Goal: Task Accomplishment & Management: Manage account settings

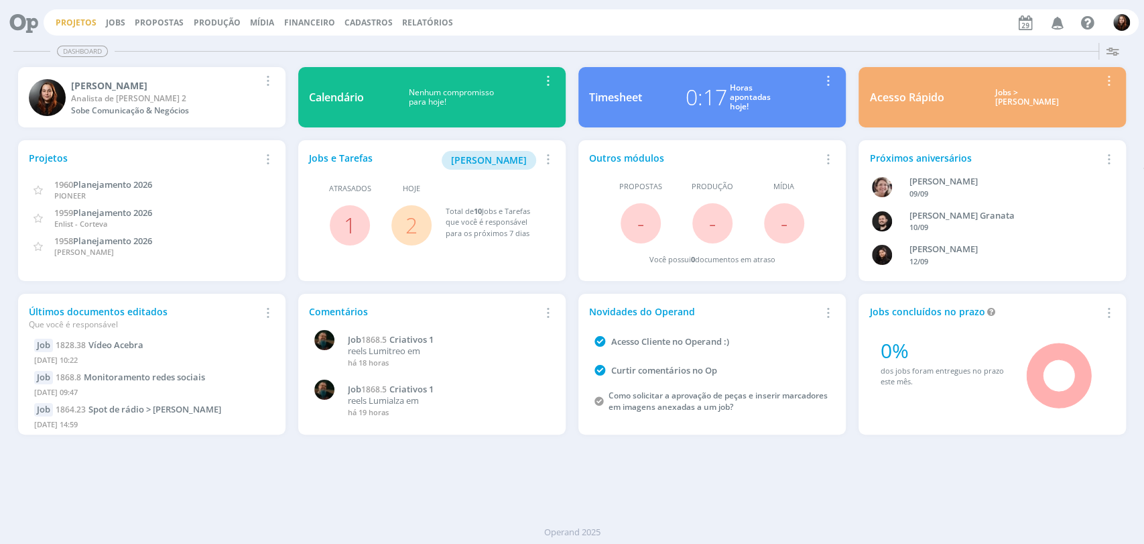
click at [82, 17] on link "Projetos" at bounding box center [76, 22] width 41 height 11
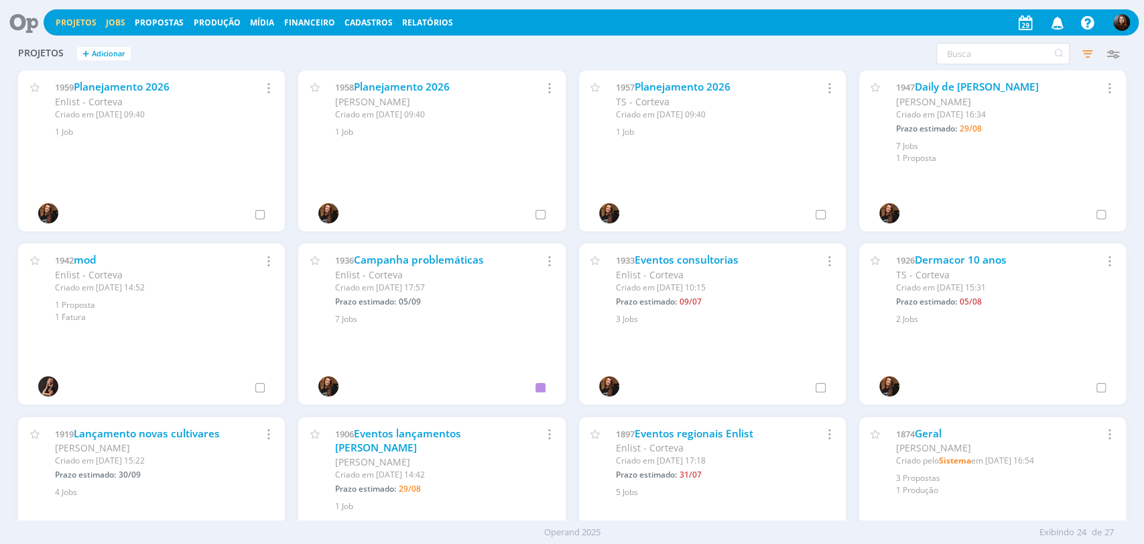
click at [113, 24] on link "Jobs" at bounding box center [115, 22] width 19 height 11
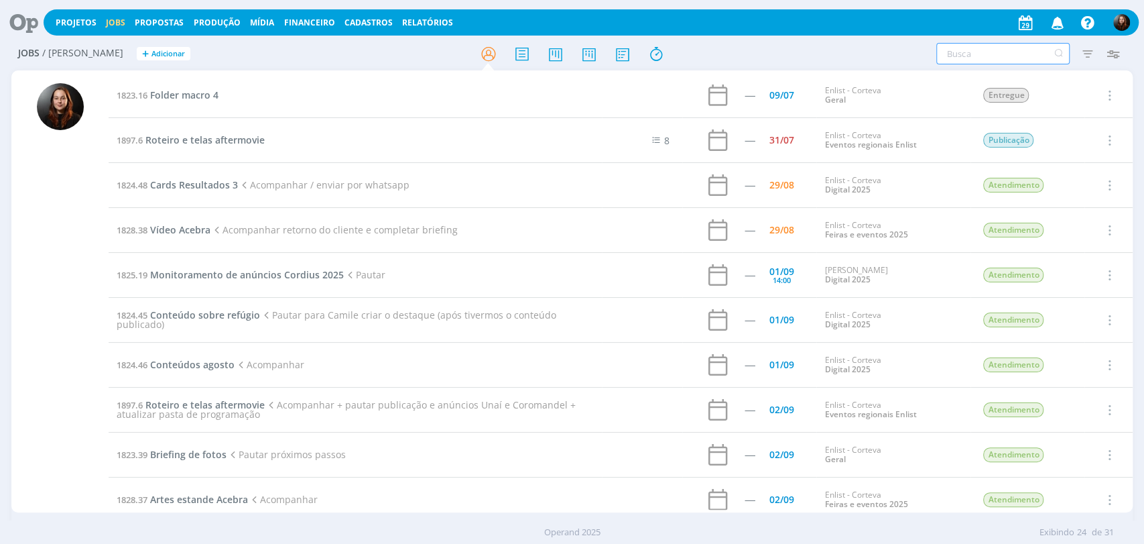
click at [971, 54] on input "text" at bounding box center [1003, 53] width 133 height 21
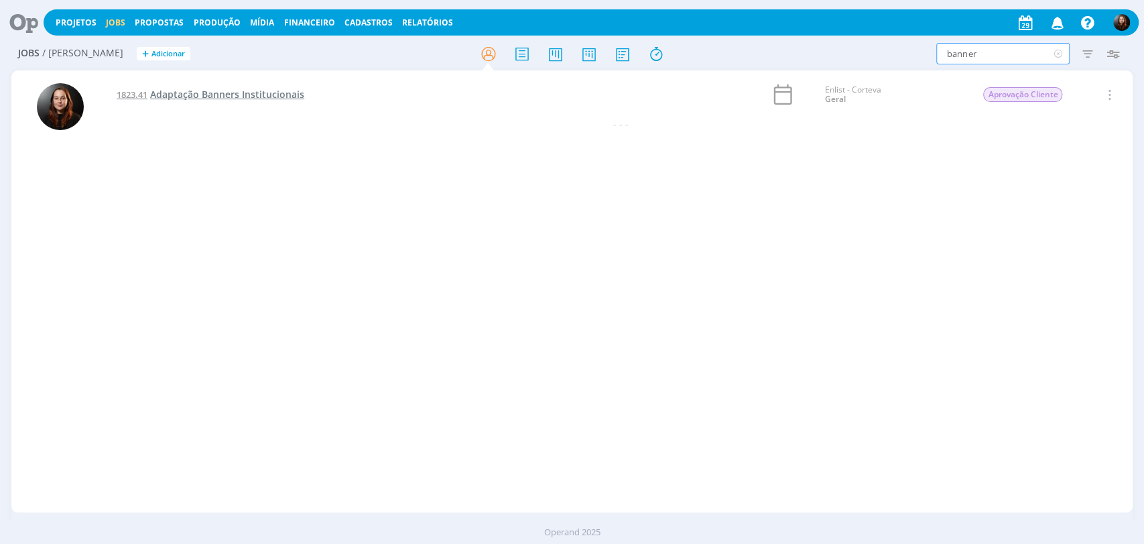
type input "banner"
click at [282, 93] on span "Adaptação Banners Institucionais" at bounding box center [227, 94] width 154 height 13
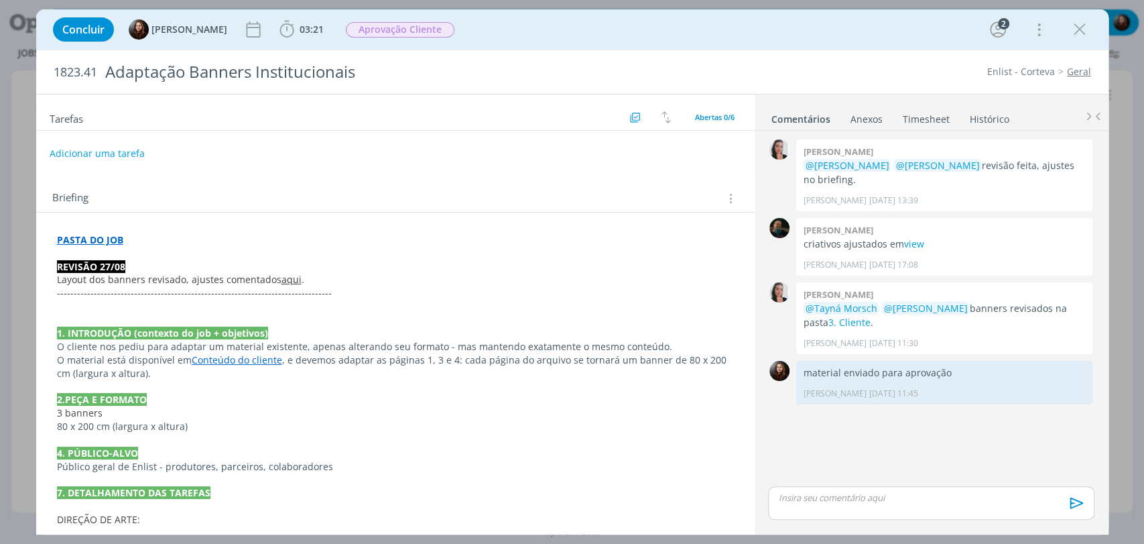
click at [851, 34] on div "Concluir Eduarda Pereira 03:21 Iniciar Apontar Data * 29/08/2025 Horas * 00:00 …" at bounding box center [572, 29] width 1053 height 32
click at [289, 25] on icon "dialog" at bounding box center [287, 29] width 14 height 17
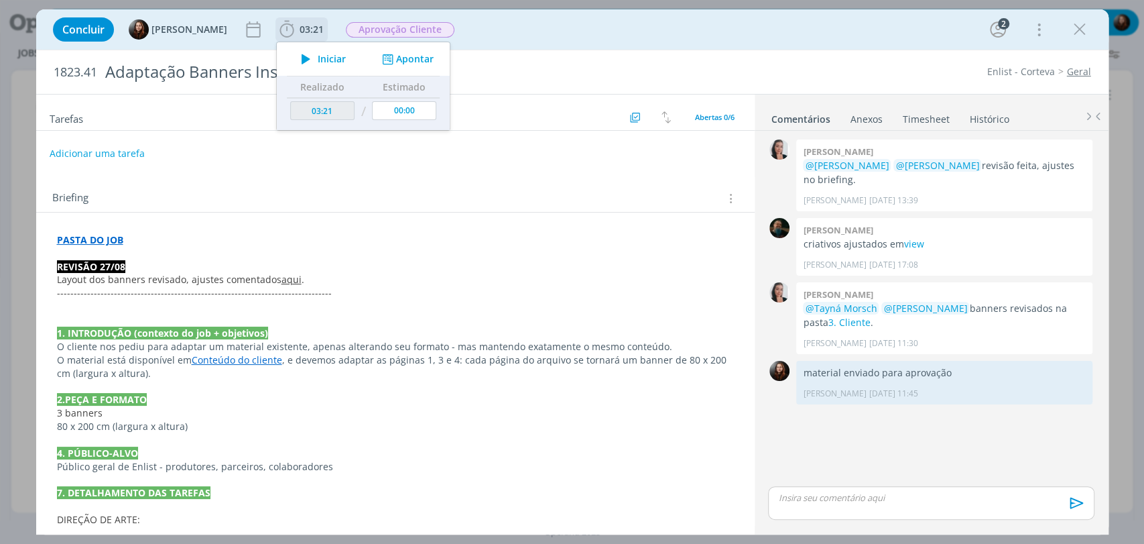
click at [321, 56] on span "Iniciar" at bounding box center [332, 58] width 28 height 9
click at [717, 30] on div "Concluir Eduarda Pereira 03:21 Parar Apontar Data * 29/08/2025 Horas * 00:00 Ta…" at bounding box center [572, 29] width 1053 height 32
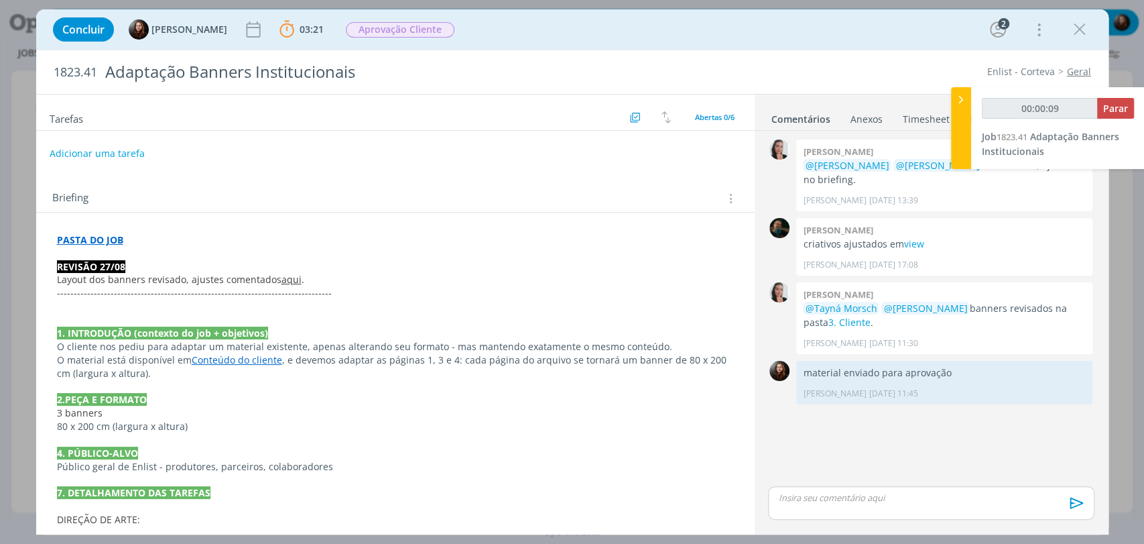
click at [90, 249] on p "dialog" at bounding box center [395, 253] width 677 height 13
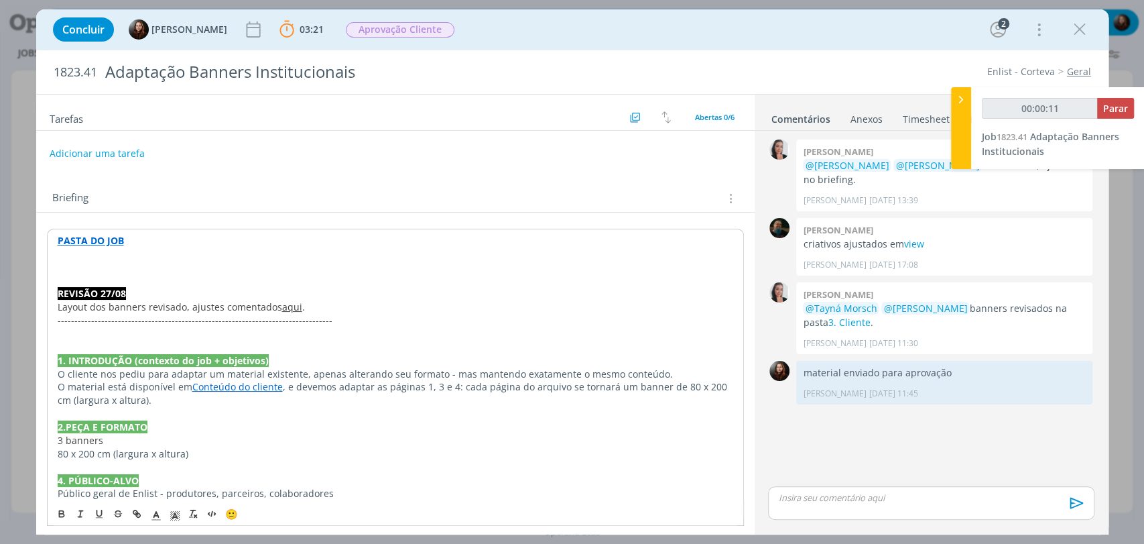
type input "00:00:12"
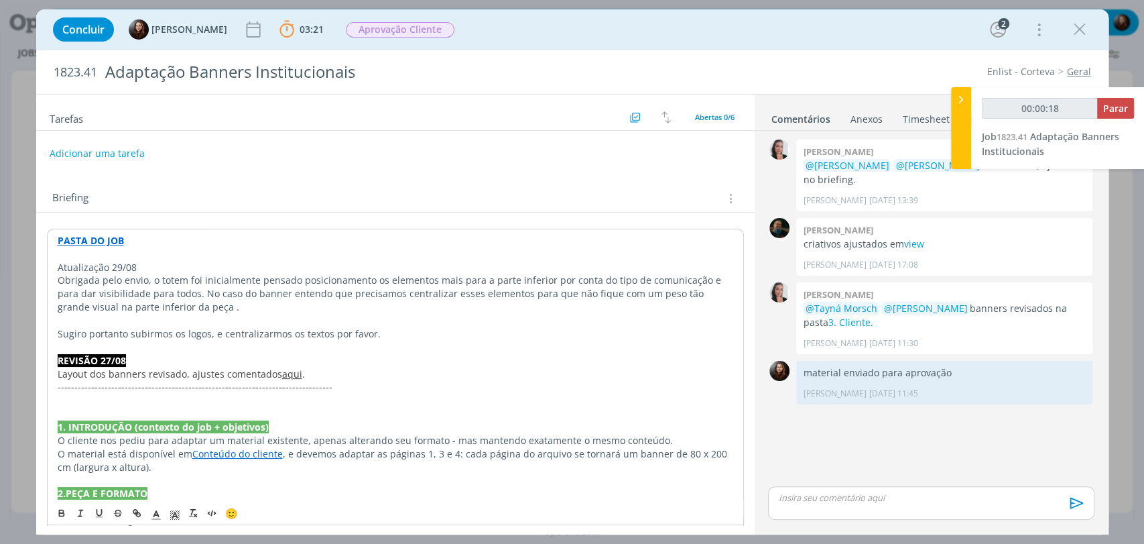
click at [108, 263] on p "Atualização 29/08" at bounding box center [396, 267] width 676 height 13
click at [176, 515] on polyline "dialog" at bounding box center [174, 515] width 5 height 5
click at [206, 441] on span "dialog" at bounding box center [203, 441] width 11 height 11
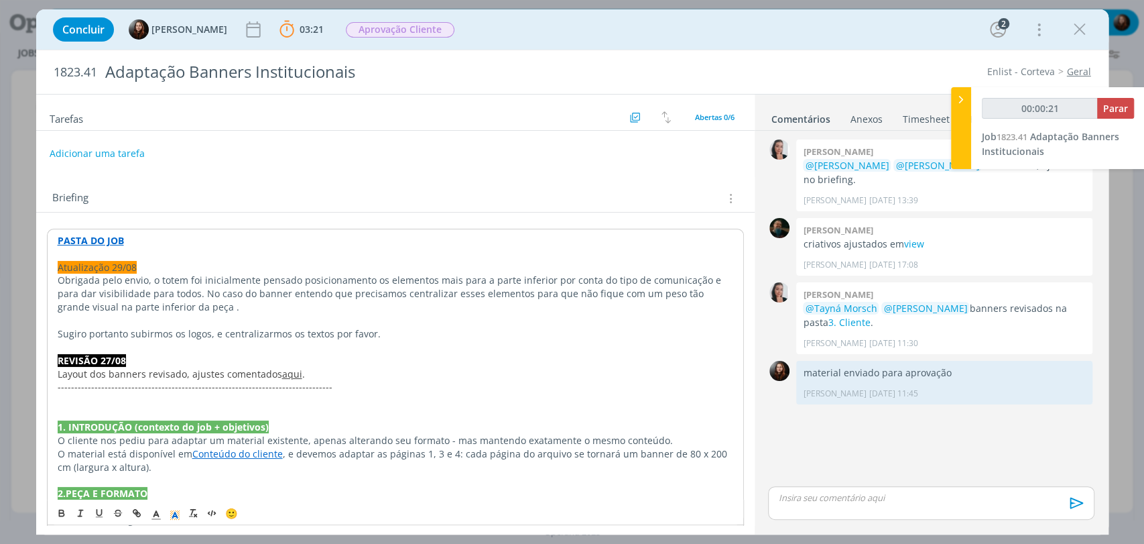
click at [132, 282] on span "Obrigada pelo envio, o totem foi inicialmente pensado posicionamento os element…" at bounding box center [391, 294] width 666 height 40
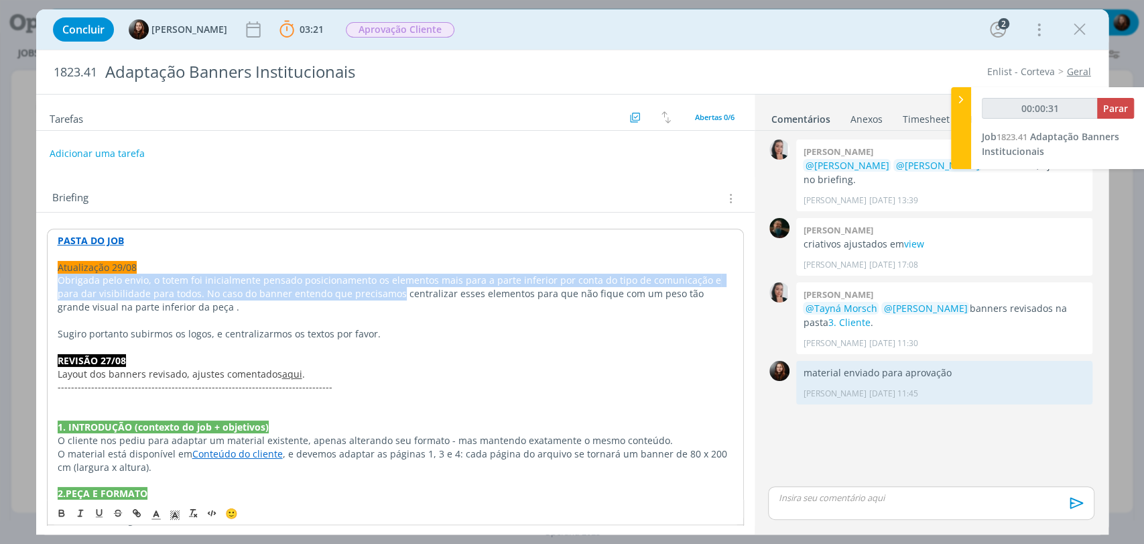
drag, startPoint x: 62, startPoint y: 280, endPoint x: 369, endPoint y: 288, distance: 307.2
click at [369, 288] on span "Obrigada pelo envio, o totem foi inicialmente pensado posicionamento os element…" at bounding box center [391, 294] width 666 height 40
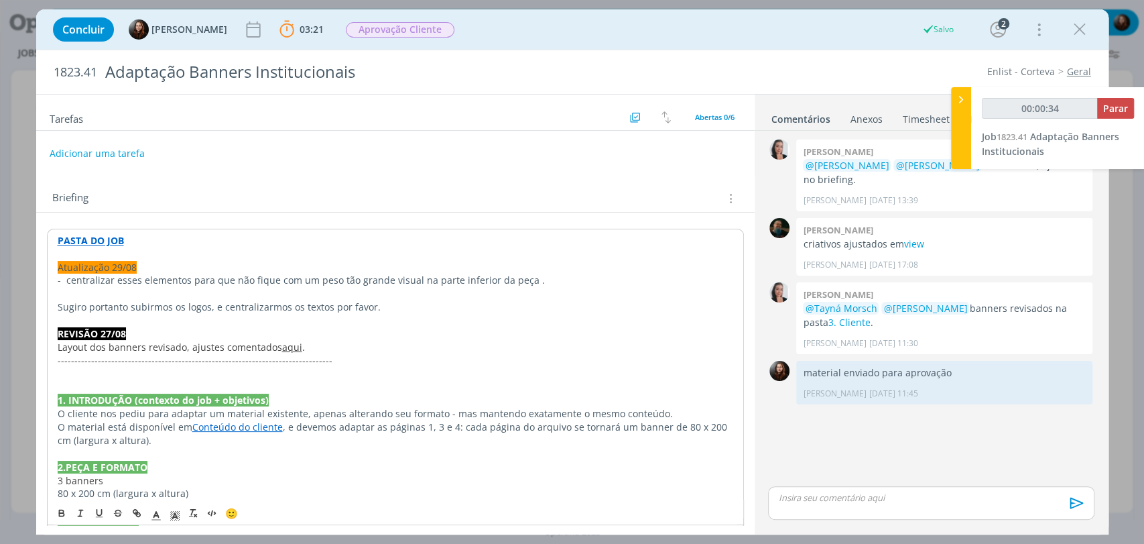
click at [236, 266] on p "Atualização 29/08" at bounding box center [396, 267] width 676 height 13
click at [51, 285] on div "PASTA DO JOB Atualização 29/08 - centralizar esses elementos para que não fique…" at bounding box center [395, 474] width 697 height 490
click at [62, 278] on span "- centralizar esses elementos para que não fique com um peso tão grande visual …" at bounding box center [301, 280] width 487 height 13
click at [92, 278] on span "- Centralizar esses elementos para que não fique com um peso tão grande visual …" at bounding box center [301, 280] width 486 height 13
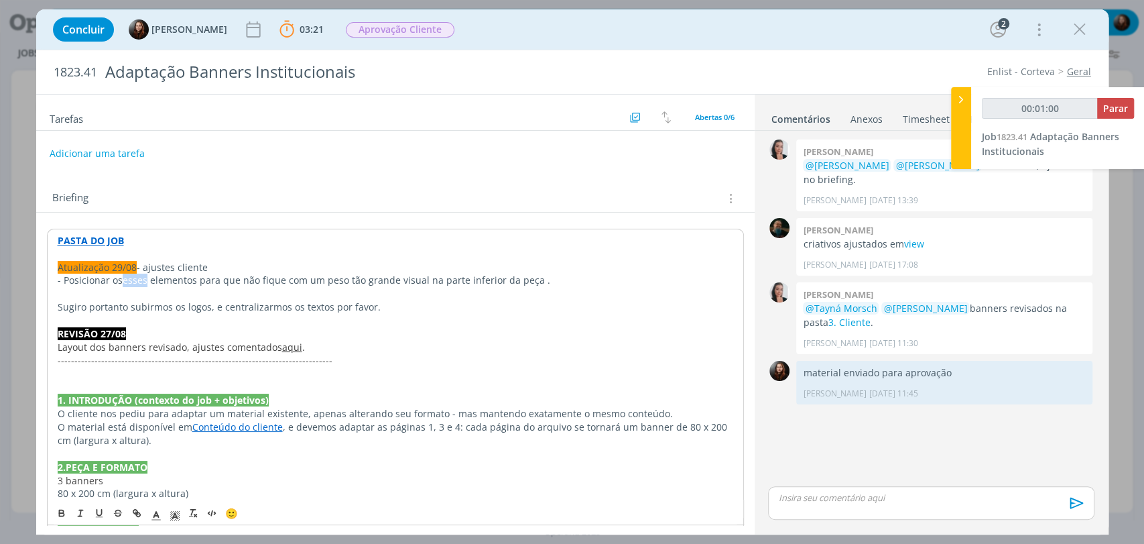
drag, startPoint x: 145, startPoint y: 280, endPoint x: 122, endPoint y: 280, distance: 22.8
click at [122, 280] on span "- Posicionar osesses elementos para que não fique com um peso tão grande visual…" at bounding box center [304, 280] width 493 height 13
click at [171, 280] on span "- Posicionar os elementos para que não fique com um peso tão grande visual na p…" at bounding box center [292, 280] width 468 height 13
click at [319, 279] on span "- Posicionar os elementos da arte mais para cima, para que não fique com um pes…" at bounding box center [346, 280] width 577 height 13
drag, startPoint x: 359, startPoint y: 280, endPoint x: 666, endPoint y: 278, distance: 307.1
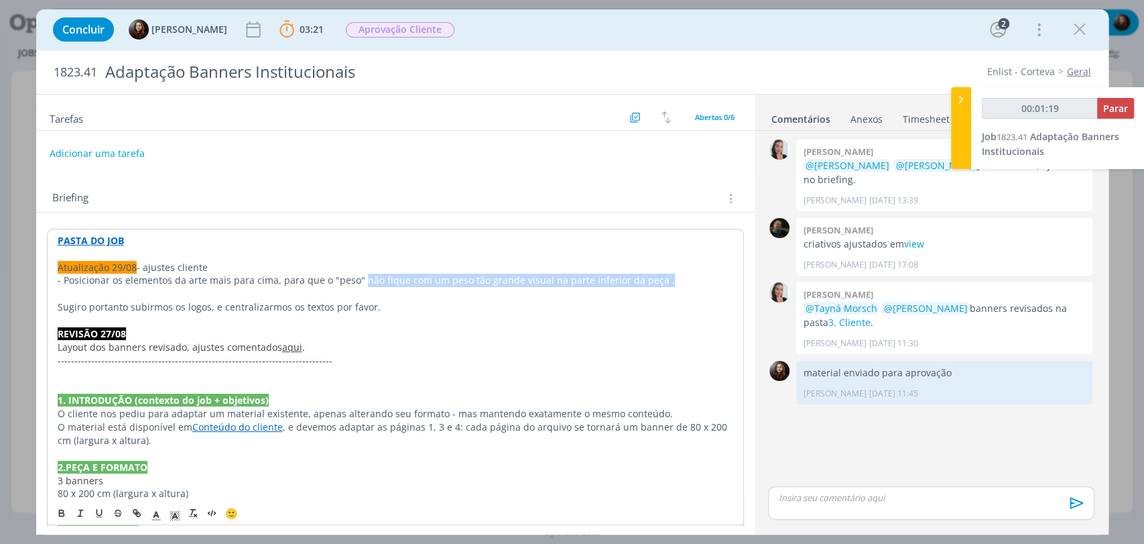
click at [666, 278] on p "- Posicionar os elementos da arte mais para cima, para que o "peso" não fique c…" at bounding box center [396, 280] width 676 height 13
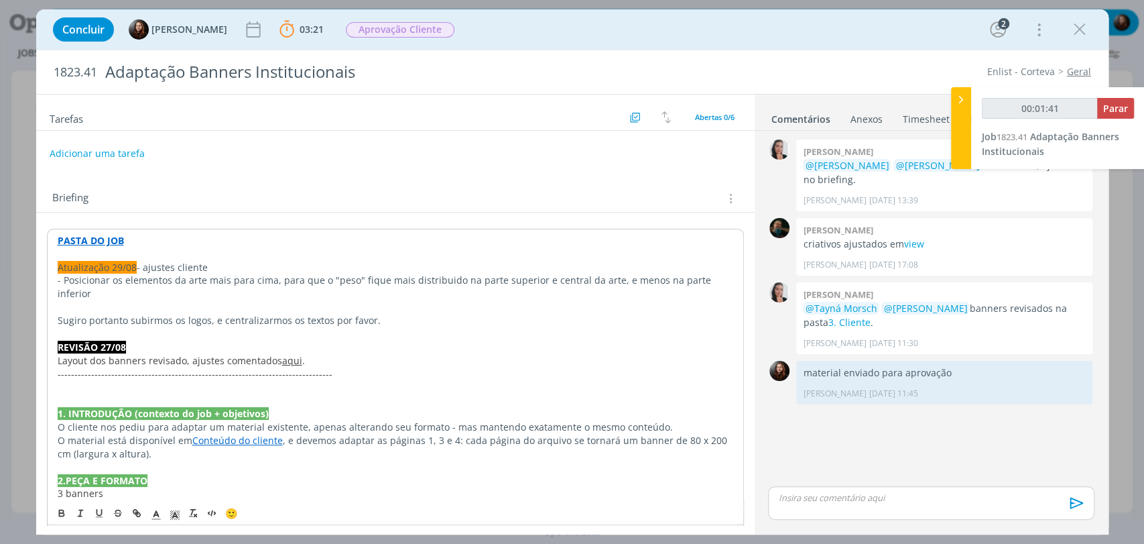
click at [455, 314] on p "Sugiro portanto subirmos os logos, e centralizarmos os textos por favor." at bounding box center [396, 320] width 676 height 13
click at [131, 314] on span "Sugiro portanto subirmos os logos, e centralizarmos os textos por favor." at bounding box center [219, 320] width 323 height 13
click at [268, 314] on span "Sugiro portanto subirmos os logos, e centralizarmos os textos por favor." at bounding box center [219, 320] width 323 height 13
drag, startPoint x: 388, startPoint y: 307, endPoint x: 56, endPoint y: 308, distance: 331.9
click at [56, 308] on div "PASTA DO JOB Atualização 29/08 - ajustes cliente - Posicionar os elementos da a…" at bounding box center [395, 480] width 697 height 503
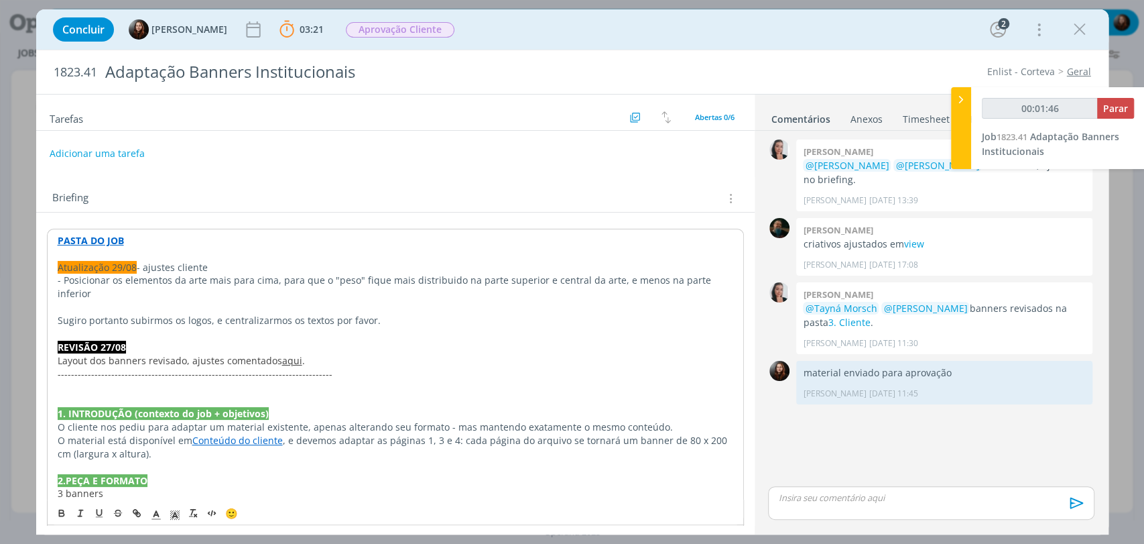
click at [458, 300] on p "dialog" at bounding box center [396, 306] width 676 height 13
click at [729, 280] on div "PASTA DO JOB Atualização 29/08 - ajustes cliente - Posicionar os elementos da a…" at bounding box center [395, 480] width 697 height 503
click at [102, 327] on p "dialog" at bounding box center [396, 333] width 676 height 13
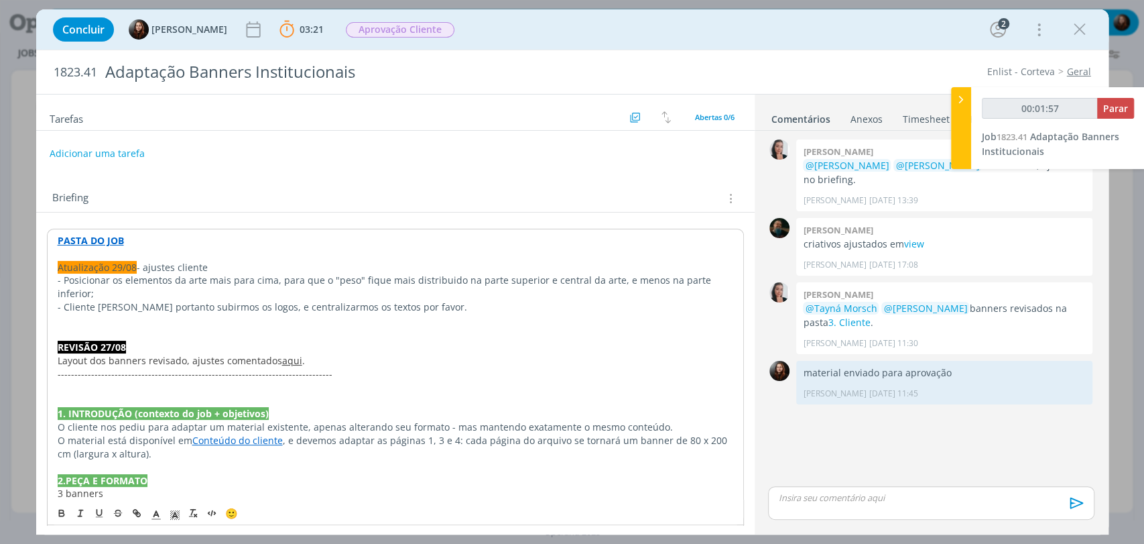
click at [115, 300] on span "- Cliente Sugiro portanto subirmos os logos, e centralizarmos os textos por fav…" at bounding box center [263, 306] width 410 height 13
click at [156, 300] on span "- Cliente sugeriu portanto subirmos os logos, e centralizarmos os textos por fa…" at bounding box center [242, 306] width 369 height 13
click at [177, 300] on span "- Cliente sugeriu subirmos os logos, e centralizarmos os textos por favor." at bounding box center [221, 306] width 327 height 13
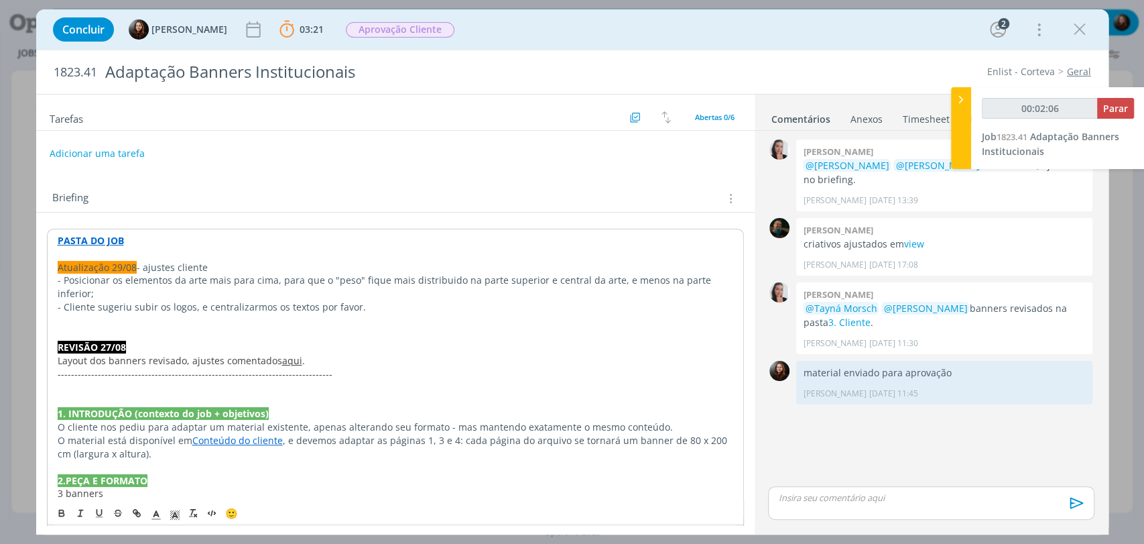
click at [195, 300] on span "- Cliente sugeriu subir os logos, e centralizarmos os textos por favor." at bounding box center [212, 306] width 308 height 13
click at [359, 300] on p "- Cliente sugeriu subir os logos e centralizarmos os textos por favor." at bounding box center [396, 306] width 676 height 13
click at [248, 300] on span "- Cliente sugeriu subir os logos e centralizarmos os textos por favor." at bounding box center [211, 306] width 306 height 13
click at [266, 300] on span "- Cliente sugeriu subir os logos e centralizarmos os textos por favor." at bounding box center [211, 306] width 306 height 13
click at [363, 300] on p "- Cliente sugeriu subir os logos e centralizarmos os textos por favor." at bounding box center [396, 306] width 676 height 13
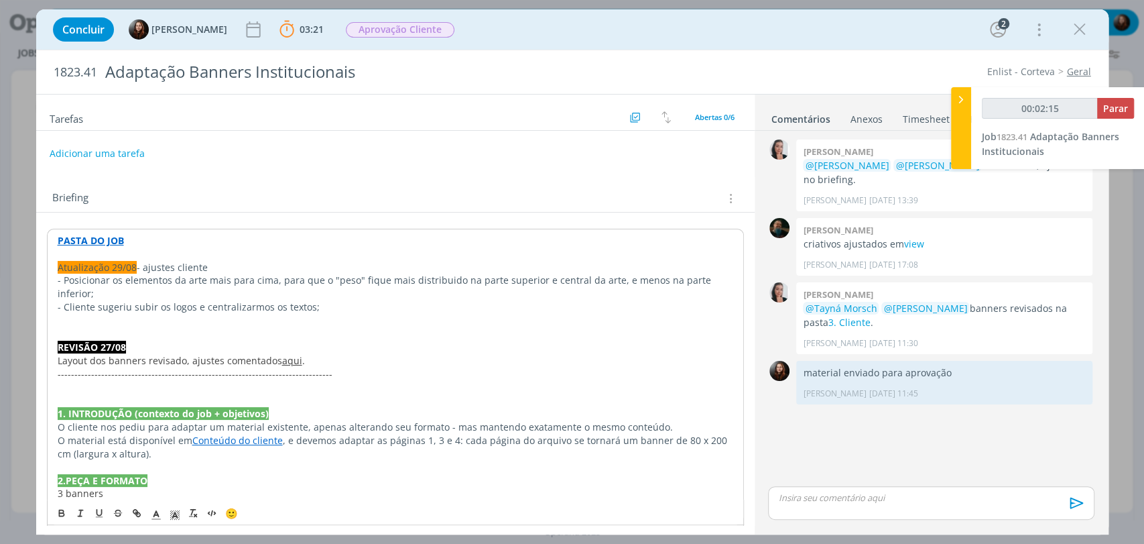
click at [66, 300] on span "- Cliente sugeriu subir os logos e centralizarmos os textos;" at bounding box center [189, 306] width 262 height 13
click at [133, 300] on span "- Cliente sugeriu subir os logos e centralizarmos os textos;" at bounding box center [189, 306] width 262 height 13
click at [58, 300] on span "- Cliente sugeriu, para isso, subir os logos e centralizarmos os textos;" at bounding box center [213, 306] width 311 height 13
click at [258, 186] on div "Briefing Briefings Predefinidos Versões do Briefing Ver Briefing do Projeto" at bounding box center [395, 194] width 719 height 36
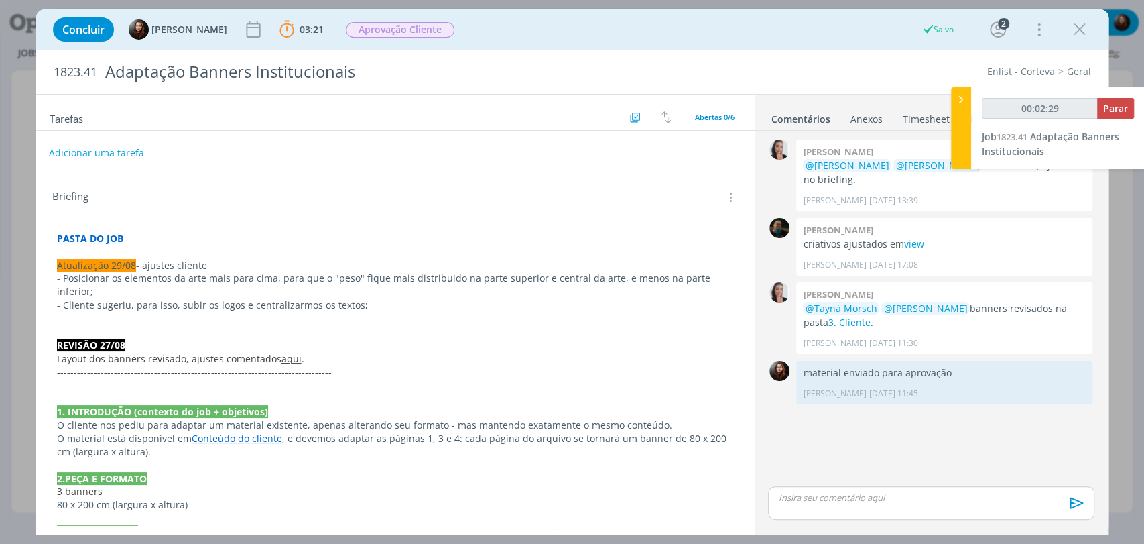
click at [132, 154] on button "Adicionar uma tarefa" at bounding box center [96, 152] width 95 height 23
type input "00:02:30"
type input "A"
type input "00:02:31"
type input "Ajuste"
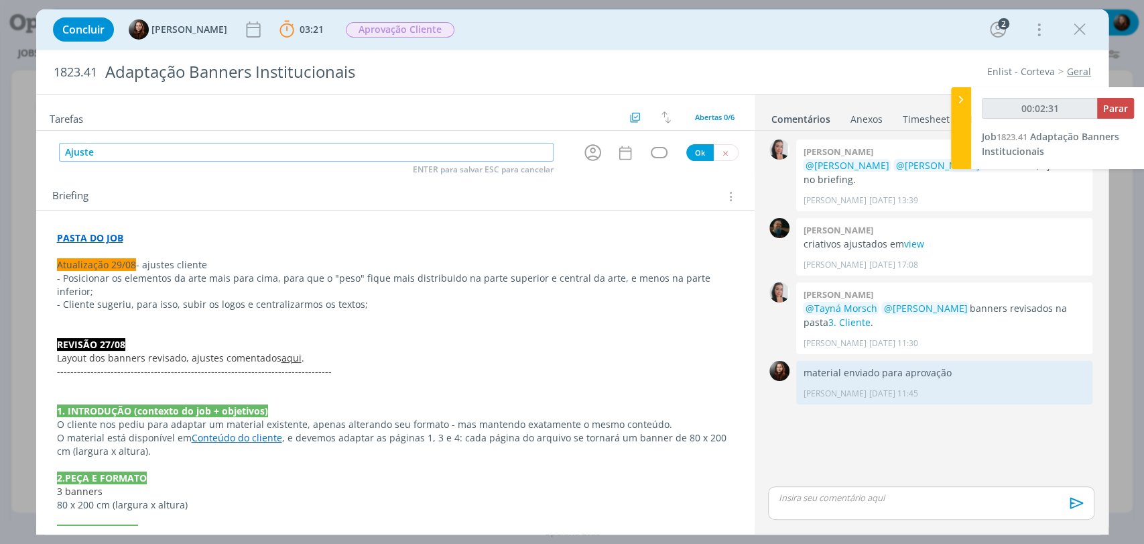
type input "00:02:32"
type input "Ajustes"
type input "00:02:35"
type input "Ajustes - a"
type input "00:02:36"
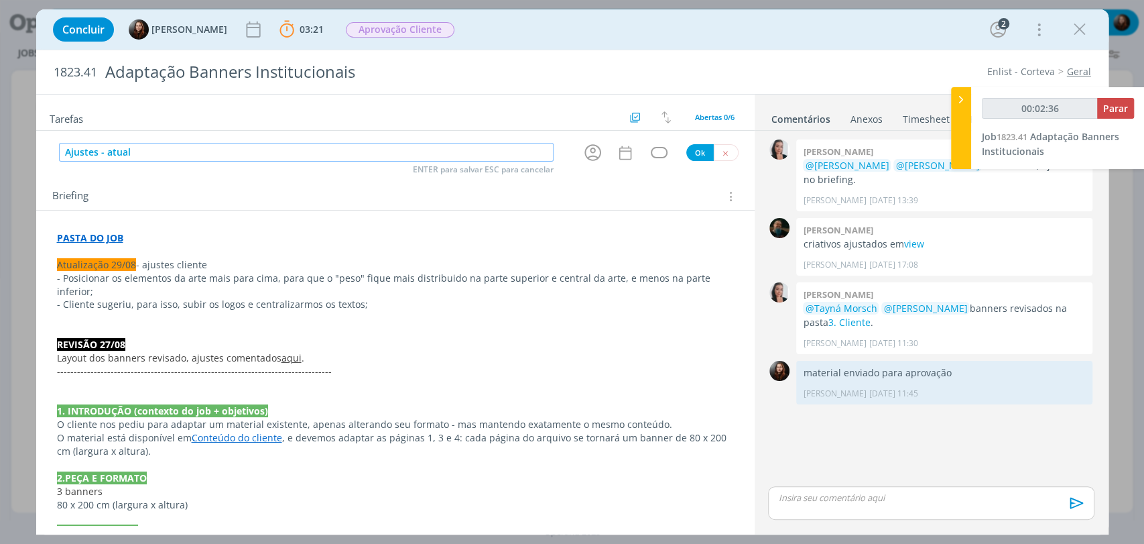
type input "Ajustes - atuali"
type input "00:02:37"
type input "Ajustes - atualização"
type input "00:02:38"
type input "Ajustes - atualização"
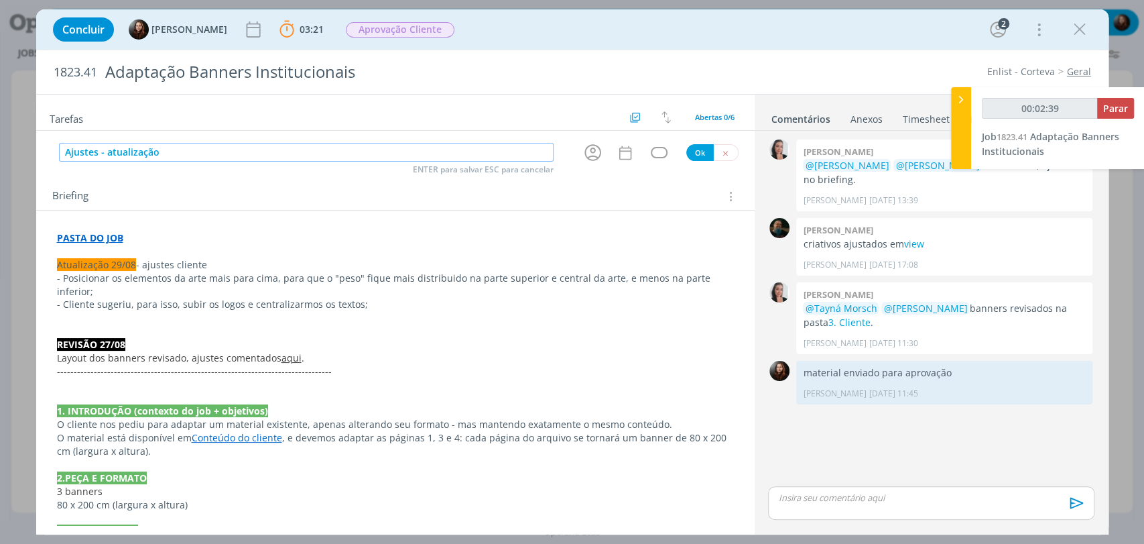
type input "00:02:40"
type input "Ajustes - atualização 2"
type input "00:02:41"
type input "Ajustes - atualização 29/08"
click at [198, 150] on input "Ajustes - atualização 29/08" at bounding box center [306, 152] width 495 height 19
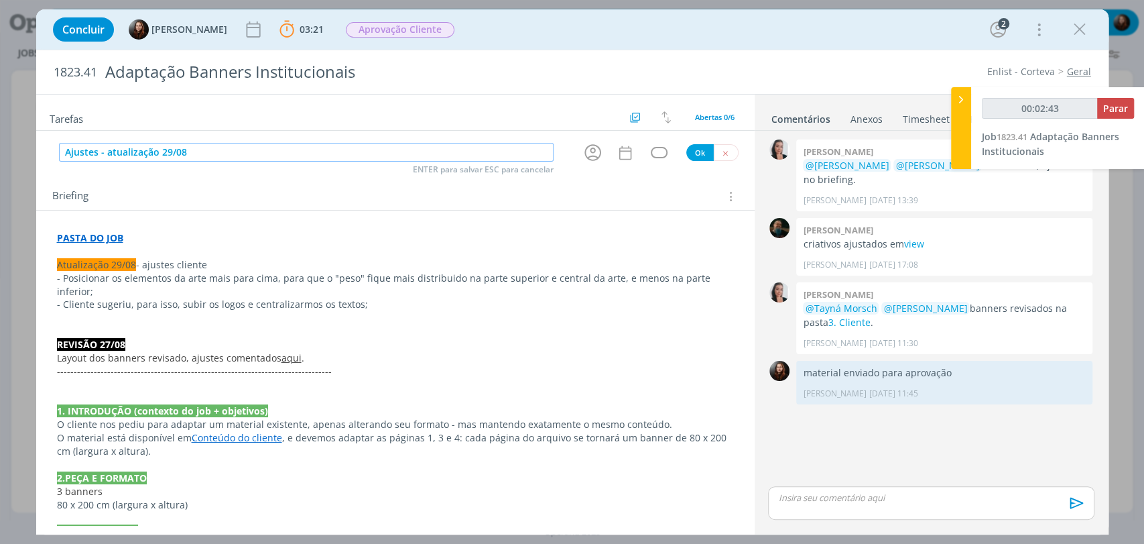
click at [198, 150] on input "Ajustes - atualização 29/08" at bounding box center [306, 152] width 495 height 19
type input "00:02:44"
click at [582, 152] on button "dialog" at bounding box center [593, 152] width 22 height 22
type input "Ajustes - atualização 29/08"
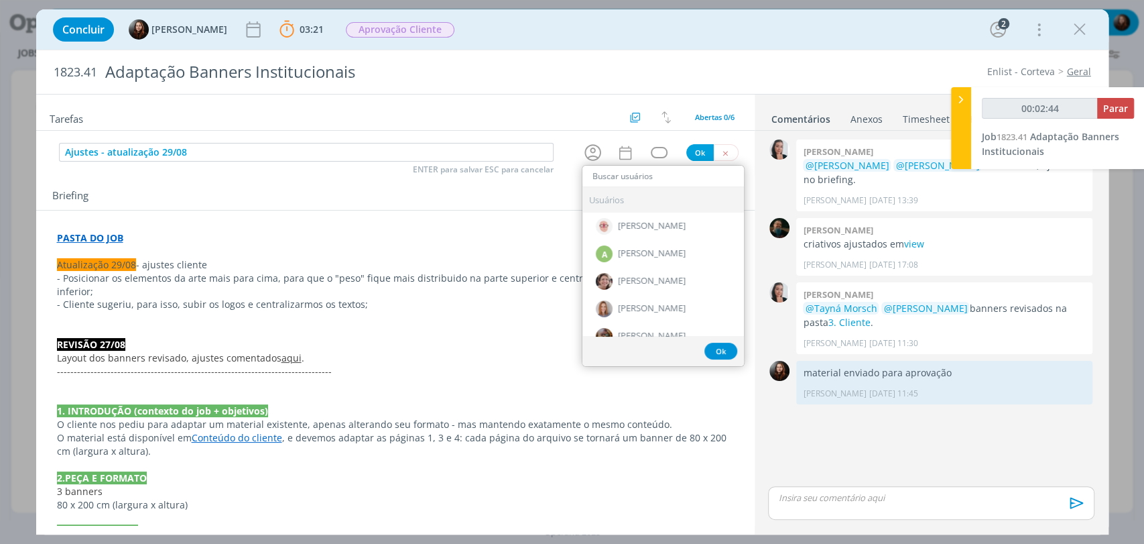
type input "00:02:45"
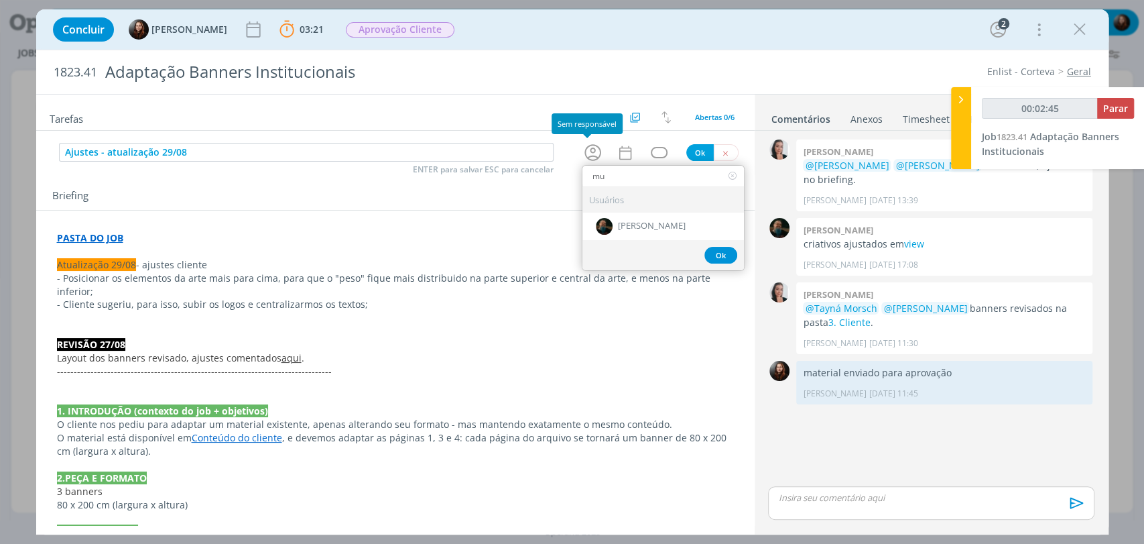
type input "mur"
type input "00:02:46"
type input "mur"
click at [648, 221] on span "[PERSON_NAME]" at bounding box center [652, 226] width 68 height 11
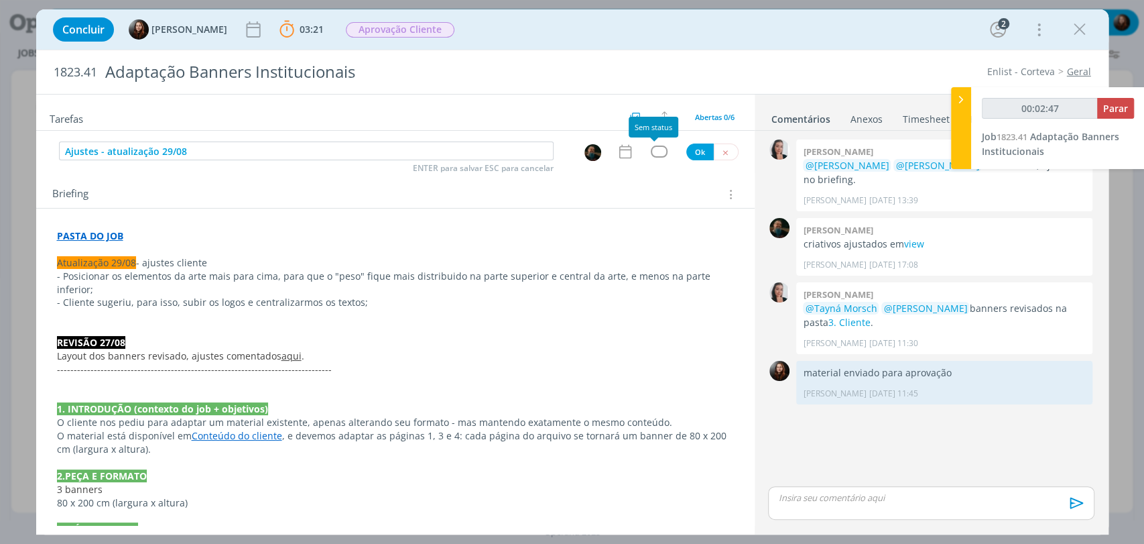
click at [656, 152] on div "dialog" at bounding box center [659, 150] width 17 height 11
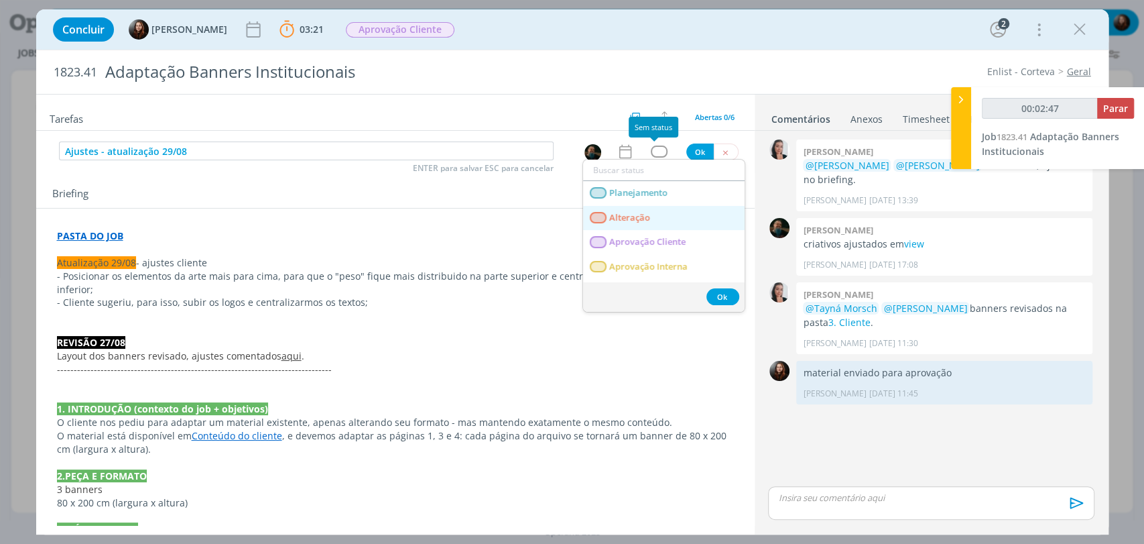
type input "00:02:48"
click at [674, 217] on link "Alteração" at bounding box center [664, 218] width 162 height 25
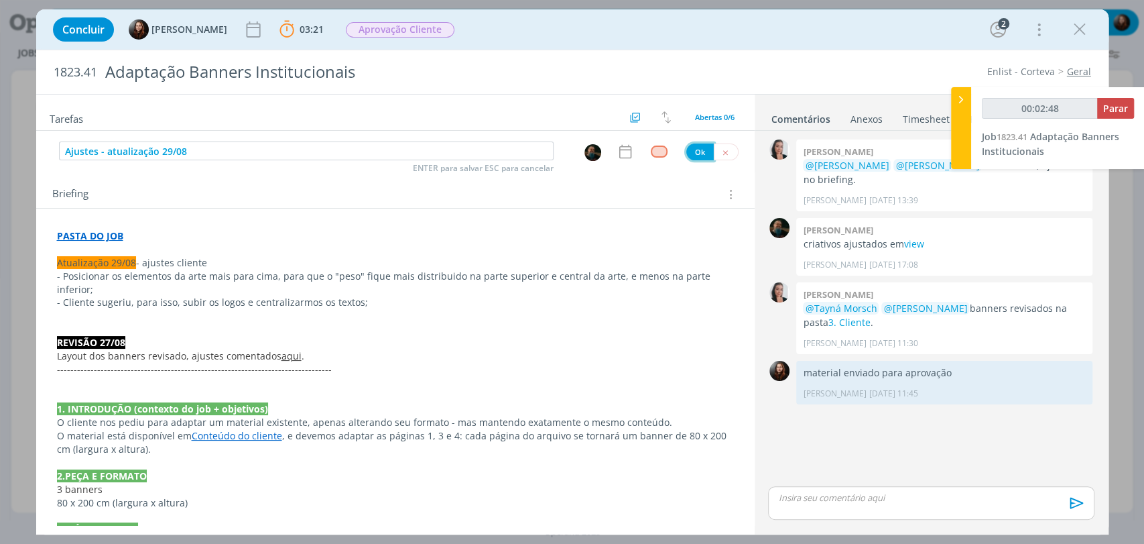
click at [692, 157] on button "Ok" at bounding box center [700, 151] width 27 height 17
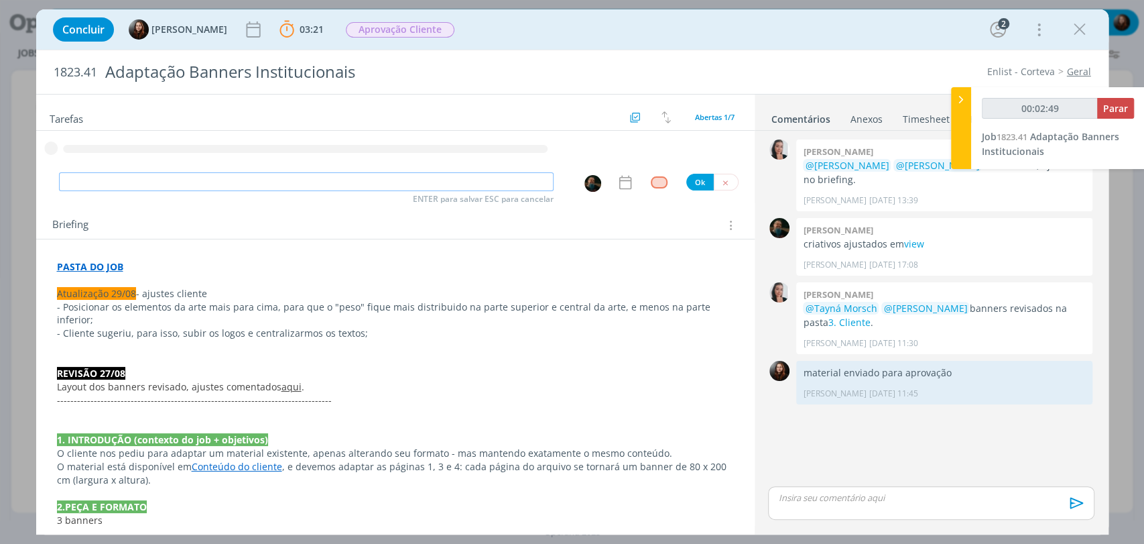
click at [316, 184] on input "dialog" at bounding box center [306, 181] width 495 height 19
type input "00:02:50"
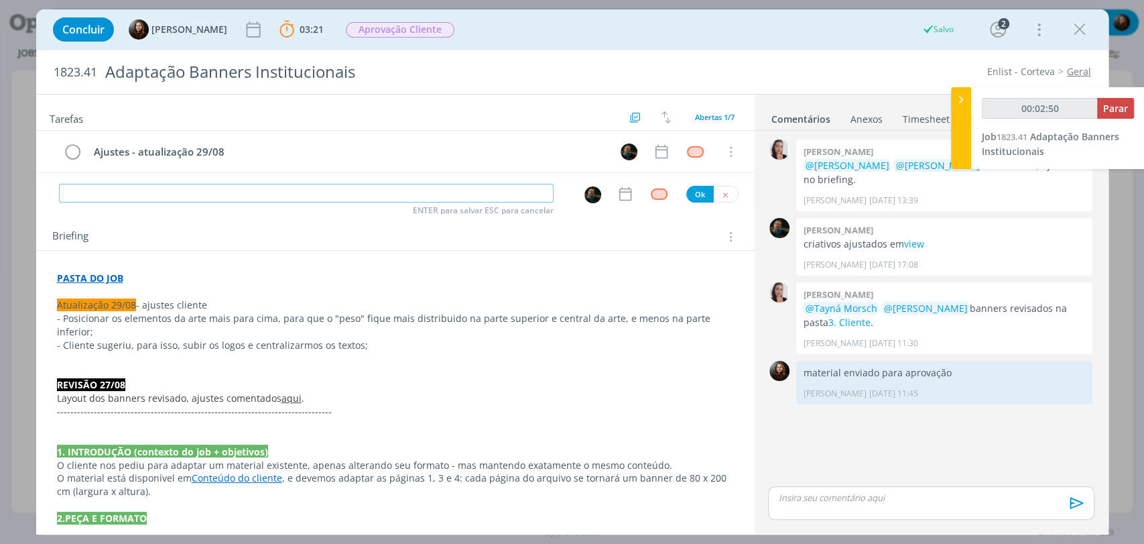
paste input "Ajustes - atualização 29/08"
type input "Ajustes - atualização 29/08"
type input "00:02:52"
drag, startPoint x: 68, startPoint y: 194, endPoint x: 40, endPoint y: 194, distance: 28.2
click at [40, 194] on div "Ajustes - atualização 29/08 ENTER para salvar ESC para cancelar Ok" at bounding box center [395, 194] width 719 height 20
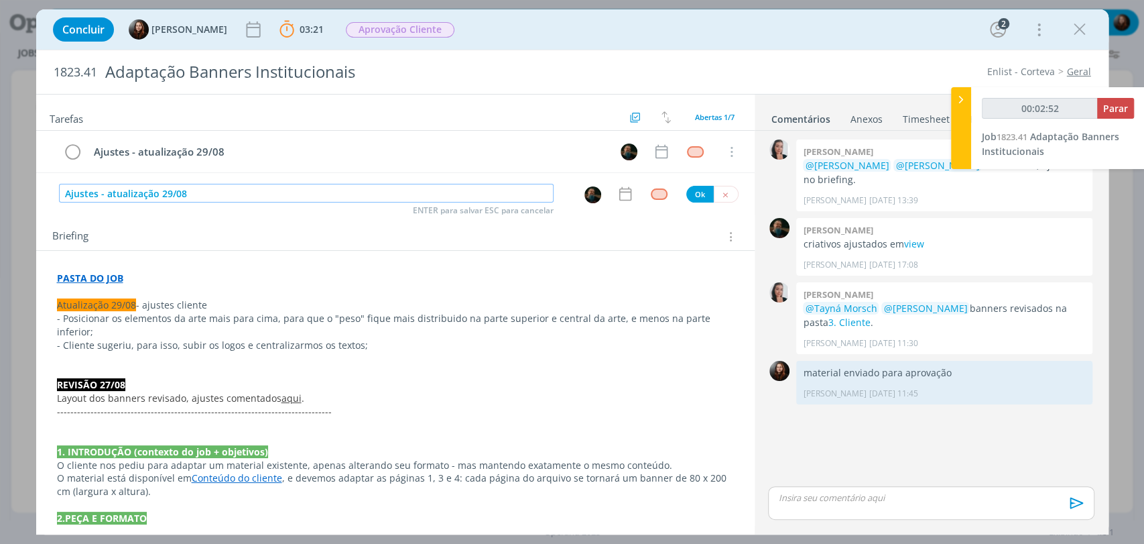
type input "Rjustes - atualização 29/08"
type input "00:02:53"
type input "Revisjustes - atualização 29/08"
type input "00:02:54"
type input "Revisão de justes - atualização 29/08"
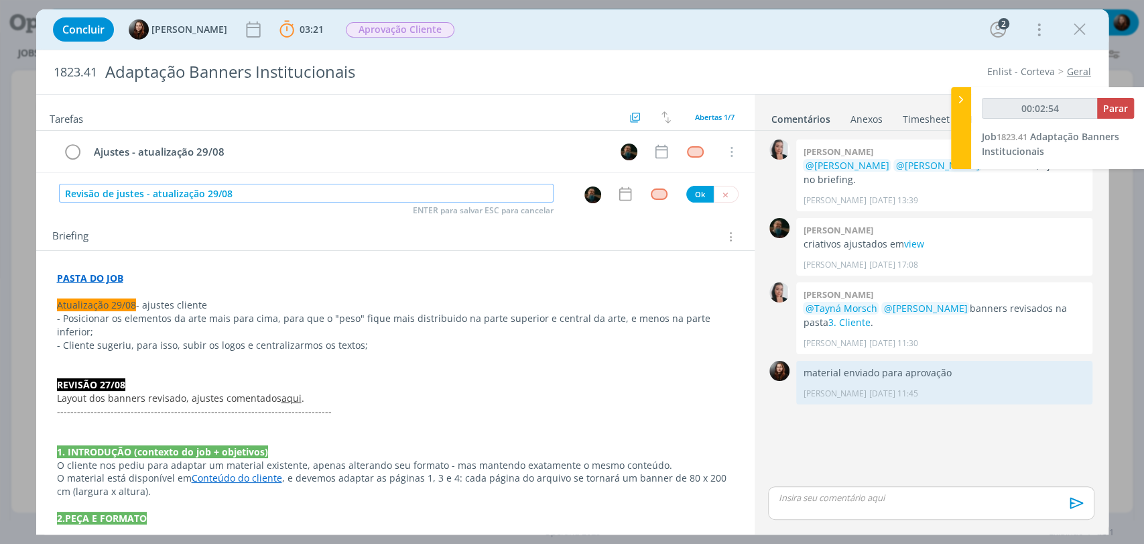
type input "00:02:55"
type input "Revisão de ajustes - atualização 29/08"
type input "00:02:56"
click at [652, 192] on div "dialog" at bounding box center [659, 193] width 17 height 11
type input "Revisão de ajustes - atualização 29/08"
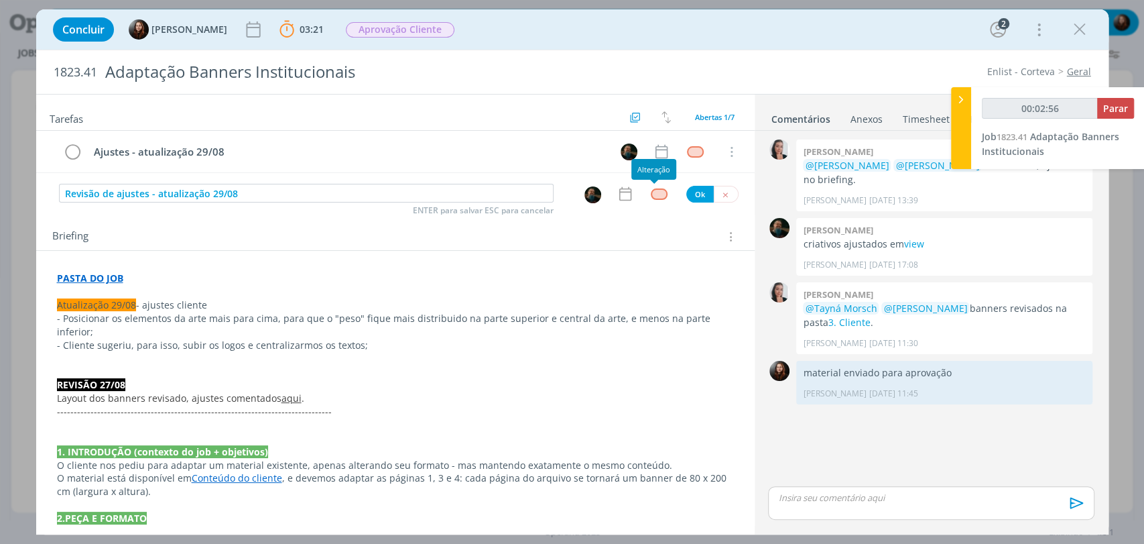
type input "00:02:57"
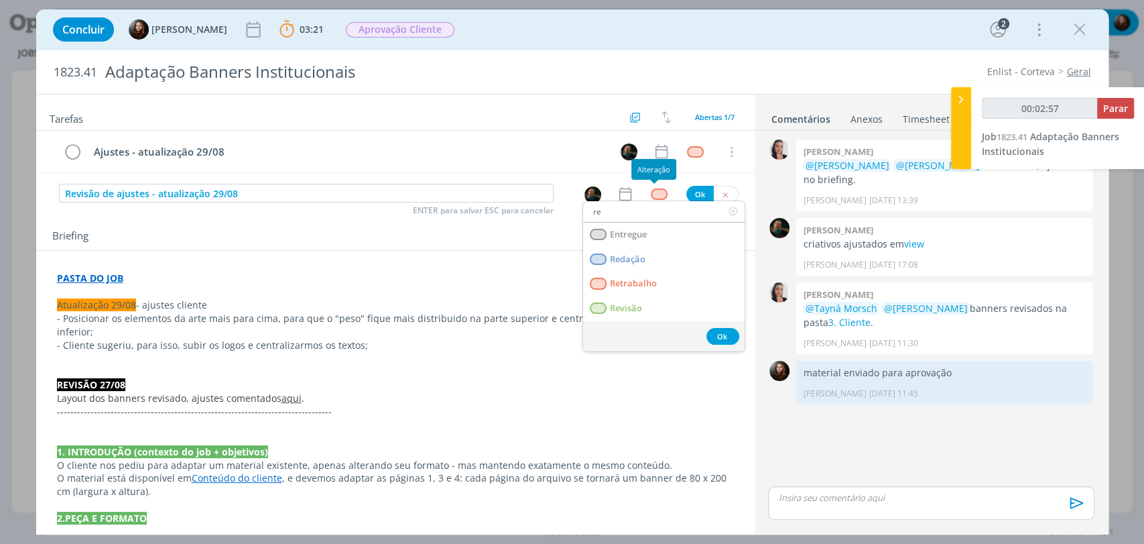
type input "rev"
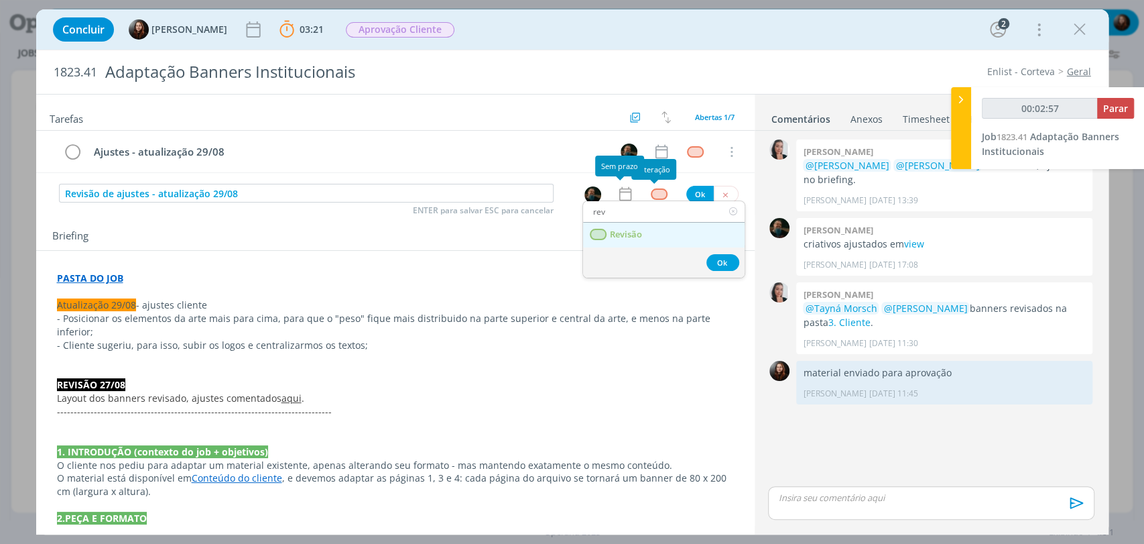
type input "00:02:58"
type input "rev"
click at [623, 229] on span "Revisão" at bounding box center [625, 234] width 32 height 11
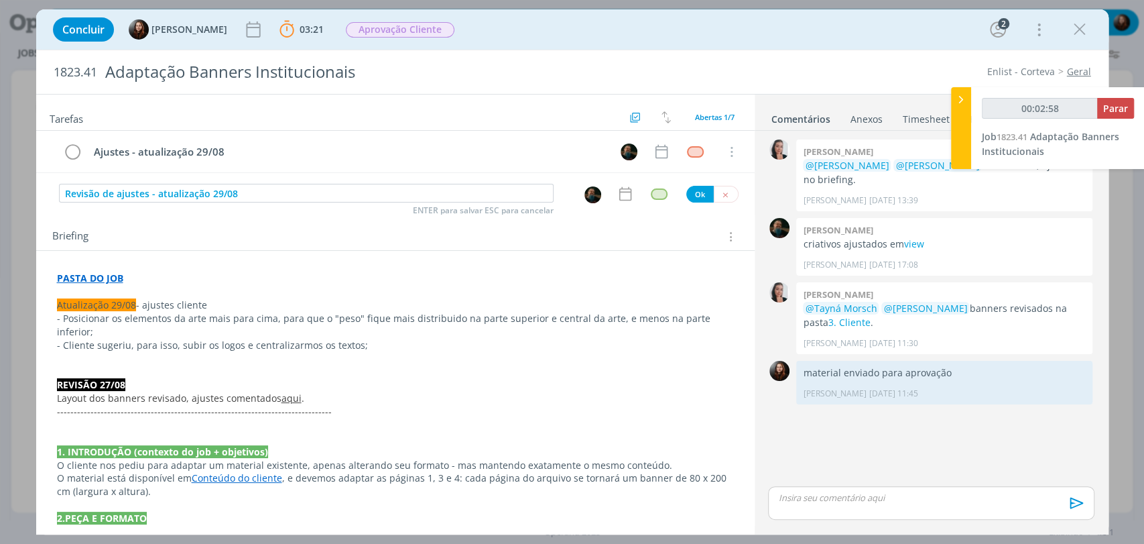
click at [585, 189] on img "dialog" at bounding box center [593, 194] width 17 height 17
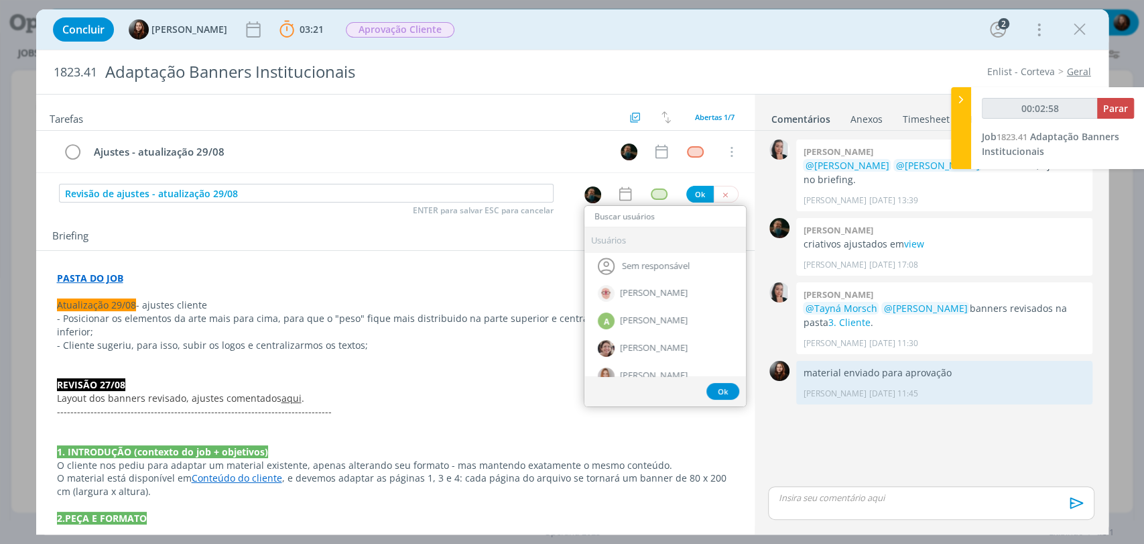
type input "00:02:59"
type input "car"
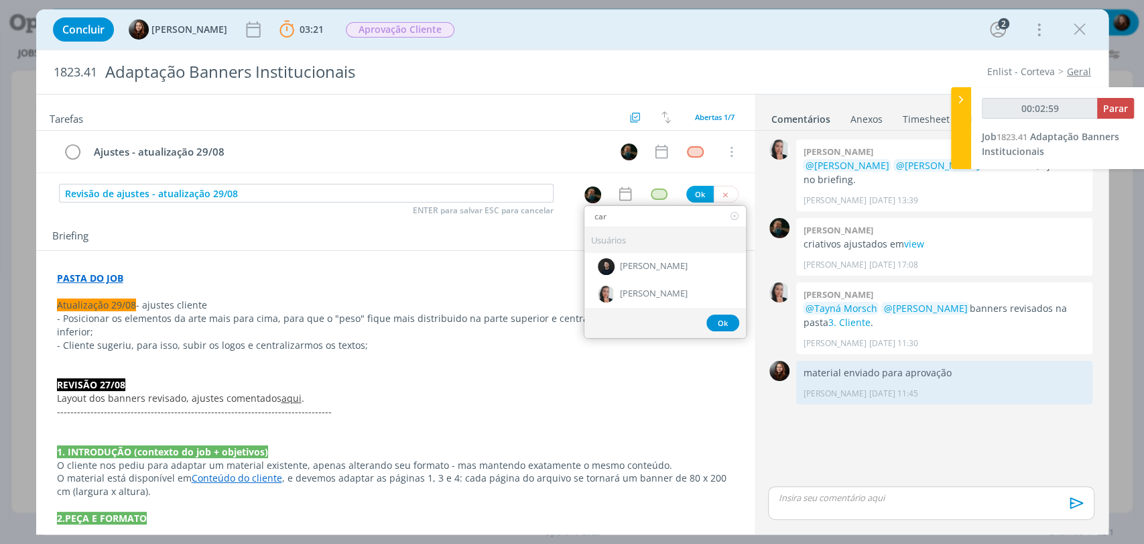
type input "00:03:00"
type input "car"
click at [655, 289] on span "[PERSON_NAME]" at bounding box center [654, 294] width 68 height 11
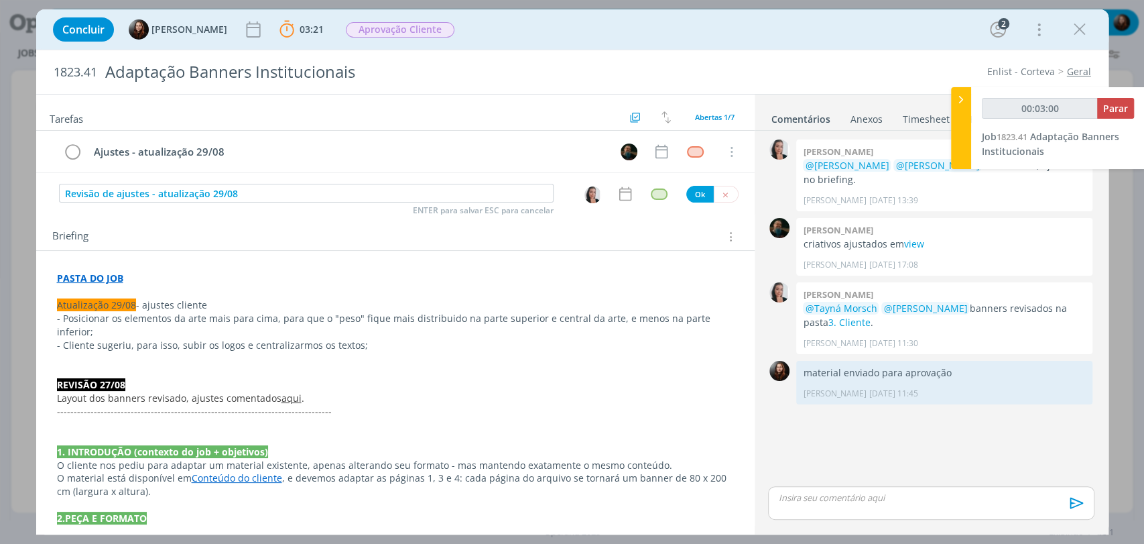
type input "00:03:01"
click at [693, 190] on button "Ok" at bounding box center [700, 194] width 27 height 17
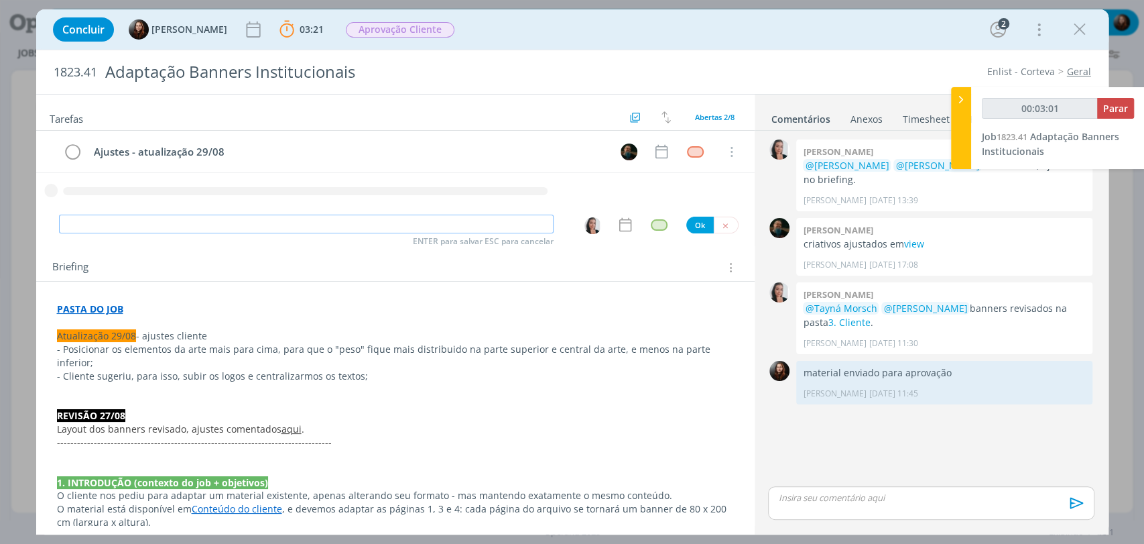
type input "00:03:02"
click at [370, 219] on input "dialog" at bounding box center [306, 224] width 495 height 19
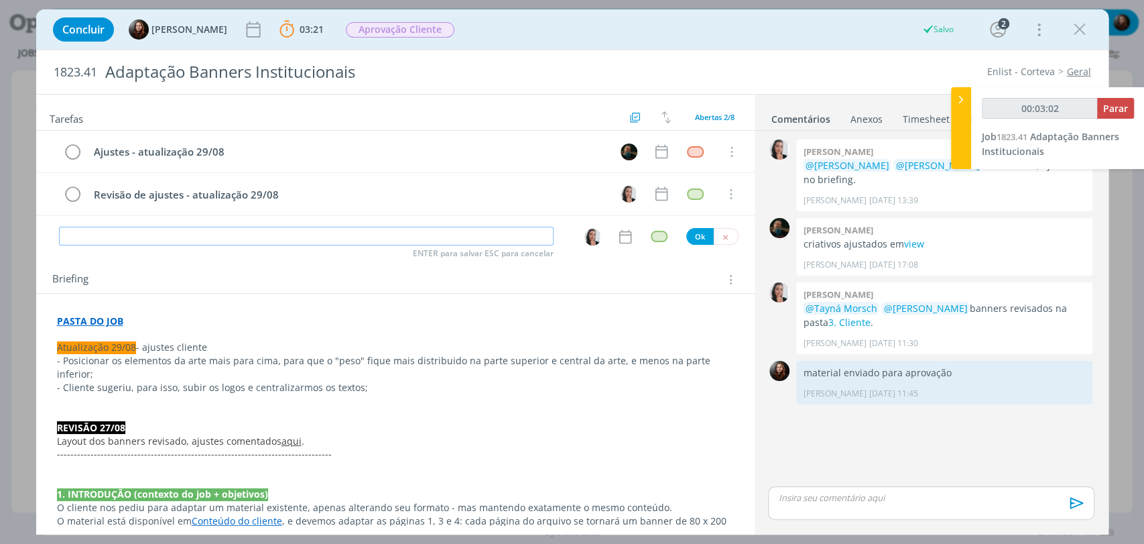
type input "e"
type input "00:03:03"
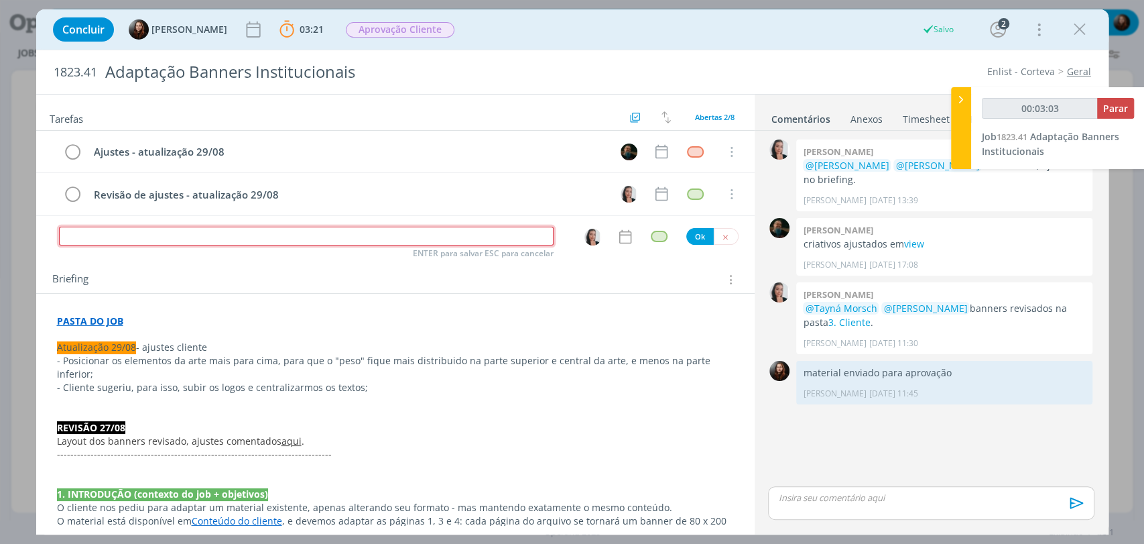
type input "E"
type input "00:03:04"
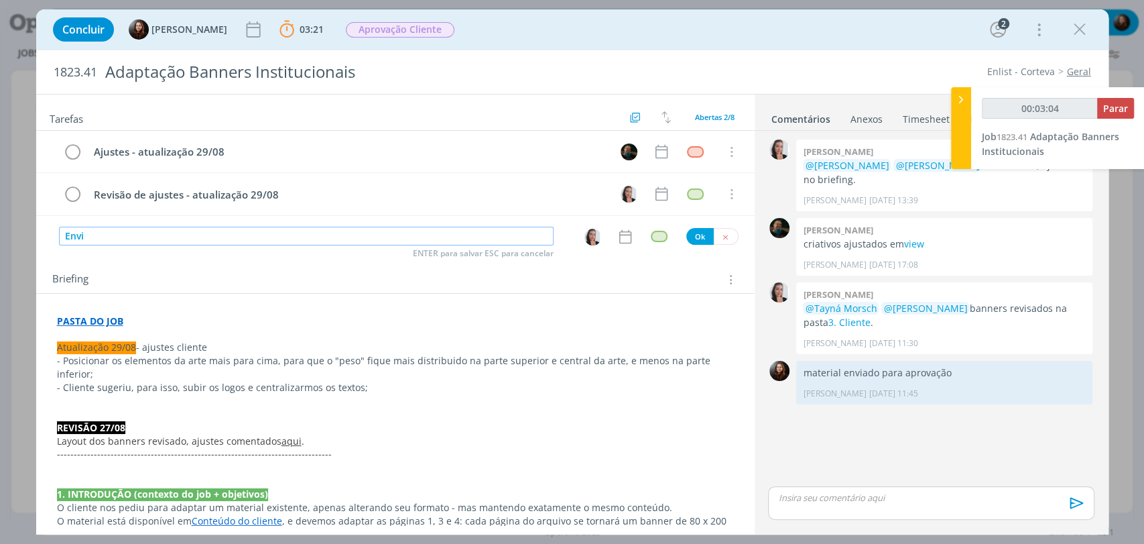
type input "Envio"
type input "00:03:06"
click at [588, 232] on img "dialog" at bounding box center [593, 237] width 17 height 17
type input "Envio"
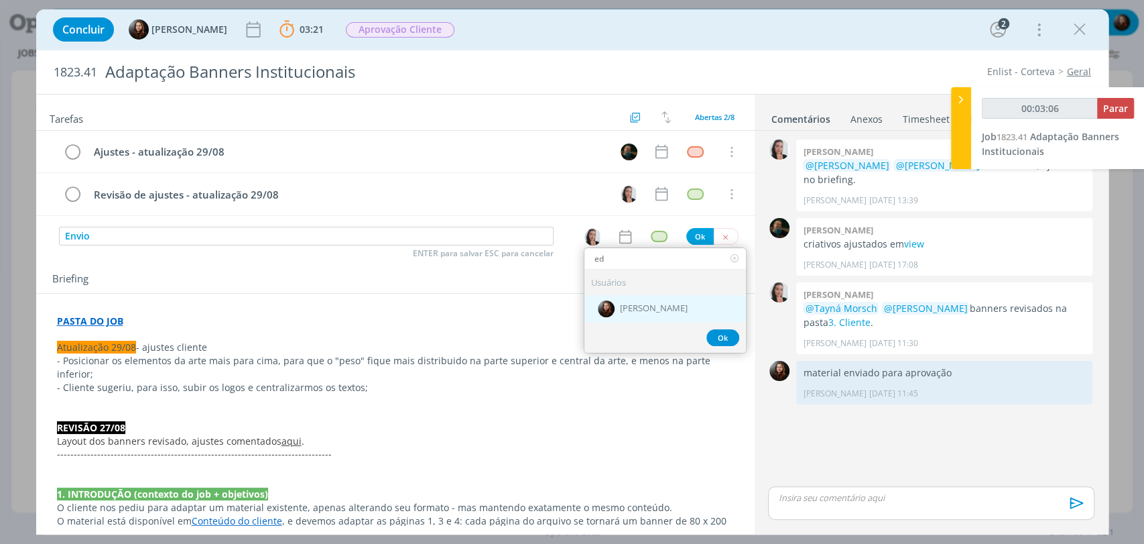
type input "ed"
click at [628, 300] on div "[PERSON_NAME]" at bounding box center [666, 308] width 162 height 27
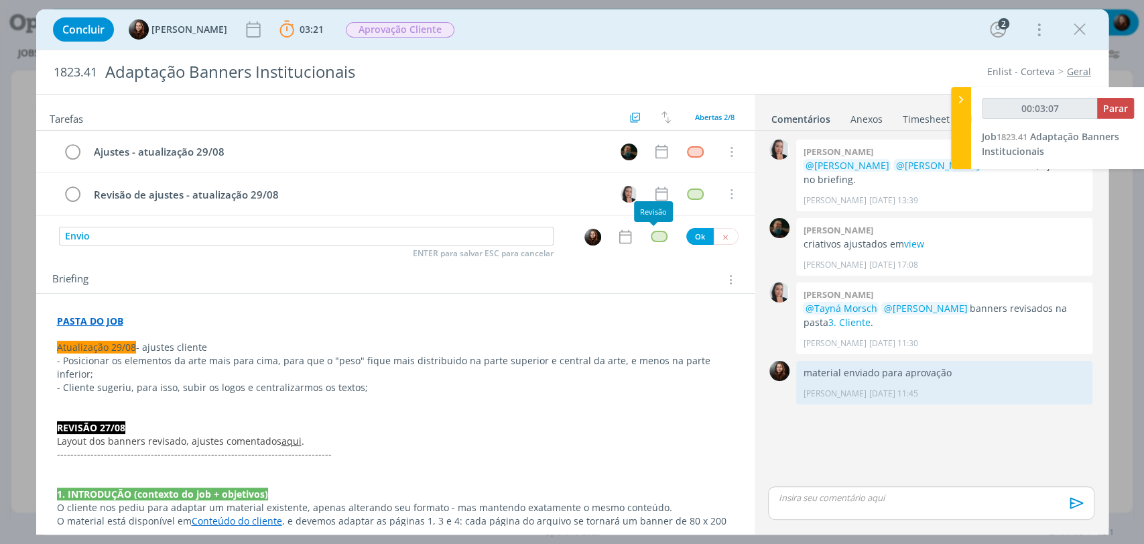
click at [651, 237] on div "dialog" at bounding box center [659, 236] width 17 height 11
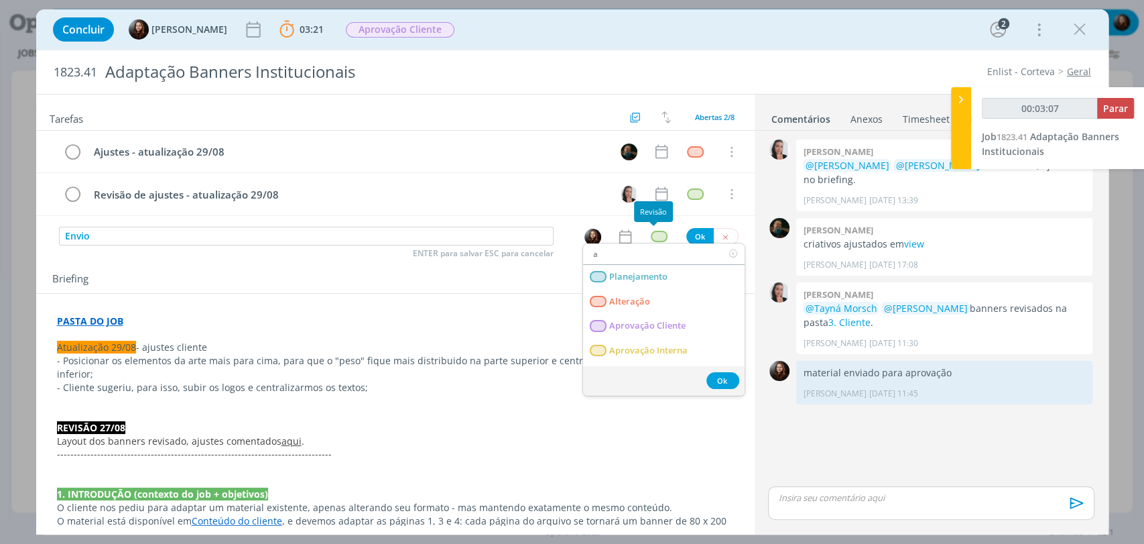
type input "00:03:08"
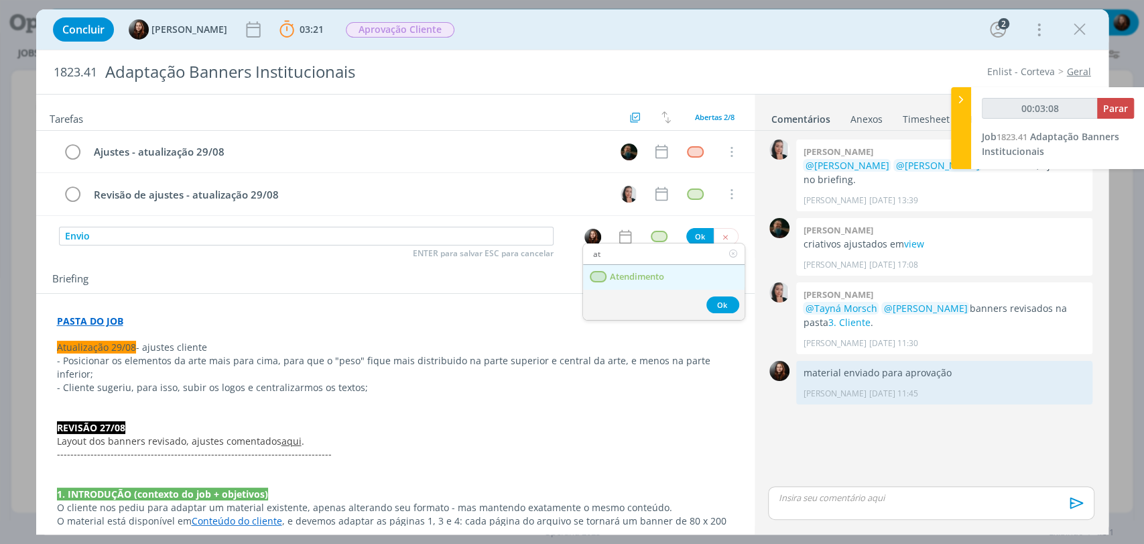
type input "at"
click at [644, 272] on span "Atendimento" at bounding box center [636, 277] width 54 height 11
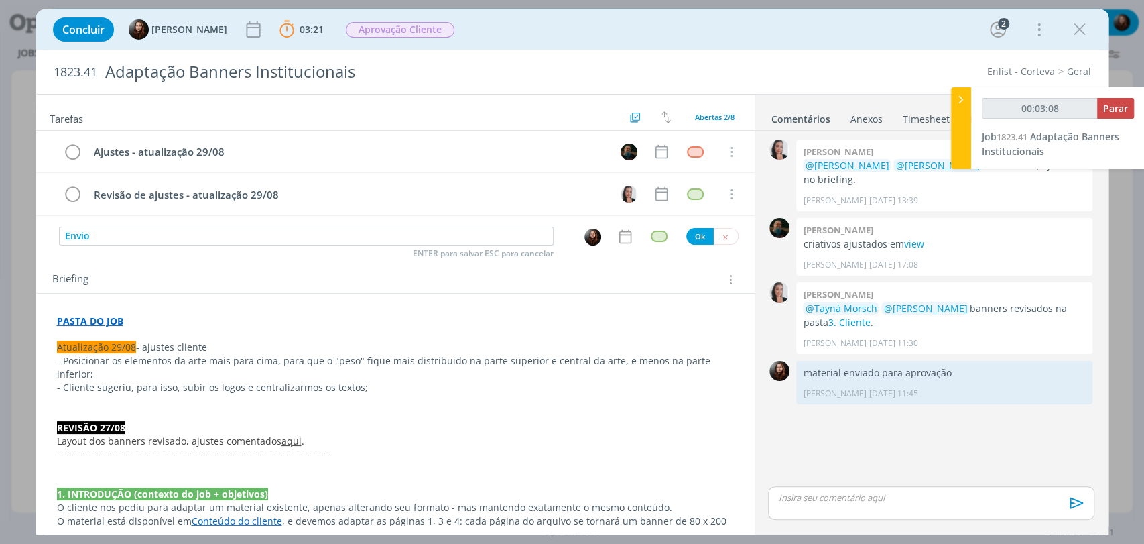
type input "00:03:09"
click at [697, 232] on button "Ok" at bounding box center [700, 236] width 27 height 17
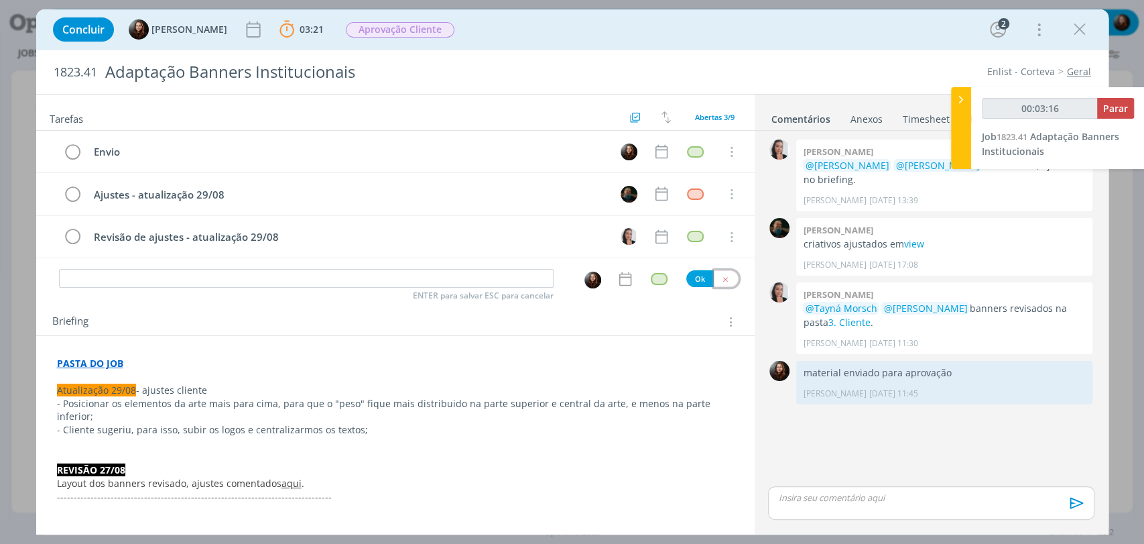
drag, startPoint x: 723, startPoint y: 278, endPoint x: 724, endPoint y: 270, distance: 8.2
click at [723, 278] on icon "dialog" at bounding box center [725, 279] width 9 height 9
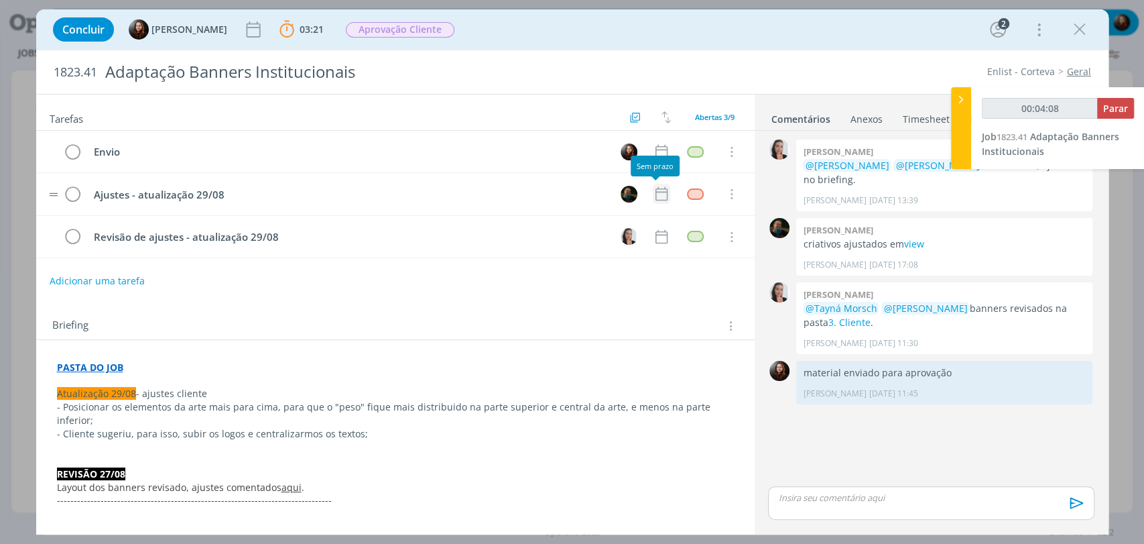
click at [656, 193] on icon "dialog" at bounding box center [661, 193] width 17 height 17
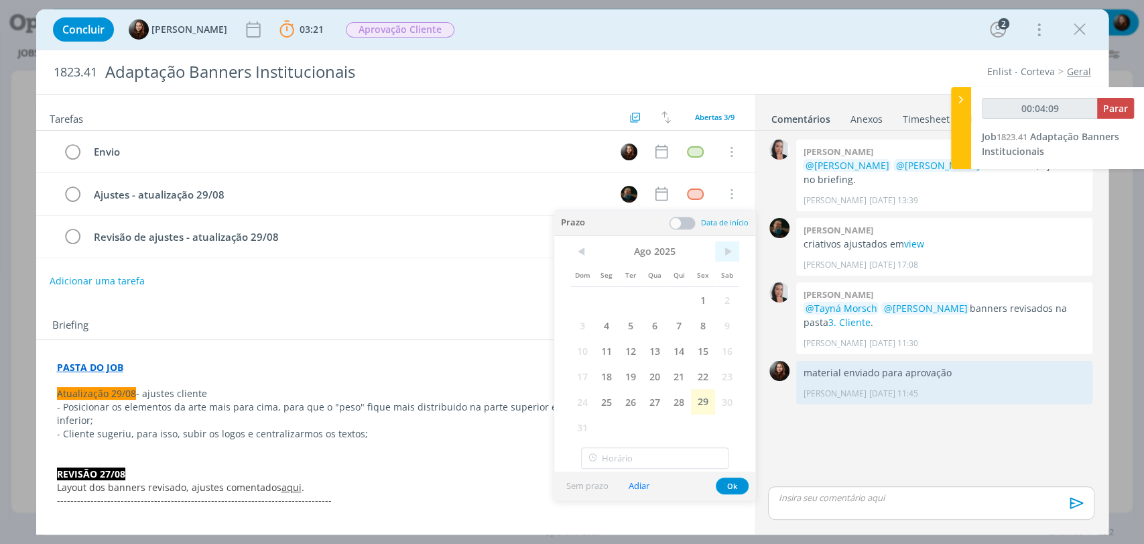
click at [729, 252] on span ">" at bounding box center [727, 251] width 24 height 20
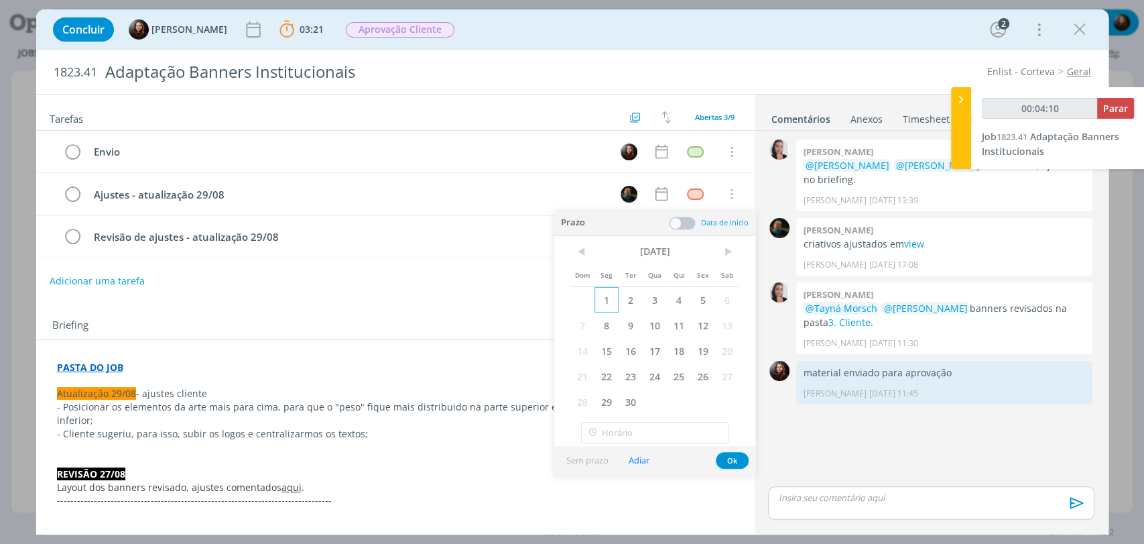
click at [613, 303] on span "1" at bounding box center [607, 299] width 24 height 25
click at [688, 227] on span at bounding box center [682, 223] width 27 height 13
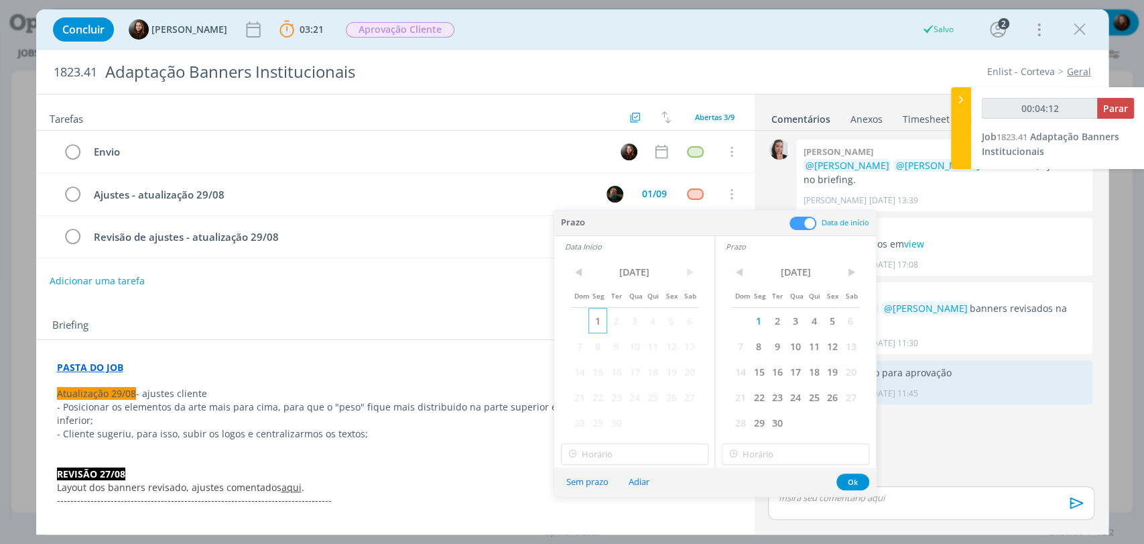
click at [594, 320] on span "1" at bounding box center [598, 320] width 18 height 25
type input "00:04:13"
type input "14:00"
click at [621, 456] on input "14:00" at bounding box center [635, 453] width 148 height 21
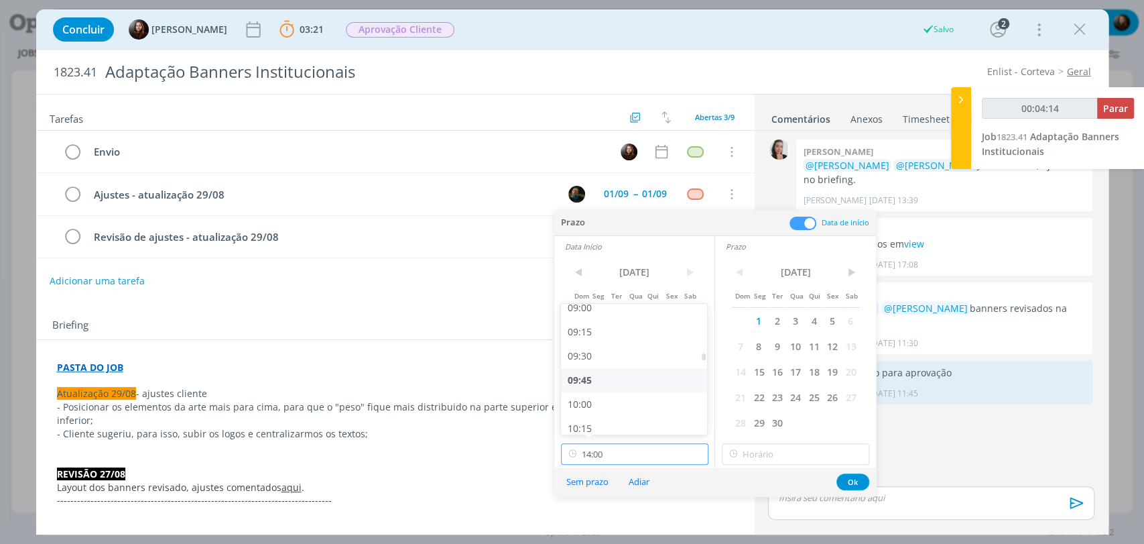
type input "00:04:15"
click at [599, 374] on div "09:45" at bounding box center [636, 380] width 150 height 24
type input "09:45"
type input "00:04:19"
type input "14:00"
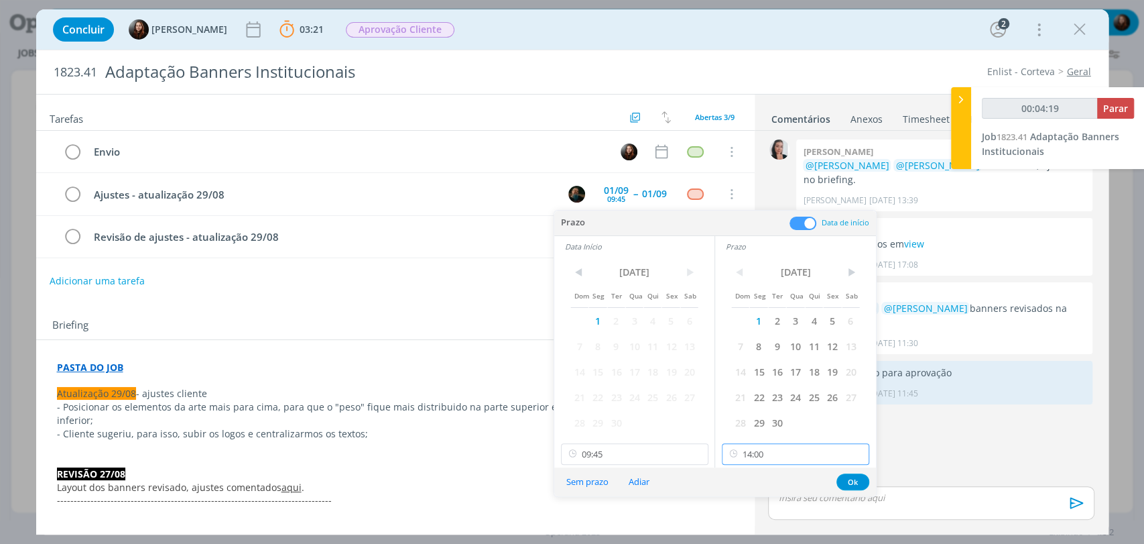
click at [758, 453] on input "14:00" at bounding box center [796, 453] width 148 height 21
type input "00:04:24"
click at [756, 376] on div "10:30" at bounding box center [798, 378] width 150 height 24
type input "10:30"
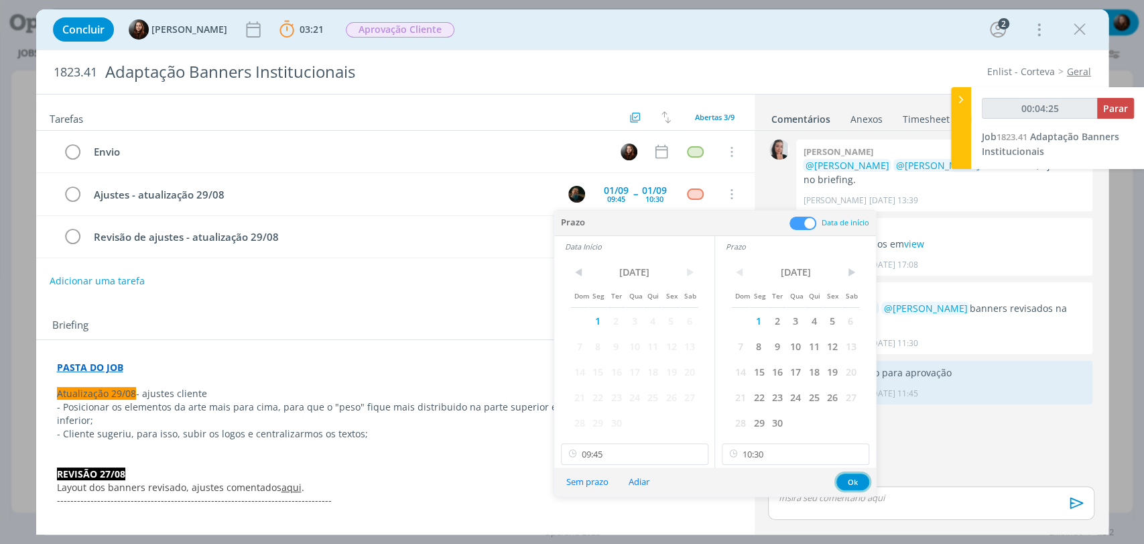
click at [843, 479] on button "Ok" at bounding box center [853, 481] width 33 height 17
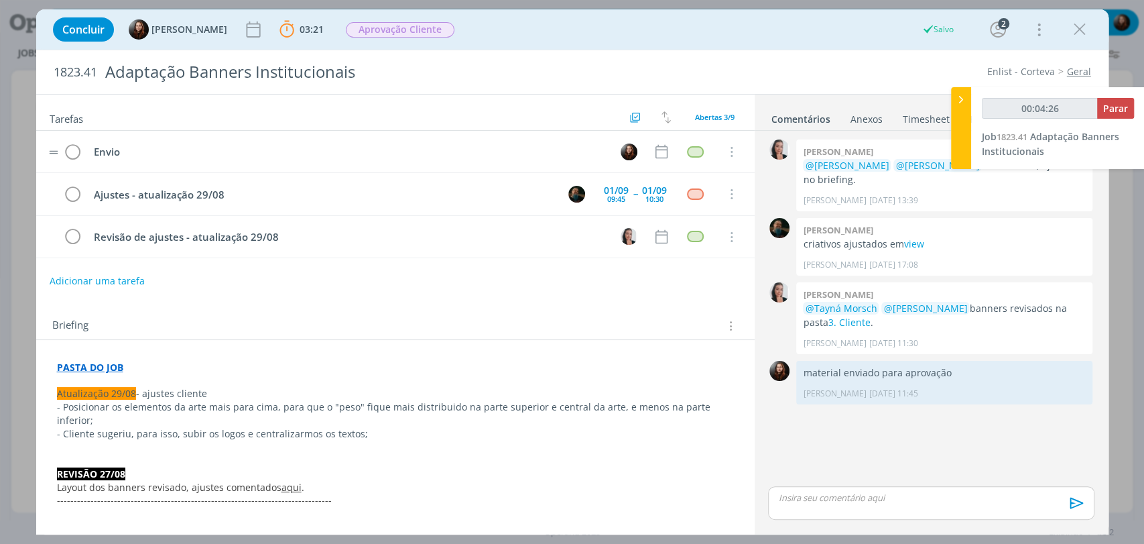
type input "00:04:27"
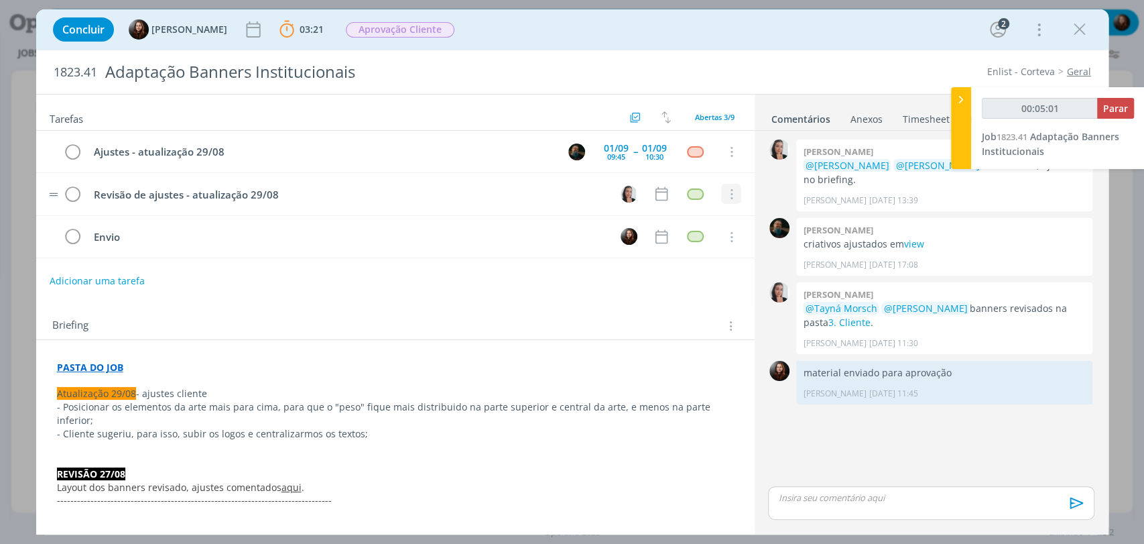
click at [724, 190] on icon "dialog" at bounding box center [730, 194] width 15 height 12
click at [657, 212] on link "Cancelar" at bounding box center [688, 217] width 106 height 21
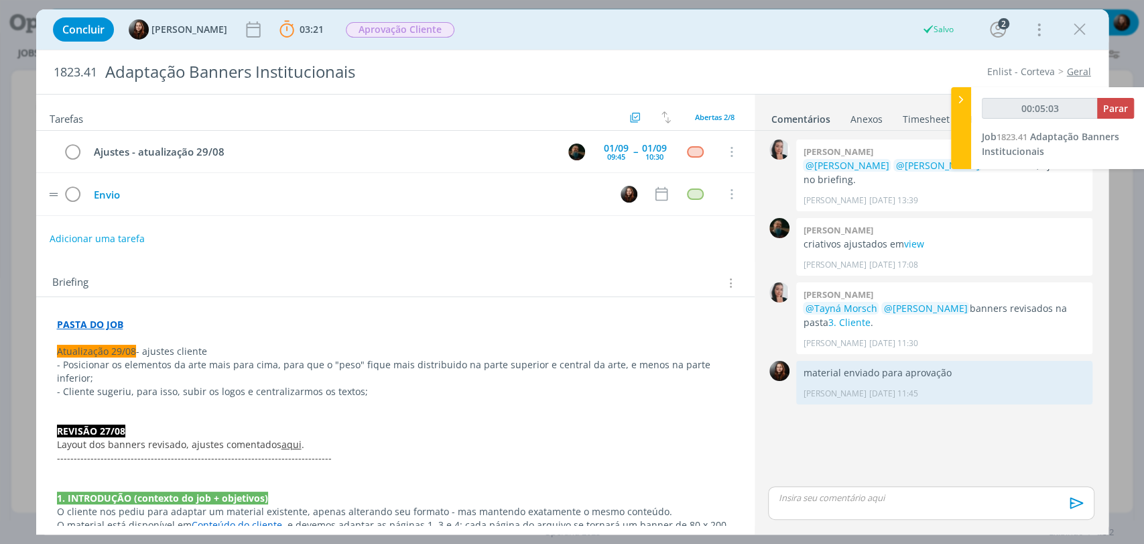
type input "00:05:04"
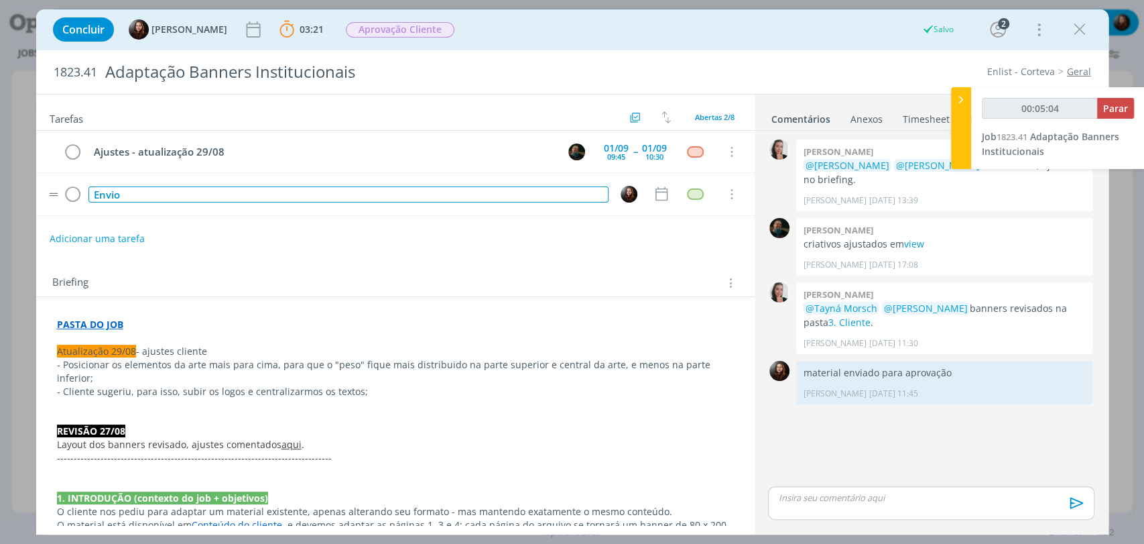
click at [100, 195] on div "Envio" at bounding box center [349, 194] width 520 height 17
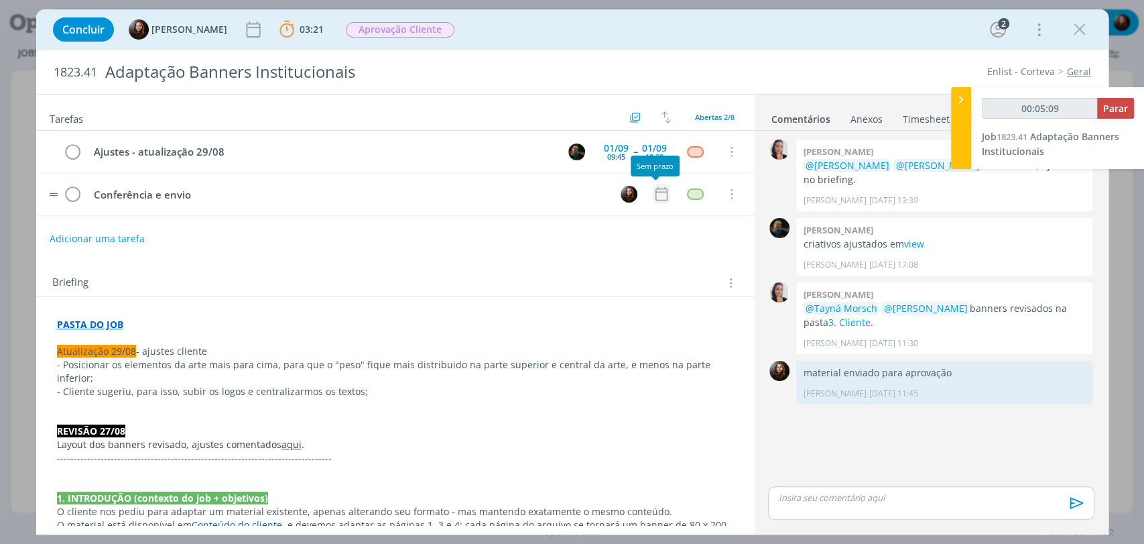
click at [656, 194] on icon "dialog" at bounding box center [661, 193] width 17 height 17
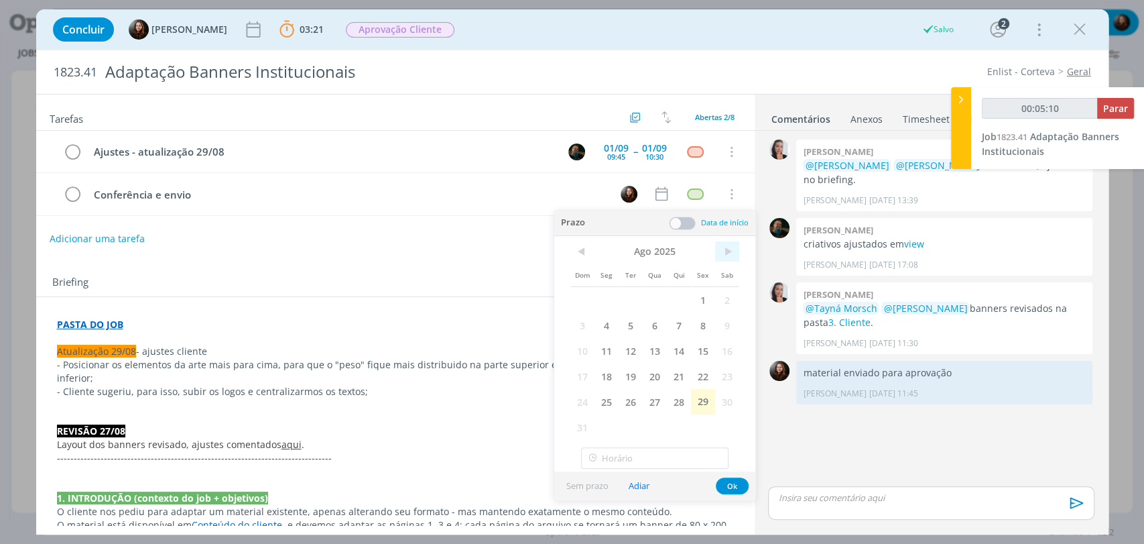
click at [730, 257] on span ">" at bounding box center [727, 251] width 24 height 20
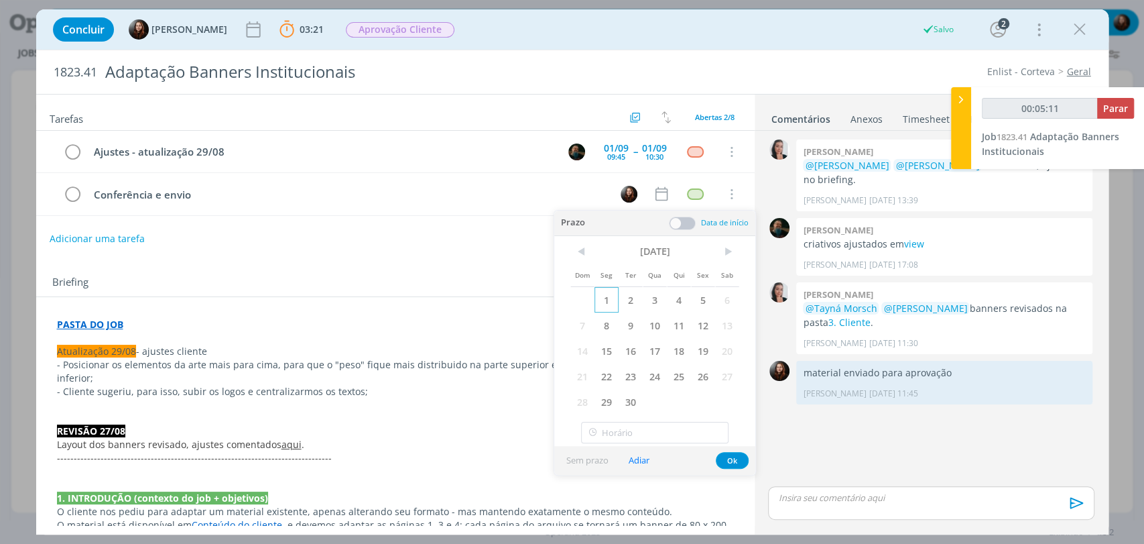
click at [617, 298] on span "1" at bounding box center [607, 299] width 24 height 25
type input "00:05:12"
type input "14:00"
click at [643, 431] on input "14:00" at bounding box center [655, 432] width 148 height 21
type input "00:05:14"
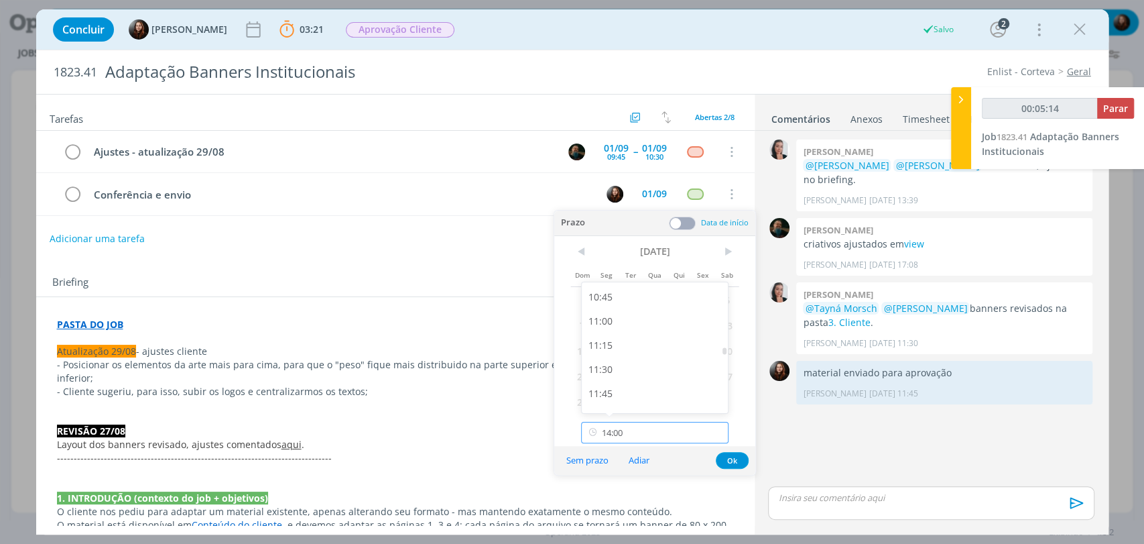
scroll to position [1026, 0]
click at [606, 335] on div "11:00" at bounding box center [657, 330] width 150 height 24
type input "11:00"
click at [739, 457] on button "Ok" at bounding box center [732, 460] width 33 height 17
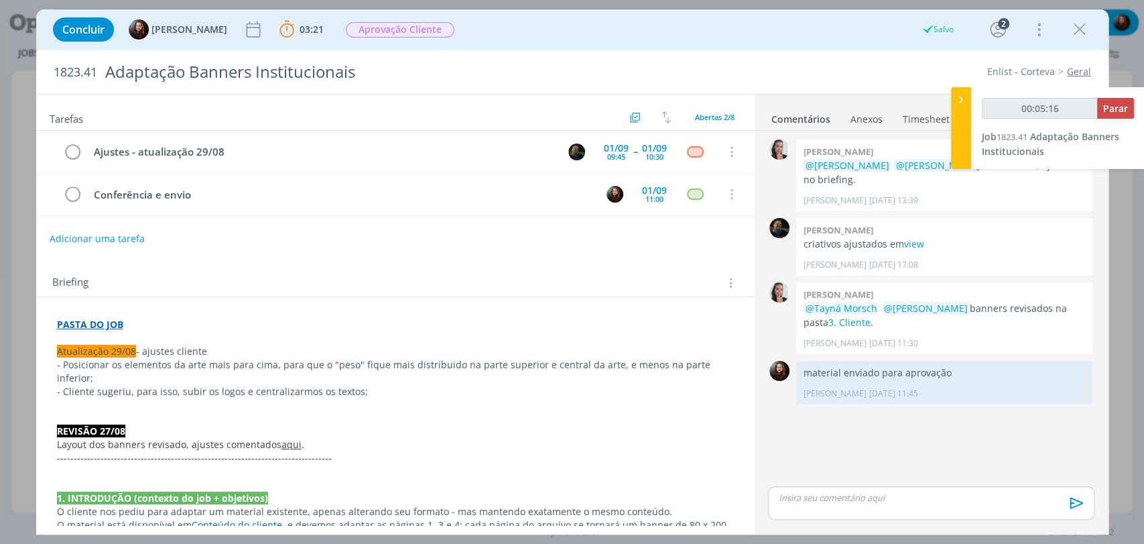
click at [681, 251] on div "Tarefas Usar Job de template Criar template a partir deste job Visualizar Templ…" at bounding box center [395, 310] width 719 height 430
click at [396, 12] on div "Concluir Eduarda Pereira 03:21 Parar Apontar Data * 29/08/2025 Horas * 00:00 Ta…" at bounding box center [572, 29] width 1073 height 40
click at [400, 20] on span "Aprovação Cliente" at bounding box center [400, 29] width 118 height 24
click at [387, 28] on span "Aprovação Cliente" at bounding box center [400, 29] width 109 height 15
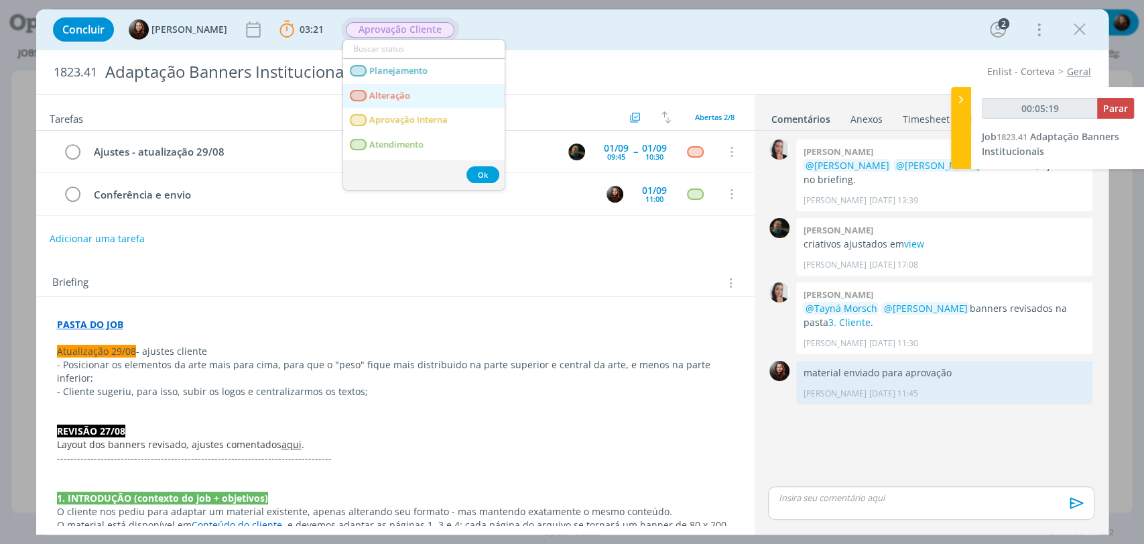
click at [398, 95] on span "Alteração" at bounding box center [389, 96] width 41 height 11
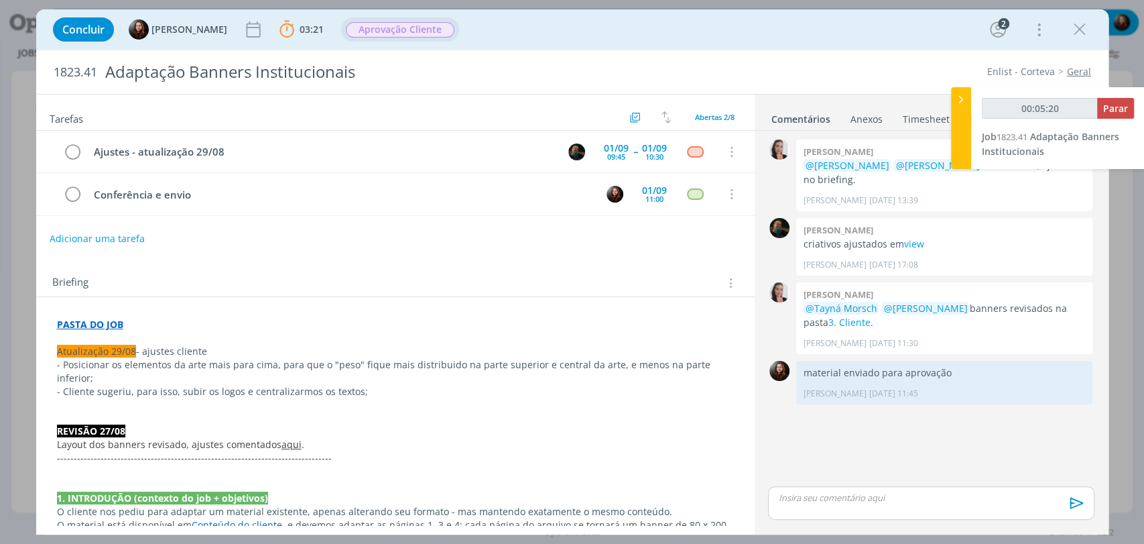
click at [874, 496] on p "dialog" at bounding box center [931, 497] width 304 height 12
type input "00:05:21"
drag, startPoint x: 880, startPoint y: 469, endPoint x: 776, endPoint y: 476, distance: 103.5
click at [776, 476] on div "Solicitação de ajustes" at bounding box center [931, 478] width 326 height 34
click at [1076, 508] on icon "dialog" at bounding box center [1074, 507] width 13 height 11
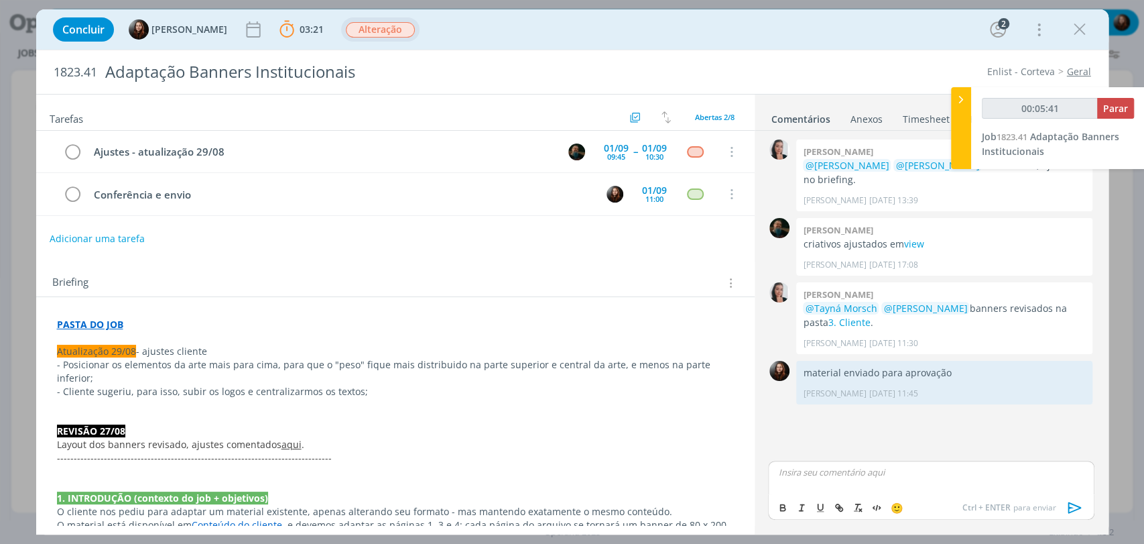
scroll to position [13, 0]
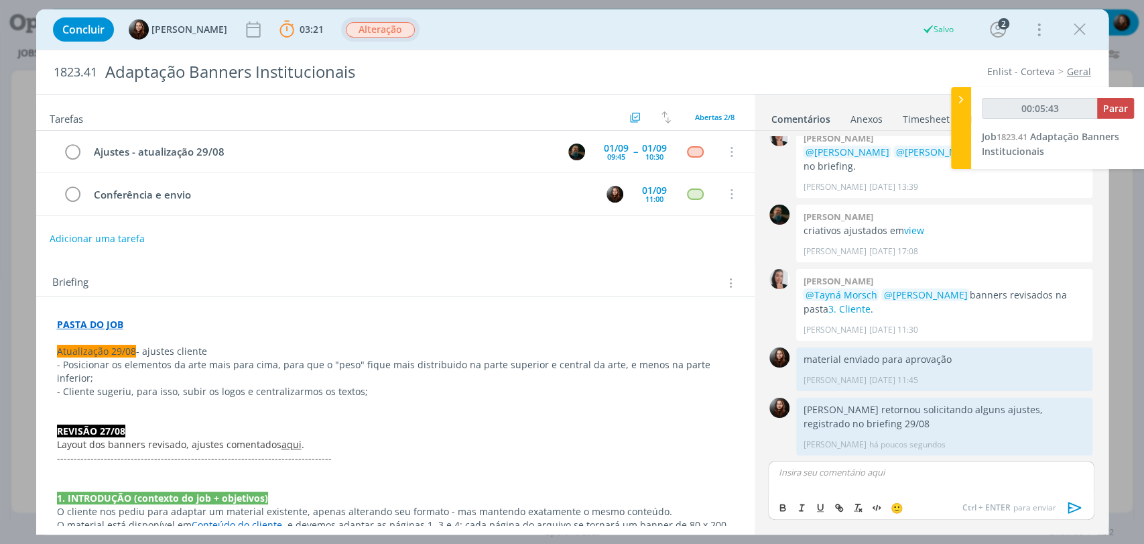
click at [597, 261] on div "Briefing Briefings Predefinidos Versões do Briefing Ver Briefing do Projeto" at bounding box center [395, 279] width 719 height 36
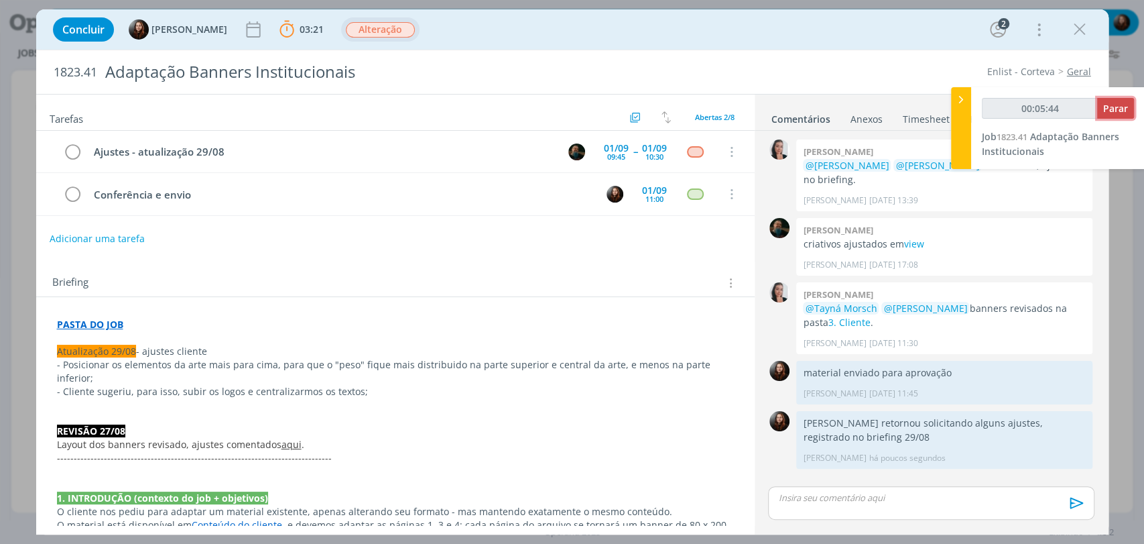
click at [1121, 102] on span "Parar" at bounding box center [1116, 108] width 25 height 13
click at [1122, 105] on span "Parar" at bounding box center [1116, 108] width 25 height 13
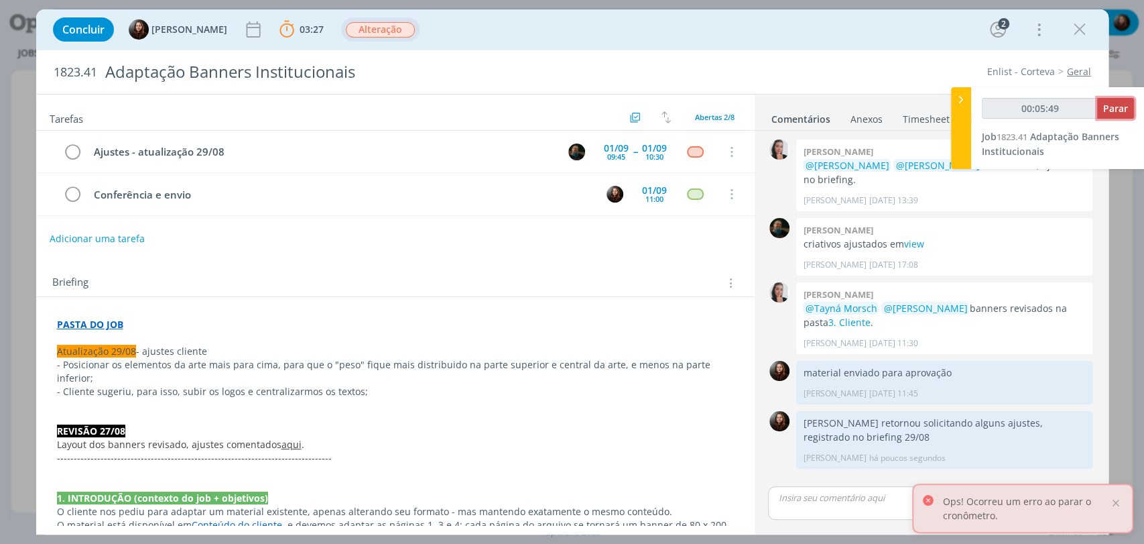
click at [1116, 103] on span "Parar" at bounding box center [1116, 108] width 25 height 13
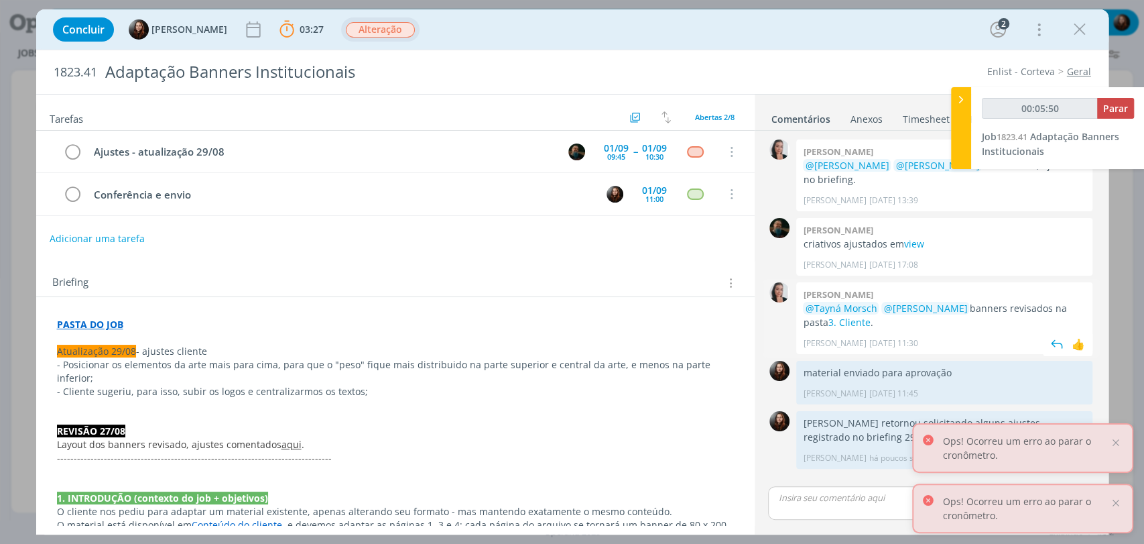
type input "00:06:00"
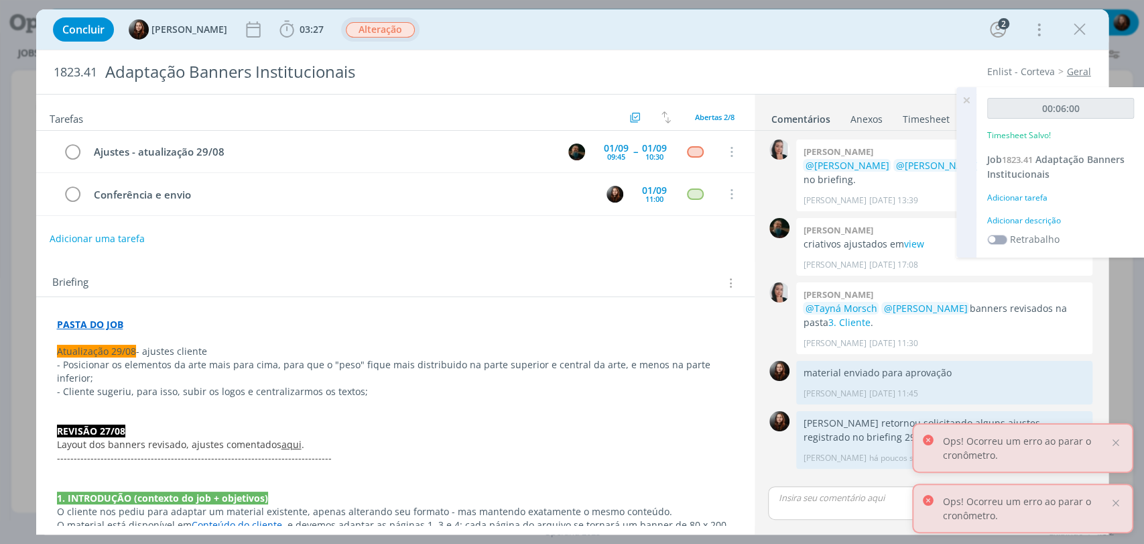
click at [1026, 215] on div "Adicionar descrição" at bounding box center [1061, 221] width 147 height 12
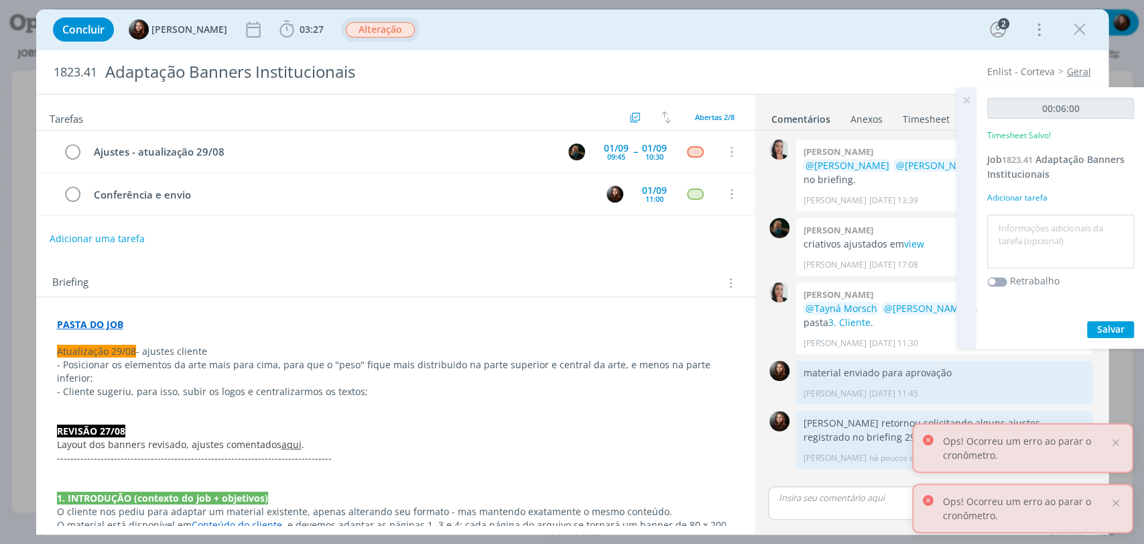
click at [1041, 231] on textarea at bounding box center [1061, 242] width 140 height 48
type textarea "atualização de pauta e briefing"
click at [1122, 325] on span "Salvar" at bounding box center [1111, 328] width 27 height 13
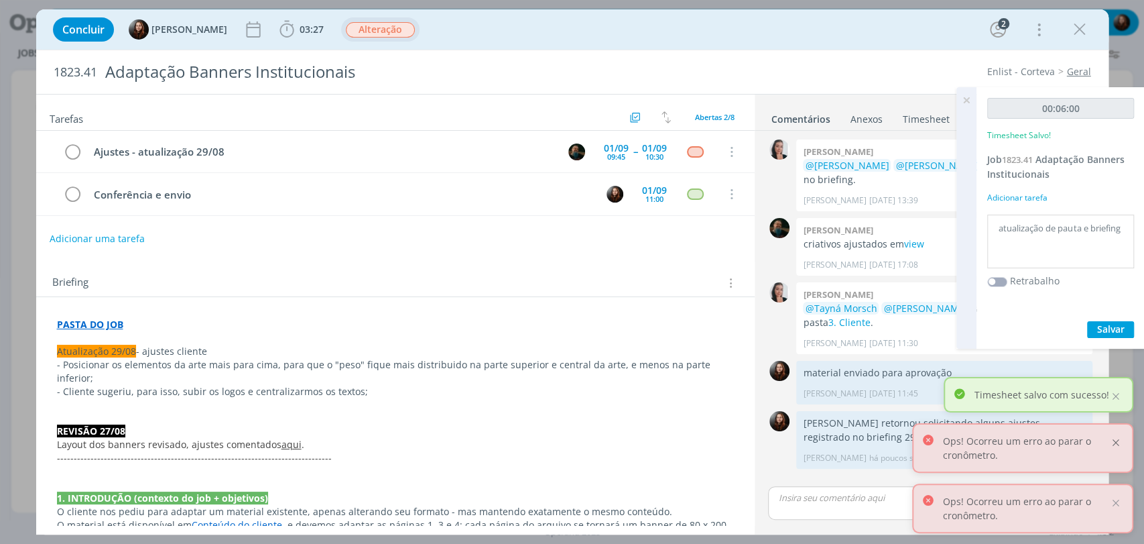
click at [1116, 444] on div at bounding box center [1116, 442] width 12 height 12
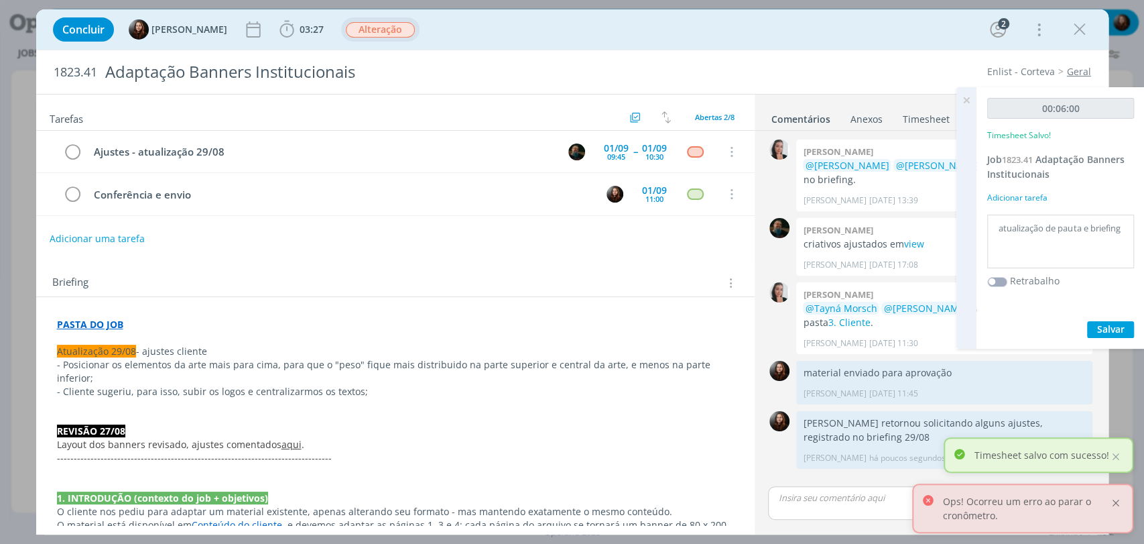
click at [1116, 503] on div at bounding box center [1116, 503] width 12 height 12
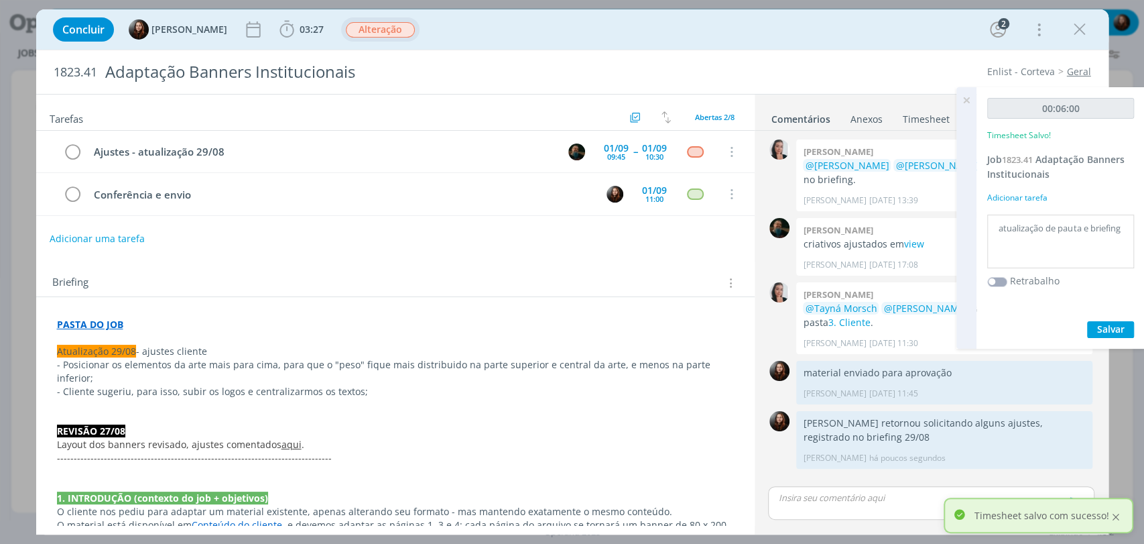
click at [1116, 517] on div at bounding box center [1116, 517] width 12 height 12
click at [964, 99] on icon at bounding box center [967, 100] width 24 height 26
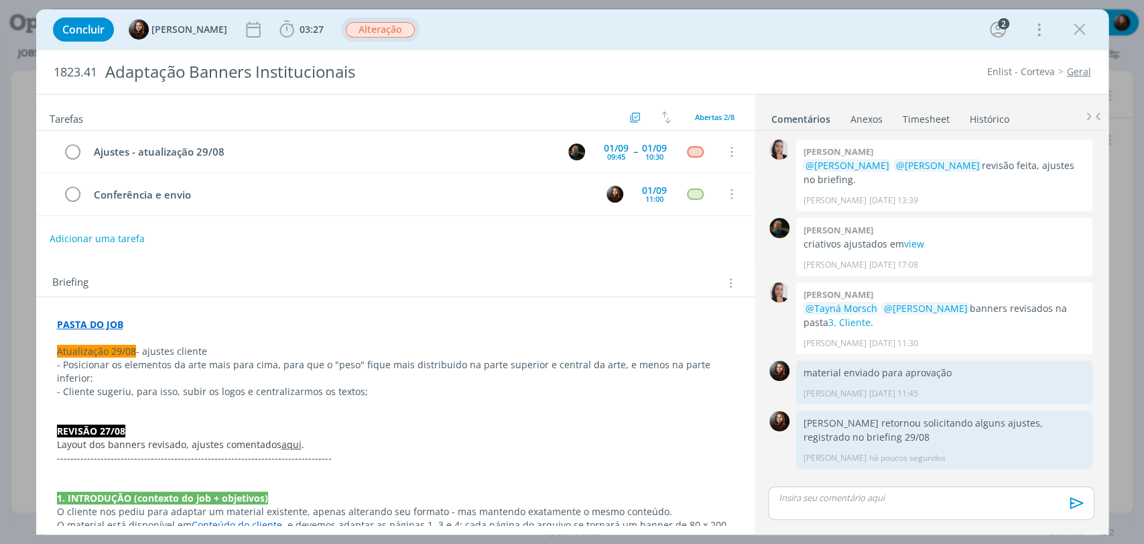
click at [814, 34] on div "Concluir Eduarda Pereira 03:27 Iniciar Apontar Data * 29/08/2025 Horas * 00:00 …" at bounding box center [572, 29] width 1053 height 32
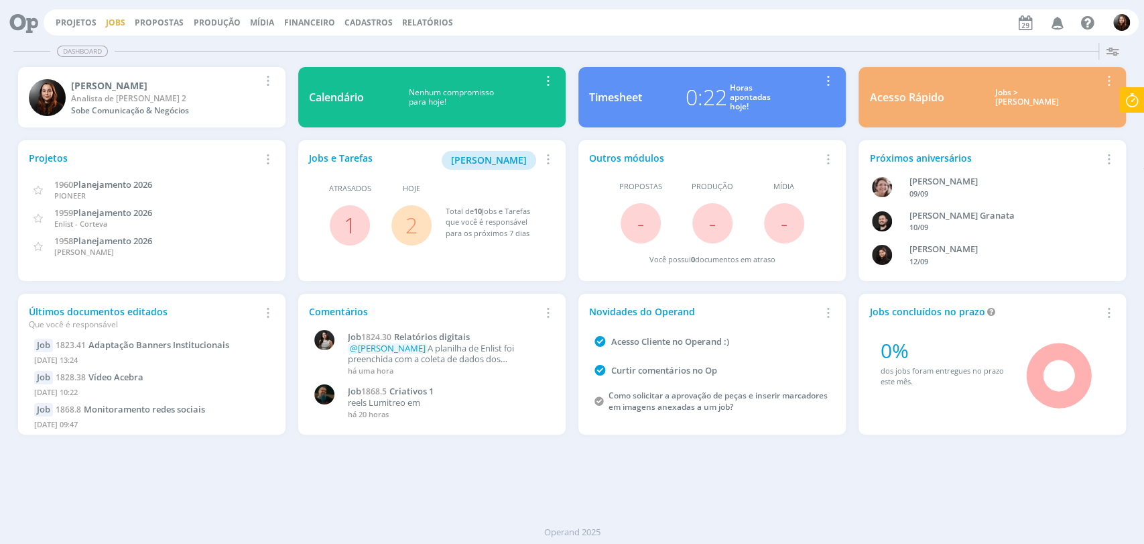
click at [113, 20] on link "Jobs" at bounding box center [115, 22] width 19 height 11
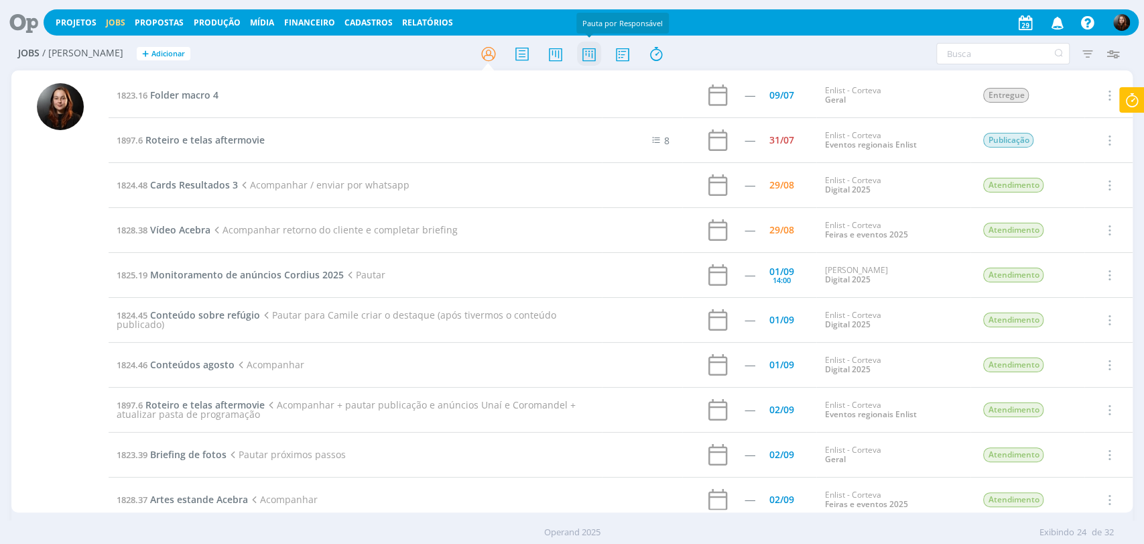
click at [590, 58] on icon at bounding box center [589, 54] width 24 height 26
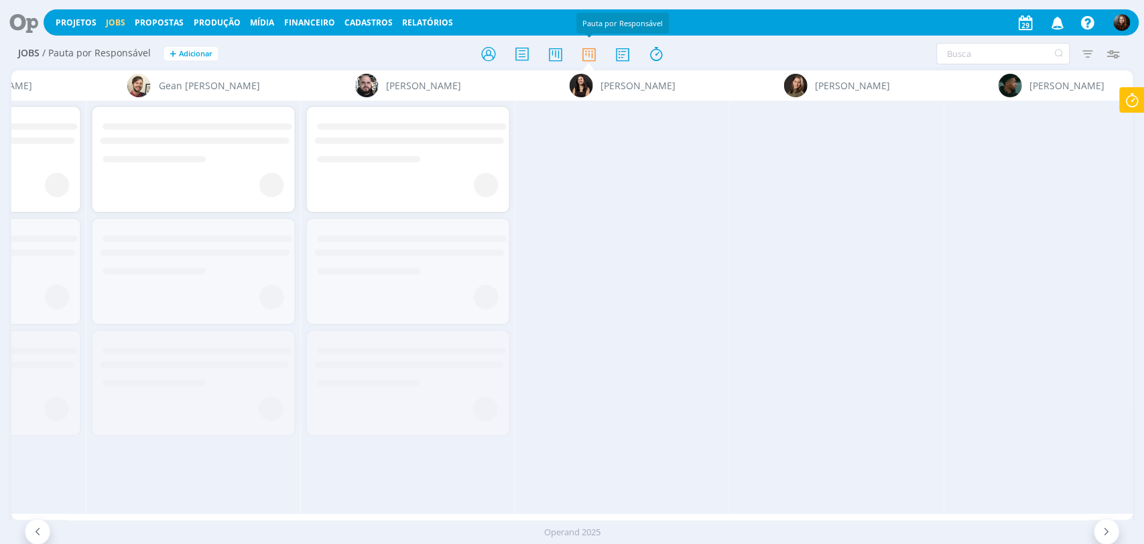
scroll to position [0, 800]
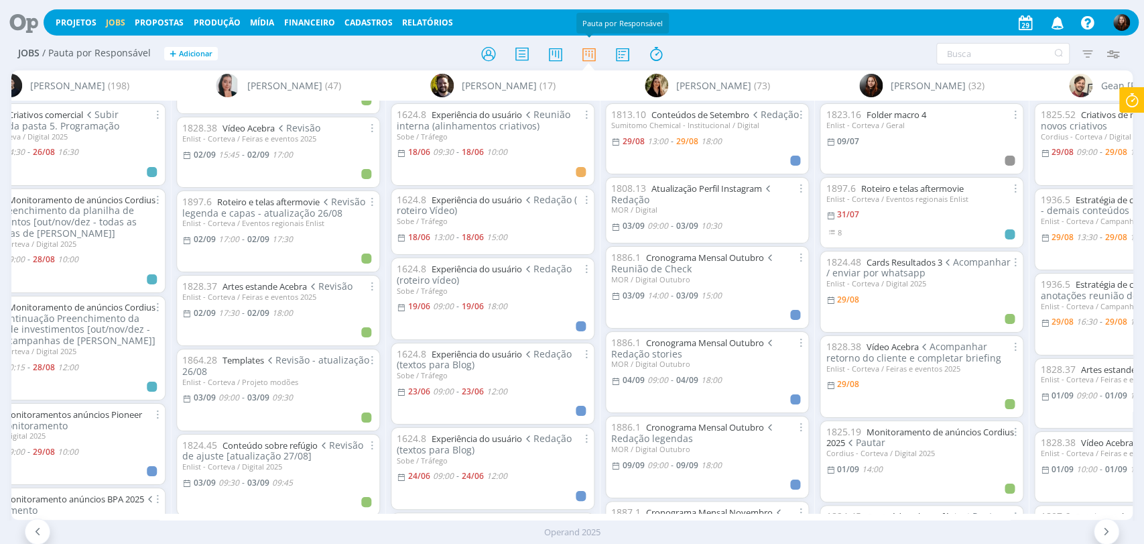
scroll to position [1415, 0]
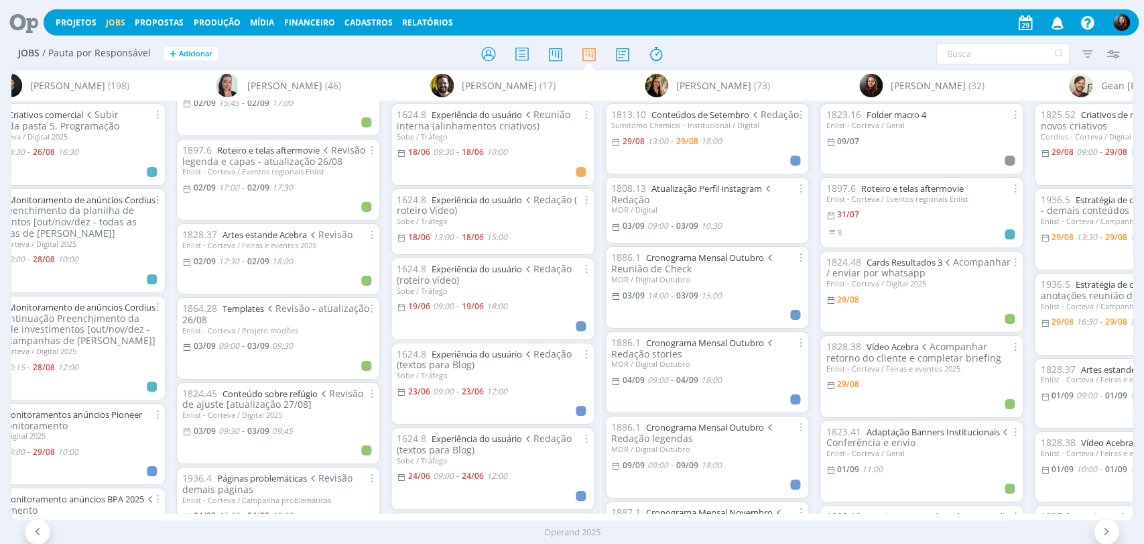
click at [26, 17] on icon at bounding box center [18, 22] width 27 height 26
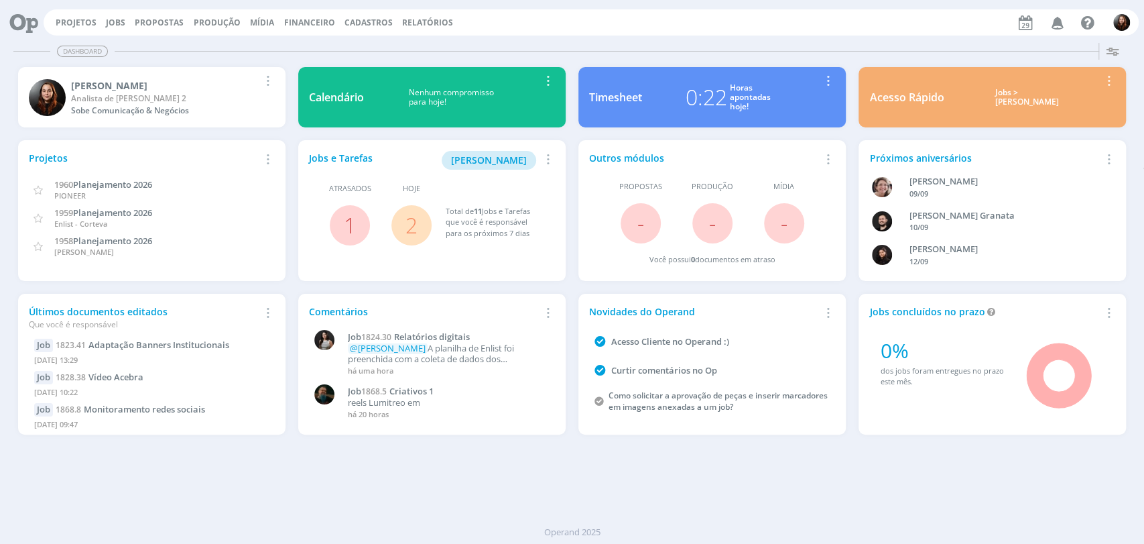
click at [864, 34] on div "Projetos Jobs Propostas Produção Mídia Financeiro Cadastros Relatórios Notifica…" at bounding box center [592, 22] width 1096 height 26
click at [412, 228] on link "2" at bounding box center [412, 225] width 12 height 29
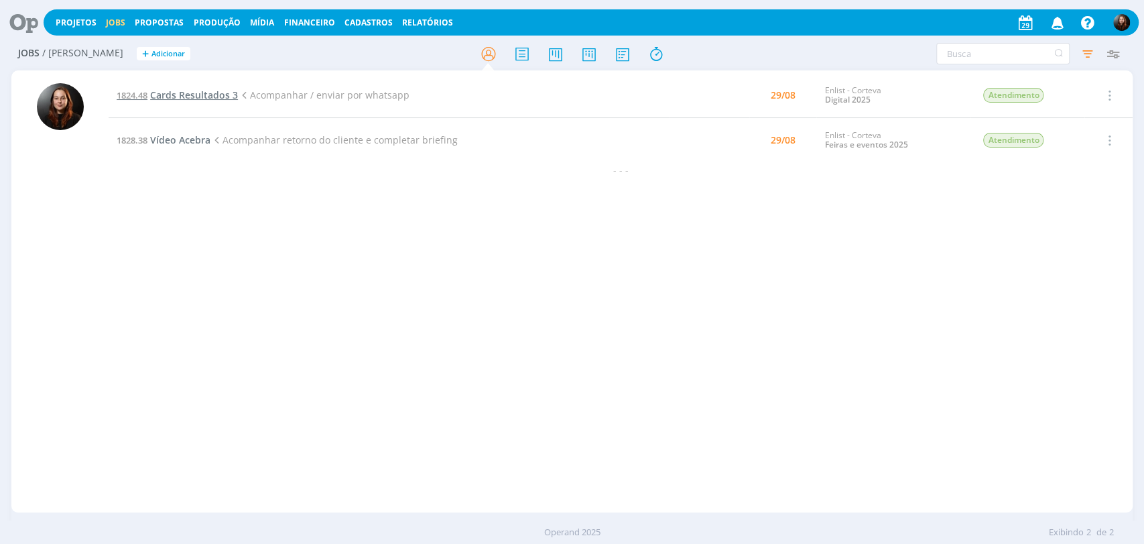
click at [214, 97] on span "Cards Resultados 3" at bounding box center [194, 95] width 88 height 13
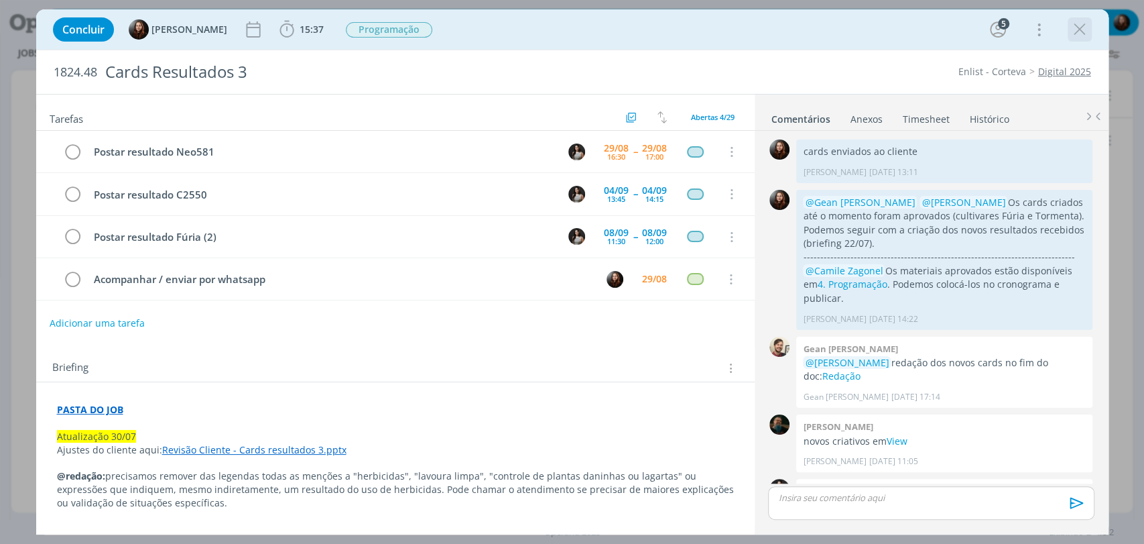
scroll to position [1413, 0]
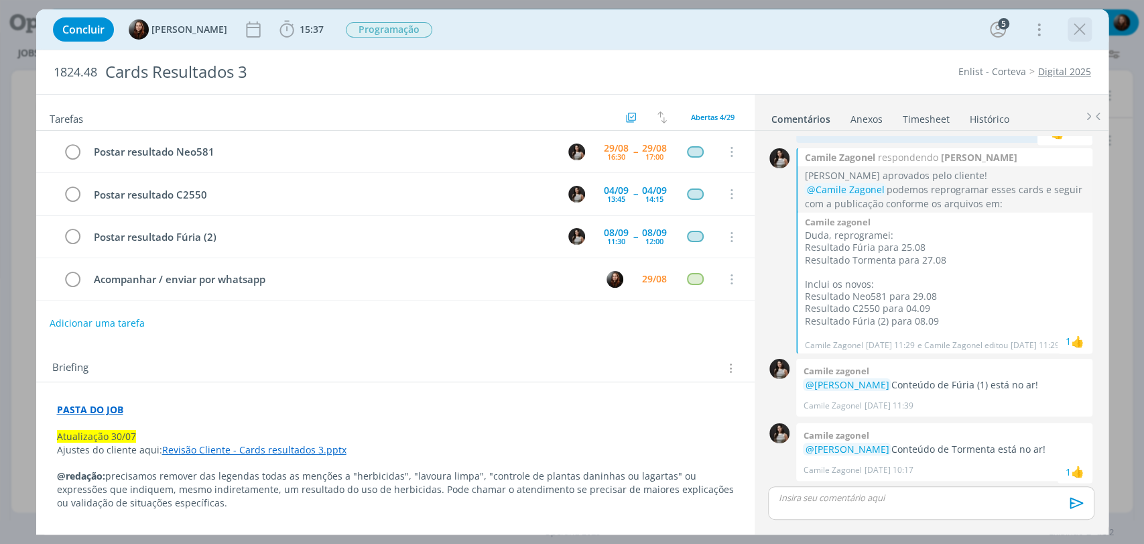
click at [1083, 35] on icon "dialog" at bounding box center [1080, 29] width 20 height 20
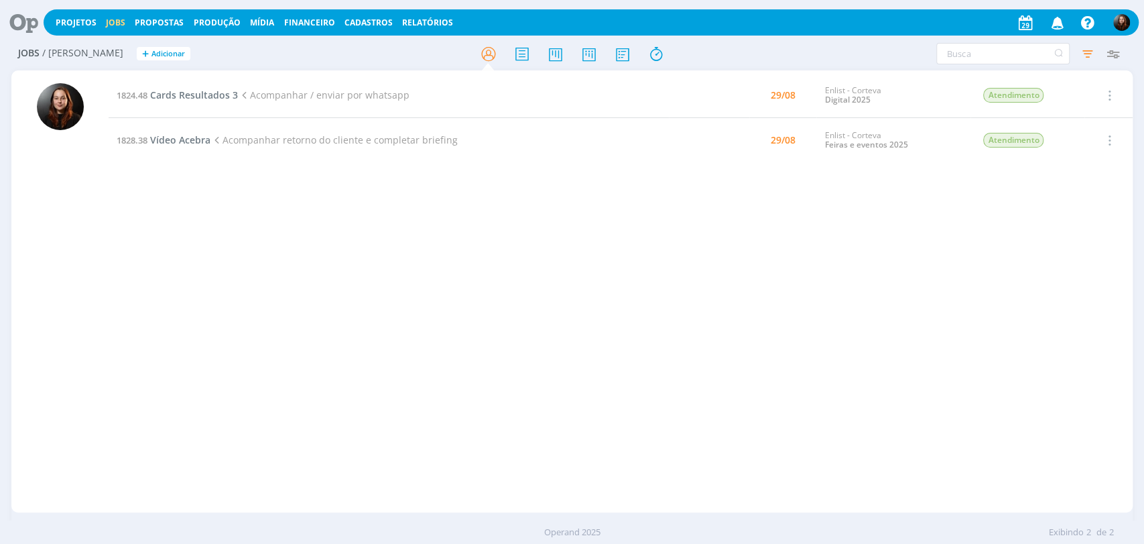
click at [17, 21] on icon at bounding box center [18, 22] width 27 height 26
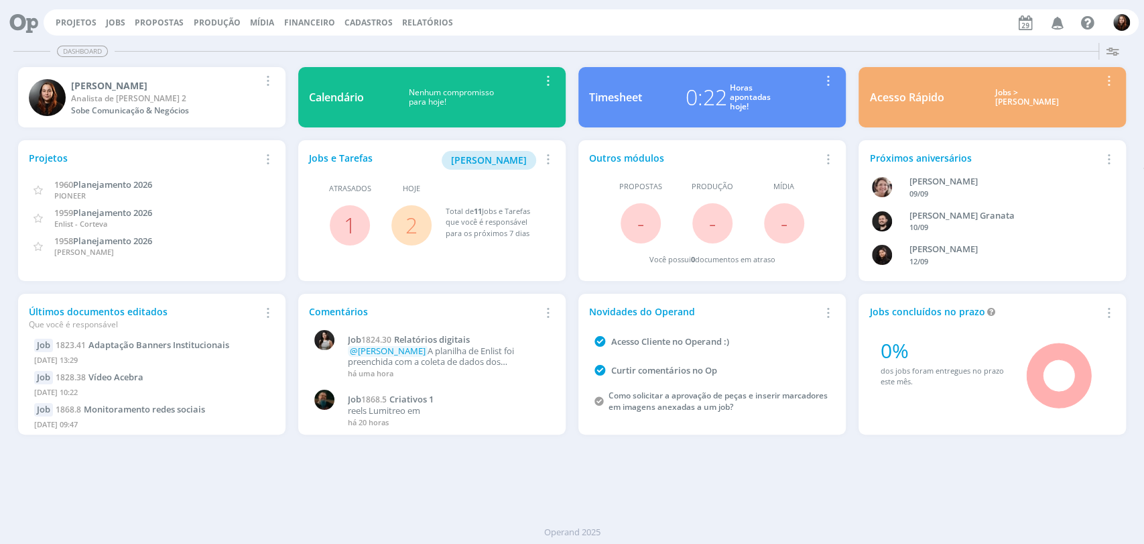
click at [842, 42] on div "Dashboard" at bounding box center [572, 51] width 1118 height 19
click at [840, 479] on div "Dashboard Salvar Selecione abaixo os cards desejados: Meus Meu Perfil Agenda Ti…" at bounding box center [572, 291] width 1144 height 506
click at [410, 220] on link "2" at bounding box center [412, 225] width 12 height 29
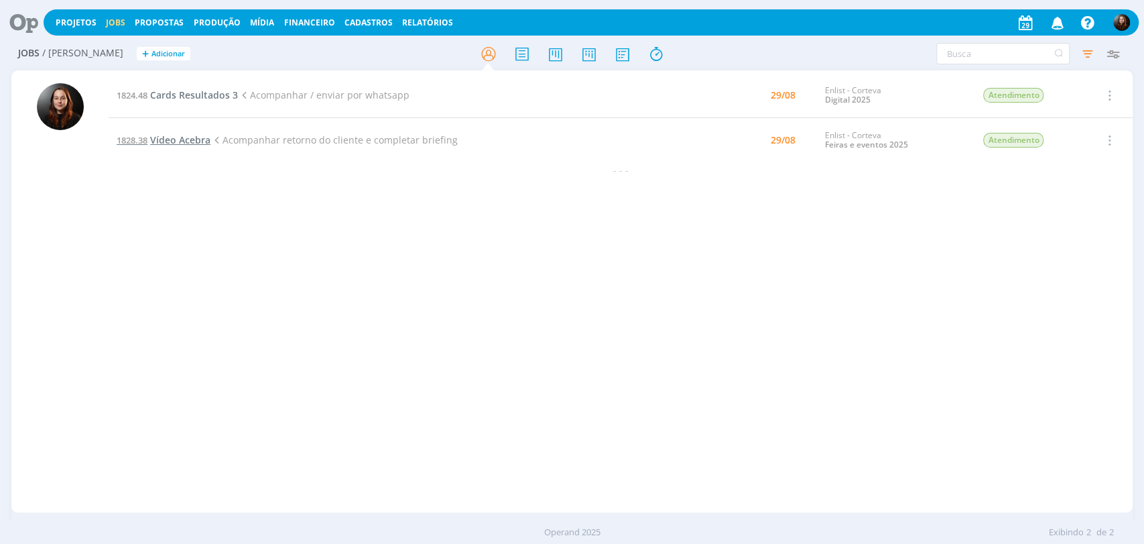
click at [157, 138] on span "Vídeo Acebra" at bounding box center [180, 139] width 60 height 13
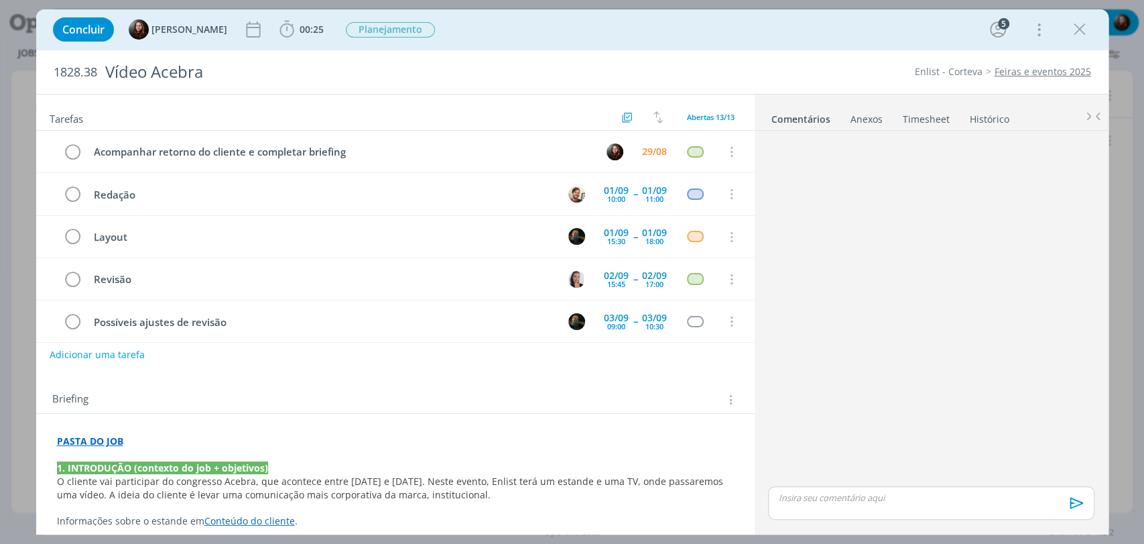
click at [1079, 32] on icon "dialog" at bounding box center [1080, 29] width 20 height 20
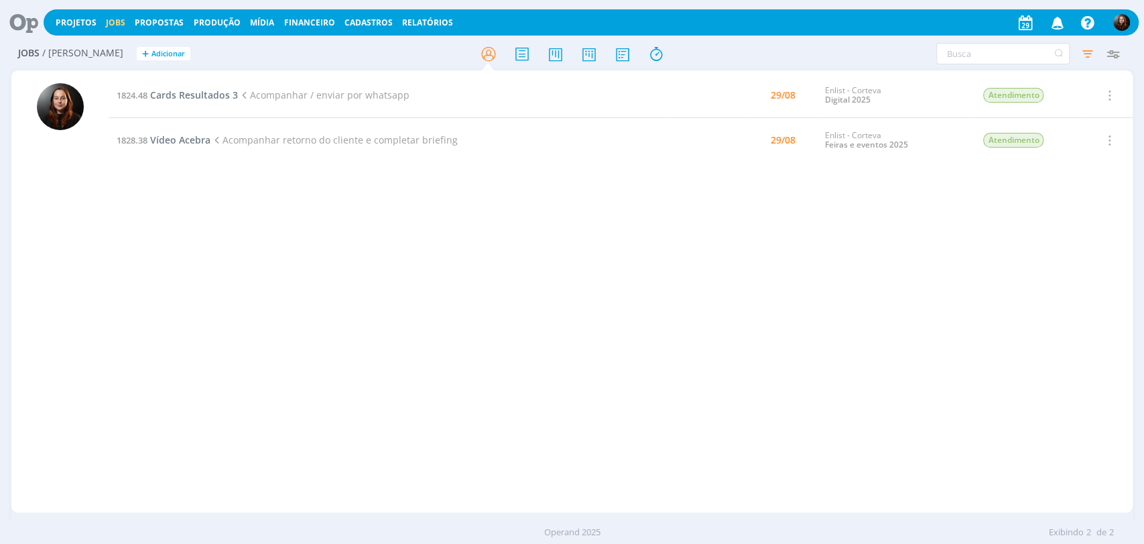
click at [781, 47] on div at bounding box center [572, 272] width 1144 height 544
click at [19, 23] on icon at bounding box center [18, 22] width 27 height 26
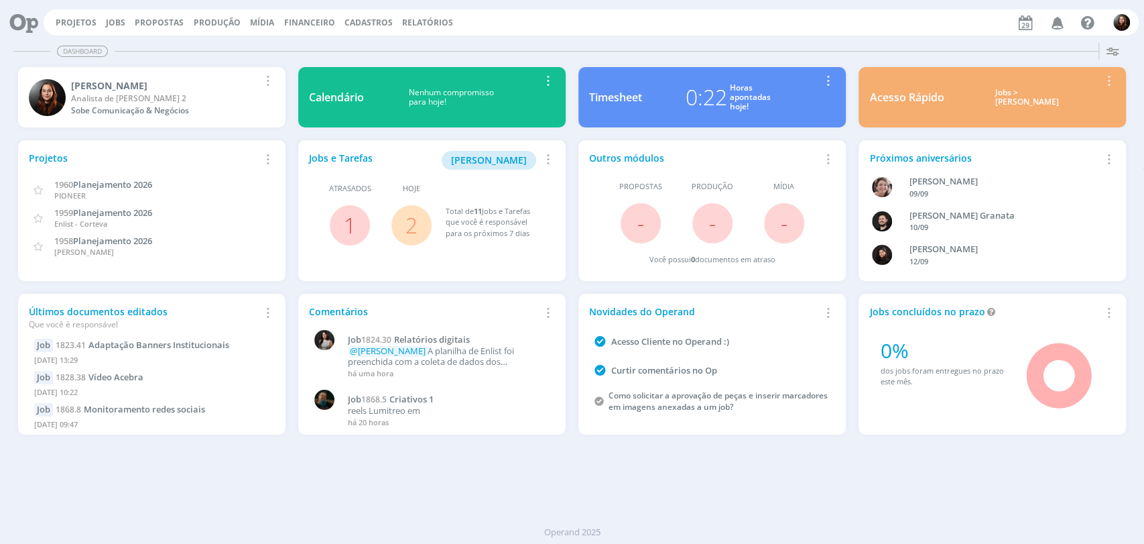
click at [893, 471] on div "Dashboard Salvar Selecione abaixo os cards desejados: Meus Meu Perfil Agenda Ti…" at bounding box center [572, 291] width 1144 height 506
click at [638, 21] on div "Projetos Jobs Propostas Produção [GEOGRAPHIC_DATA] Financeiro Cadastros Relatór…" at bounding box center [592, 22] width 1096 height 26
click at [418, 227] on span "2" at bounding box center [412, 225] width 40 height 40
click at [408, 218] on link "2" at bounding box center [412, 225] width 12 height 29
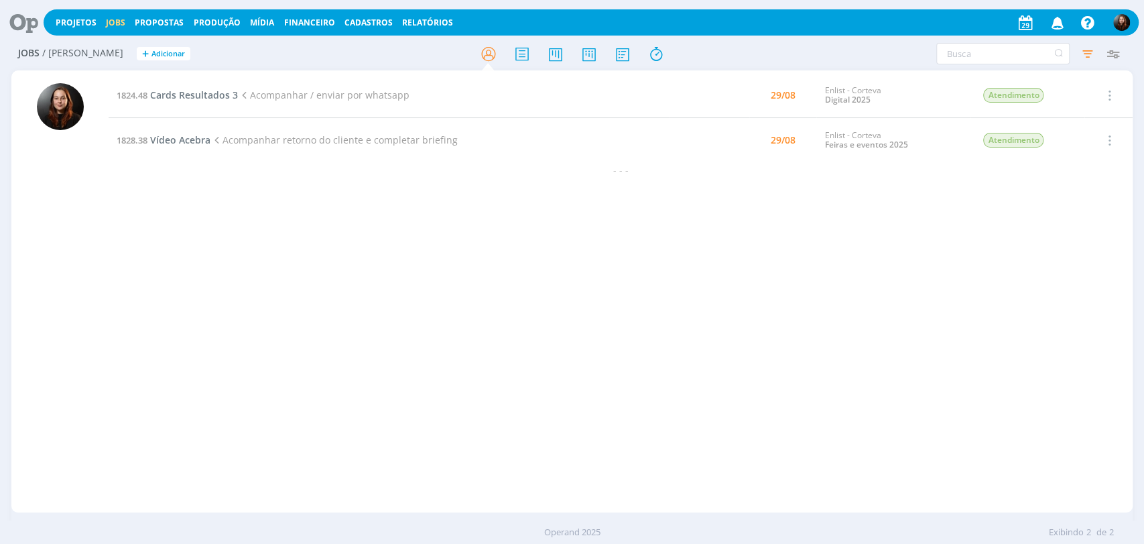
click at [475, 258] on div "1824.48 Cards Resultados 3 Acompanhar / enviar por whatsapp 29/08 Enlist - Cort…" at bounding box center [621, 291] width 1024 height 436
click at [21, 19] on icon at bounding box center [18, 22] width 27 height 26
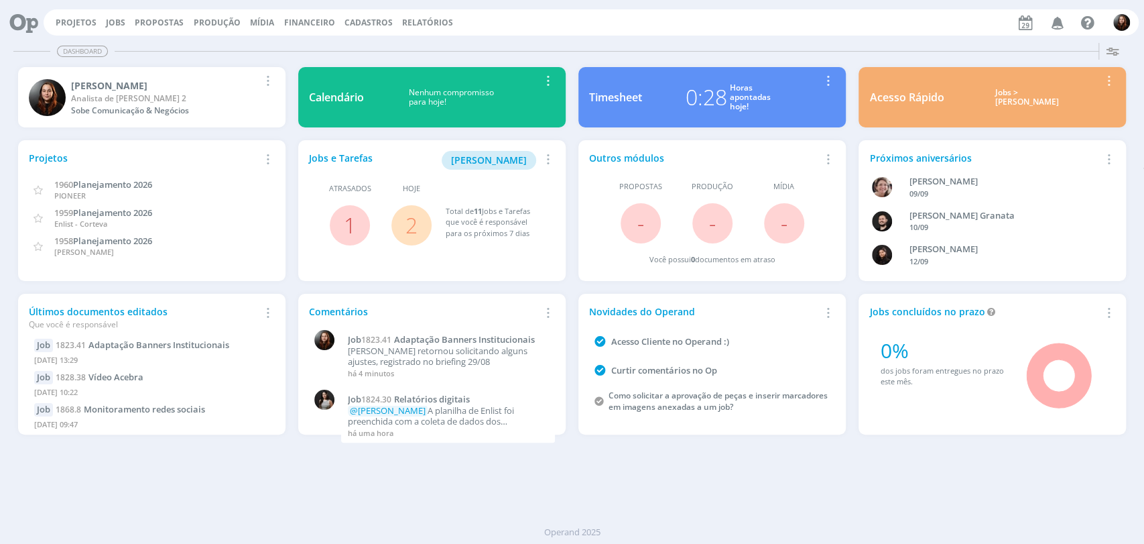
click at [860, 483] on div "Dashboard Salvar Selecione abaixo os cards desejados: Meus Meu Perfil [GEOGRAPH…" at bounding box center [572, 291] width 1144 height 506
drag, startPoint x: 748, startPoint y: 29, endPoint x: 729, endPoint y: 5, distance: 30.2
click at [748, 29] on div "Projetos Jobs Propostas Produção [GEOGRAPHIC_DATA] Financeiro Cadastros Relatór…" at bounding box center [592, 22] width 1096 height 26
click at [821, 30] on div "Projetos Jobs Propostas Produção [GEOGRAPHIC_DATA] Financeiro Cadastros Relatór…" at bounding box center [592, 22] width 1096 height 26
click at [697, 30] on div "Projetos Jobs Propostas Produção [GEOGRAPHIC_DATA] Financeiro Cadastros Relatór…" at bounding box center [592, 22] width 1096 height 26
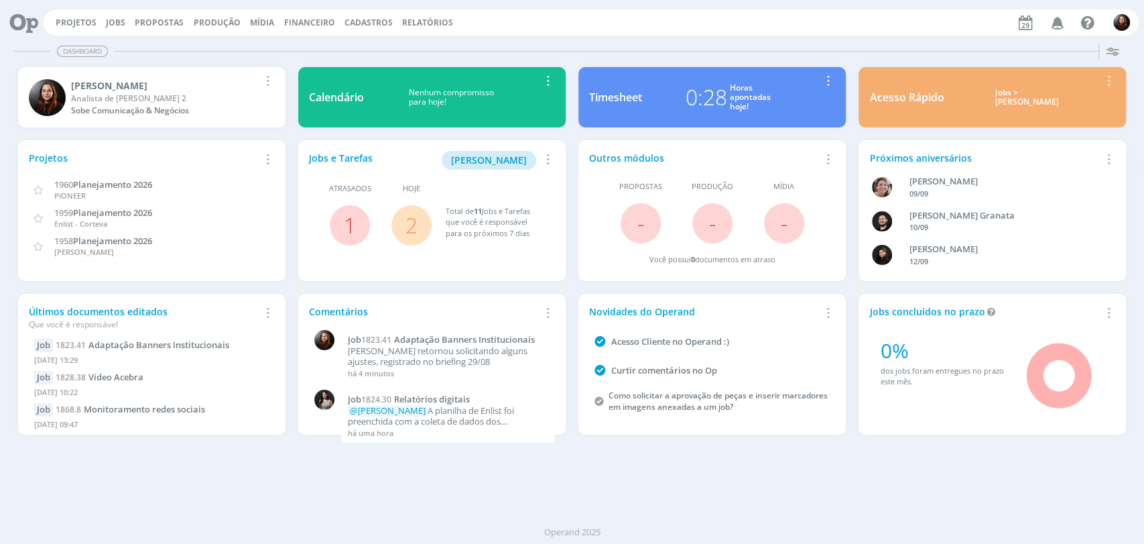
click at [800, 28] on div "Projetos Jobs Propostas Produção [GEOGRAPHIC_DATA] Financeiro Cadastros Relatór…" at bounding box center [592, 22] width 1096 height 26
click at [837, 38] on div "Dashboard Salvar Selecione abaixo os cards desejados: Meus Meu Perfil [GEOGRAPH…" at bounding box center [572, 291] width 1144 height 506
click at [860, 489] on div "Dashboard Salvar Selecione abaixo os cards desejados: Meus Meu Perfil [GEOGRAPH…" at bounding box center [572, 291] width 1144 height 506
click at [864, 34] on div "Projetos Jobs Propostas Produção [GEOGRAPHIC_DATA] Financeiro Cadastros Relatór…" at bounding box center [592, 22] width 1096 height 26
click at [856, 46] on div "Dashboard" at bounding box center [572, 51] width 1118 height 19
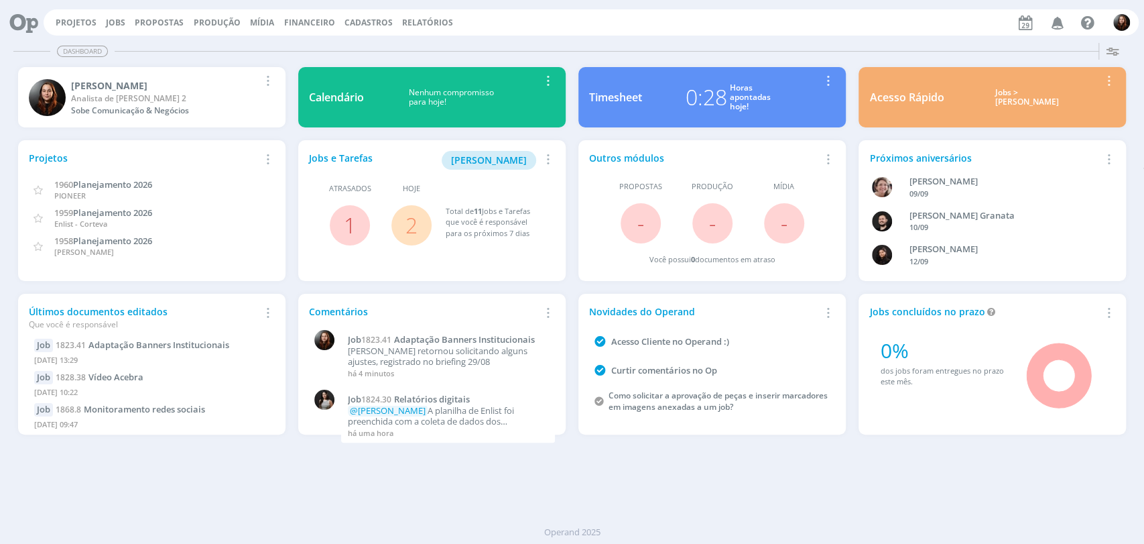
click at [577, 42] on div "Dashboard" at bounding box center [572, 51] width 1118 height 19
click at [821, 40] on div "Dashboard Salvar Selecione abaixo os cards desejados: Meus Meu Perfil [GEOGRAPH…" at bounding box center [572, 291] width 1144 height 506
click at [817, 39] on div "Dashboard Salvar Selecione abaixo os cards desejados: Meus Meu Perfil [GEOGRAPH…" at bounding box center [572, 291] width 1144 height 506
click at [664, 50] on div "Dashboard" at bounding box center [572, 51] width 1118 height 19
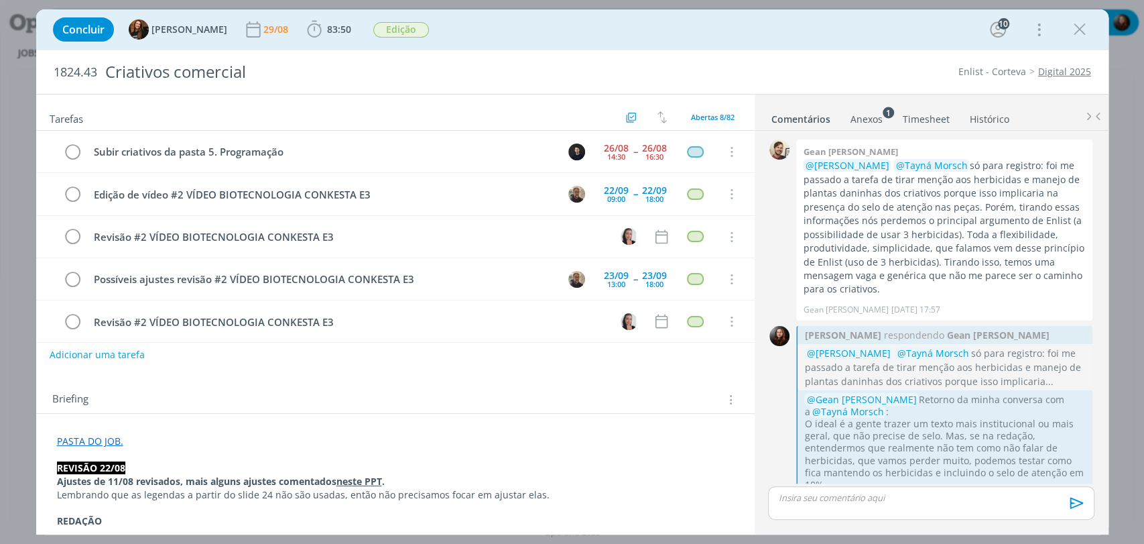
scroll to position [1797, 0]
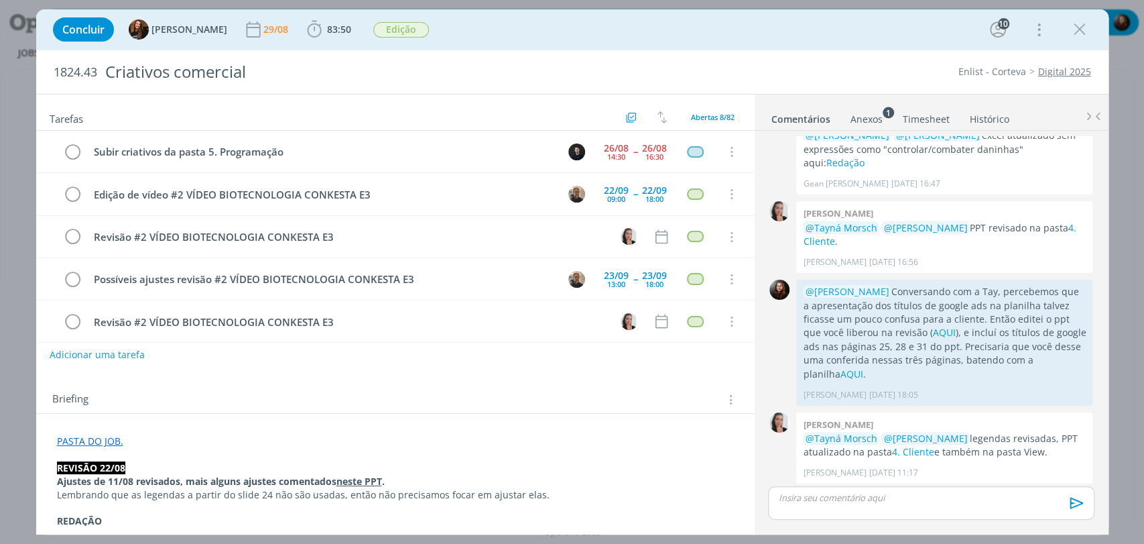
click at [626, 31] on div "Concluir Tayná Morsch 29/08 83:50 Iniciar Apontar Data * 29/08/2025 Horas * 00:…" at bounding box center [572, 29] width 1053 height 32
click at [900, 30] on div "Concluir Tayná Morsch 29/08 83:50 Iniciar Apontar Data * 29/08/2025 Horas * 00:…" at bounding box center [572, 29] width 1053 height 32
click at [899, 30] on div "Concluir Tayná Morsch 29/08 83:50 Iniciar Apontar Data * 29/08/2025 Horas * 00:…" at bounding box center [572, 29] width 1053 height 32
click at [778, 58] on div "1824.43 Criativos comercial Enlist - Corteva Digital 2025" at bounding box center [572, 72] width 1073 height 44
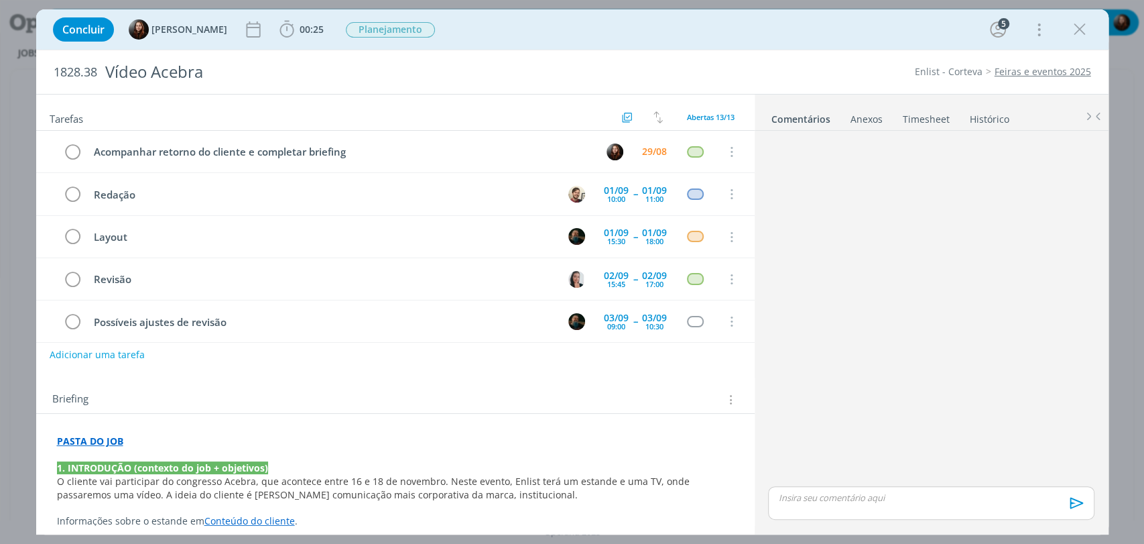
click at [883, 228] on div "dialog" at bounding box center [931, 309] width 337 height 347
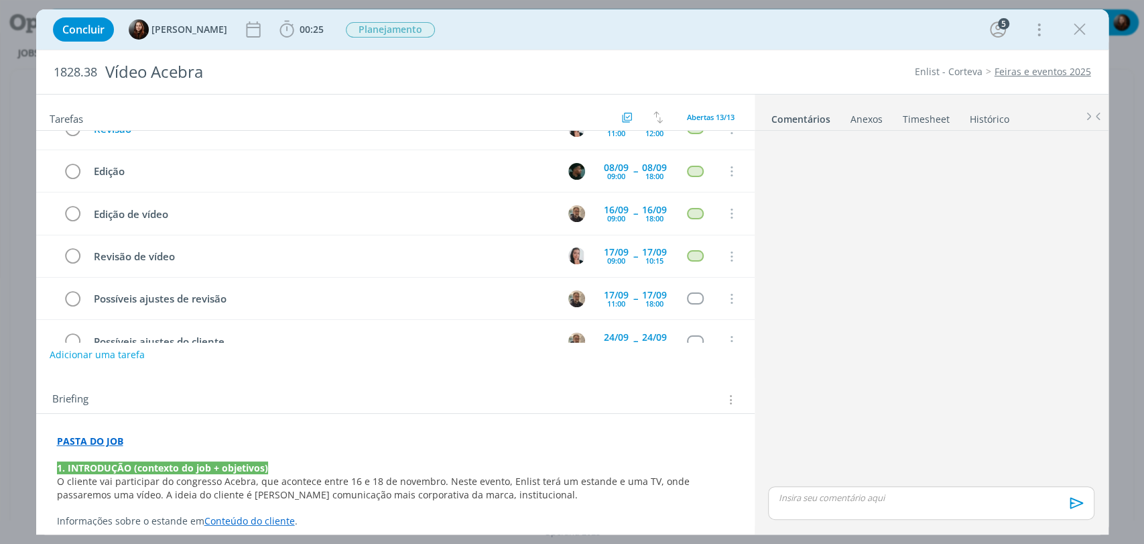
scroll to position [298, 0]
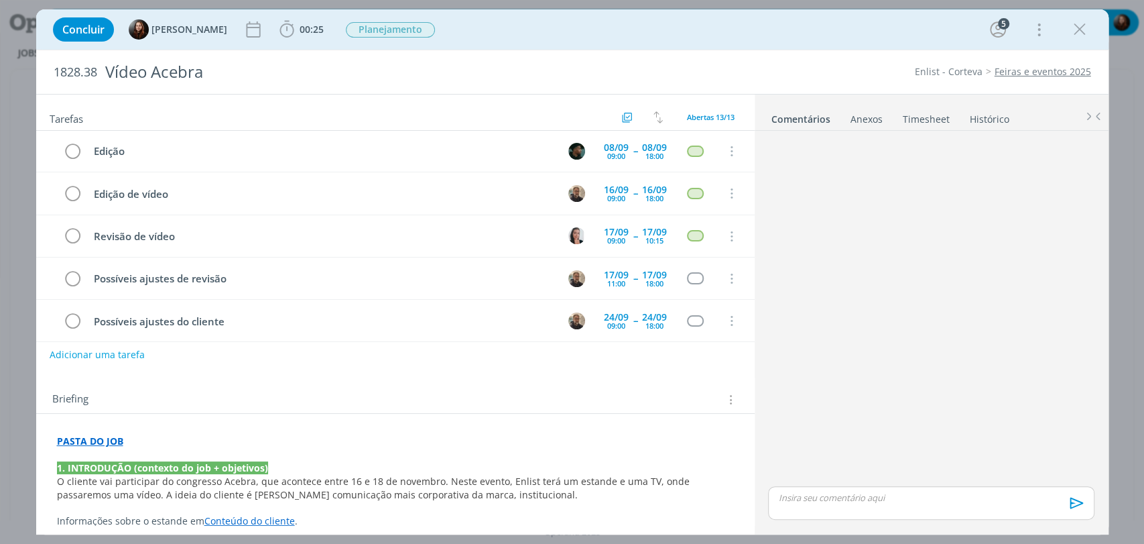
click at [830, 369] on div "dialog" at bounding box center [931, 309] width 337 height 347
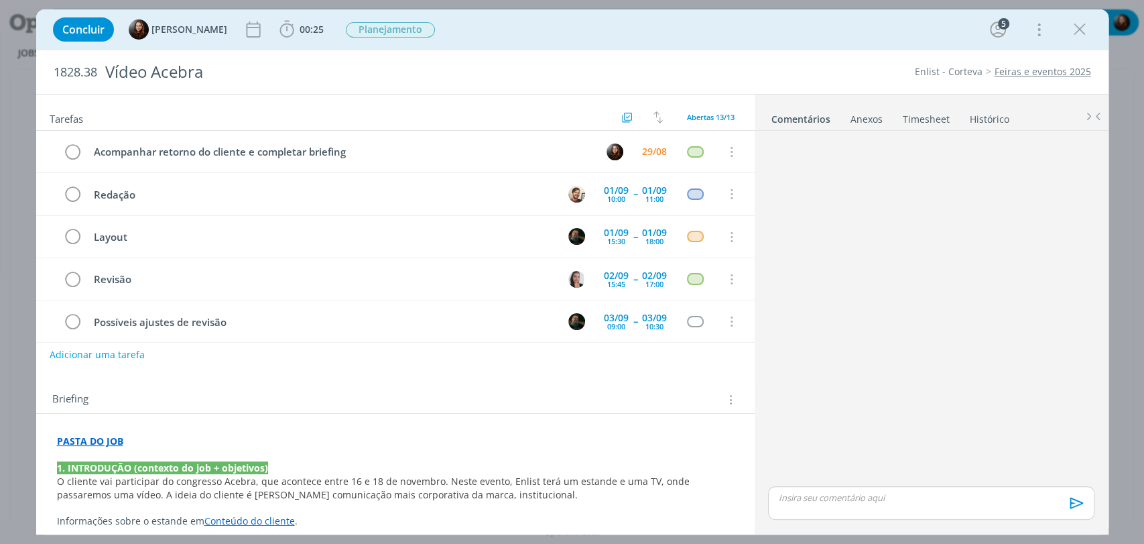
click at [870, 315] on div "dialog" at bounding box center [931, 309] width 337 height 347
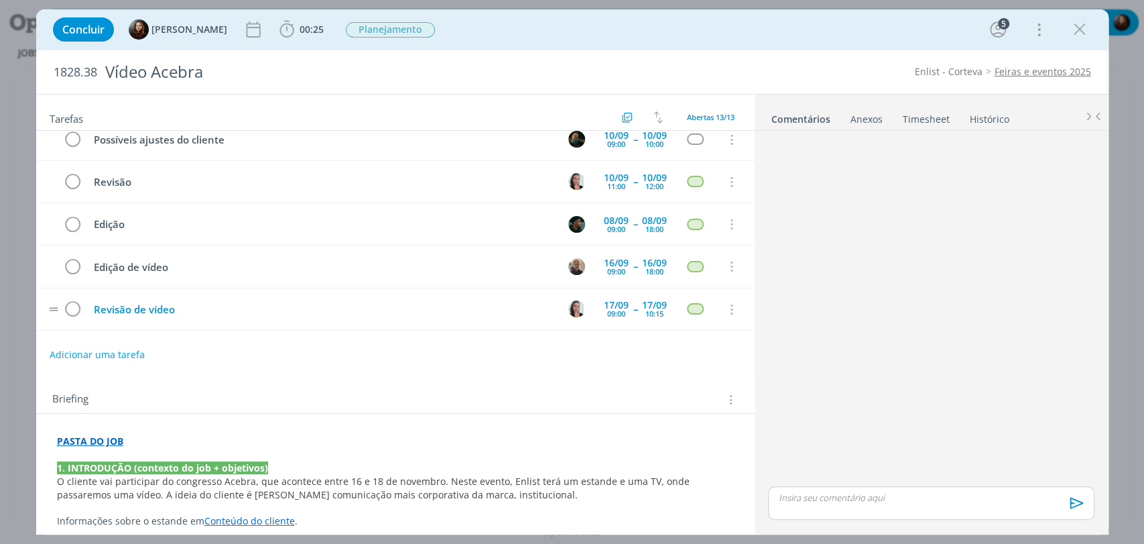
scroll to position [223, 0]
click at [827, 249] on div "dialog" at bounding box center [931, 309] width 337 height 347
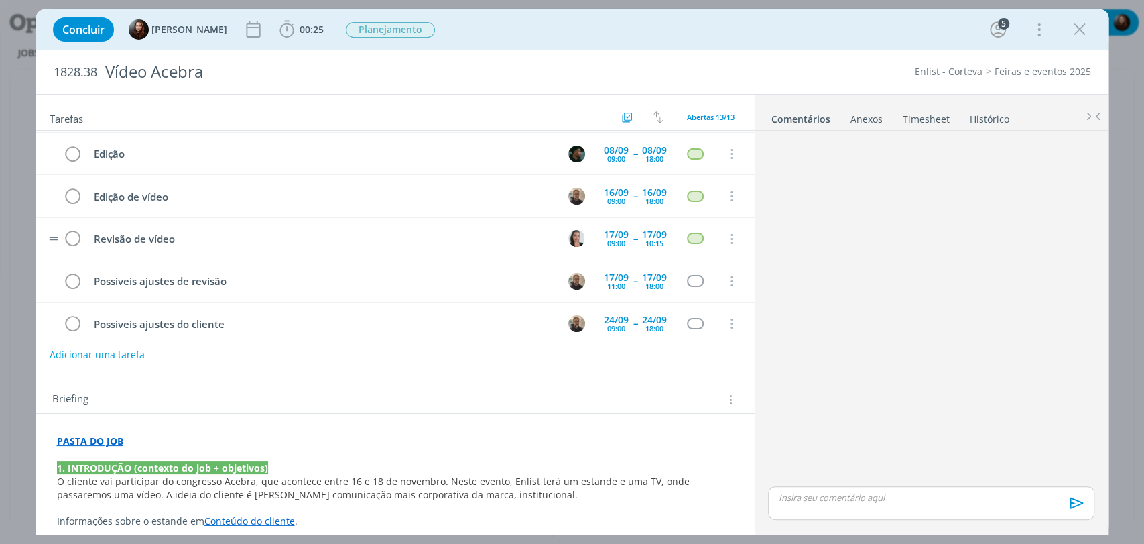
scroll to position [298, 0]
click at [894, 254] on div "dialog" at bounding box center [931, 309] width 337 height 347
click at [626, 34] on div "Concluir Eduarda Pereira 00:25 Iniciar Apontar Data * 29/08/2025 Horas * 00:00 …" at bounding box center [572, 29] width 1053 height 32
click at [608, 36] on div "Concluir Eduarda Pereira 00:25 Iniciar Apontar Data * 29/08/2025 Horas * 00:00 …" at bounding box center [572, 29] width 1053 height 32
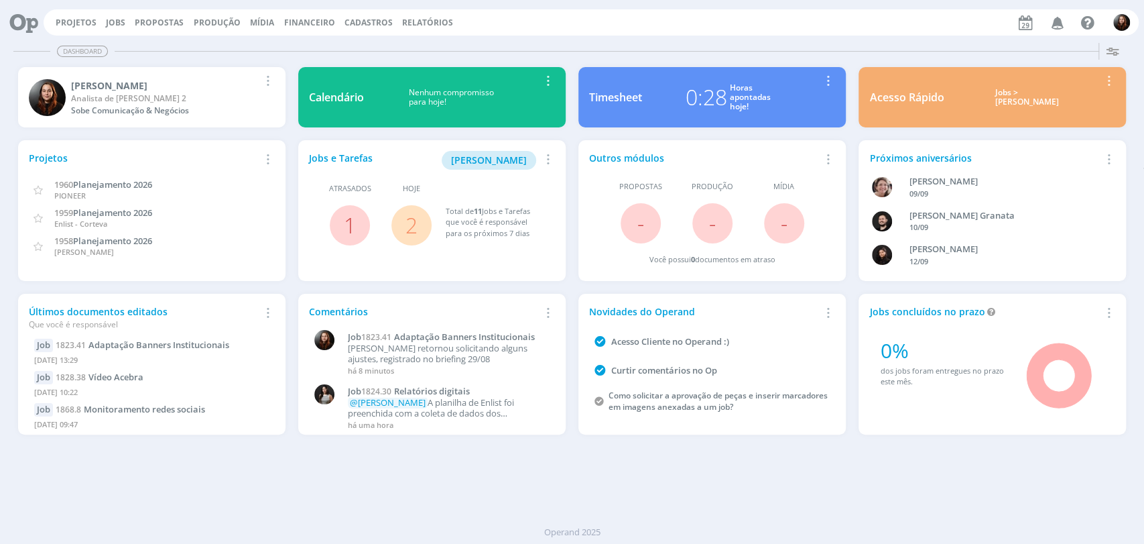
click at [842, 28] on div "Projetos Jobs Propostas Produção [GEOGRAPHIC_DATA] Financeiro Cadastros Relatór…" at bounding box center [592, 22] width 1096 height 26
click at [855, 38] on div "Dashboard Salvar Selecione abaixo os cards desejados: Meus Meu Perfil [GEOGRAPH…" at bounding box center [572, 291] width 1144 height 506
click at [883, 14] on div "Projetos Jobs Propostas Produção [GEOGRAPHIC_DATA] Financeiro Cadastros Relatór…" at bounding box center [592, 22] width 1096 height 26
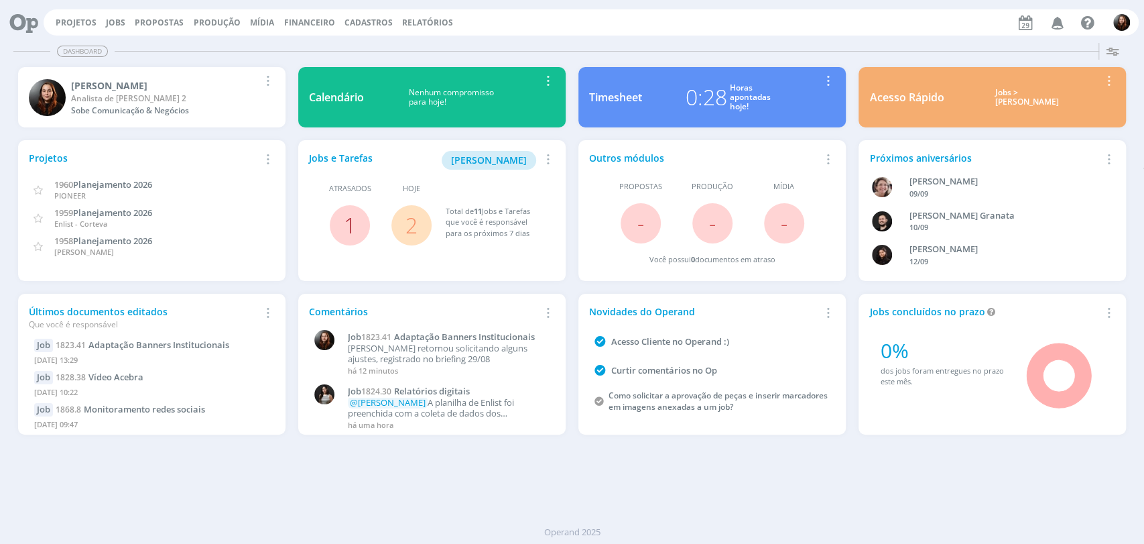
click at [351, 226] on link "1" at bounding box center [350, 225] width 12 height 29
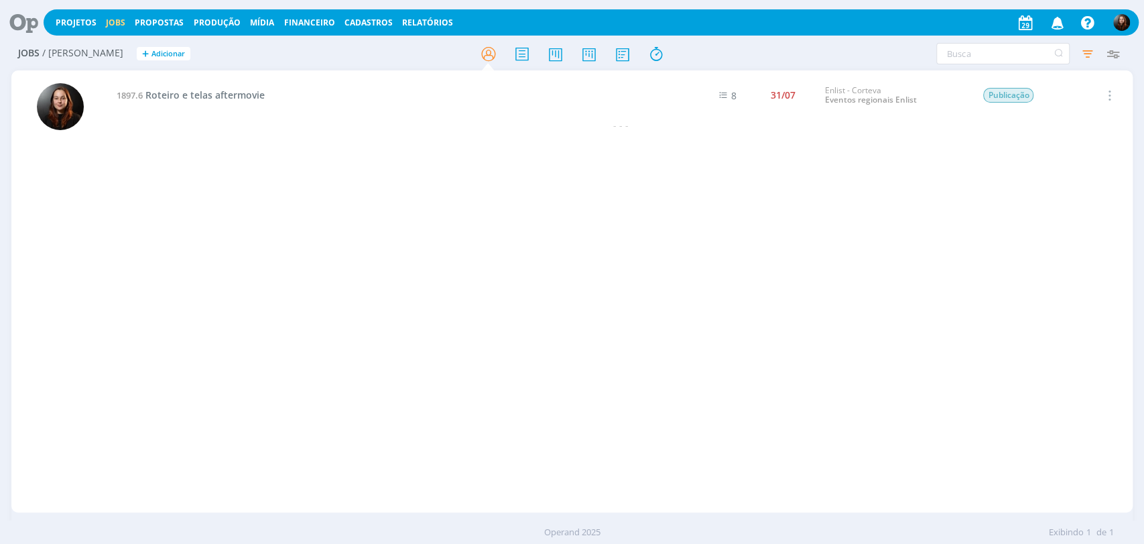
click at [21, 24] on icon at bounding box center [18, 22] width 27 height 26
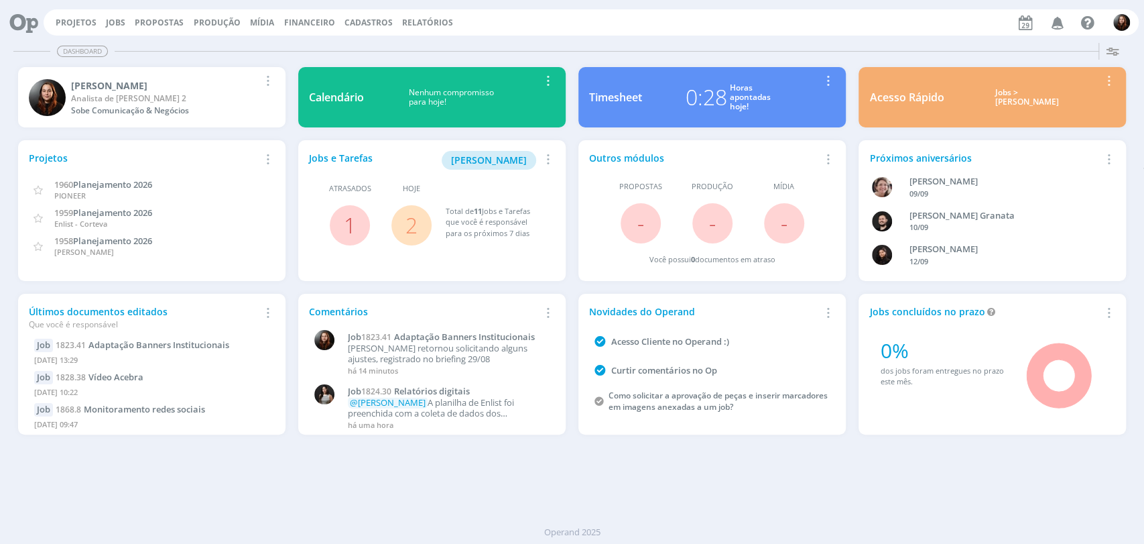
click at [822, 27] on div "Projetos Jobs Propostas Produção [GEOGRAPHIC_DATA] Financeiro Cadastros Relatór…" at bounding box center [592, 22] width 1096 height 26
click at [917, 39] on div "Dashboard Salvar Selecione abaixo os cards desejados: Meus Meu Perfil [GEOGRAPH…" at bounding box center [572, 291] width 1144 height 506
click at [916, 39] on div "Dashboard Salvar Selecione abaixo os cards desejados: Meus Meu Perfil [GEOGRAPH…" at bounding box center [572, 291] width 1144 height 506
click at [851, 29] on div "Projetos Jobs Propostas Produção [GEOGRAPHIC_DATA] Financeiro Cadastros Relatór…" at bounding box center [592, 22] width 1096 height 26
click at [711, 28] on div "Projetos Jobs Propostas Produção [GEOGRAPHIC_DATA] Financeiro Cadastros Relatór…" at bounding box center [592, 22] width 1096 height 26
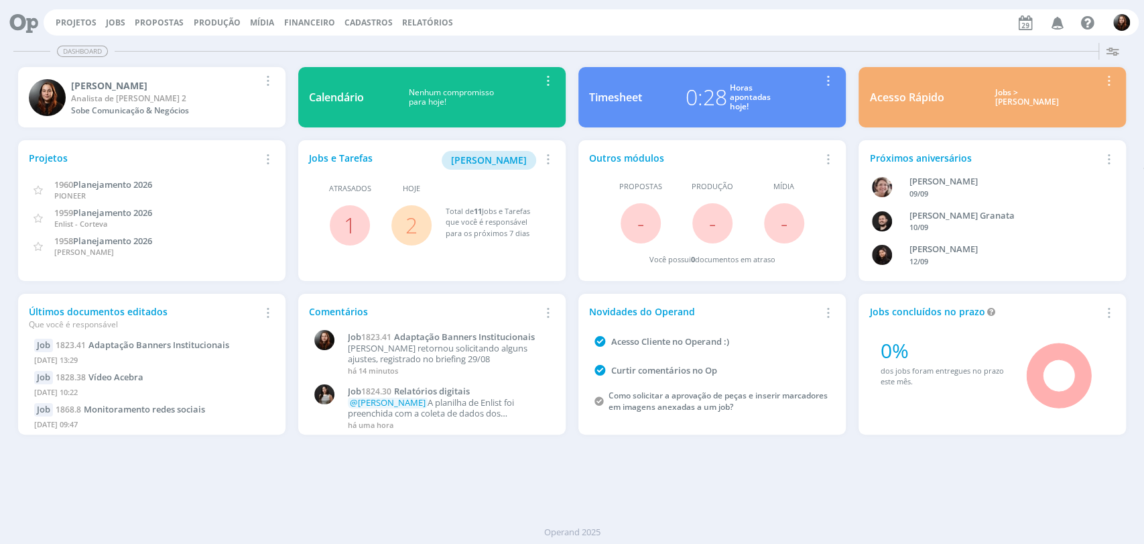
click at [833, 44] on div "Dashboard" at bounding box center [572, 51] width 1118 height 19
click at [456, 395] on span "Relatórios digitais" at bounding box center [432, 391] width 76 height 12
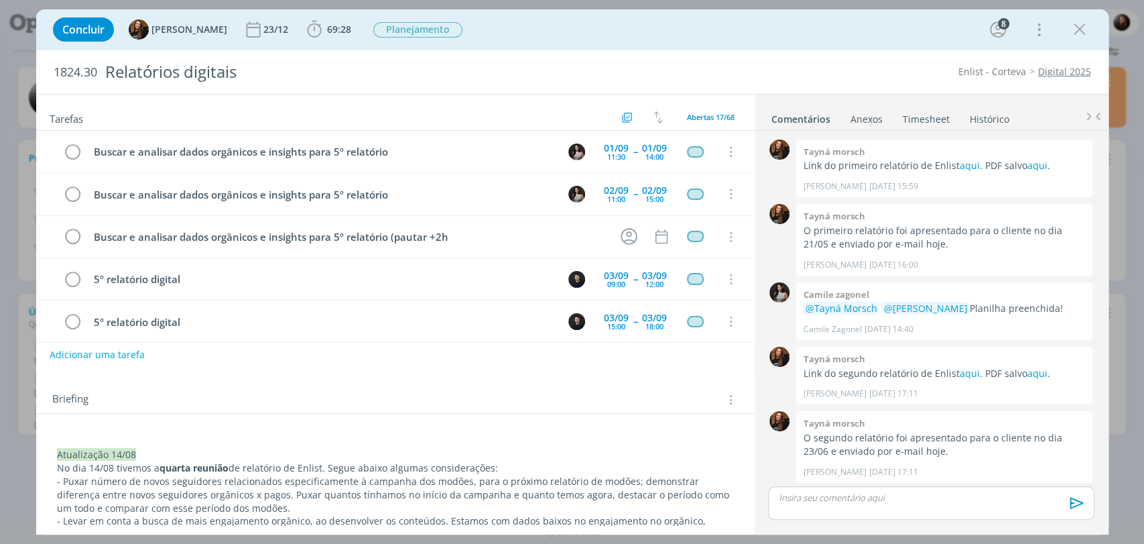
scroll to position [1191, 0]
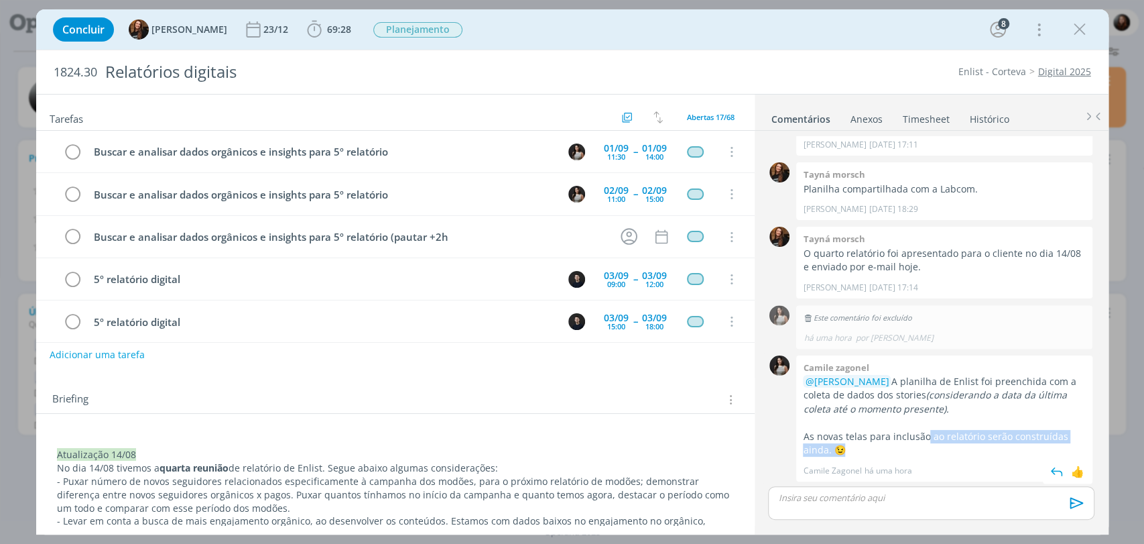
drag, startPoint x: 927, startPoint y: 437, endPoint x: 915, endPoint y: 441, distance: 13.4
click at [918, 442] on p "As novas telas para inclusão ao relatório serão construídas ainda. 😉" at bounding box center [944, 443] width 283 height 27
click at [912, 430] on p "As novas telas para inclusão ao relatório serão construídas ainda. 😉" at bounding box center [944, 443] width 283 height 27
click at [874, 66] on div "Enlist - Corteva Digital 2025" at bounding box center [879, 71] width 438 height 13
click at [1089, 31] on icon "dialog" at bounding box center [1080, 29] width 20 height 20
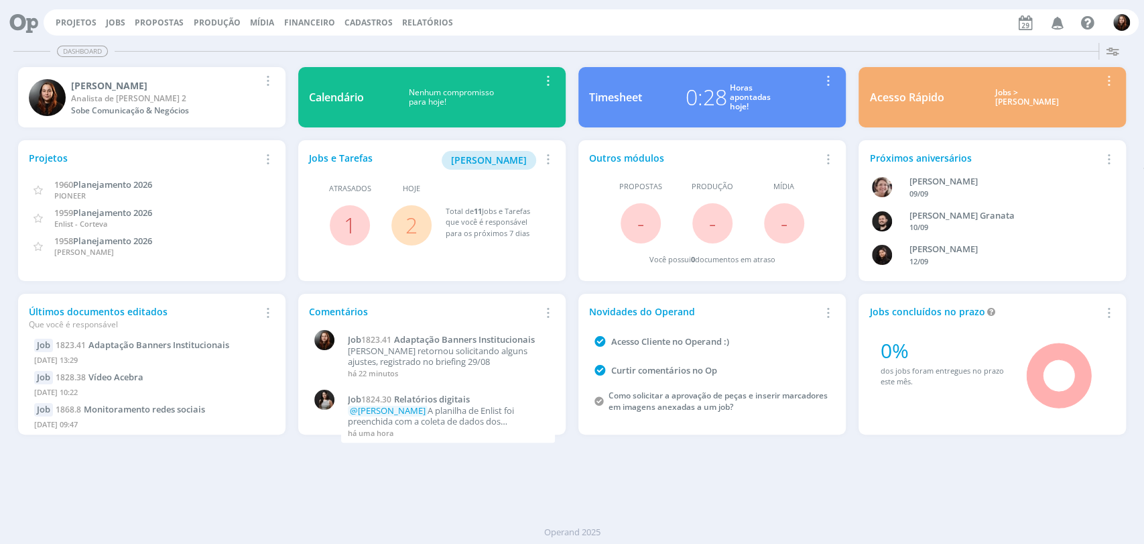
click at [408, 225] on link "2" at bounding box center [412, 225] width 12 height 29
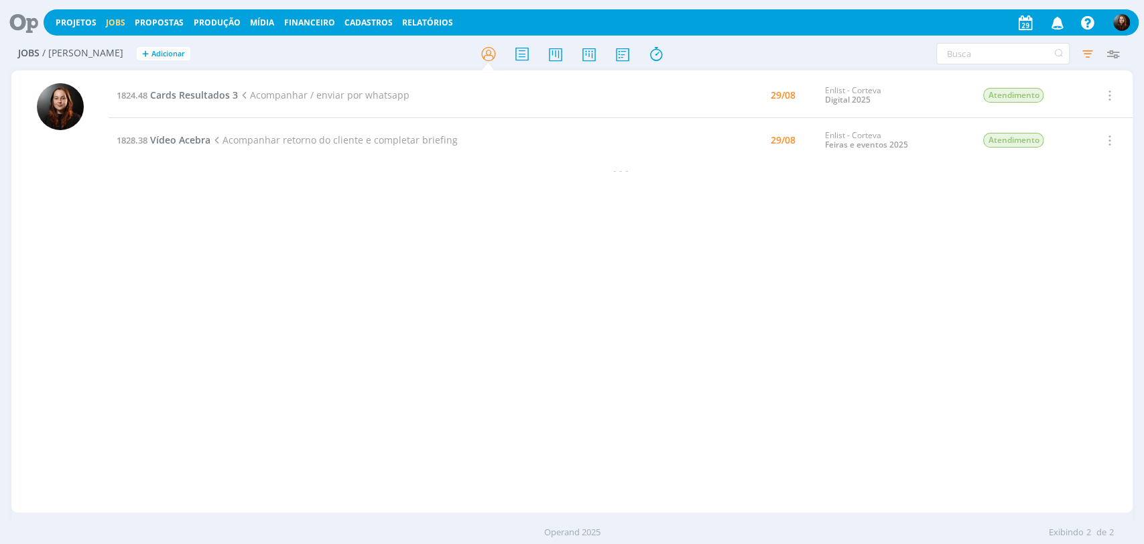
click at [24, 20] on icon at bounding box center [18, 22] width 27 height 26
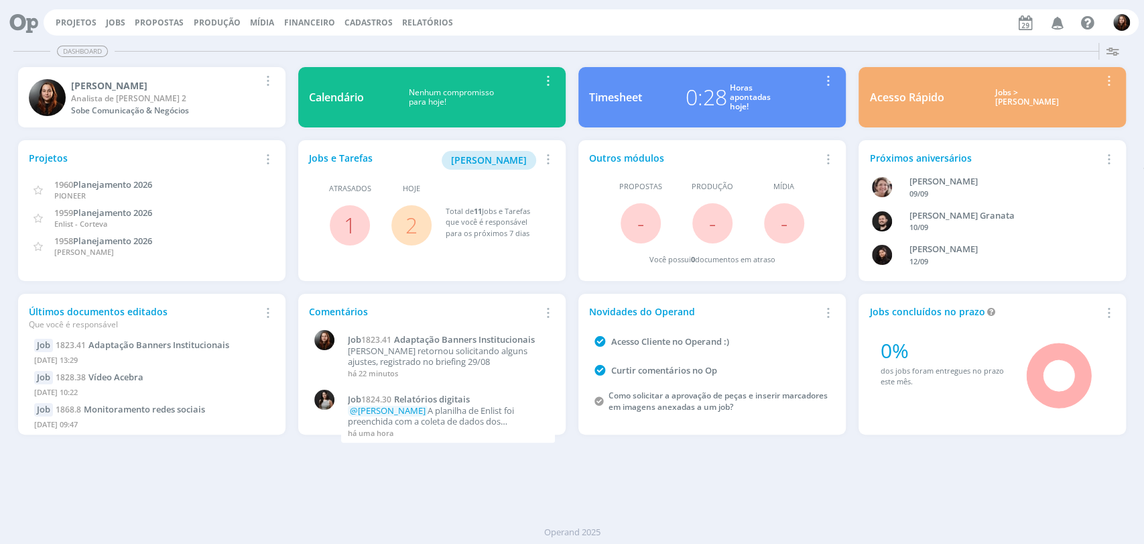
click at [783, 35] on div "Projetos Jobs Propostas Produção Mídia Financeiro Cadastros Relatórios Notifica…" at bounding box center [592, 22] width 1096 height 26
click at [798, 24] on div "Projetos Jobs Propostas Produção Mídia Financeiro Cadastros Relatórios Notifica…" at bounding box center [592, 22] width 1096 height 26
click at [705, 38] on div "Dashboard Salvar Selecione abaixo os cards desejados: Meus Meu Perfil [GEOGRAPH…" at bounding box center [572, 291] width 1144 height 506
click at [699, 42] on div "Dashboard" at bounding box center [572, 51] width 1118 height 19
click at [926, 40] on div "Dashboard Salvar Selecione abaixo os cards desejados: Meus Meu Perfil [GEOGRAPH…" at bounding box center [572, 291] width 1144 height 506
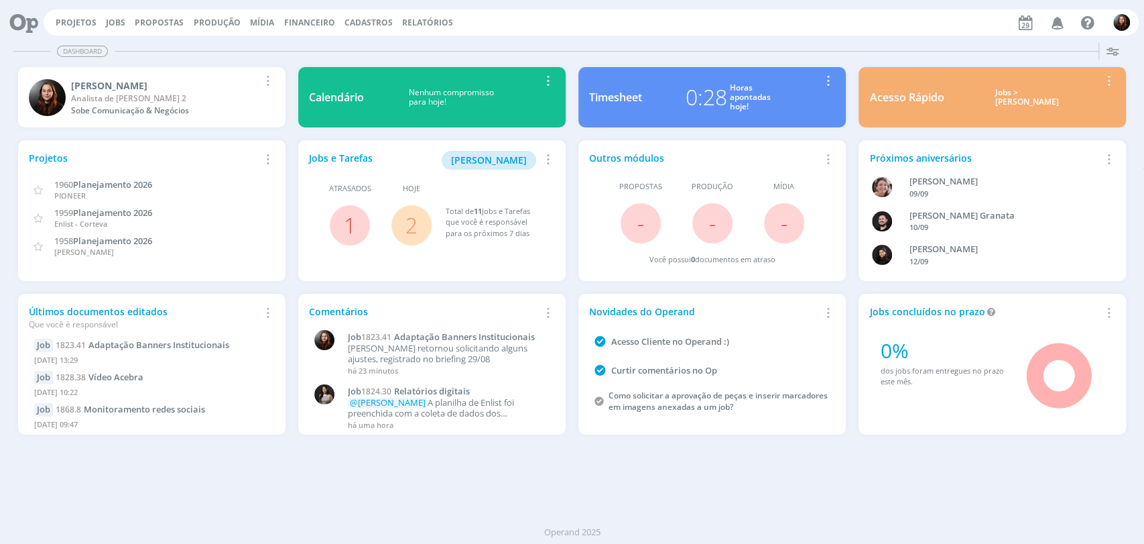
click at [812, 29] on div "Projetos Jobs Propostas Produção [GEOGRAPHIC_DATA] Financeiro Cadastros Relatór…" at bounding box center [592, 22] width 1096 height 26
drag, startPoint x: 872, startPoint y: 481, endPoint x: 869, endPoint y: 473, distance: 8.5
click at [872, 481] on div "Dashboard Salvar Selecione abaixo os cards desejados: Meus Meu Perfil [GEOGRAPH…" at bounding box center [572, 291] width 1144 height 506
click at [765, 91] on div "Horas apontadas hoje!" at bounding box center [750, 97] width 41 height 29
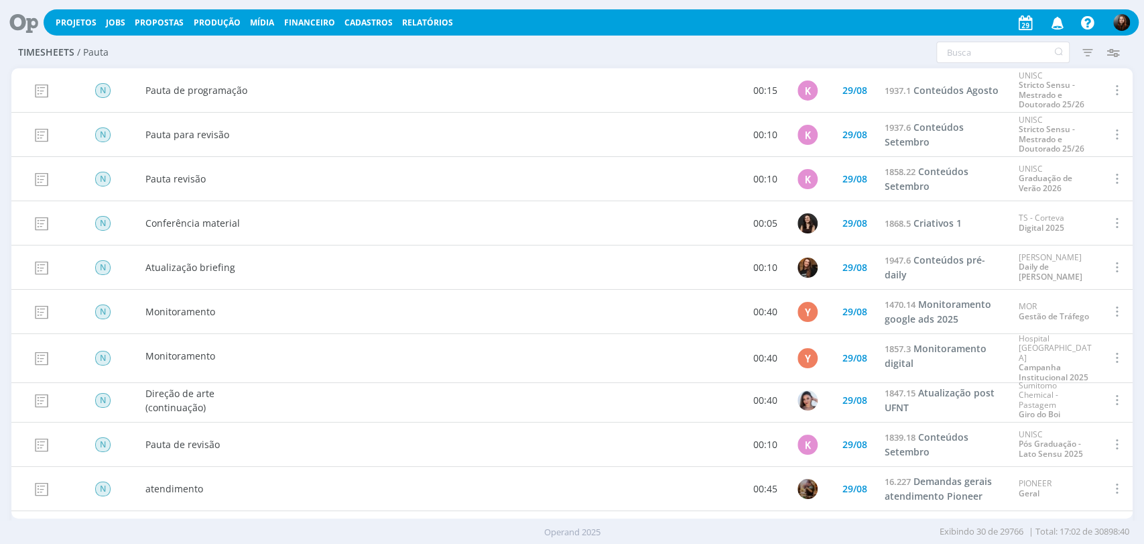
click at [29, 21] on icon at bounding box center [18, 22] width 27 height 26
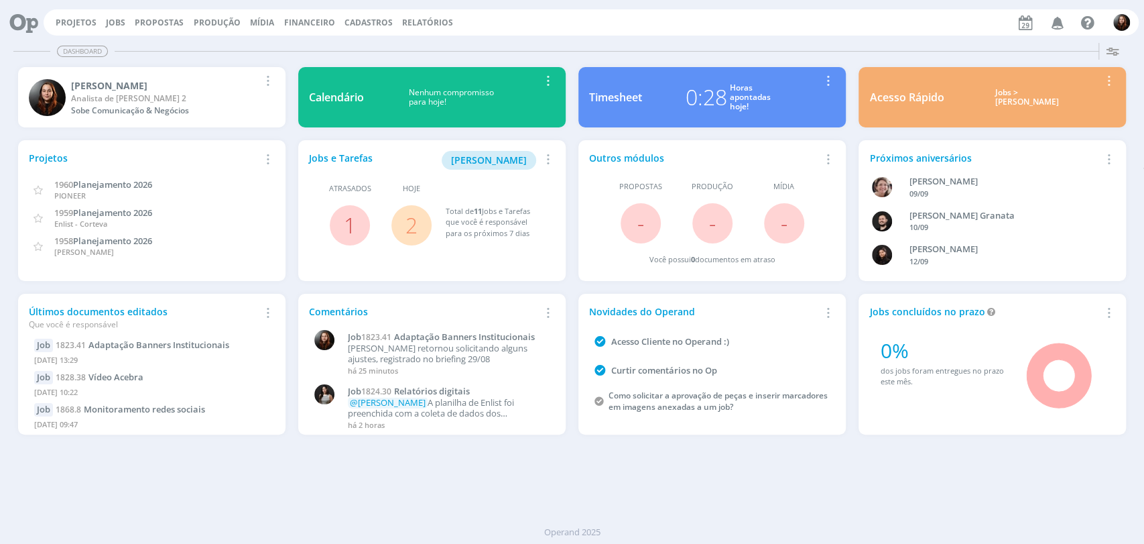
click at [624, 47] on div "Dashboard" at bounding box center [572, 51] width 1118 height 19
click at [507, 156] on span "[PERSON_NAME]" at bounding box center [489, 160] width 76 height 13
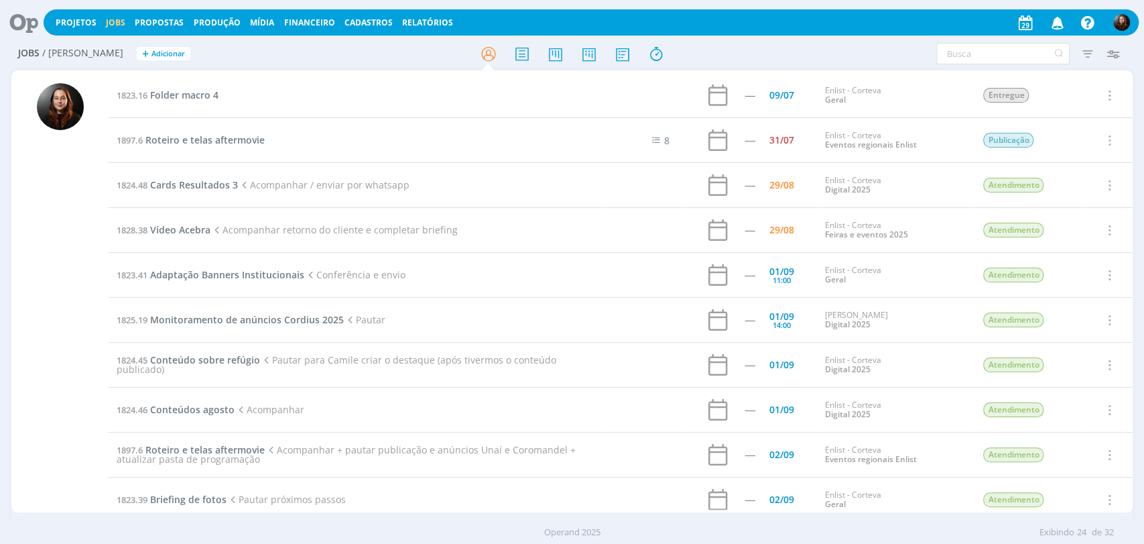
click at [329, 44] on h2 "Jobs / [PERSON_NAME] + Adicionar" at bounding box center [198, 52] width 361 height 28
click at [811, 60] on div "Filtros Filtrar [GEOGRAPHIC_DATA] Tipo Jobs e Tarefas Data Personalizado a Situ…" at bounding box center [946, 53] width 361 height 21
click at [813, 59] on div "Filtros Filtrar [GEOGRAPHIC_DATA] Tipo Jobs e Tarefas Data Personalizado a Situ…" at bounding box center [946, 53] width 361 height 21
click at [852, 40] on div "Jobs / [PERSON_NAME] + Adicionar Filtros Filtrar [GEOGRAPHIC_DATA] Tipo Jobs e …" at bounding box center [572, 55] width 1122 height 34
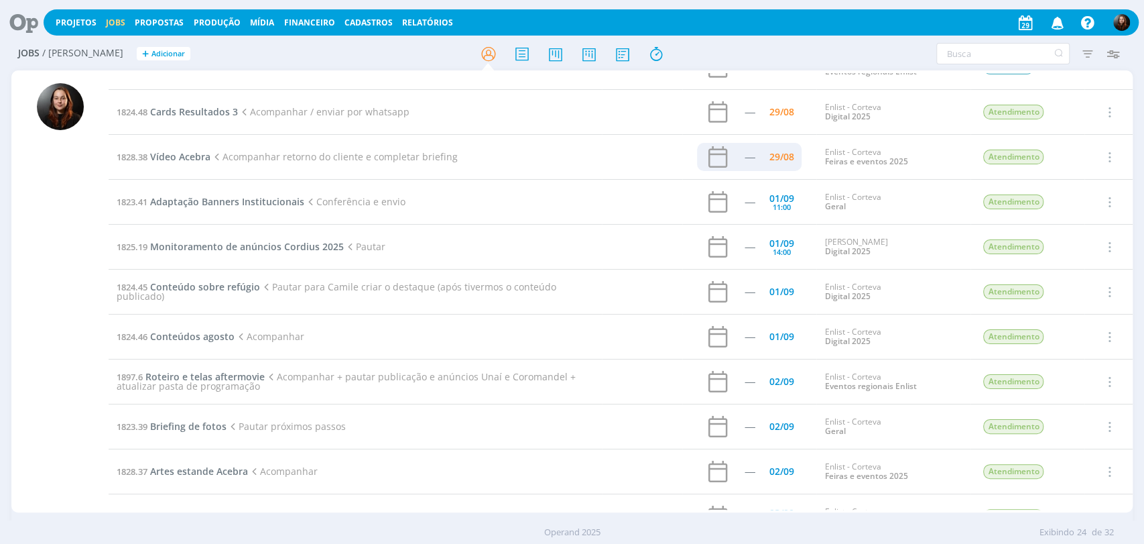
scroll to position [74, 0]
drag, startPoint x: 284, startPoint y: 249, endPoint x: 759, endPoint y: 52, distance: 514.2
click at [759, 52] on div "Jobs / [PERSON_NAME] + Adicionar Filtros Filtrar [GEOGRAPHIC_DATA] Tipo Jobs e …" at bounding box center [572, 55] width 1122 height 34
click at [235, 288] on span "Conteúdo sobre refúgio" at bounding box center [205, 285] width 110 height 13
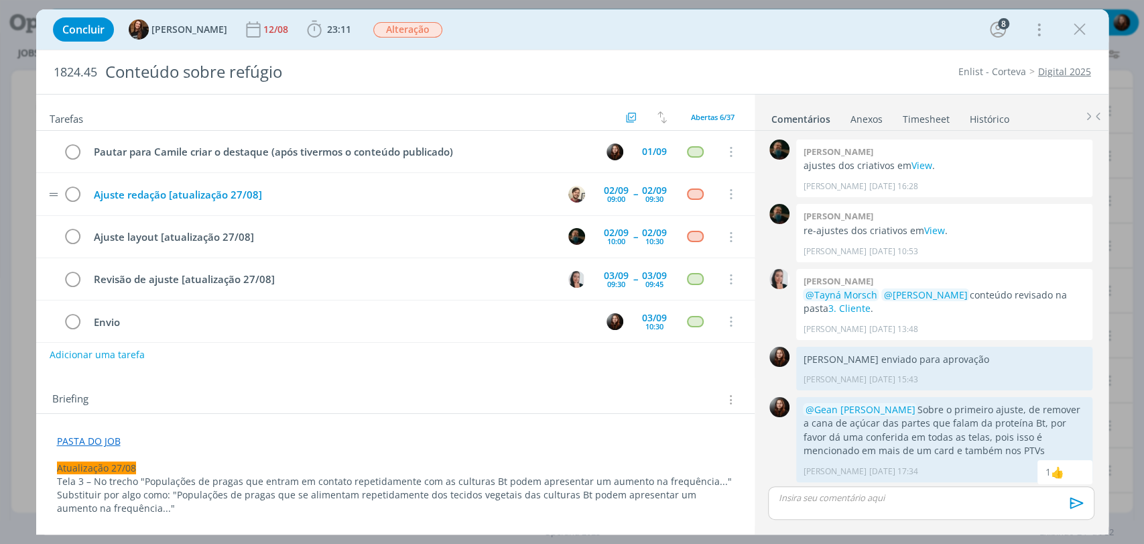
scroll to position [1104, 0]
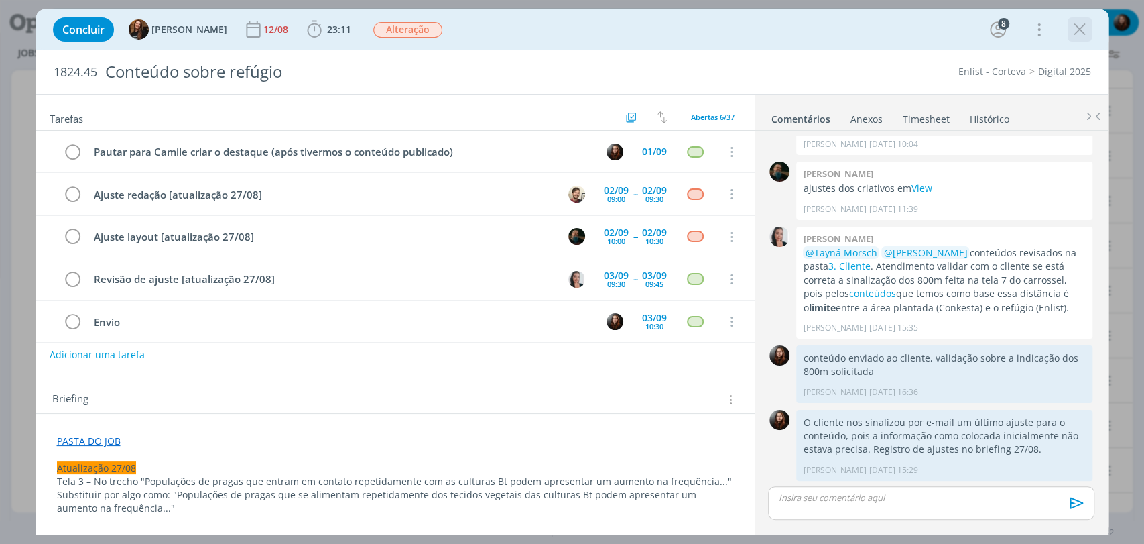
click at [1087, 23] on icon "dialog" at bounding box center [1080, 29] width 20 height 20
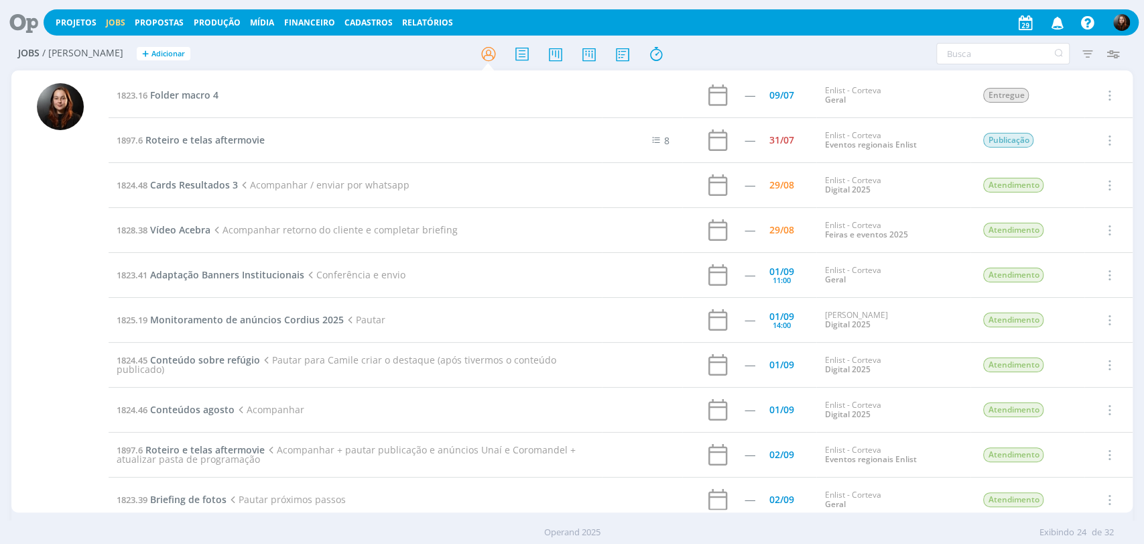
click at [849, 60] on div "Filtros Filtrar Limpar Tipo Jobs e Tarefas Data Personalizado a Situação dos jo…" at bounding box center [946, 53] width 361 height 21
click at [822, 49] on div "Filtros Filtrar Limpar Tipo Jobs e Tarefas Data Personalizado a Situação dos jo…" at bounding box center [946, 53] width 361 height 21
click at [729, 40] on div "Jobs / Minha Pauta + Adicionar Filtros Filtrar Limpar Tipo Jobs e Tarefas Data …" at bounding box center [572, 55] width 1122 height 34
click at [772, 47] on div "Filtros Filtrar Limpar Tipo Jobs e Tarefas Data Personalizado a Situação dos jo…" at bounding box center [946, 53] width 361 height 21
click at [809, 46] on div "Filtros Filtrar Limpar Tipo Jobs e Tarefas Data Personalizado a Situação dos jo…" at bounding box center [946, 53] width 361 height 21
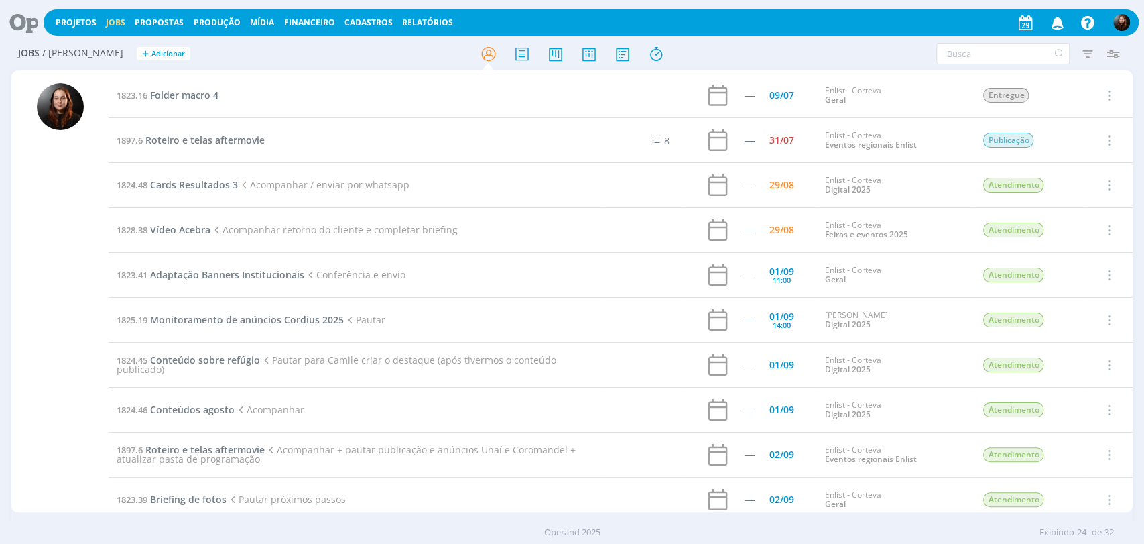
click at [807, 55] on div "Filtros Filtrar Limpar Tipo Jobs e Tarefas Data Personalizado a Situação dos jo…" at bounding box center [946, 53] width 361 height 21
click at [862, 48] on div "Filtros Filtrar Limpar Tipo Jobs e Tarefas Data Personalizado a Situação dos jo…" at bounding box center [946, 53] width 361 height 21
click at [866, 60] on div "Filtros Filtrar Limpar Tipo Jobs e Tarefas Data Personalizado a Situação dos jo…" at bounding box center [946, 53] width 361 height 21
click at [833, 52] on div "Filtros Filtrar Limpar Tipo Jobs e Tarefas Data Personalizado a Situação dos jo…" at bounding box center [946, 53] width 361 height 21
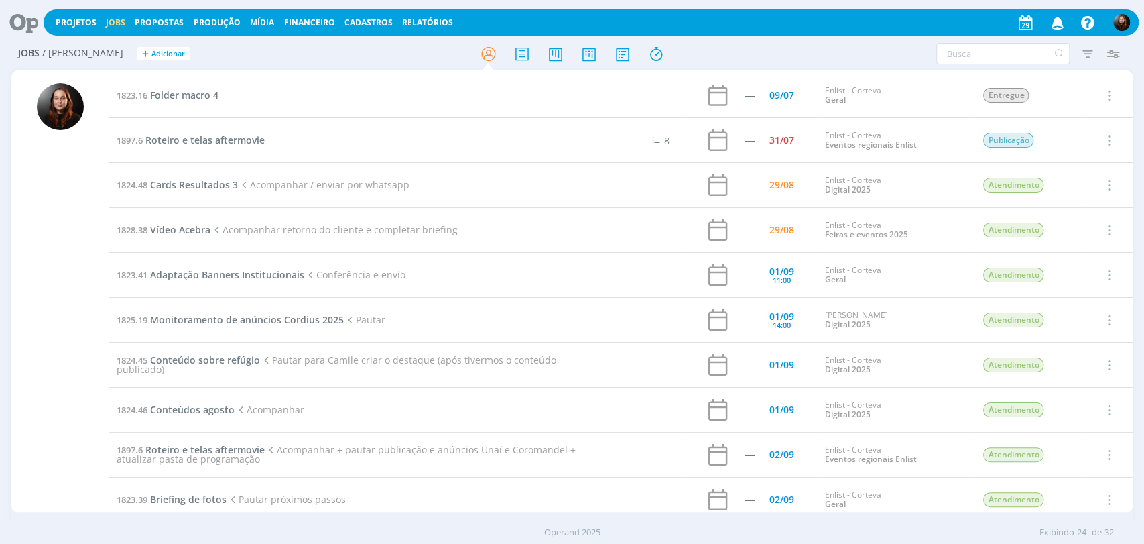
click at [772, 53] on div "Filtros Filtrar Limpar Tipo Jobs e Tarefas Data Personalizado a Situação dos jo…" at bounding box center [946, 53] width 361 height 21
click at [821, 42] on div "Jobs / Minha Pauta + Adicionar Filtros Filtrar Limpar Tipo Jobs e Tarefas Data …" at bounding box center [572, 55] width 1122 height 34
click at [845, 52] on div "Filtros Filtrar Limpar Tipo Jobs e Tarefas Data Personalizado a Situação dos jo…" at bounding box center [946, 53] width 361 height 21
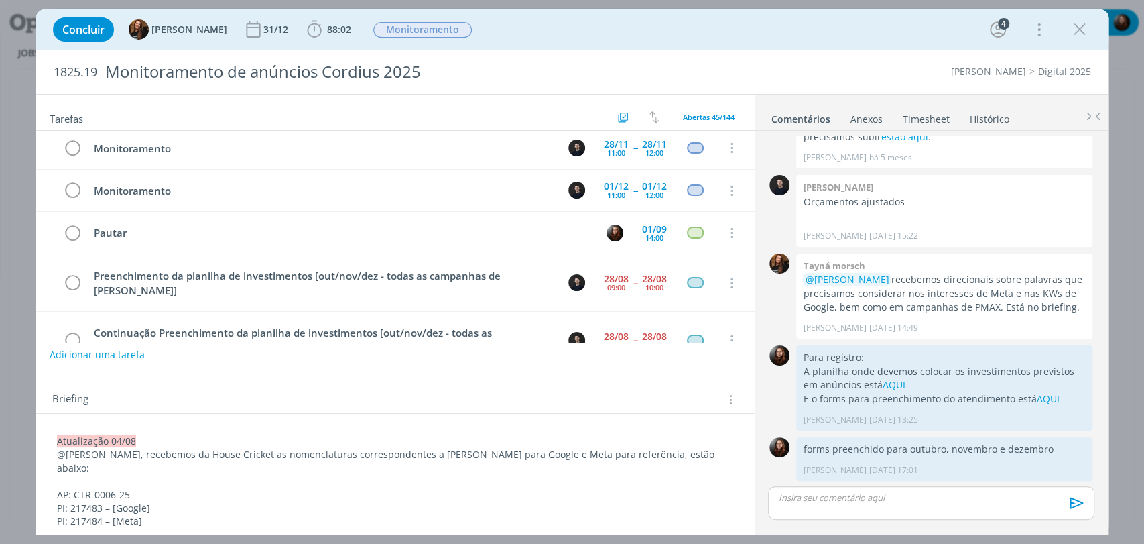
scroll to position [1709, 0]
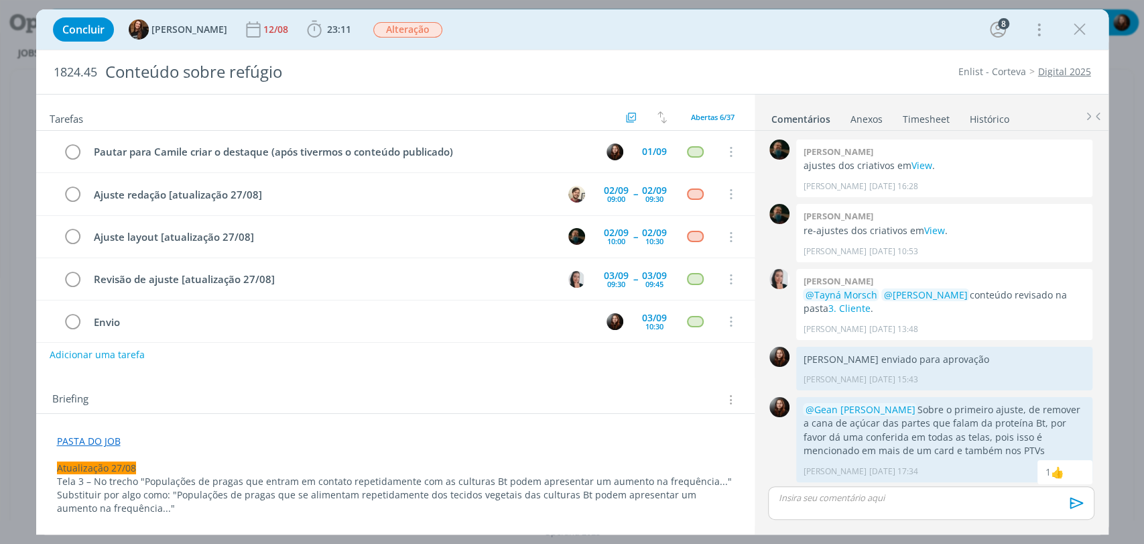
scroll to position [1104, 0]
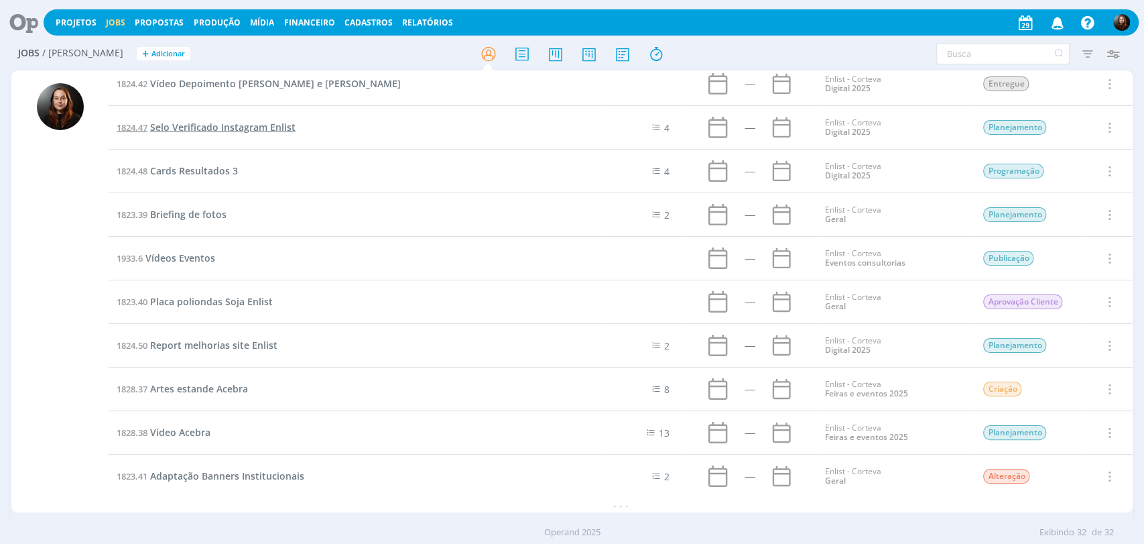
scroll to position [992, 0]
click at [235, 345] on span "Report melhorias site Enlist" at bounding box center [213, 345] width 127 height 13
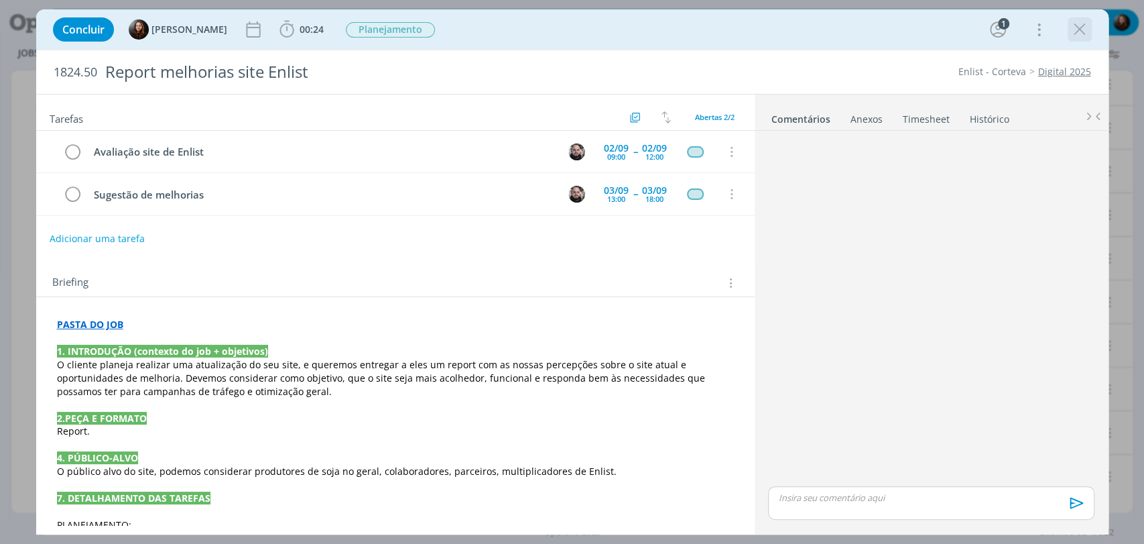
click at [1073, 30] on icon "dialog" at bounding box center [1080, 29] width 20 height 20
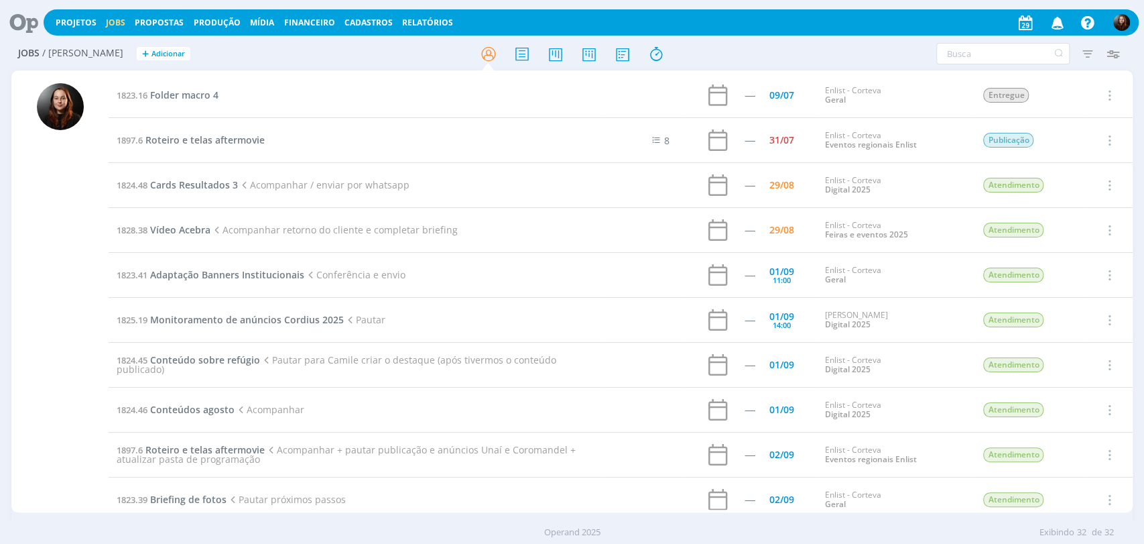
click at [733, 55] on div at bounding box center [573, 54] width 374 height 24
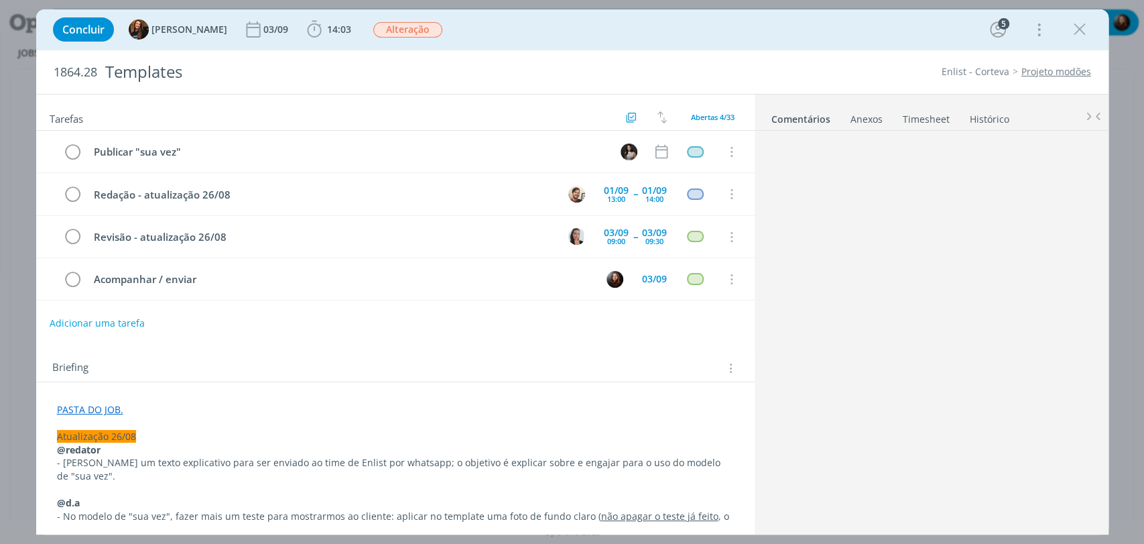
scroll to position [1541, 0]
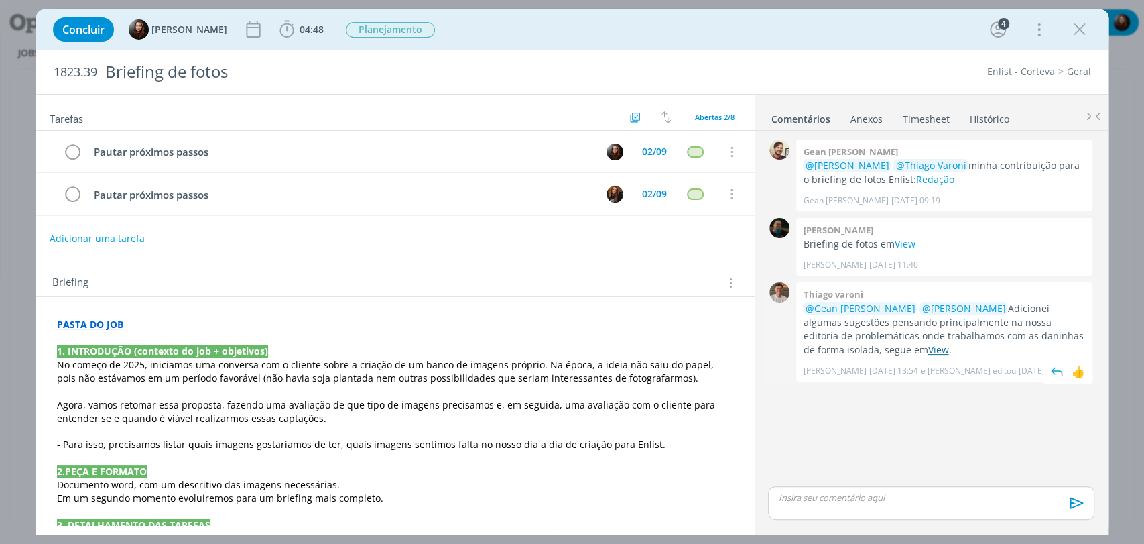
click at [928, 350] on link "View" at bounding box center [938, 349] width 21 height 13
click at [1082, 34] on icon "dialog" at bounding box center [1080, 29] width 20 height 20
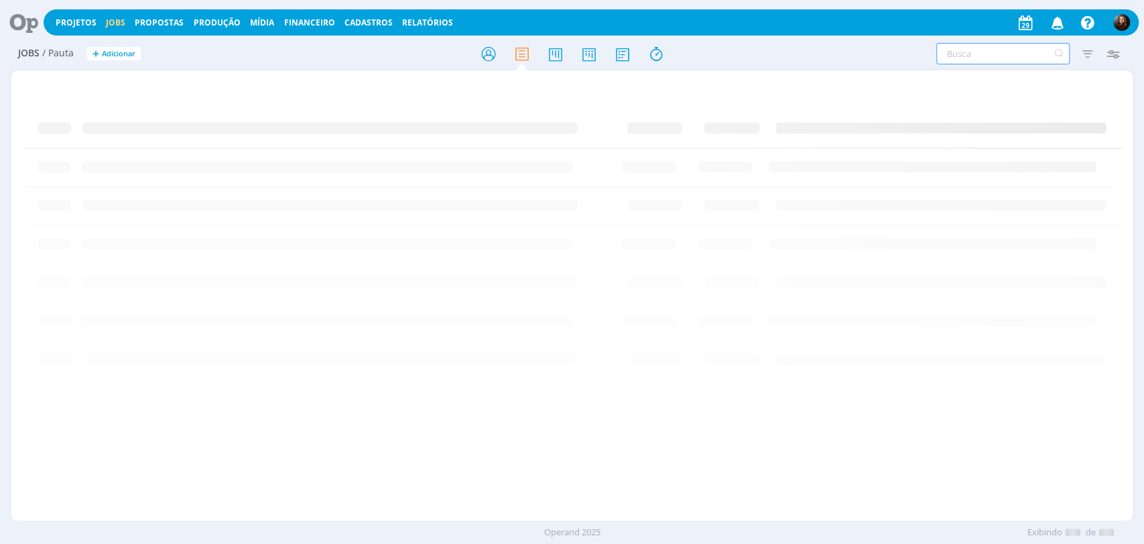
click at [957, 54] on input "text" at bounding box center [1003, 53] width 133 height 21
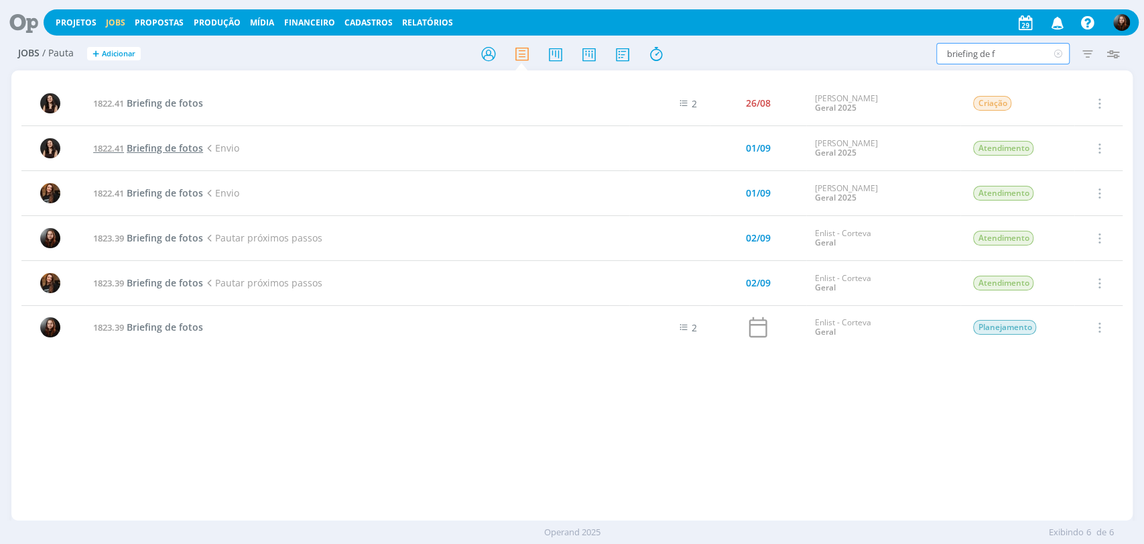
type input "briefing de f"
click at [182, 145] on span "Briefing de fotos" at bounding box center [165, 147] width 76 height 13
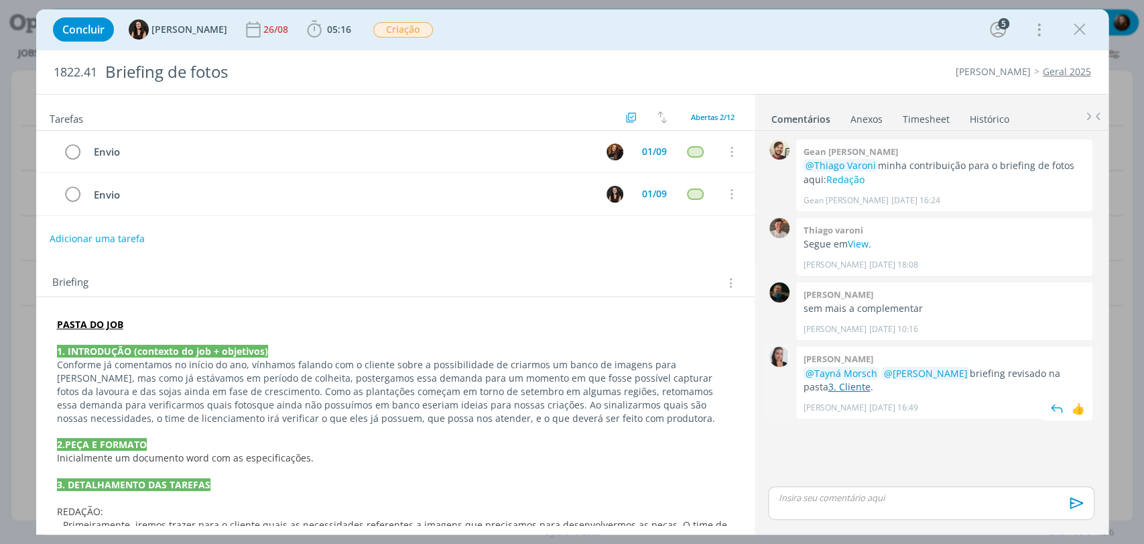
click at [828, 390] on link "3. Cliente" at bounding box center [849, 386] width 42 height 13
click at [831, 37] on div "Concluir Isabelle Silva 26/08 05:16 Iniciar Apontar Data * 29/08/2025 Horas * 0…" at bounding box center [572, 29] width 1053 height 32
click at [807, 54] on div "1822.41 Briefing de fotos Cordius - Corteva Geral 2025" at bounding box center [572, 72] width 1073 height 44
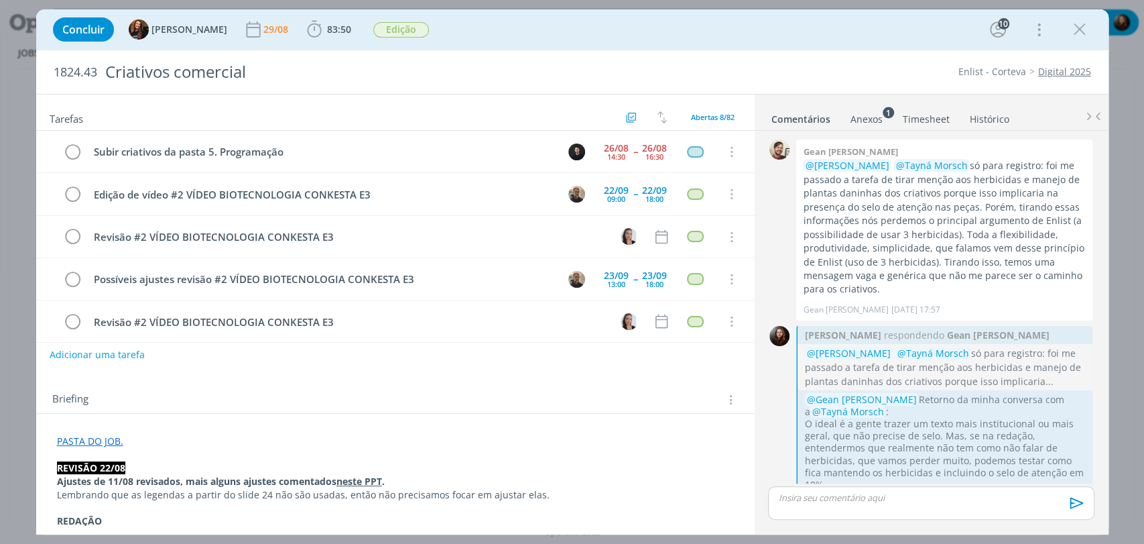
scroll to position [1797, 0]
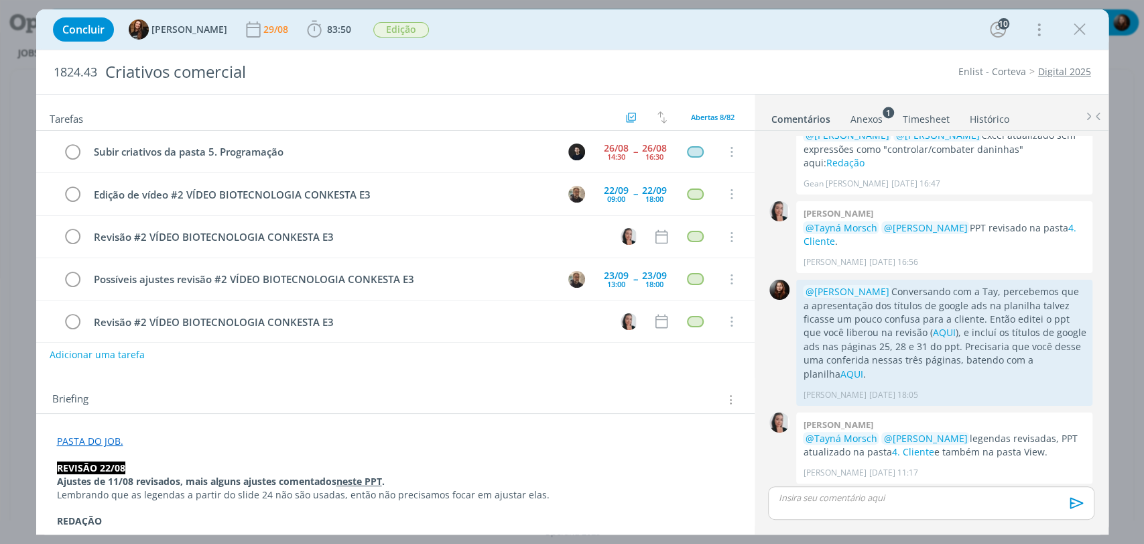
click at [529, 35] on div "Concluir Tayná Morsch 29/08 83:50 Iniciar Apontar Data * [DATE] Horas * 00:00 T…" at bounding box center [572, 29] width 1053 height 32
click at [327, 23] on span "83:50" at bounding box center [339, 29] width 24 height 13
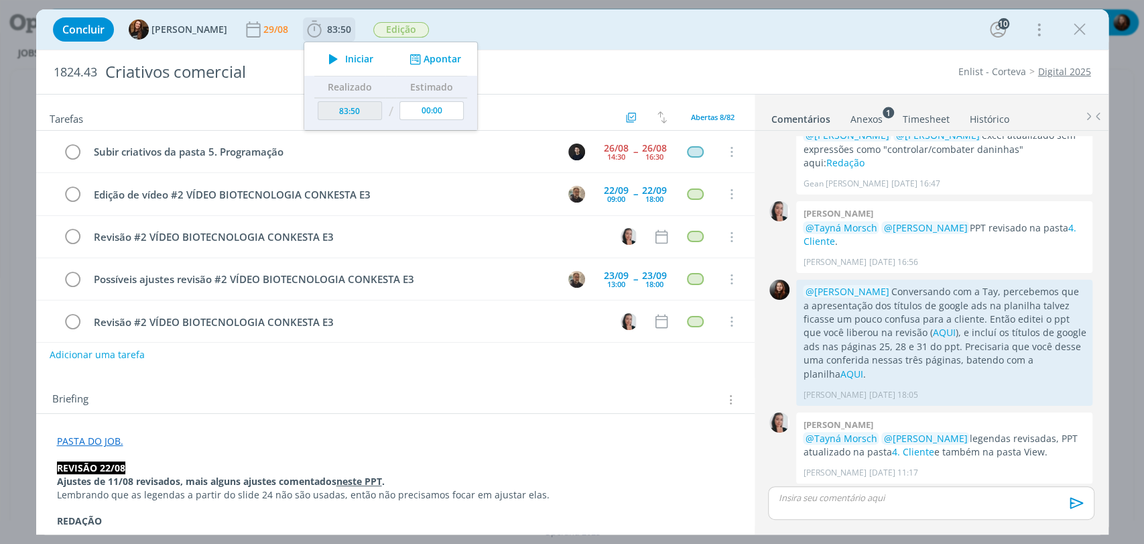
click at [345, 54] on span "Iniciar" at bounding box center [359, 58] width 28 height 9
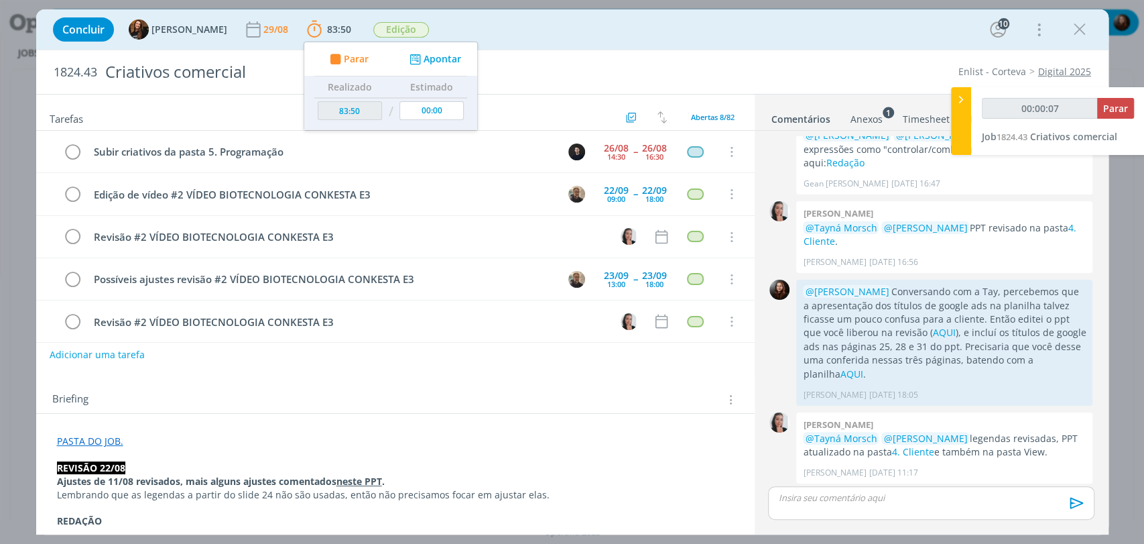
click at [493, 42] on div "Concluir Tayná Morsch 29/08 83:50 Parar Apontar Data * 29/08/2025 Horas * 00:00…" at bounding box center [572, 29] width 1053 height 32
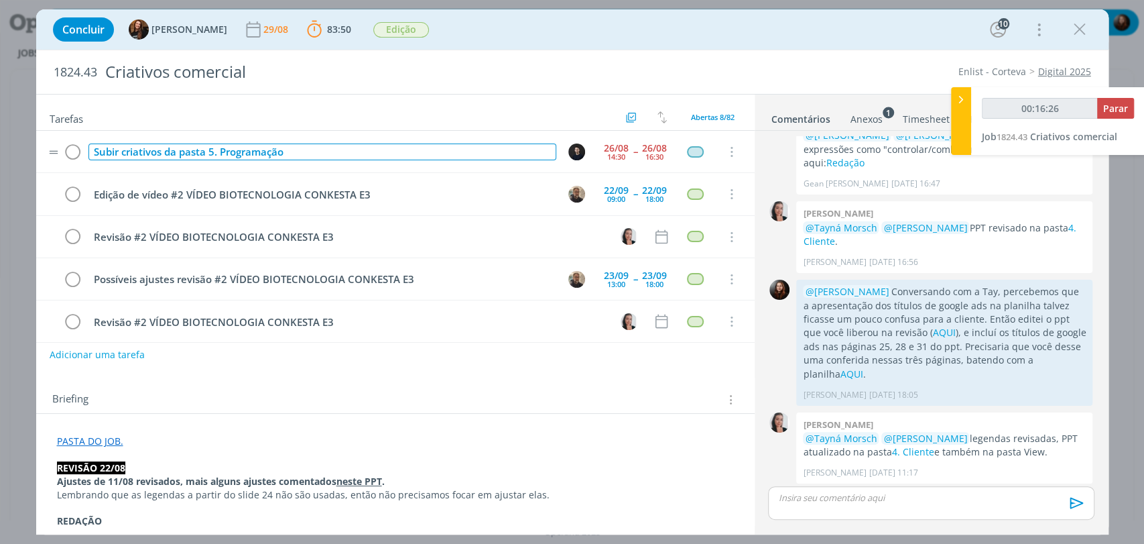
click at [332, 149] on div "Subir criativos da pasta 5. Programação" at bounding box center [323, 151] width 468 height 17
copy div "Subir criativos da pasta 5. Programação"
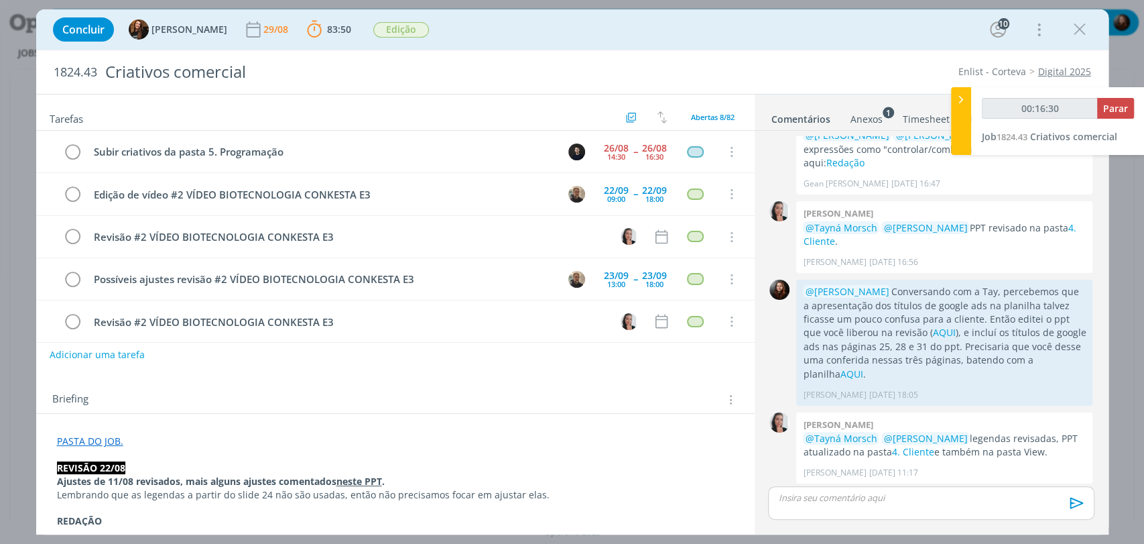
click at [640, 30] on div "Concluir Tayná Morsch 29/08 83:50 Parar Apontar Data * 29/08/2025 Horas * 00:00…" at bounding box center [572, 29] width 1053 height 32
click at [115, 355] on button "Adicionar uma tarefa" at bounding box center [96, 354] width 95 height 23
type input "00:16:33"
paste input "Subir criativos da pasta 5. Programação"
type input "Subir criativos da pasta 5. Programação"
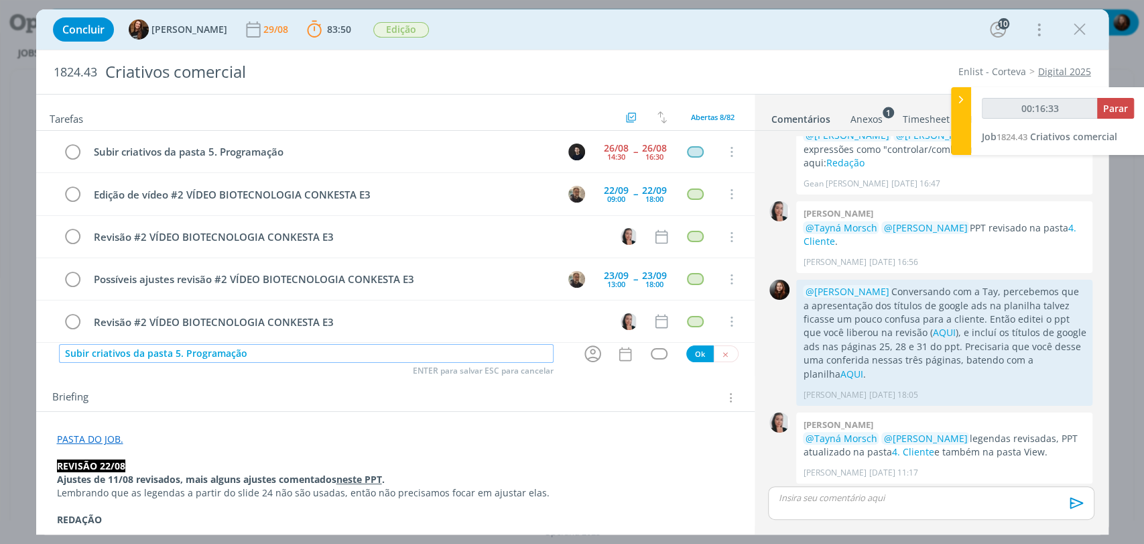
type input "00:16:34"
type input "Subir criativos da pasta 5. Programação"
type input "00:16:42"
click at [587, 352] on icon "dialog" at bounding box center [593, 353] width 21 height 21
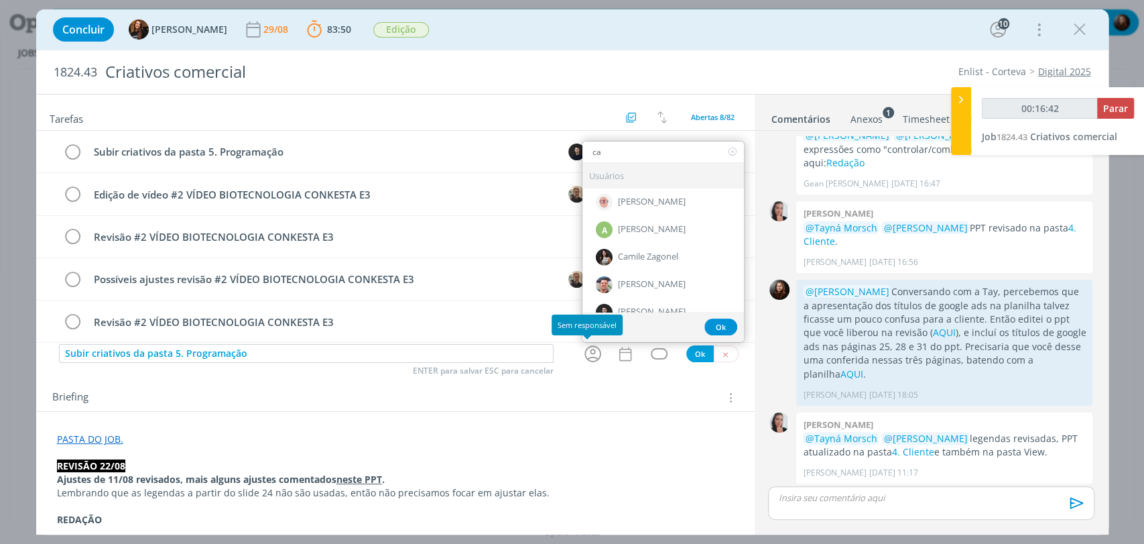
type input "car"
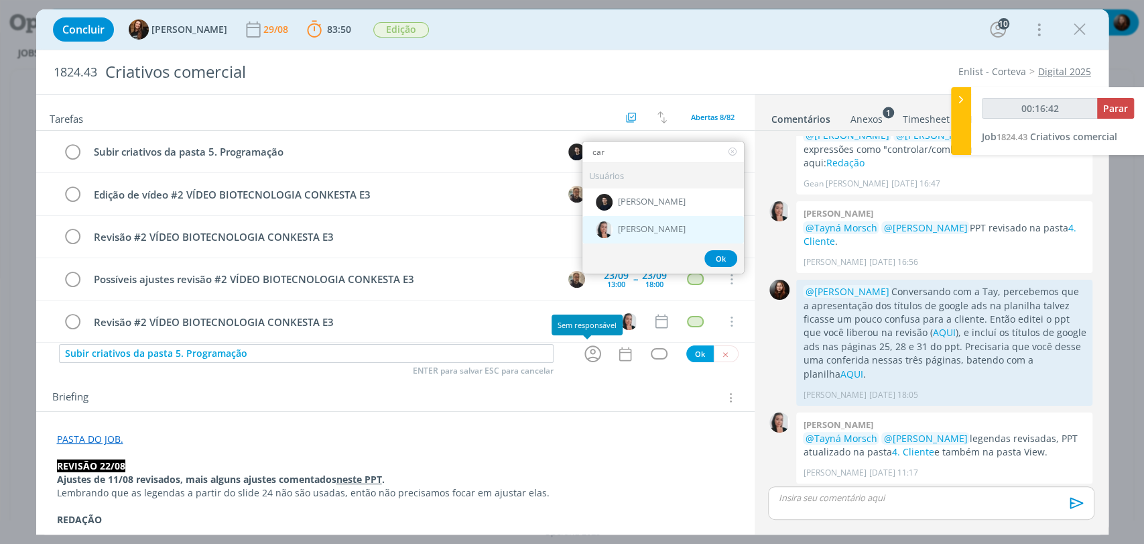
type input "00:16:43"
type input "car"
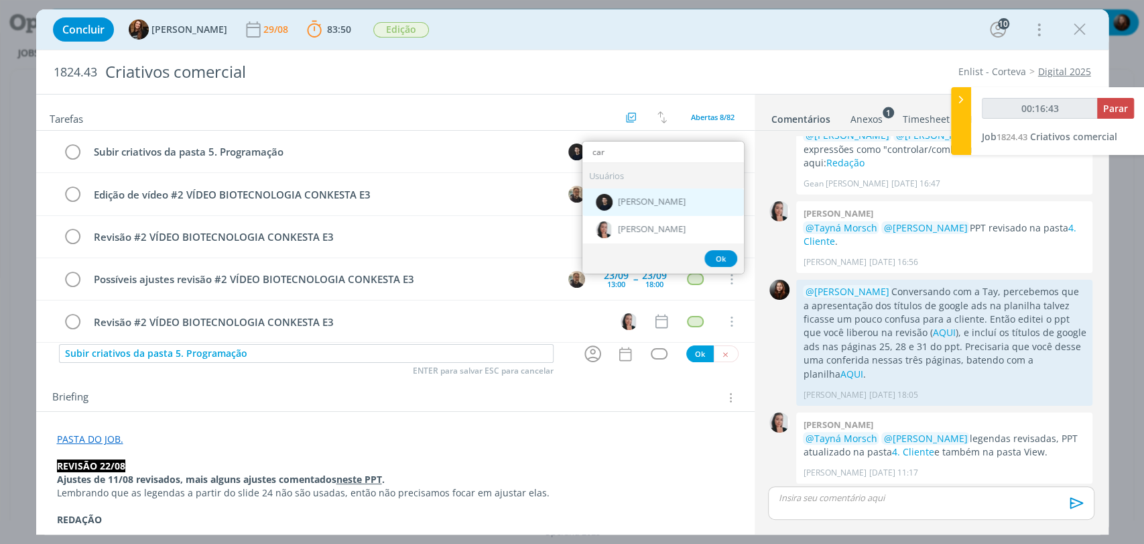
click at [623, 205] on span "[PERSON_NAME]" at bounding box center [652, 202] width 68 height 11
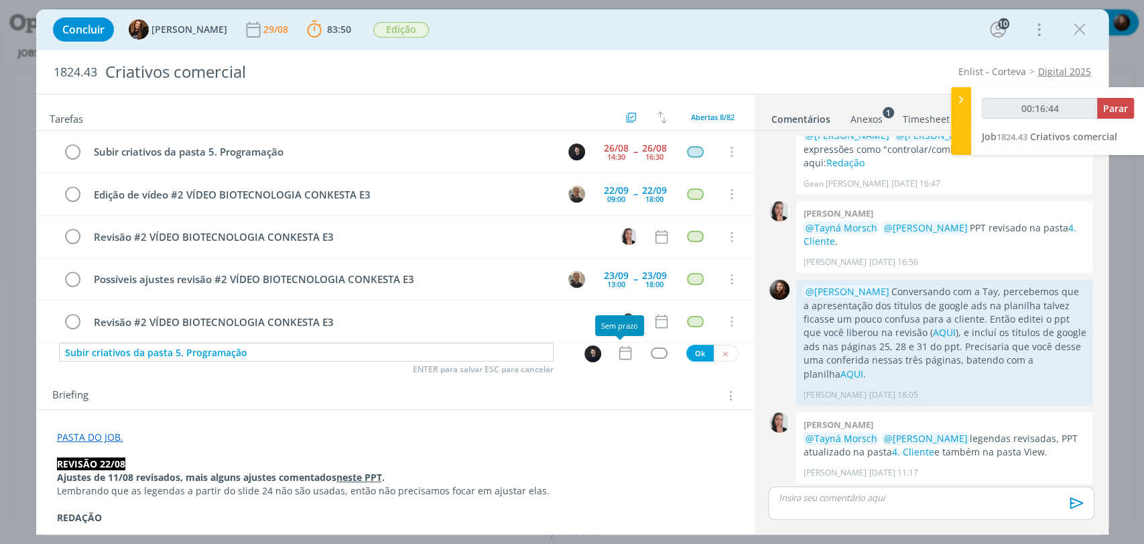
click at [617, 351] on icon "dialog" at bounding box center [625, 352] width 17 height 17
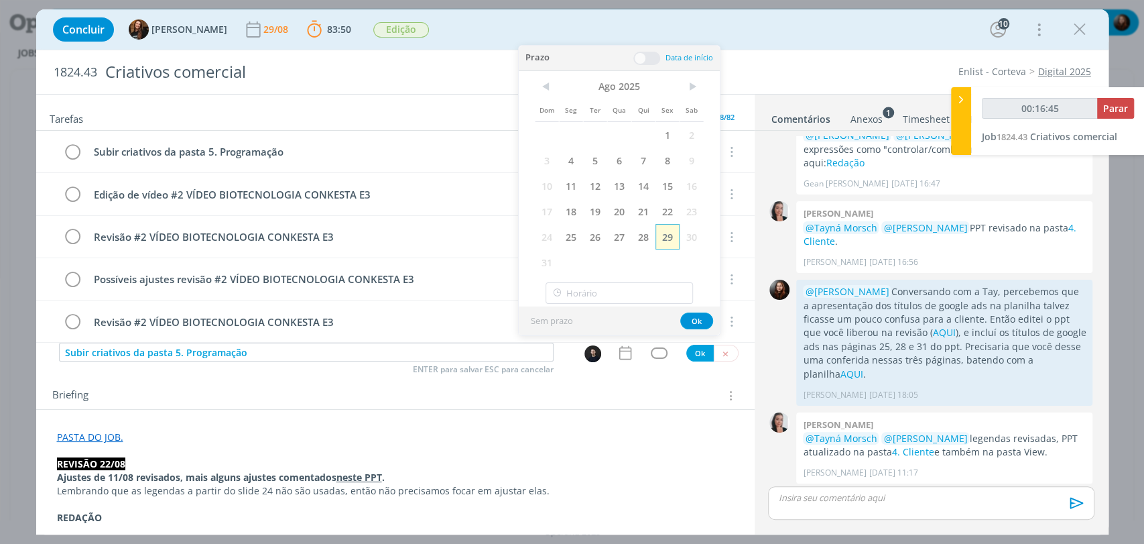
click at [659, 241] on span "29" at bounding box center [668, 236] width 24 height 25
click at [651, 59] on span at bounding box center [647, 58] width 27 height 13
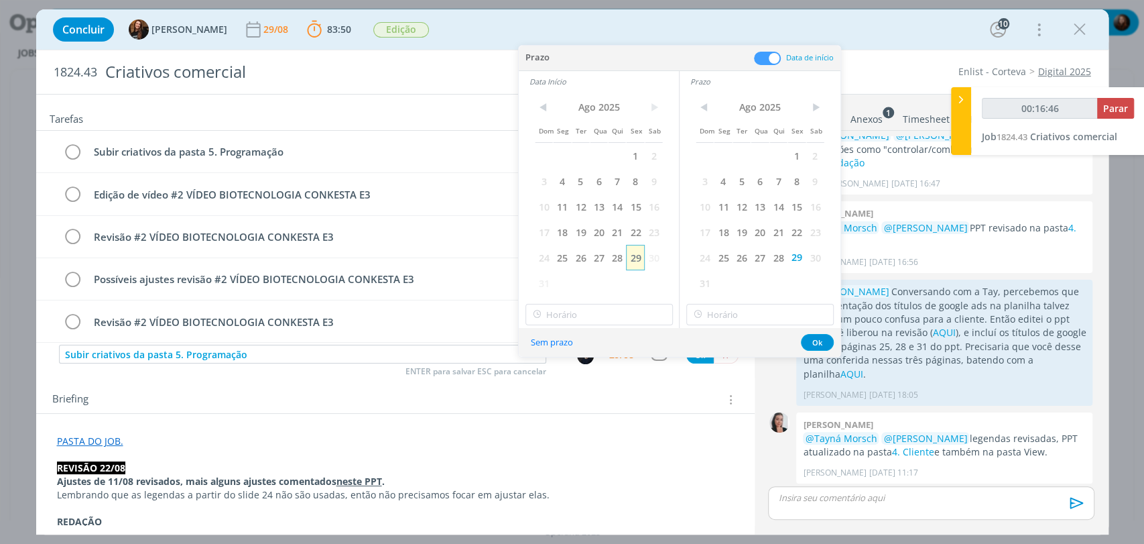
type input "00:16:47"
click at [628, 262] on span "29" at bounding box center [635, 257] width 18 height 25
type input "16:00"
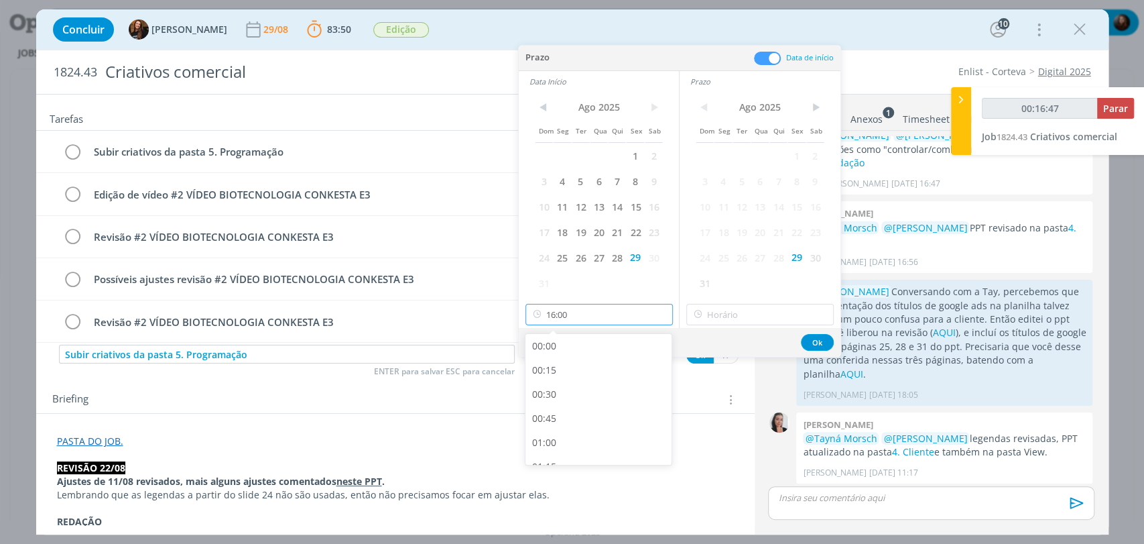
click at [579, 312] on input "16:00" at bounding box center [600, 314] width 148 height 21
type input "00:16:49"
click at [553, 396] on div "17:00" at bounding box center [601, 396] width 150 height 24
type input "17:00"
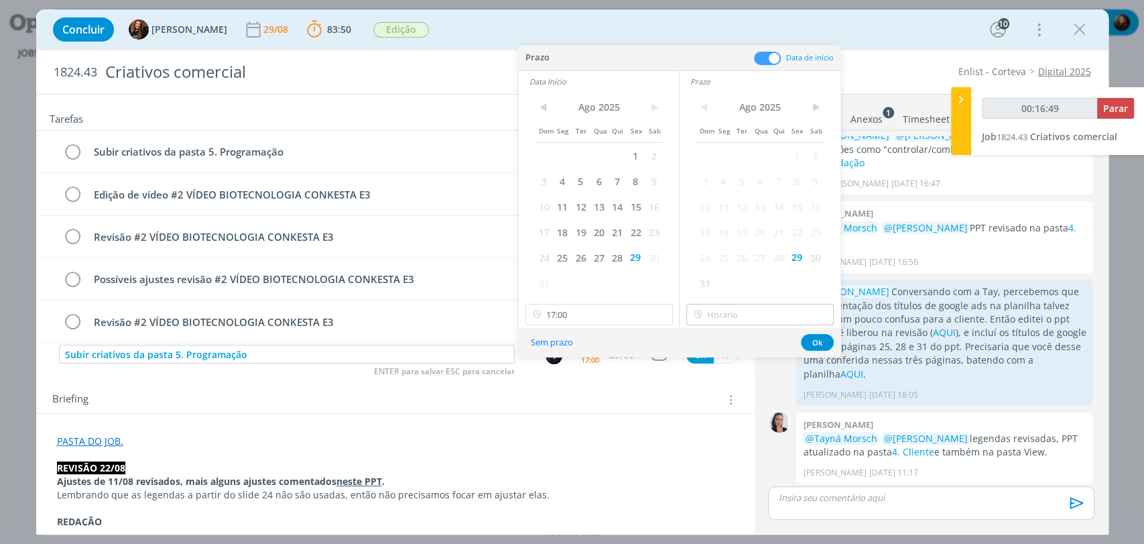
type input "00:16:50"
type input "17:00"
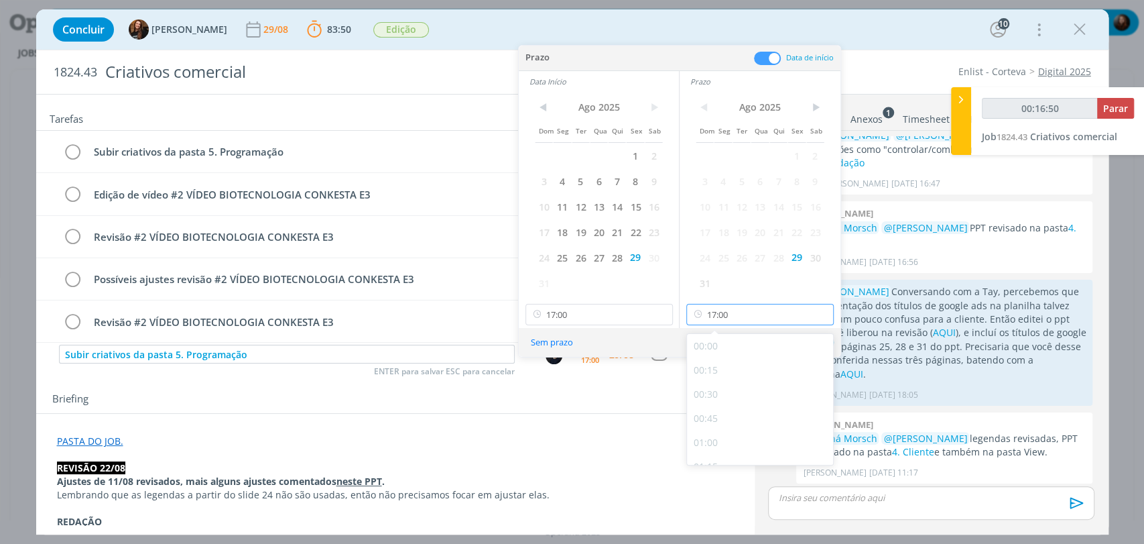
click at [782, 313] on input "17:00" at bounding box center [761, 314] width 148 height 21
type input "00:16:52"
click at [719, 391] on div "18:00" at bounding box center [762, 396] width 150 height 24
type input "18:00"
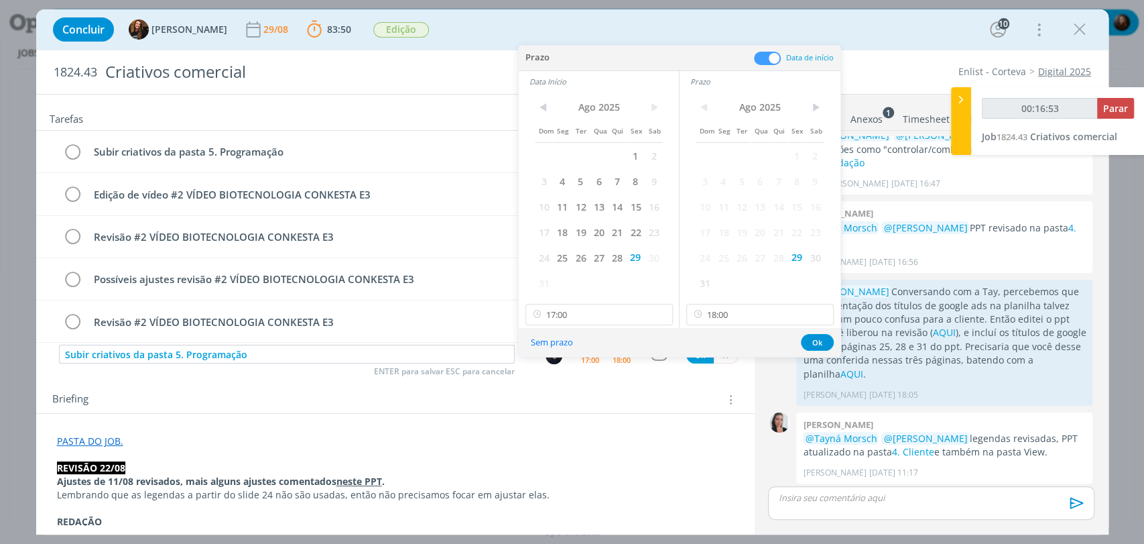
drag, startPoint x: 830, startPoint y: 334, endPoint x: 815, endPoint y: 342, distance: 17.4
click at [830, 335] on div "Sem prazo Ok" at bounding box center [680, 342] width 322 height 29
click at [815, 342] on button "Ok" at bounding box center [817, 342] width 33 height 17
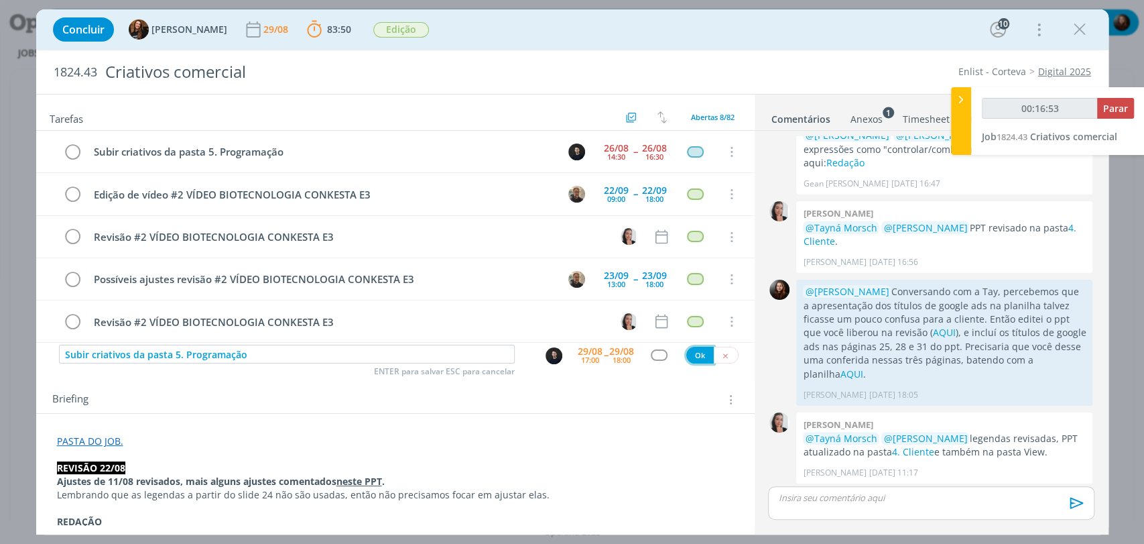
click at [693, 355] on button "Ok" at bounding box center [700, 355] width 27 height 17
type input "00:16:54"
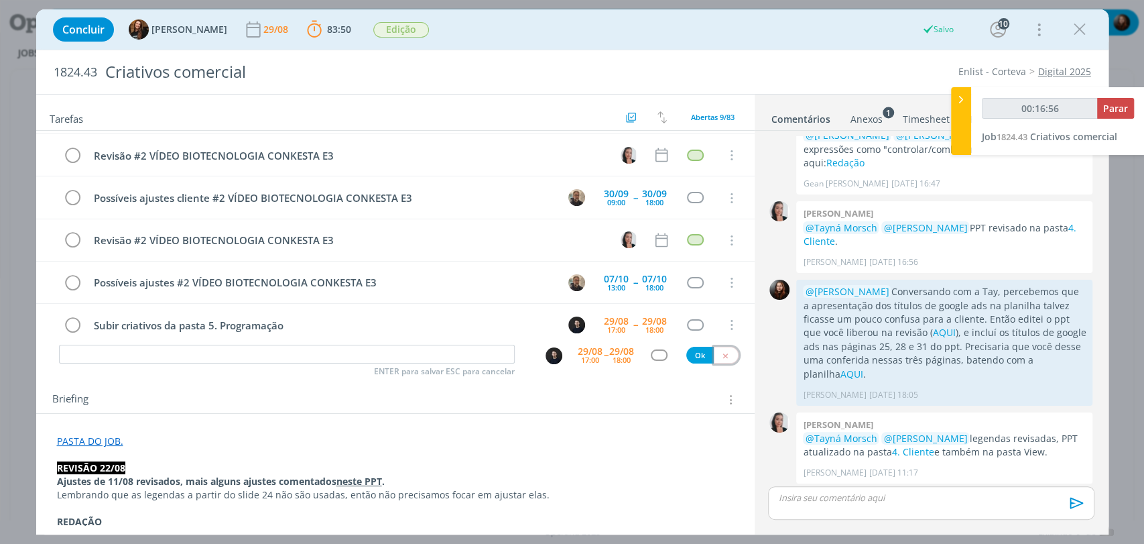
click at [721, 353] on icon "dialog" at bounding box center [725, 355] width 9 height 9
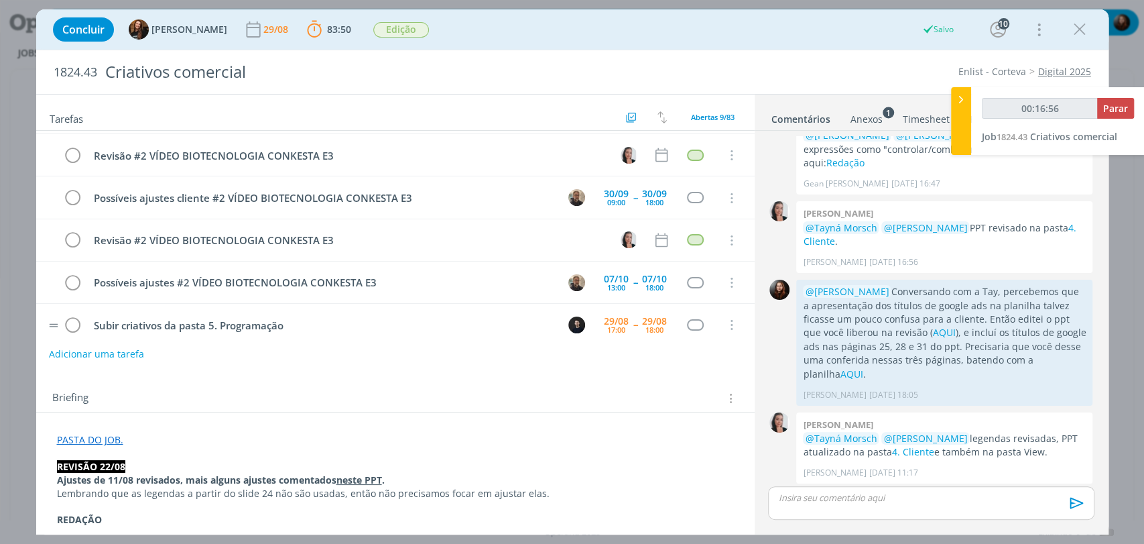
type input "00:16:57"
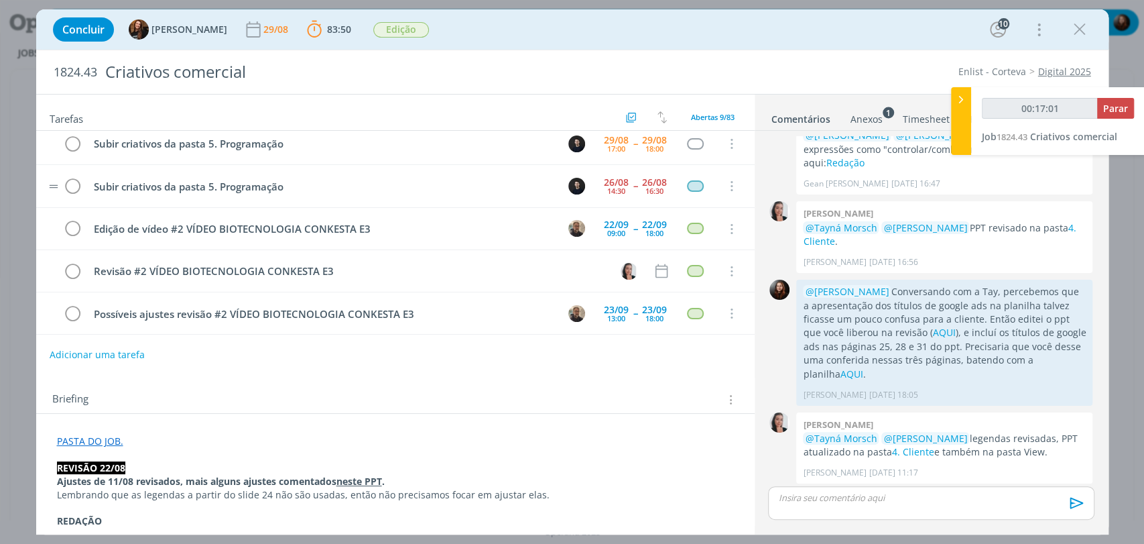
scroll to position [0, 0]
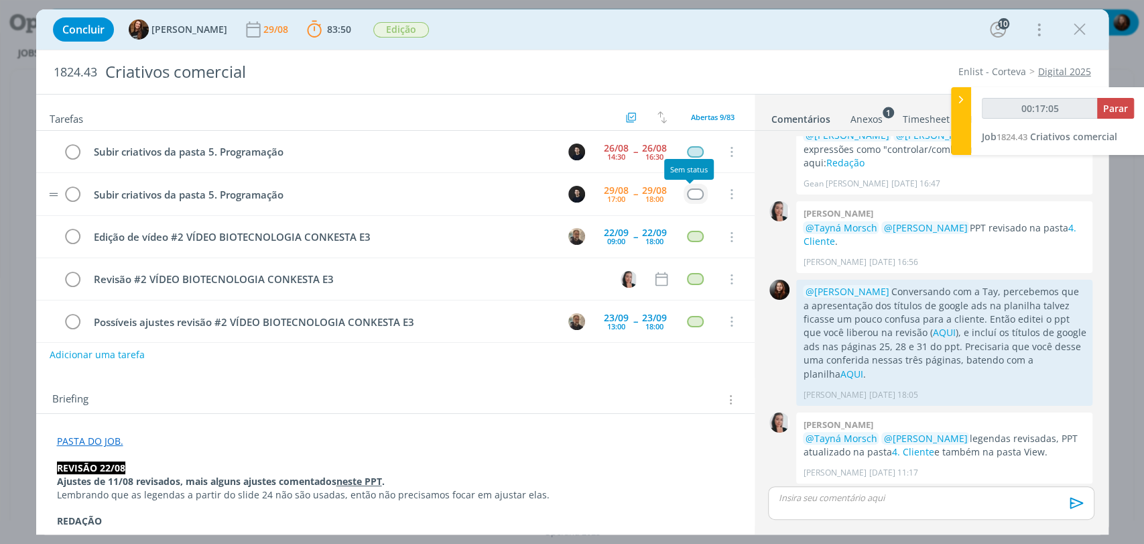
click at [687, 188] on div "dialog" at bounding box center [695, 193] width 17 height 11
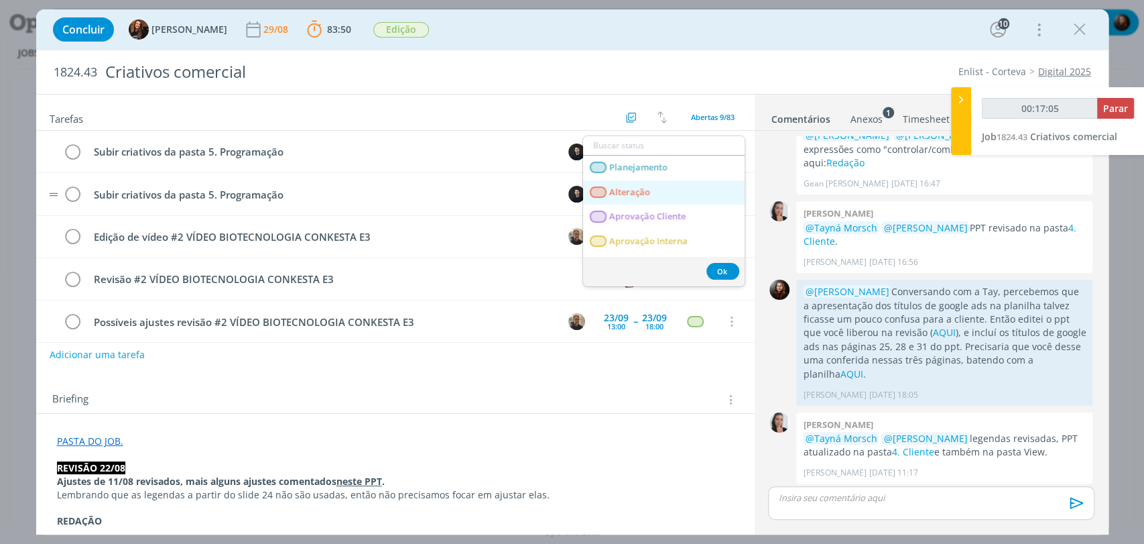
type input "00:17:06"
type input "pu"
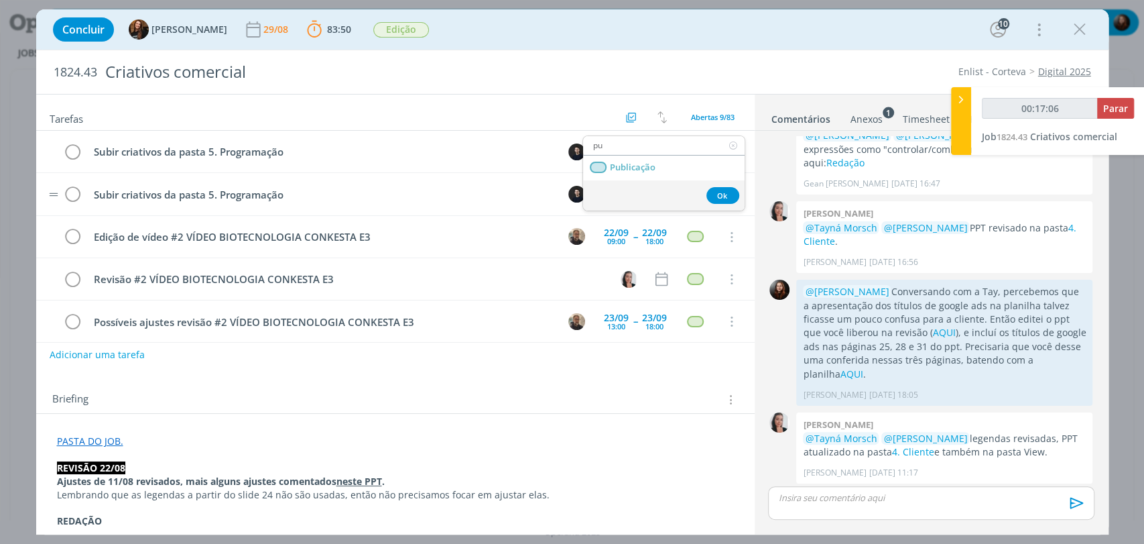
type input "00:17:07"
type input "pu"
click at [687, 166] on link "Publicação" at bounding box center [664, 168] width 162 height 25
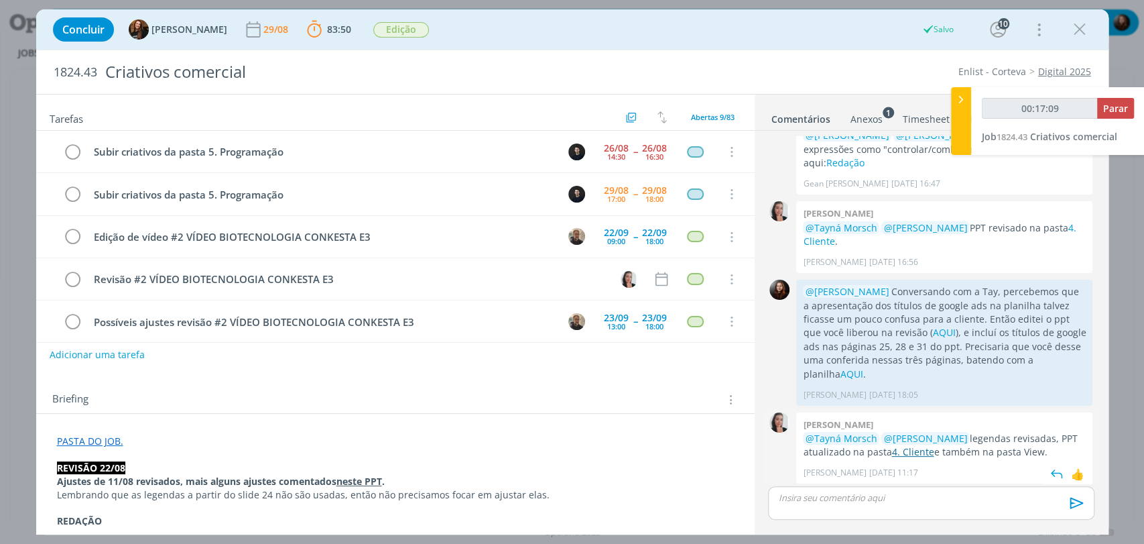
click at [914, 445] on link "4. Cliente" at bounding box center [913, 451] width 42 height 13
click at [516, 40] on div "Concluir Tayná Morsch 29/08 83:50 Parar Apontar Data * 29/08/2025 Horas * 00:00…" at bounding box center [572, 29] width 1053 height 32
type input "00:23:07"
click at [869, 499] on p "dialog" at bounding box center [931, 497] width 304 height 12
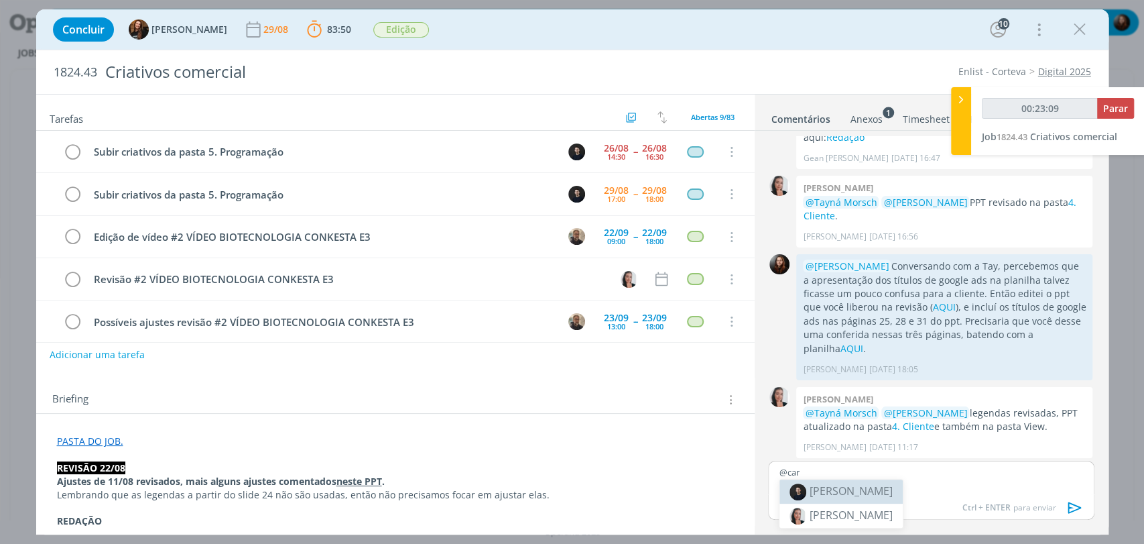
click at [860, 489] on span "[PERSON_NAME]" at bounding box center [851, 490] width 83 height 15
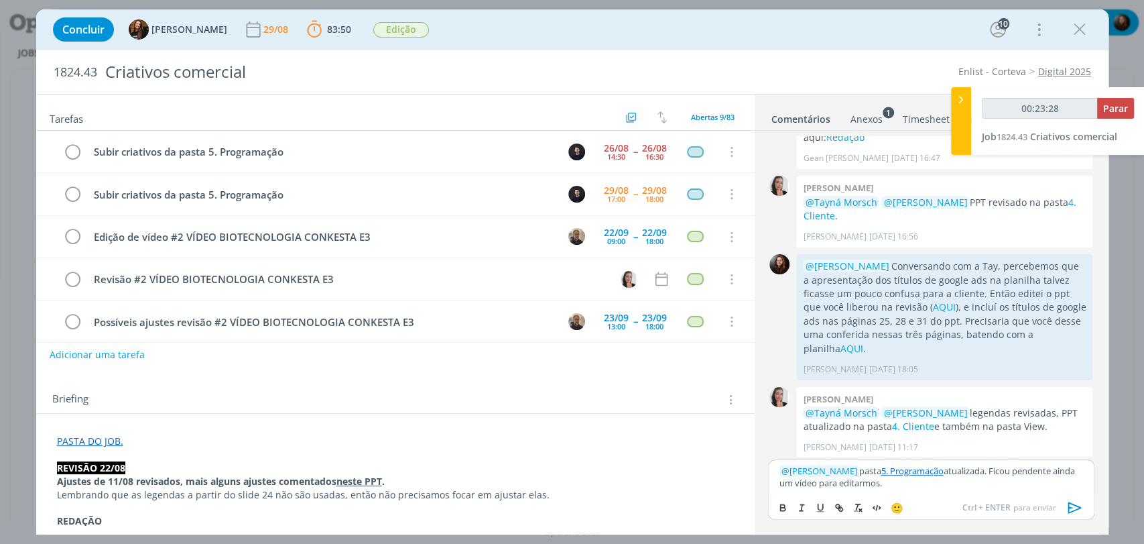
click at [851, 469] on p "﻿ @ Carlos Nunes ﻿ pasta 5. Programação atualizada. Ficou pendente ainda um víd…" at bounding box center [931, 477] width 304 height 25
click at [986, 469] on p "﻿ @ Carlos Nunes ﻿ Pasta 5. Programação atualizada. Ficou pendente ainda um víd…" at bounding box center [931, 477] width 304 height 25
click at [845, 485] on p "﻿ @ Carlos Nunes ﻿ Pasta 5. Programação atualizada. Do total de criativos, fico…" at bounding box center [931, 477] width 304 height 25
click at [845, 484] on p "﻿ @ Carlos Nunes ﻿ Pasta 5. Programação atualizada. Do total de criativos, fico…" at bounding box center [931, 477] width 304 height 25
click at [984, 471] on p "﻿ @ Carlos Nunes ﻿ Pasta 5. Programação atualizada. Do total de criativos, fico…" at bounding box center [931, 477] width 304 height 25
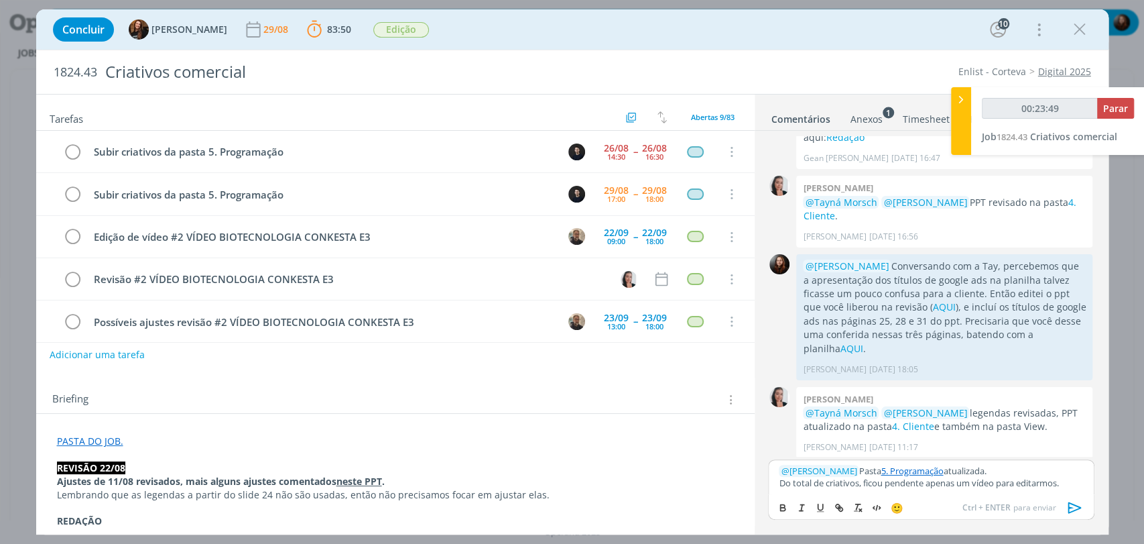
click at [978, 469] on p "﻿ @ Carlos Nunes ﻿ Pasta 5. Programação atualizada." at bounding box center [931, 471] width 304 height 12
click at [1079, 508] on icon "dialog" at bounding box center [1074, 507] width 13 height 11
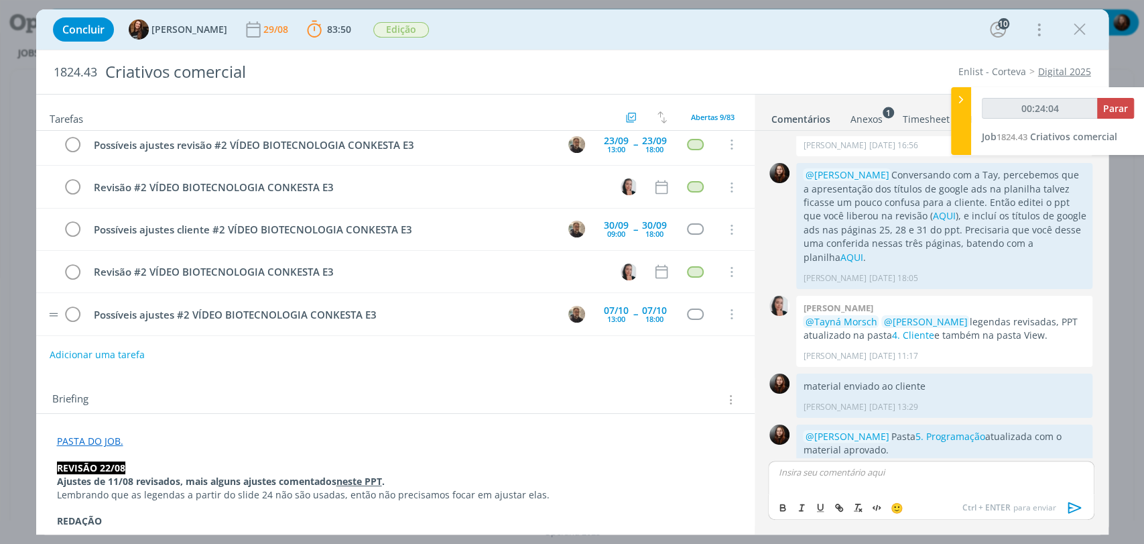
scroll to position [0, 0]
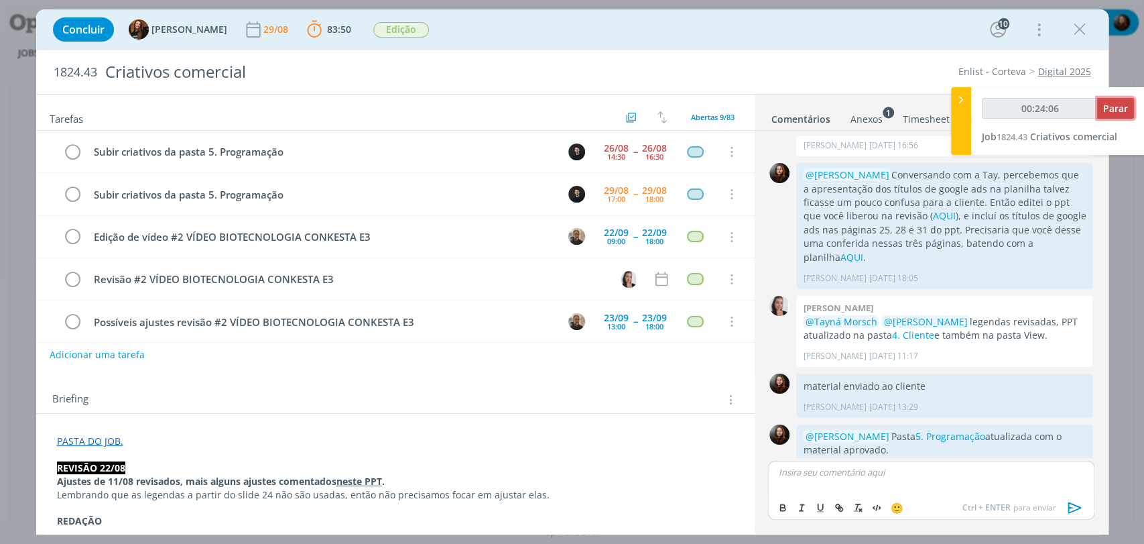
type input "00:24:07"
click at [1116, 103] on span "Parar" at bounding box center [1116, 108] width 25 height 13
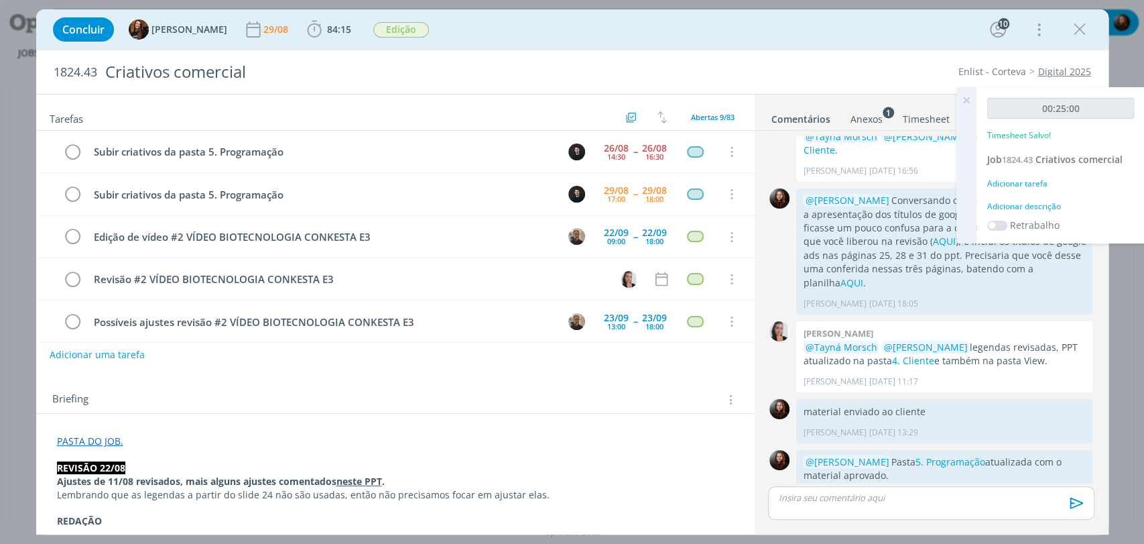
click at [1049, 208] on div "Adicionar descrição" at bounding box center [1061, 206] width 147 height 12
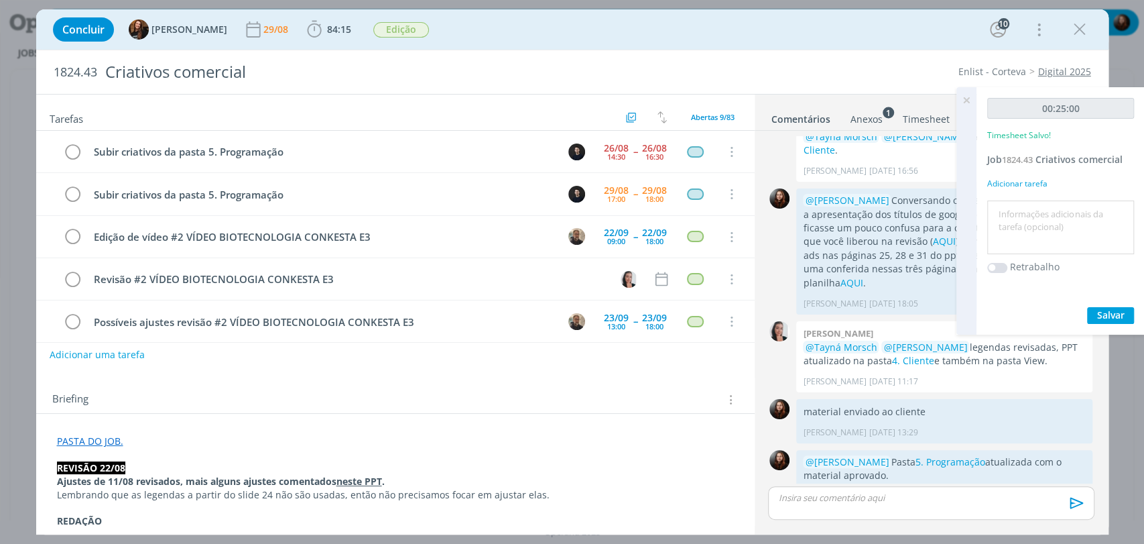
click at [1037, 241] on textarea at bounding box center [1061, 228] width 140 height 48
type textarea "atualização de pasta + retorno por email"
click at [1110, 310] on span "Salvar" at bounding box center [1111, 314] width 27 height 13
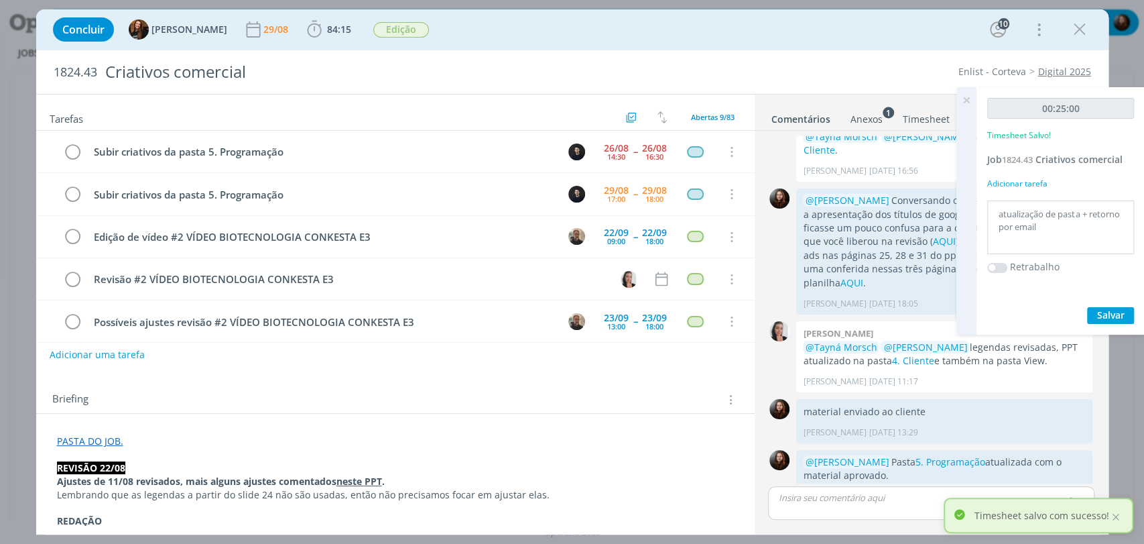
drag, startPoint x: 965, startPoint y: 99, endPoint x: 961, endPoint y: 92, distance: 7.8
click at [965, 99] on icon at bounding box center [967, 100] width 24 height 26
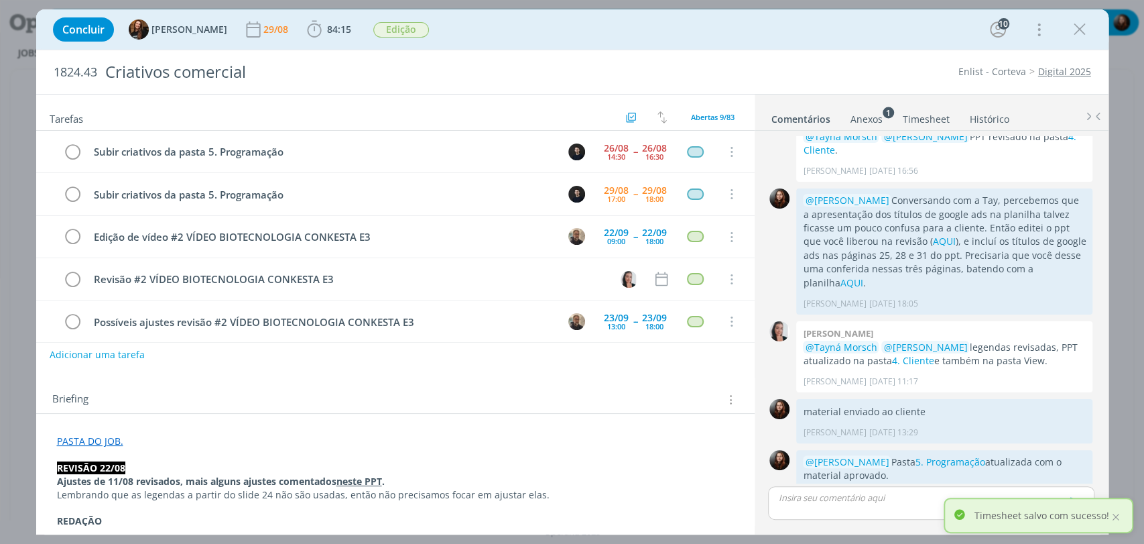
click at [884, 54] on div "1824.43 Criativos comercial Enlist - Corteva Digital 2025" at bounding box center [572, 72] width 1073 height 44
click at [1116, 520] on div at bounding box center [1116, 517] width 12 height 12
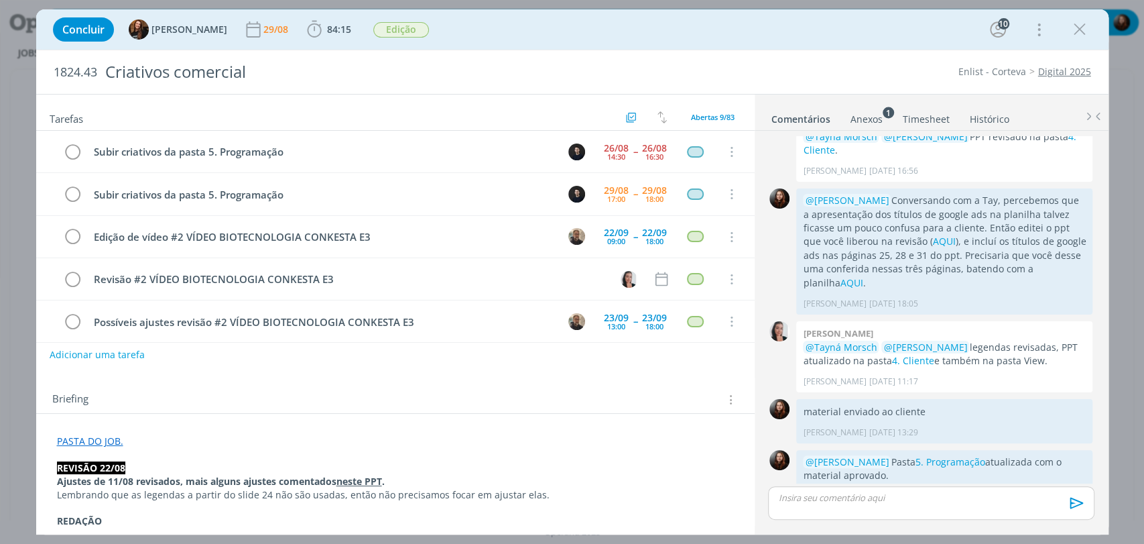
click at [775, 48] on div "Concluir Tayná Morsch 29/08 84:15 Iniciar Apontar Data * 29/08/2025 Horas * 00:…" at bounding box center [572, 29] width 1073 height 40
drag, startPoint x: 801, startPoint y: 36, endPoint x: 766, endPoint y: 39, distance: 34.3
click at [801, 36] on div "Concluir Tayná Morsch 29/08 84:15 Iniciar Apontar Data * 29/08/2025 Horas * 00:…" at bounding box center [572, 29] width 1053 height 32
click at [456, 23] on div "Concluir Tayná Morsch 29/08 84:15 Iniciar Apontar Data * 29/08/2025 Horas * 00:…" at bounding box center [572, 29] width 1053 height 32
click at [767, 39] on div "Concluir Tayná Morsch 29/08 84:15 Iniciar Apontar Data * 29/08/2025 Horas * 00:…" at bounding box center [572, 29] width 1053 height 32
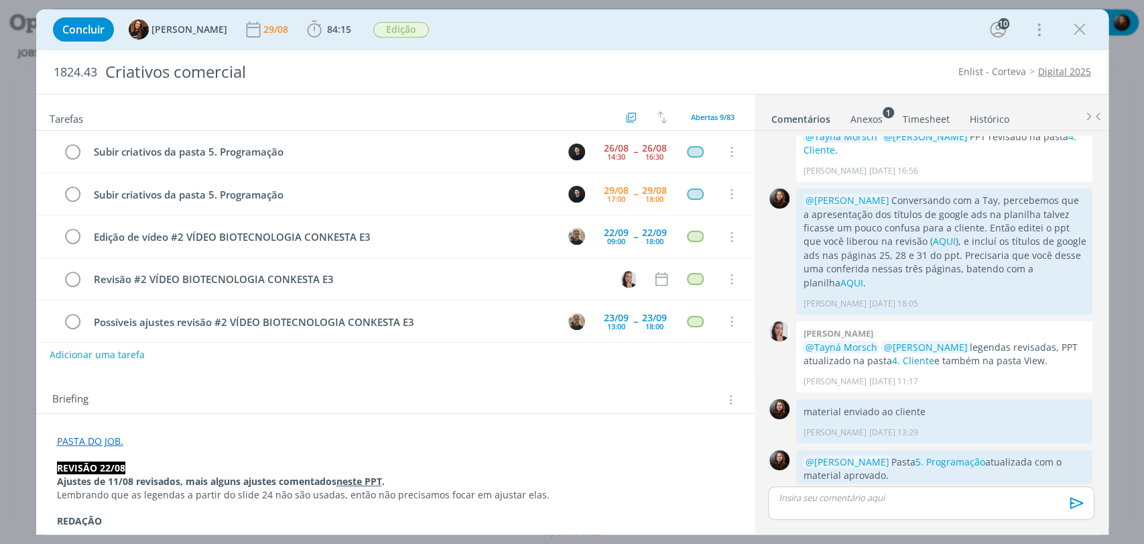
click at [451, 386] on div "Briefing Briefings Predefinidos Versões do Briefing Ver Briefing do Projeto" at bounding box center [395, 395] width 719 height 36
click at [943, 455] on link "5. Programação" at bounding box center [950, 461] width 70 height 13
click at [607, 196] on div "17:00" at bounding box center [616, 198] width 18 height 7
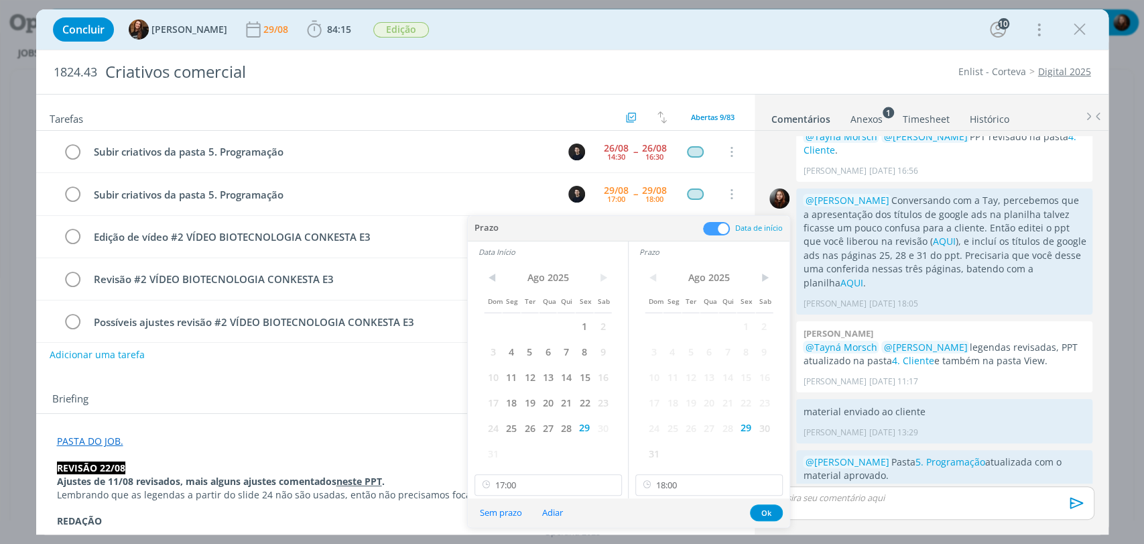
click at [719, 229] on span at bounding box center [716, 228] width 27 height 13
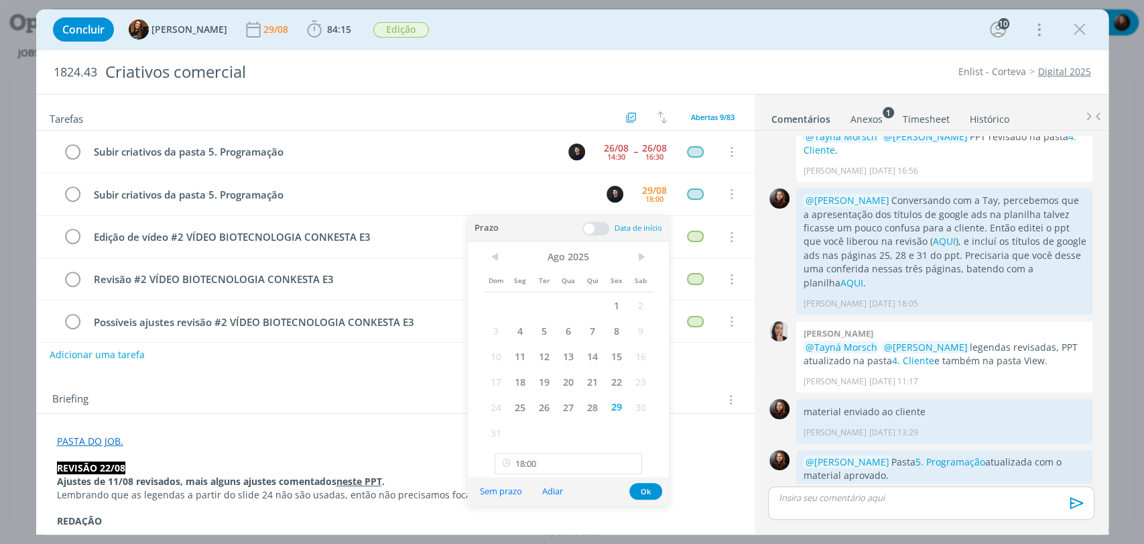
click at [603, 227] on span at bounding box center [596, 228] width 27 height 13
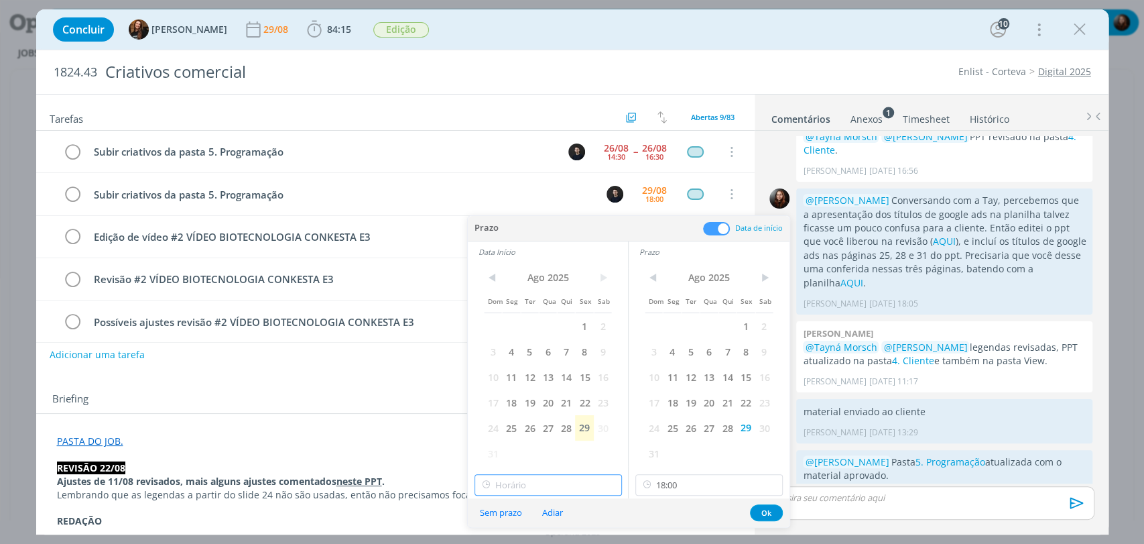
type input "17:00"
click at [545, 489] on input "17:00" at bounding box center [549, 484] width 148 height 21
click at [768, 509] on button "Ok" at bounding box center [766, 512] width 33 height 17
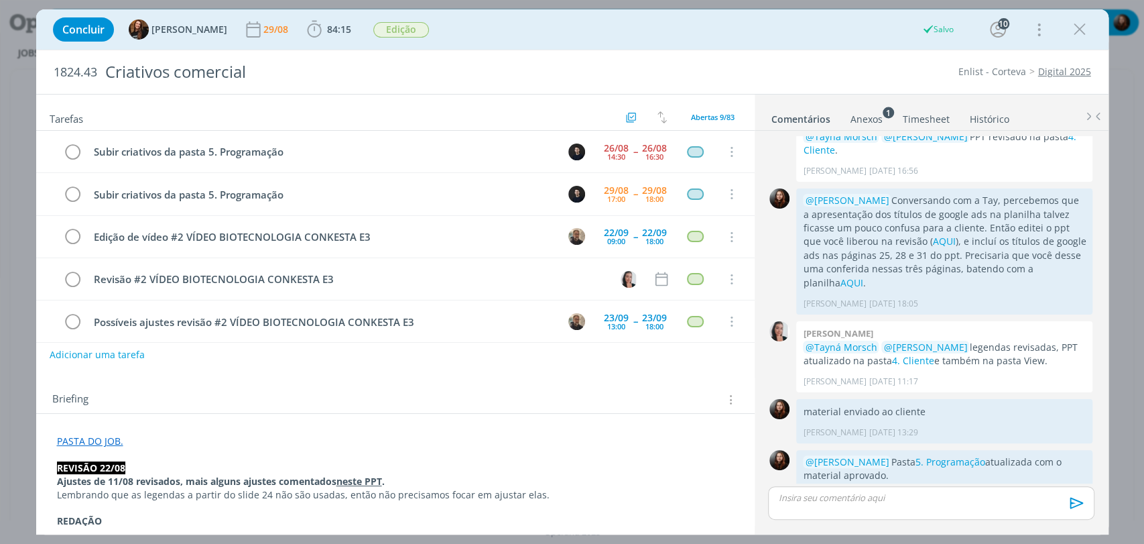
click at [658, 388] on div "Briefing Briefings Predefinidos Versões do Briefing Ver Briefing do Projeto" at bounding box center [395, 395] width 719 height 36
click at [774, 36] on div "Concluir Tayná Morsch 29/08 84:15 Iniciar Apontar Data * 29/08/2025 Horas * 00:…" at bounding box center [572, 29] width 1053 height 32
drag, startPoint x: 925, startPoint y: 434, endPoint x: 946, endPoint y: 434, distance: 21.5
click at [945, 483] on p "Do total de criativos, ficou pendente apenas um vídeo para editarmos." at bounding box center [944, 496] width 283 height 27
click at [860, 503] on p "dialog" at bounding box center [931, 497] width 304 height 12
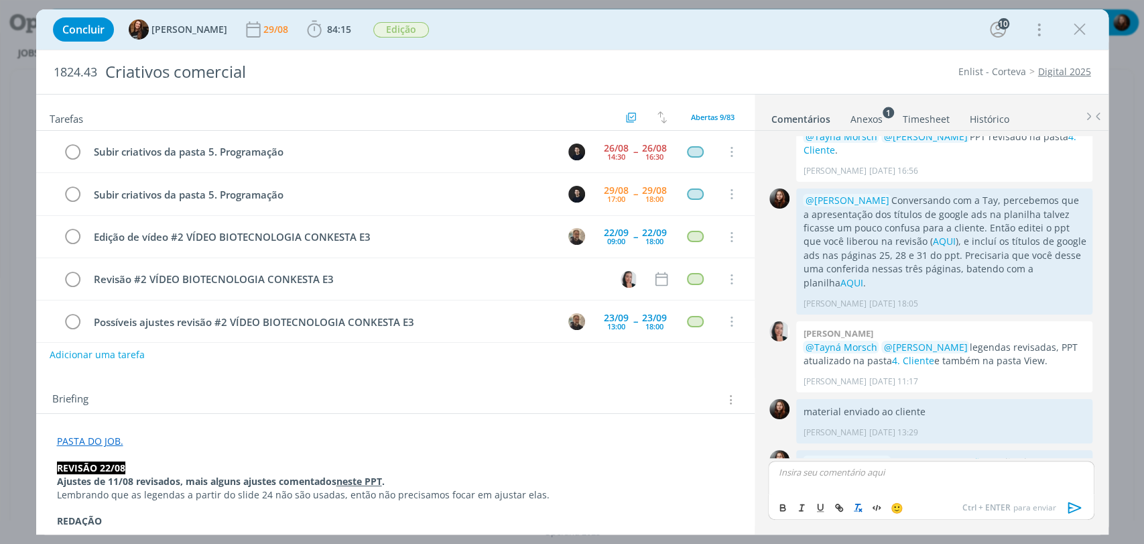
scroll to position [1914, 0]
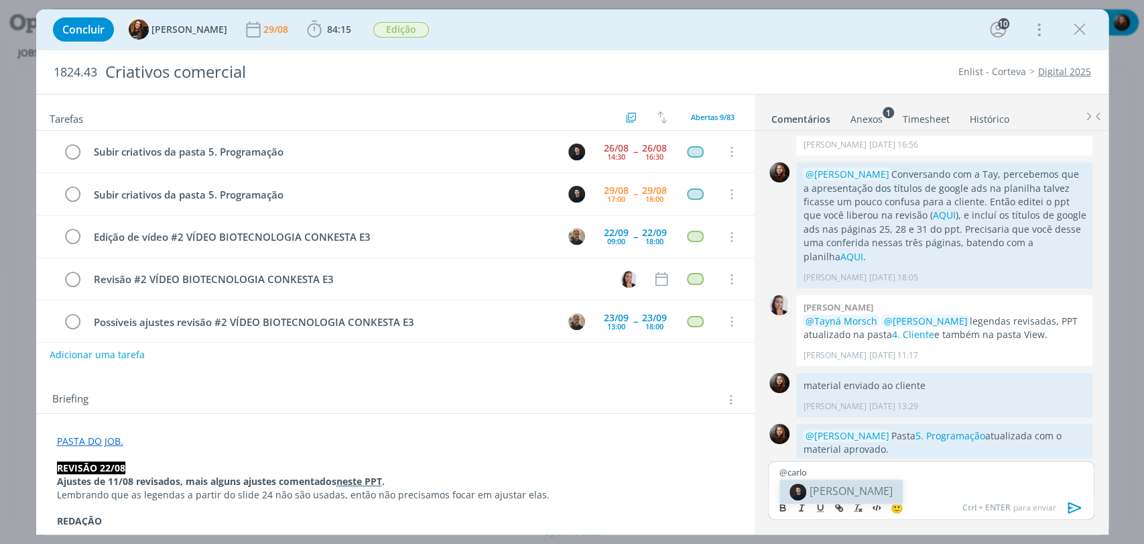
click at [844, 496] on span "[PERSON_NAME]" at bounding box center [851, 490] width 83 height 15
click at [865, 475] on p "﻿ @ Carlos Nunes ﻿" at bounding box center [931, 472] width 304 height 12
click at [1073, 506] on icon "dialog" at bounding box center [1075, 507] width 20 height 20
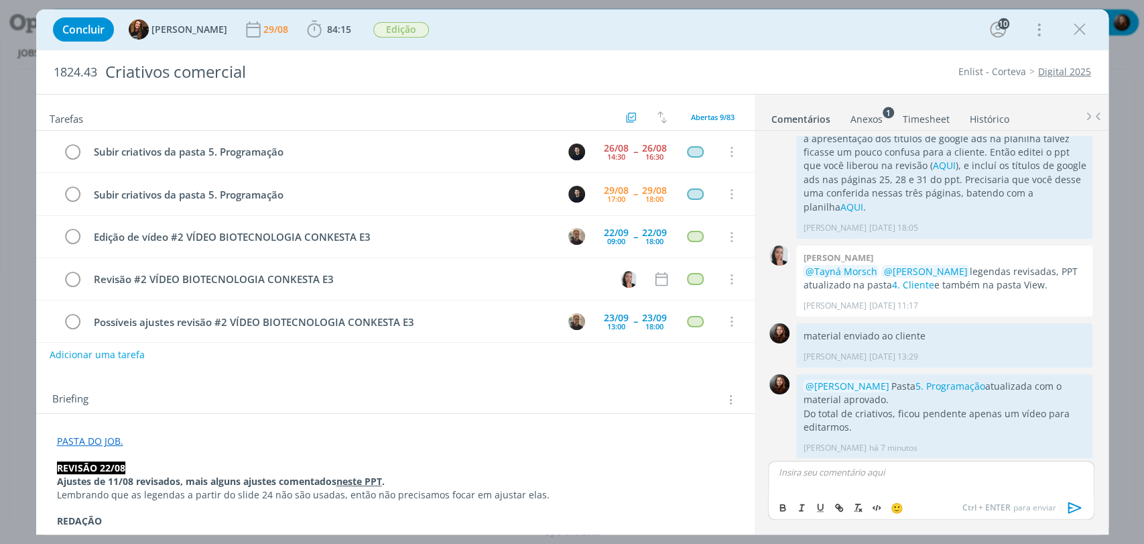
click at [769, 60] on div "1824.43 Criativos comercial Enlist - Corteva Digital 2025" at bounding box center [572, 72] width 1073 height 44
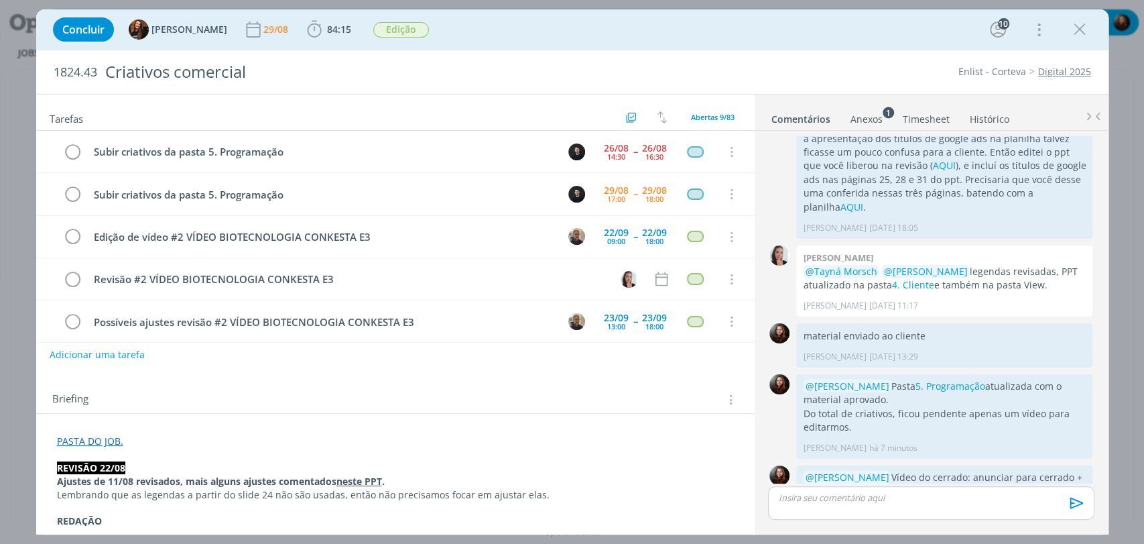
scroll to position [1938, 0]
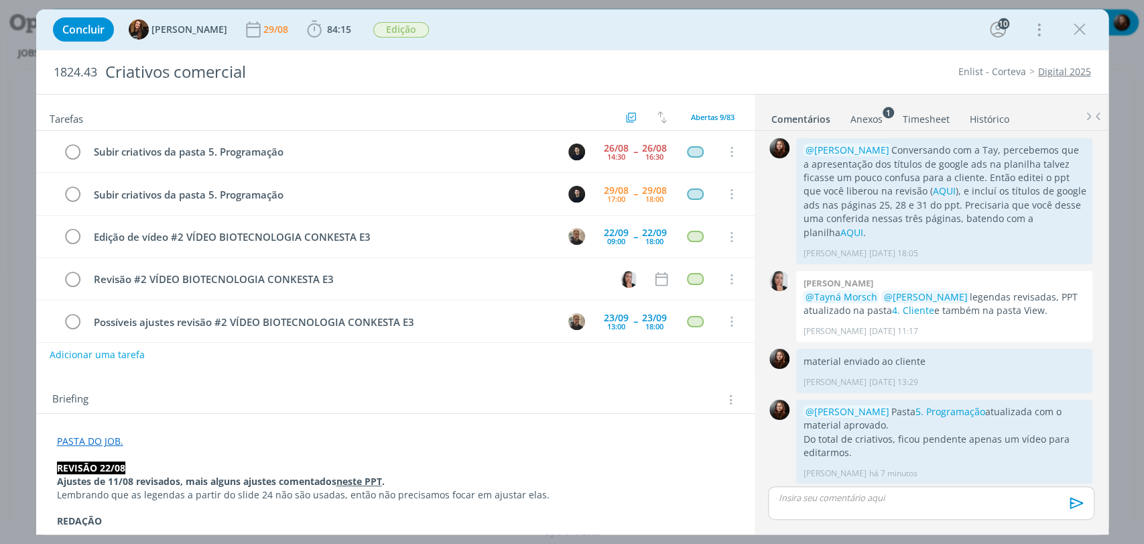
click at [836, 60] on div "1824.43 Criativos comercial Enlist - Corteva Digital 2025" at bounding box center [572, 72] width 1073 height 44
click at [488, 32] on div "Concluir Tayná Morsch 29/08 84:15 Iniciar Apontar Data * 29/08/2025 Horas * 00:…" at bounding box center [572, 29] width 1053 height 32
click at [770, 40] on div "Concluir Tayná Morsch 29/08 84:15 Iniciar Apontar Data * 29/08/2025 Horas * 00:…" at bounding box center [572, 29] width 1053 height 32
click at [314, 36] on span "84:15" at bounding box center [329, 29] width 50 height 20
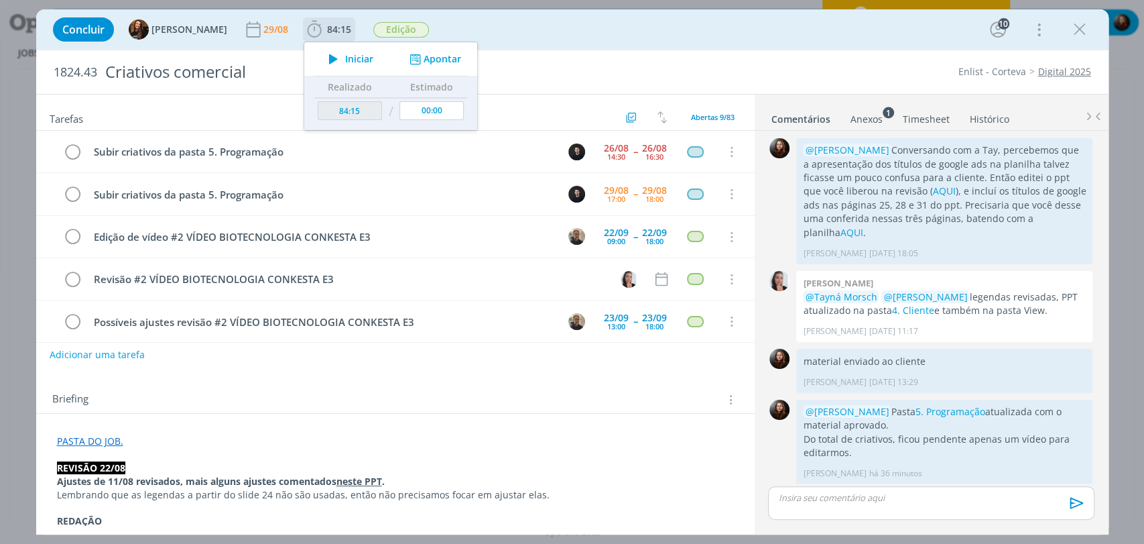
click at [345, 56] on span "Iniciar" at bounding box center [359, 58] width 28 height 9
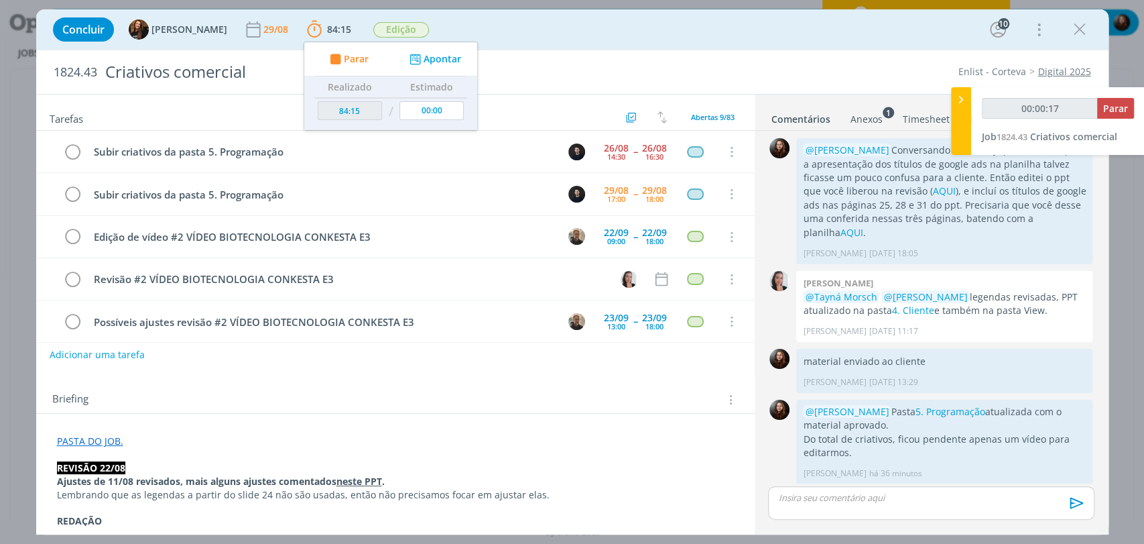
click at [630, 27] on div "Concluir Tayná Morsch 29/08 84:15 Parar Apontar Data * 29/08/2025 Horas * 00:00…" at bounding box center [572, 29] width 1053 height 32
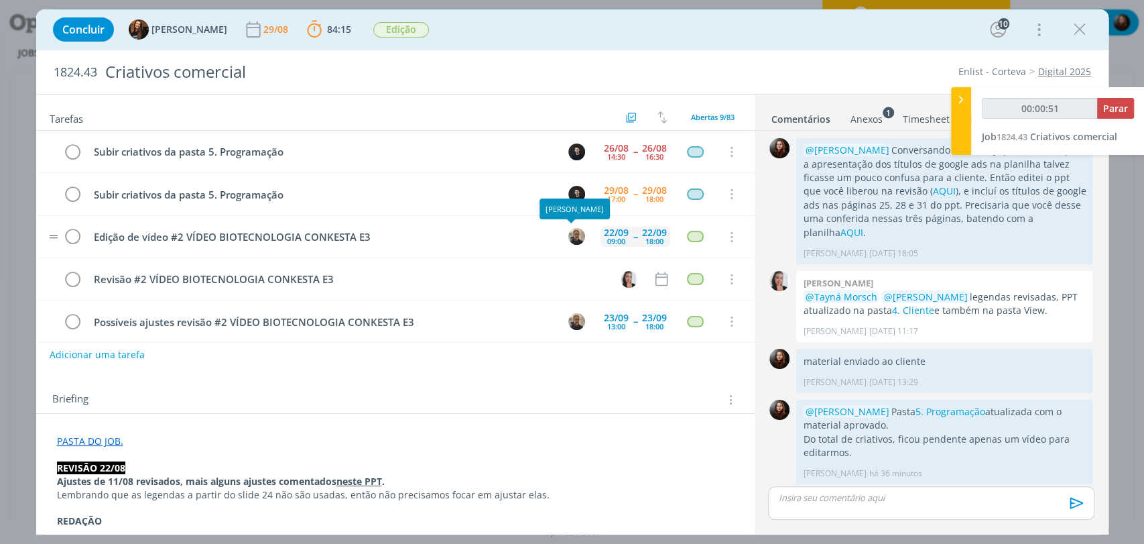
click at [604, 232] on div "22/09" at bounding box center [616, 232] width 25 height 9
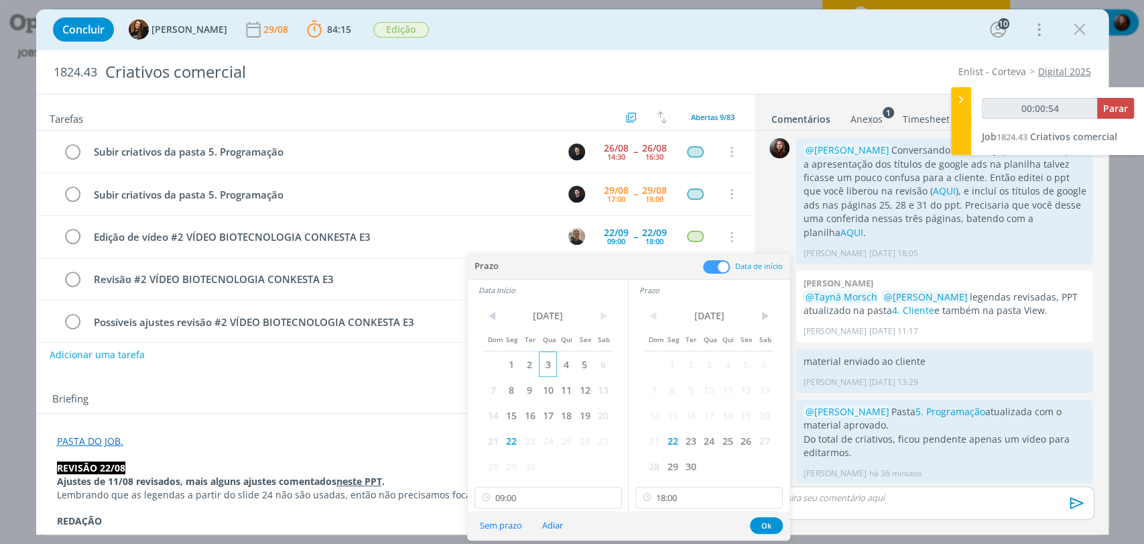
click at [552, 365] on span "3" at bounding box center [548, 363] width 18 height 25
click at [712, 368] on span "3" at bounding box center [709, 363] width 18 height 25
click at [536, 493] on input "09:00" at bounding box center [549, 497] width 148 height 21
click at [762, 528] on button "Ok" at bounding box center [766, 525] width 33 height 17
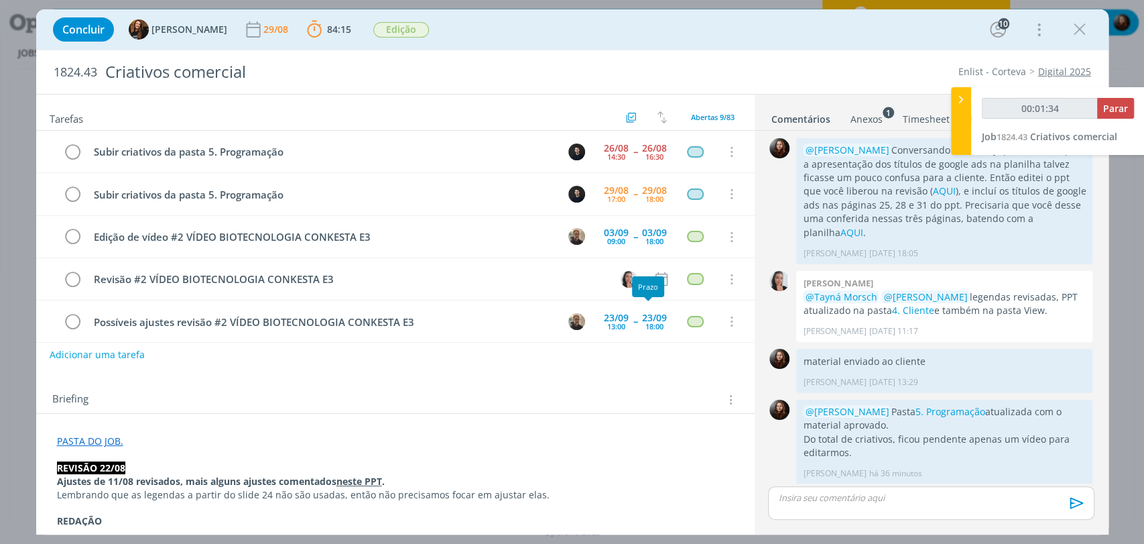
click at [658, 283] on div "Prazo" at bounding box center [648, 286] width 32 height 21
click at [658, 272] on icon "dialog" at bounding box center [661, 279] width 12 height 14
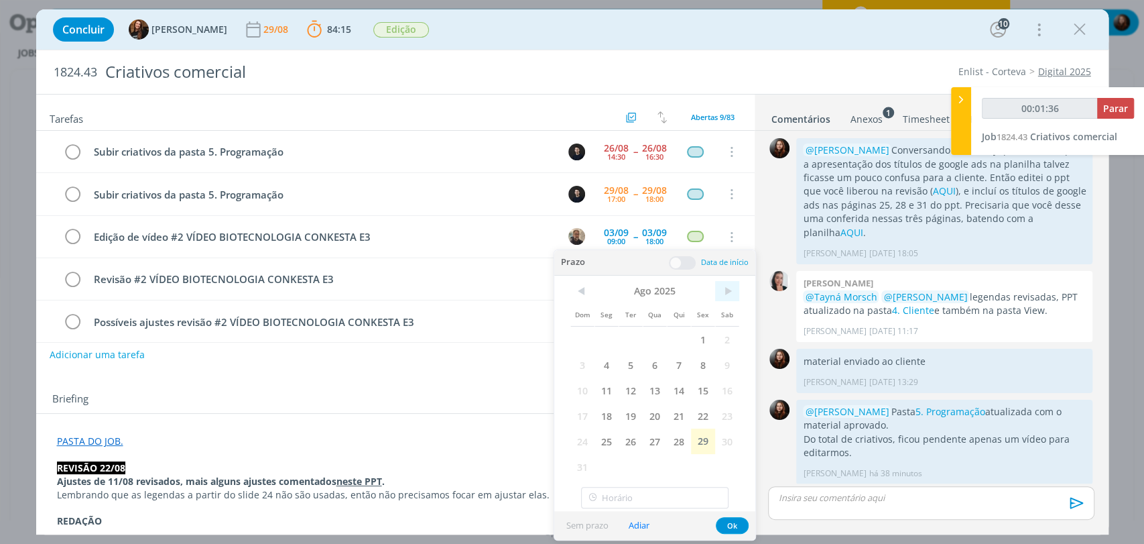
click at [726, 288] on span ">" at bounding box center [727, 291] width 24 height 20
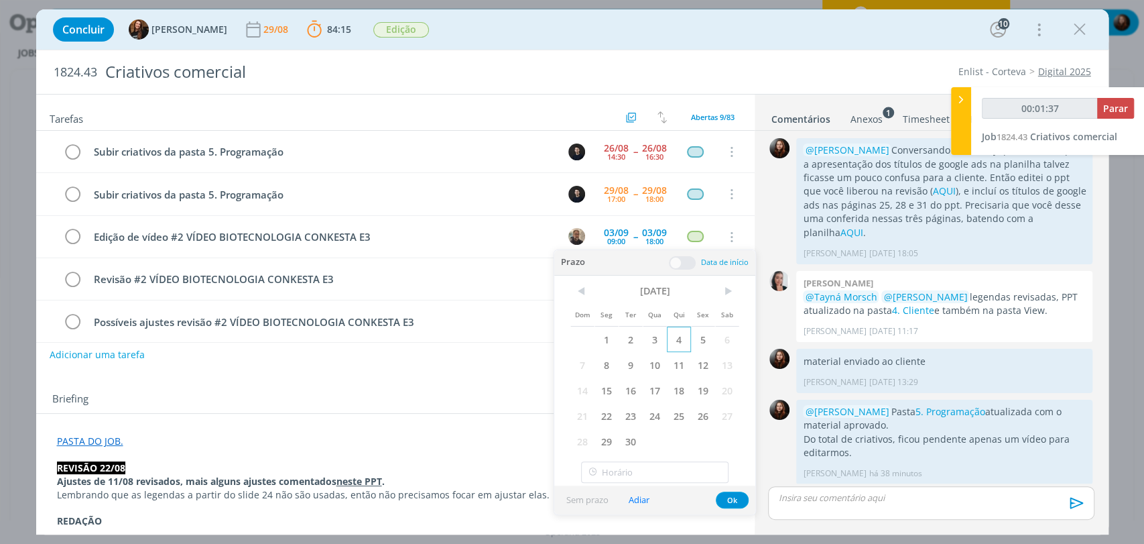
click at [685, 340] on span "4" at bounding box center [679, 339] width 24 height 25
click at [683, 262] on span at bounding box center [682, 262] width 27 height 13
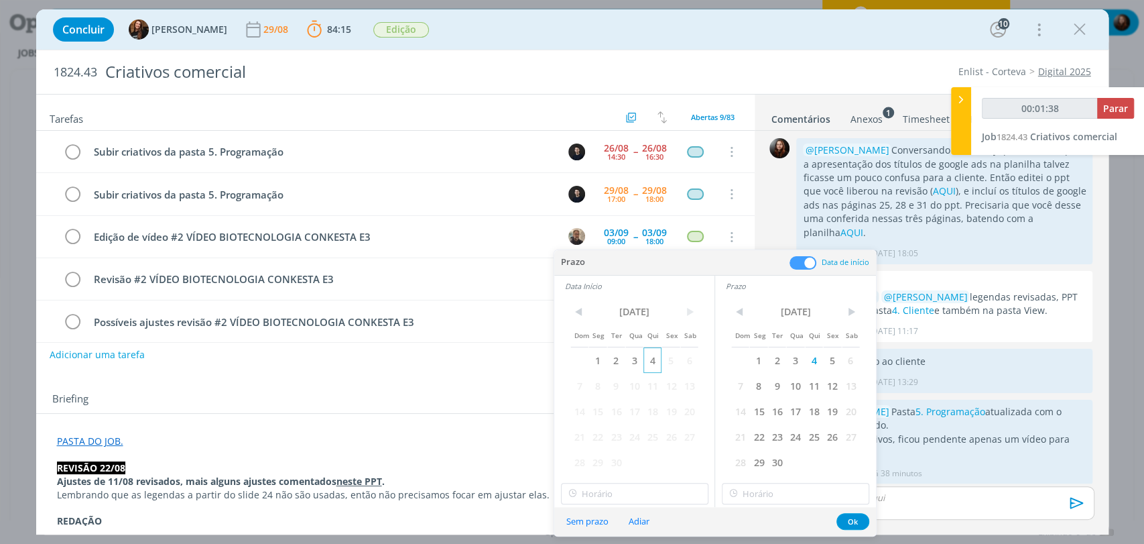
click at [654, 365] on span "4" at bounding box center [653, 359] width 18 height 25
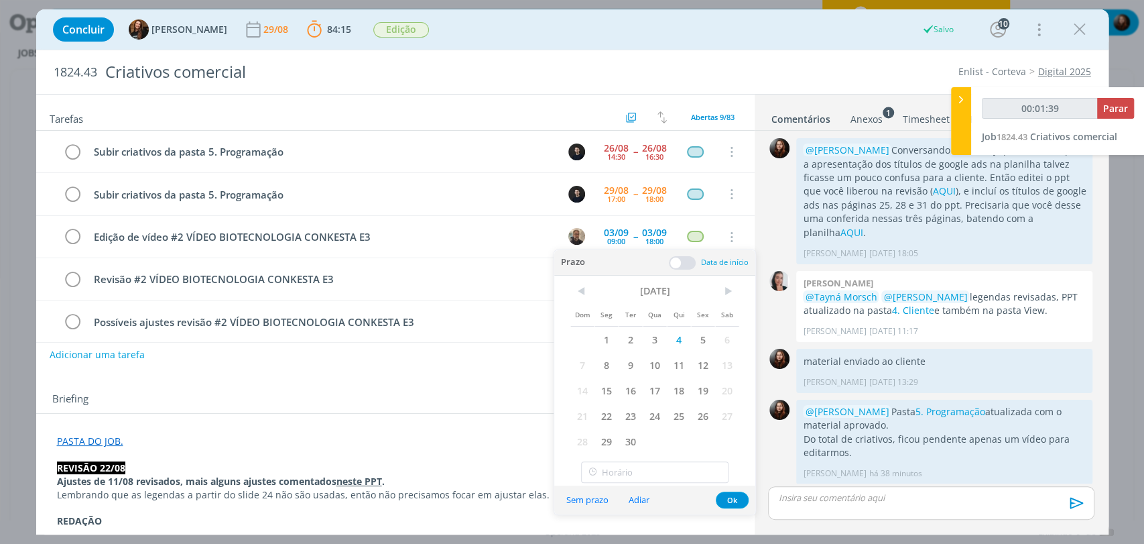
click at [611, 485] on div "Sem prazo Adiar Ok" at bounding box center [654, 499] width 201 height 29
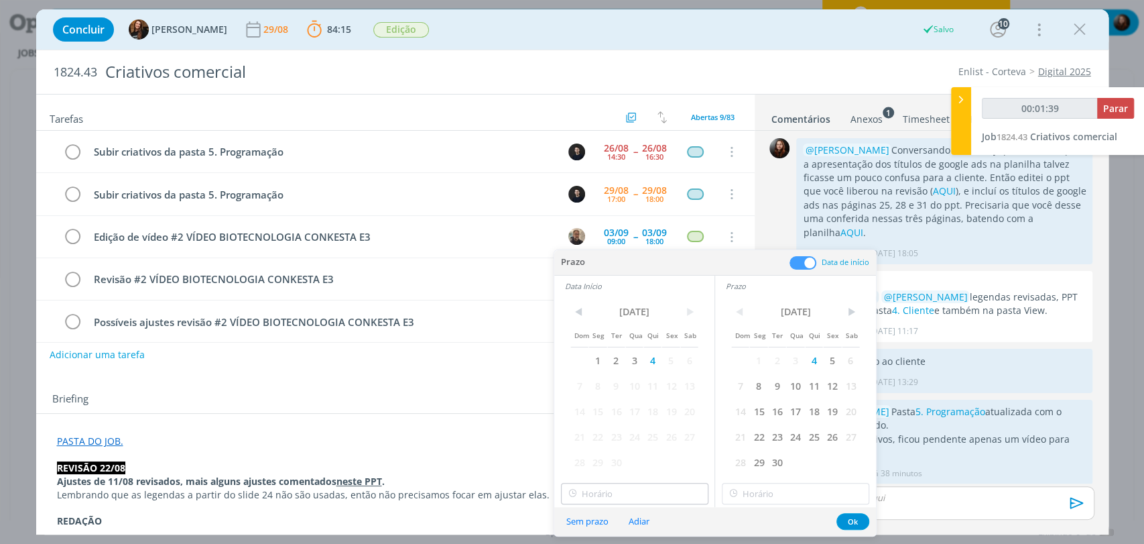
type input "00:01:40"
type input "17:00"
click at [613, 489] on input "17:00" at bounding box center [635, 493] width 148 height 21
type input "00:01:43"
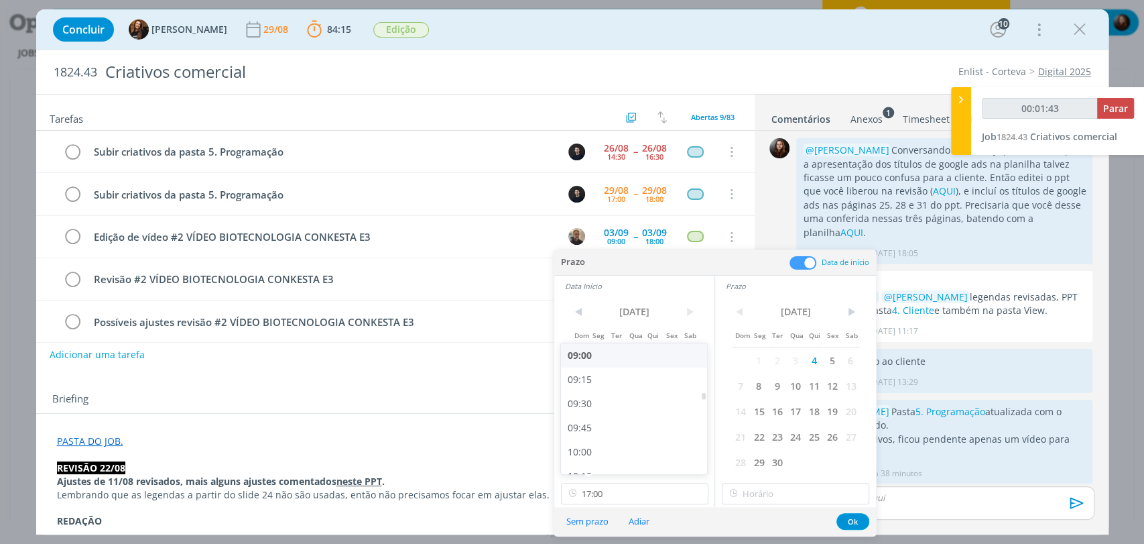
click at [585, 355] on div "09:00" at bounding box center [636, 355] width 150 height 24
type input "09:00"
type input "00:01:44"
type input "17:00"
click at [757, 492] on input "17:00" at bounding box center [796, 493] width 148 height 21
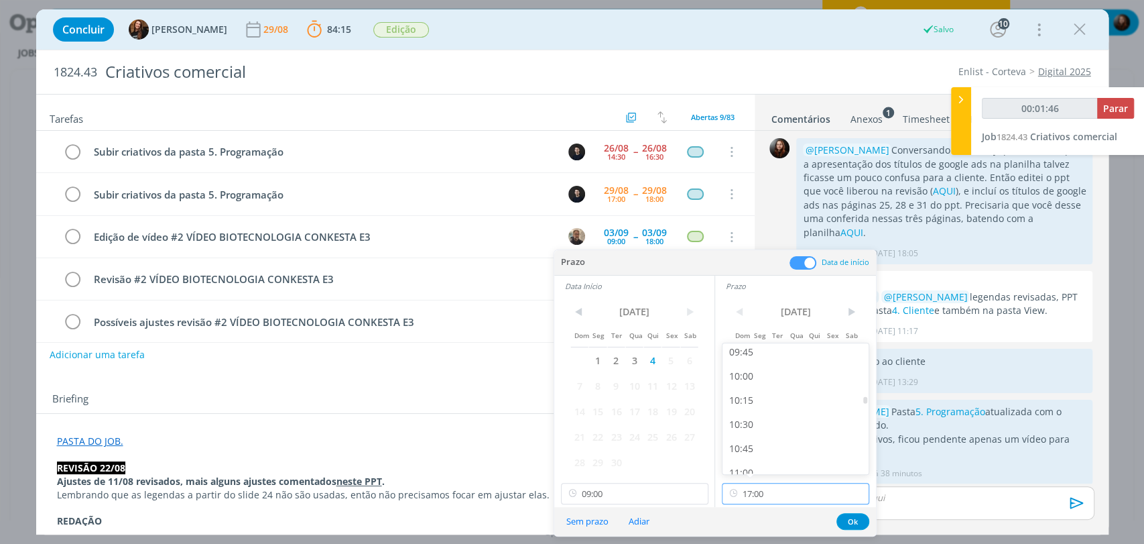
scroll to position [943, 0]
type input "00:01:47"
click at [756, 377] on div "10:00" at bounding box center [798, 377] width 150 height 24
type input "10:00"
click at [857, 523] on button "Ok" at bounding box center [853, 521] width 33 height 17
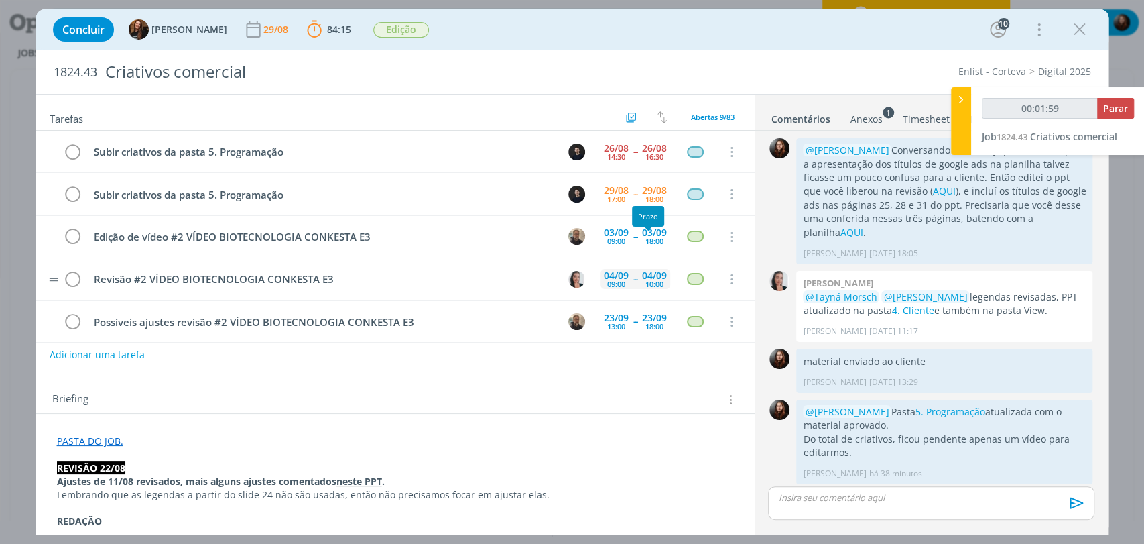
scroll to position [0, 0]
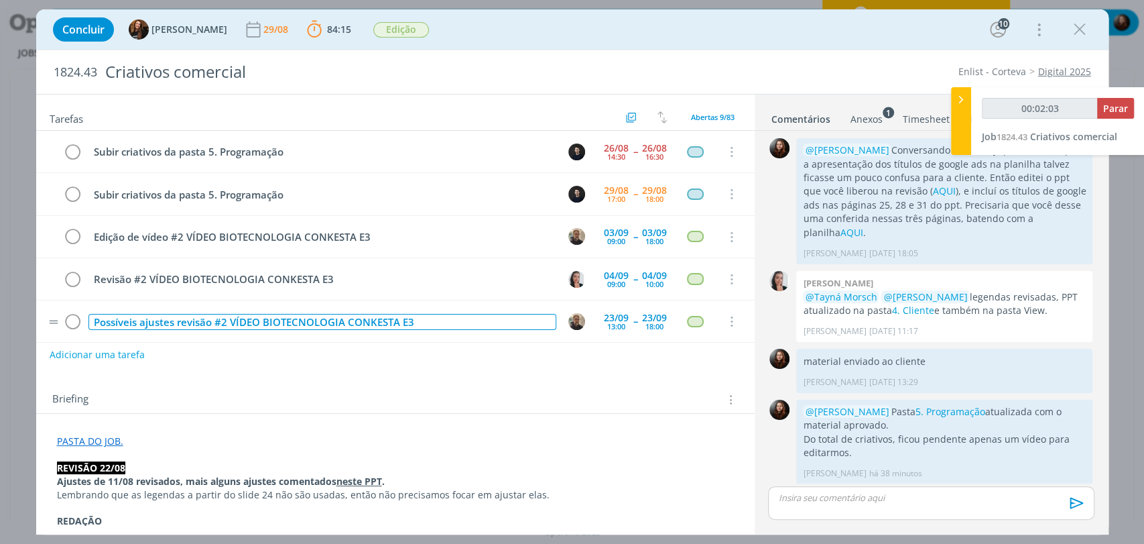
click at [363, 319] on div "Possíveis ajustes revisão #2 VÍDEO BIOTECNOLOGIA CONKESTA E3" at bounding box center [323, 322] width 468 height 17
click at [209, 318] on div "Possíveis ajustes revisão #2 VÍDEO BIOTECNOLOGIA CONKESTA E3" at bounding box center [323, 322] width 468 height 17
click at [112, 318] on div "Possíveis ajustes revisão #2 VÍDEO BIOTECNOLOGIA CONKESTA E3" at bounding box center [323, 322] width 468 height 17
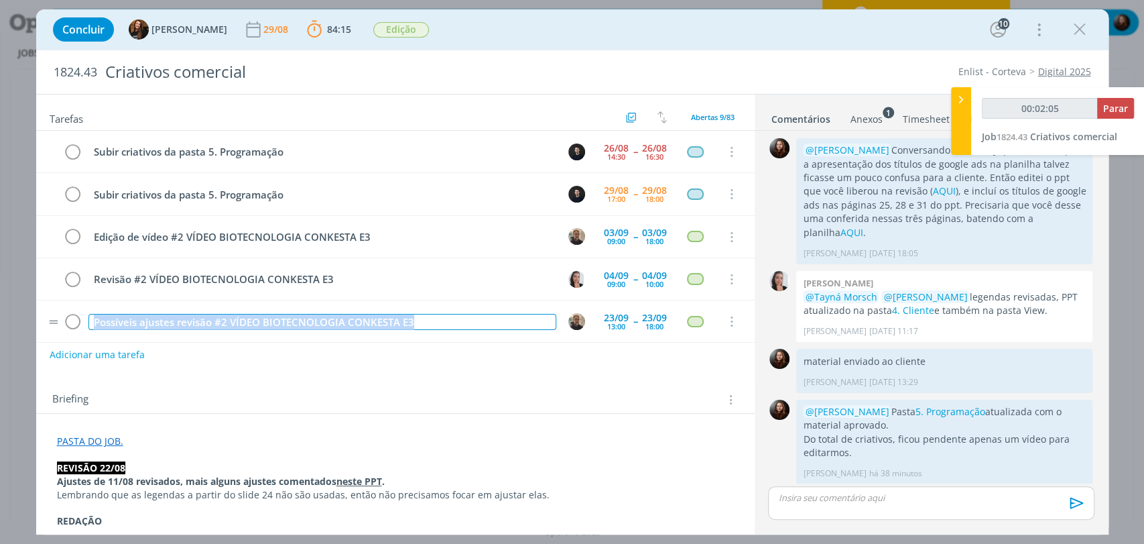
click at [112, 318] on div "Possíveis ajustes revisão #2 VÍDEO BIOTECNOLOGIA CONKESTA E3" at bounding box center [323, 322] width 468 height 17
type input "00:02:06"
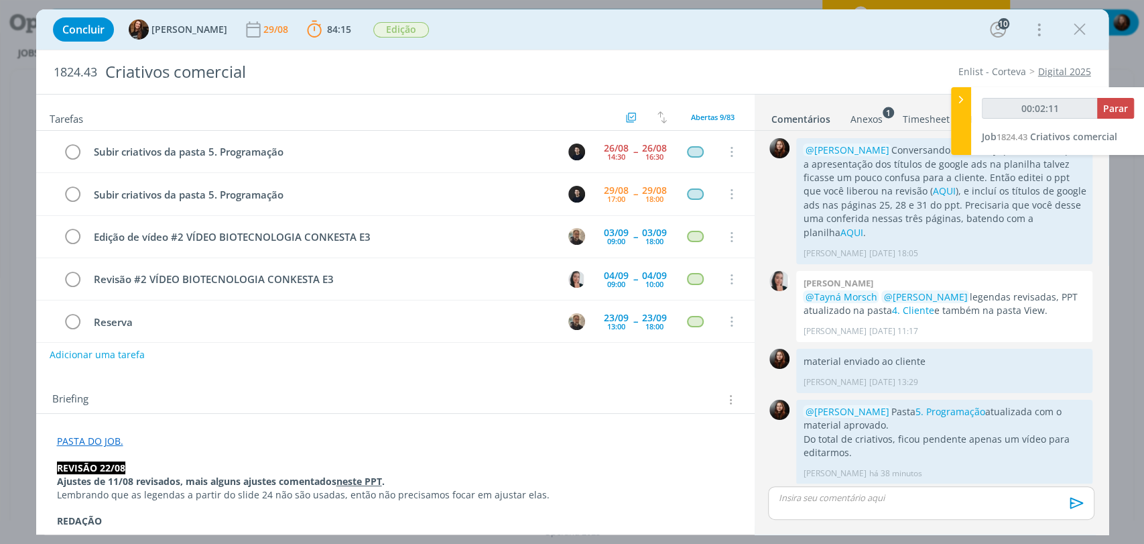
click at [364, 382] on div "Briefing Briefings Predefinidos Versões do Briefing Ver Briefing do Projeto" at bounding box center [395, 395] width 719 height 36
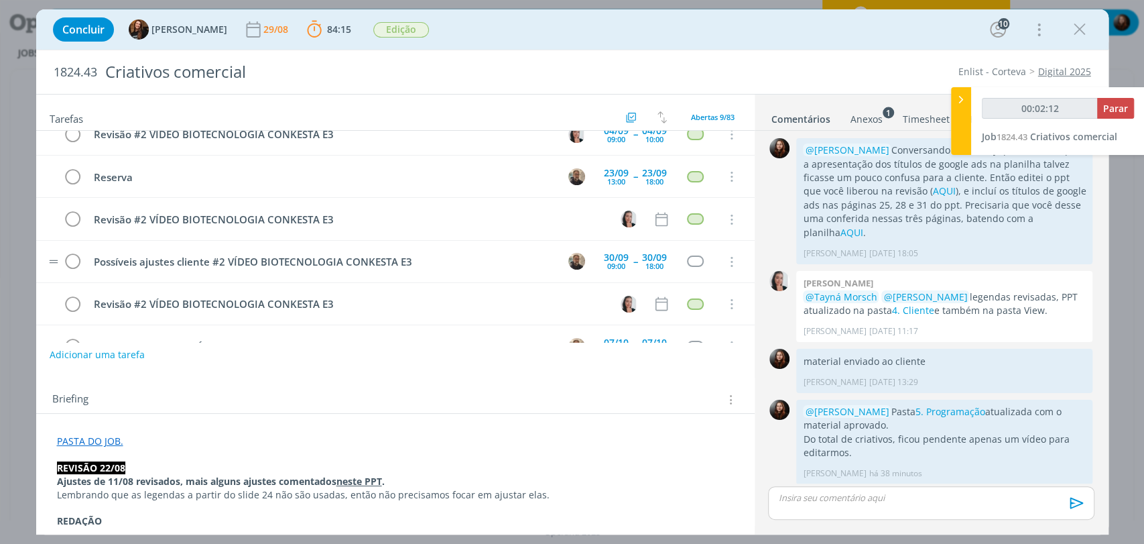
scroll to position [149, 0]
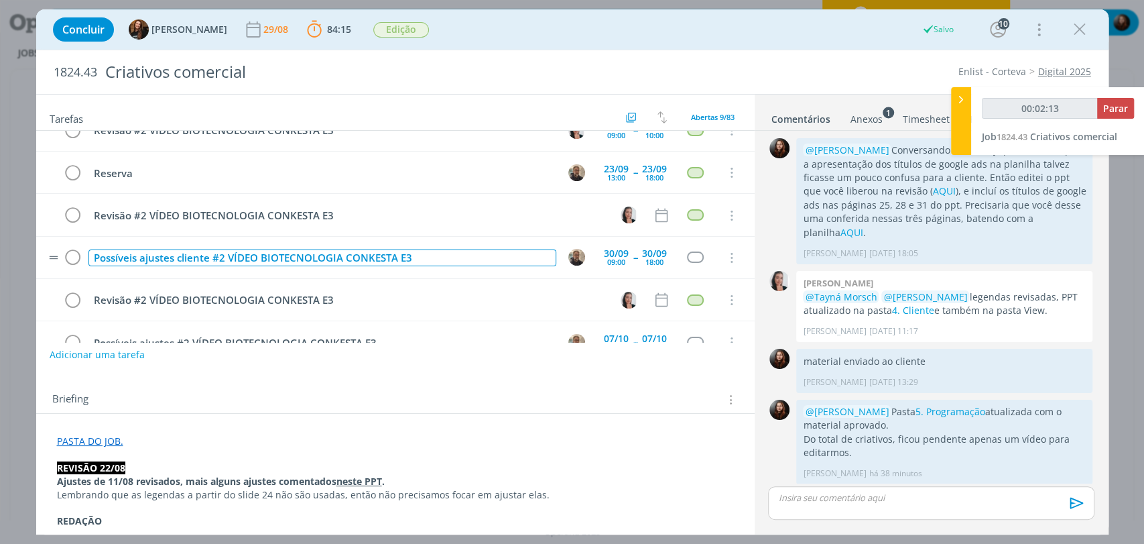
click at [367, 254] on div "Possíveis ajustes cliente #2 VÍDEO BIOTECNOLOGIA CONKESTA E3" at bounding box center [323, 257] width 468 height 17
type input "00:02:14"
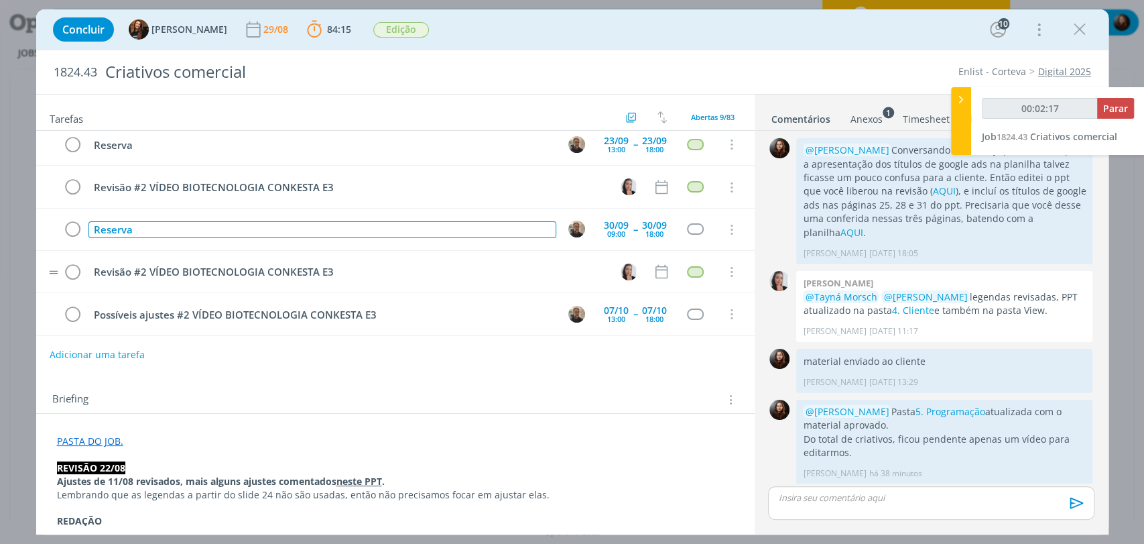
scroll to position [177, 0]
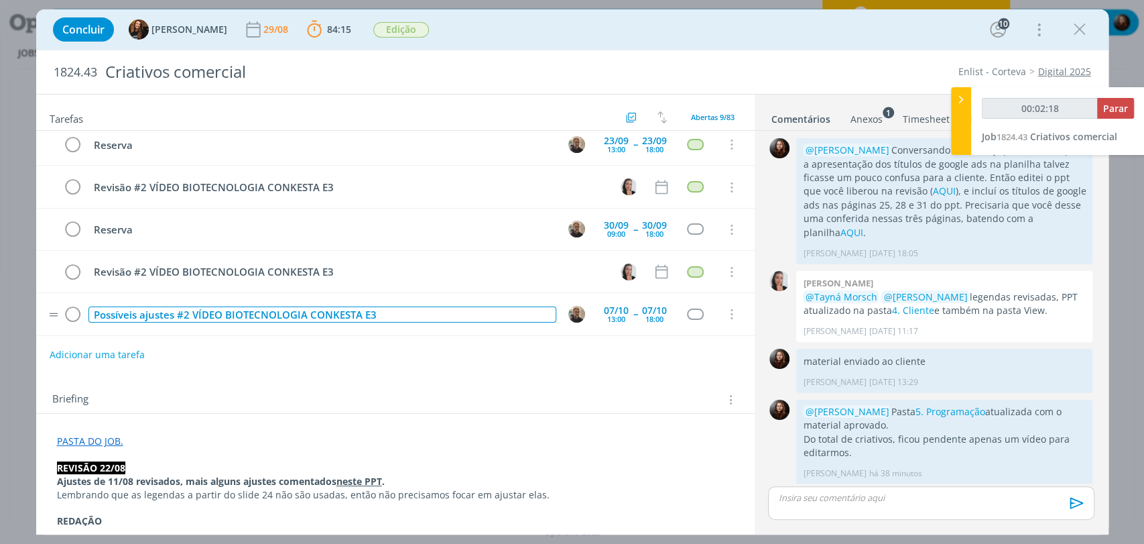
click at [298, 310] on div "Possíveis ajustes #2 VÍDEO BIOTECNOLOGIA CONKESTA E3" at bounding box center [323, 314] width 468 height 17
type input "00:02:19"
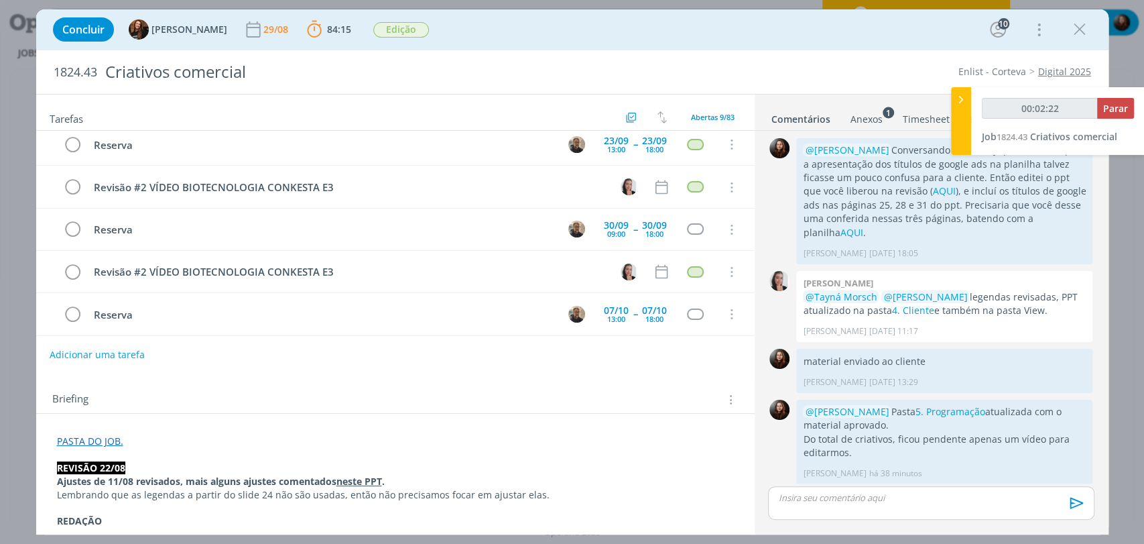
click at [372, 371] on div "Tarefas Usar Job de template Criar template a partir deste job Visualizar Templ…" at bounding box center [395, 310] width 719 height 430
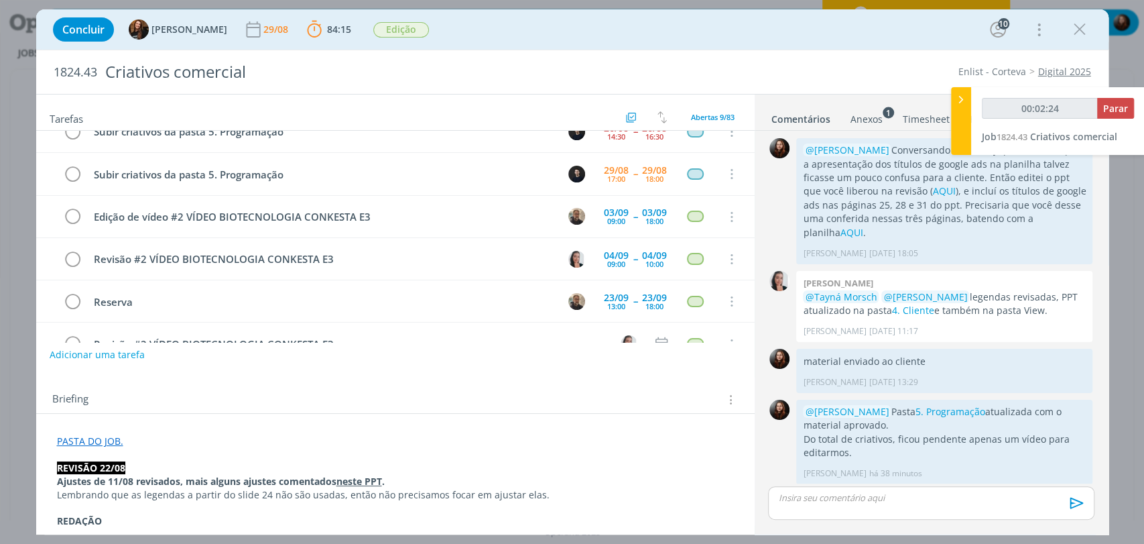
scroll to position [0, 0]
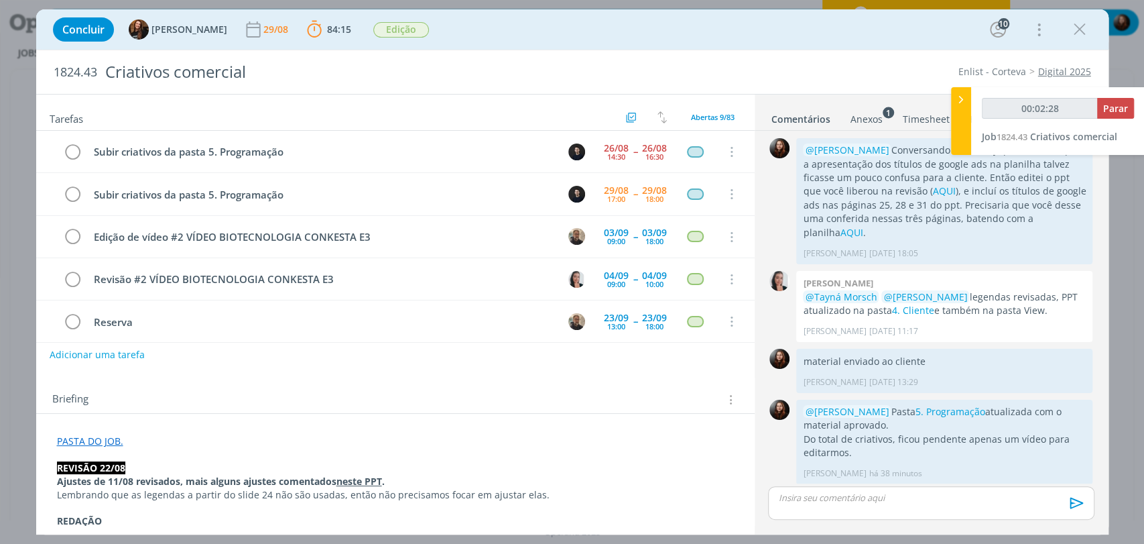
click at [726, 27] on div "Concluir Tayná Morsch 29/08 84:15 Parar Apontar Data * 29/08/2025 Horas * 00:00…" at bounding box center [572, 29] width 1053 height 32
click at [668, 37] on div "Concluir Tayná Morsch 29/08 84:15 Parar Apontar Data * 29/08/2025 Horas * 00:00…" at bounding box center [572, 29] width 1053 height 32
click at [74, 355] on button "Adicionar uma tarefa" at bounding box center [96, 354] width 95 height 23
type input "00:02:38"
click at [170, 353] on input "dialog" at bounding box center [306, 353] width 495 height 19
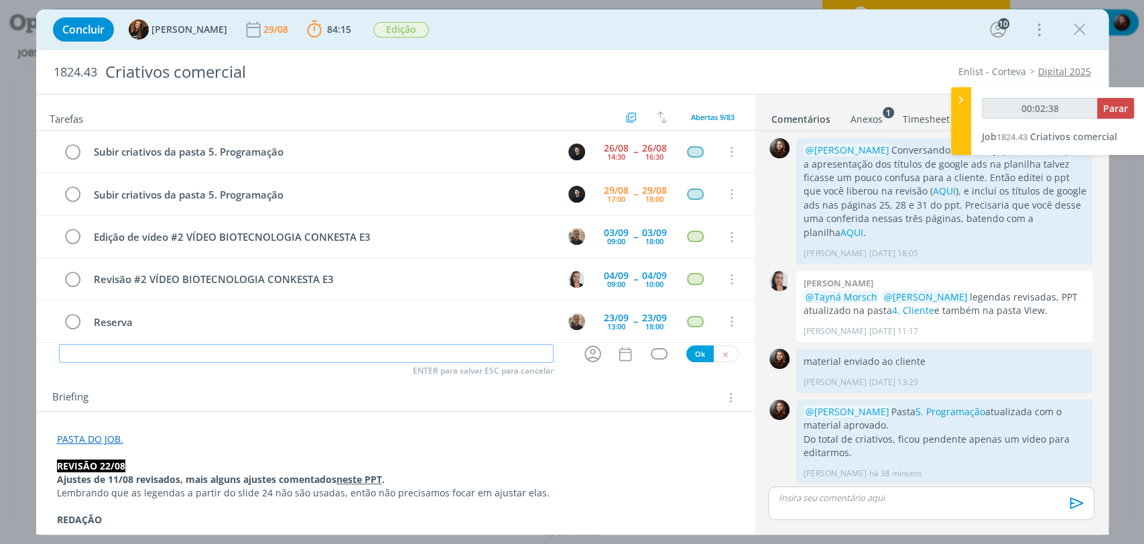
type input "A"
type input "00:02:39"
type input "Acompa"
type input "00:02:40"
type input "Acompanhar"
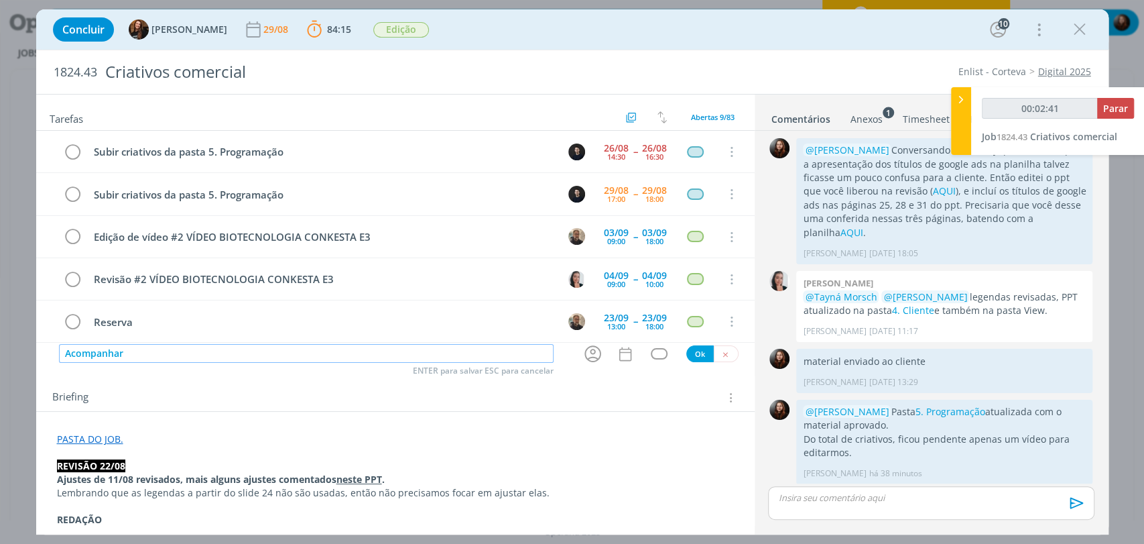
type input "00:02:42"
click at [593, 350] on icon "dialog" at bounding box center [593, 353] width 21 height 21
type input "Acompanhar"
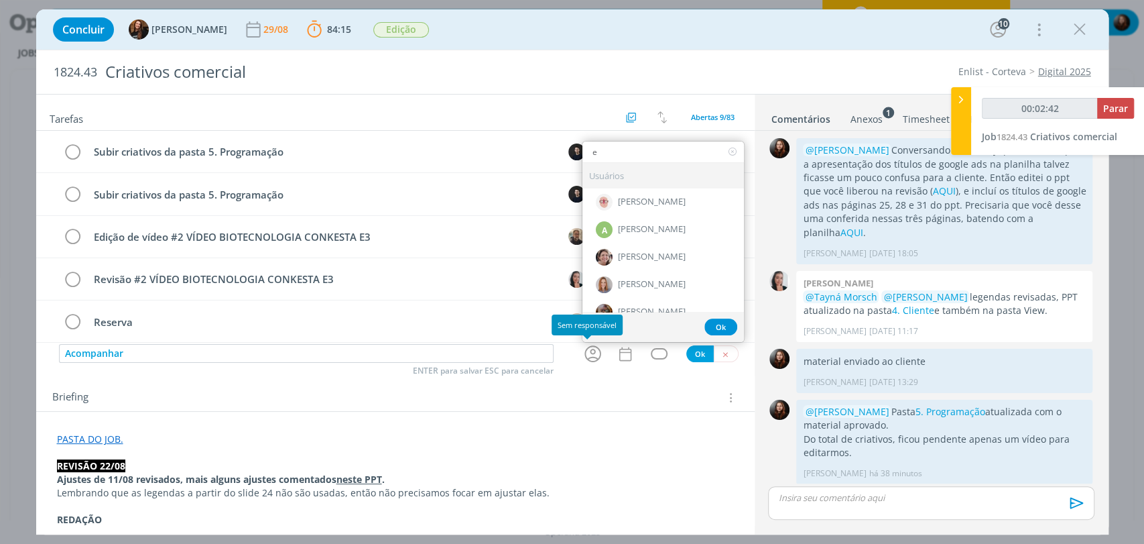
type input "ed"
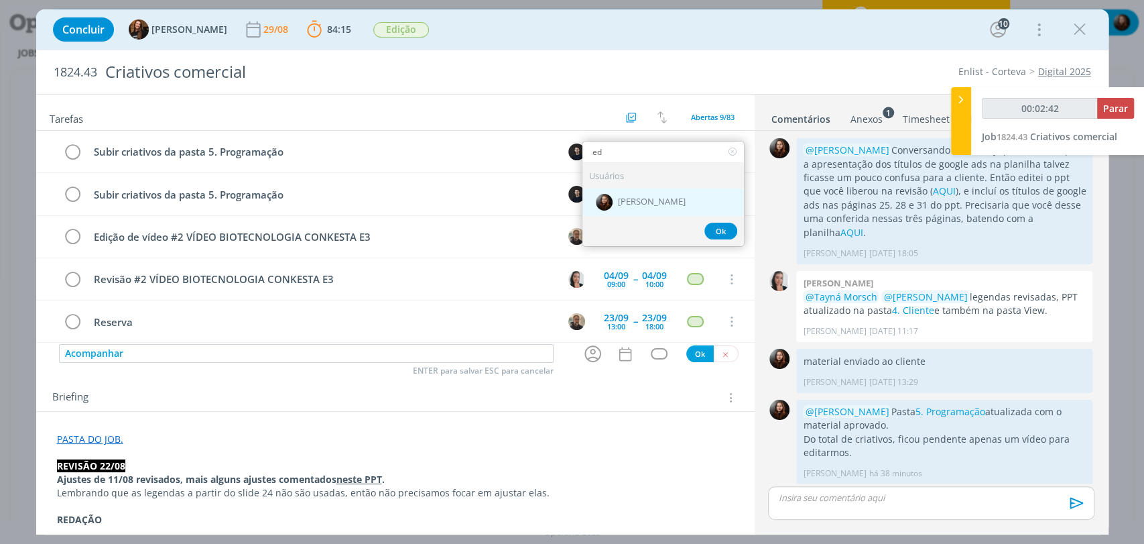
type input "00:02:43"
type input "ed"
click at [628, 194] on div "[PERSON_NAME]" at bounding box center [664, 201] width 162 height 27
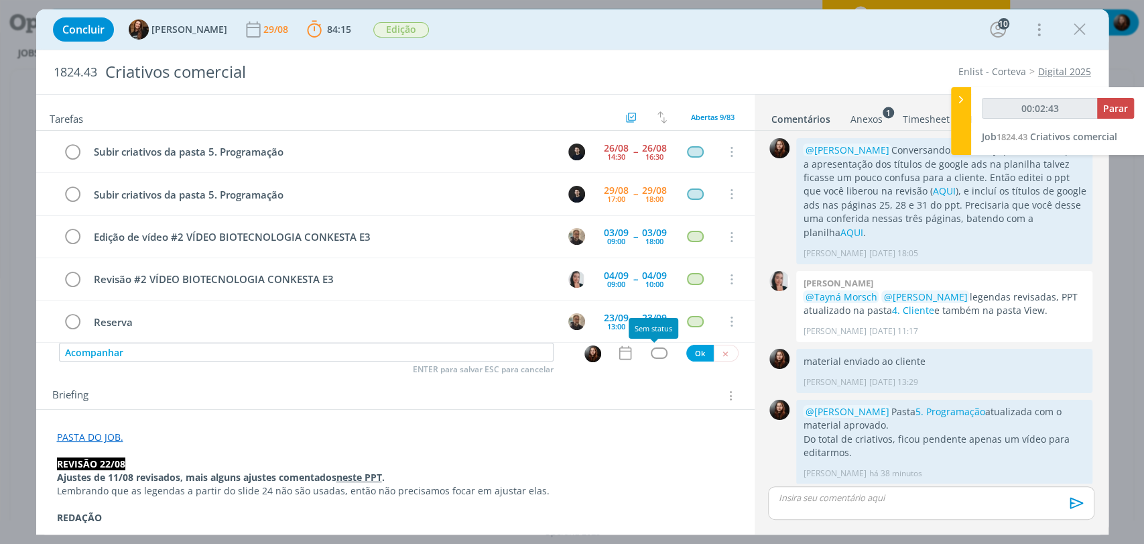
type input "00:02:44"
click at [651, 352] on div "dialog" at bounding box center [659, 352] width 17 height 11
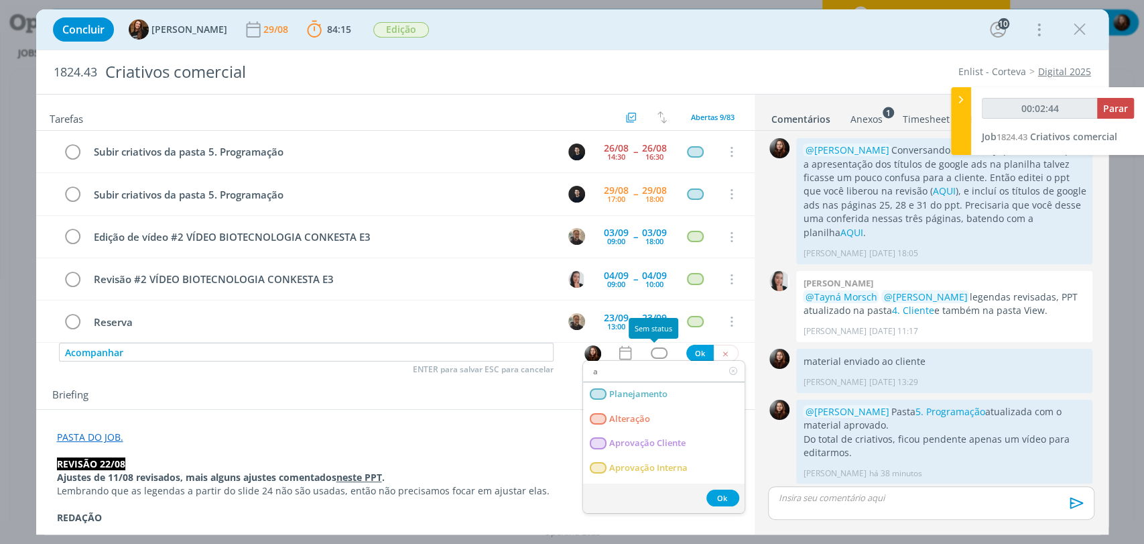
type input "at"
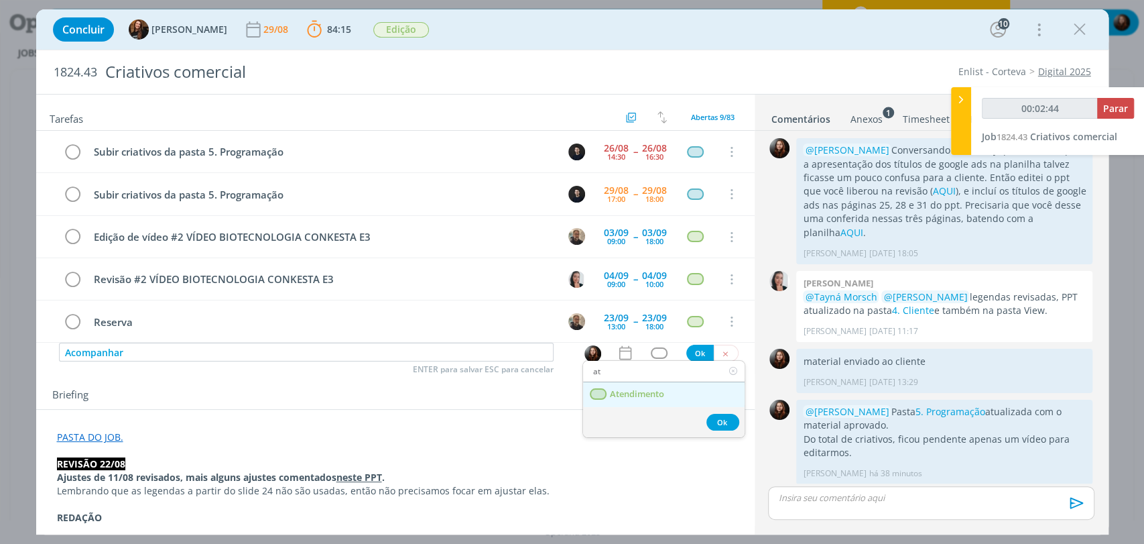
type input "00:02:45"
type input "at"
click at [633, 393] on span "Atendimento" at bounding box center [636, 394] width 54 height 11
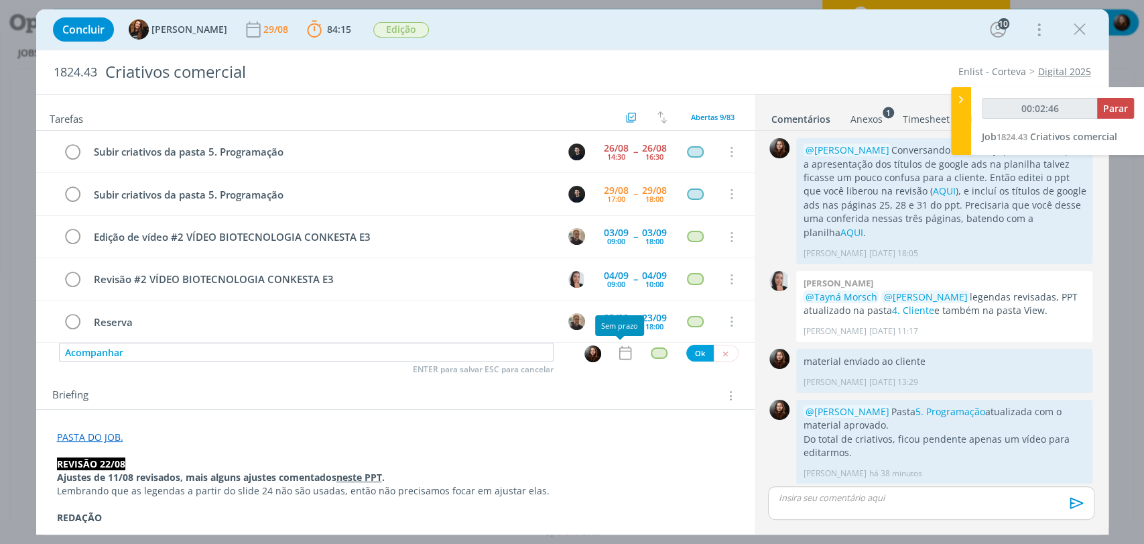
click at [617, 345] on icon "dialog" at bounding box center [625, 352] width 17 height 17
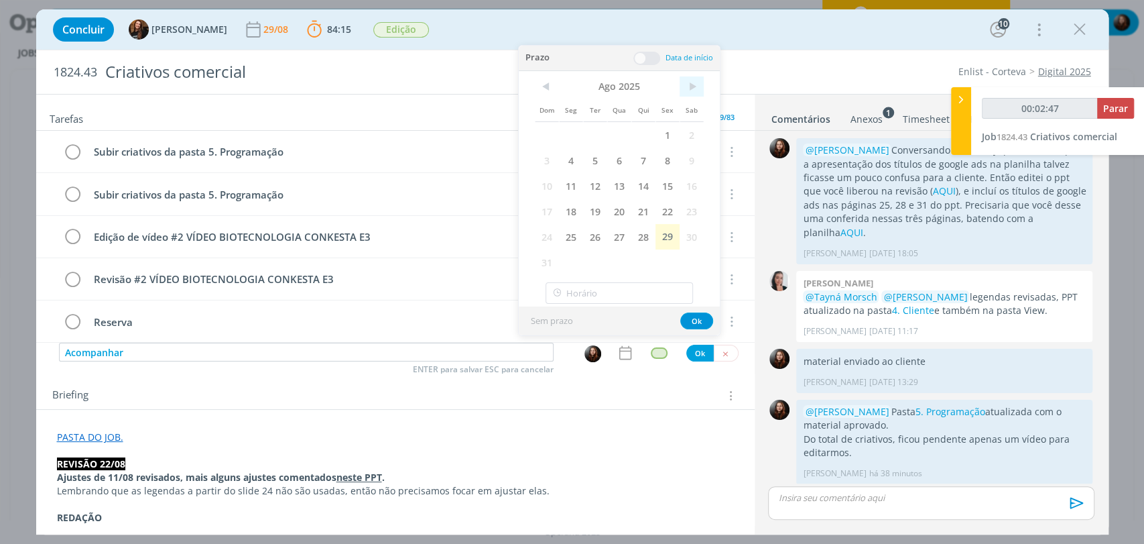
click at [696, 89] on span ">" at bounding box center [692, 86] width 24 height 20
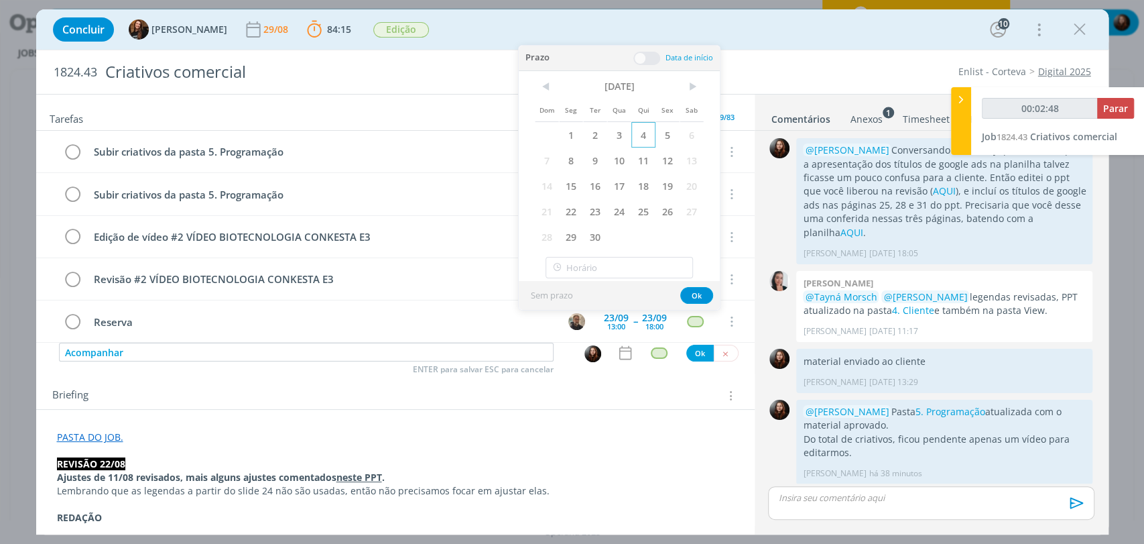
click at [649, 131] on span "4" at bounding box center [644, 134] width 24 height 25
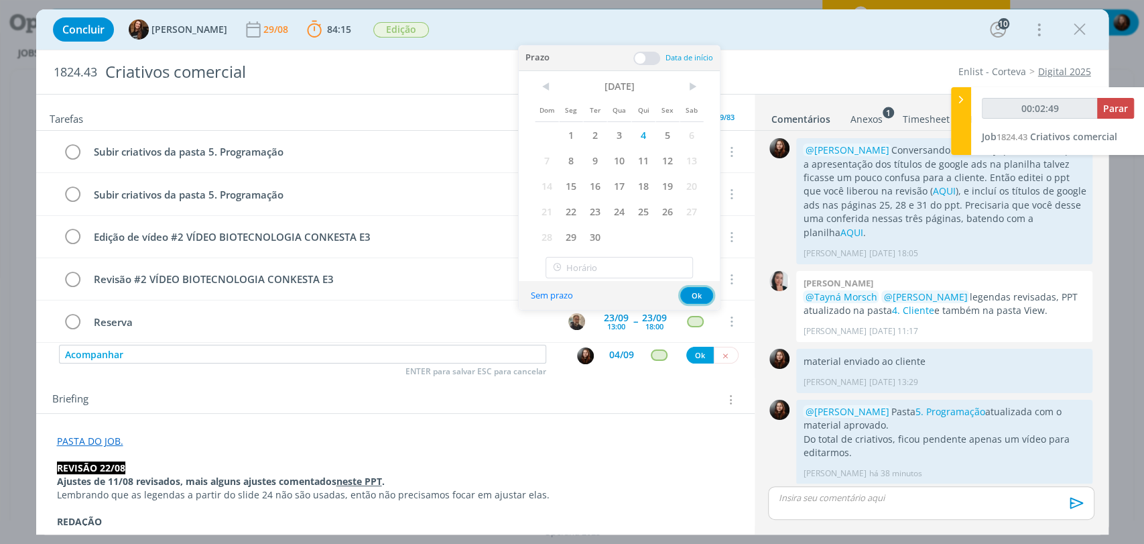
click at [699, 296] on button "Ok" at bounding box center [697, 295] width 33 height 17
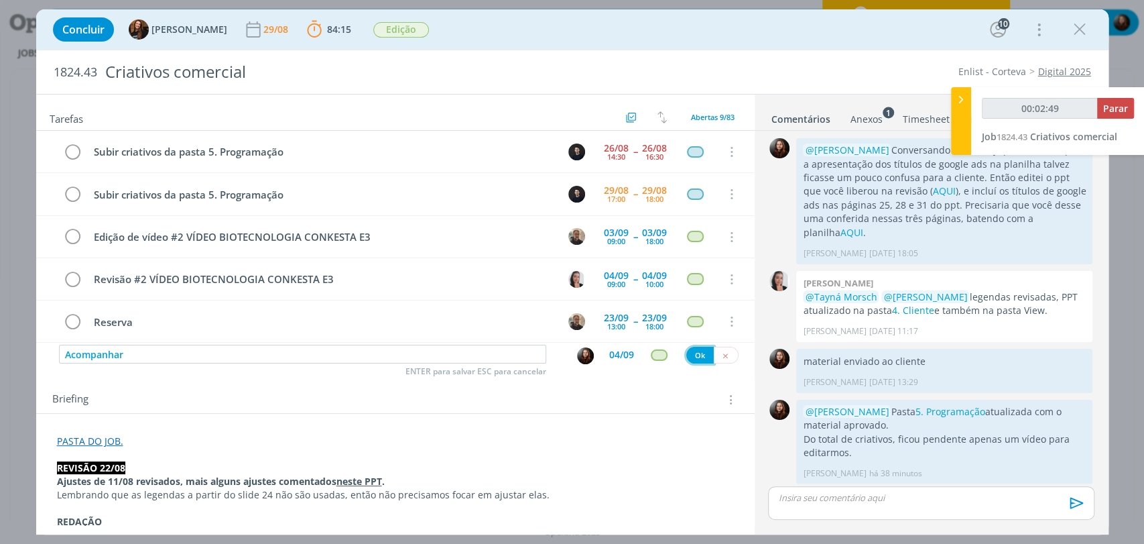
type input "00:02:50"
click at [697, 359] on button "Ok" at bounding box center [700, 355] width 27 height 17
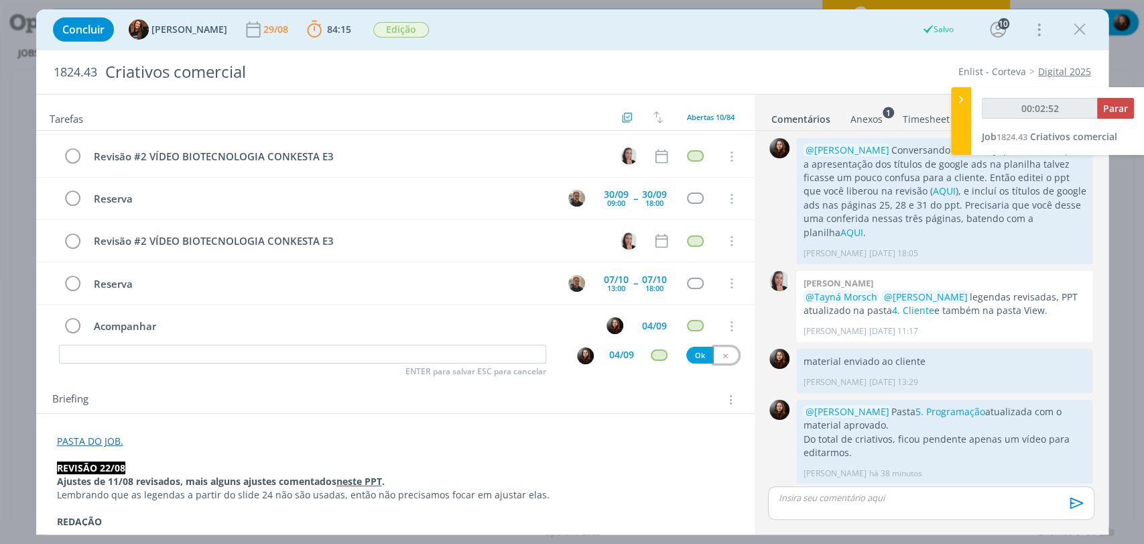
click at [721, 355] on icon "dialog" at bounding box center [725, 355] width 9 height 9
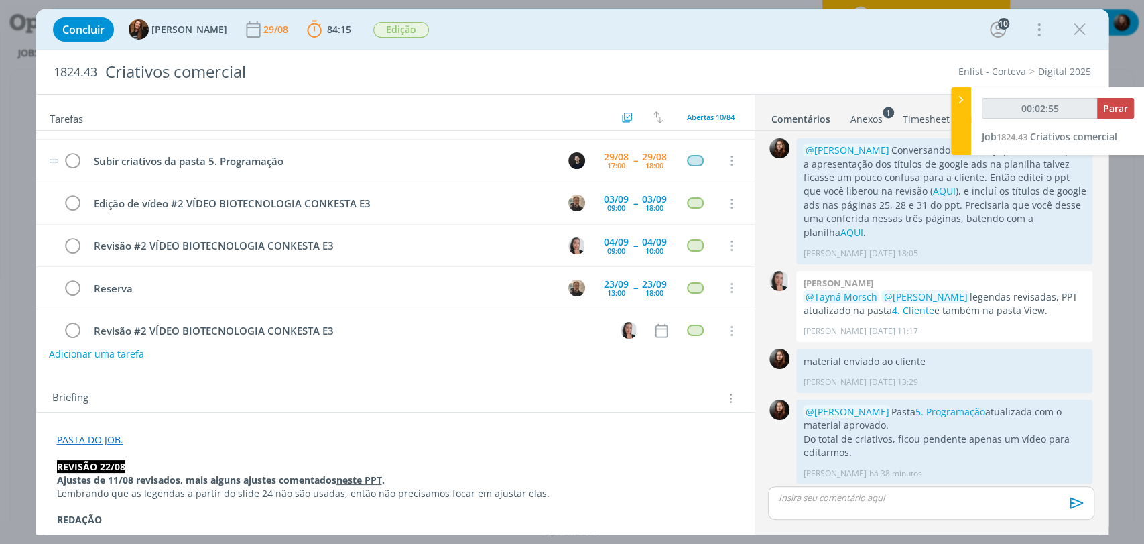
scroll to position [0, 0]
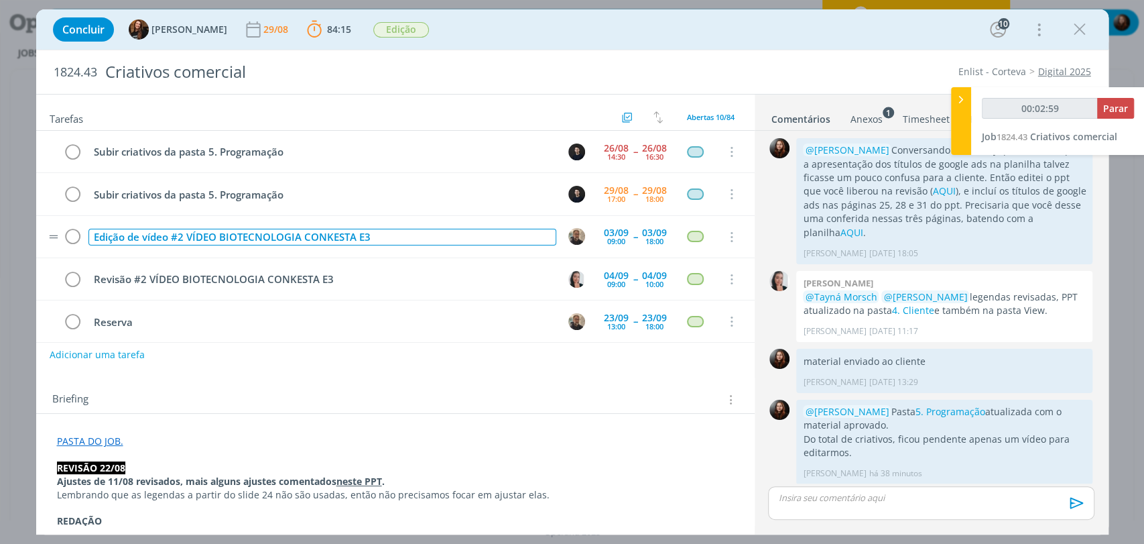
click at [170, 236] on div "Edição de vídeo #2 VÍDEO BIOTECNOLOGIA CONKESTA E3" at bounding box center [323, 237] width 468 height 17
click at [445, 234] on div "Edição de vídeo #2 VÍDEO BIOTECNOLOGIA CONKESTA E3" at bounding box center [323, 237] width 468 height 17
click at [166, 237] on div "Edição de vídeo #2 VÍDEO BIOTECNOLOGIA CONKESTA E3" at bounding box center [323, 237] width 468 height 17
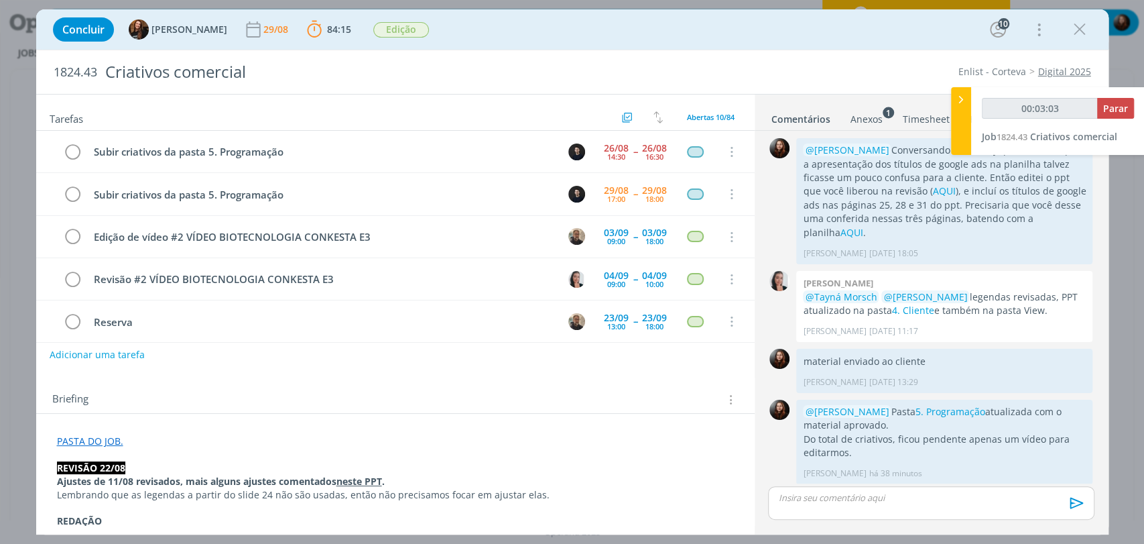
click at [669, 23] on div "Concluir Tayná Morsch 29/08 84:15 Parar Apontar Data * 29/08/2025 Horas * 00:00…" at bounding box center [572, 29] width 1053 height 32
type input "00:03:06"
click at [1130, 112] on button "Parar" at bounding box center [1116, 108] width 37 height 21
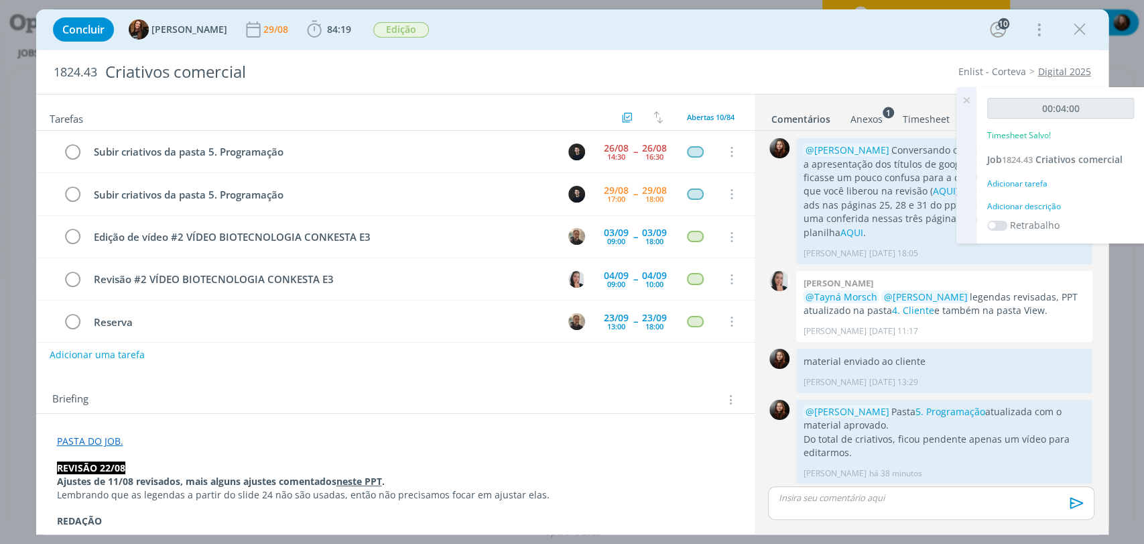
click at [1045, 205] on div "Adicionar descrição" at bounding box center [1061, 206] width 147 height 12
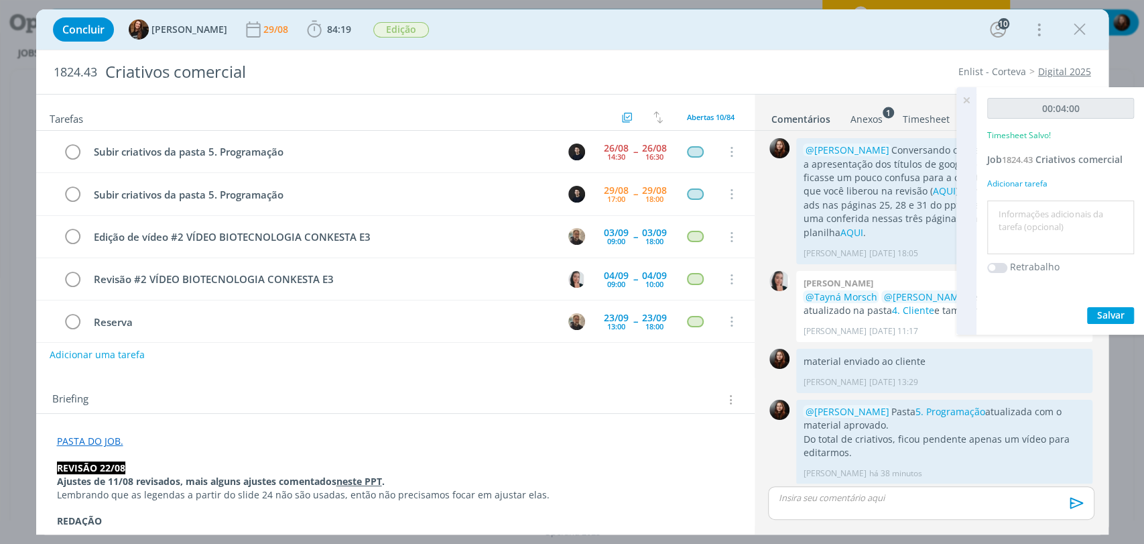
click at [1037, 213] on textarea at bounding box center [1061, 228] width 140 height 48
type textarea "T"
type textarea "atualização de pauta"
click at [1105, 313] on span "Salvar" at bounding box center [1111, 314] width 27 height 13
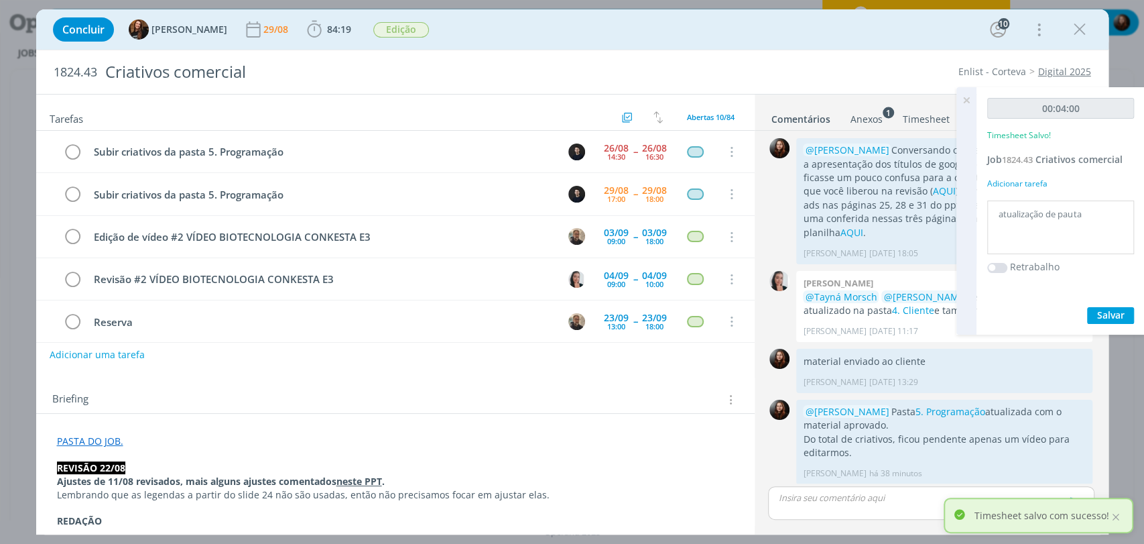
click at [964, 99] on icon at bounding box center [967, 100] width 24 height 26
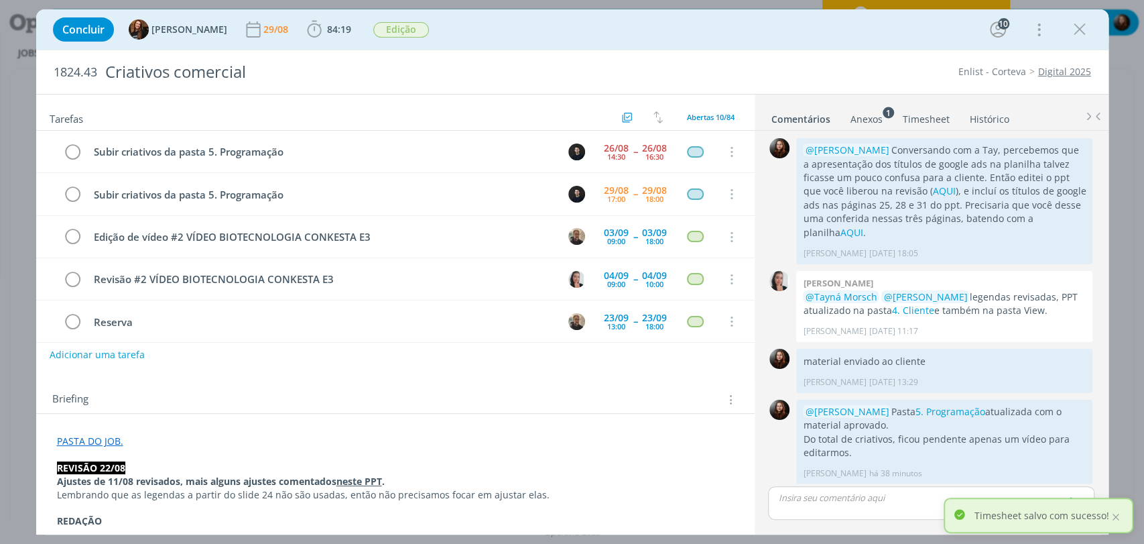
click at [733, 52] on div "1824.43 Criativos comercial Enlist - Corteva Digital 2025" at bounding box center [572, 72] width 1073 height 44
click at [1116, 517] on div at bounding box center [1116, 517] width 12 height 12
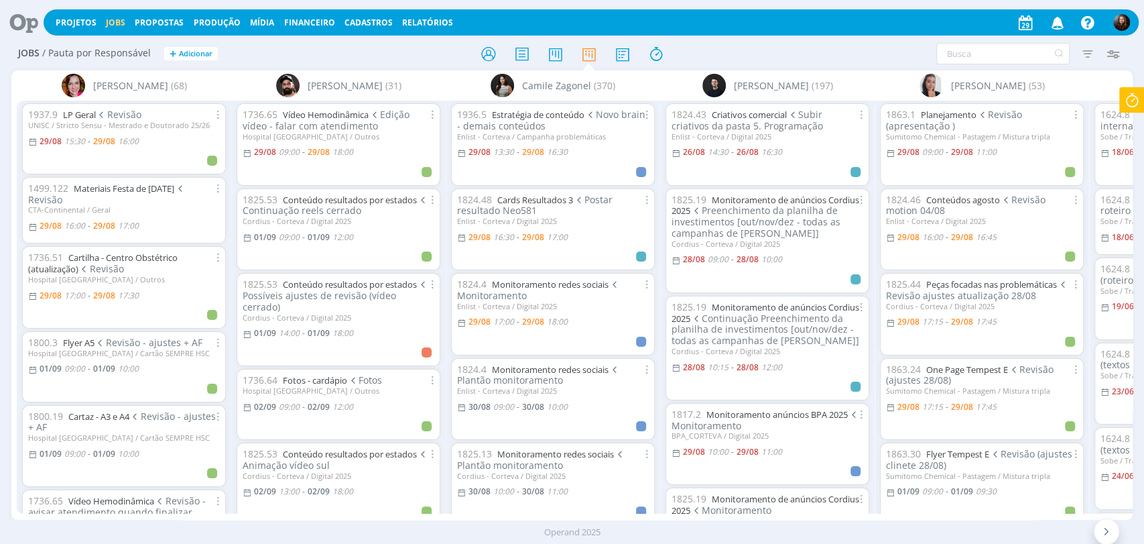
click at [280, 521] on div "Operand 2025" at bounding box center [572, 531] width 1144 height 23
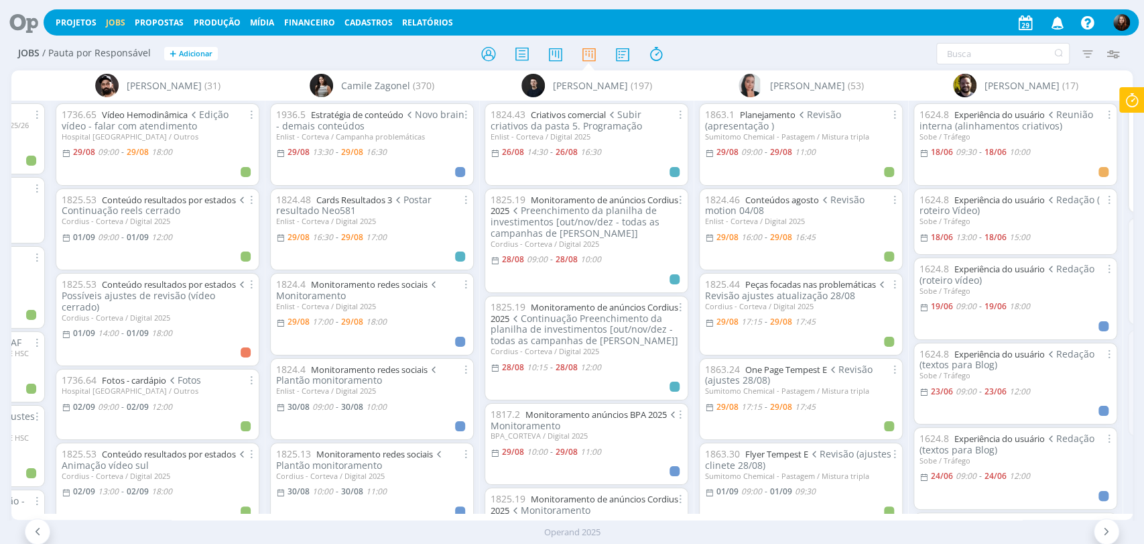
scroll to position [0, 231]
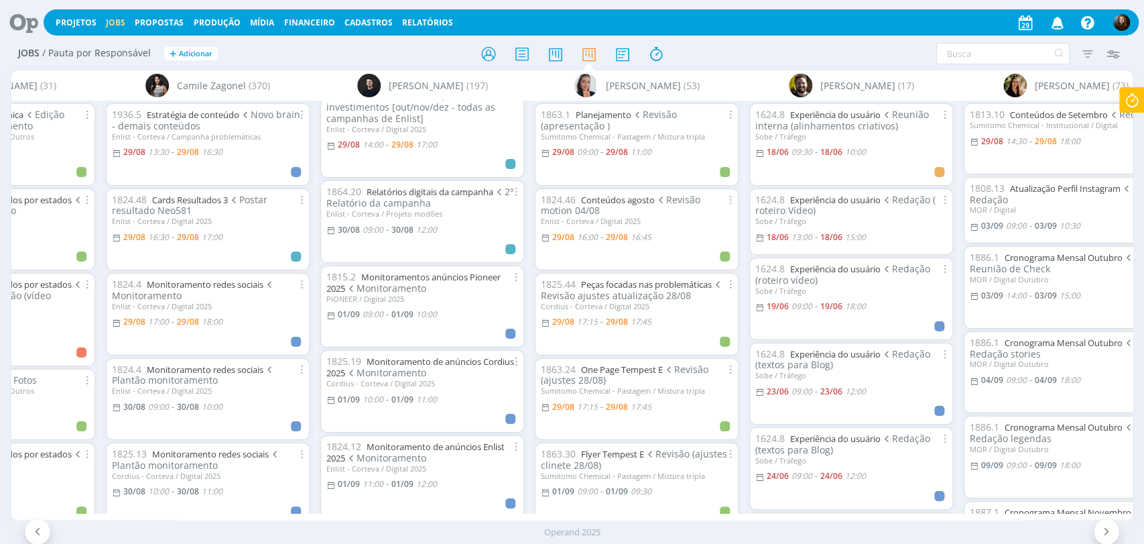
scroll to position [595, 0]
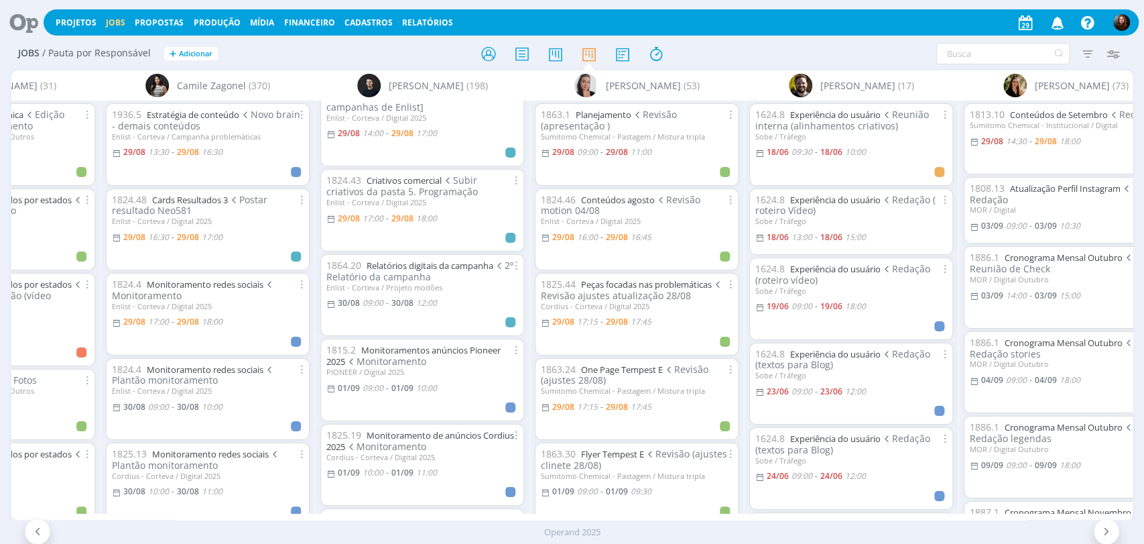
click at [752, 44] on div at bounding box center [573, 54] width 374 height 24
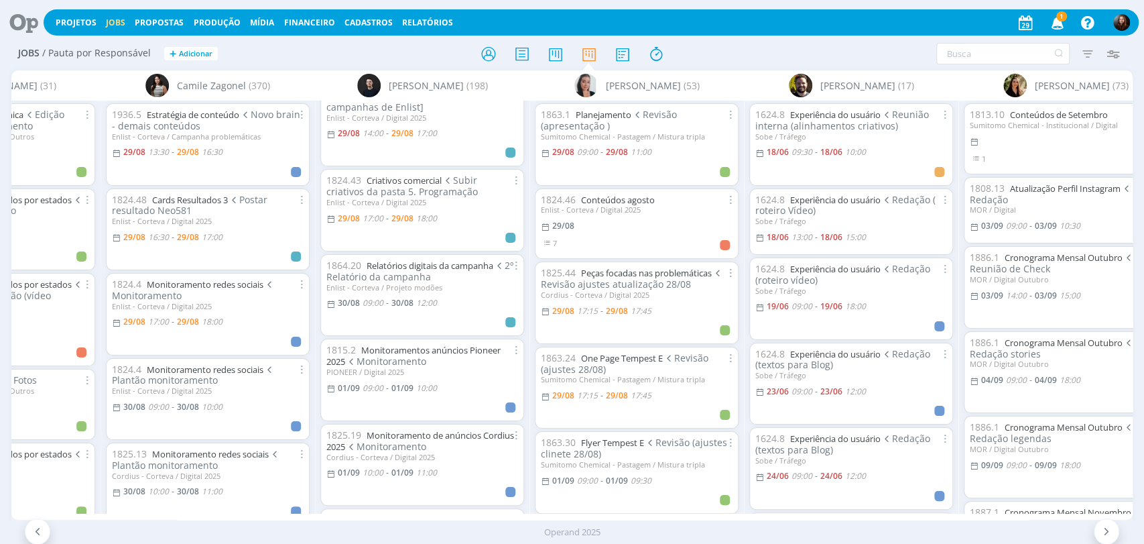
click at [1053, 26] on icon "button" at bounding box center [1057, 22] width 23 height 23
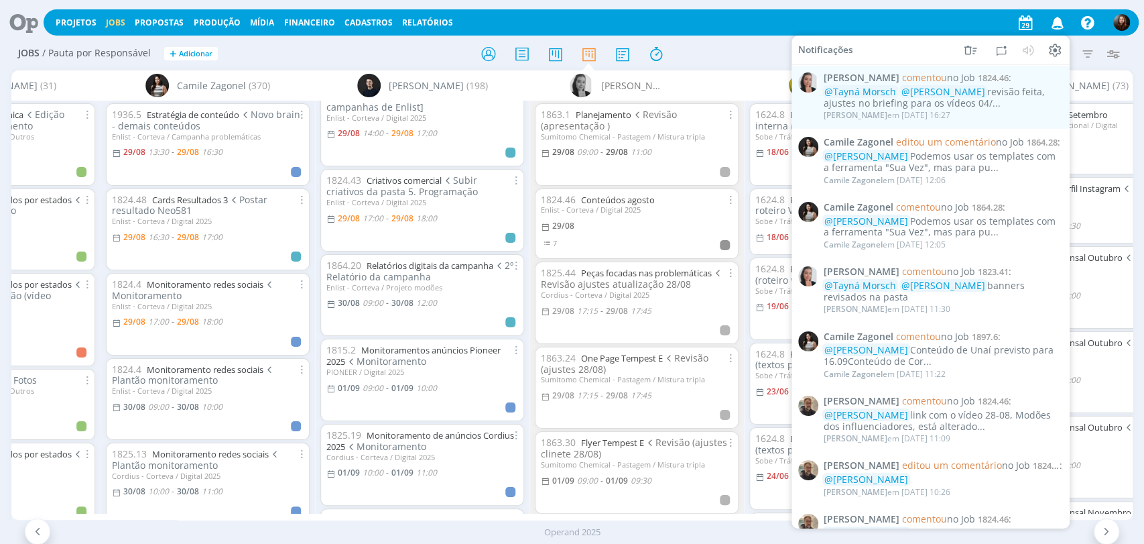
click at [729, 48] on div at bounding box center [573, 54] width 374 height 24
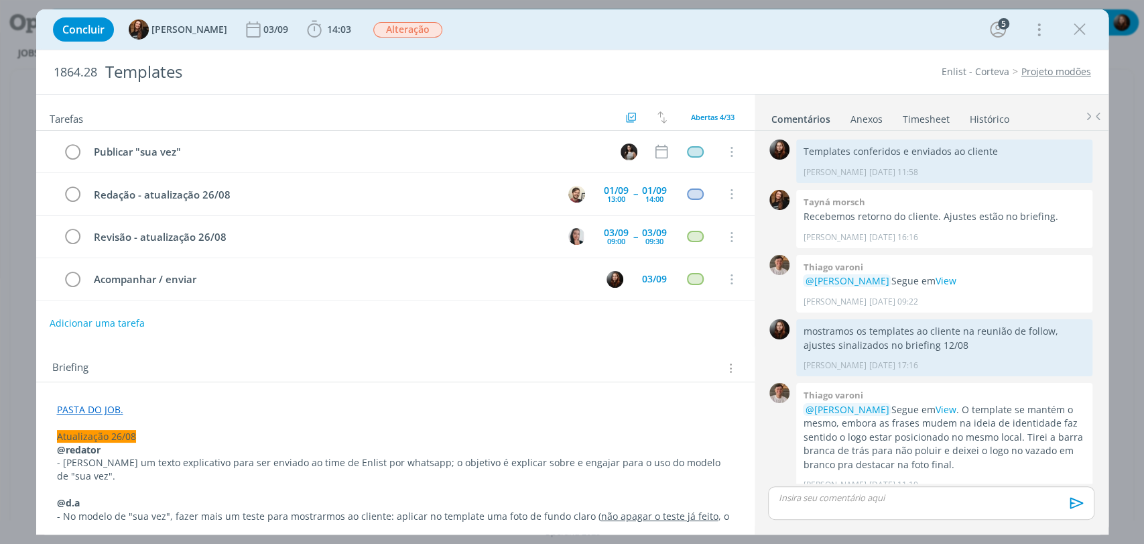
scroll to position [1541, 0]
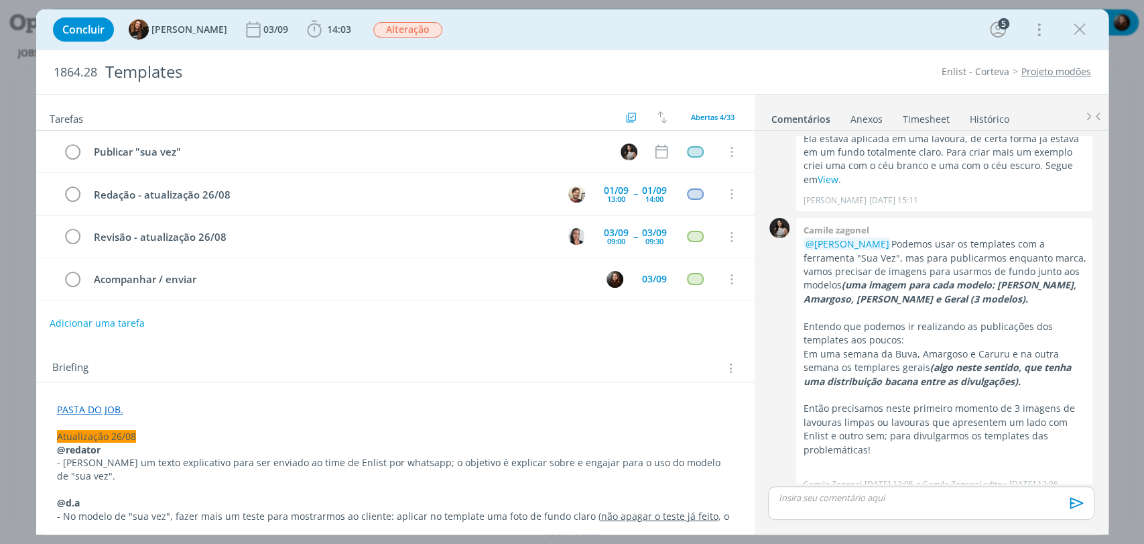
click at [573, 19] on div "Concluir Tayná Morsch [DATE] 14:03 Iniciar Apontar Data * [DATE] Horas * 00:00 …" at bounding box center [572, 29] width 1053 height 32
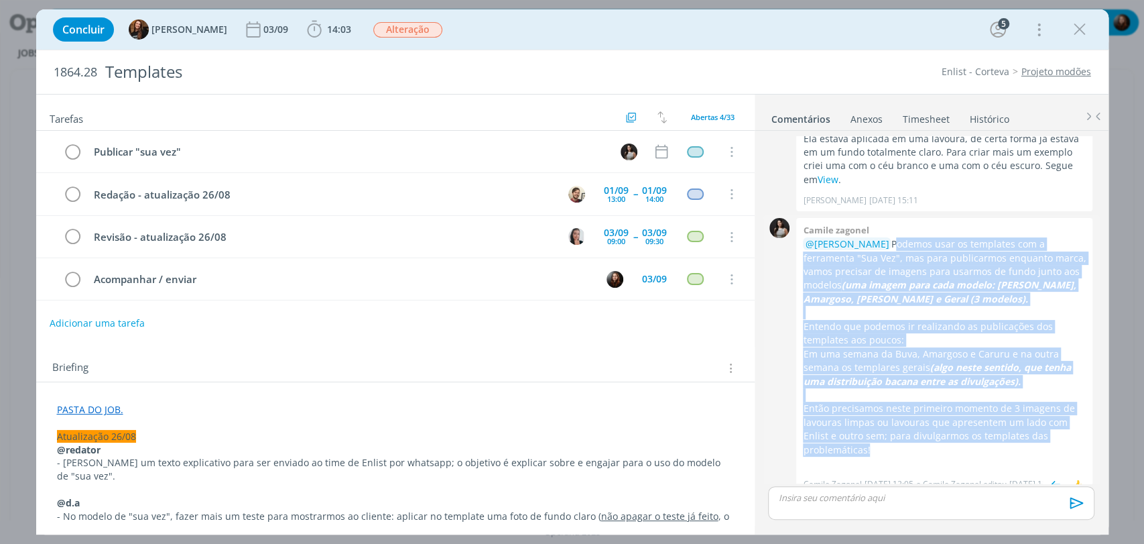
drag, startPoint x: 874, startPoint y: 432, endPoint x: 890, endPoint y: 228, distance: 204.4
click at [890, 237] on div "@Eduarda Pereira Podemos usar os templates com a ferramenta "Sua Vez", mas para…" at bounding box center [944, 353] width 283 height 233
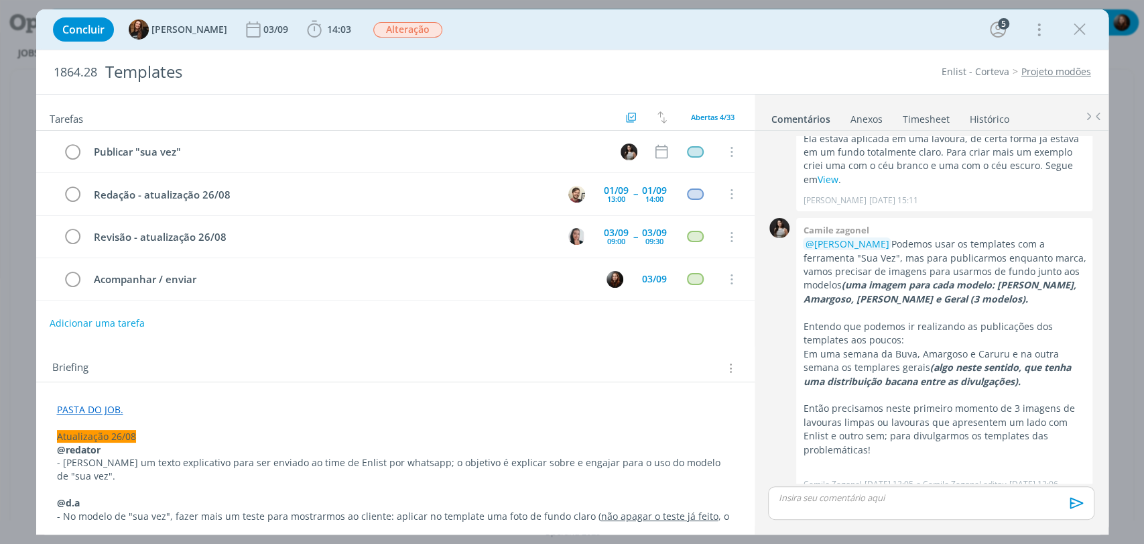
click at [483, 321] on div "Adicionar uma tarefa" at bounding box center [395, 323] width 719 height 24
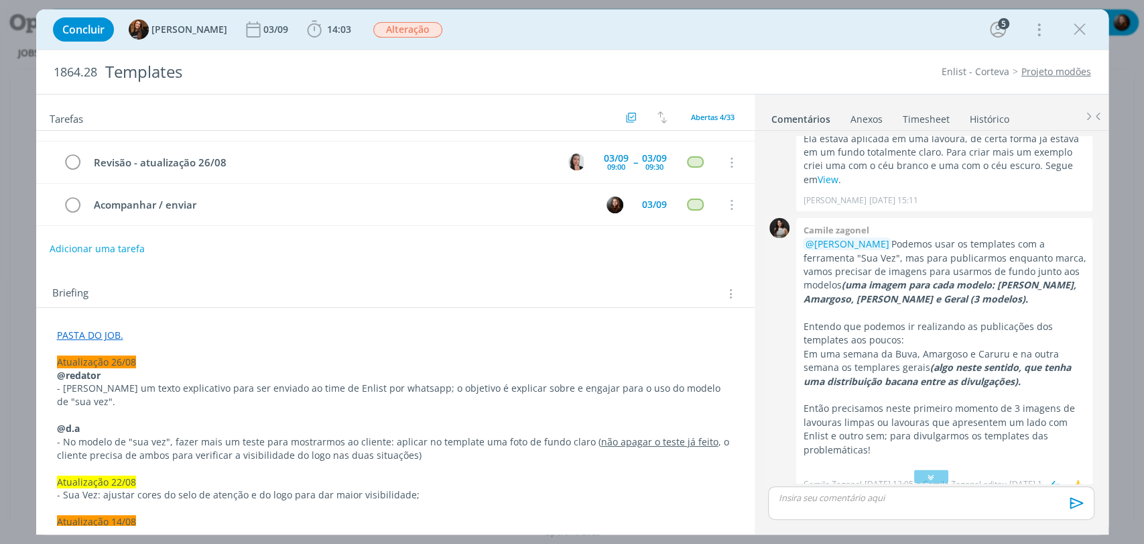
scroll to position [1392, 0]
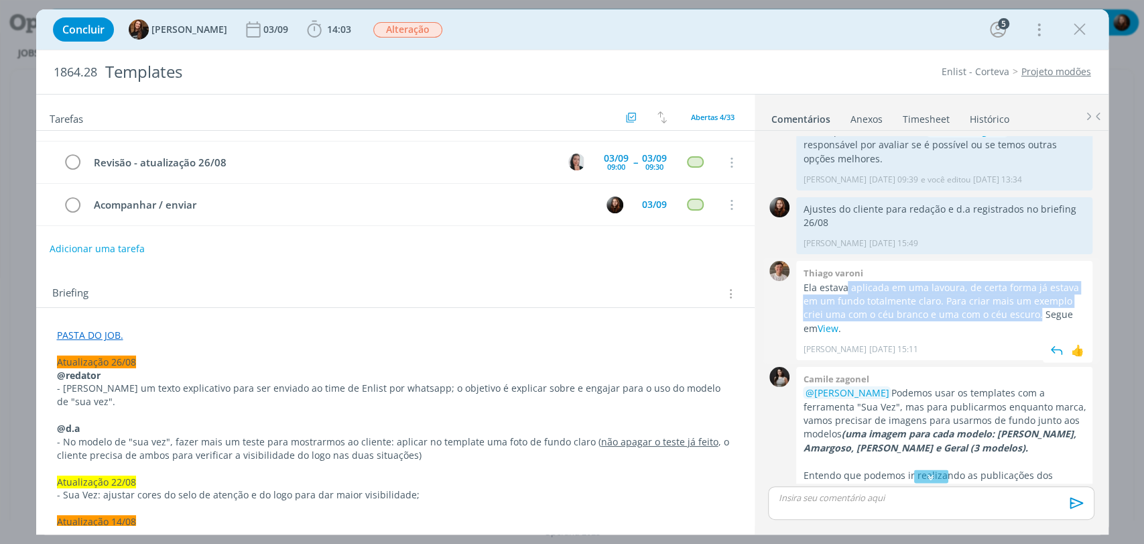
drag, startPoint x: 847, startPoint y: 275, endPoint x: 1035, endPoint y: 299, distance: 189.3
click at [1035, 299] on p "Ela estava aplicada em uma lavoura, de certa forma já estava em um fundo totalm…" at bounding box center [944, 308] width 283 height 55
click at [979, 304] on p "Ela estava aplicada em uma lavoura, de certa forma já estava em um fundo totalm…" at bounding box center [944, 308] width 283 height 55
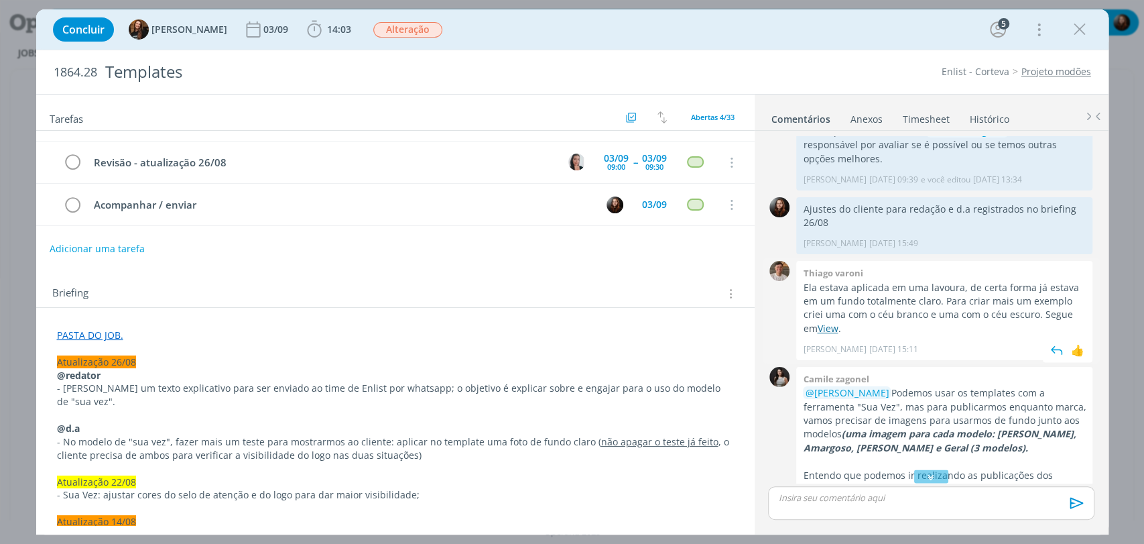
click at [836, 322] on link "View" at bounding box center [827, 328] width 21 height 13
click at [475, 278] on div "Briefing Briefings Predefinidos Versões do Briefing Ver Briefing do Projeto" at bounding box center [395, 290] width 719 height 36
drag, startPoint x: 392, startPoint y: 425, endPoint x: 627, endPoint y: 432, distance: 235.4
click at [627, 435] on p "- No modelo de "sua vez", fazer mais um teste para mostrarmos ao cliente: aplic…" at bounding box center [395, 448] width 677 height 27
click at [198, 300] on div "Briefing Briefings Predefinidos Versões do Briefing Ver Briefing do Projeto" at bounding box center [397, 293] width 690 height 17
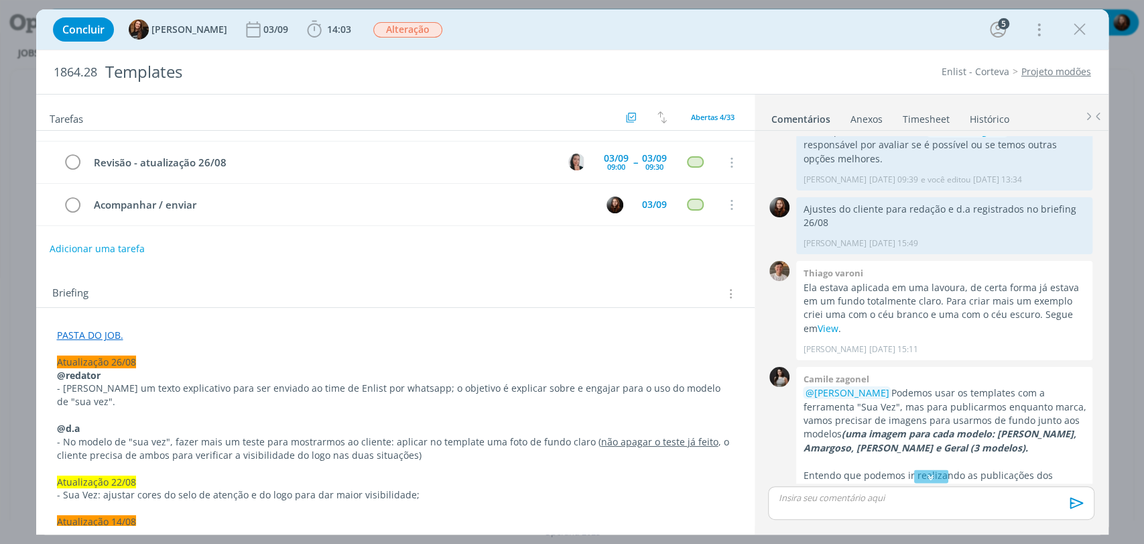
click at [511, 39] on div "Concluir Tayná Morsch 03/09 14:03 Iniciar Apontar Data * 29/08/2025 Horas * 00:…" at bounding box center [572, 29] width 1053 height 32
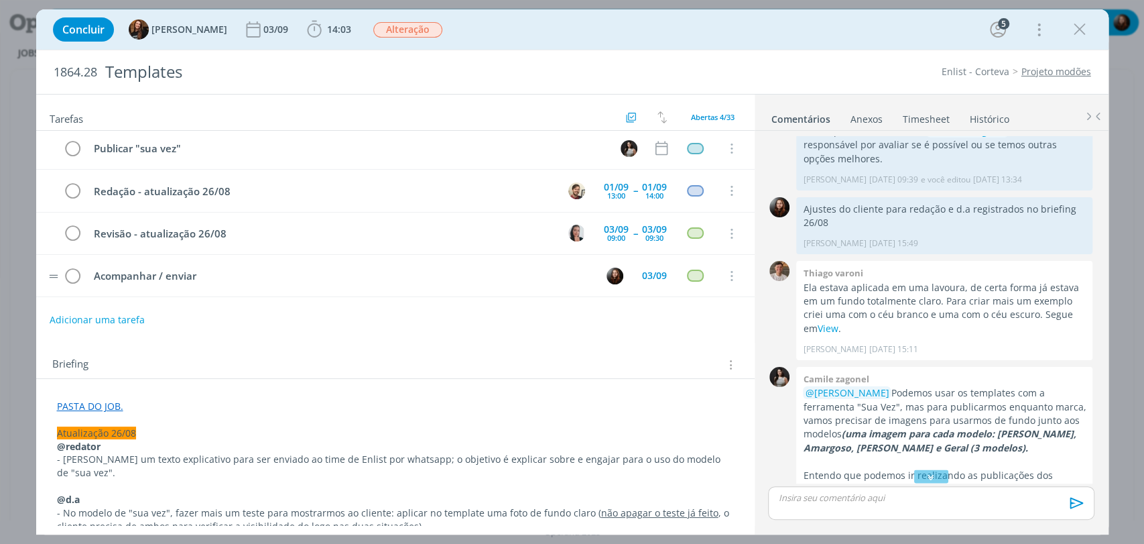
scroll to position [0, 0]
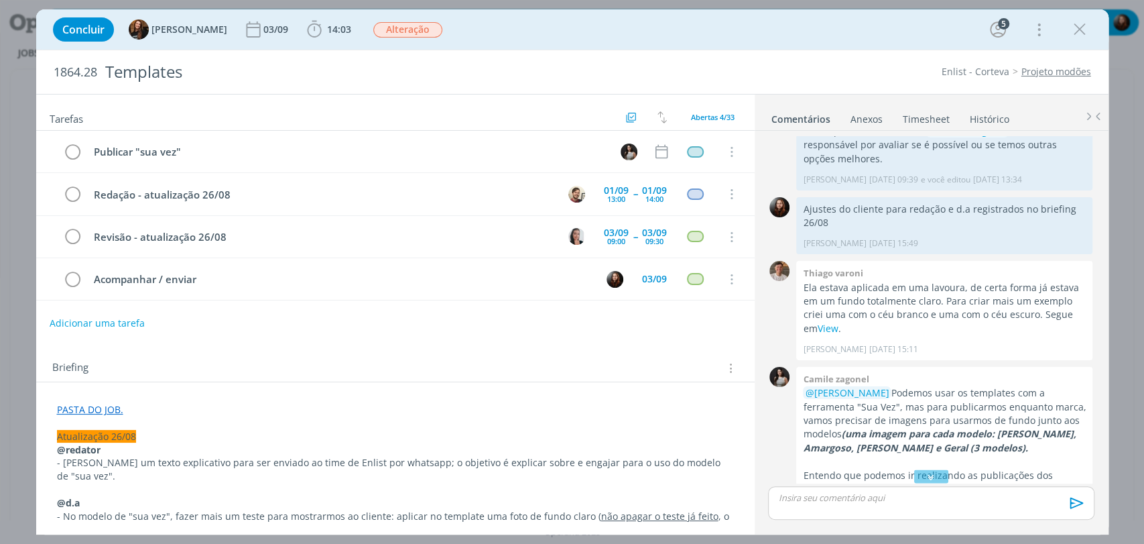
click at [583, 28] on div "Concluir Tayná Morsch 03/09 14:03 Iniciar Apontar Data * 29/08/2025 Horas * 00:…" at bounding box center [572, 29] width 1053 height 32
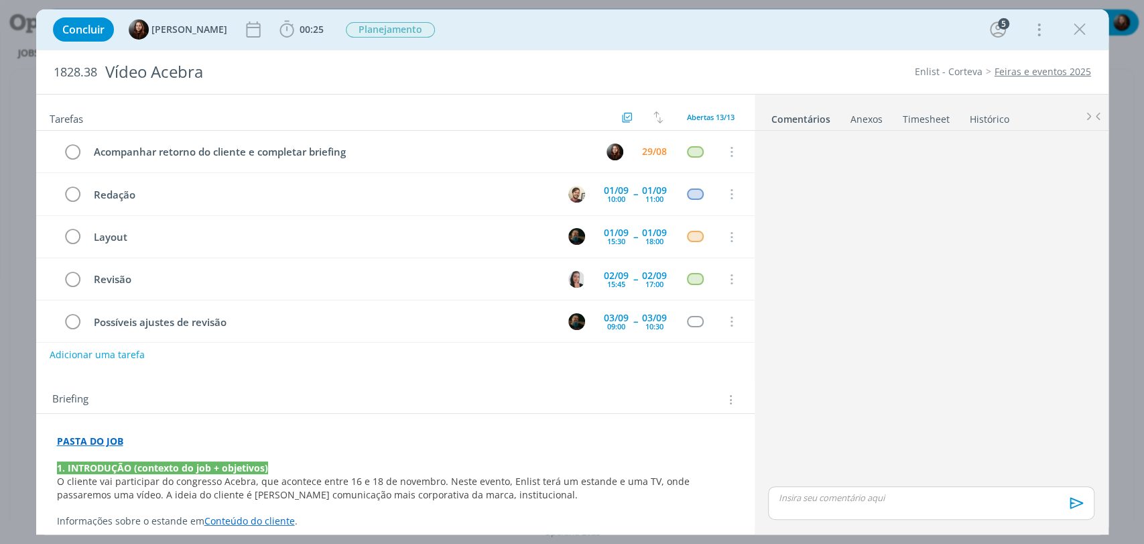
click at [822, 256] on div "dialog" at bounding box center [931, 309] width 337 height 347
click at [835, 293] on div "dialog" at bounding box center [931, 309] width 337 height 347
click at [642, 190] on div "01/09" at bounding box center [654, 190] width 25 height 9
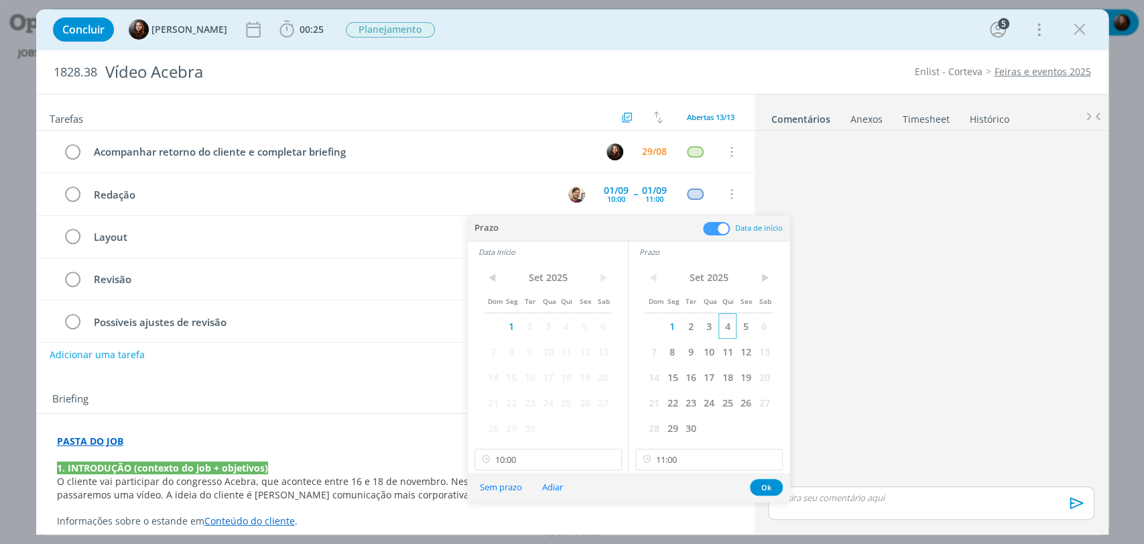
click at [727, 331] on span "4" at bounding box center [728, 325] width 18 height 25
click at [568, 331] on span "4" at bounding box center [566, 325] width 18 height 25
click at [547, 463] on input "10:00" at bounding box center [549, 459] width 148 height 21
click at [500, 394] on div "10:30" at bounding box center [550, 397] width 150 height 24
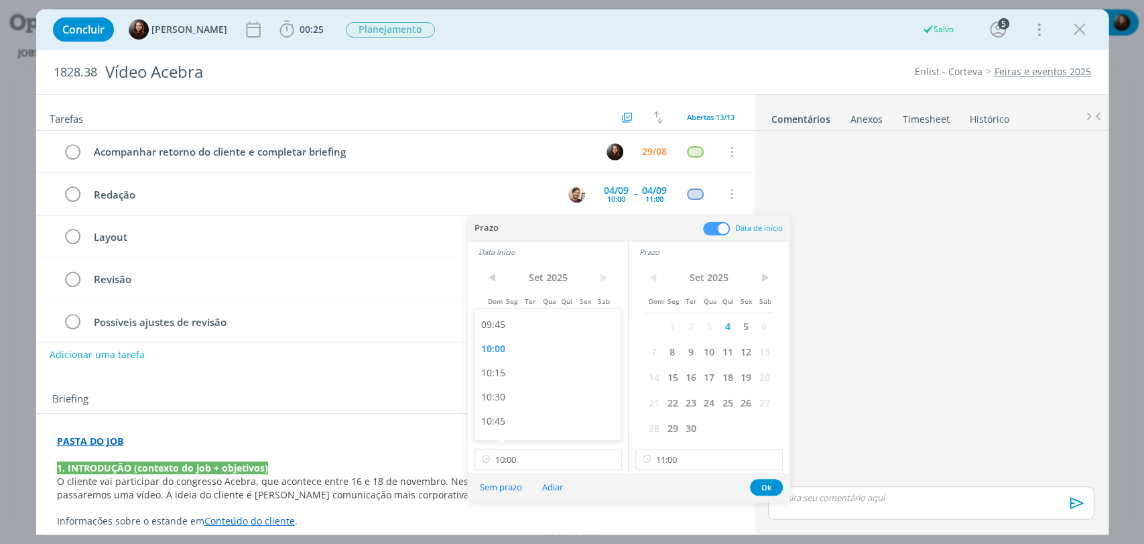
type input "10:30"
click at [703, 463] on input "11:00" at bounding box center [710, 459] width 148 height 21
click at [654, 394] on div "11:30" at bounding box center [711, 397] width 150 height 24
type input "11:30"
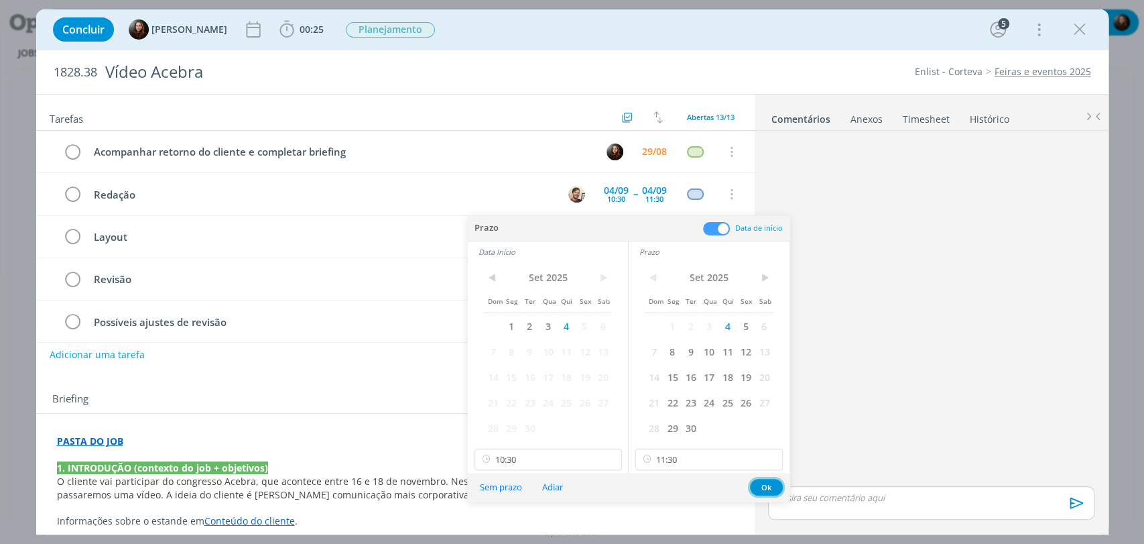
click at [766, 487] on button "Ok" at bounding box center [766, 487] width 33 height 17
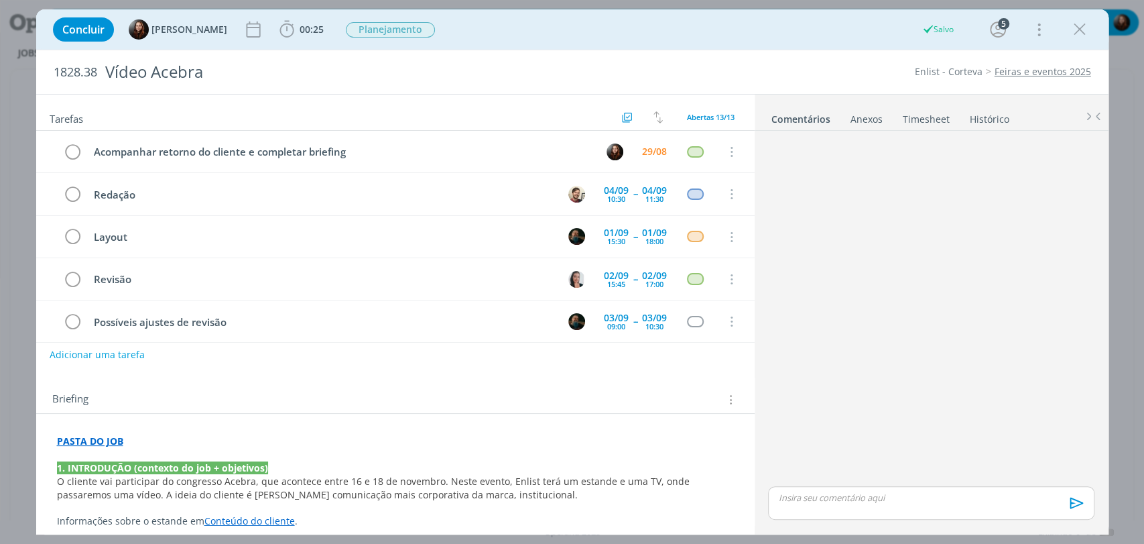
click at [869, 196] on div "dialog" at bounding box center [931, 309] width 337 height 347
click at [896, 322] on div "dialog" at bounding box center [931, 309] width 337 height 347
click at [622, 237] on div "01/09 15:30" at bounding box center [617, 237] width 32 height 20
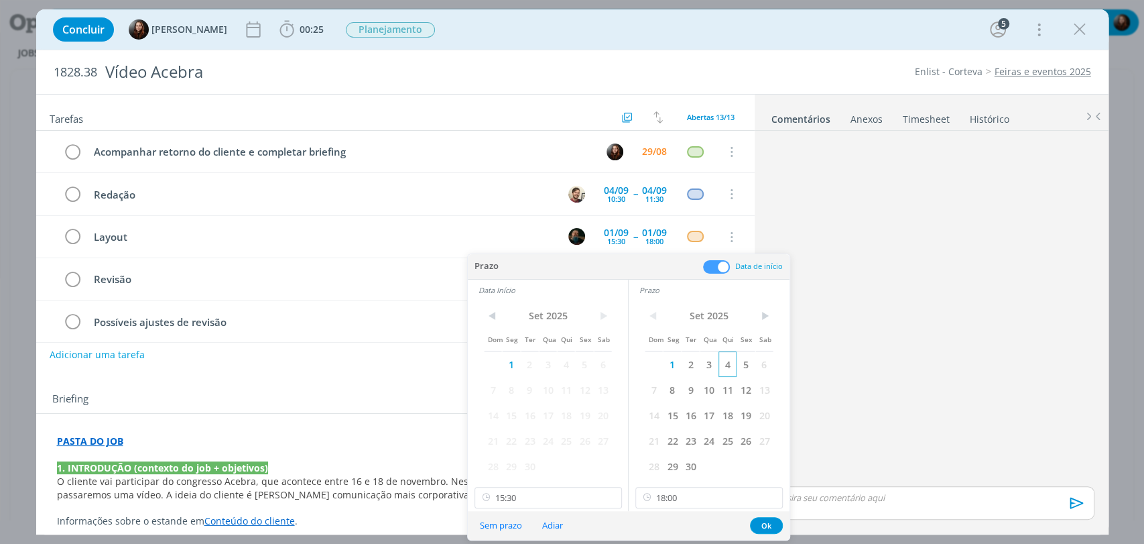
click at [725, 362] on span "4" at bounding box center [728, 363] width 18 height 25
click at [571, 364] on span "4" at bounding box center [566, 363] width 18 height 25
click at [771, 521] on button "Ok" at bounding box center [766, 525] width 33 height 17
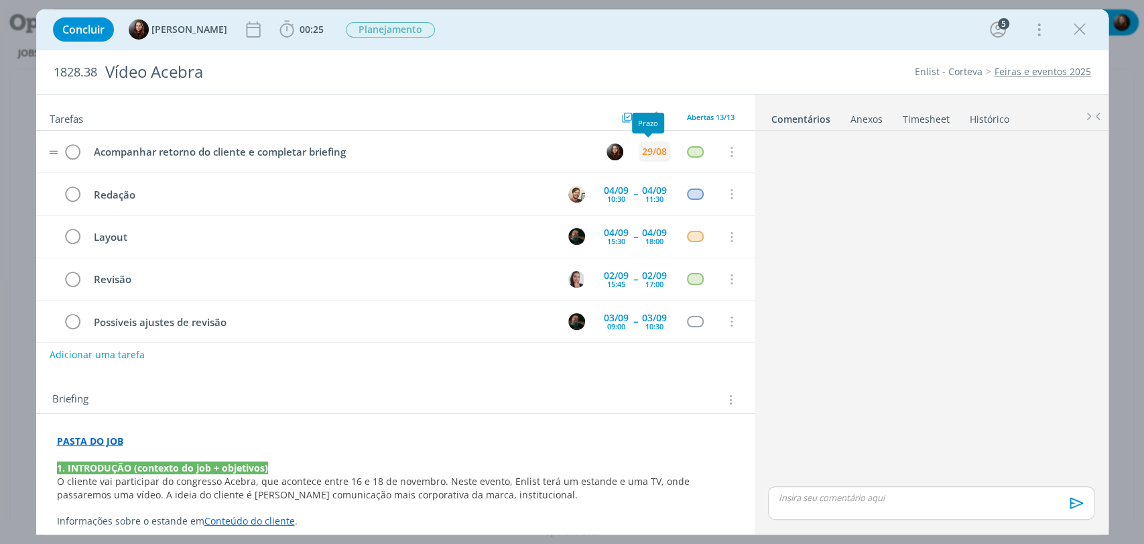
click at [650, 149] on div "29/08" at bounding box center [654, 151] width 25 height 9
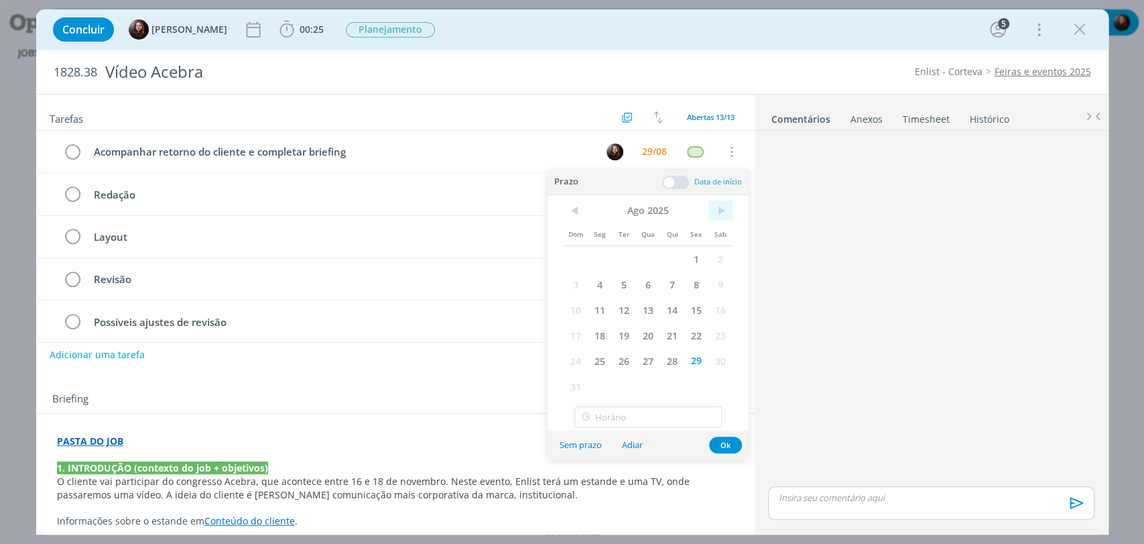
click at [719, 211] on span ">" at bounding box center [721, 210] width 24 height 20
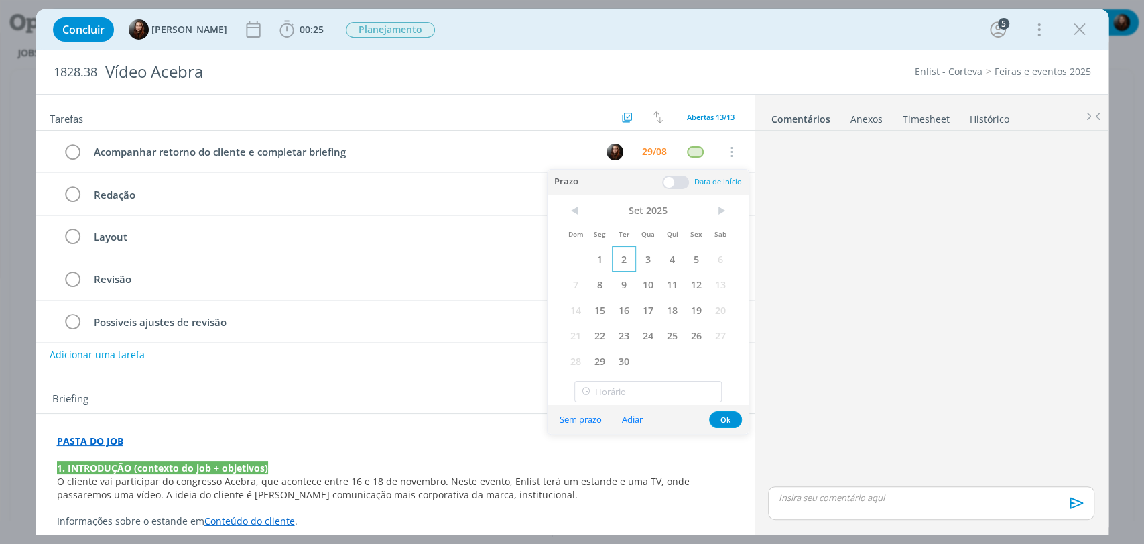
click at [624, 258] on span "2" at bounding box center [624, 258] width 24 height 25
click at [721, 416] on button "Ok" at bounding box center [725, 419] width 33 height 17
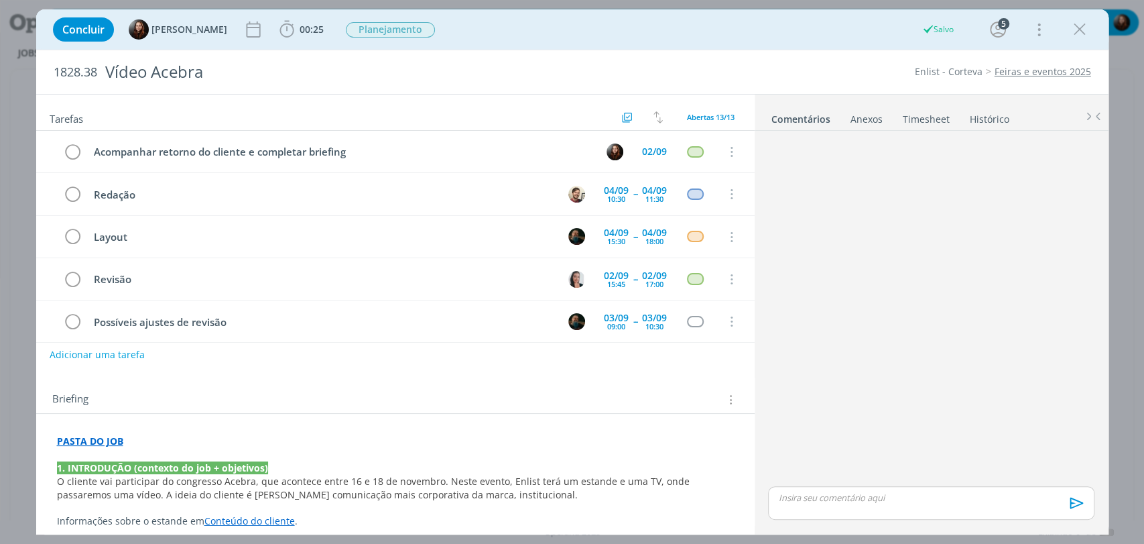
click at [876, 216] on div "dialog" at bounding box center [931, 309] width 337 height 347
click at [623, 280] on div "02/09 15:45" at bounding box center [617, 279] width 32 height 20
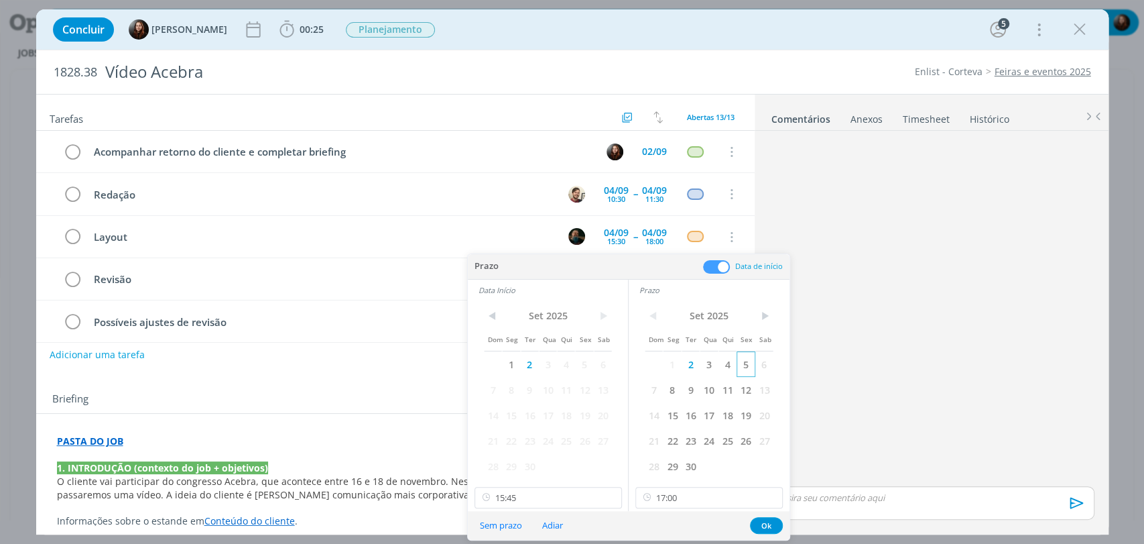
click at [745, 361] on span "5" at bounding box center [746, 363] width 18 height 25
click at [582, 366] on span "5" at bounding box center [584, 363] width 18 height 25
click at [609, 497] on icon at bounding box center [610, 497] width 17 height 21
click at [772, 497] on icon at bounding box center [771, 497] width 17 height 21
type input "17:00"
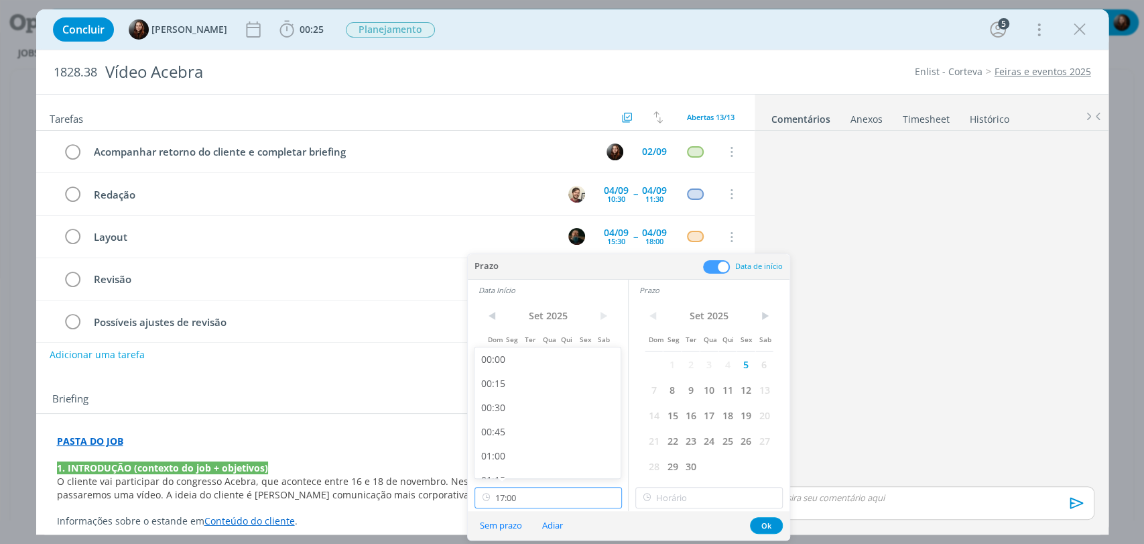
click at [522, 493] on input "17:00" at bounding box center [549, 497] width 148 height 21
click at [504, 400] on div "11:00" at bounding box center [550, 404] width 150 height 24
type input "11:00"
click at [726, 492] on input "17:00" at bounding box center [710, 497] width 148 height 21
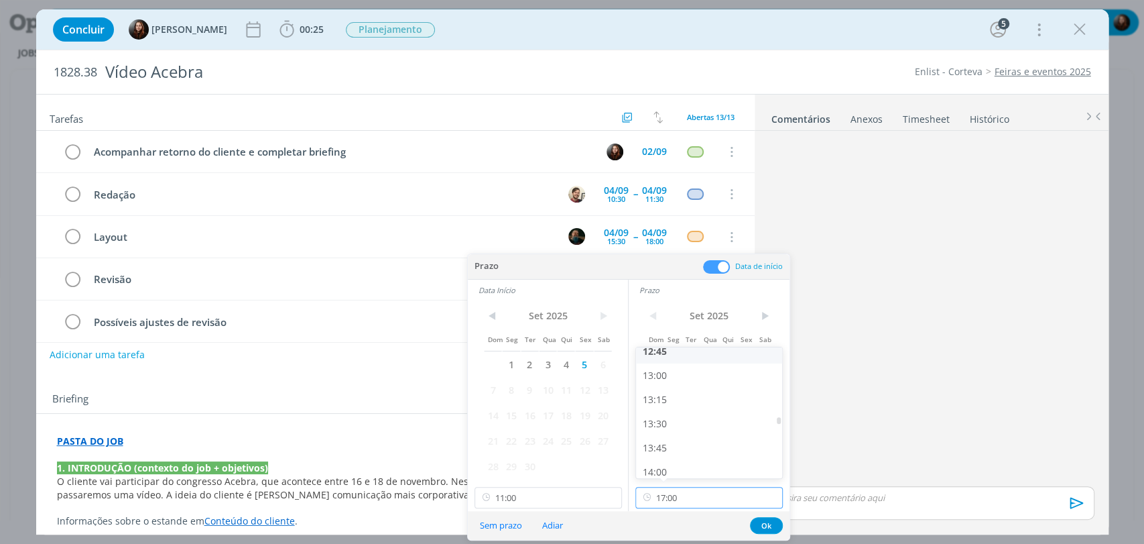
scroll to position [1241, 0]
click at [668, 425] on div "13:30" at bounding box center [711, 422] width 150 height 24
type input "13:30"
click at [764, 522] on button "Ok" at bounding box center [766, 525] width 33 height 17
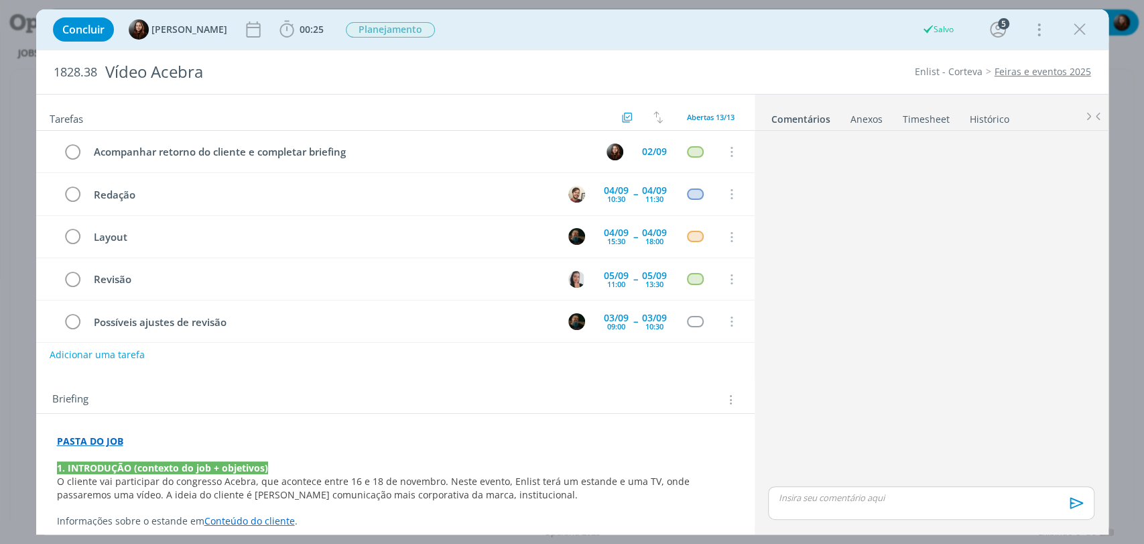
click at [817, 358] on div "dialog" at bounding box center [931, 309] width 337 height 347
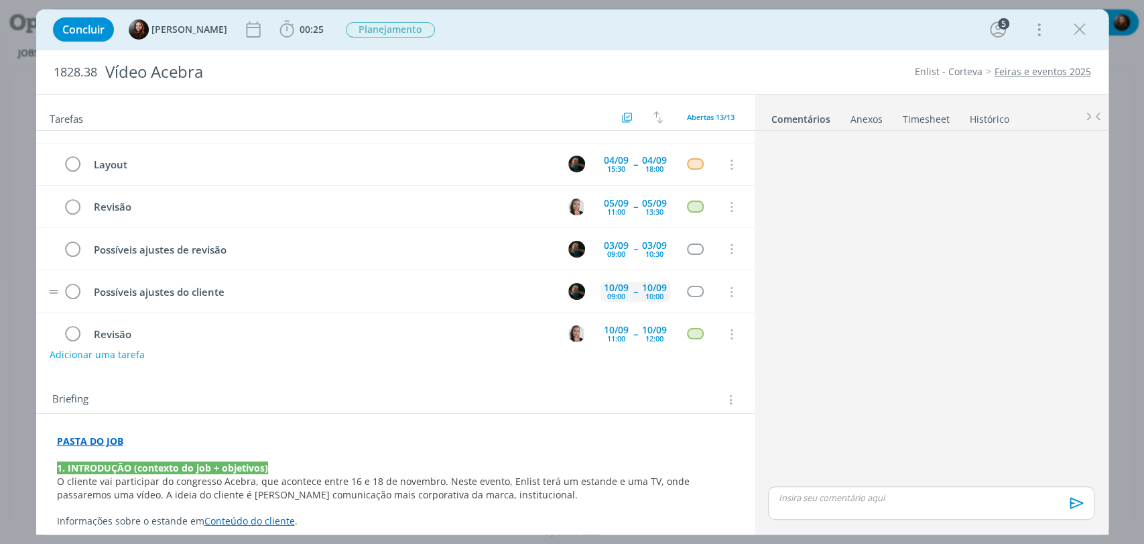
scroll to position [74, 0]
click at [876, 241] on div "dialog" at bounding box center [931, 309] width 337 height 347
click at [615, 252] on div "09:00" at bounding box center [616, 251] width 18 height 7
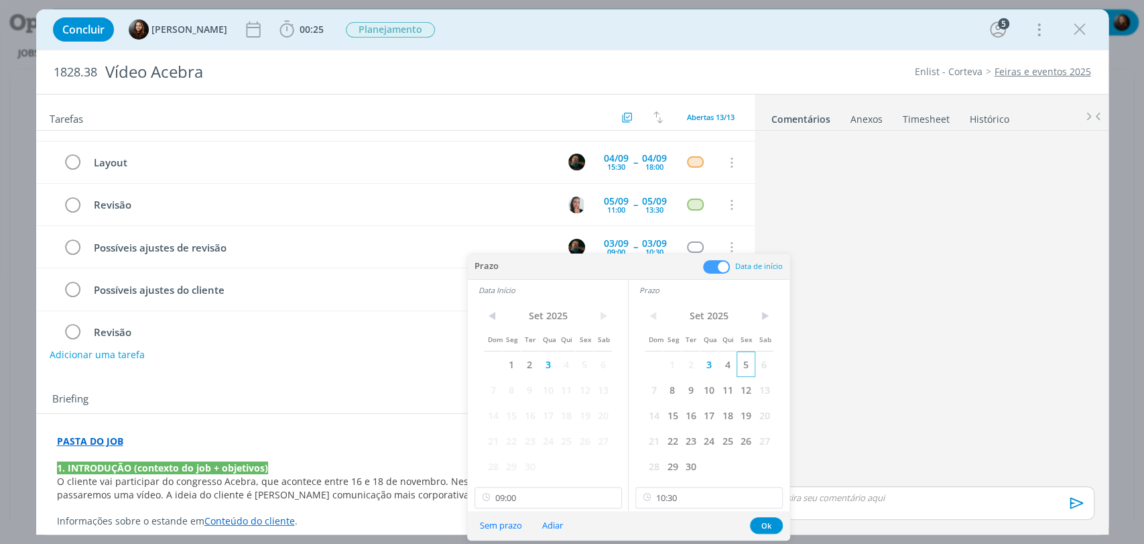
click at [744, 366] on span "5" at bounding box center [746, 363] width 18 height 25
click at [585, 366] on span "5" at bounding box center [584, 363] width 18 height 25
click at [769, 495] on icon at bounding box center [771, 497] width 17 height 21
click at [588, 502] on input "09:00" at bounding box center [549, 497] width 148 height 21
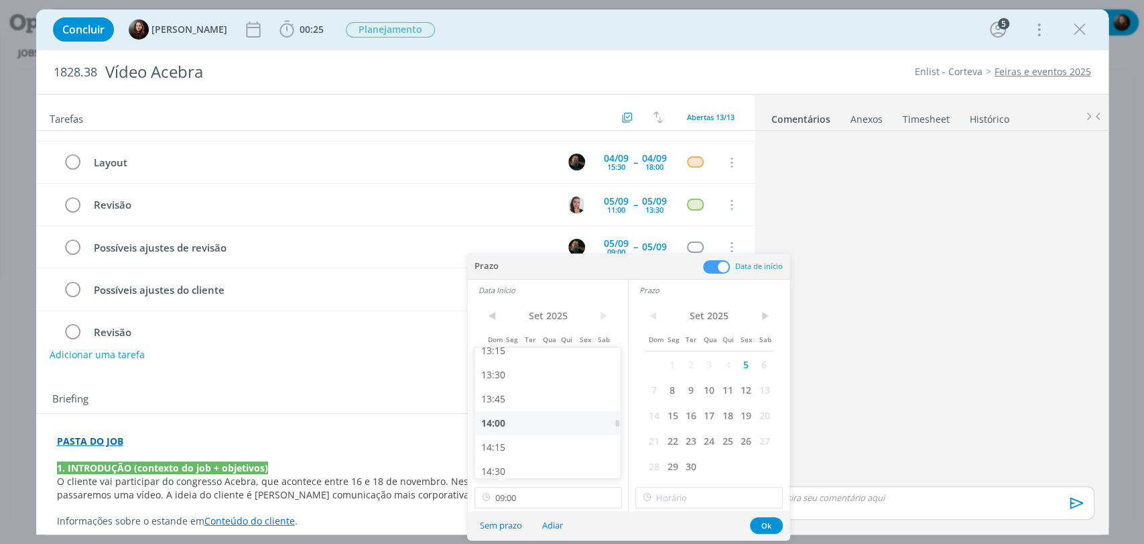
click at [504, 424] on div "14:00" at bounding box center [550, 423] width 150 height 24
type input "14:00"
click at [670, 490] on input "17:00" at bounding box center [710, 497] width 148 height 21
click at [664, 417] on div "15:00" at bounding box center [711, 418] width 150 height 24
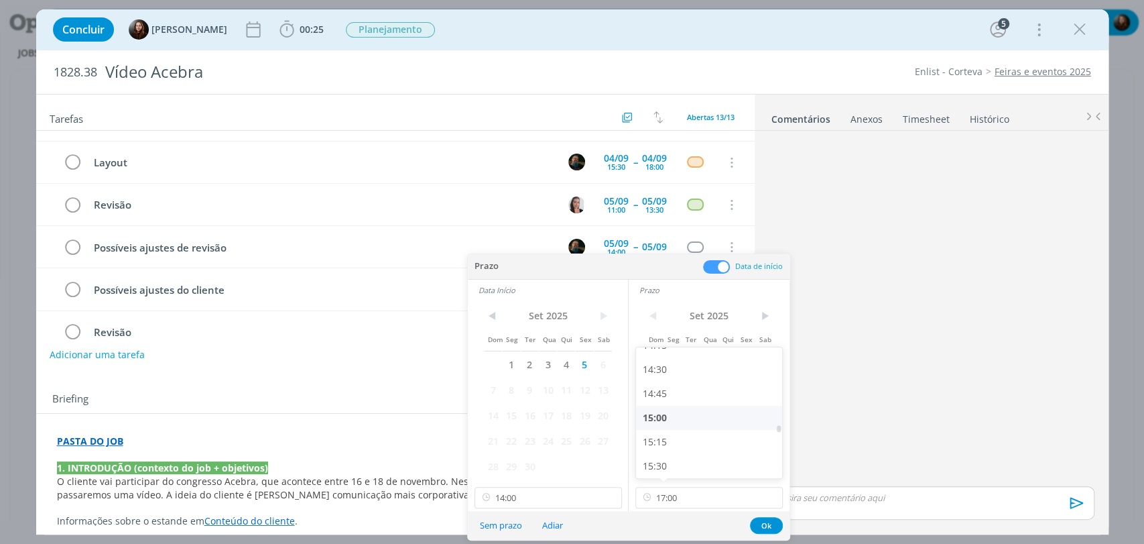
type input "15:00"
click at [847, 330] on div "dialog" at bounding box center [931, 309] width 337 height 347
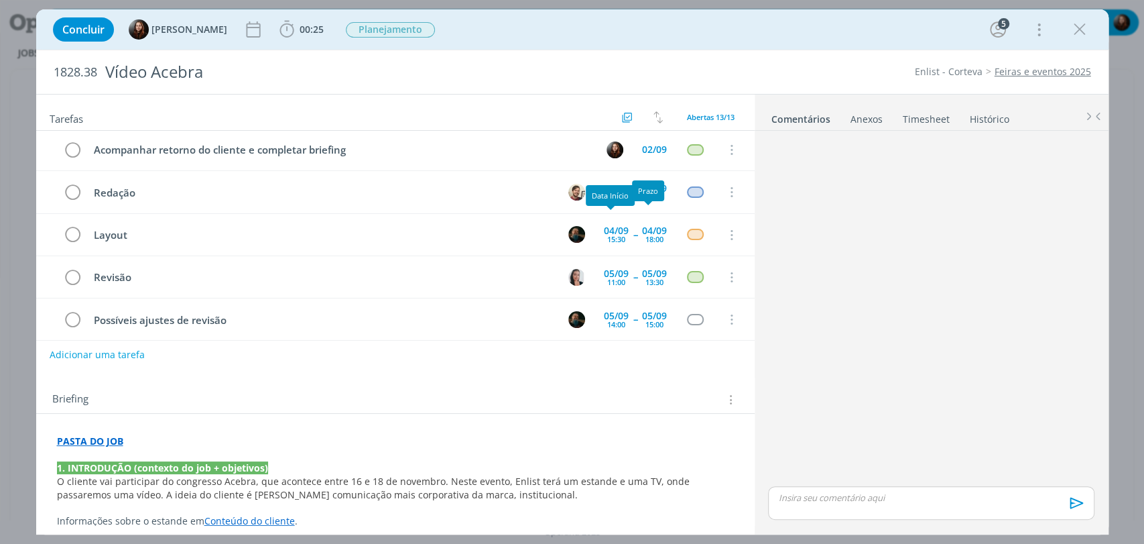
scroll to position [0, 0]
click at [1078, 29] on icon "dialog" at bounding box center [1080, 29] width 20 height 20
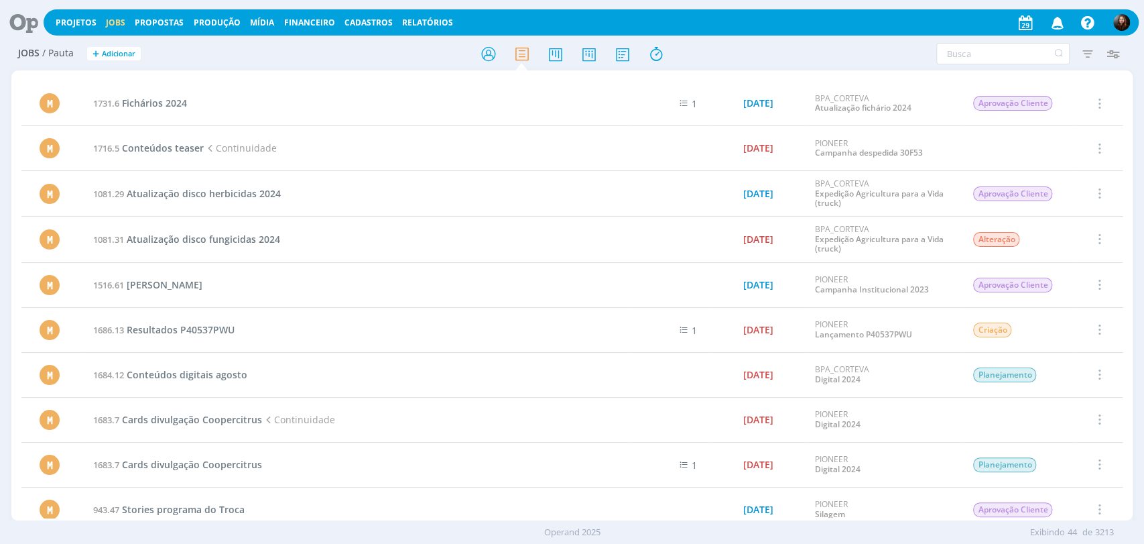
click at [20, 12] on icon at bounding box center [18, 22] width 27 height 26
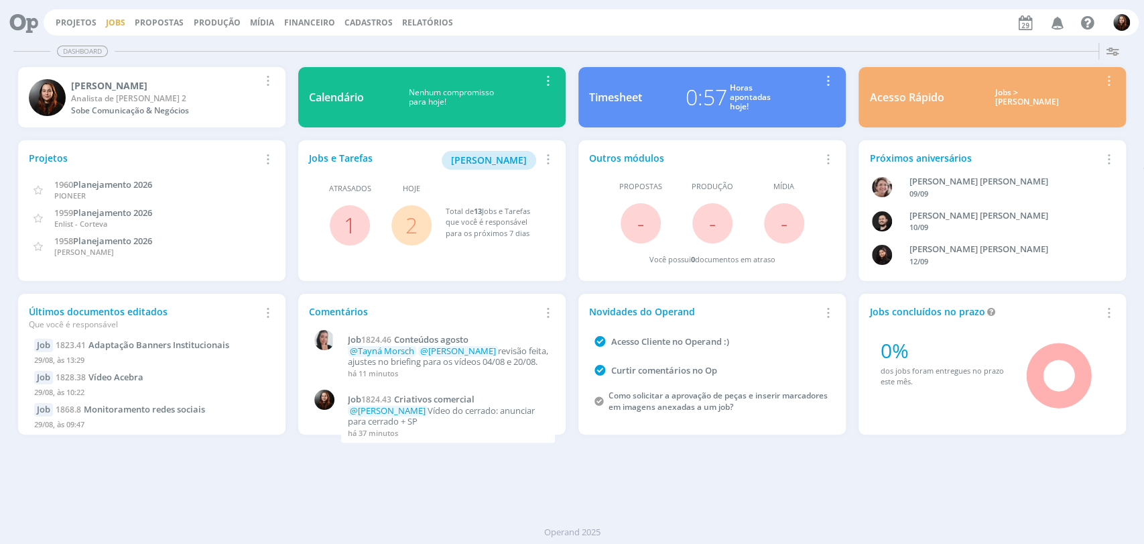
click at [114, 23] on link "Jobs" at bounding box center [115, 22] width 19 height 11
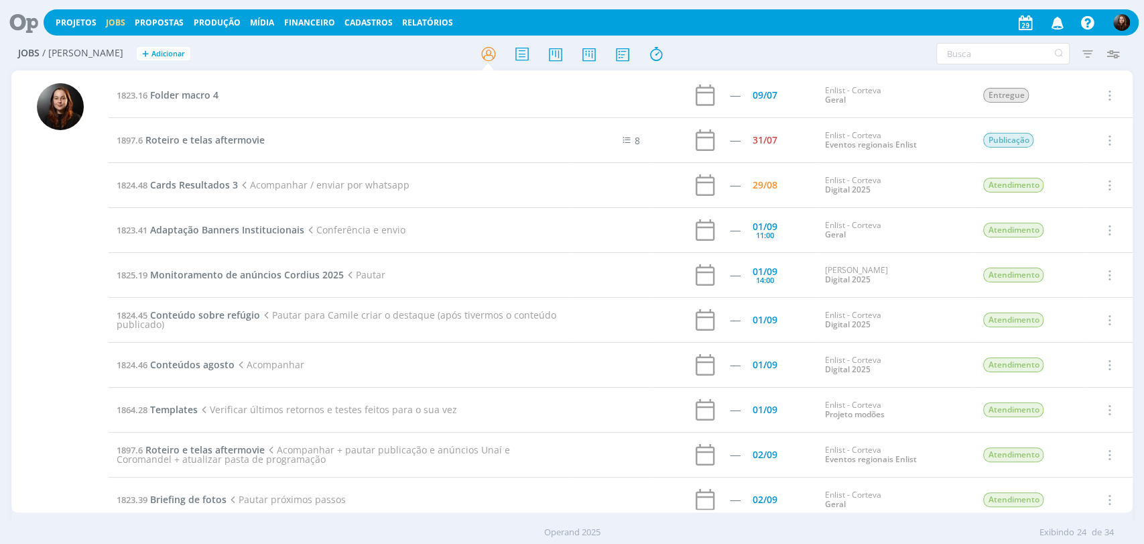
click at [16, 21] on icon at bounding box center [18, 22] width 27 height 26
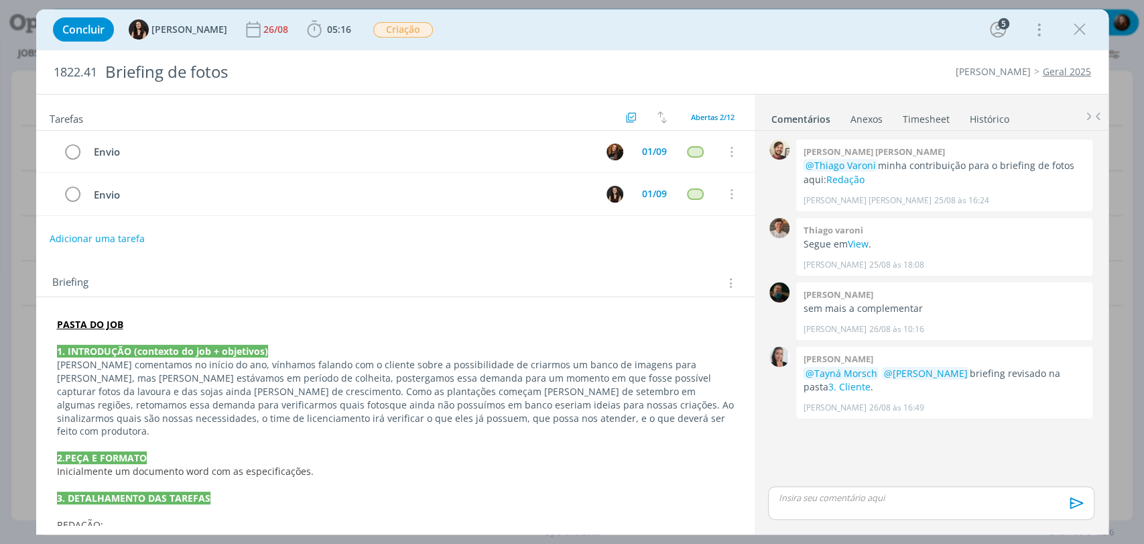
click at [845, 55] on div "1822.41 Briefing de fotos [PERSON_NAME] Geral 2025" at bounding box center [572, 72] width 1073 height 44
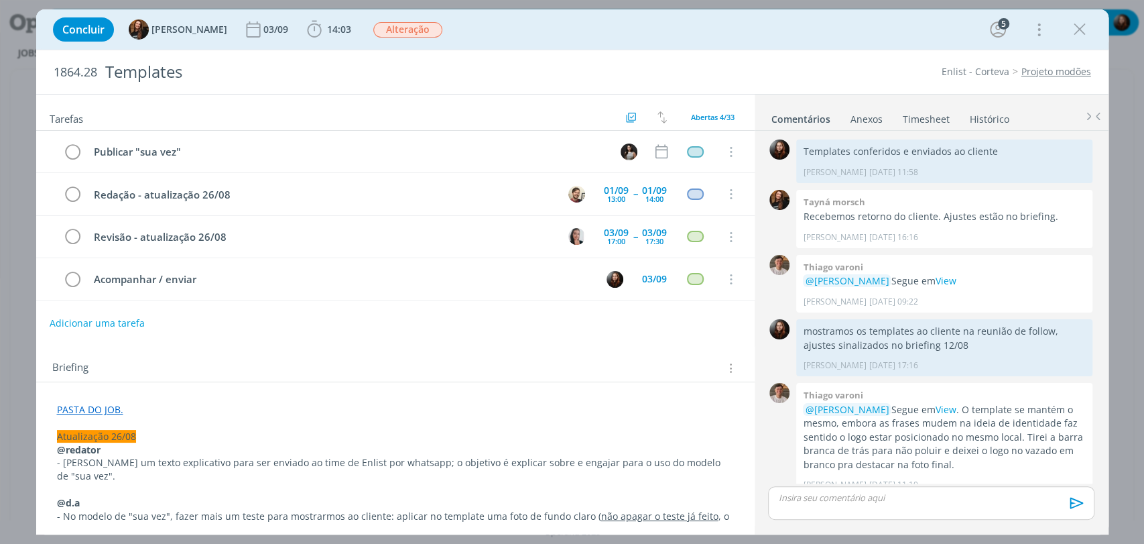
scroll to position [1541, 0]
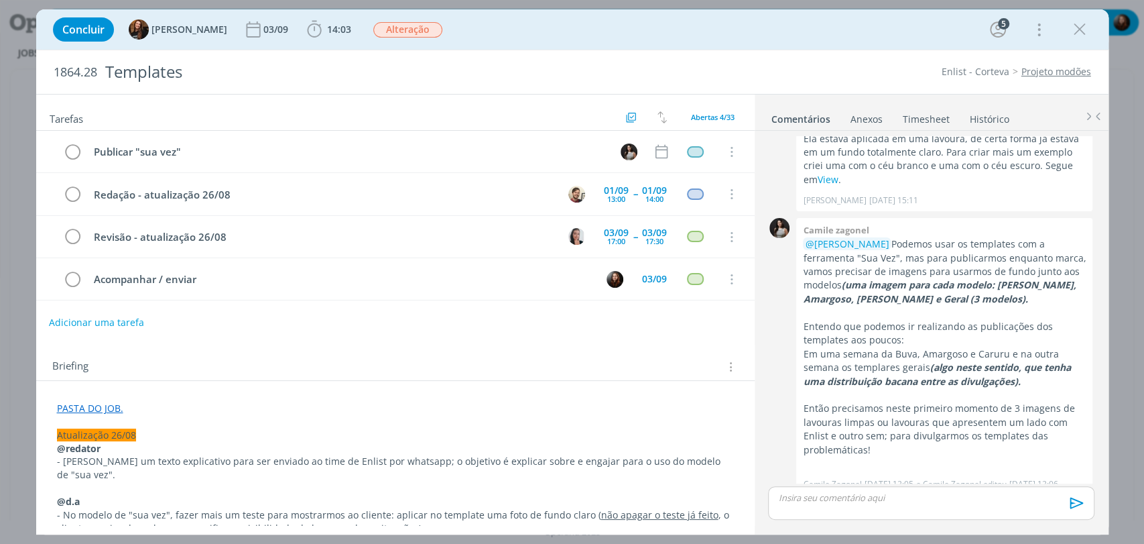
click at [127, 321] on button "Adicionar uma tarefa" at bounding box center [96, 322] width 95 height 23
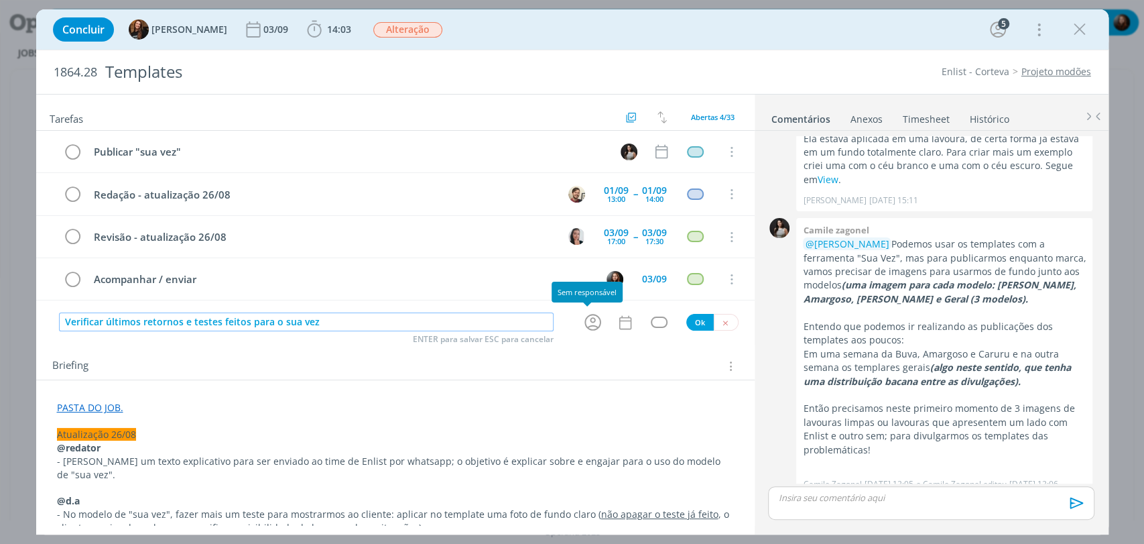
click at [586, 318] on icon "dialog" at bounding box center [593, 322] width 21 height 21
type input "Verificar últimos retornos e testes feitos para o sua vez"
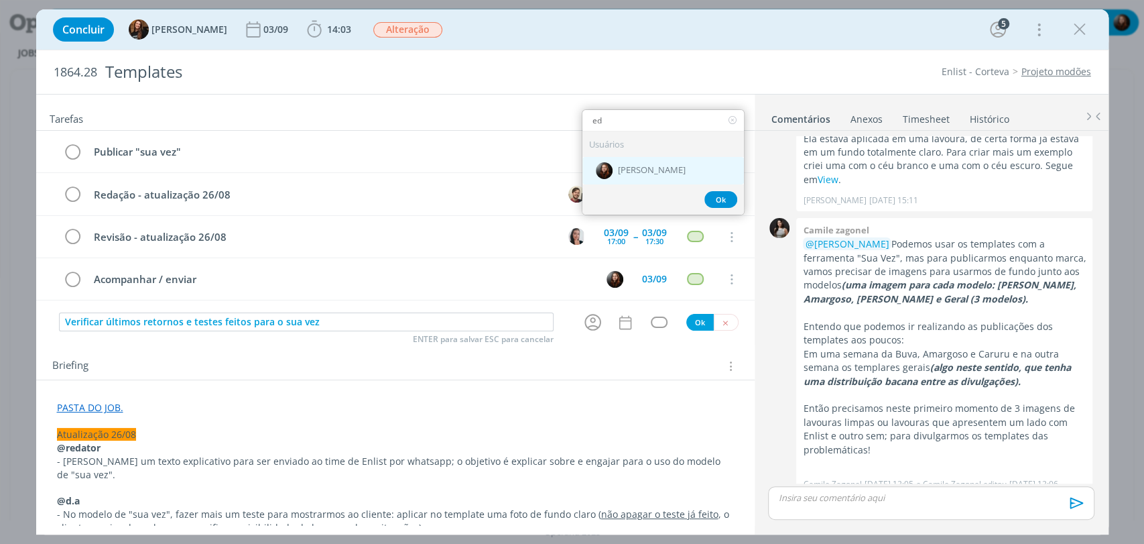
type input "ed"
click at [632, 159] on div "[PERSON_NAME]" at bounding box center [664, 170] width 162 height 27
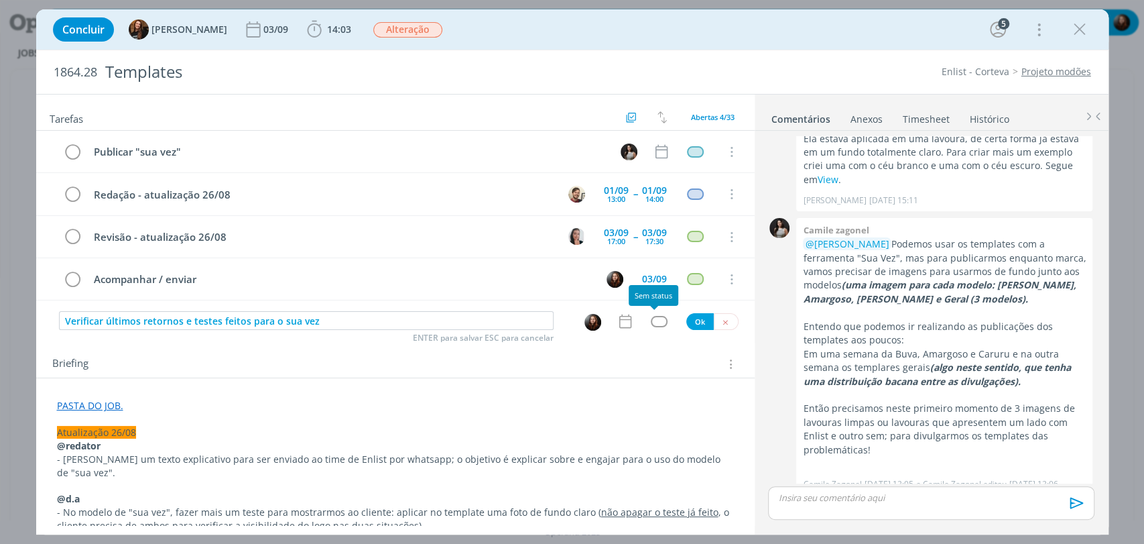
click at [651, 320] on div "dialog" at bounding box center [659, 321] width 17 height 11
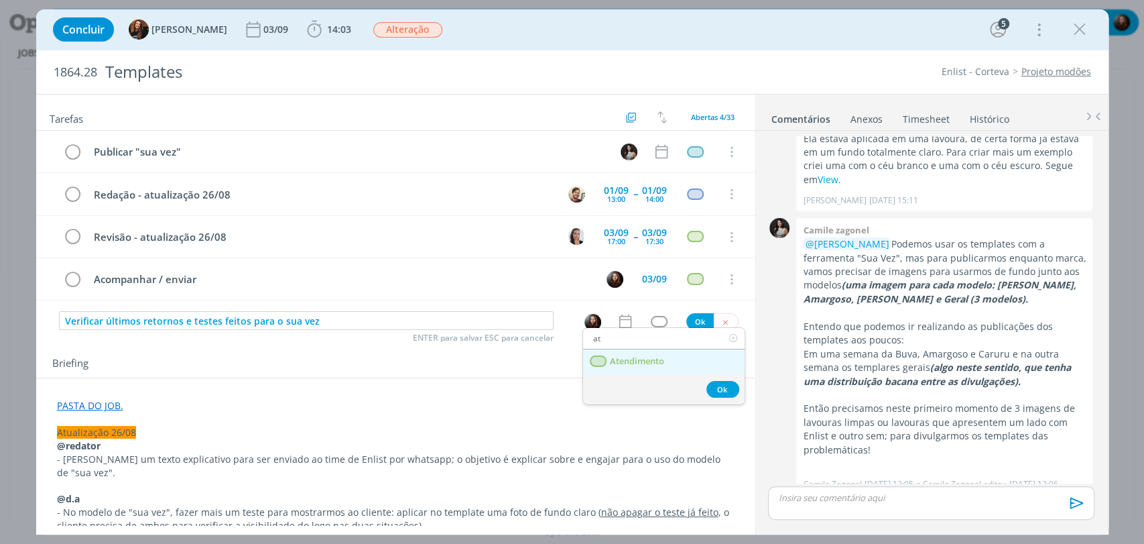
type input "at"
click at [621, 363] on span "Atendimento" at bounding box center [636, 361] width 54 height 11
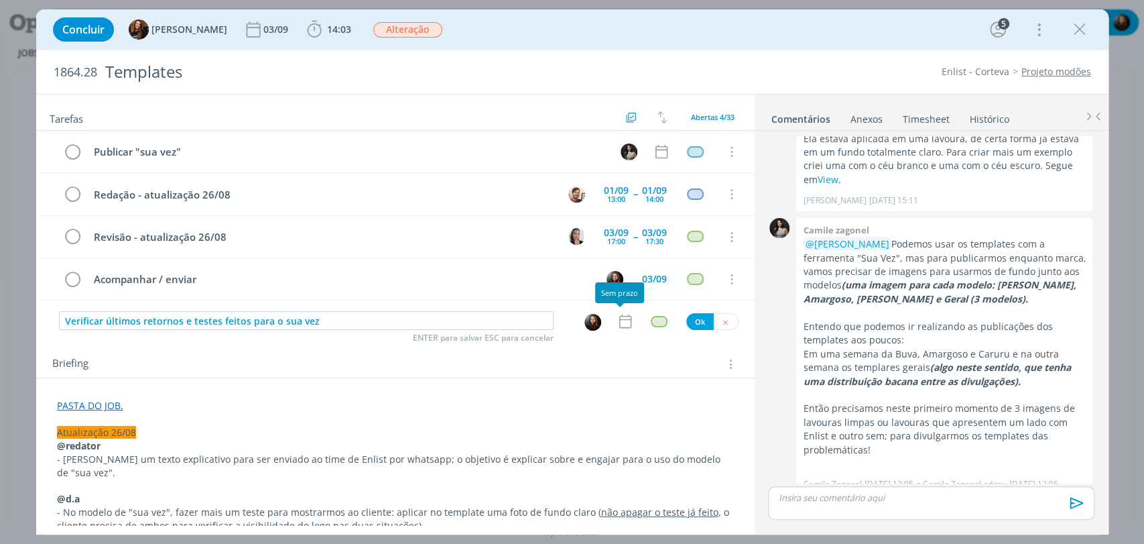
click at [622, 323] on icon "dialog" at bounding box center [625, 320] width 17 height 17
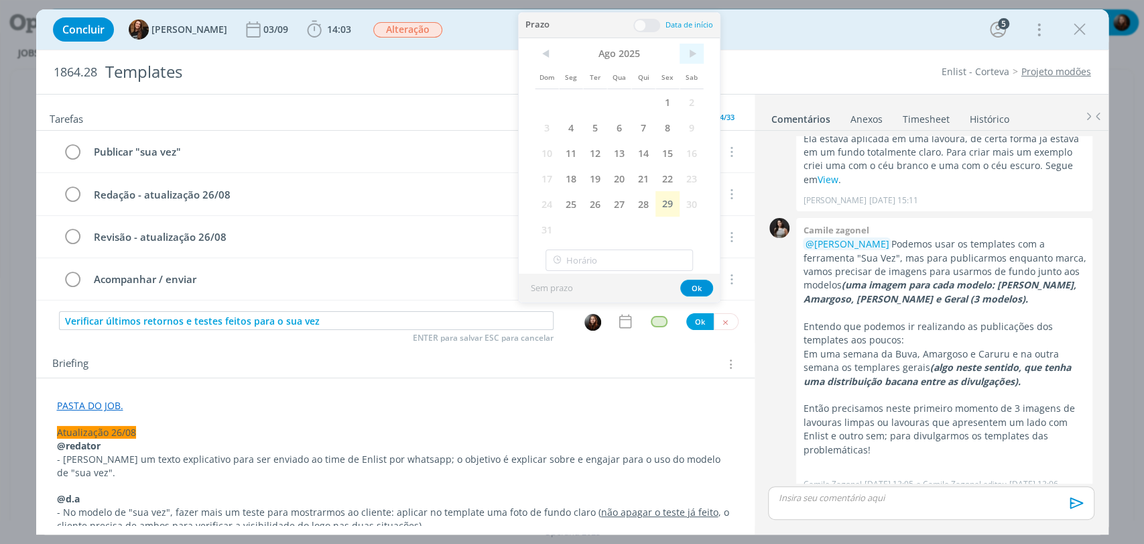
click at [701, 59] on span ">" at bounding box center [692, 54] width 24 height 20
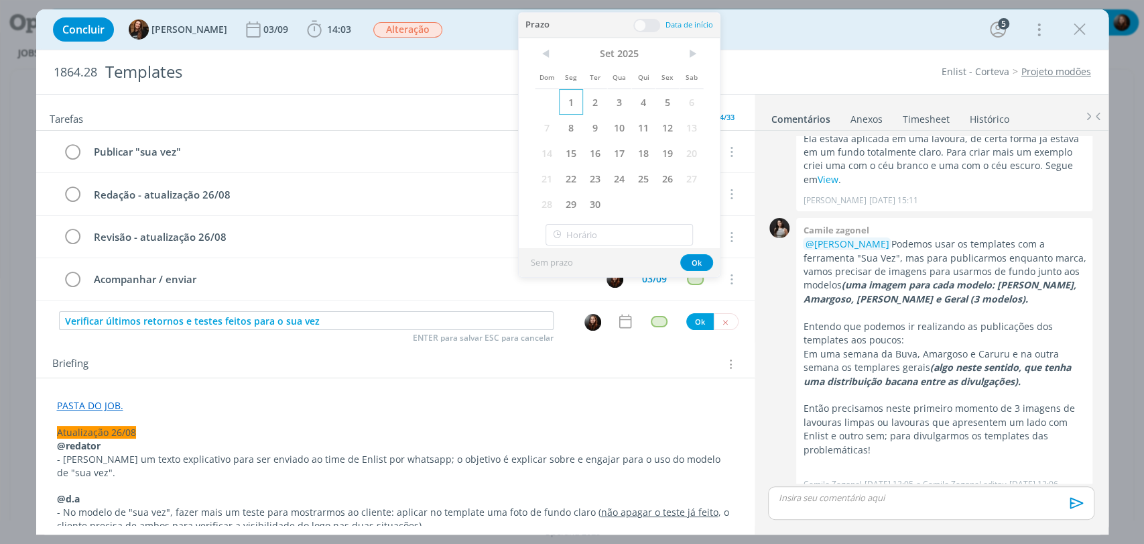
click at [569, 98] on span "1" at bounding box center [571, 101] width 24 height 25
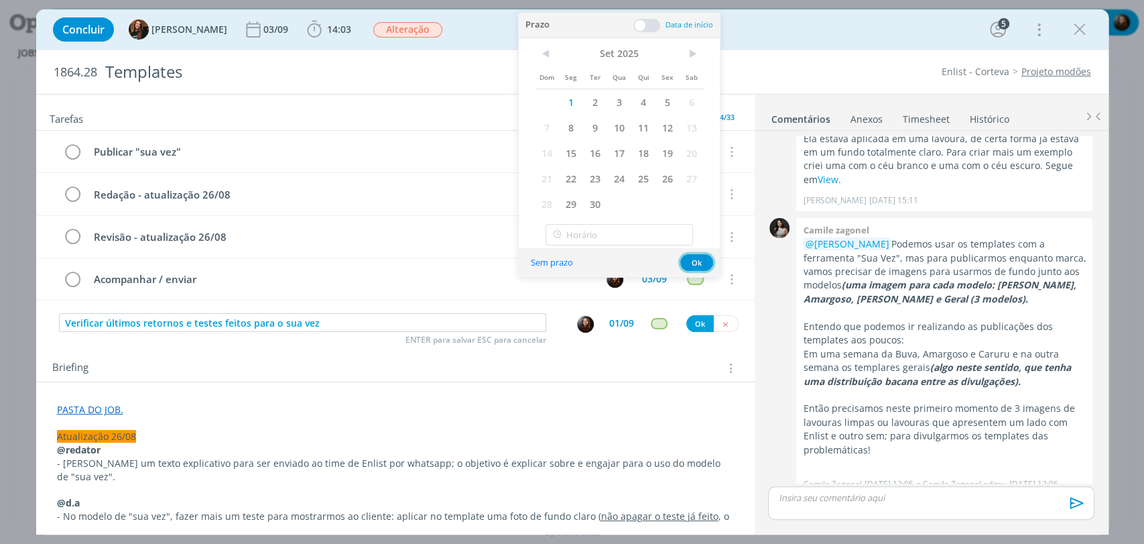
click at [695, 263] on button "Ok" at bounding box center [697, 262] width 33 height 17
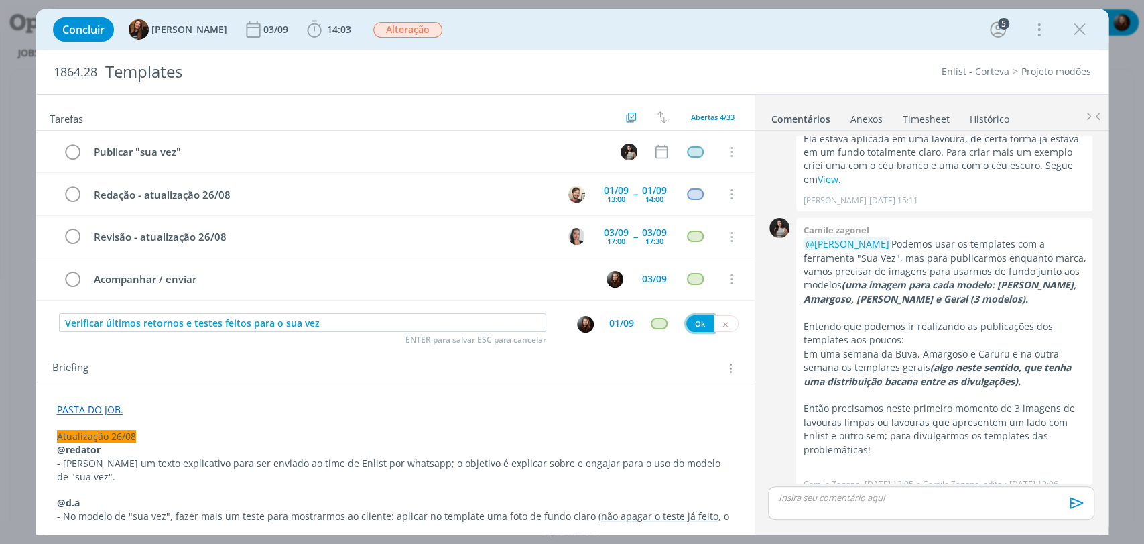
click at [692, 322] on button "Ok" at bounding box center [700, 323] width 27 height 17
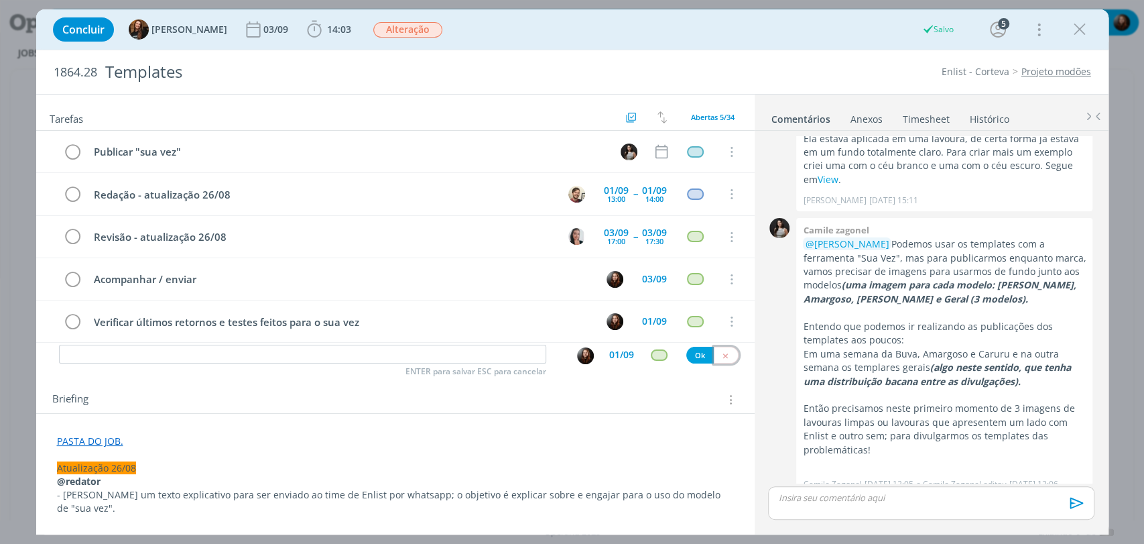
click at [721, 353] on icon "dialog" at bounding box center [725, 355] width 9 height 9
click at [782, 36] on div "Concluir Tayná Morsch [DATE] 14:03 Iniciar Apontar Data * [DATE] Horas * 00:00 …" at bounding box center [572, 29] width 1053 height 32
click at [788, 55] on div "1864.28 Templates Enlist - Corteva Projeto modões" at bounding box center [572, 72] width 1073 height 44
click at [664, 25] on div "Concluir Tayná Morsch [DATE] 14:03 Iniciar Apontar Data * [DATE] Horas * 00:00 …" at bounding box center [572, 29] width 1053 height 32
click at [810, 40] on div "Concluir Tayná Morsch [DATE] 14:03 Iniciar Apontar Data * [DATE] Horas * 00:00 …" at bounding box center [572, 29] width 1053 height 32
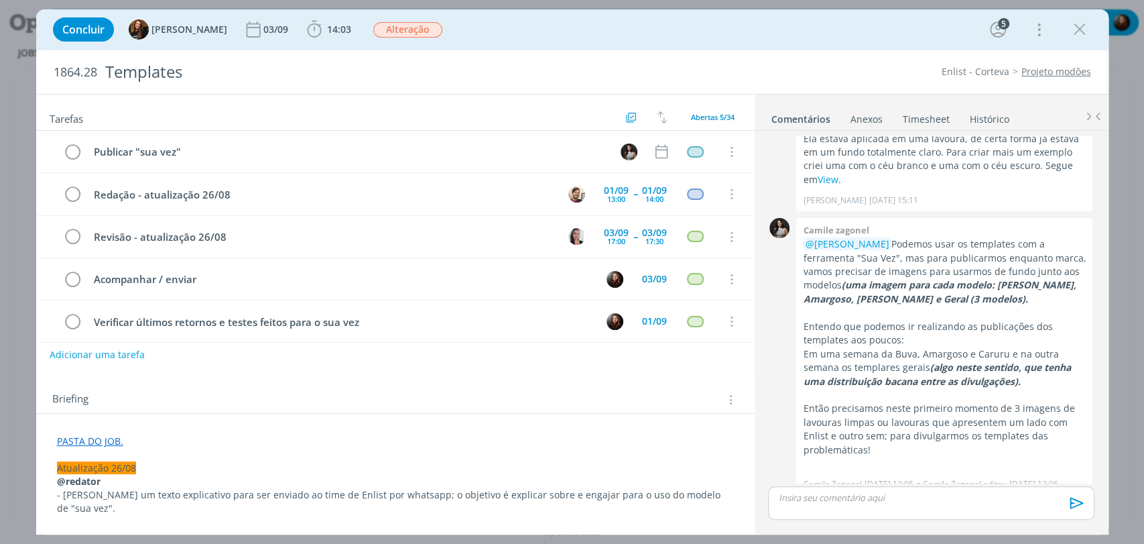
click at [813, 51] on div "1864.28 Templates Enlist - Corteva Projeto modões" at bounding box center [572, 72] width 1073 height 44
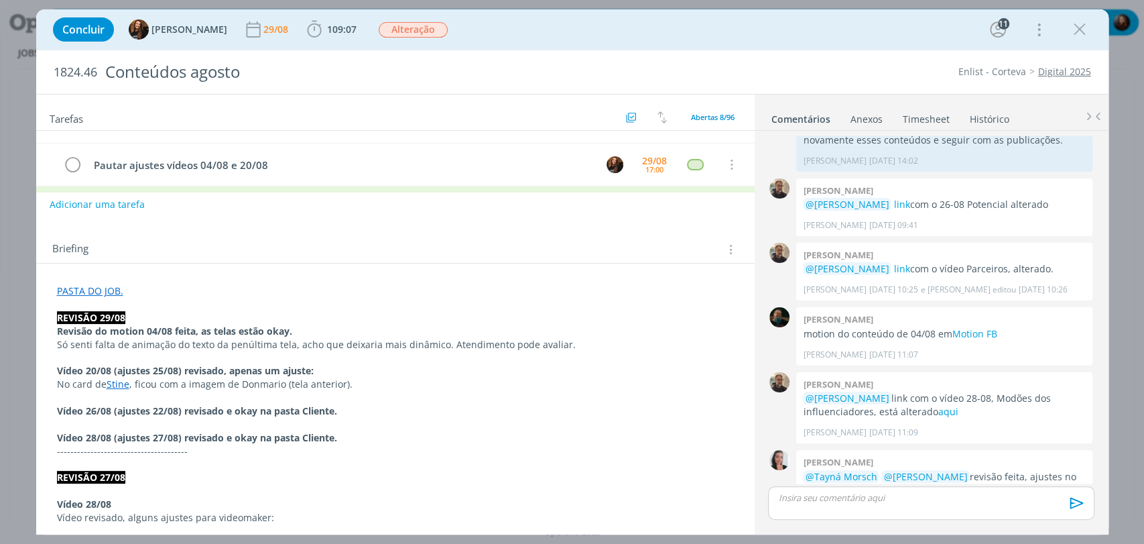
scroll to position [181, 0]
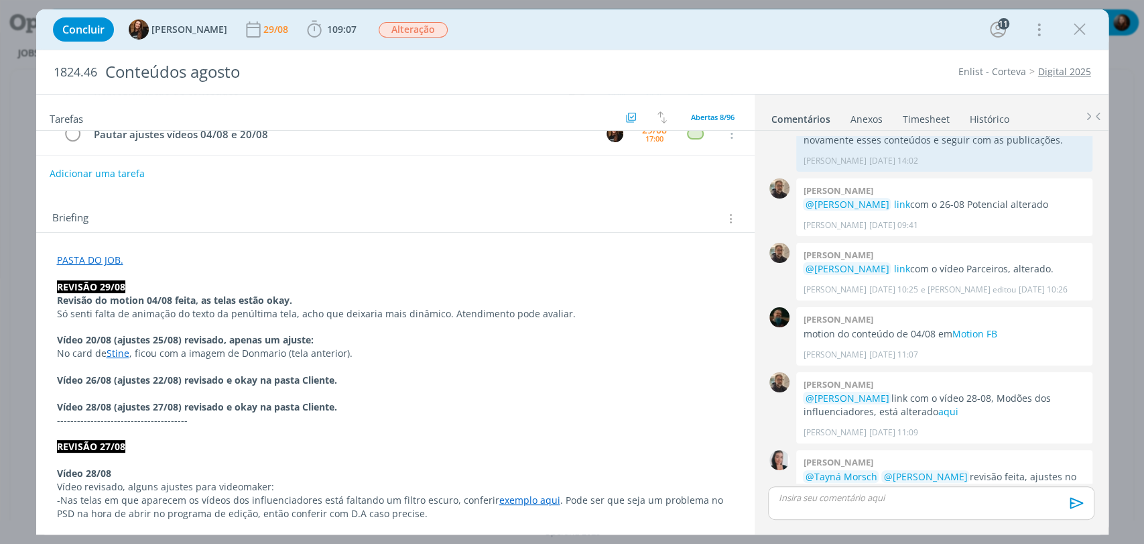
click at [318, 213] on div "Briefing Briefings Predefinidos Versões do Briefing Ver Briefing do Projeto" at bounding box center [397, 218] width 690 height 17
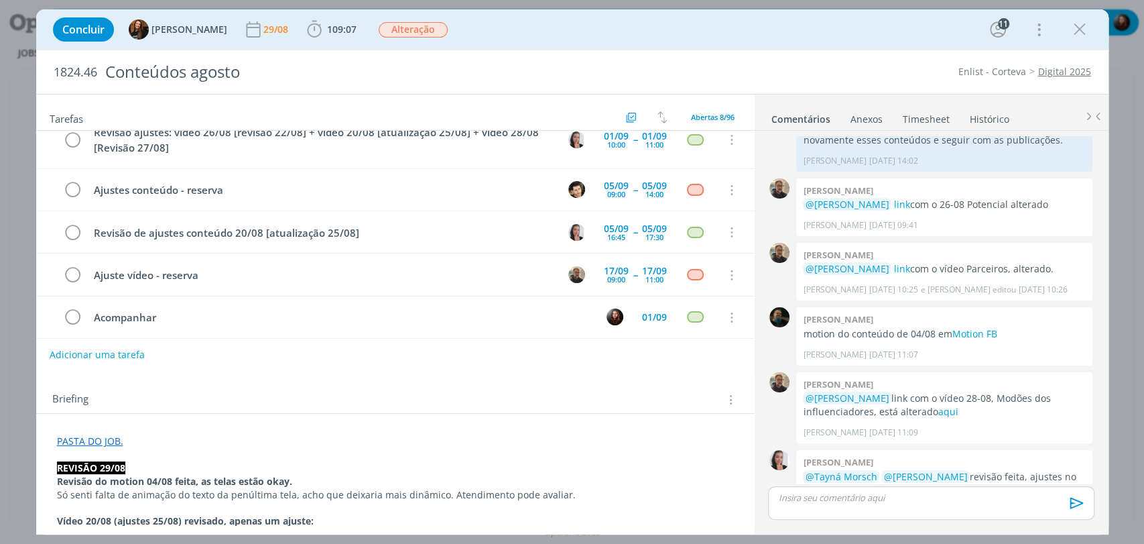
scroll to position [0, 0]
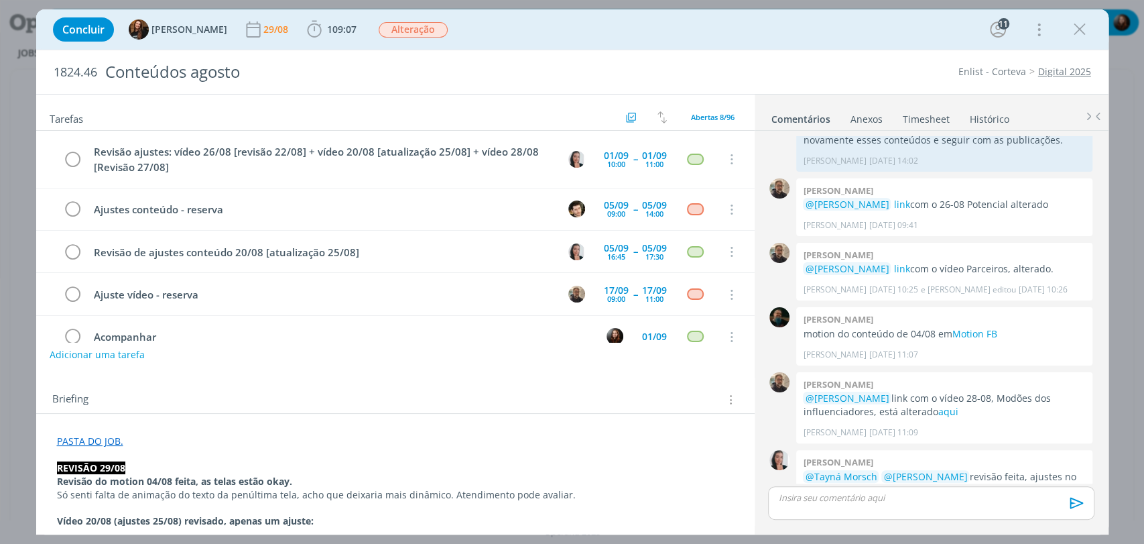
click at [675, 34] on div "Concluir Tayná Morsch 29/08 109:07 Iniciar Apontar Data * [DATE] Horas * 00:00 …" at bounding box center [572, 29] width 1053 height 32
click at [750, 18] on div "Concluir Tayná Morsch 29/08 109:07 Iniciar Apontar Data * [DATE] Horas * 00:00 …" at bounding box center [572, 29] width 1053 height 32
click at [284, 371] on div "Tarefas Usar Job de template Criar template a partir deste job Visualizar Templ…" at bounding box center [395, 310] width 719 height 430
click at [540, 32] on div "Concluir Tayná Morsch 29/08 109:07 Iniciar Apontar Data * [DATE] Horas * 00:00 …" at bounding box center [572, 29] width 1053 height 32
click at [662, 34] on div "Concluir Tayná Morsch 29/08 109:07 Iniciar Apontar Data * [DATE] Horas * 00:00 …" at bounding box center [572, 29] width 1053 height 32
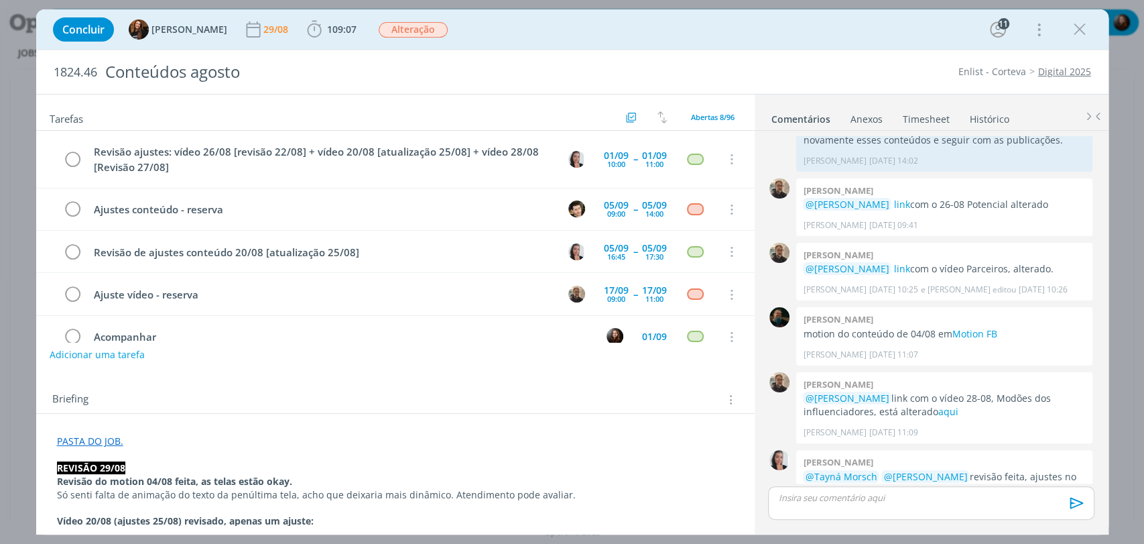
click at [662, 34] on div "Concluir Tayná Morsch 29/08 109:07 Iniciar Apontar Data * [DATE] Horas * 00:00 …" at bounding box center [572, 29] width 1053 height 32
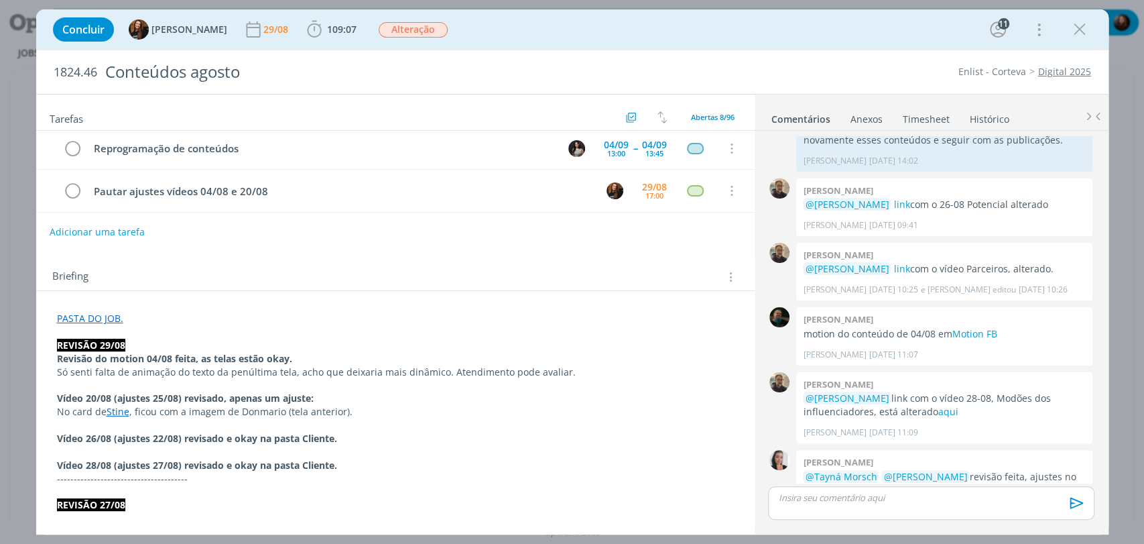
scroll to position [149, 0]
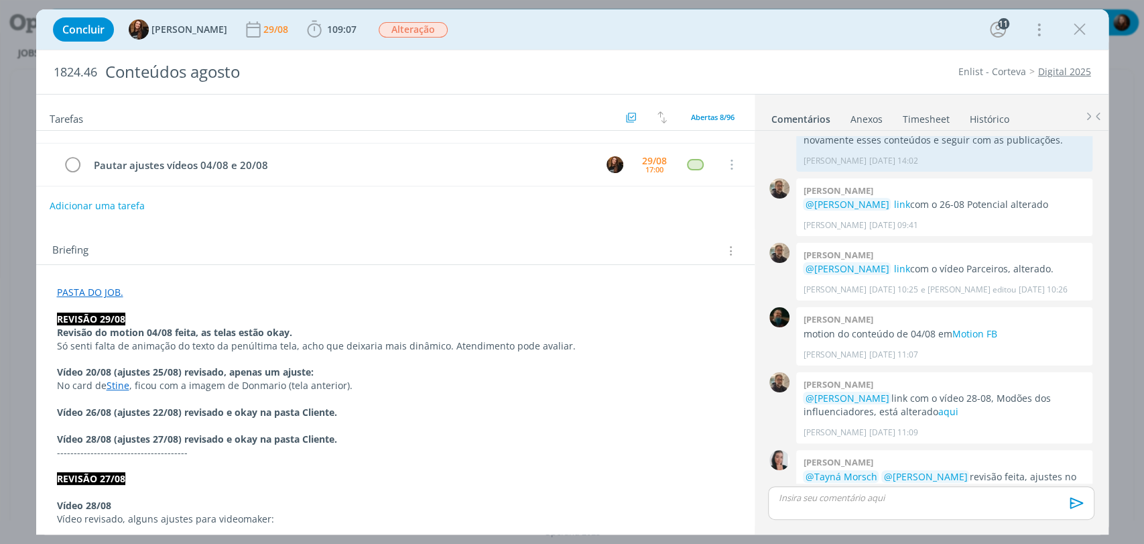
click at [121, 388] on link "Stine" at bounding box center [118, 385] width 23 height 13
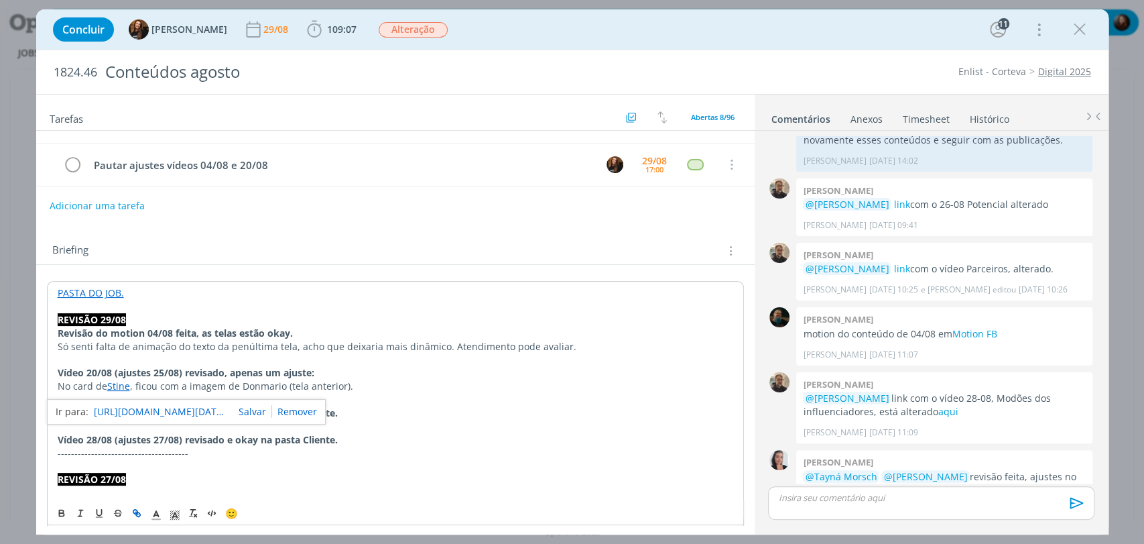
click at [126, 414] on link "[URL][DOMAIN_NAME][DATE][DATE]" at bounding box center [161, 411] width 134 height 17
click at [529, 247] on div "Briefing Briefings Predefinidos Versões do Briefing Ver Briefing do Projeto" at bounding box center [397, 250] width 690 height 17
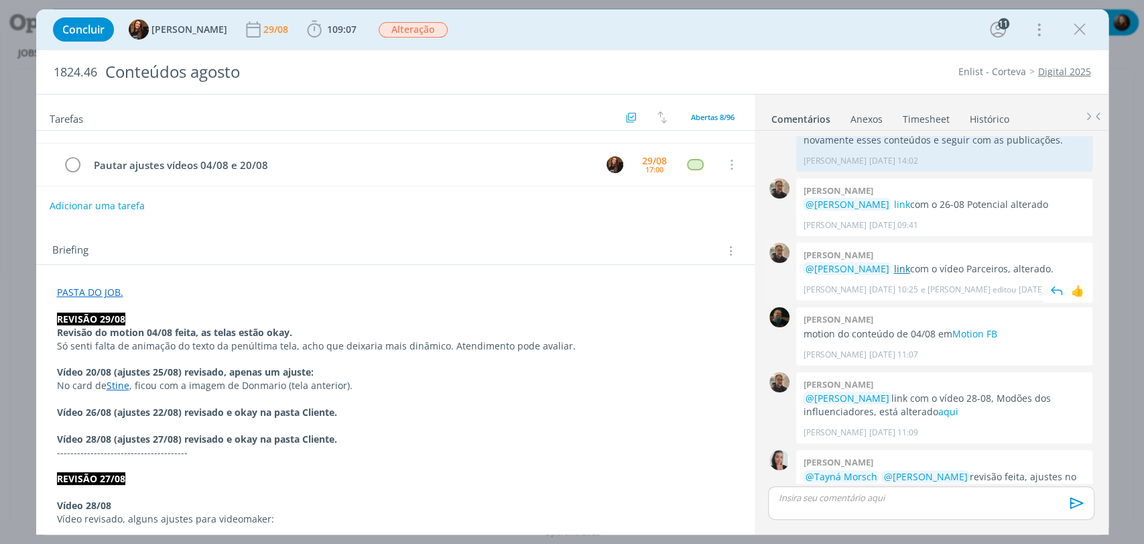
click at [894, 262] on link "link" at bounding box center [902, 268] width 16 height 13
click at [522, 235] on div "Briefing Briefings Predefinidos Versões do Briefing Ver Briefing do Projeto" at bounding box center [395, 247] width 719 height 36
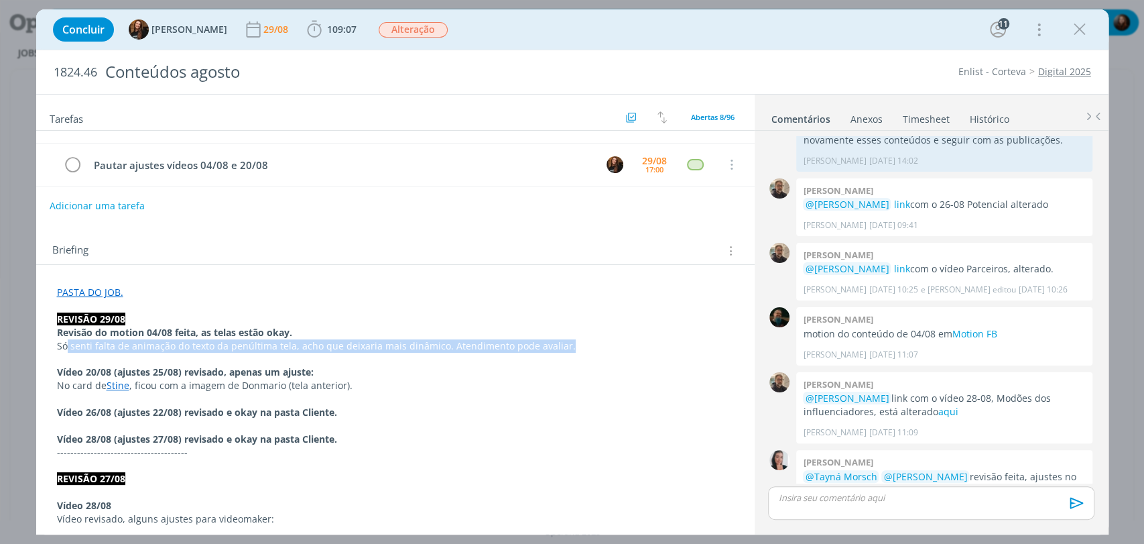
drag, startPoint x: 64, startPoint y: 345, endPoint x: 570, endPoint y: 345, distance: 505.5
click at [570, 345] on p "Só senti falta de animação do texto da penúltima tela, acho que deixaria mais d…" at bounding box center [395, 345] width 677 height 13
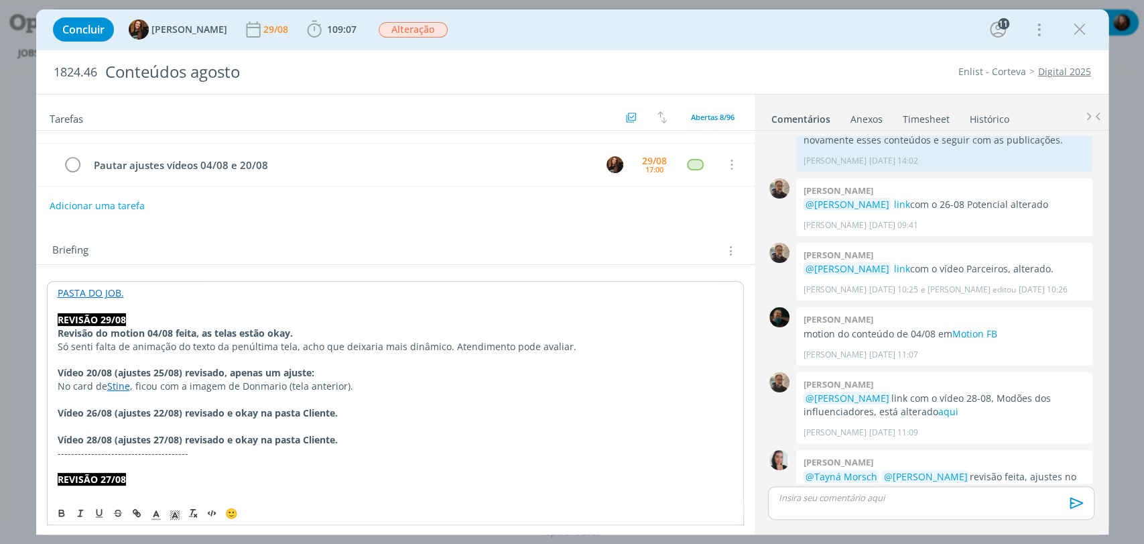
click at [445, 251] on div "Briefing Briefings Predefinidos Versões do Briefing Ver Briefing do Projeto" at bounding box center [397, 250] width 690 height 17
click at [973, 327] on link "Motion FB" at bounding box center [974, 333] width 45 height 13
click at [441, 232] on div "Briefing Briefings Predefinidos Versões do Briefing Ver Briefing do Projeto" at bounding box center [395, 247] width 719 height 36
click at [434, 237] on div "Briefing Briefings Predefinidos Versões do Briefing Ver Briefing do Projeto" at bounding box center [395, 247] width 719 height 36
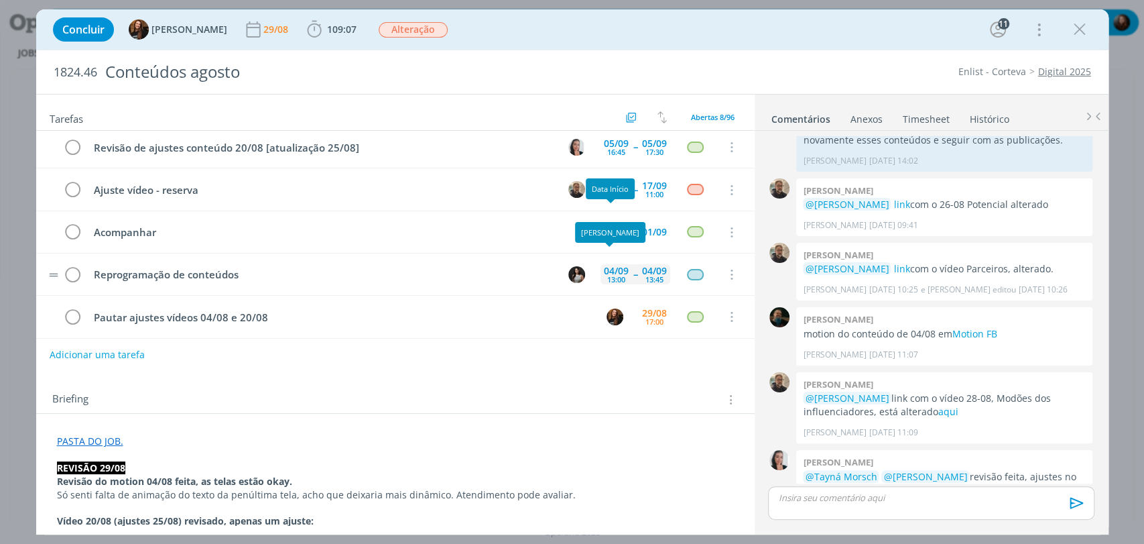
scroll to position [108, 0]
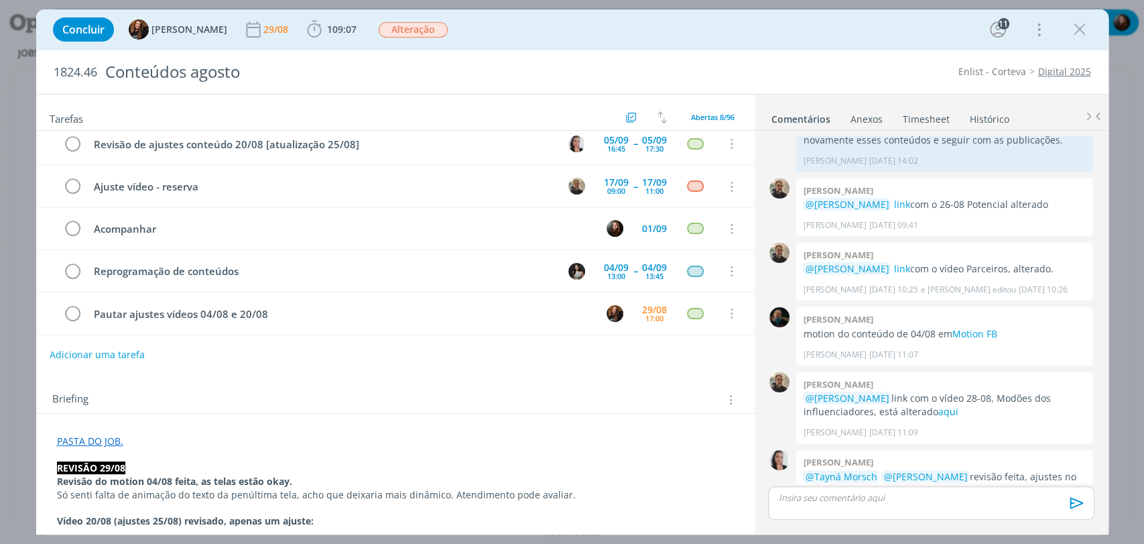
click at [762, 31] on div "Concluir Tayná Morsch 29/08 109:07 Iniciar Apontar Data * 29/08/2025 Horas * 00…" at bounding box center [572, 29] width 1053 height 32
click at [872, 32] on div "Concluir Tayná Morsch 29/08 109:07 Iniciar Apontar Data * 29/08/2025 Horas * 00…" at bounding box center [572, 29] width 1053 height 32
click at [440, 384] on div "Briefing Briefings Predefinidos Versões do Briefing Ver Briefing do Projeto" at bounding box center [395, 395] width 719 height 36
click at [807, 44] on div "Concluir Tayná Morsch 29/08 109:07 Iniciar Apontar Data * 29/08/2025 Horas * 00…" at bounding box center [572, 29] width 1053 height 32
click at [551, 28] on div "Concluir Tayná Morsch 29/08 109:07 Iniciar Apontar Data * 29/08/2025 Horas * 00…" at bounding box center [572, 29] width 1053 height 32
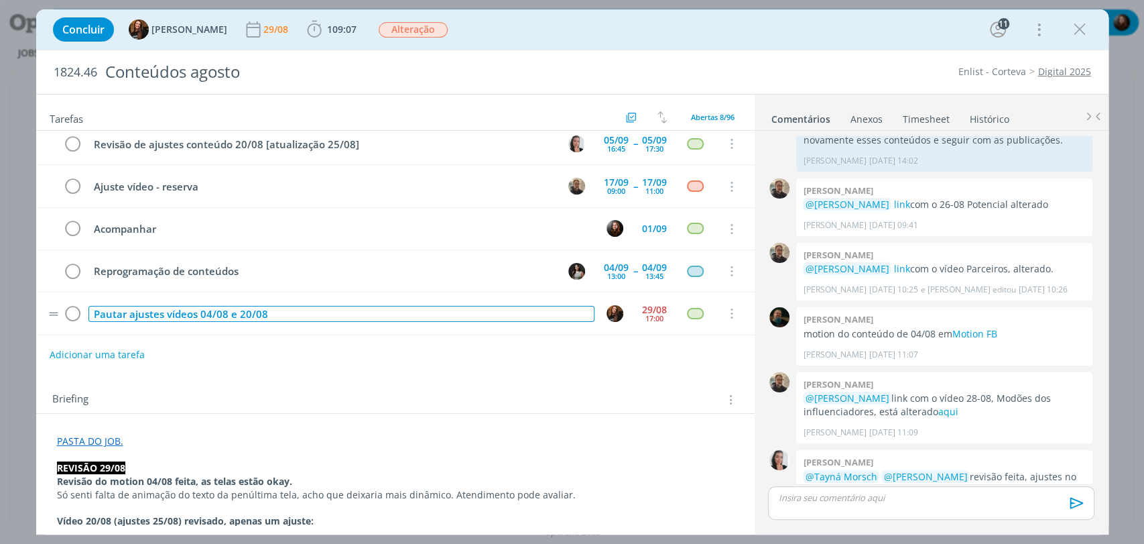
click at [164, 312] on div "Pautar ajustes vídeos 04/08 e 20/08" at bounding box center [342, 314] width 506 height 17
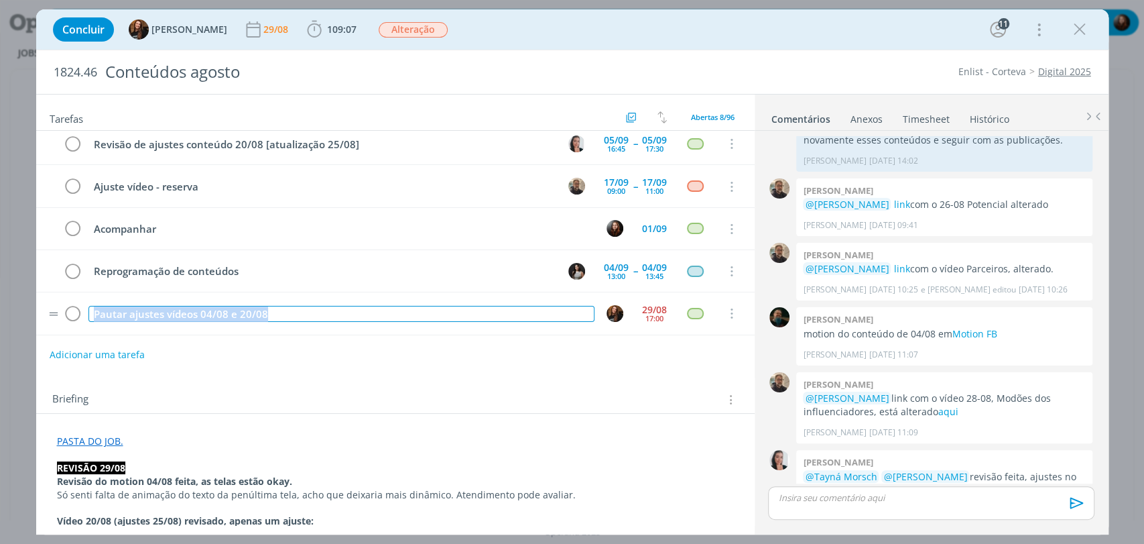
click at [164, 312] on div "Pautar ajustes vídeos 04/08 e 20/08" at bounding box center [342, 314] width 506 height 17
copy div "Pautar ajustes vídeos 04/08 e 20/08"
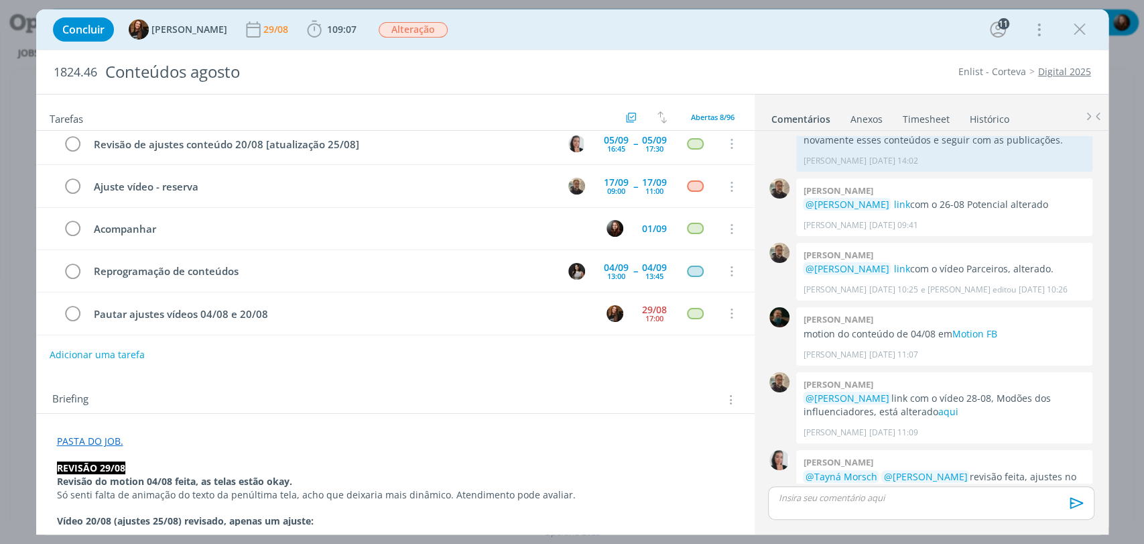
drag, startPoint x: 203, startPoint y: 377, endPoint x: 176, endPoint y: 360, distance: 32.2
click at [200, 375] on div "Tarefas Usar Job de template Criar template a partir deste job Visualizar Templ…" at bounding box center [395, 310] width 719 height 430
click at [115, 355] on button "Adicionar uma tarefa" at bounding box center [96, 354] width 95 height 23
paste input "Pautar ajustes vídeos 04/08 e 20/08"
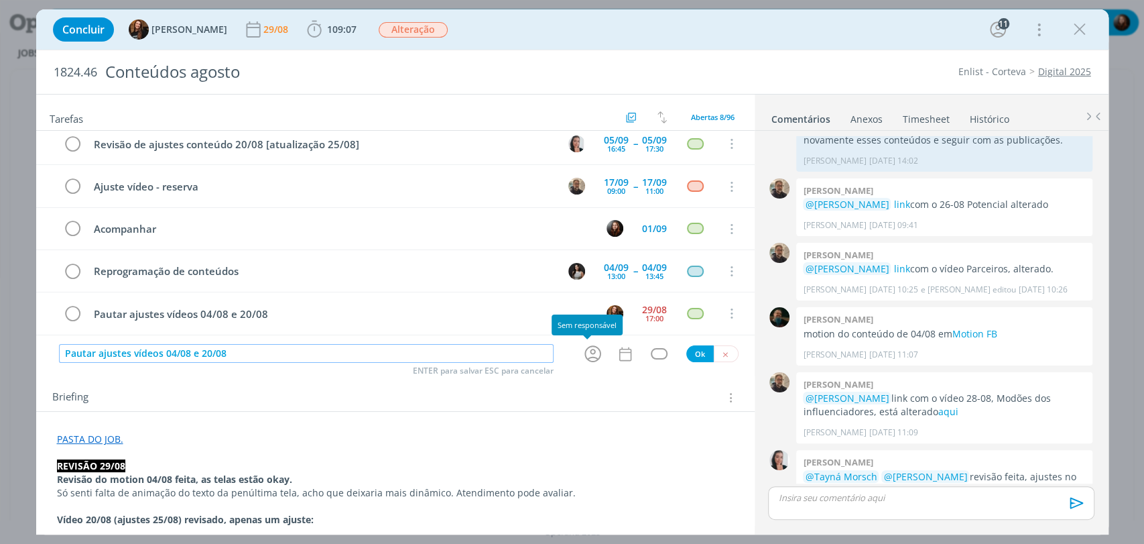
click at [585, 350] on icon "dialog" at bounding box center [593, 354] width 17 height 17
type input "Pautar ajustes vídeos 04/08 e 20/08"
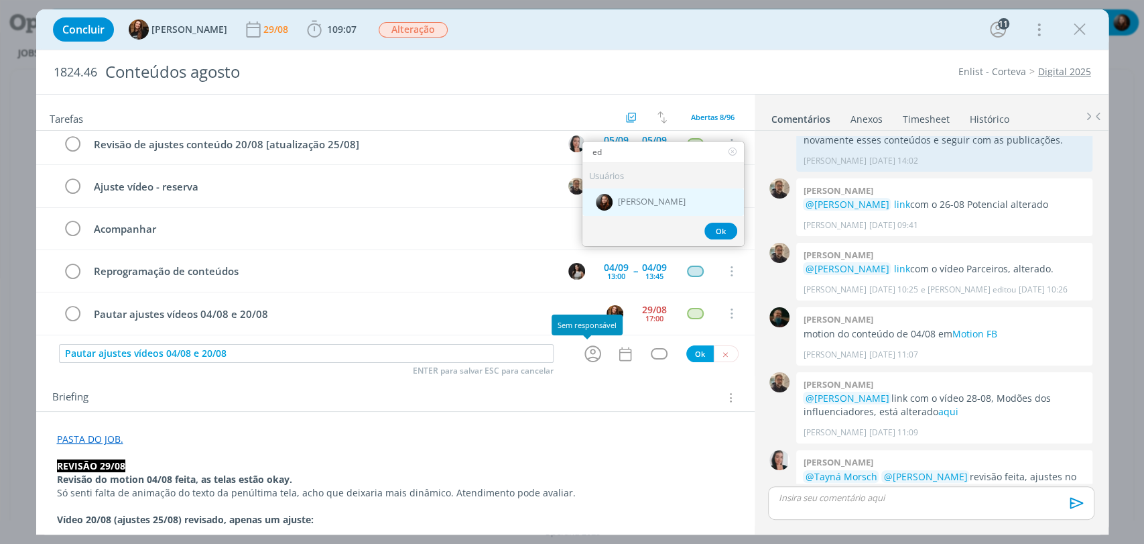
type input "ed"
click at [634, 198] on span "[PERSON_NAME]" at bounding box center [652, 202] width 68 height 11
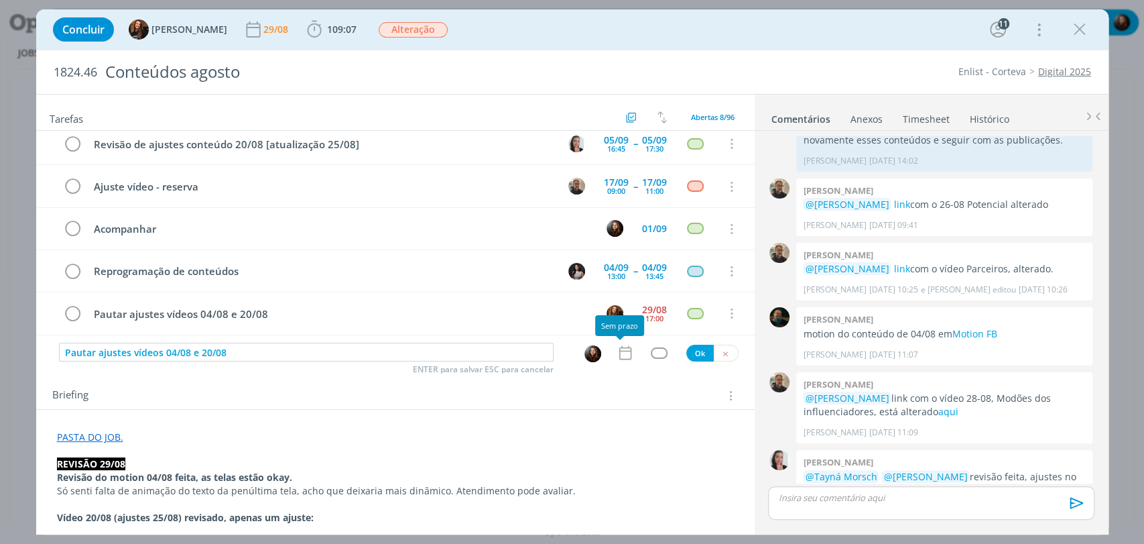
click at [623, 357] on icon "dialog" at bounding box center [625, 352] width 17 height 17
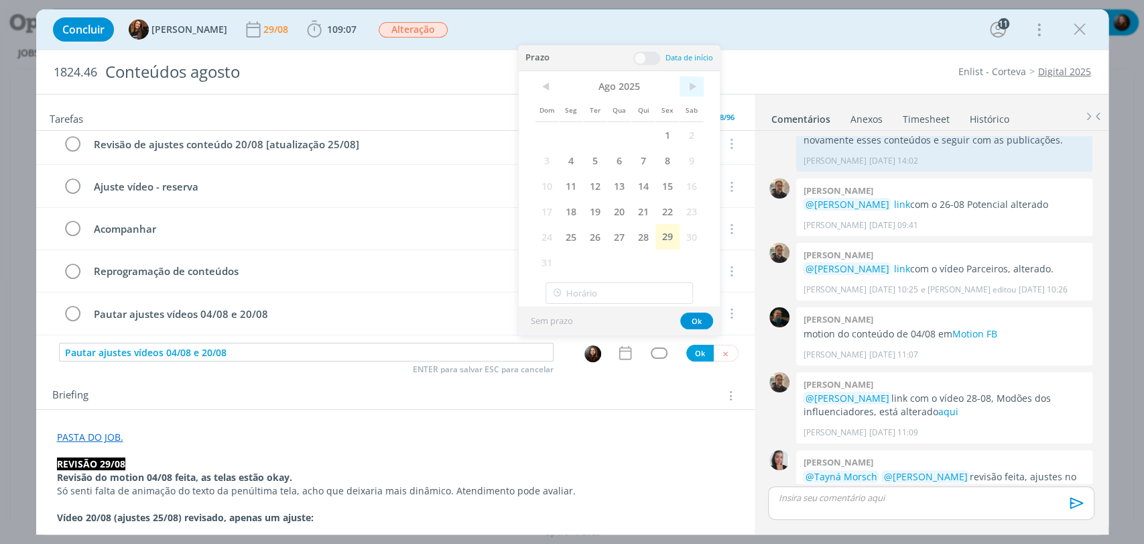
click at [687, 83] on span ">" at bounding box center [692, 86] width 24 height 20
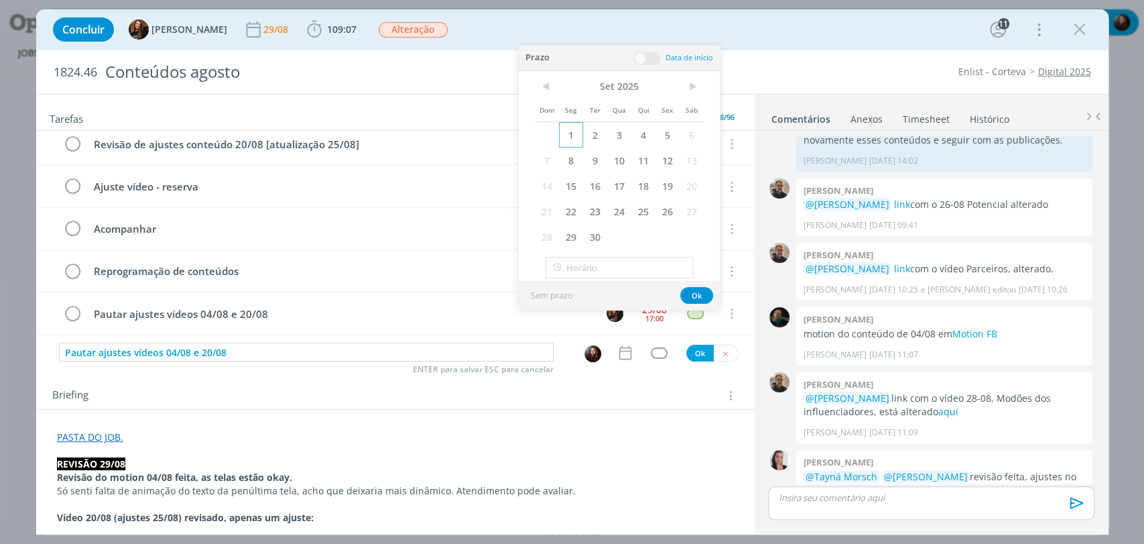
click at [573, 131] on span "1" at bounding box center [571, 134] width 24 height 25
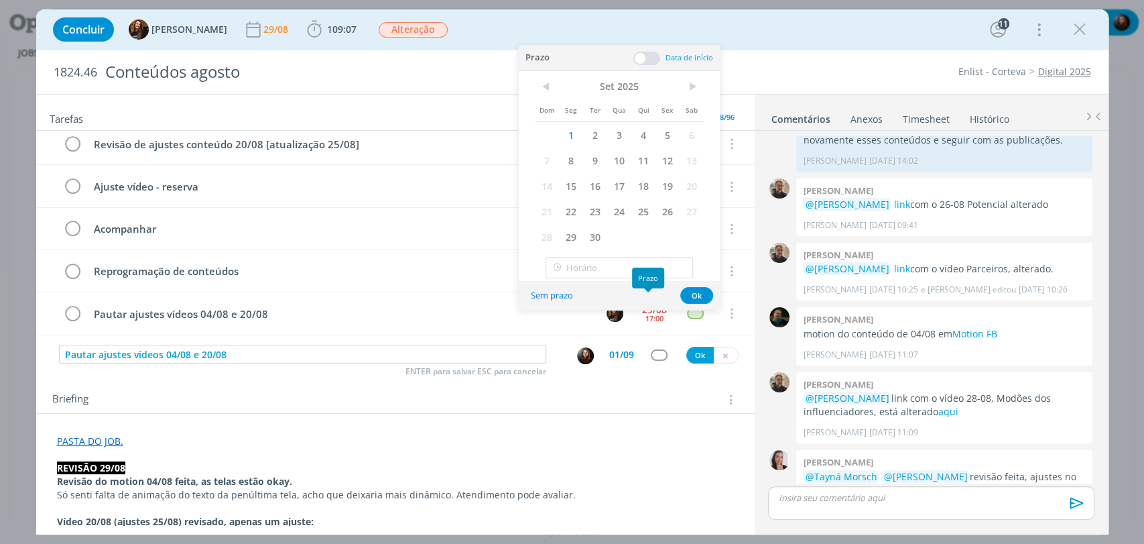
click at [632, 270] on div "Prazo" at bounding box center [648, 278] width 32 height 21
click at [609, 266] on input "18:00" at bounding box center [620, 267] width 148 height 21
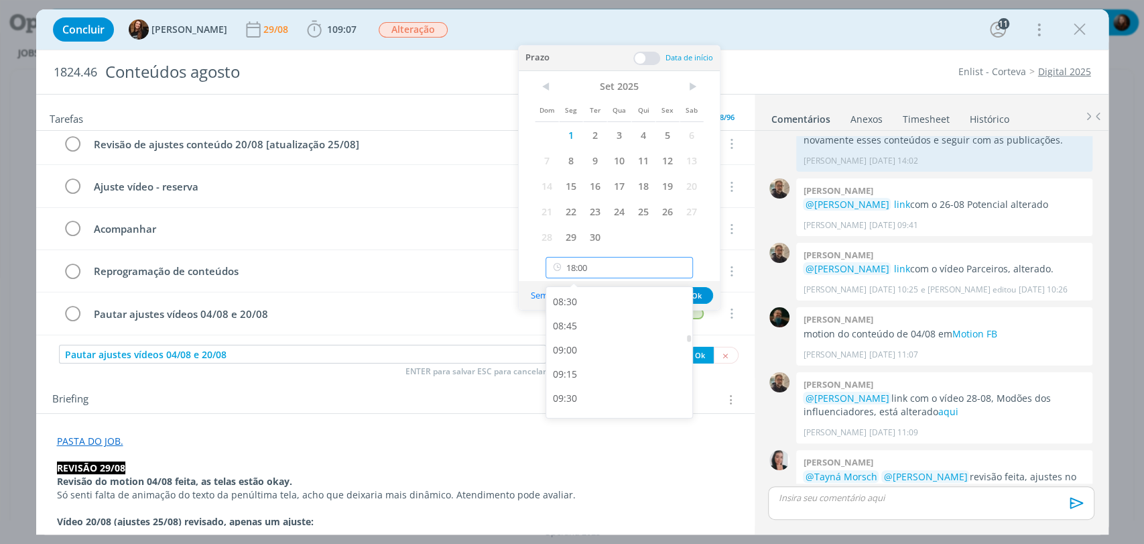
scroll to position [816, 0]
click at [573, 372] on div "09:15" at bounding box center [621, 376] width 150 height 24
type input "09:15"
click at [699, 291] on button "Ok" at bounding box center [697, 295] width 33 height 17
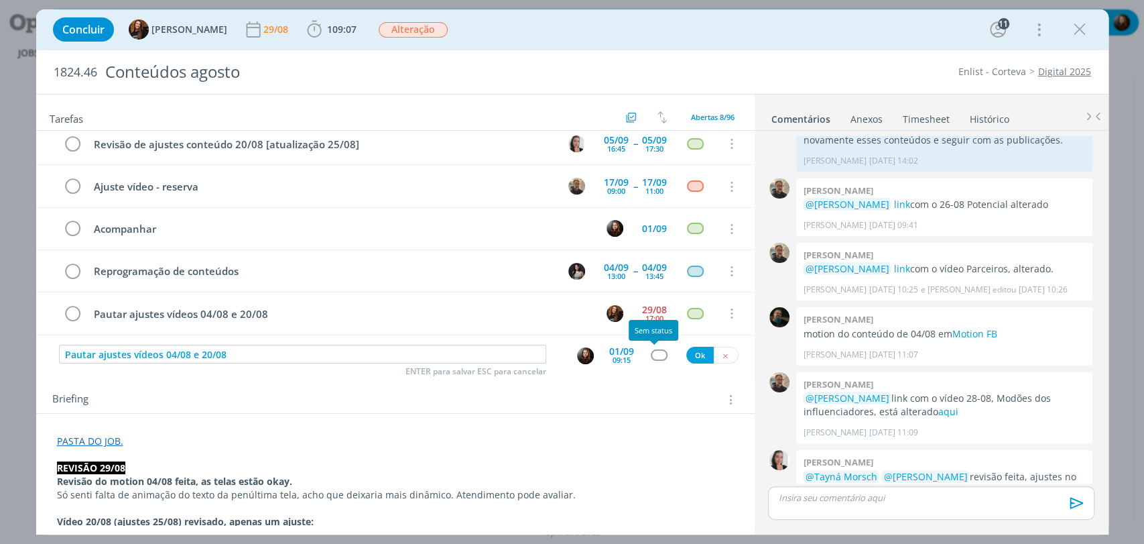
click at [652, 355] on div "dialog" at bounding box center [659, 354] width 17 height 11
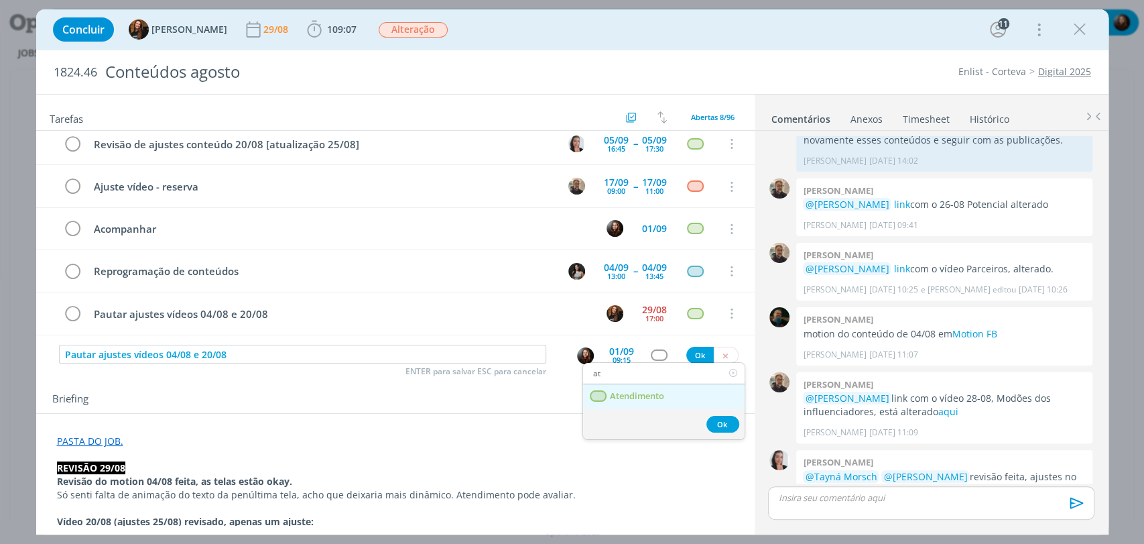
type input "at"
click at [650, 386] on link "Atendimento" at bounding box center [664, 396] width 162 height 25
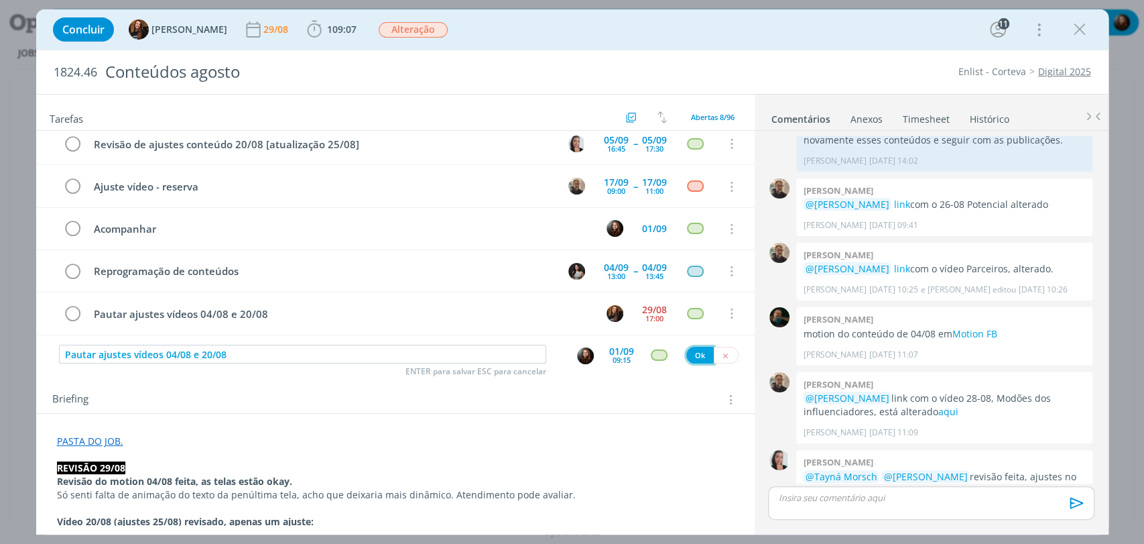
click at [689, 357] on button "Ok" at bounding box center [700, 355] width 27 height 17
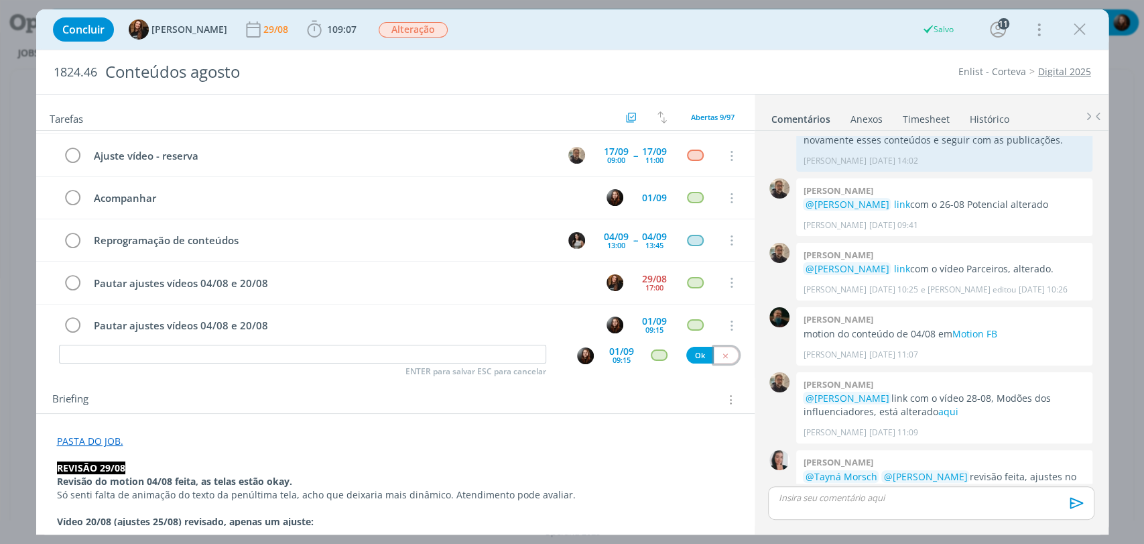
click at [721, 354] on icon "dialog" at bounding box center [725, 355] width 9 height 9
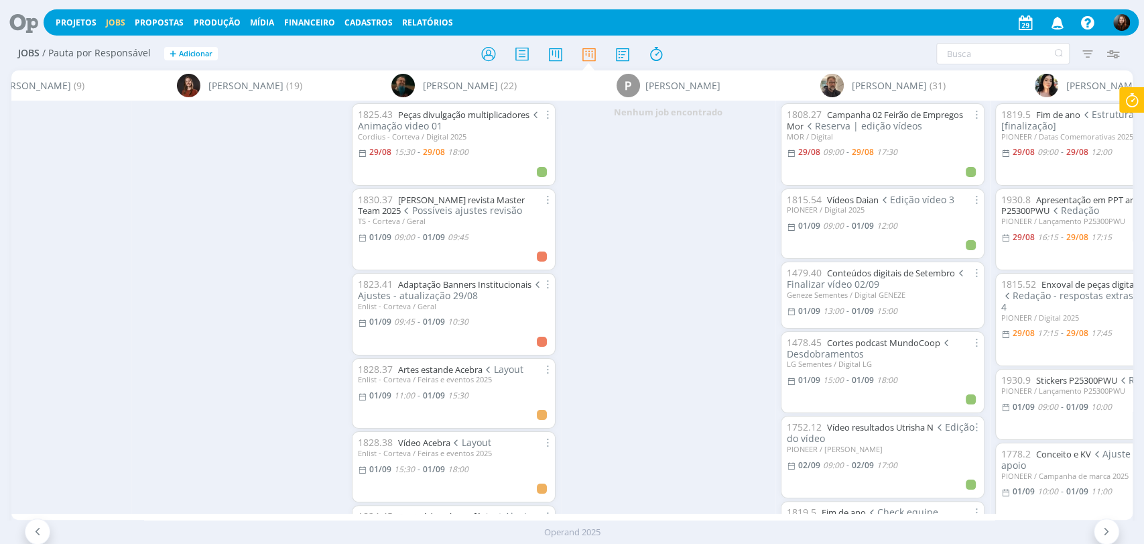
scroll to position [0, 3449]
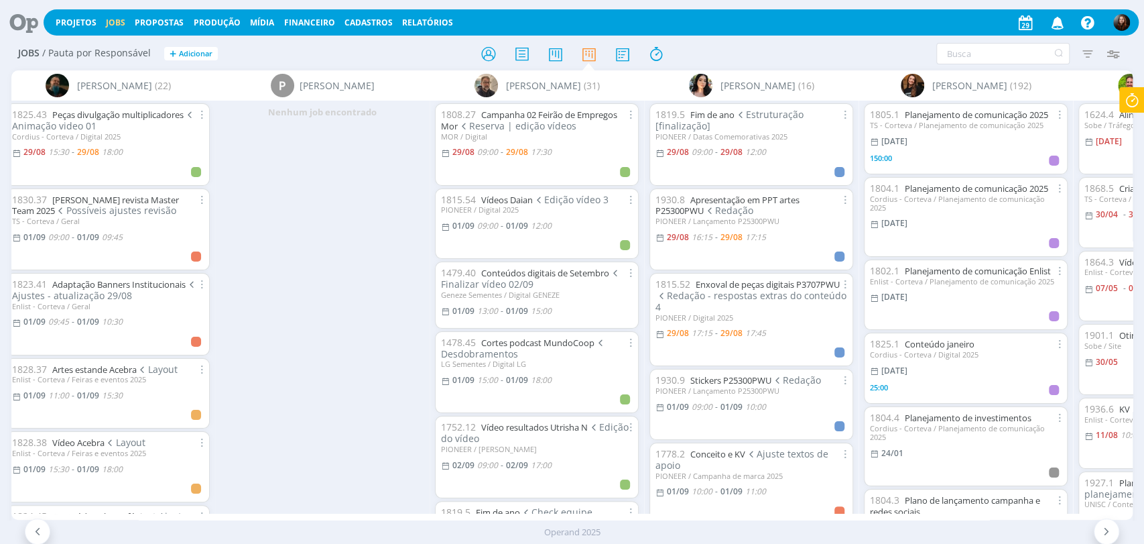
click at [738, 58] on div at bounding box center [573, 54] width 374 height 24
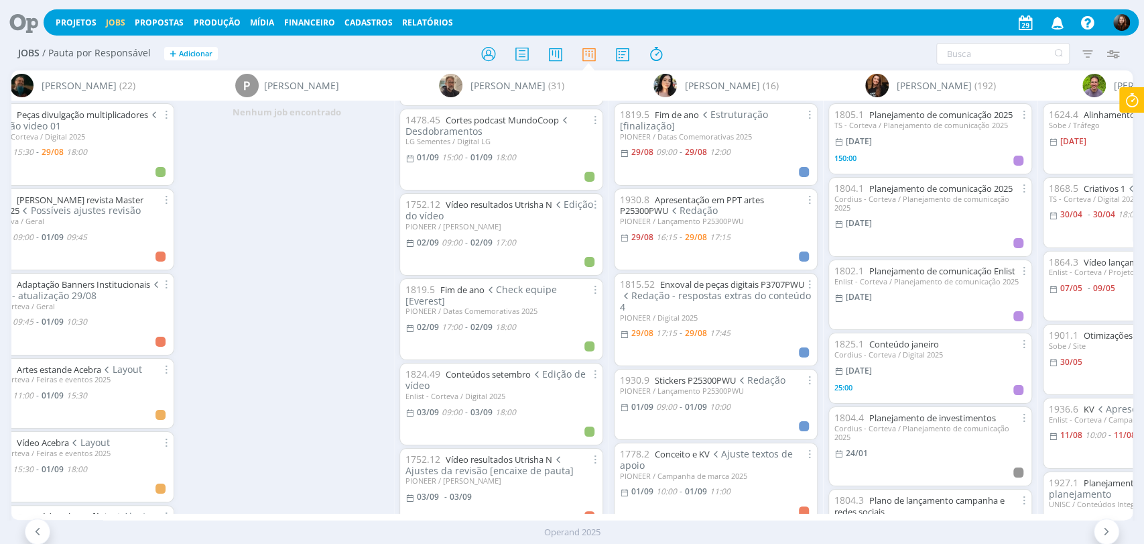
scroll to position [223, 0]
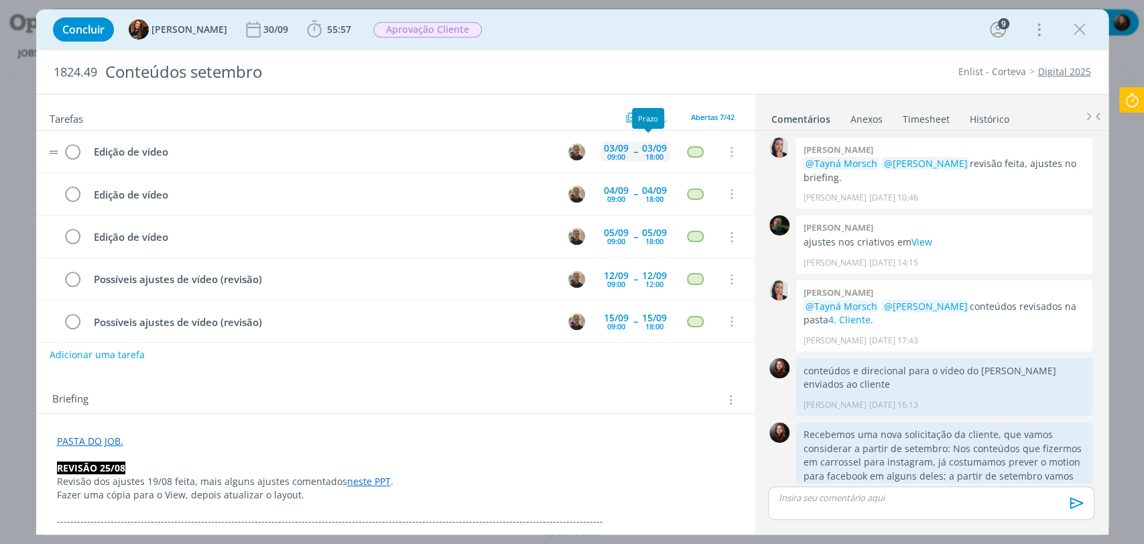
click at [646, 153] on div "18:00" at bounding box center [655, 156] width 18 height 7
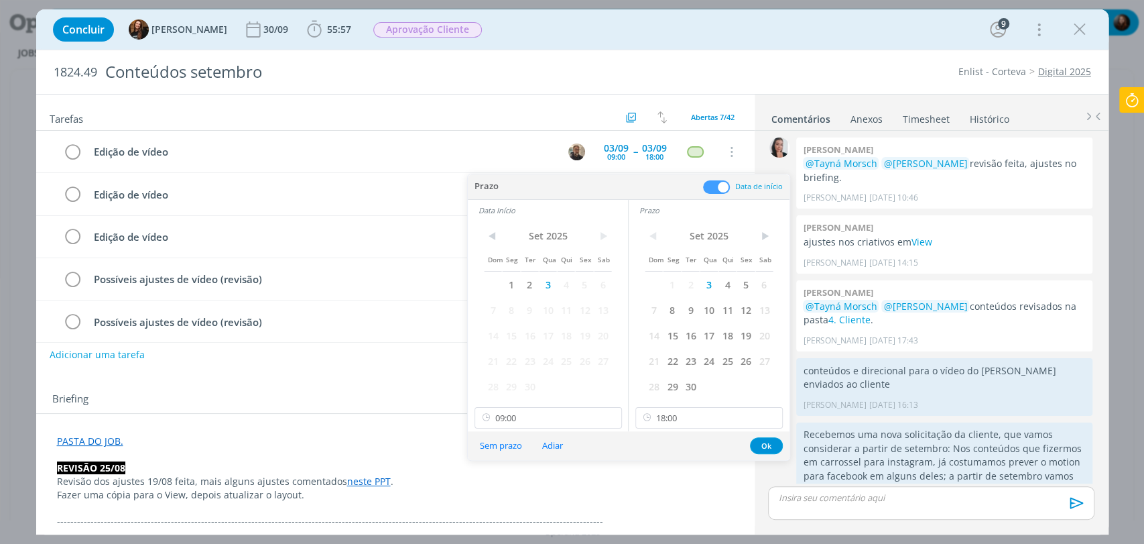
click at [725, 188] on span at bounding box center [716, 186] width 27 height 13
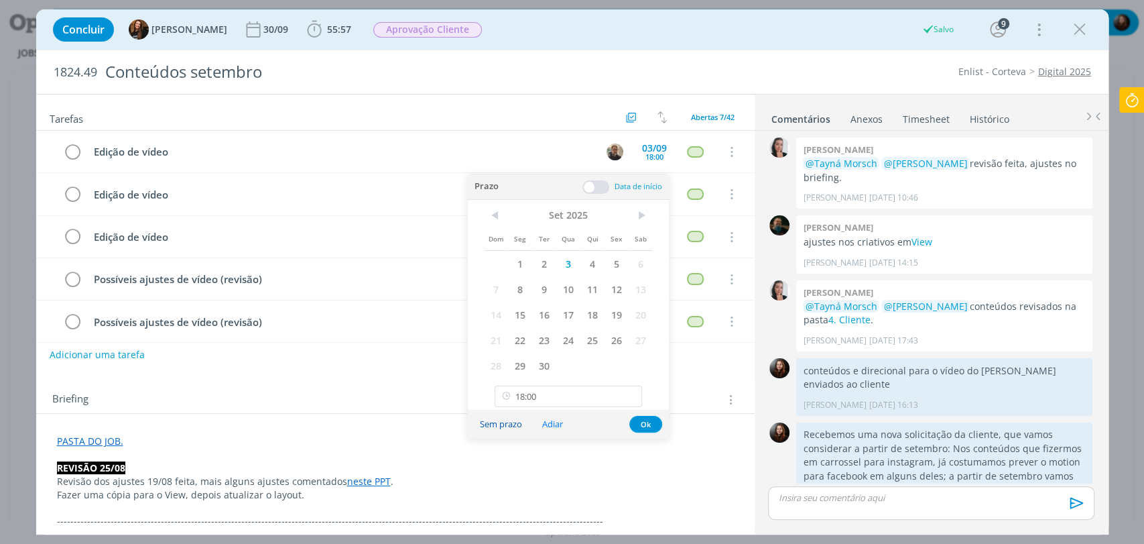
click at [503, 426] on button "Sem prazo" at bounding box center [501, 424] width 60 height 18
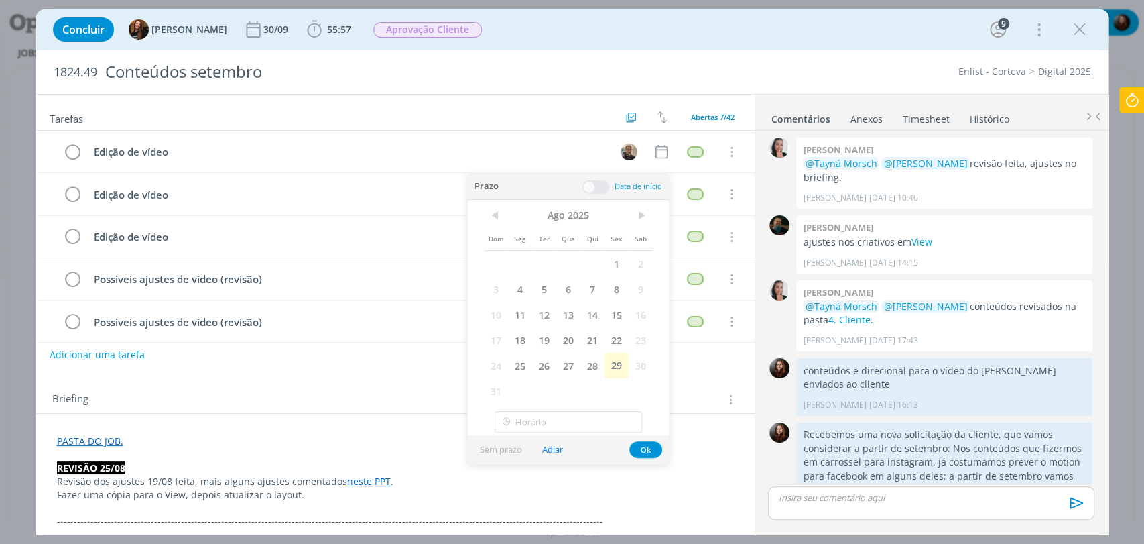
type input "18:00"
click at [640, 447] on button "Ok" at bounding box center [646, 449] width 33 height 17
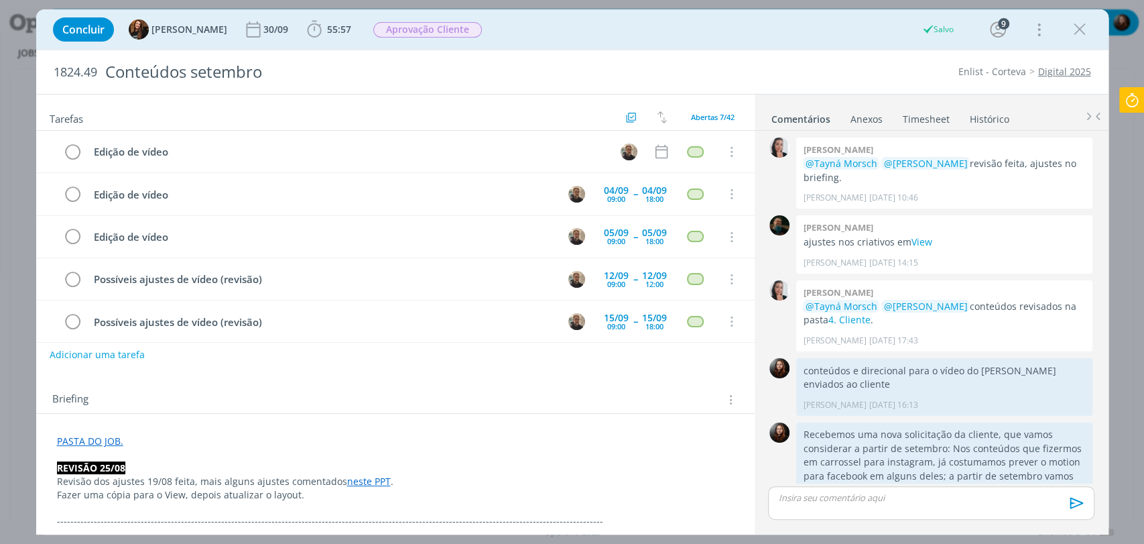
click at [707, 369] on div "Tarefas Usar Job de template Criar template a partir deste job Visualizar Templ…" at bounding box center [395, 310] width 719 height 430
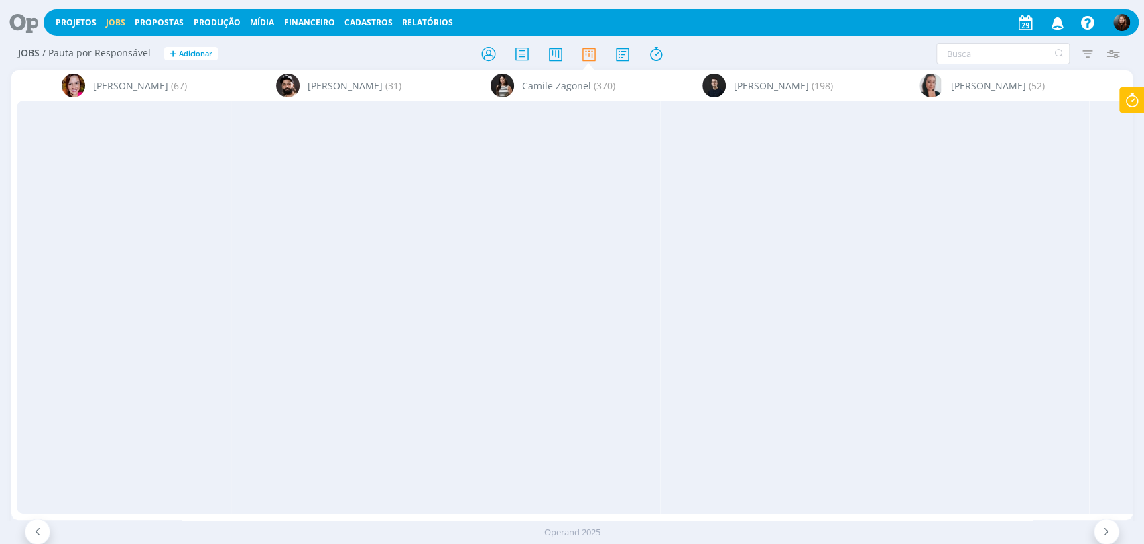
scroll to position [223, 0]
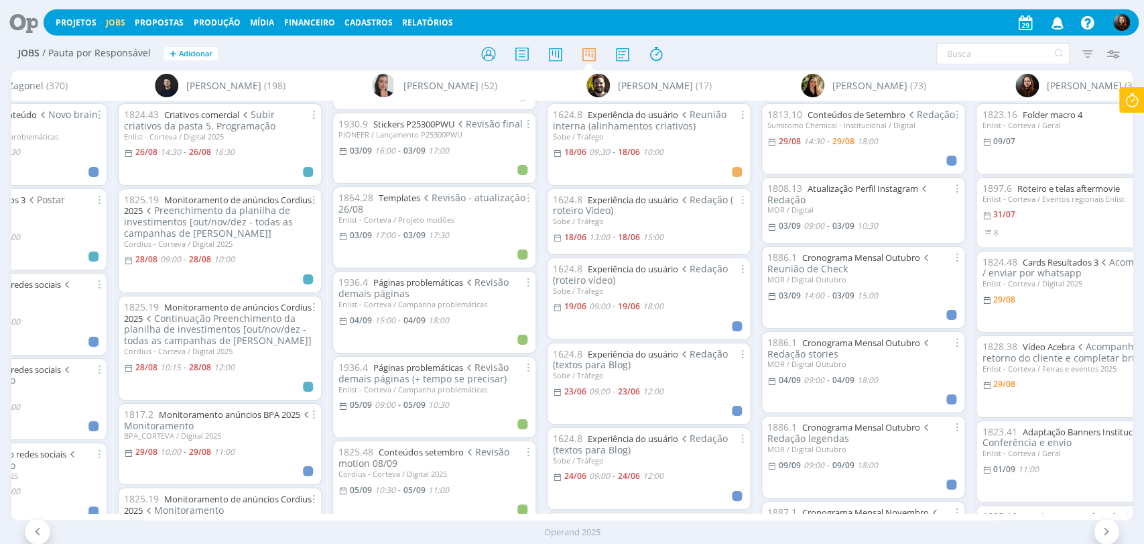
scroll to position [1936, 0]
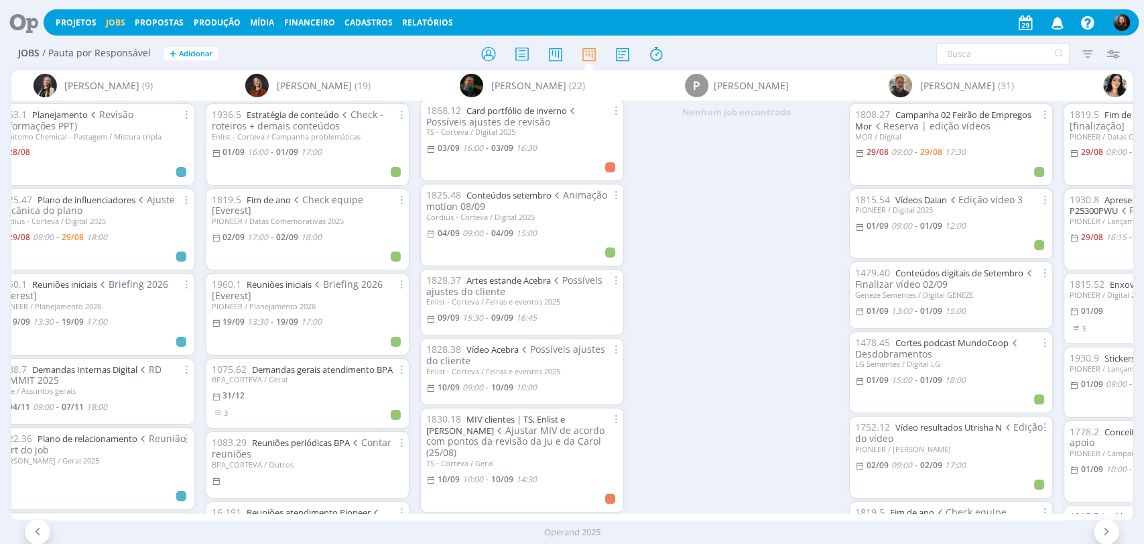
scroll to position [894, 0]
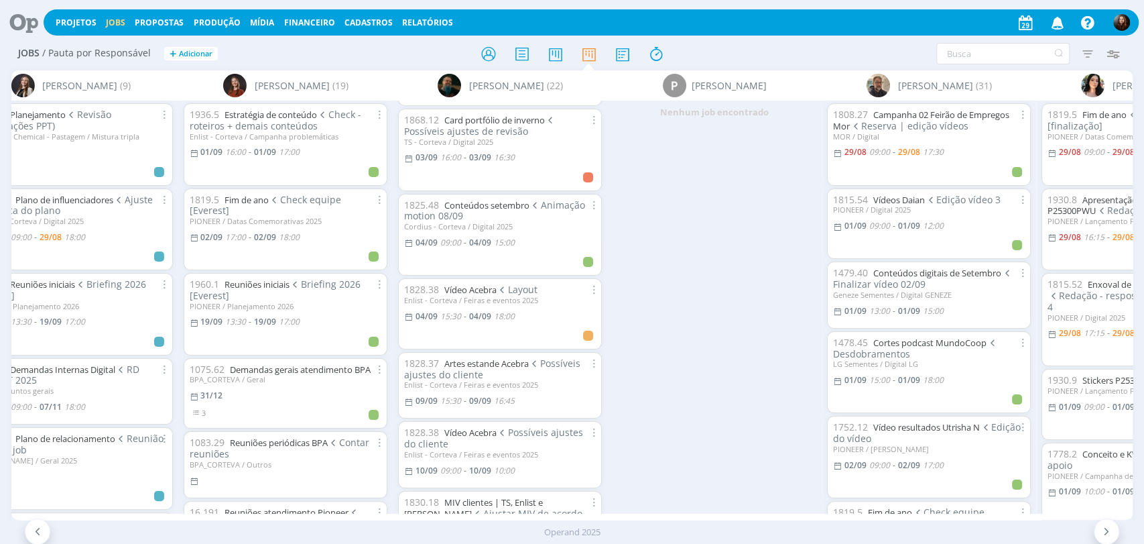
scroll to position [745, 0]
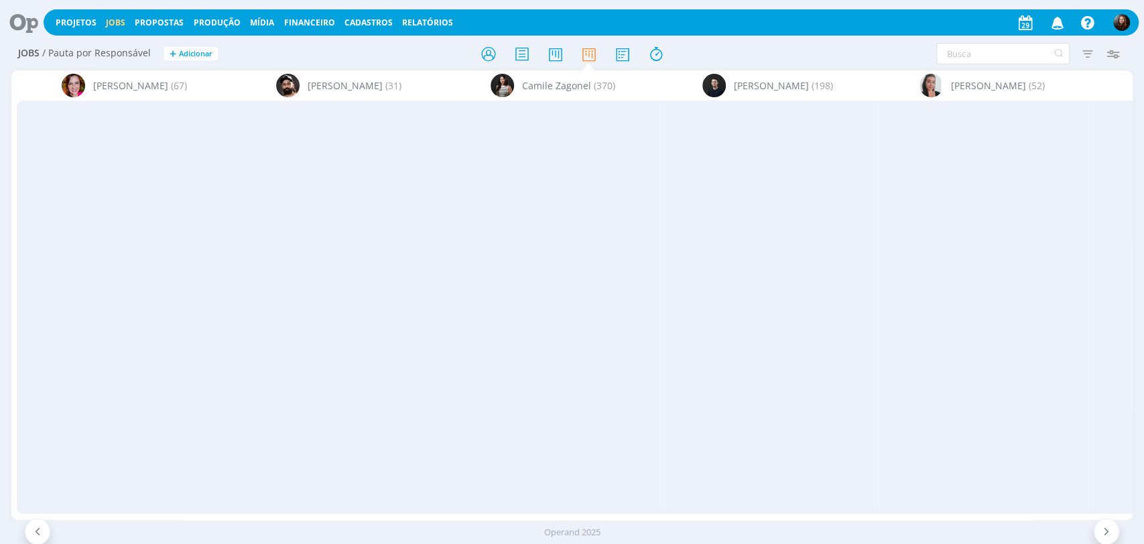
scroll to position [0, 3057]
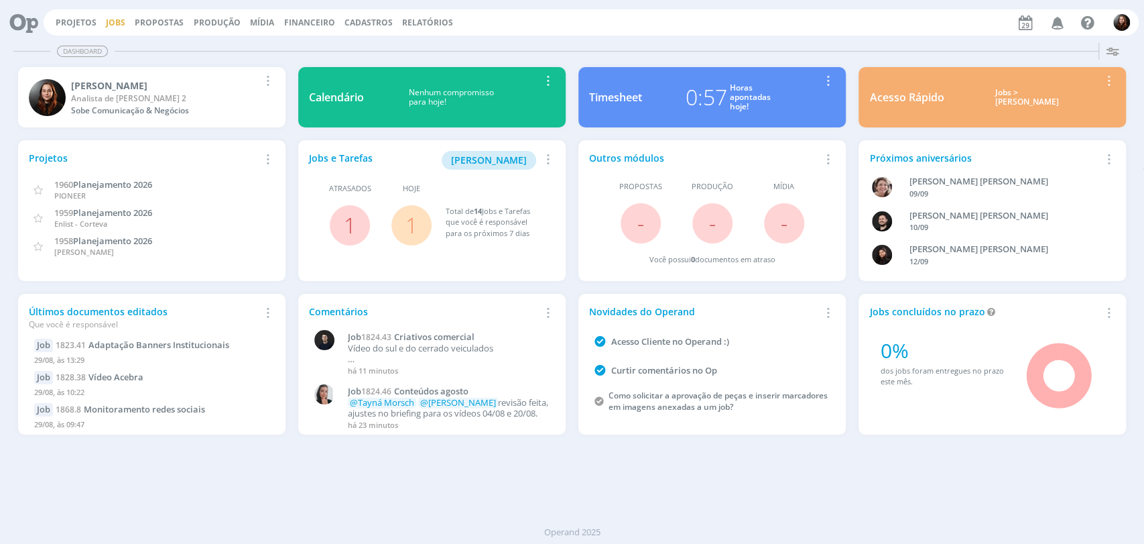
click at [111, 25] on link "Jobs" at bounding box center [115, 22] width 19 height 11
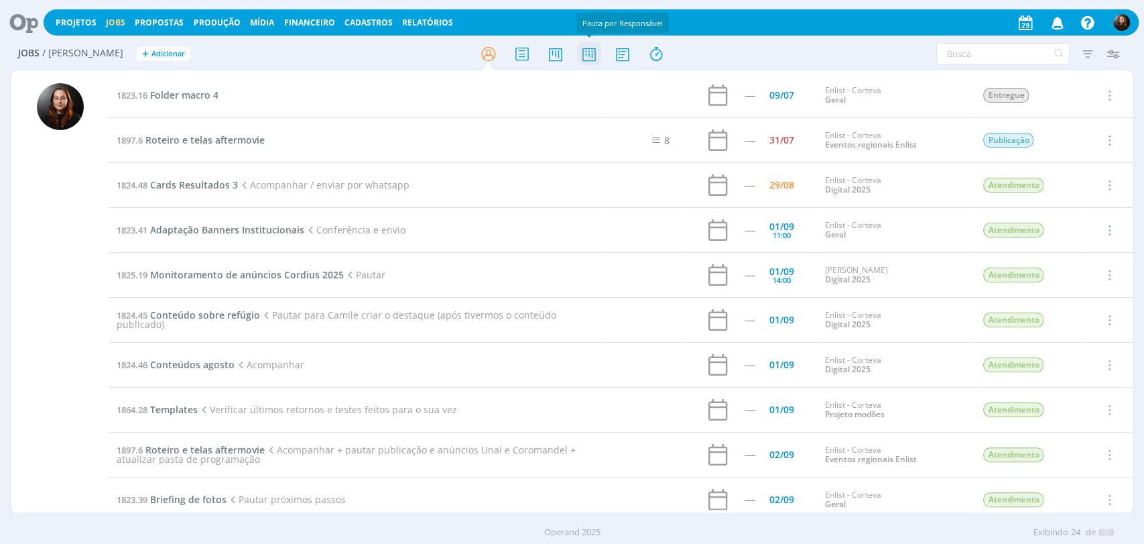
click at [587, 55] on icon at bounding box center [589, 54] width 24 height 26
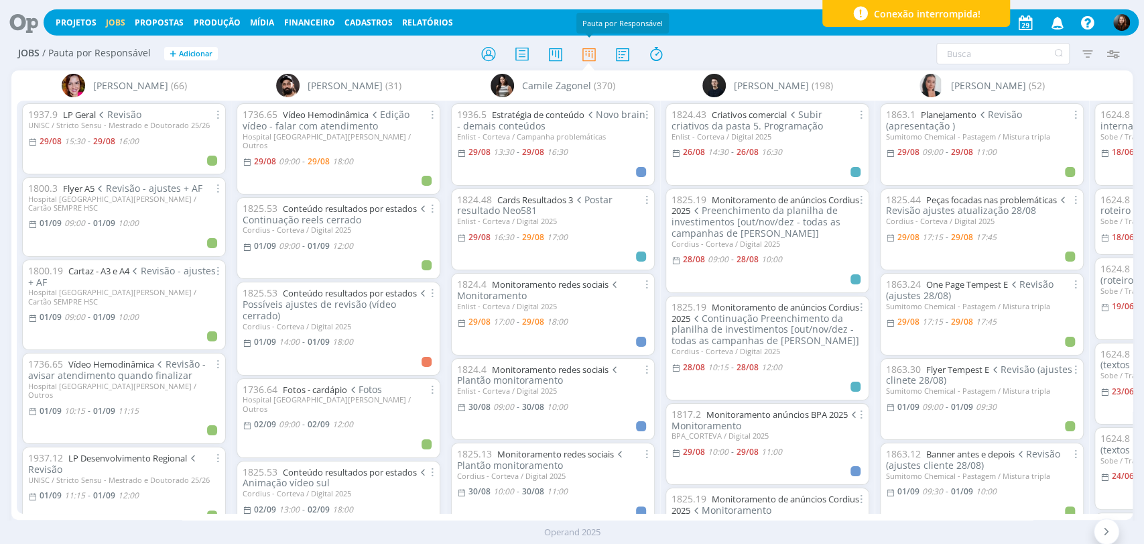
click at [19, 23] on icon at bounding box center [18, 22] width 27 height 26
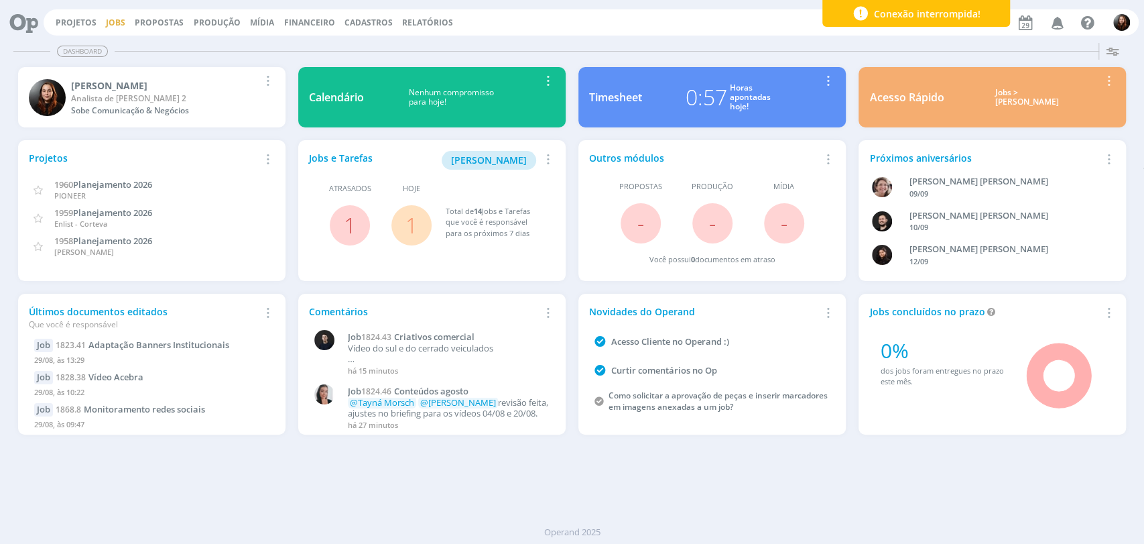
click at [113, 23] on link "Jobs" at bounding box center [115, 22] width 19 height 11
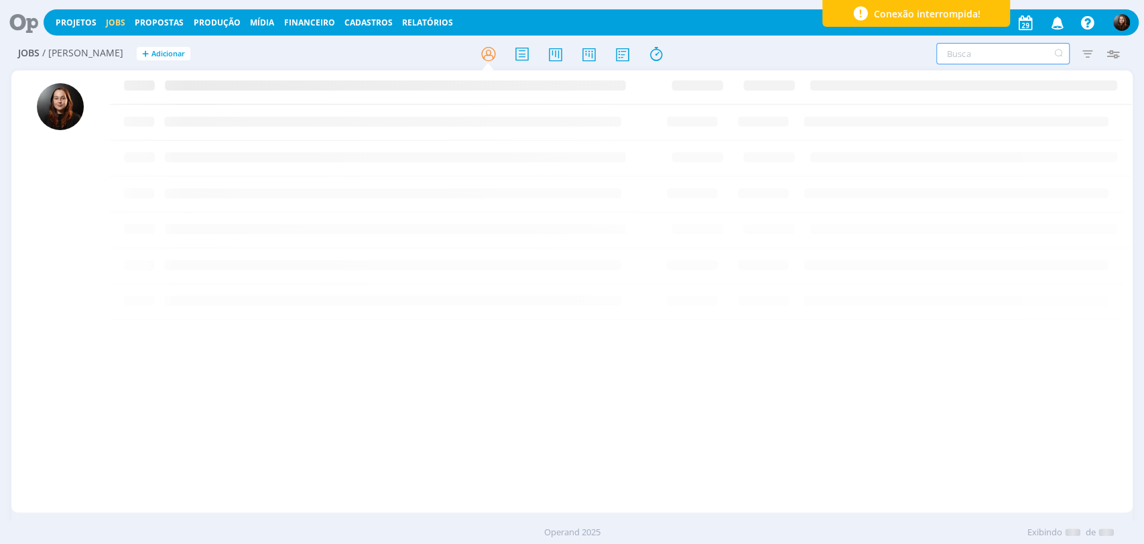
click at [1019, 54] on input "text" at bounding box center [1003, 53] width 133 height 21
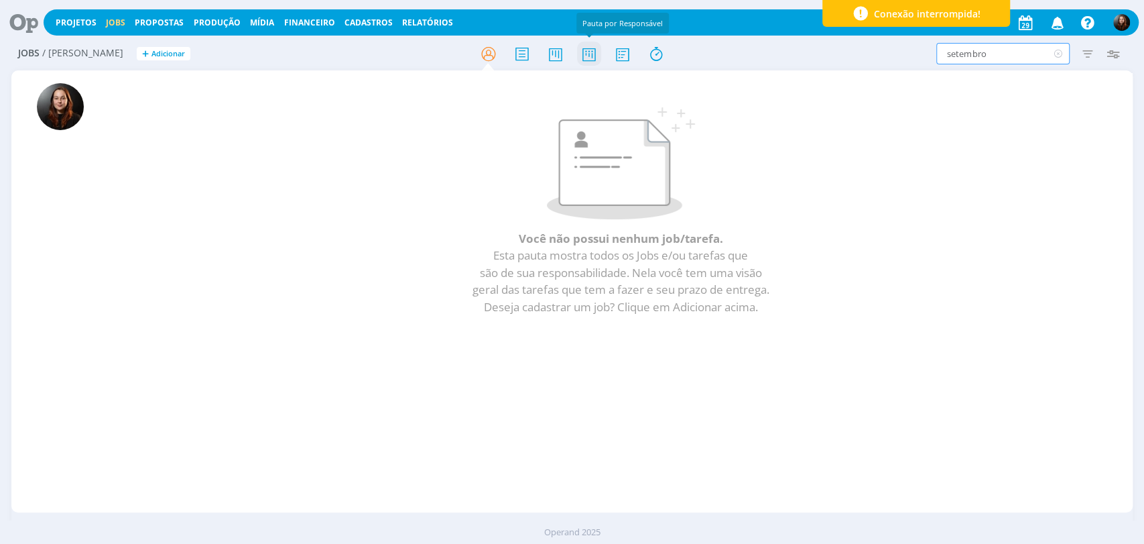
type input "setembro"
click at [593, 58] on icon at bounding box center [589, 54] width 24 height 26
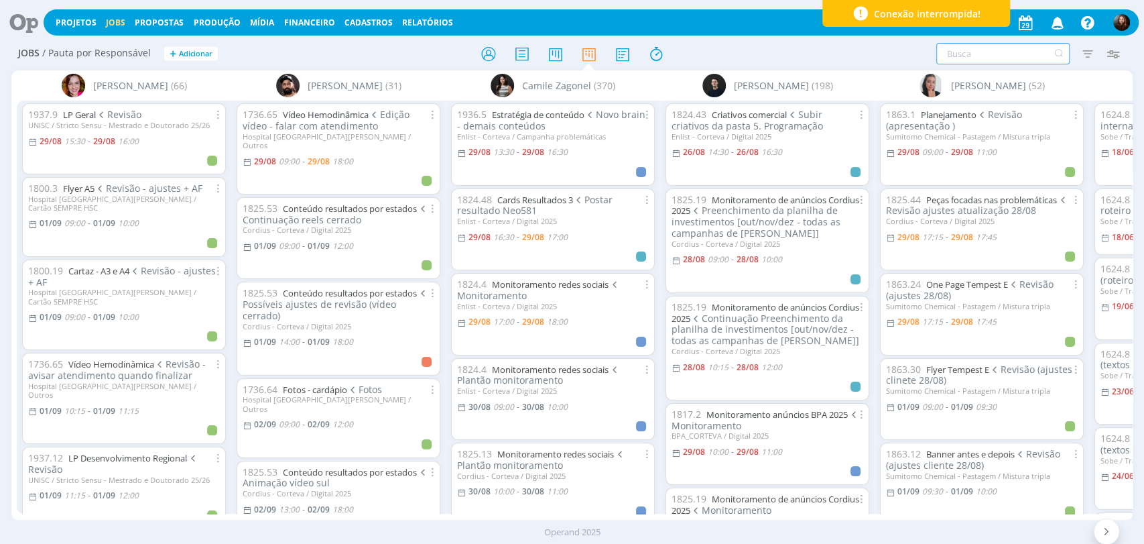
click at [986, 53] on input "text" at bounding box center [1003, 53] width 133 height 21
type input "sete"
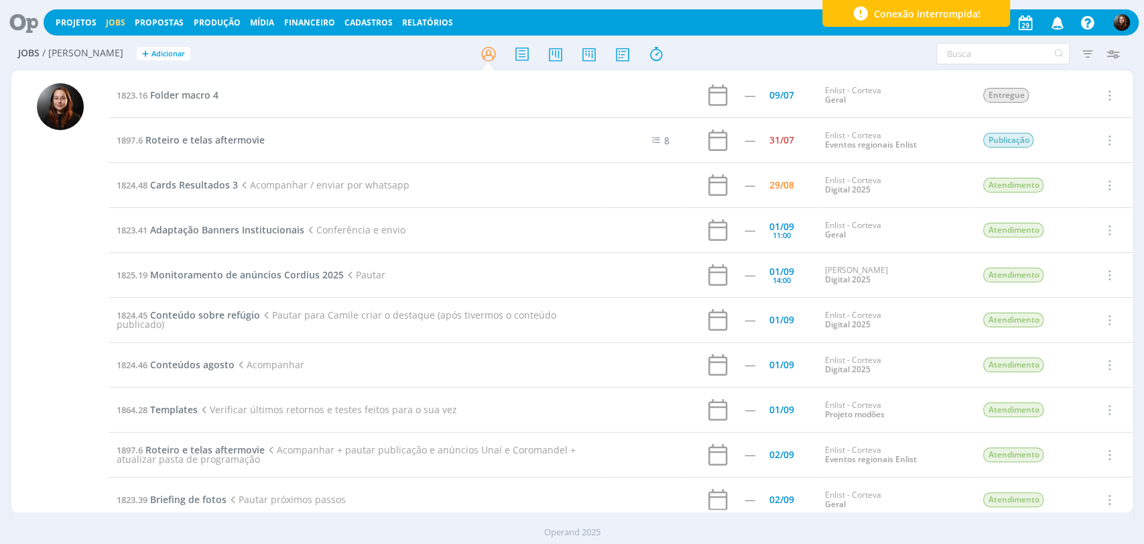
click at [711, 60] on div at bounding box center [573, 54] width 374 height 24
click at [585, 49] on icon at bounding box center [589, 54] width 24 height 26
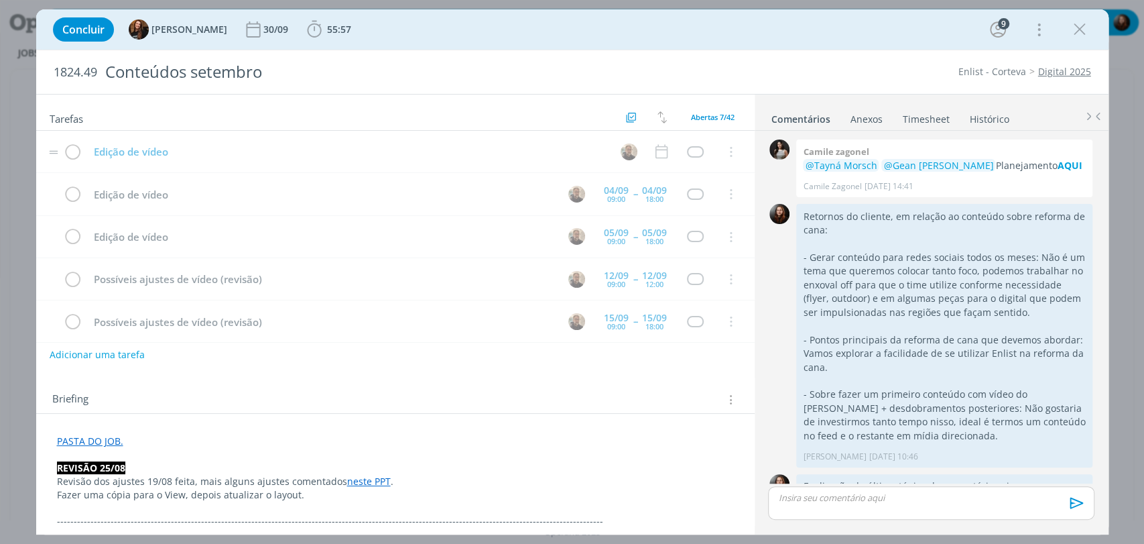
scroll to position [2049, 0]
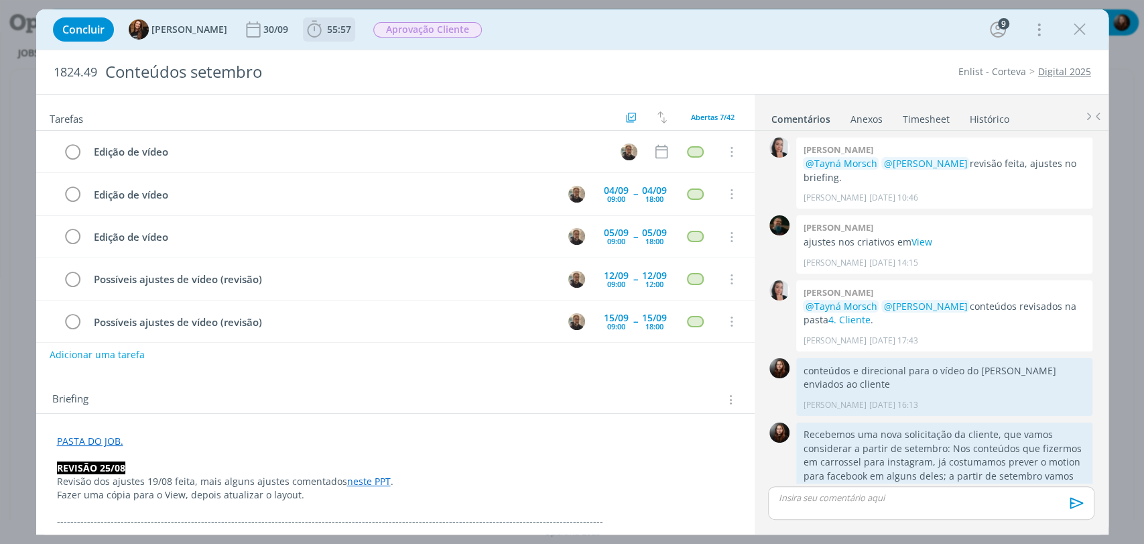
click at [304, 30] on icon "dialog" at bounding box center [314, 29] width 20 height 20
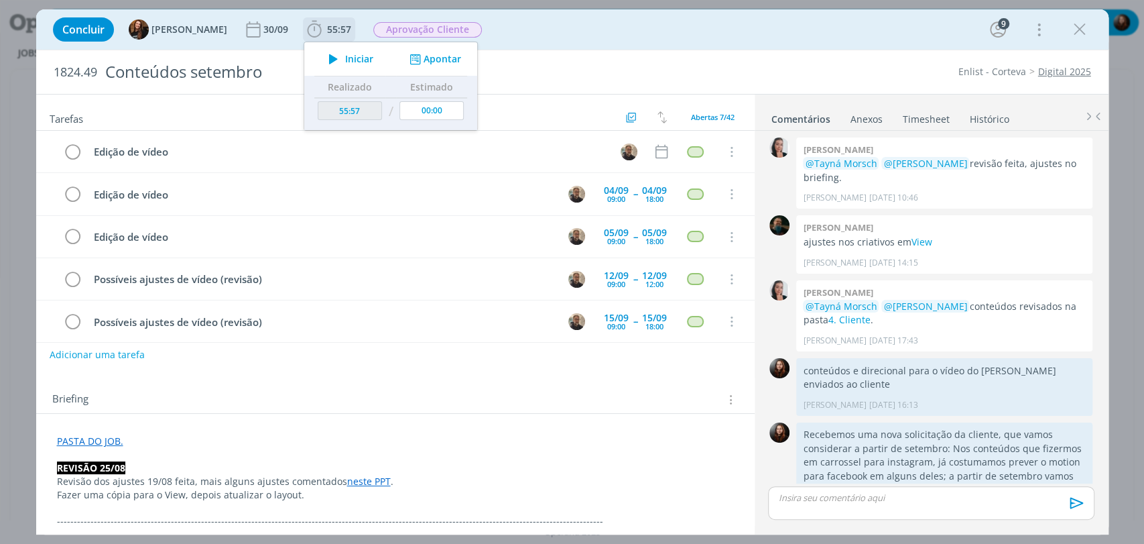
click at [345, 58] on span "Iniciar" at bounding box center [359, 58] width 28 height 9
click at [113, 451] on p "dialog" at bounding box center [395, 454] width 677 height 13
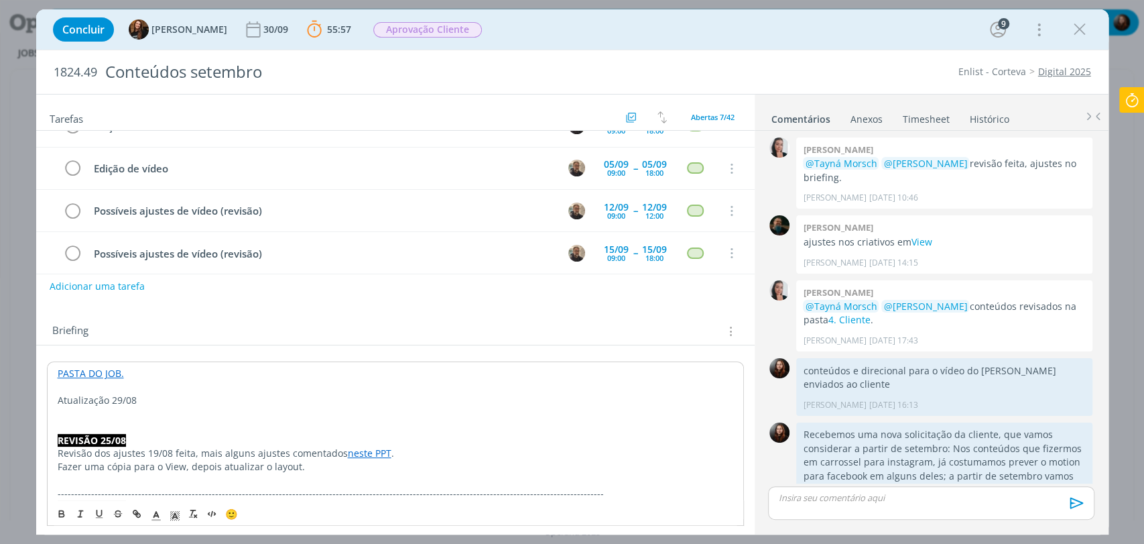
scroll to position [74, 0]
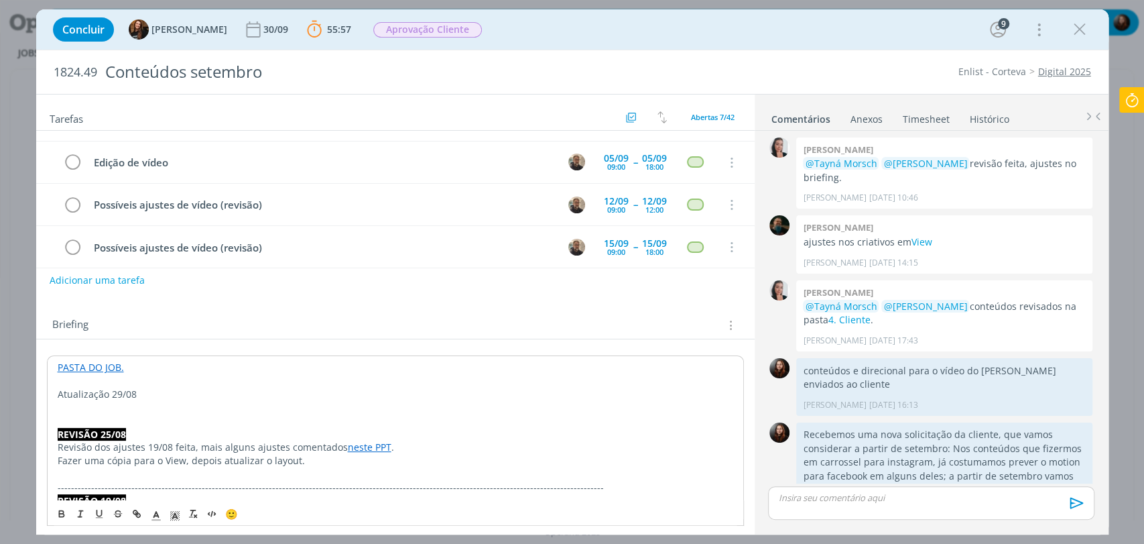
click at [125, 404] on p "dialog" at bounding box center [396, 407] width 676 height 13
click at [109, 385] on p "dialog" at bounding box center [396, 380] width 676 height 13
click at [114, 393] on p "Atualização 29/08" at bounding box center [396, 394] width 676 height 13
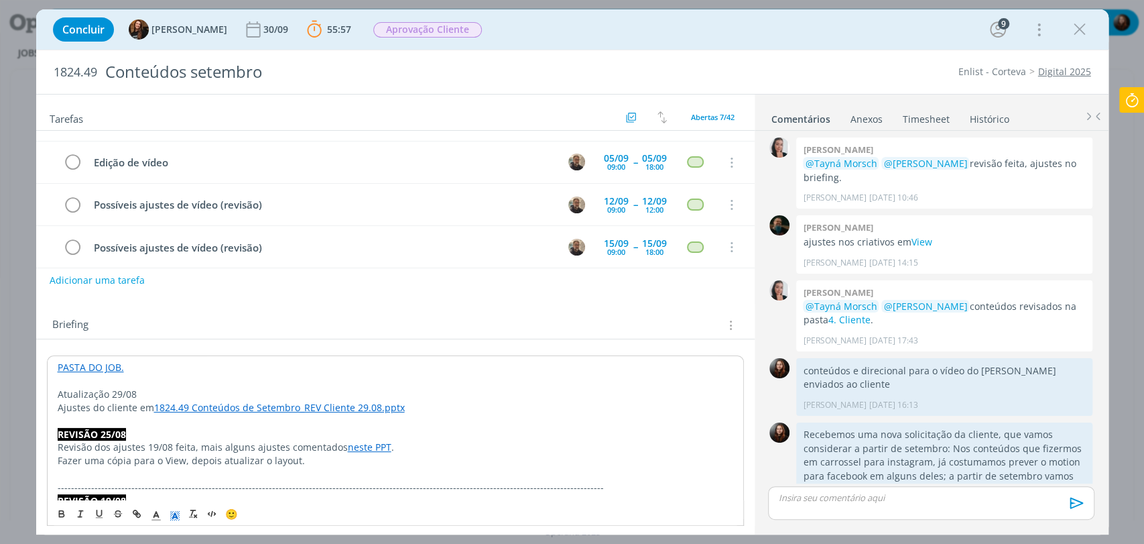
click at [176, 516] on polyline "dialog" at bounding box center [174, 515] width 5 height 5
click at [200, 444] on span "dialog" at bounding box center [203, 441] width 11 height 11
click at [210, 328] on div "Briefing Briefings Predefinidos Versões do Briefing Ver Briefing do Projeto" at bounding box center [397, 324] width 690 height 17
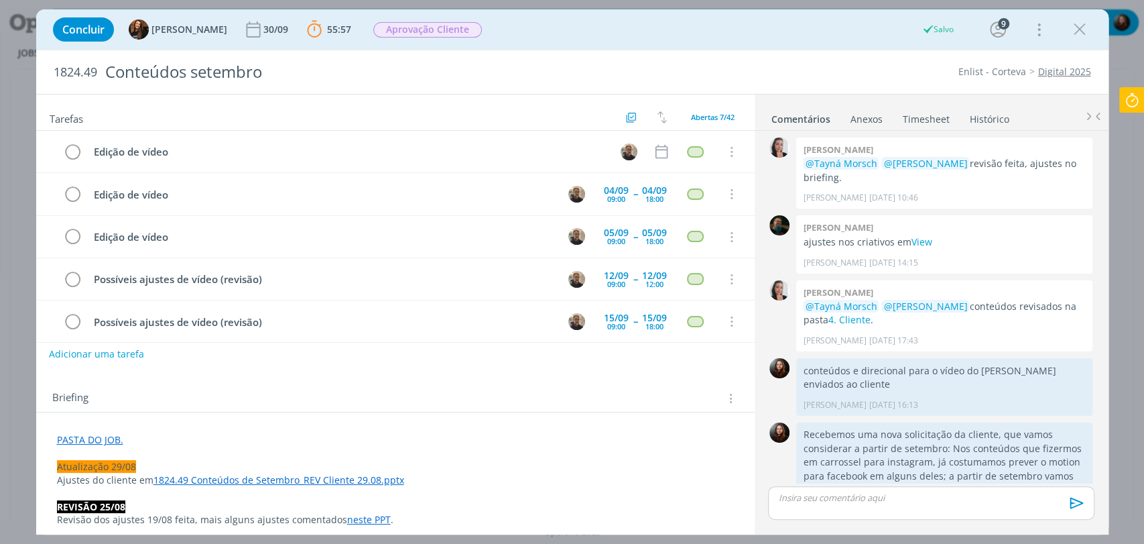
click at [119, 355] on button "Adicionar uma tarefa" at bounding box center [96, 354] width 95 height 23
click at [158, 353] on input "dialog" at bounding box center [306, 353] width 495 height 19
type input "R"
click at [156, 351] on input "Ajustes [atualização 29/08]" at bounding box center [306, 353] width 495 height 19
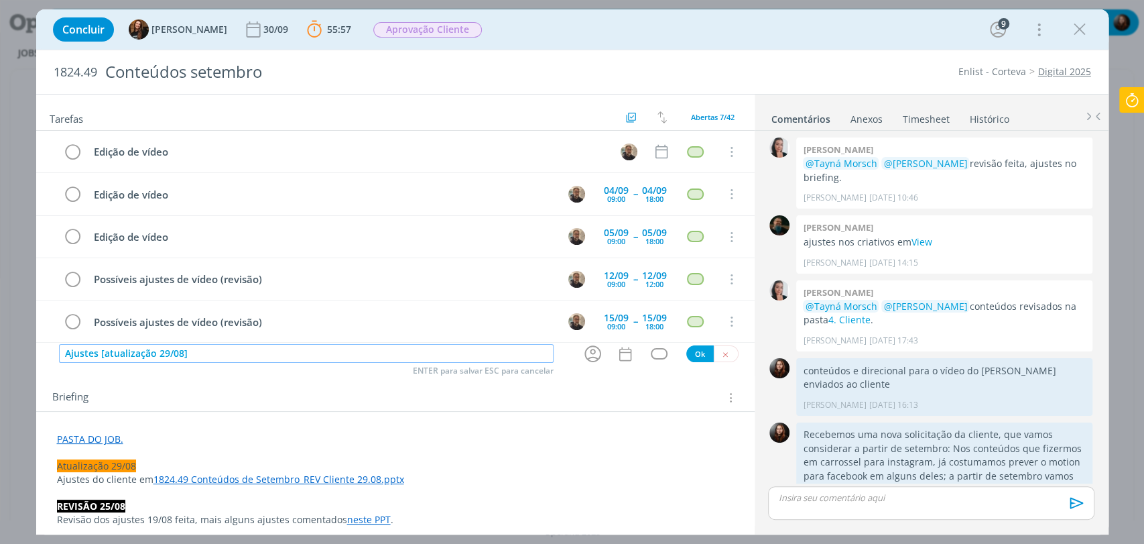
click at [156, 351] on input "Ajustes [atualização 29/08]" at bounding box center [306, 353] width 495 height 19
type input "Ajustes [atualização 29/08]"
click at [690, 355] on button "Ok" at bounding box center [700, 353] width 27 height 17
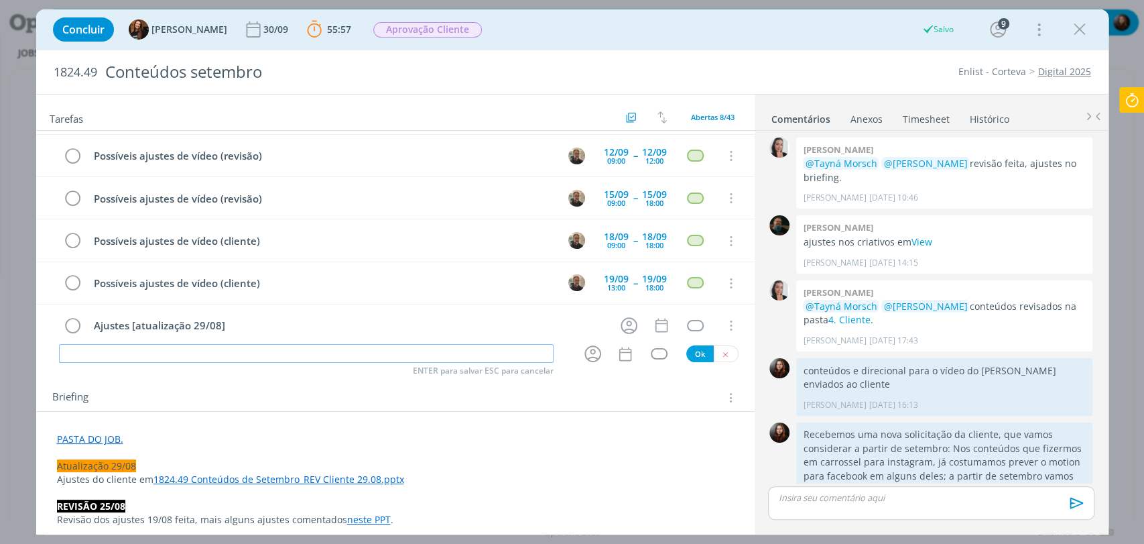
click at [434, 351] on input "dialog" at bounding box center [306, 353] width 495 height 19
paste input "Ajustes [atualização 29/08]"
type input "Ajustes [atualização 29/08]"
click at [697, 351] on button "Ok" at bounding box center [700, 353] width 27 height 17
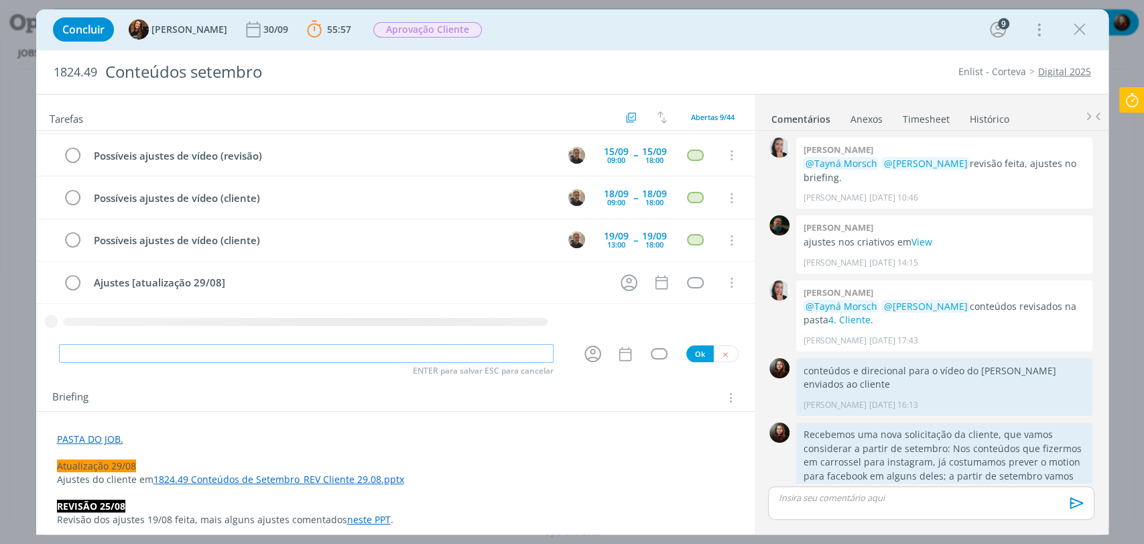
click at [430, 355] on input "dialog" at bounding box center [306, 353] width 495 height 19
paste input "Ajustes [atualização 29/08]"
drag, startPoint x: 70, startPoint y: 351, endPoint x: 57, endPoint y: 350, distance: 12.8
click at [57, 350] on div "Ajustes [atualização 29/08] ENTER para salvar ESC para cancelar Ok" at bounding box center [395, 354] width 719 height 22
type input "Revisão de ajustes [atualização 29/08]"
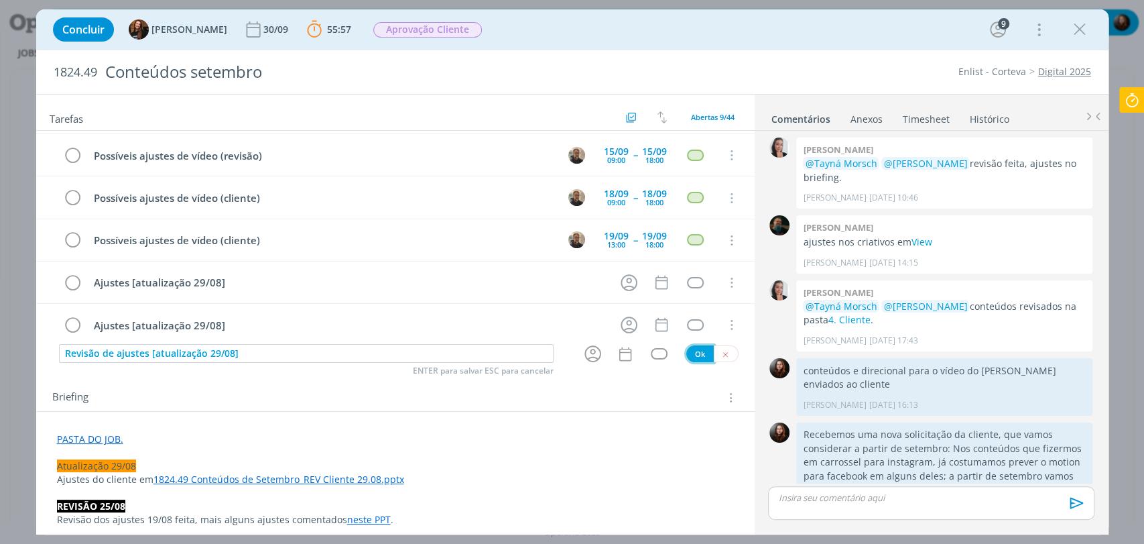
click at [689, 353] on button "Ok" at bounding box center [700, 353] width 27 height 17
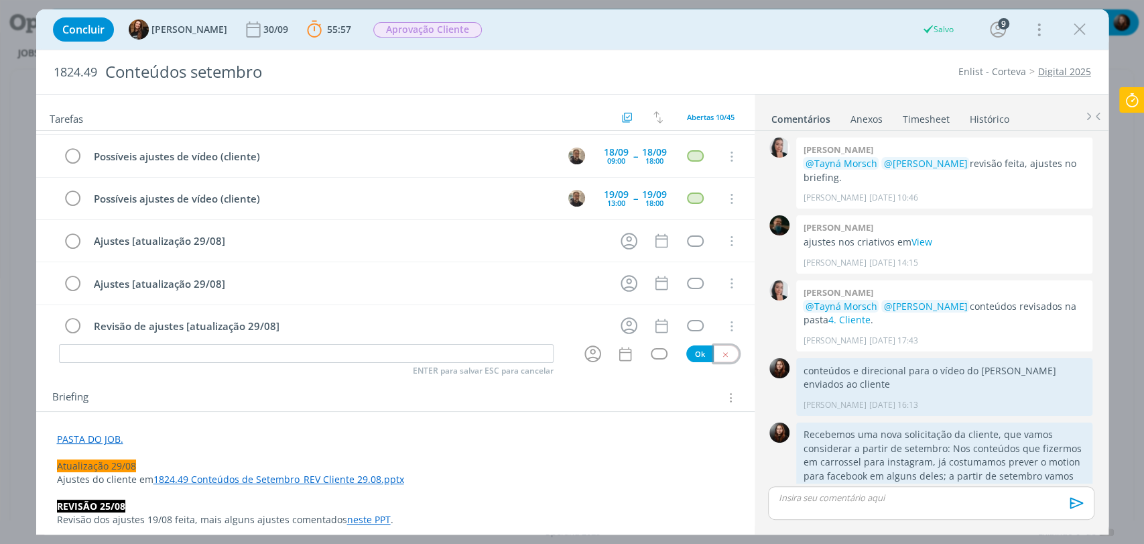
click at [721, 353] on icon "dialog" at bounding box center [725, 354] width 9 height 9
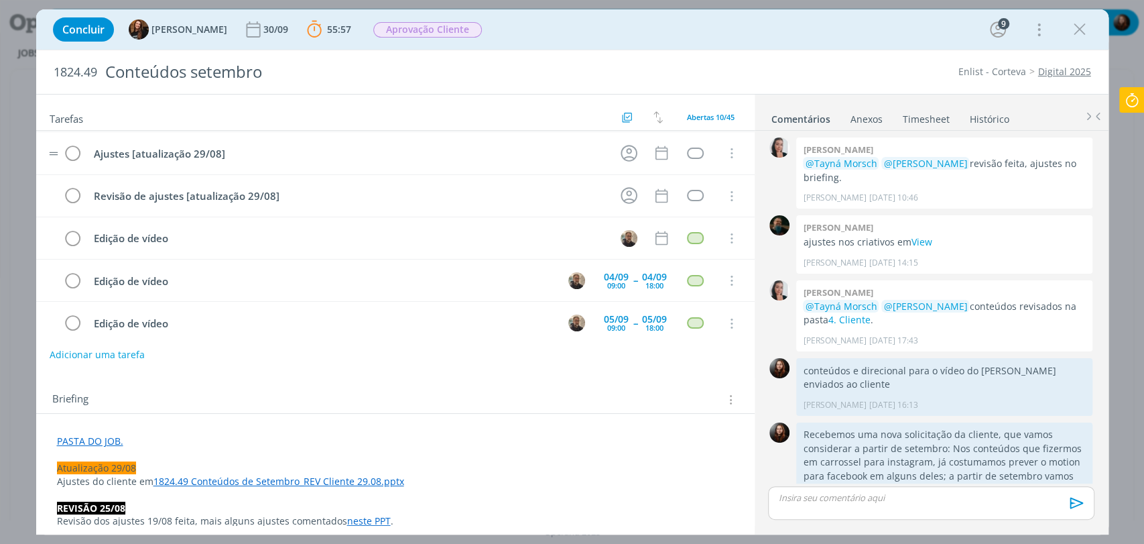
scroll to position [0, 0]
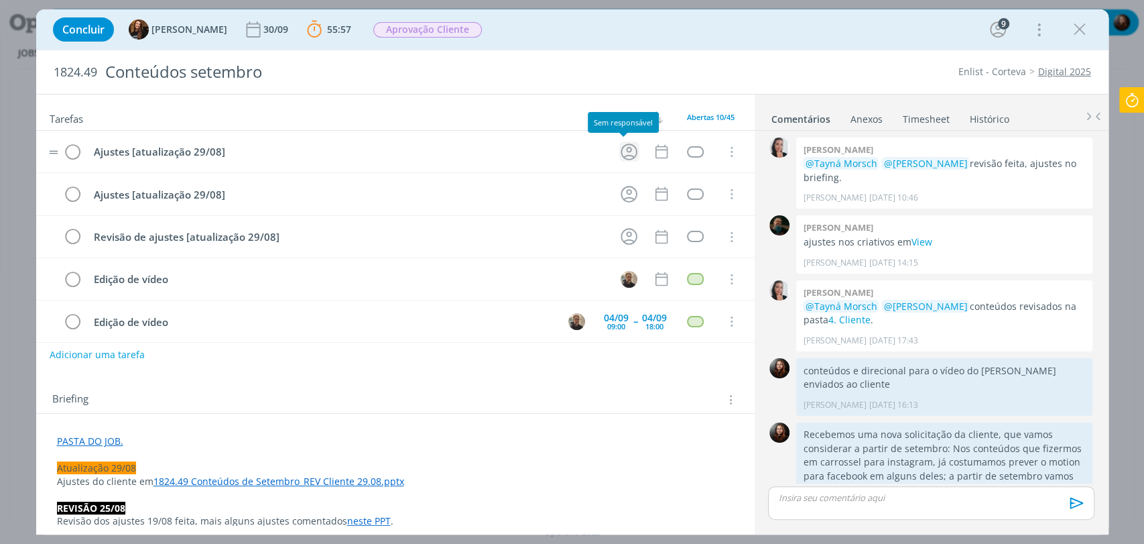
click at [621, 154] on icon "dialog" at bounding box center [629, 151] width 17 height 17
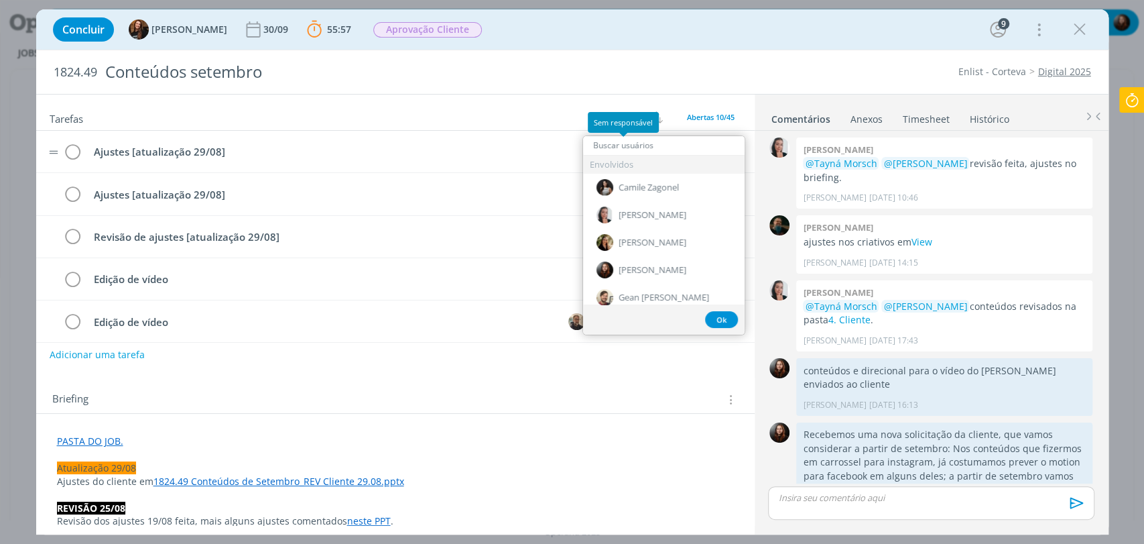
type input "r"
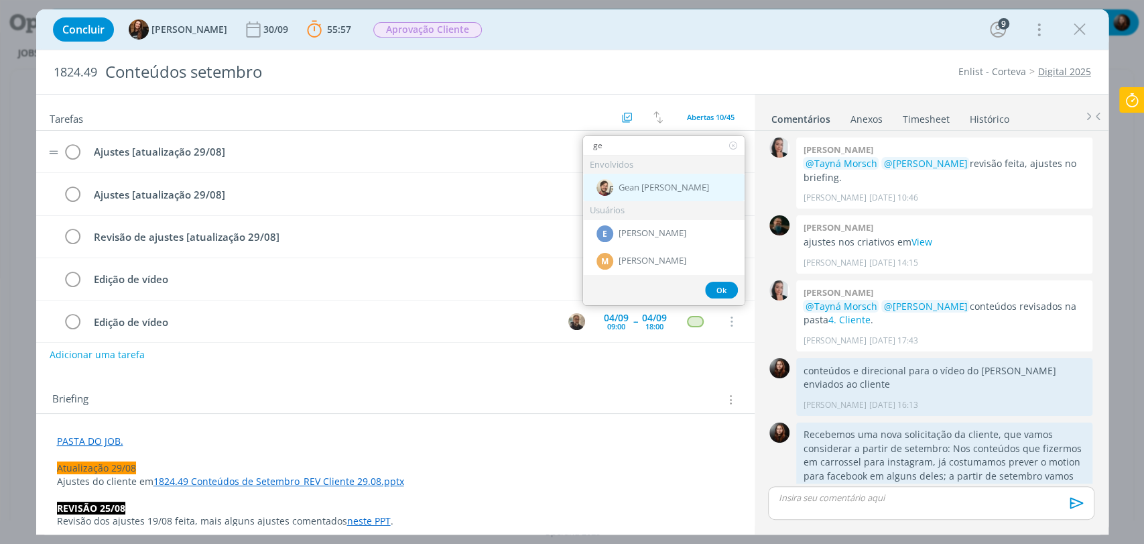
type input "ge"
click at [639, 185] on span "[PERSON_NAME] [PERSON_NAME]" at bounding box center [664, 187] width 91 height 11
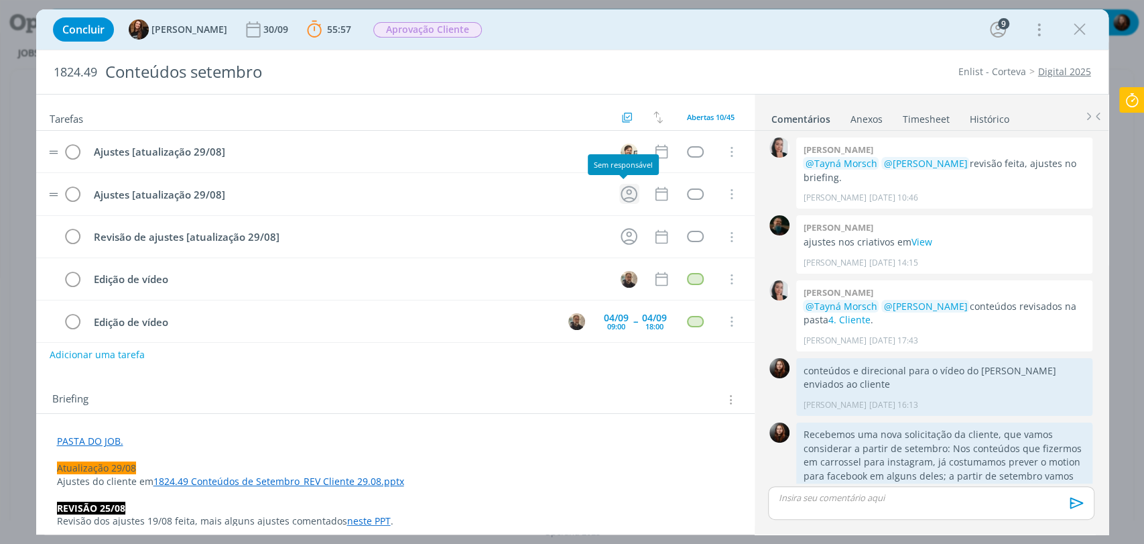
click at [626, 188] on icon "dialog" at bounding box center [629, 194] width 21 height 21
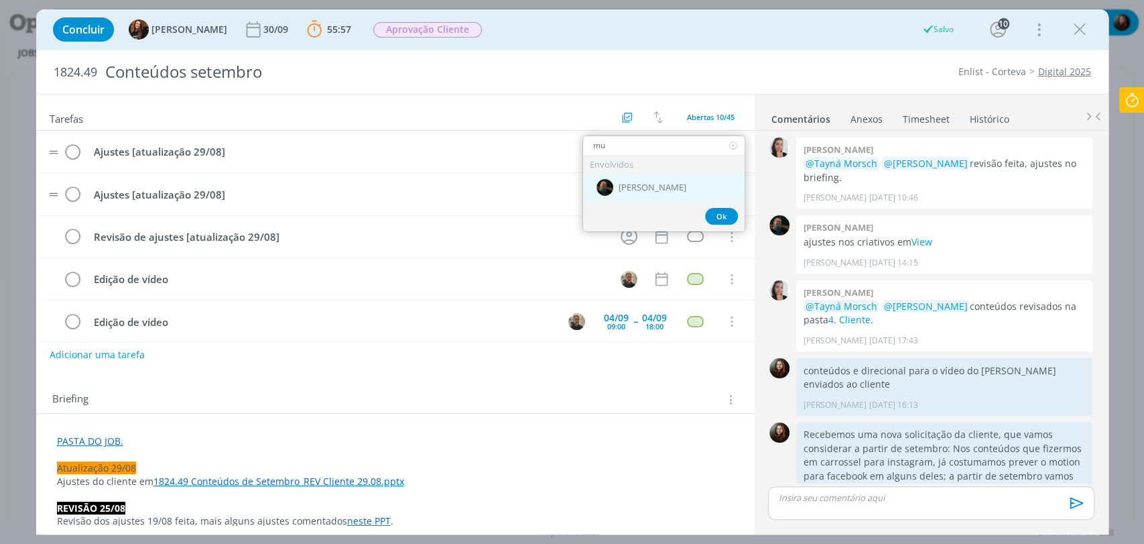
type input "mu"
click at [626, 186] on span "[PERSON_NAME]" at bounding box center [653, 187] width 68 height 11
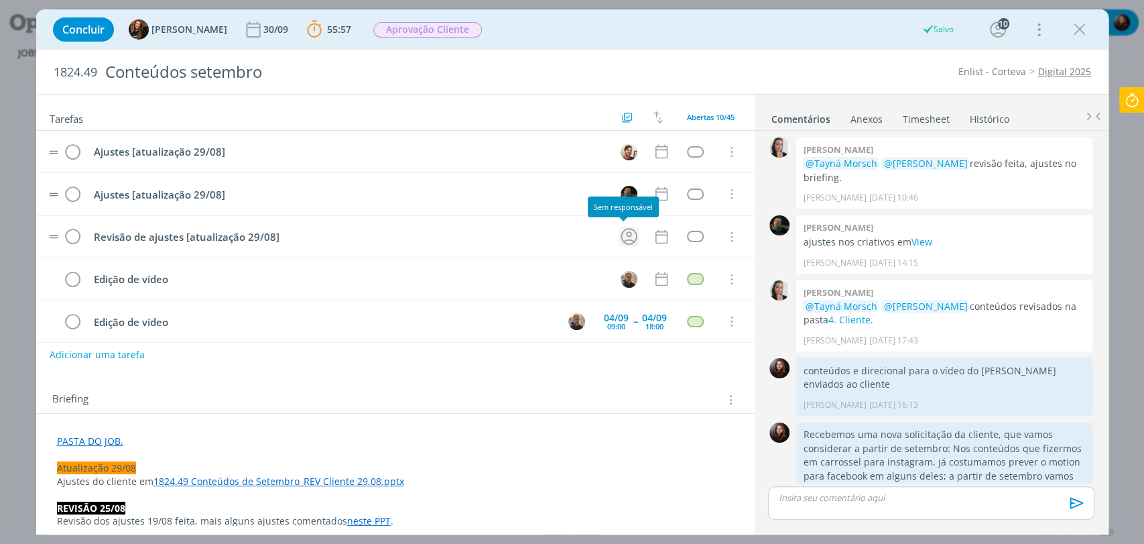
click at [620, 237] on icon "dialog" at bounding box center [629, 236] width 21 height 21
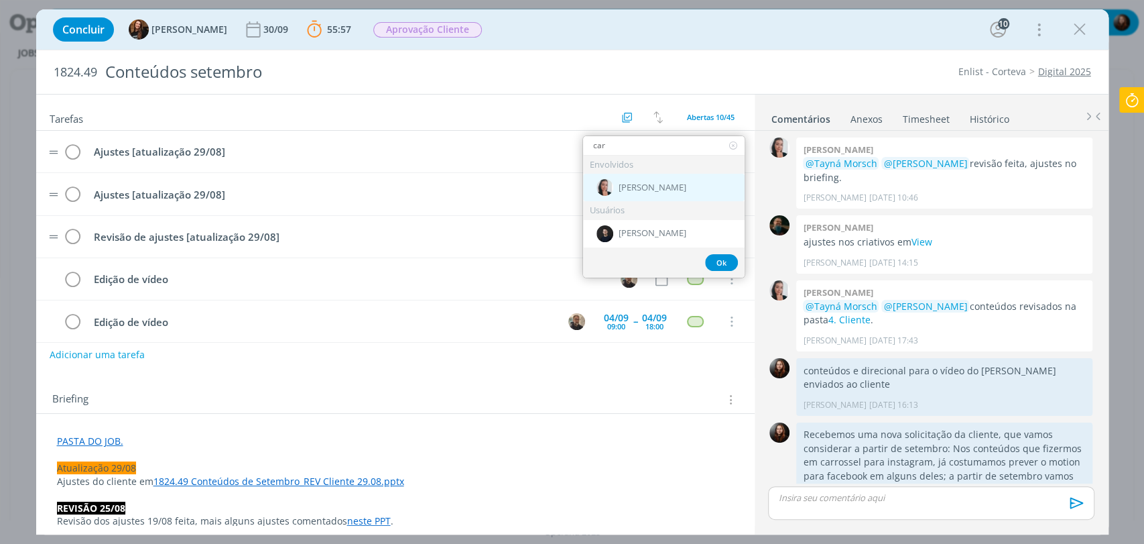
type input "car"
click at [621, 194] on div "[PERSON_NAME]" at bounding box center [664, 187] width 162 height 27
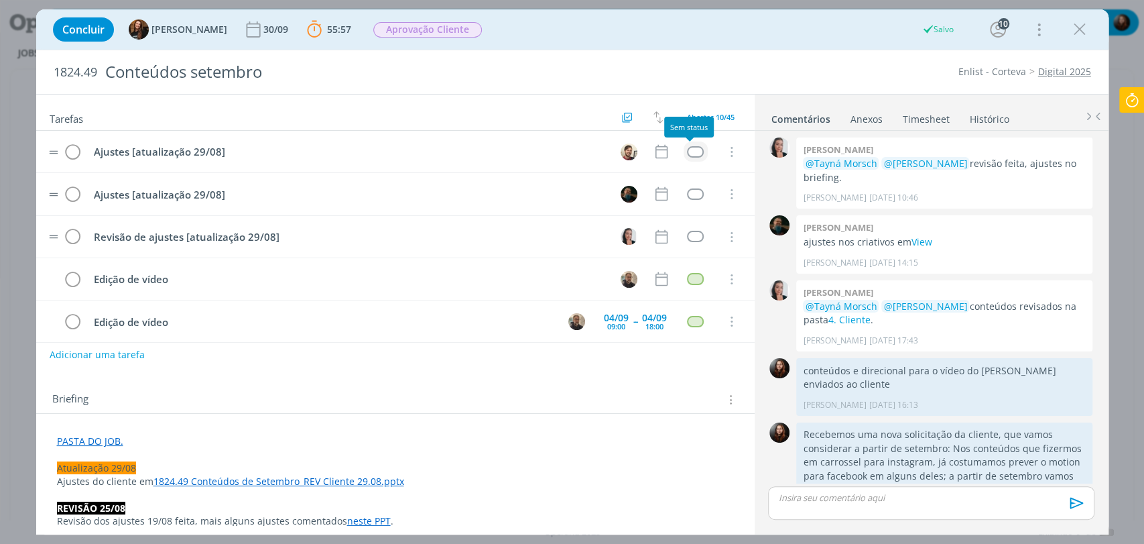
click at [691, 150] on div "dialog" at bounding box center [695, 151] width 17 height 11
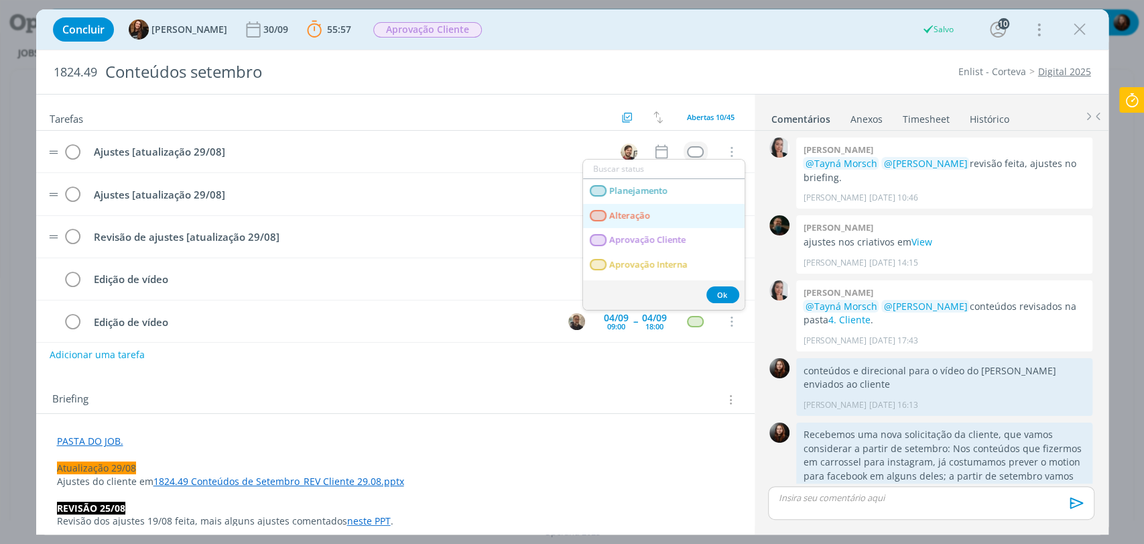
click at [654, 216] on link "Alteração" at bounding box center [664, 216] width 162 height 25
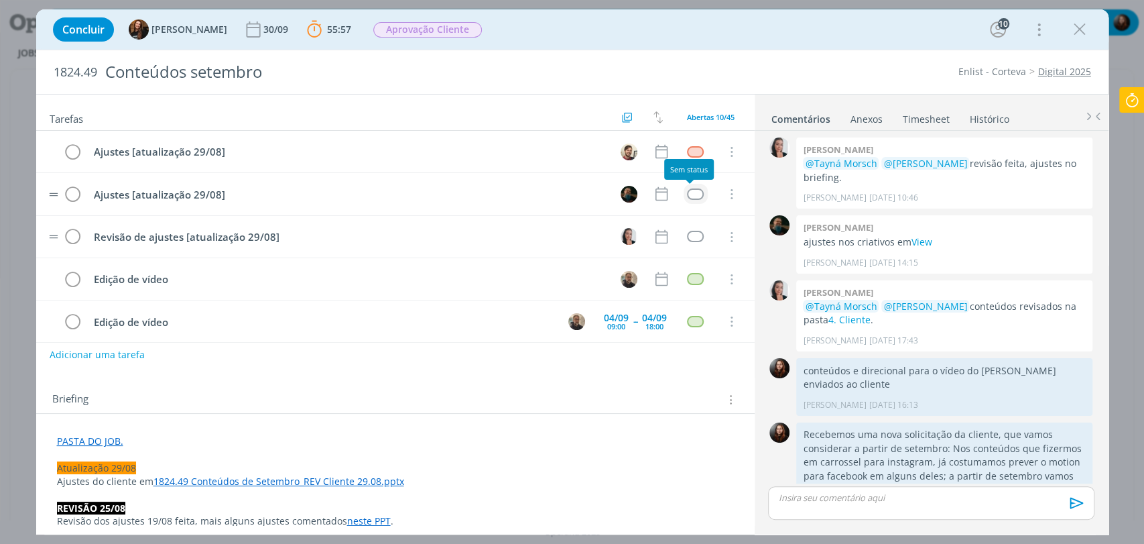
click at [695, 191] on div "dialog" at bounding box center [695, 193] width 17 height 11
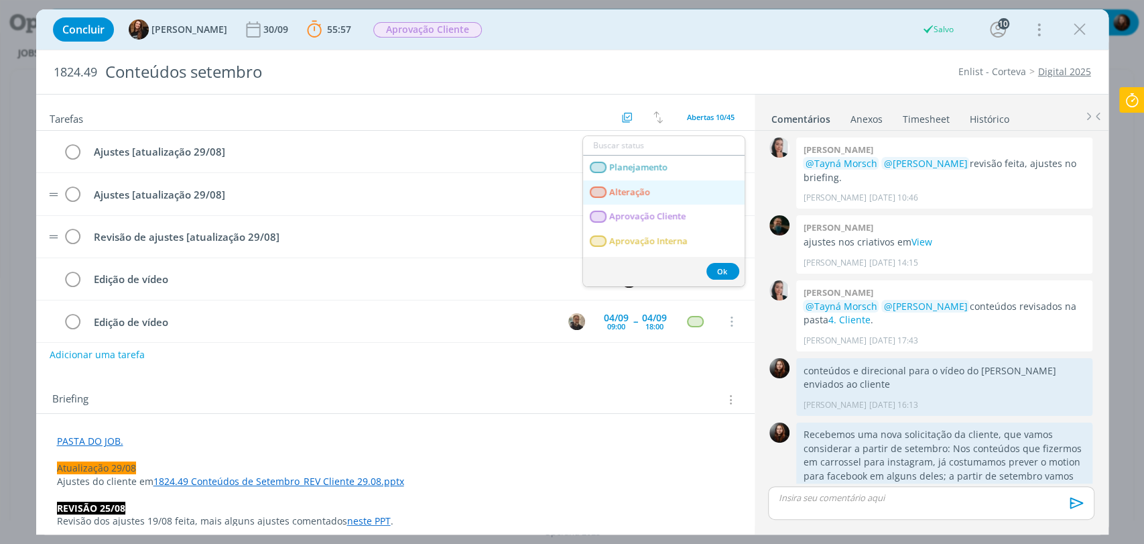
click at [637, 192] on span "Alteração" at bounding box center [629, 192] width 41 height 11
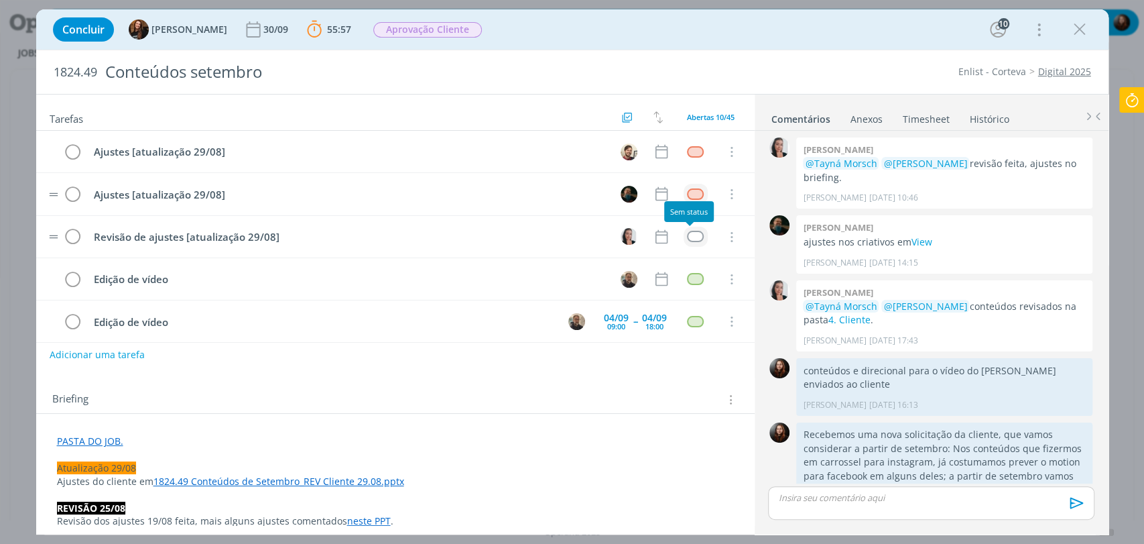
click at [687, 239] on div "dialog" at bounding box center [695, 236] width 17 height 11
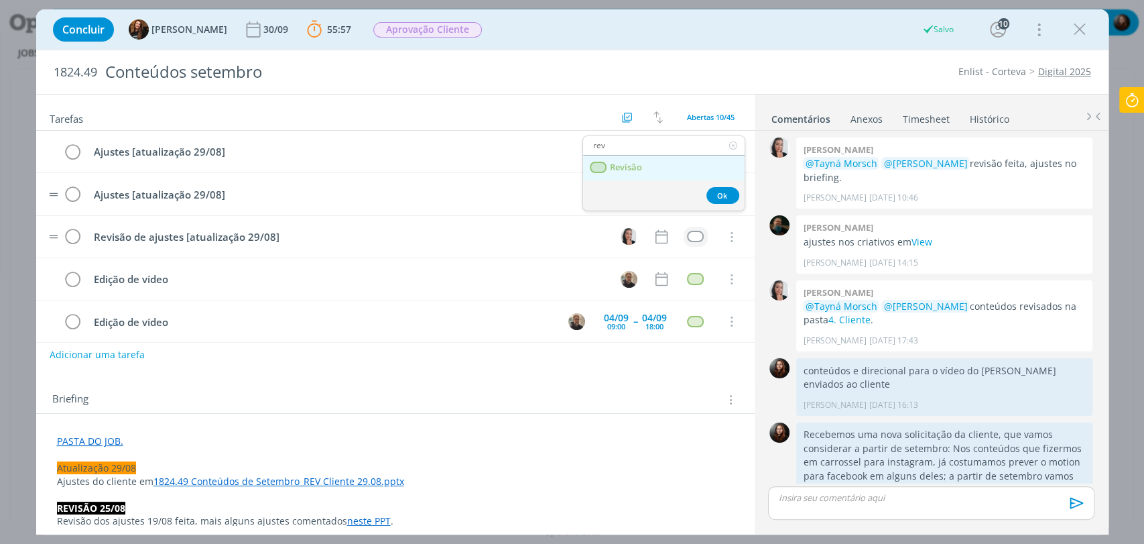
type input "rev"
click at [654, 168] on link "Revisão" at bounding box center [664, 168] width 162 height 25
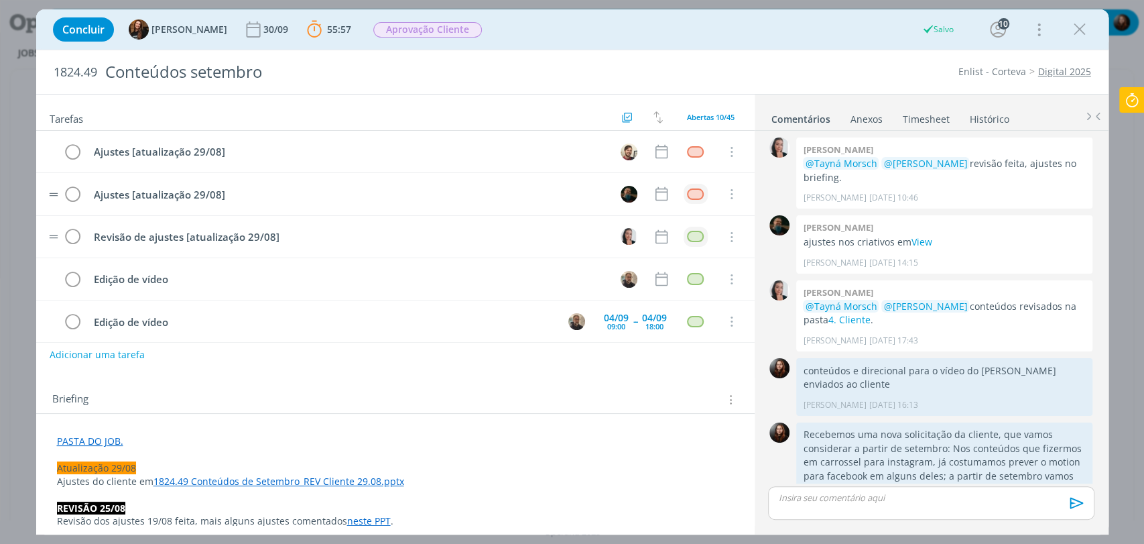
click at [710, 43] on div "Concluir Tayná Morsch 30/09 55:57 Parar Apontar Data * 29/08/2025 Horas * 00:00…" at bounding box center [572, 29] width 1053 height 32
click at [698, 39] on div "Concluir Tayná Morsch 30/09 55:57 Parar Apontar Data * 29/08/2025 Horas * 00:00…" at bounding box center [572, 29] width 1053 height 32
click at [654, 148] on icon "dialog" at bounding box center [661, 151] width 17 height 17
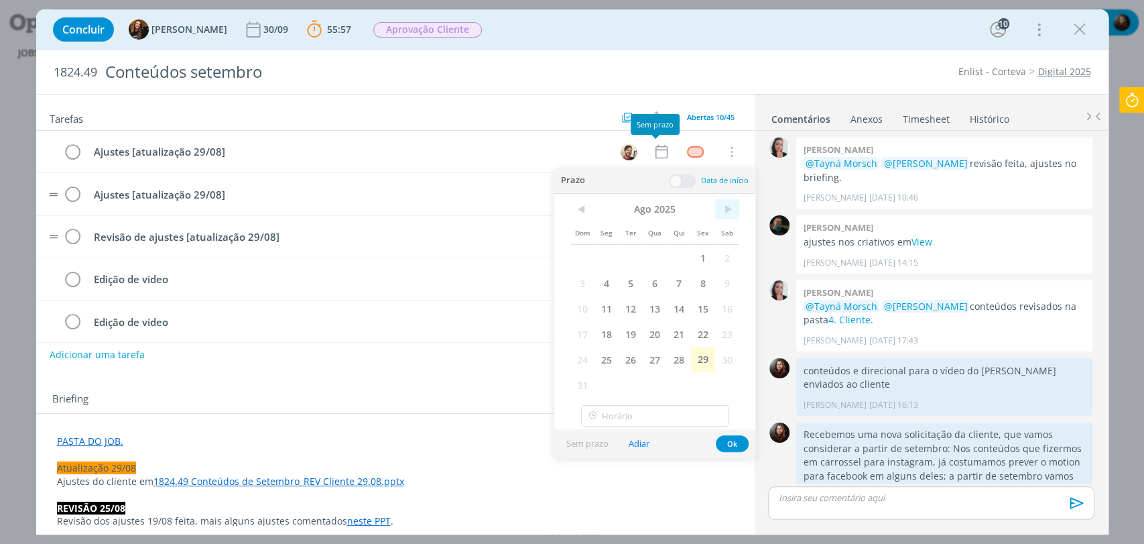
click at [727, 210] on span ">" at bounding box center [727, 209] width 24 height 20
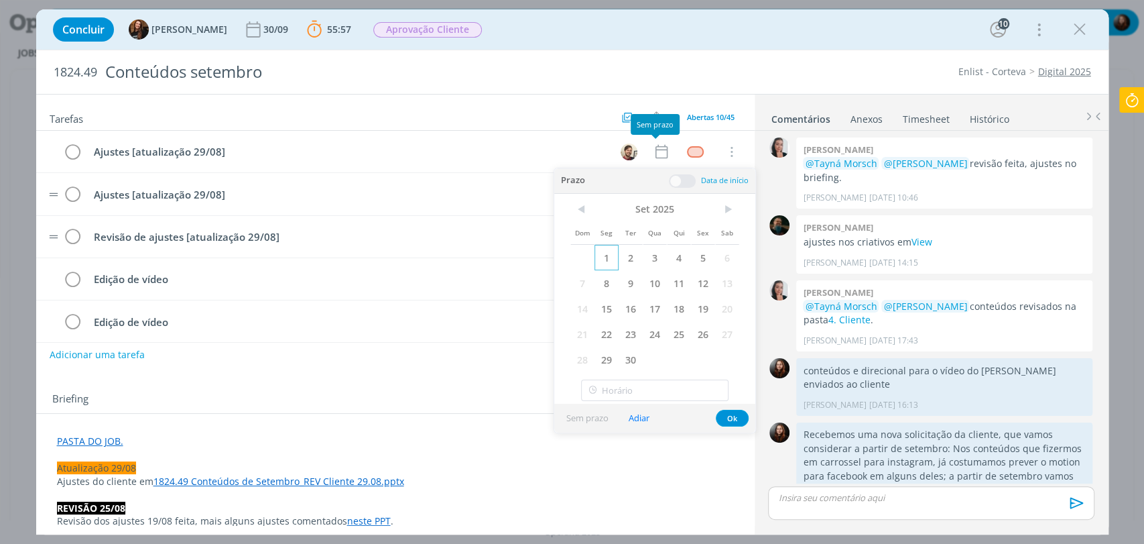
click at [608, 258] on span "1" at bounding box center [607, 257] width 24 height 25
click at [681, 181] on span at bounding box center [682, 180] width 27 height 13
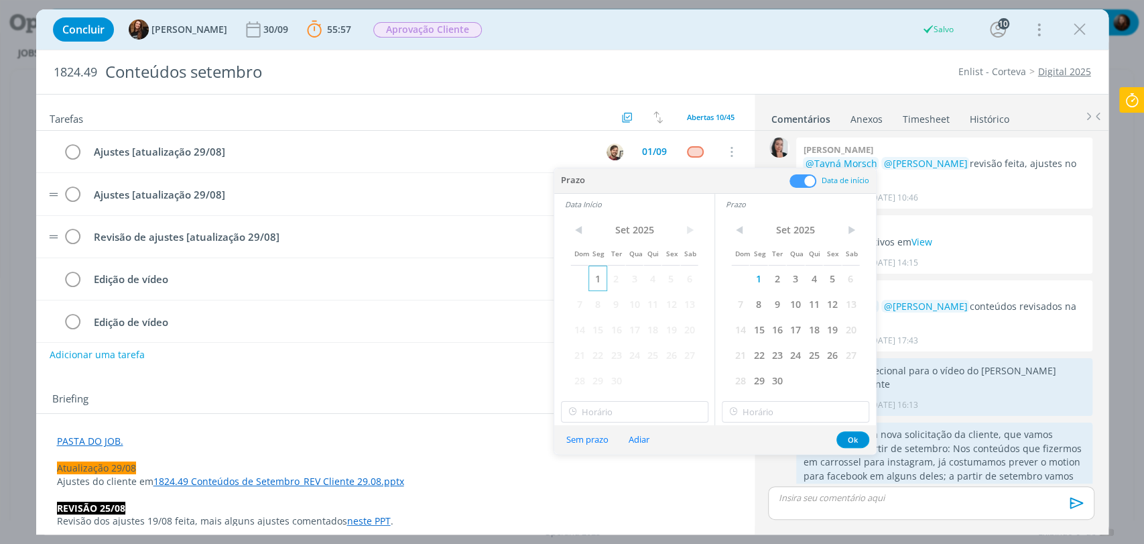
click at [593, 278] on span "1" at bounding box center [598, 278] width 18 height 25
click at [595, 412] on input "18:00" at bounding box center [635, 411] width 148 height 21
click at [590, 350] on div "10:00" at bounding box center [636, 349] width 150 height 24
type input "10:00"
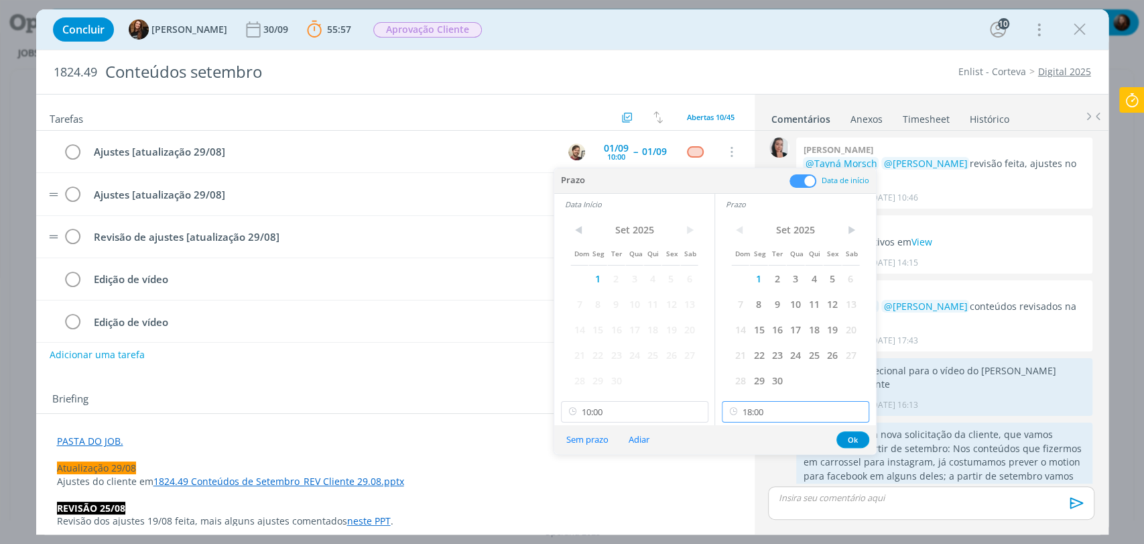
click at [772, 409] on input "18:00" at bounding box center [796, 411] width 148 height 21
click at [748, 351] on div "10:45" at bounding box center [798, 346] width 150 height 24
type input "10:45"
click at [850, 436] on button "Ok" at bounding box center [853, 439] width 33 height 17
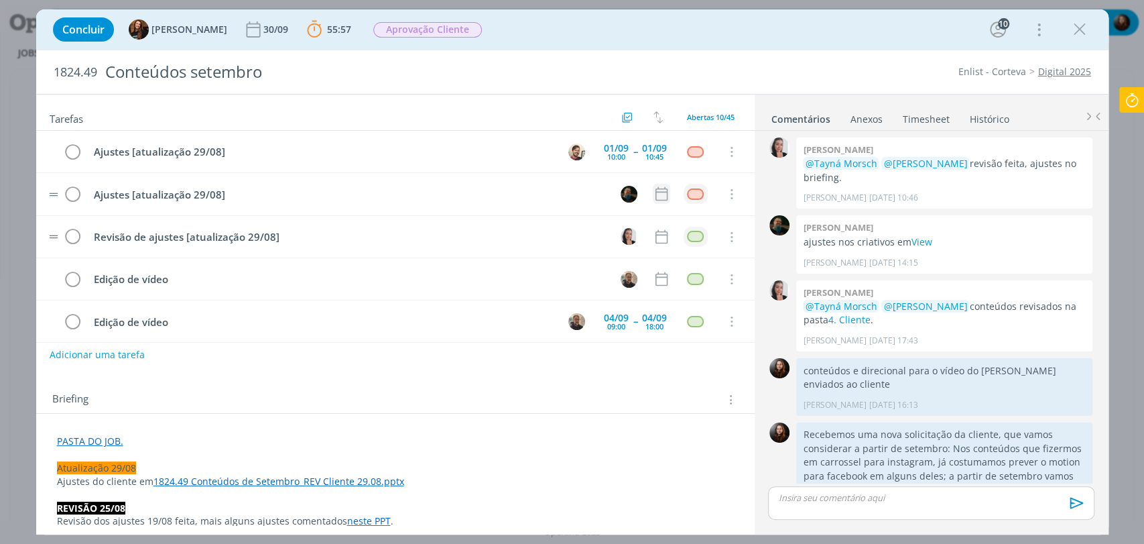
click at [653, 194] on icon "dialog" at bounding box center [661, 193] width 17 height 17
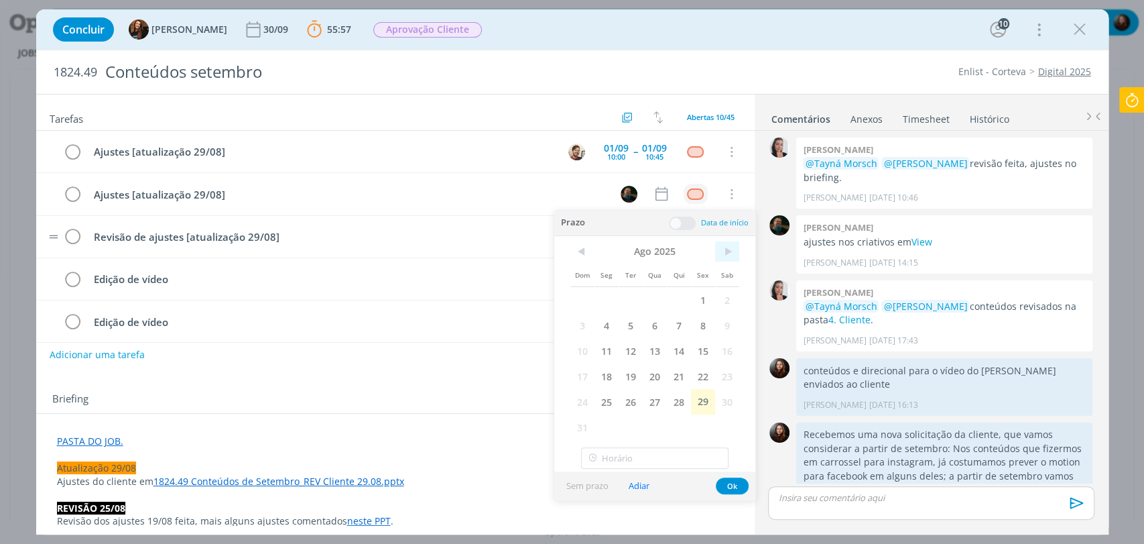
click at [733, 244] on span ">" at bounding box center [727, 251] width 24 height 20
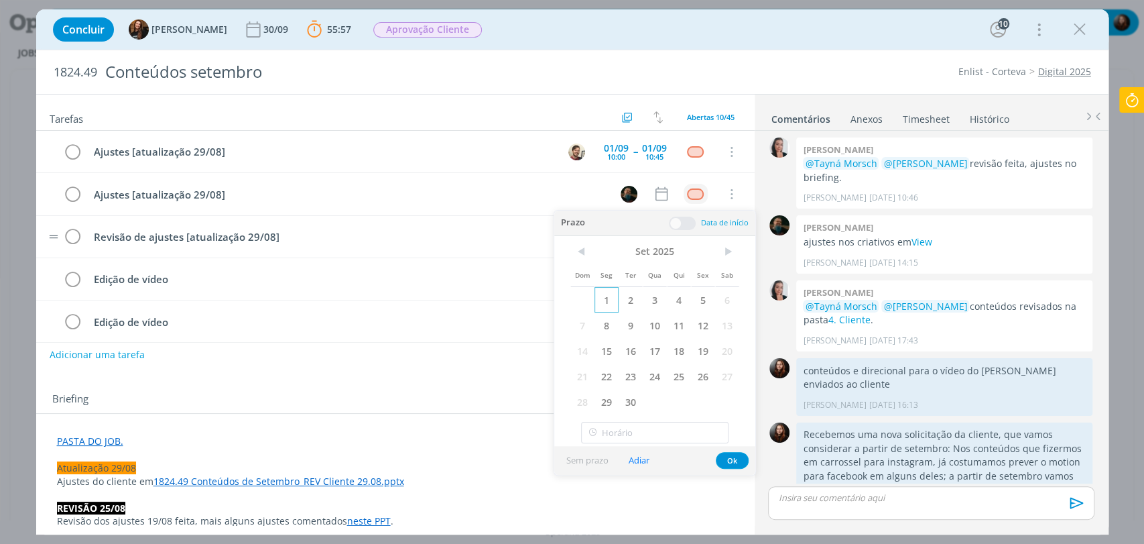
click at [615, 300] on span "1" at bounding box center [607, 299] width 24 height 25
click at [679, 219] on span at bounding box center [682, 223] width 27 height 13
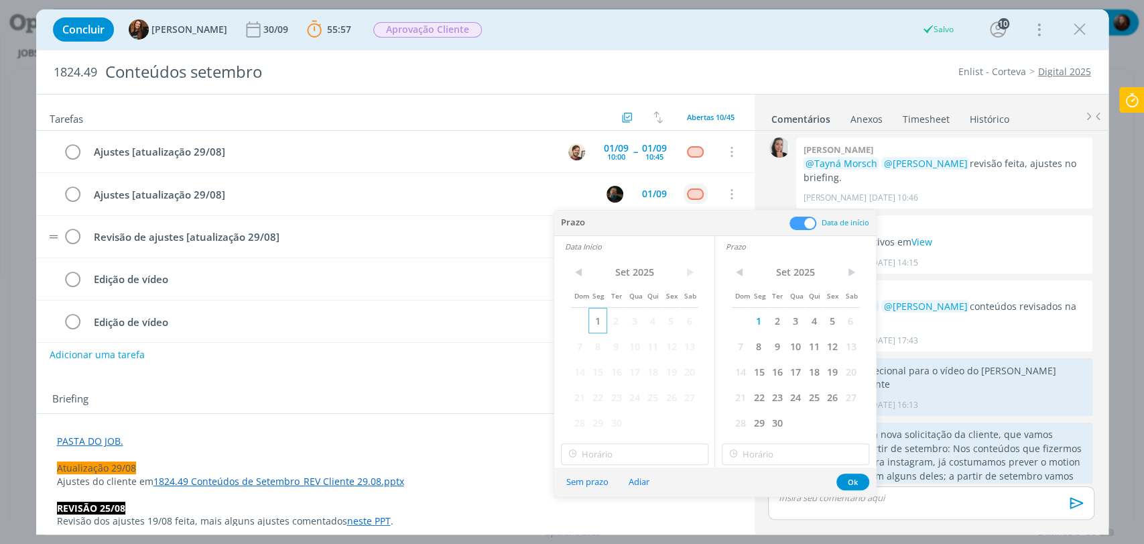
click at [601, 318] on span "1" at bounding box center [598, 320] width 18 height 25
click at [625, 455] on input "18:00" at bounding box center [635, 453] width 148 height 21
click at [587, 322] on div "15:30" at bounding box center [636, 326] width 150 height 24
type input "15:30"
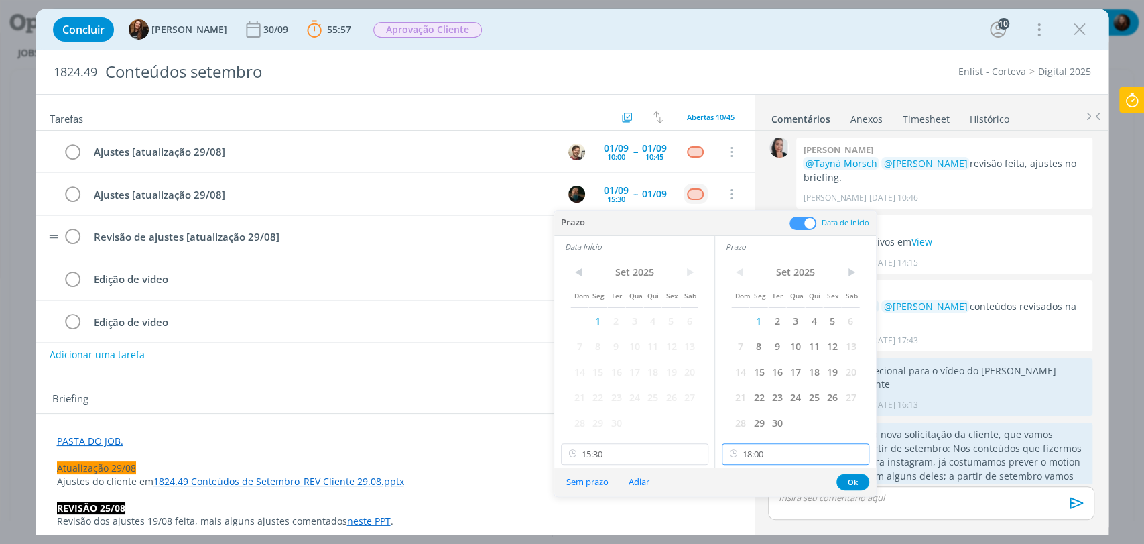
click at [767, 454] on input "18:00" at bounding box center [796, 453] width 148 height 21
click at [756, 417] on div "16:30" at bounding box center [798, 422] width 150 height 24
type input "16:30"
click at [856, 483] on button "Ok" at bounding box center [853, 481] width 33 height 17
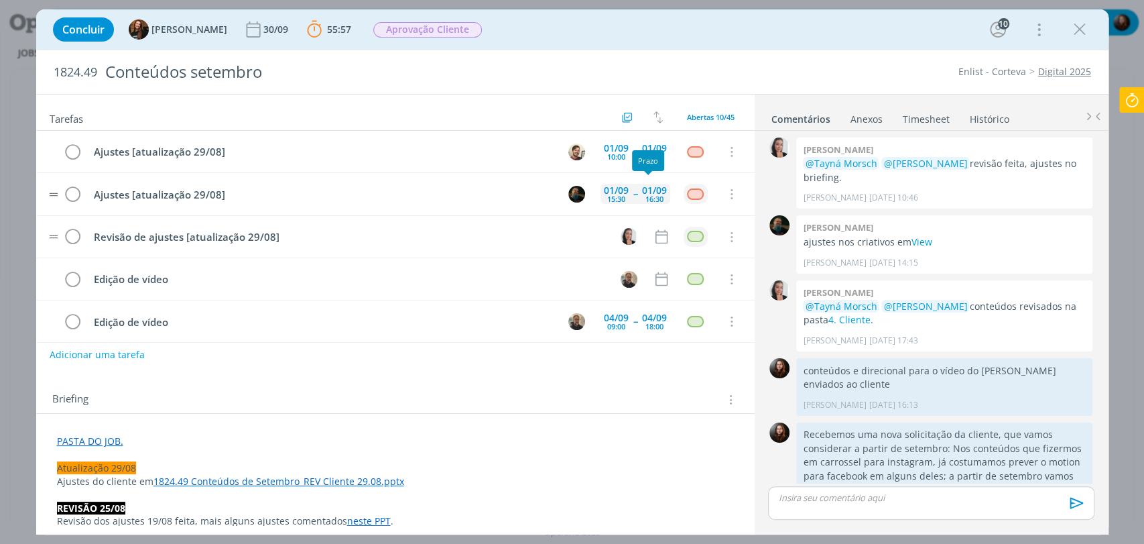
click at [650, 200] on div "16:30" at bounding box center [655, 198] width 18 height 7
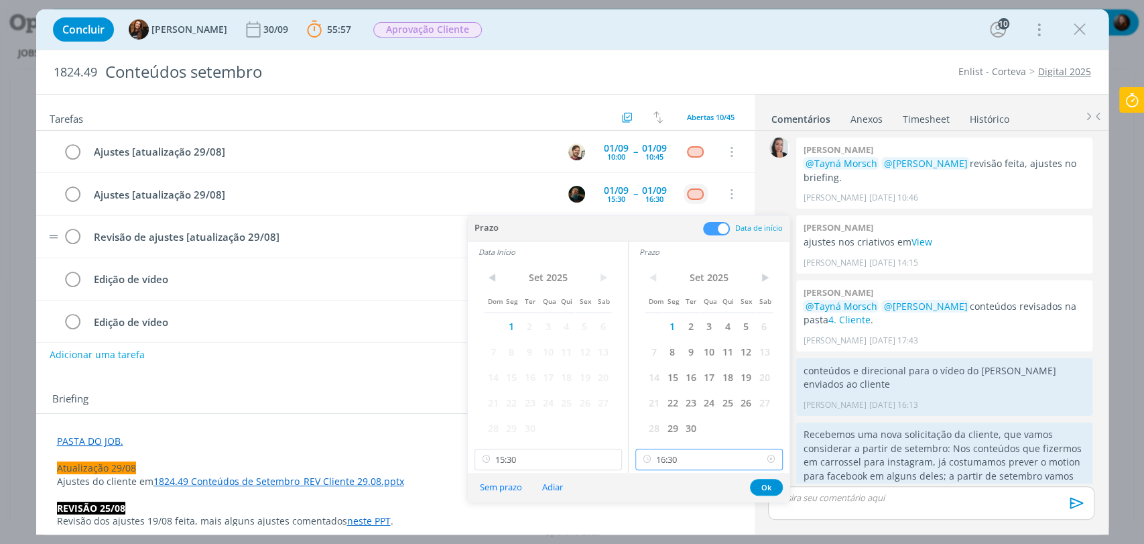
click at [697, 451] on input "16:30" at bounding box center [710, 459] width 148 height 21
click at [653, 369] on div "16:45" at bounding box center [711, 373] width 150 height 24
type input "16:45"
click at [770, 483] on button "Ok" at bounding box center [766, 487] width 33 height 17
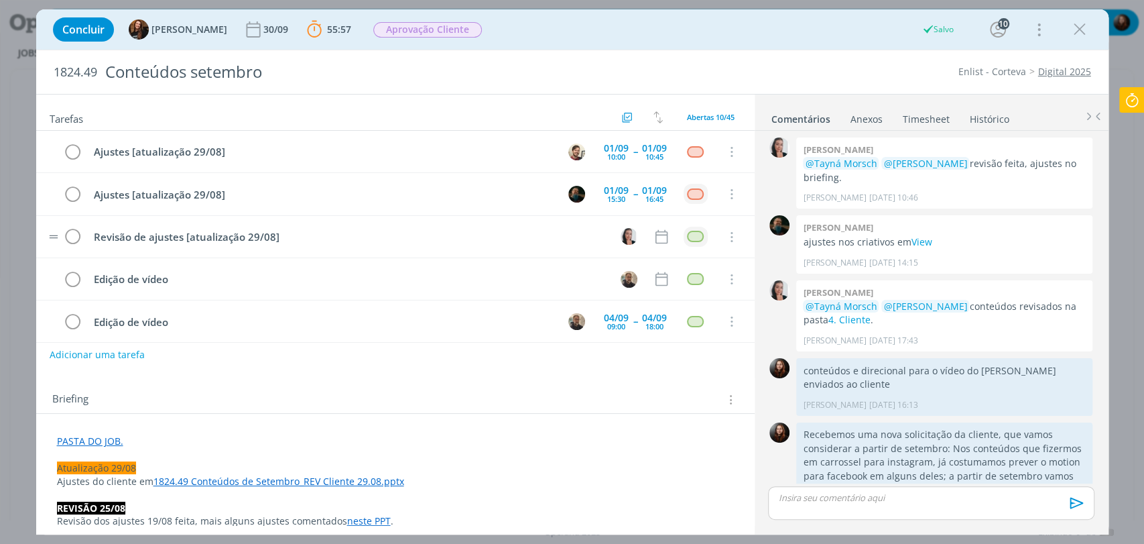
click at [479, 369] on div "Tarefas Usar Job de template Criar template a partir deste job Visualizar Templ…" at bounding box center [395, 310] width 719 height 430
click at [661, 231] on icon "dialog" at bounding box center [661, 236] width 17 height 17
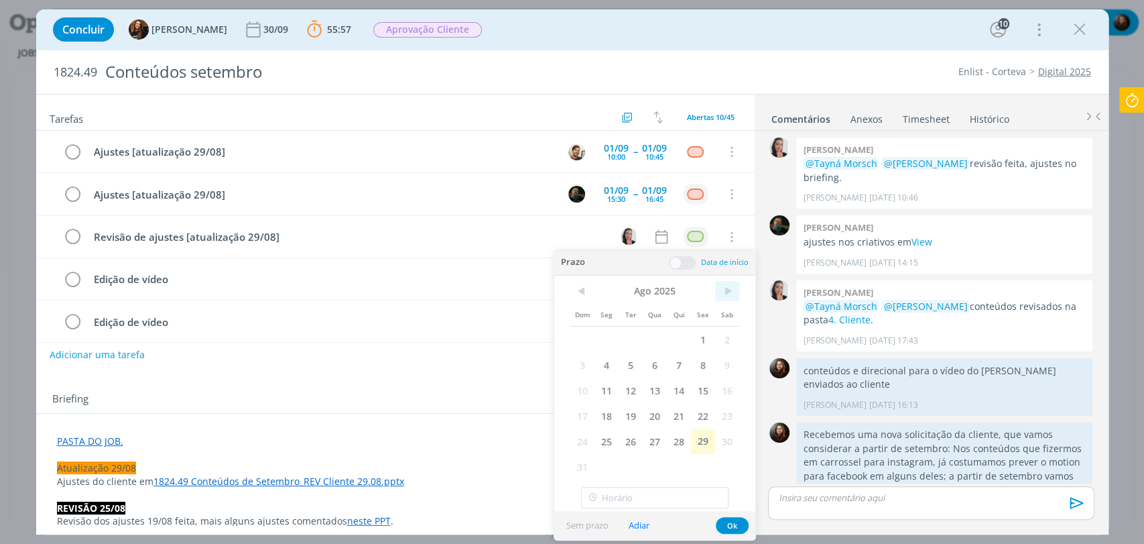
click at [728, 286] on span ">" at bounding box center [727, 291] width 24 height 20
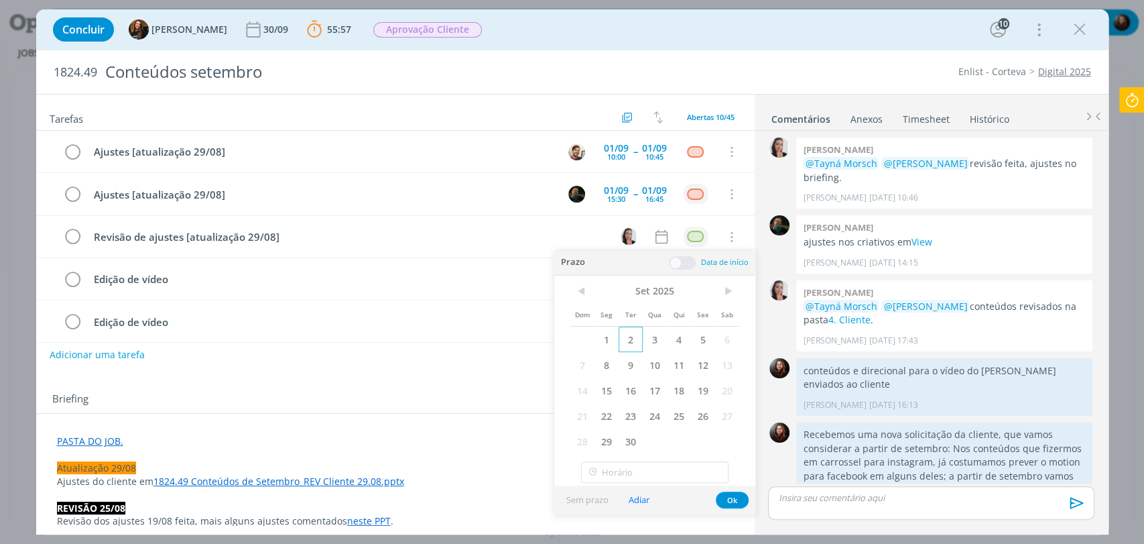
click at [630, 334] on span "2" at bounding box center [631, 339] width 24 height 25
click at [691, 259] on span at bounding box center [682, 262] width 27 height 13
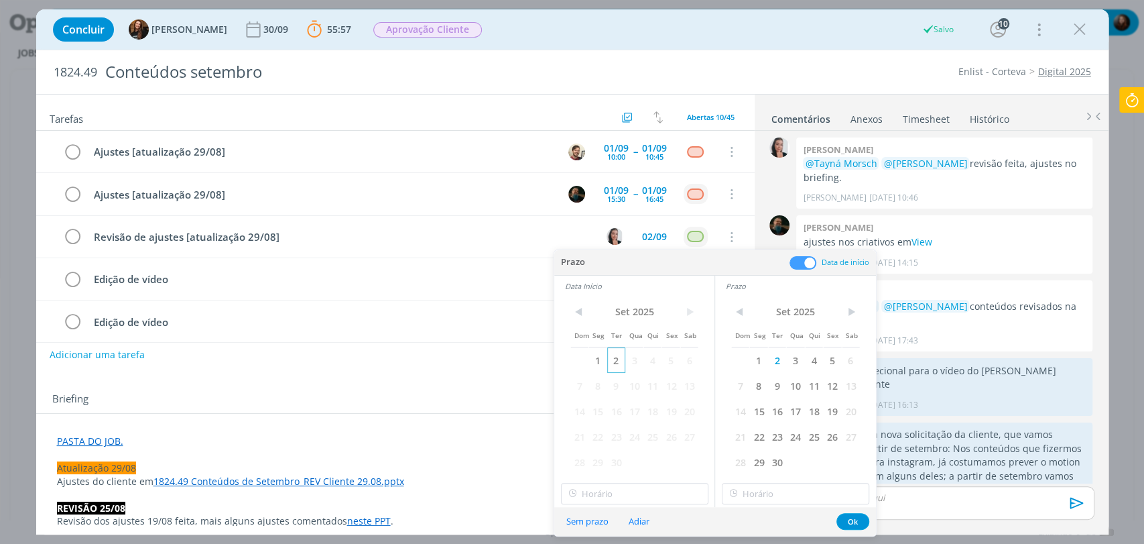
click at [620, 359] on span "2" at bounding box center [616, 359] width 18 height 25
click at [606, 497] on input "18:00" at bounding box center [635, 493] width 148 height 21
click at [592, 407] on div "16:00" at bounding box center [636, 414] width 150 height 24
type input "16:00"
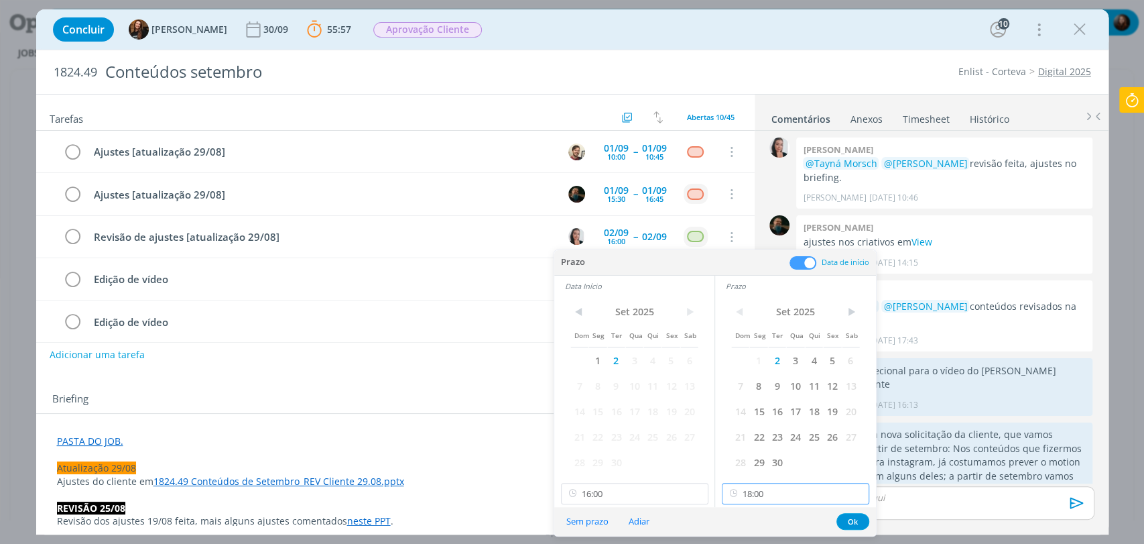
click at [762, 489] on input "18:00" at bounding box center [796, 493] width 148 height 21
click at [754, 364] on div "17:00" at bounding box center [798, 361] width 150 height 24
type input "17:00"
click at [843, 518] on button "Ok" at bounding box center [853, 521] width 33 height 17
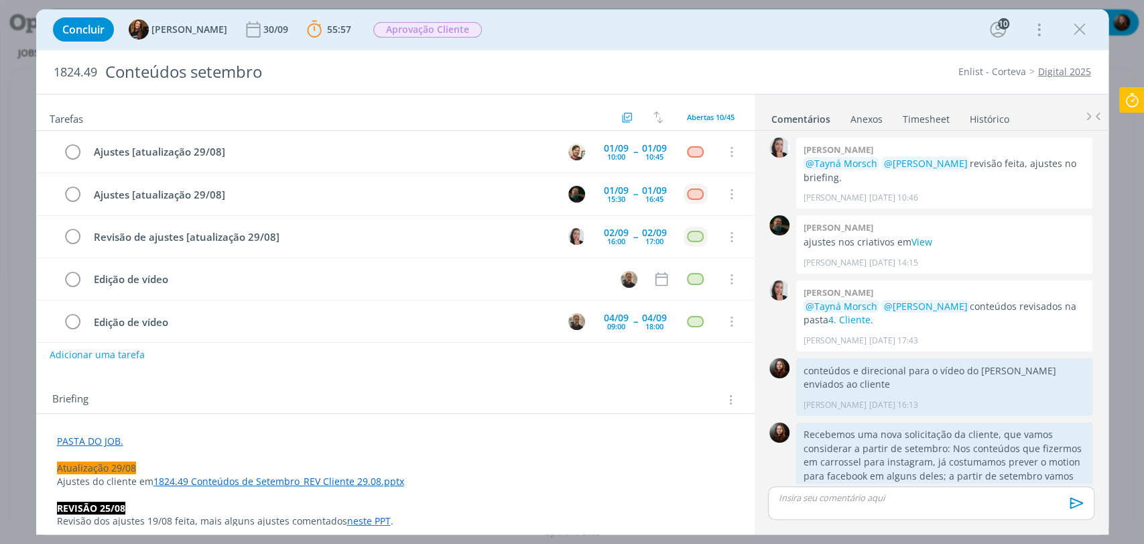
click at [720, 32] on div "Concluir Tayná Morsch 30/09 55:57 Parar Apontar Data * 29/08/2025 Horas * 00:00…" at bounding box center [572, 29] width 1053 height 32
click at [715, 28] on div "Concluir Tayná Morsch 30/09 55:57 Parar Apontar Data * 29/08/2025 Horas * 00:00…" at bounding box center [572, 29] width 1053 height 32
click at [765, 29] on div "Concluir Tayná Morsch 30/09 55:57 Parar Apontar Data * 29/08/2025 Horas * 00:00…" at bounding box center [572, 29] width 1053 height 32
click at [124, 354] on button "Adicionar uma tarefa" at bounding box center [96, 354] width 95 height 23
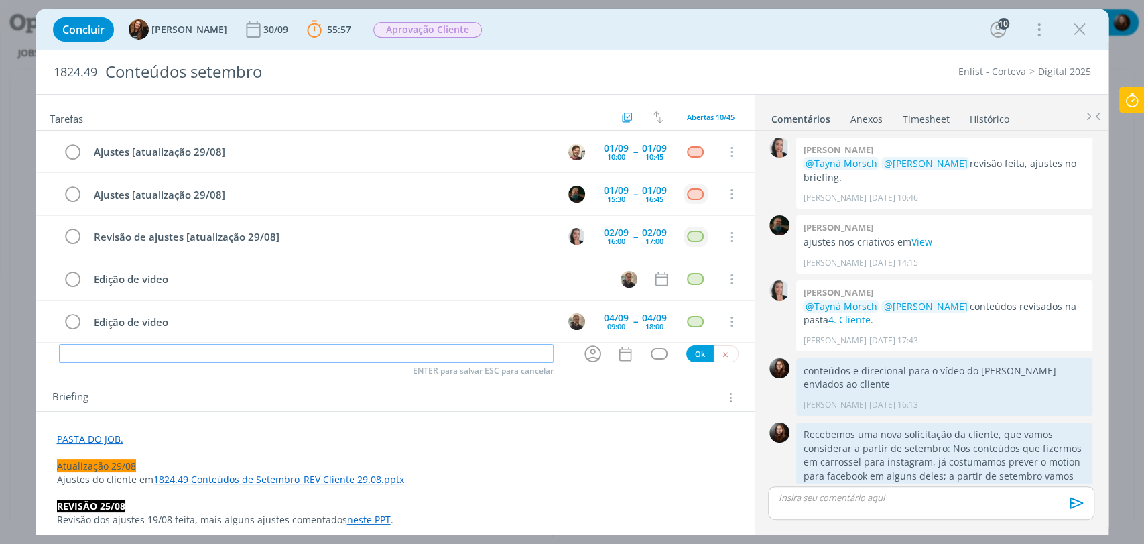
click at [241, 355] on input "dialog" at bounding box center [306, 353] width 495 height 19
click at [589, 357] on icon "dialog" at bounding box center [593, 354] width 17 height 17
type input "Acompanhar"
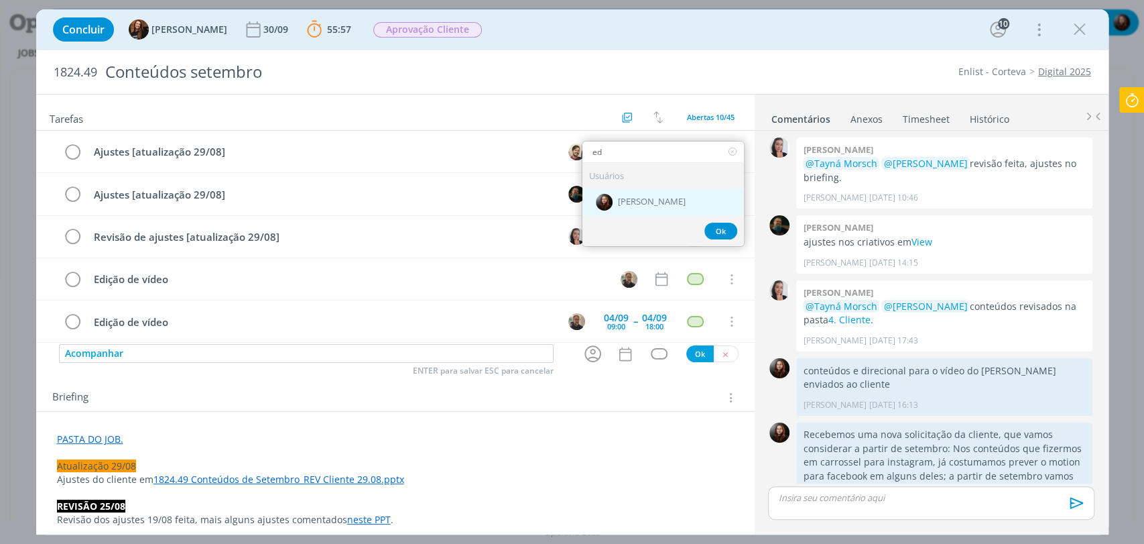
type input "ed"
click at [618, 200] on span "[PERSON_NAME]" at bounding box center [652, 202] width 68 height 11
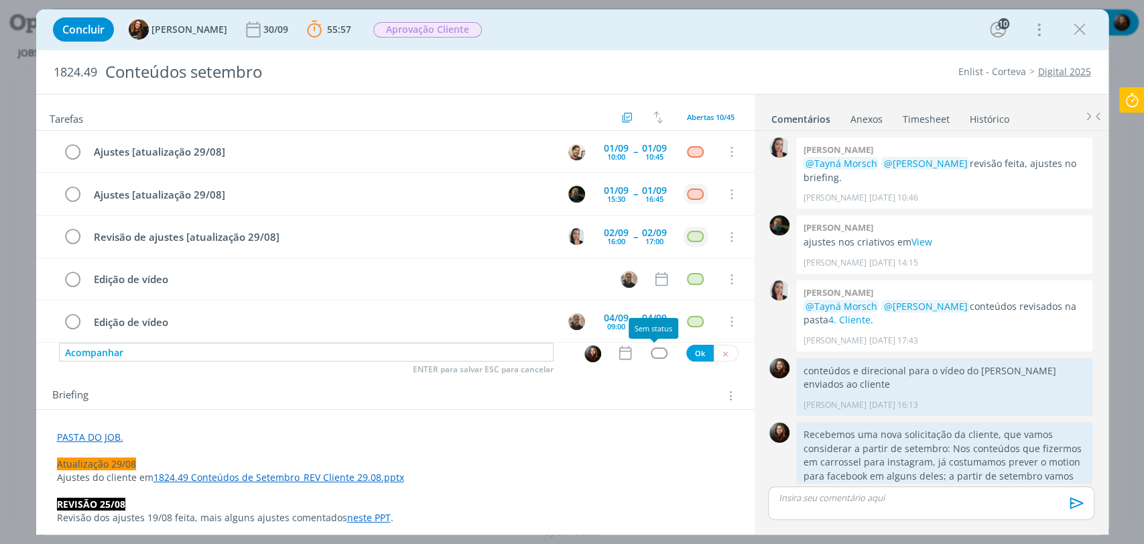
click at [657, 352] on div "dialog" at bounding box center [659, 352] width 17 height 11
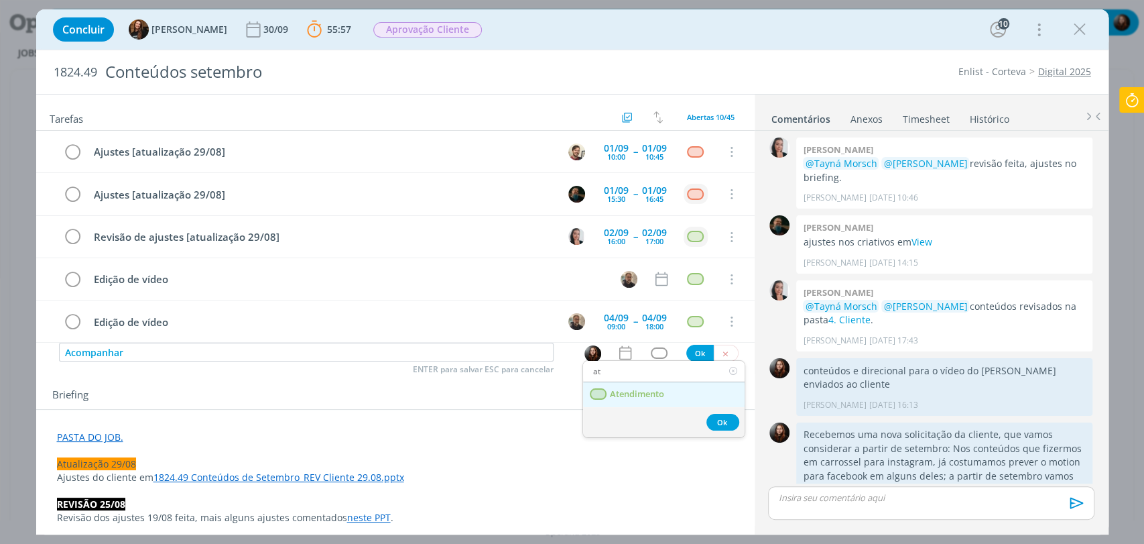
type input "at"
click at [649, 394] on span "Atendimento" at bounding box center [636, 394] width 54 height 11
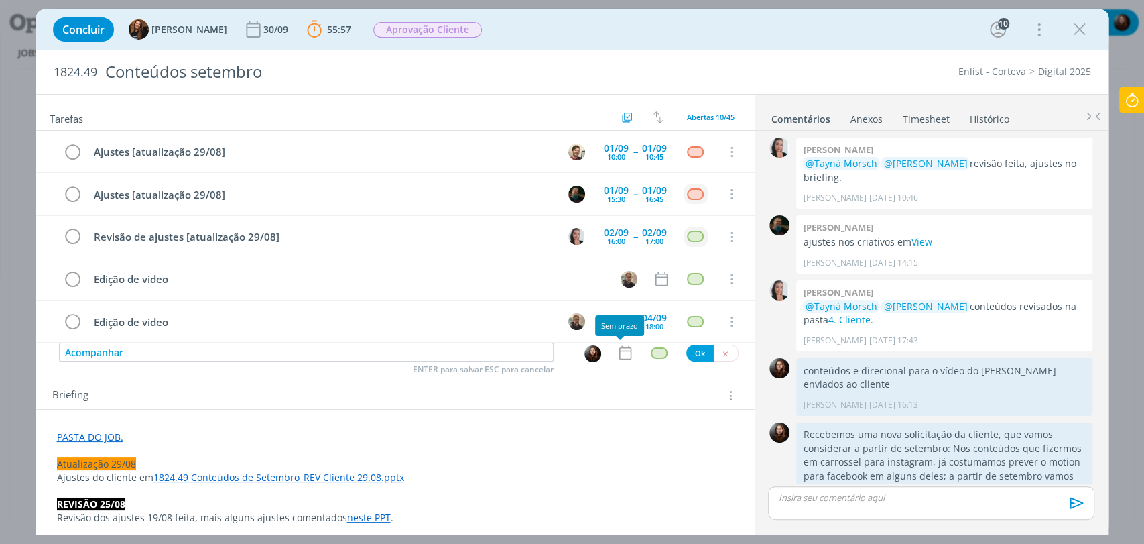
click at [620, 347] on icon "dialog" at bounding box center [625, 353] width 12 height 14
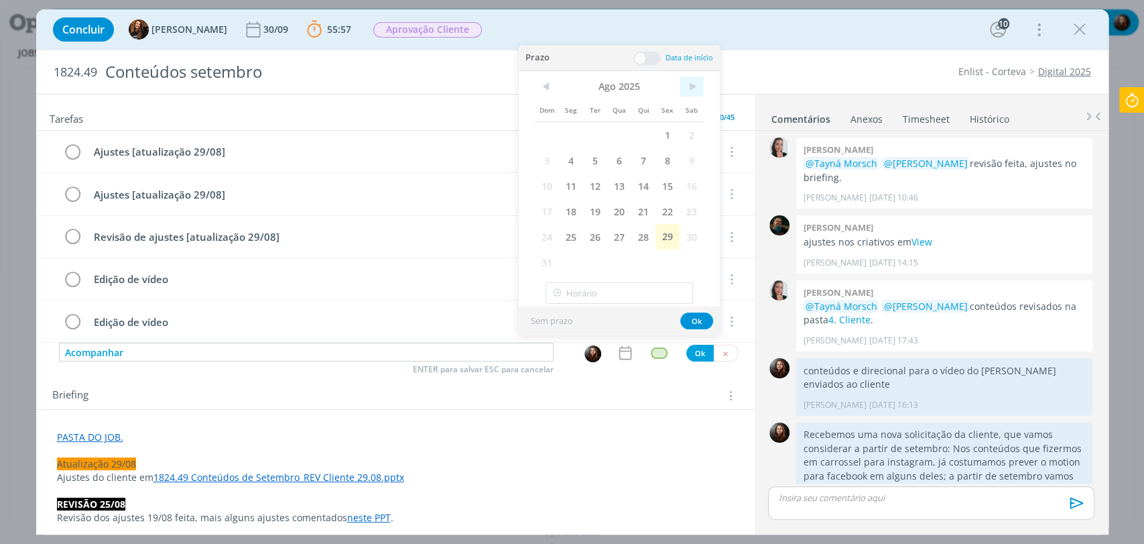
click at [689, 91] on span ">" at bounding box center [692, 86] width 24 height 20
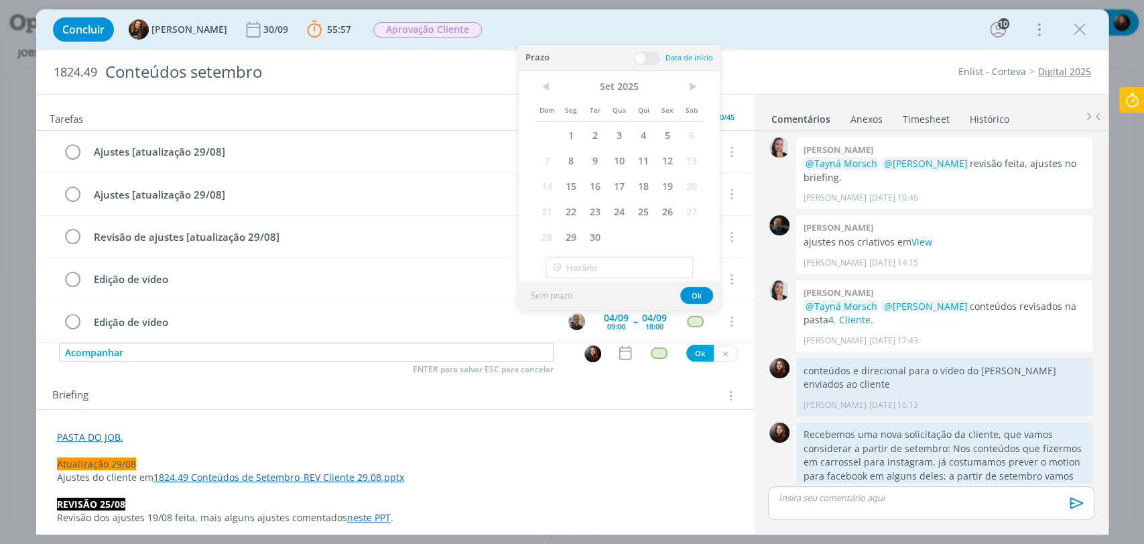
click at [764, 52] on div "1824.49 Conteúdos setembro Enlist - Corteva Digital 2025" at bounding box center [572, 72] width 1073 height 44
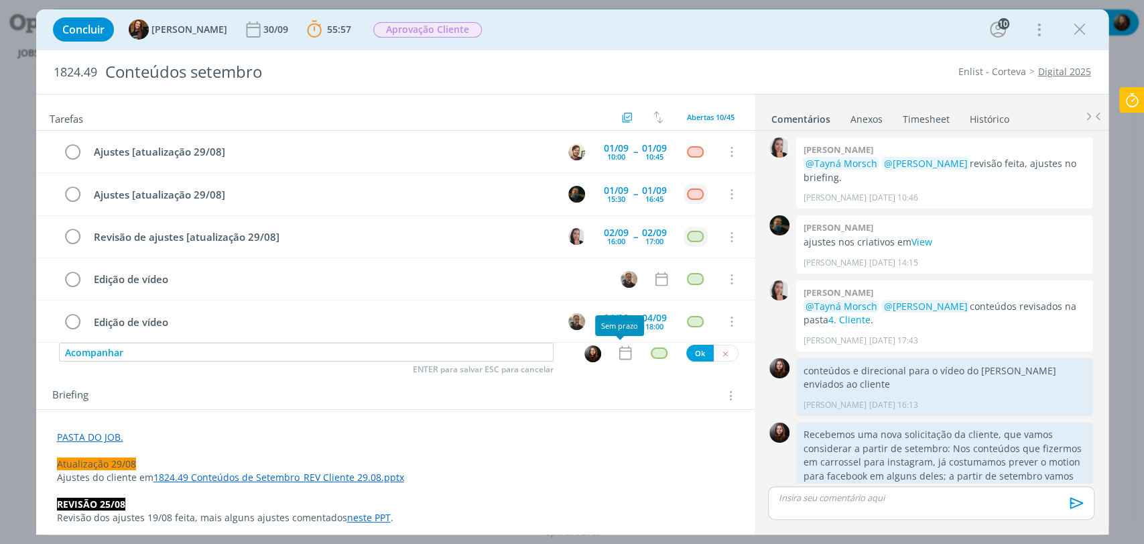
click at [622, 354] on icon "dialog" at bounding box center [625, 352] width 17 height 17
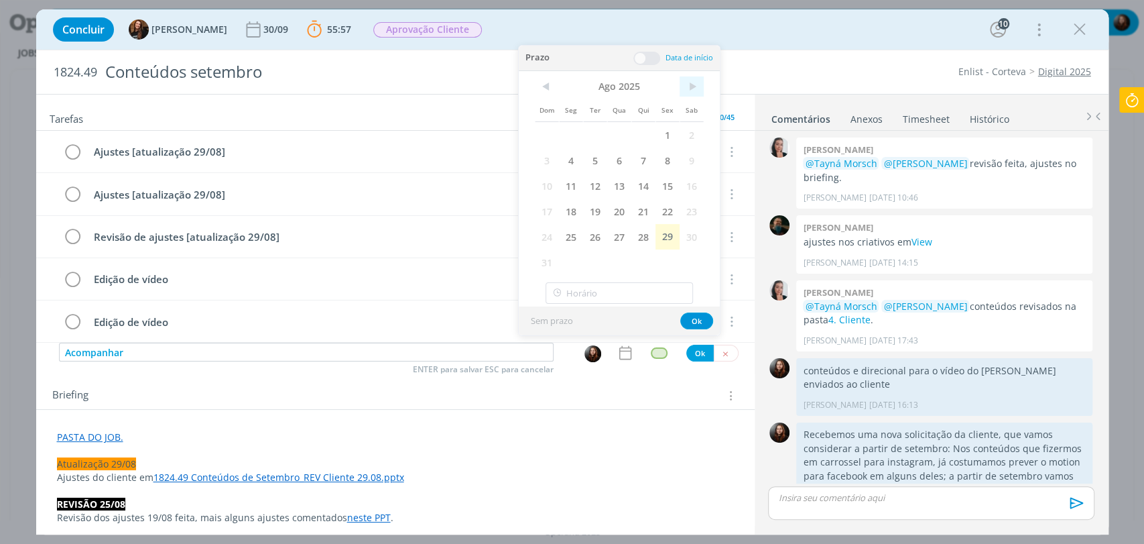
click at [692, 85] on span ">" at bounding box center [692, 86] width 24 height 20
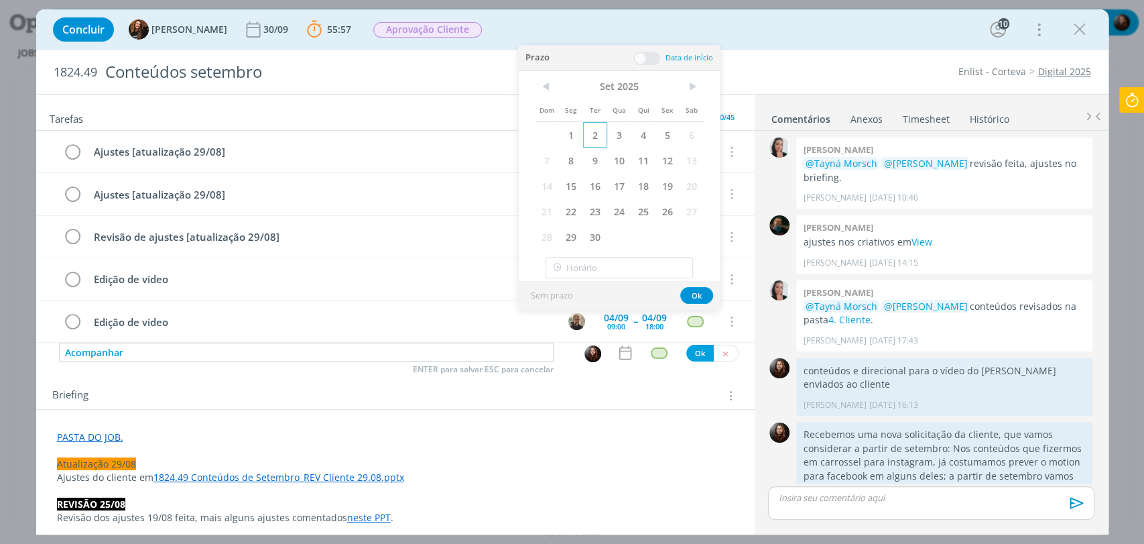
click at [594, 135] on span "2" at bounding box center [595, 134] width 24 height 25
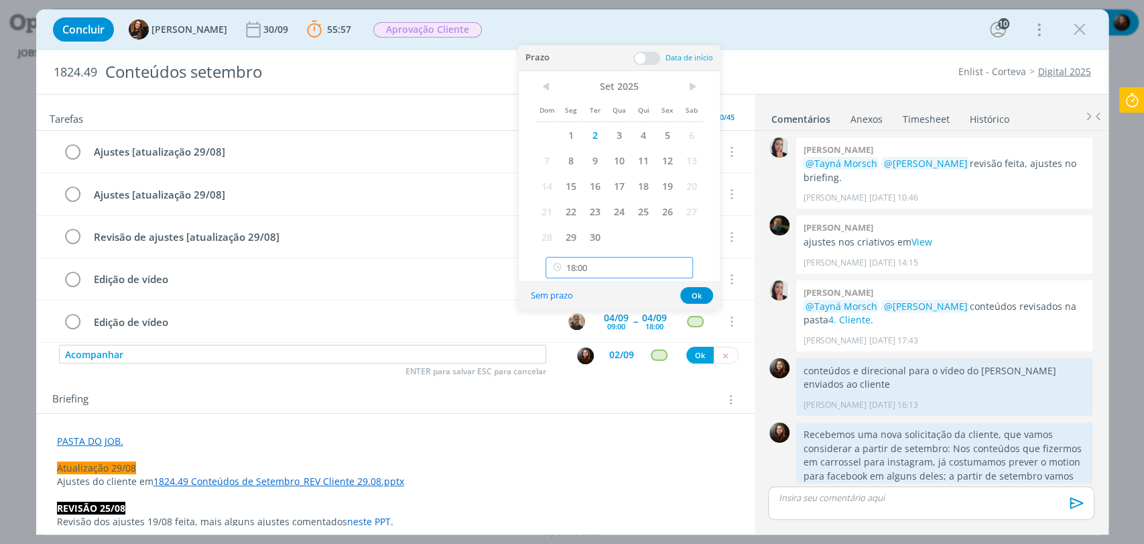
click at [608, 270] on input "18:00" at bounding box center [620, 267] width 148 height 21
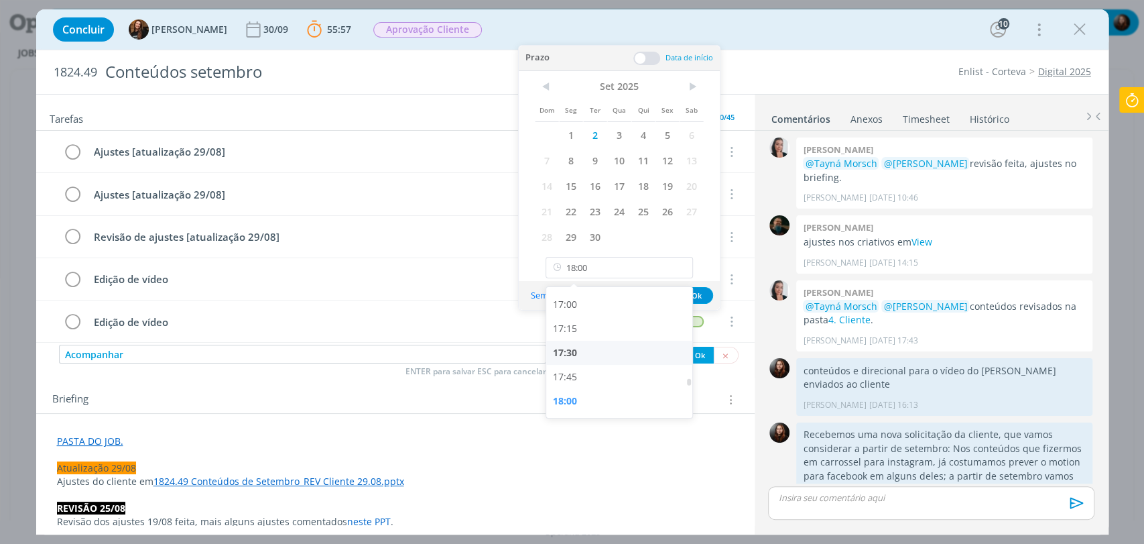
click at [575, 346] on div "17:30" at bounding box center [621, 353] width 150 height 24
type input "17:30"
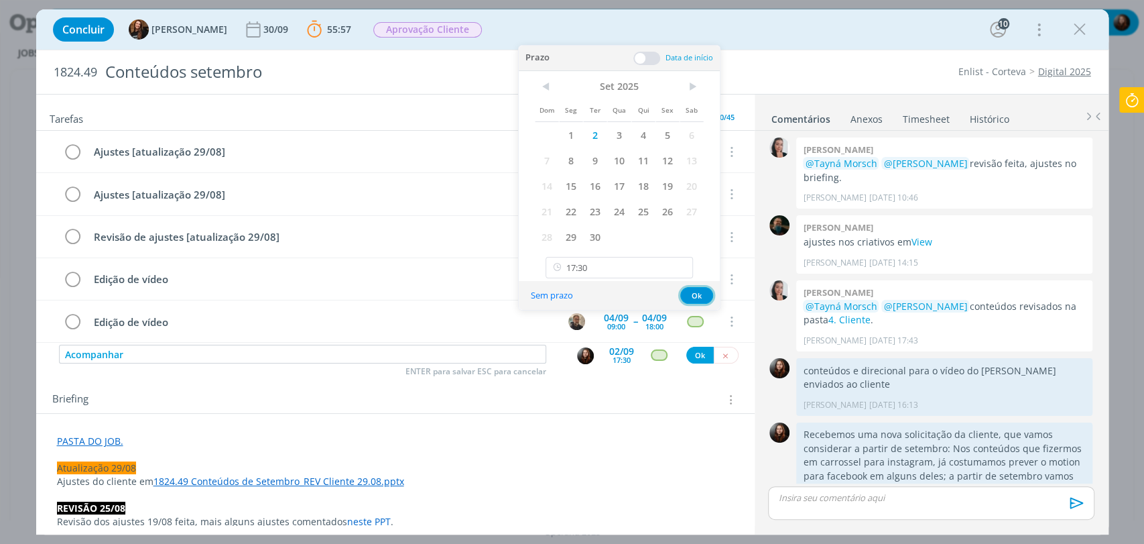
click at [697, 292] on button "Ok" at bounding box center [697, 295] width 33 height 17
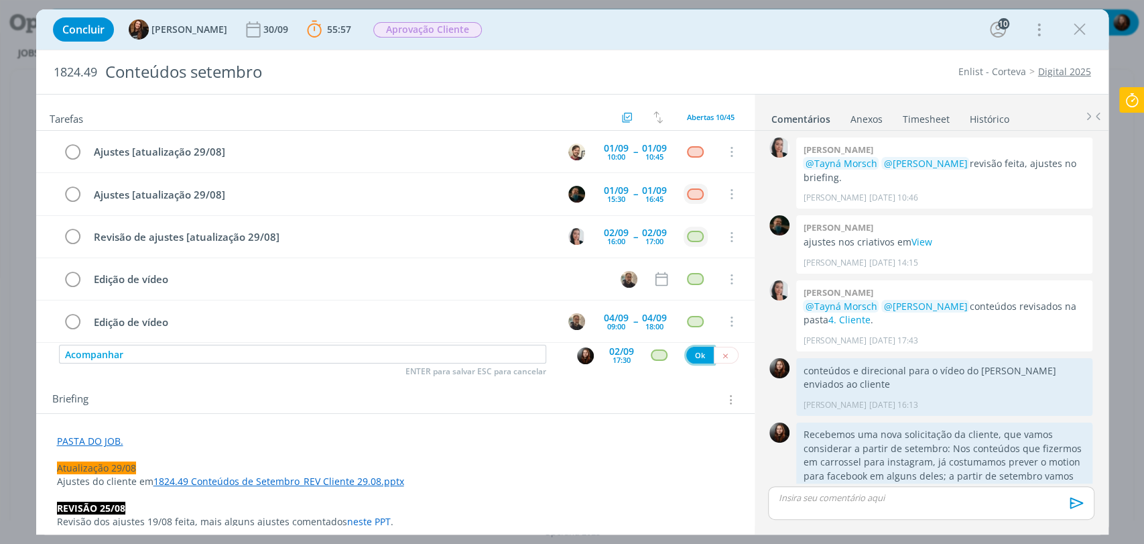
click at [695, 355] on button "Ok" at bounding box center [700, 355] width 27 height 17
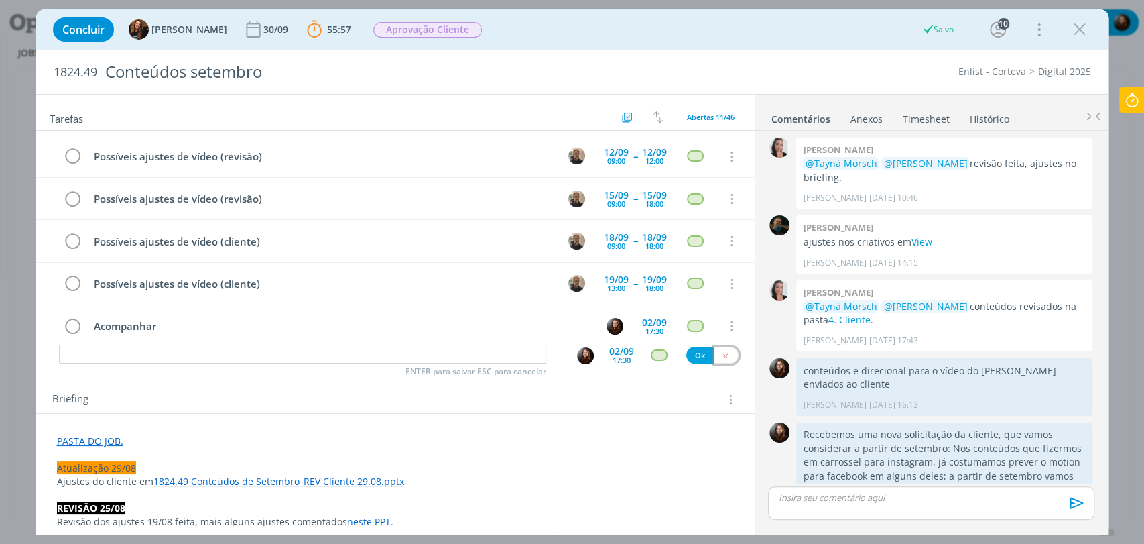
click at [721, 355] on icon "dialog" at bounding box center [725, 355] width 9 height 9
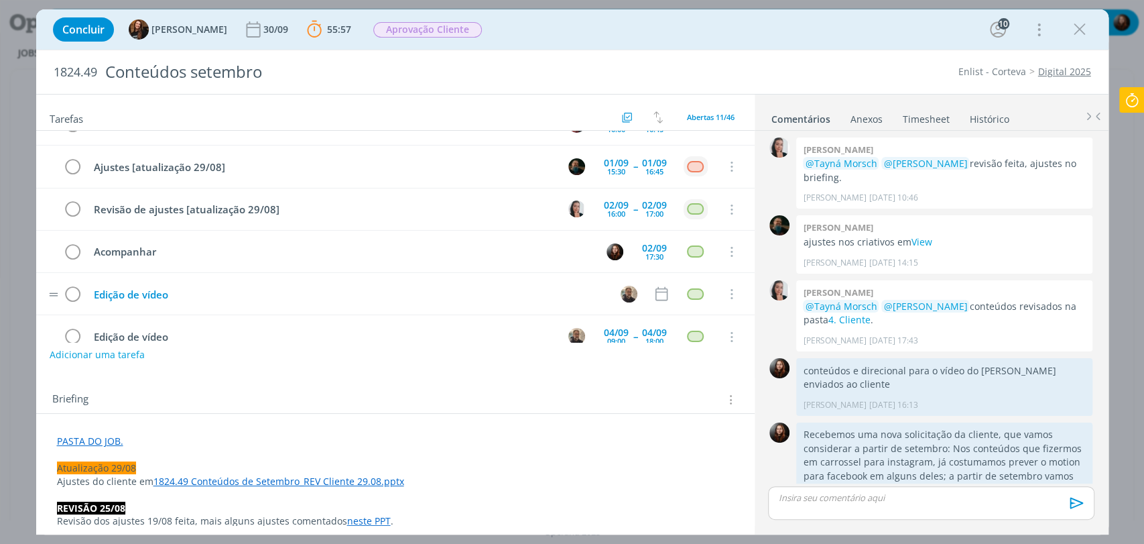
scroll to position [27, 0]
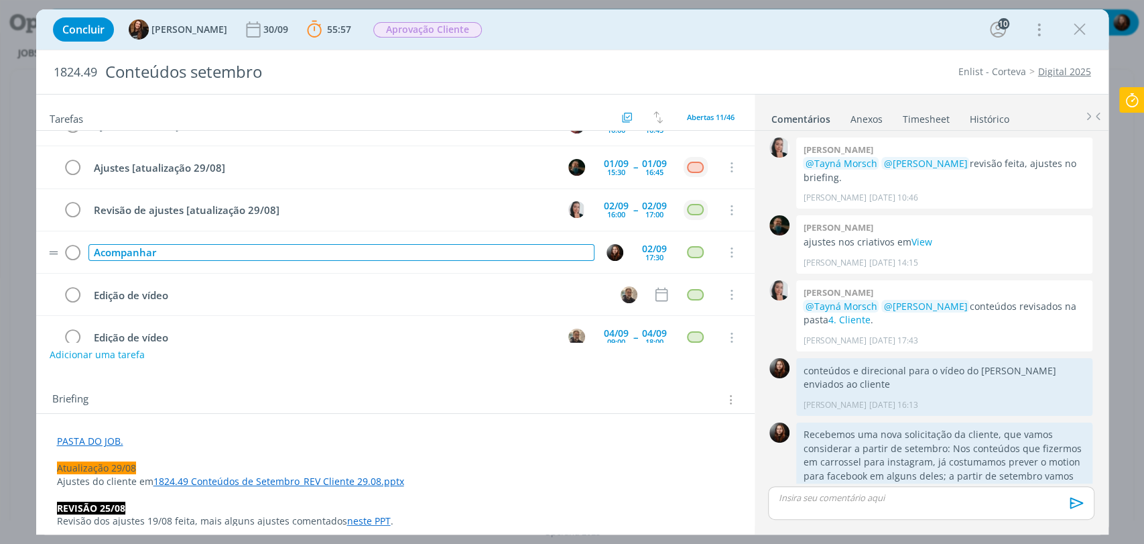
click at [166, 255] on div "Acompanhar" at bounding box center [342, 252] width 506 height 17
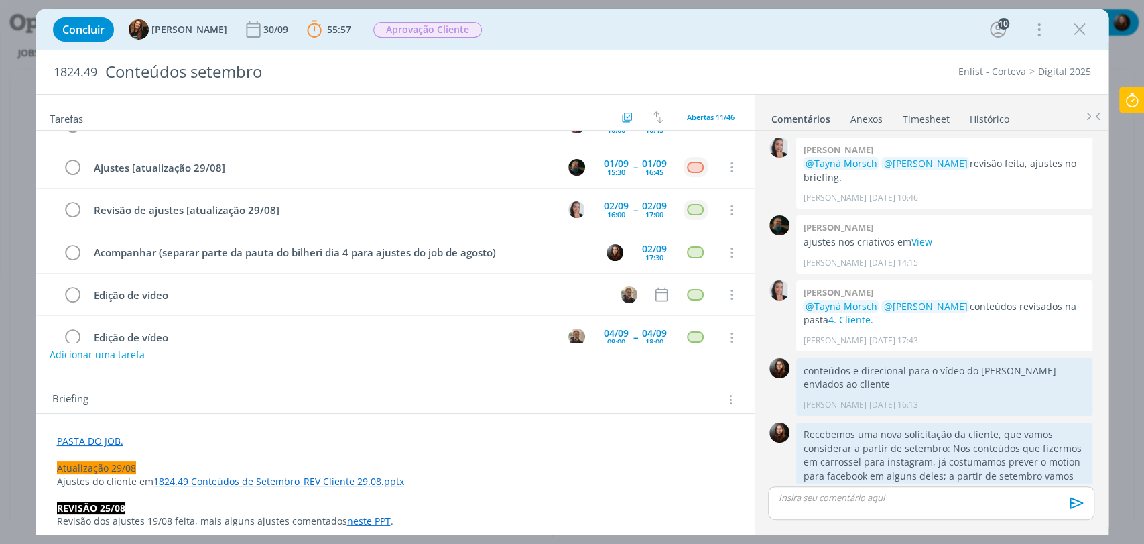
click at [327, 388] on div "Briefing Briefings Predefinidos Versões do Briefing Ver Briefing do Projeto" at bounding box center [395, 395] width 719 height 36
click at [638, 31] on div "Concluir Tayná Morsch 30/09 55:57 Parar Apontar Data * 29/08/2025 Horas * 00:00…" at bounding box center [572, 29] width 1053 height 32
click at [1127, 104] on icon at bounding box center [1132, 100] width 24 height 26
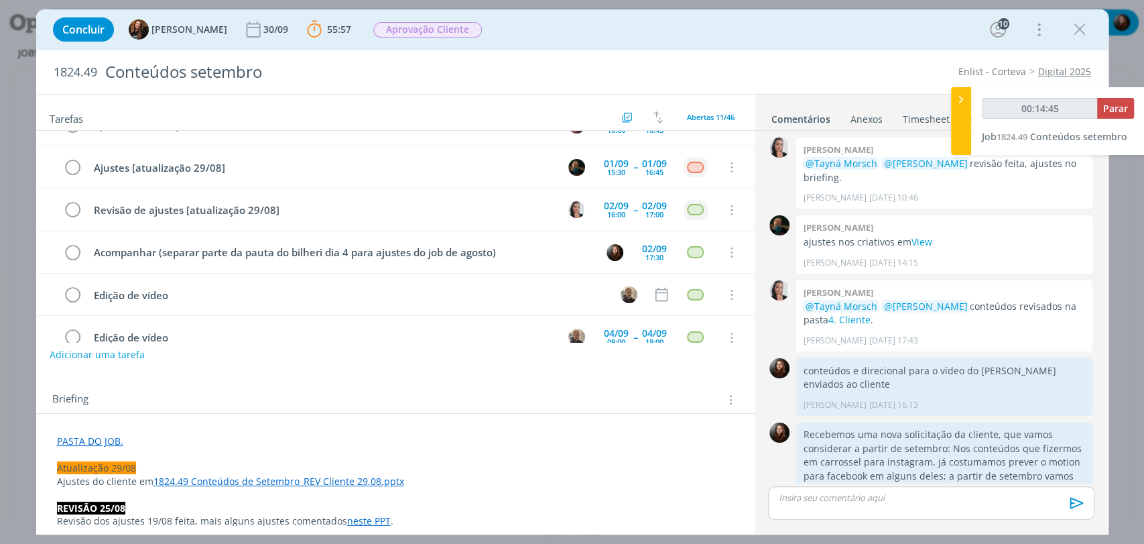
type input "00:14:46"
click at [1121, 106] on span "Parar" at bounding box center [1116, 108] width 25 height 13
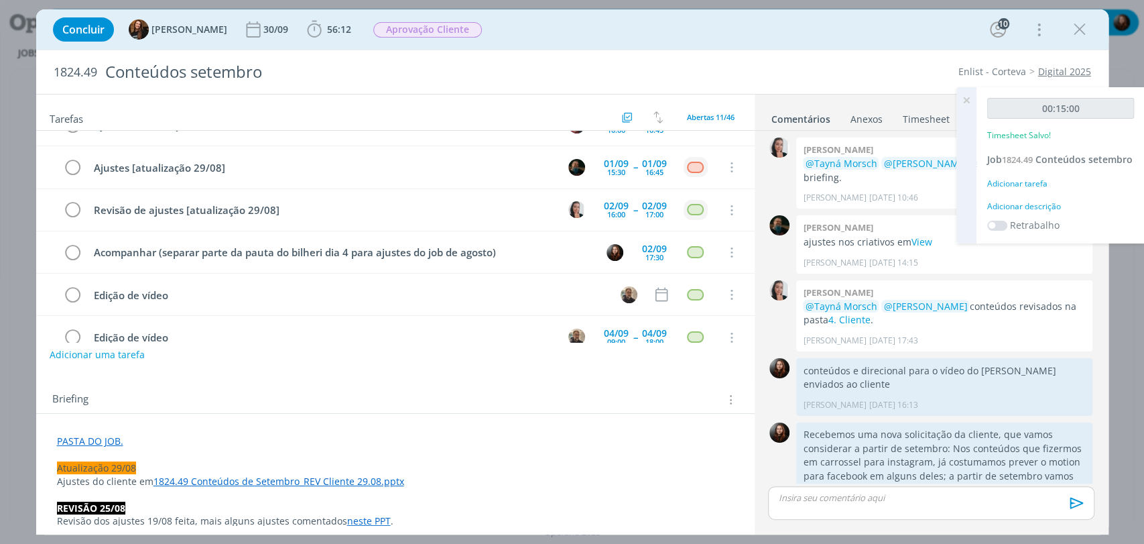
click at [1006, 207] on div "Adicionar descrição" at bounding box center [1061, 206] width 147 height 12
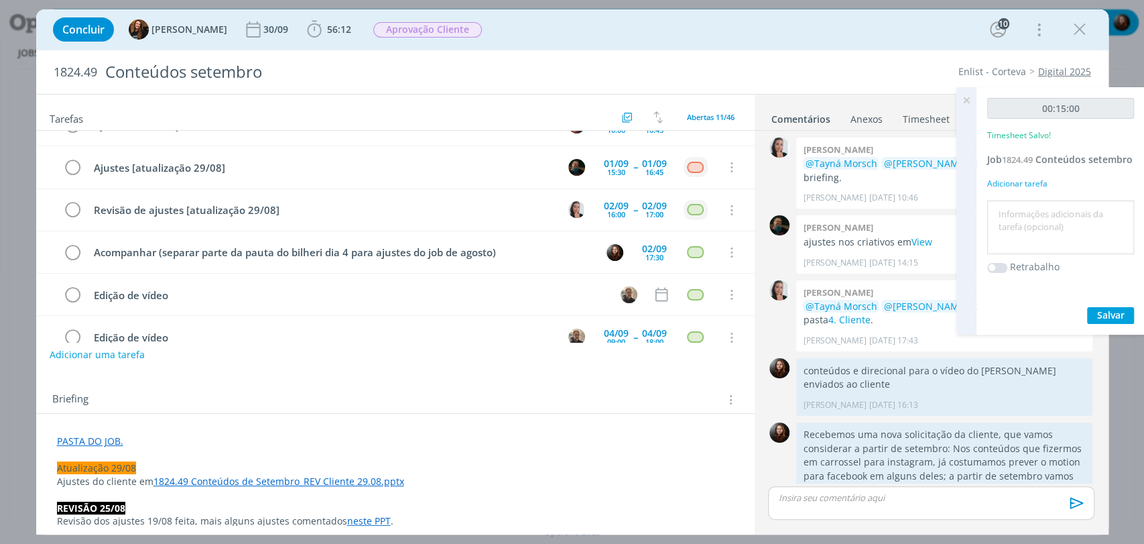
click at [1014, 221] on textarea at bounding box center [1061, 228] width 140 height 48
type textarea "atualização de pauta e briefing"
click at [1105, 309] on span "Salvar" at bounding box center [1111, 314] width 27 height 13
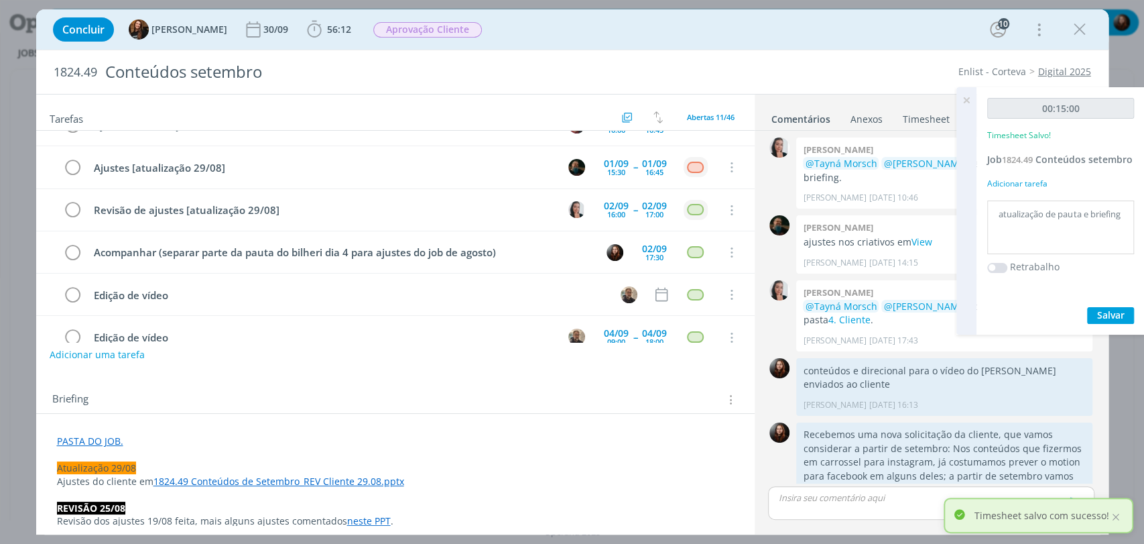
click at [968, 99] on icon at bounding box center [967, 100] width 24 height 26
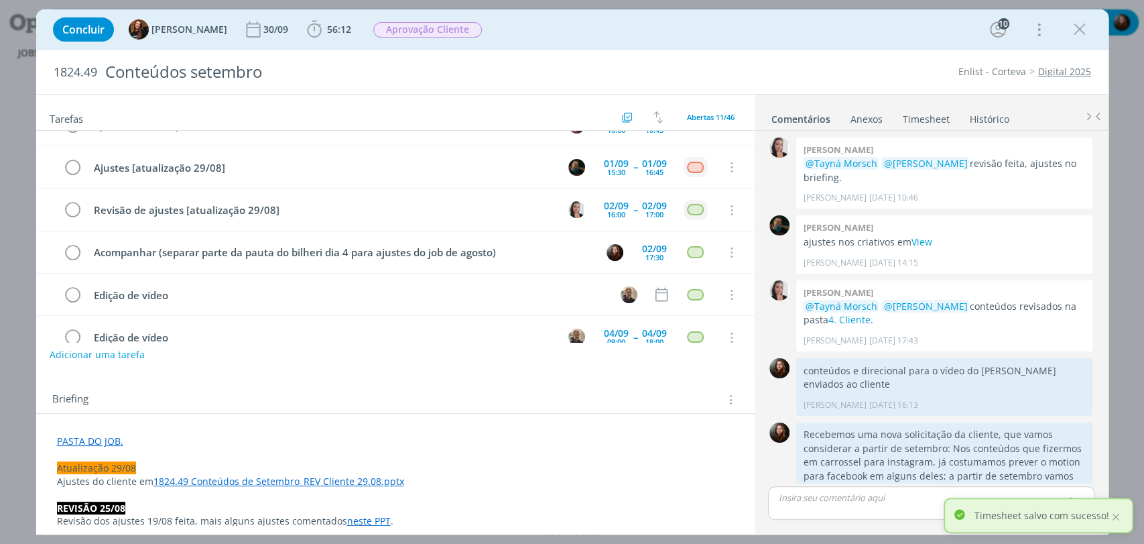
click at [868, 511] on div "dialog" at bounding box center [931, 503] width 326 height 34
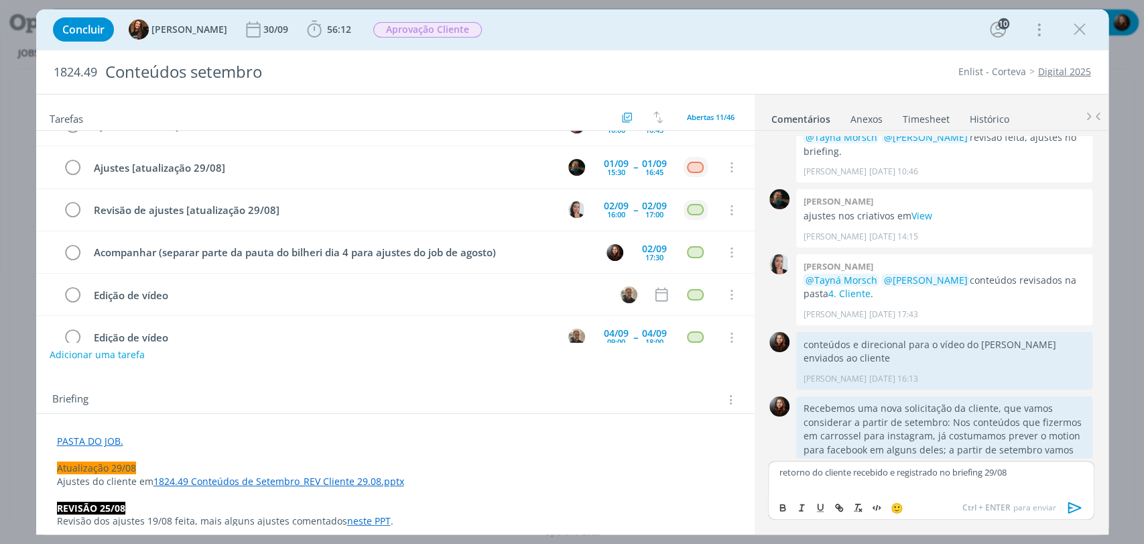
click at [1077, 506] on icon "dialog" at bounding box center [1075, 507] width 20 height 20
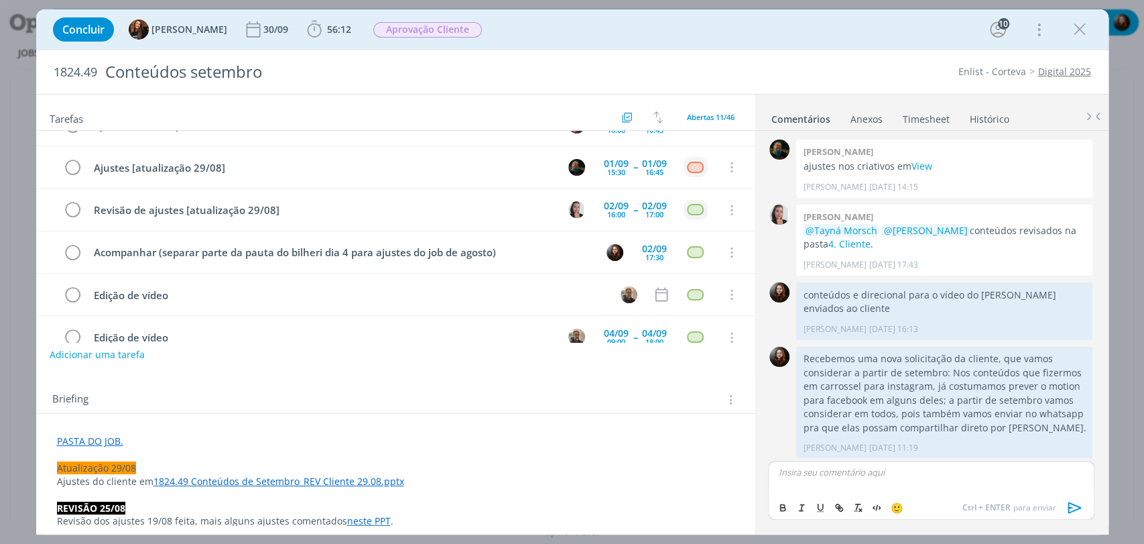
click at [839, 49] on div "Concluir Tayná Morsch 30/09 56:12 Iniciar Apontar Data * 29/08/2025 Horas * 00:…" at bounding box center [572, 29] width 1073 height 40
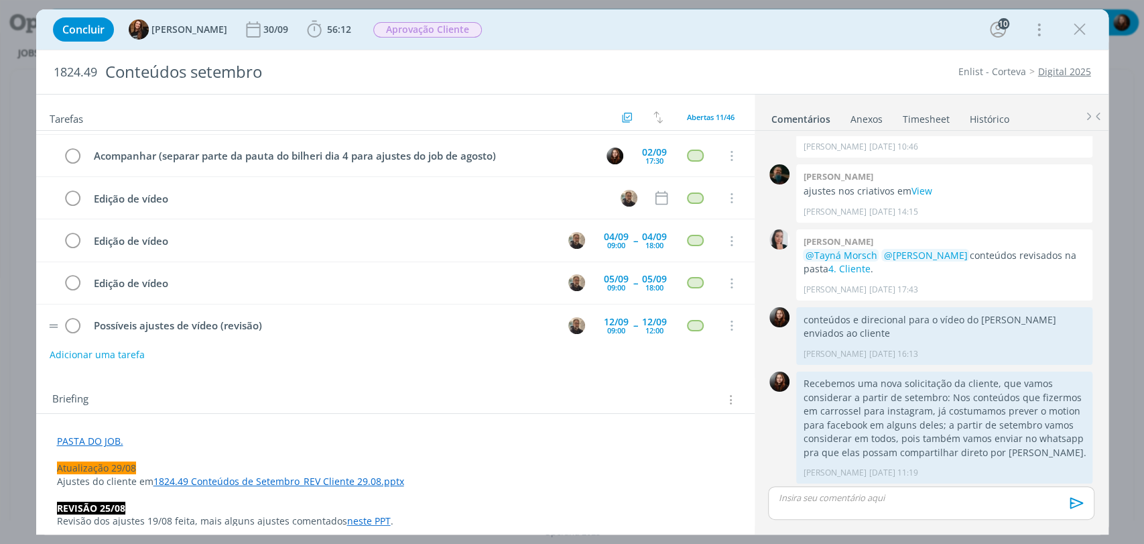
scroll to position [0, 0]
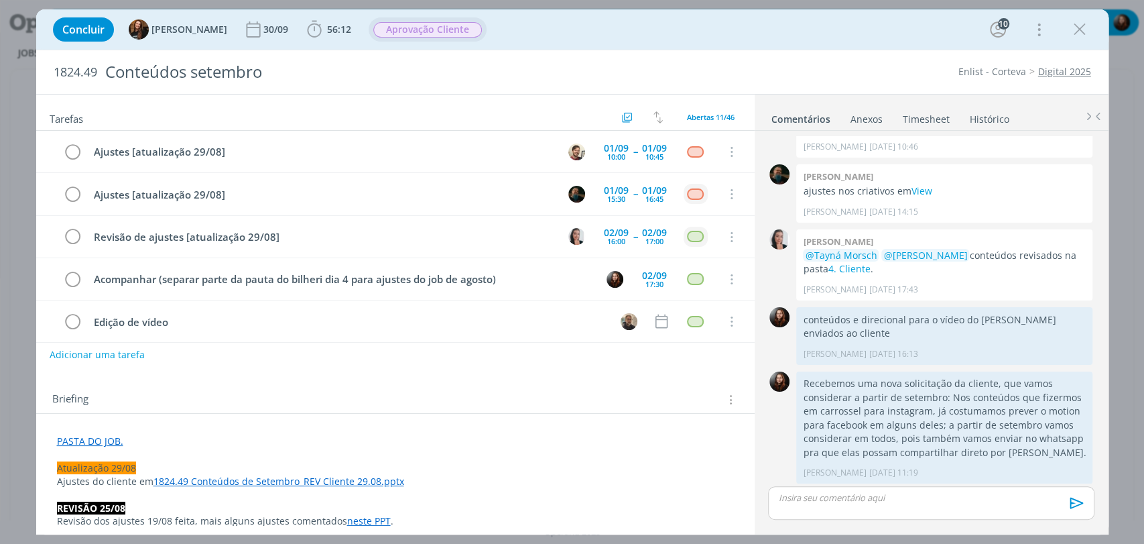
click at [398, 25] on span "Aprovação Cliente" at bounding box center [427, 29] width 109 height 15
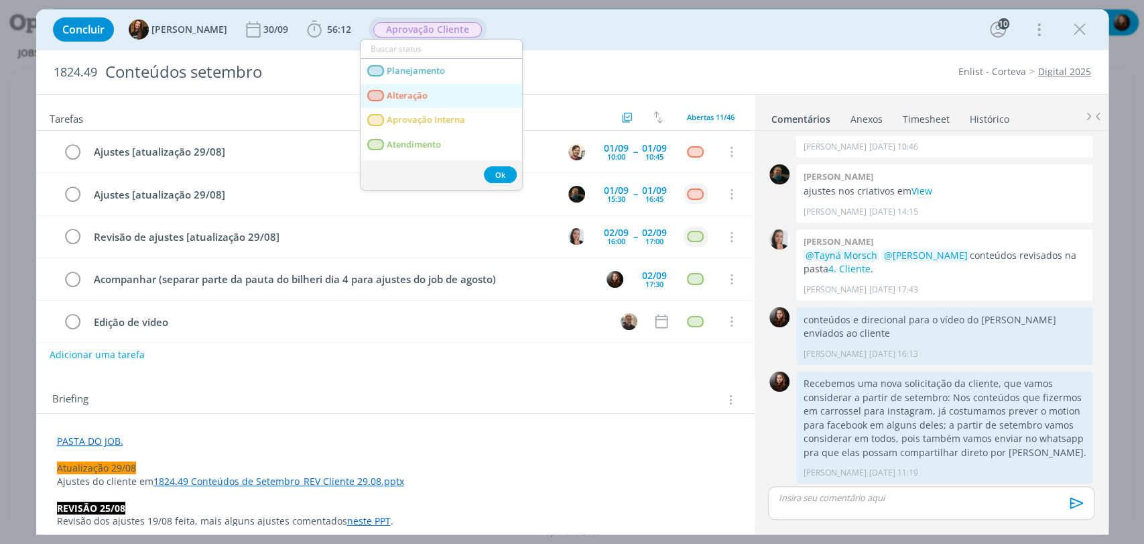
click at [404, 100] on span "Alteração" at bounding box center [407, 96] width 41 height 11
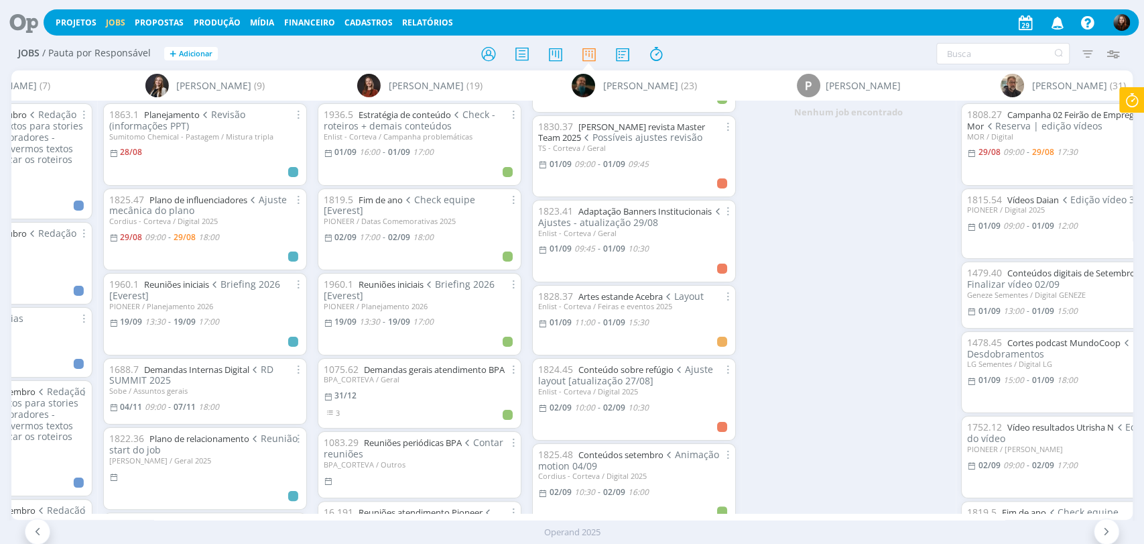
scroll to position [74, 0]
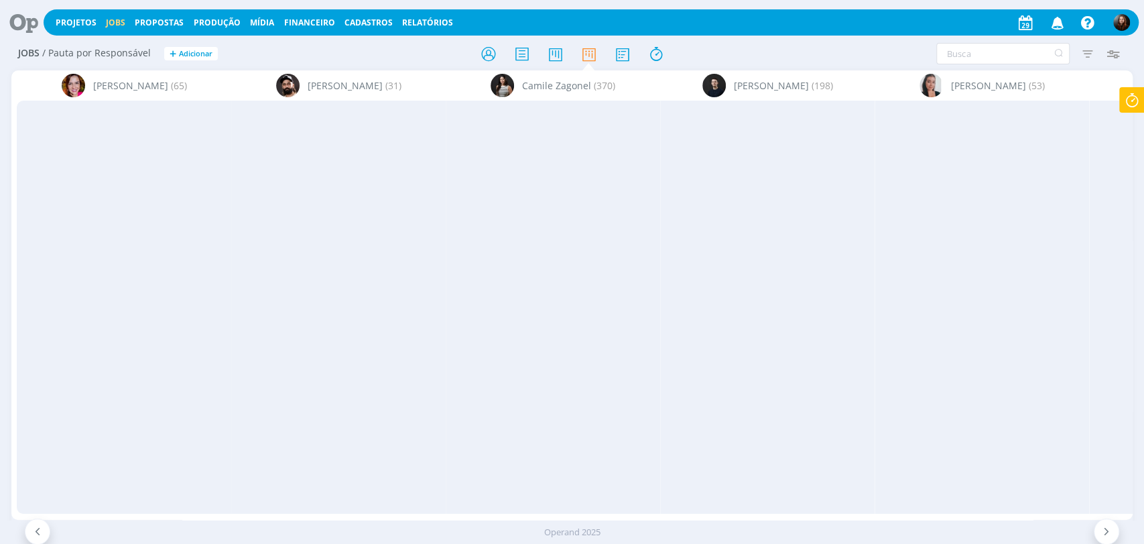
scroll to position [74, 0]
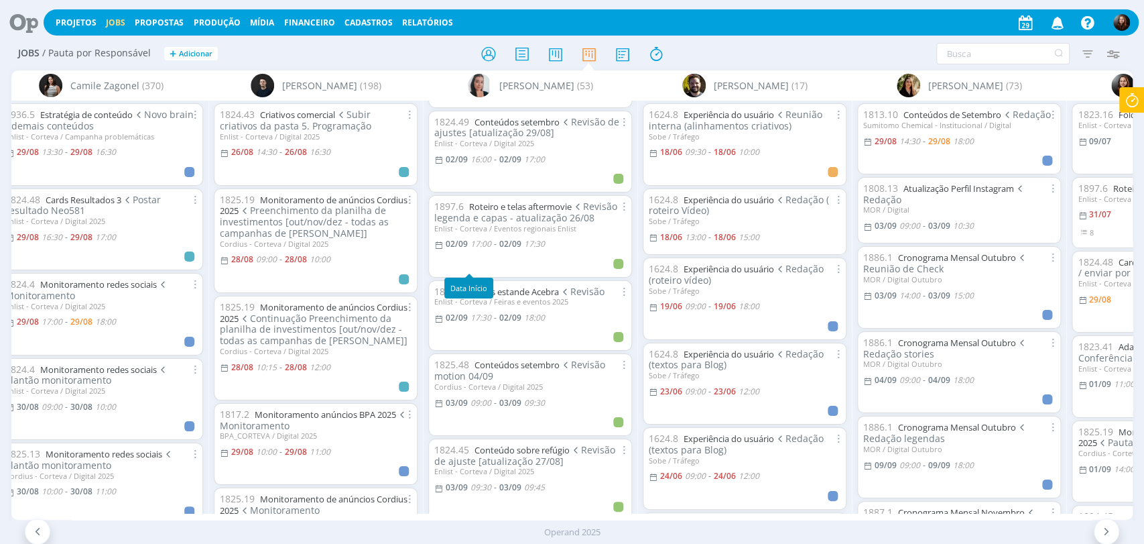
scroll to position [1117, 0]
click at [481, 199] on link "Roteiro e telas aftermovie" at bounding box center [520, 205] width 103 height 12
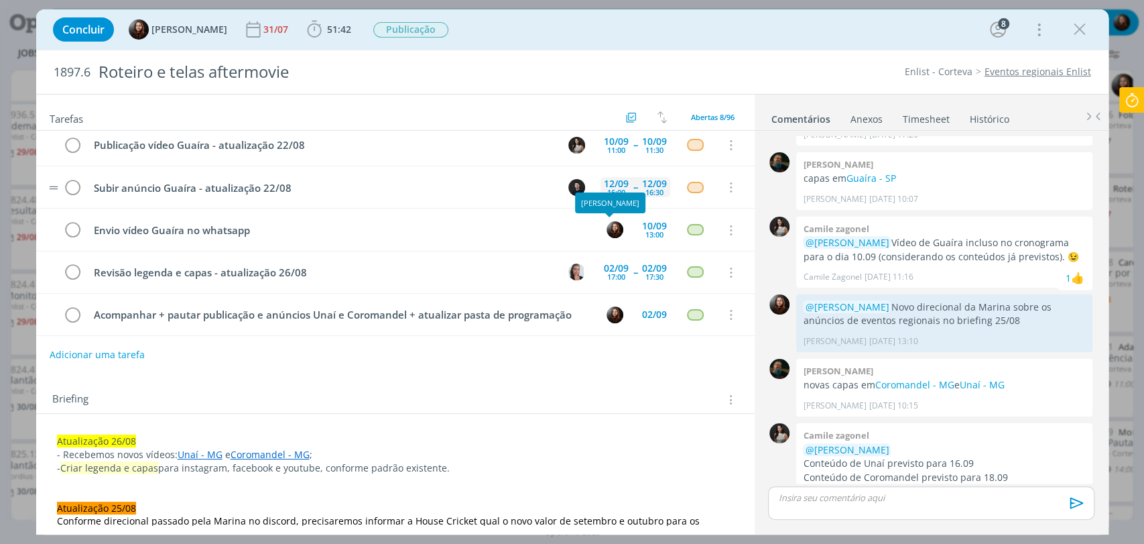
scroll to position [135, 0]
drag, startPoint x: 1077, startPoint y: 26, endPoint x: 794, endPoint y: 82, distance: 288.4
click at [1077, 26] on icon "dialog" at bounding box center [1080, 29] width 20 height 20
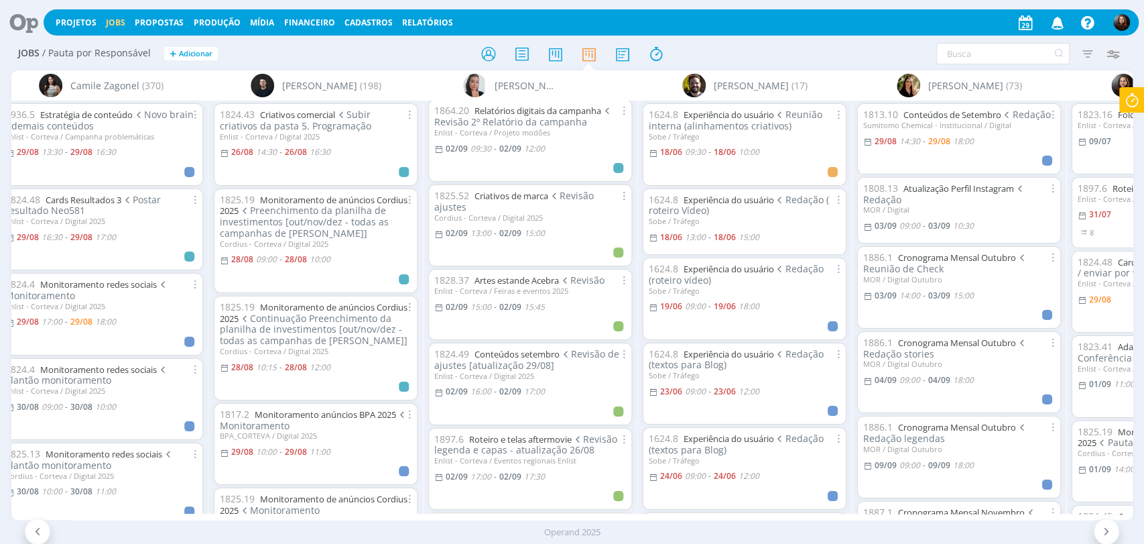
scroll to position [1052, 0]
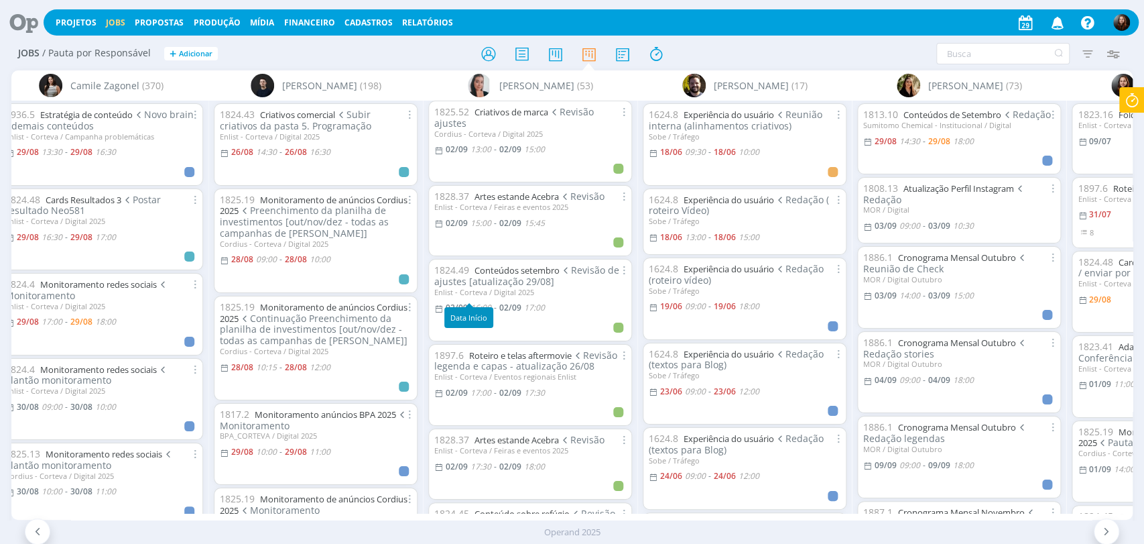
click at [482, 302] on span "16:00" at bounding box center [481, 307] width 21 height 11
type input "17:00"
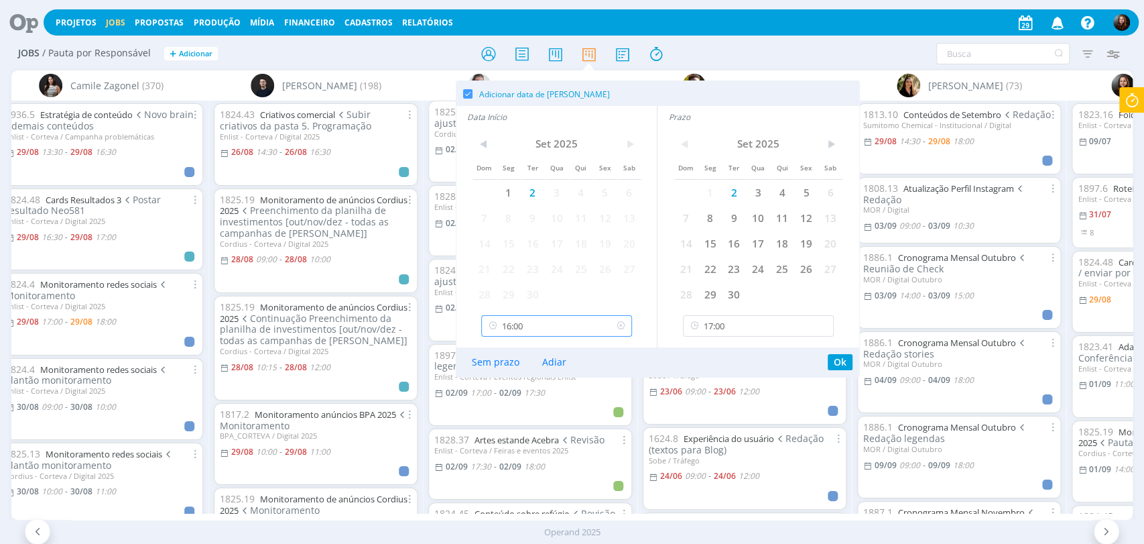
click at [547, 330] on input "16:00" at bounding box center [556, 325] width 151 height 21
click at [510, 432] on div "15:45" at bounding box center [558, 435] width 153 height 24
type input "15:45"
click at [799, 327] on input "17:00" at bounding box center [758, 325] width 151 height 21
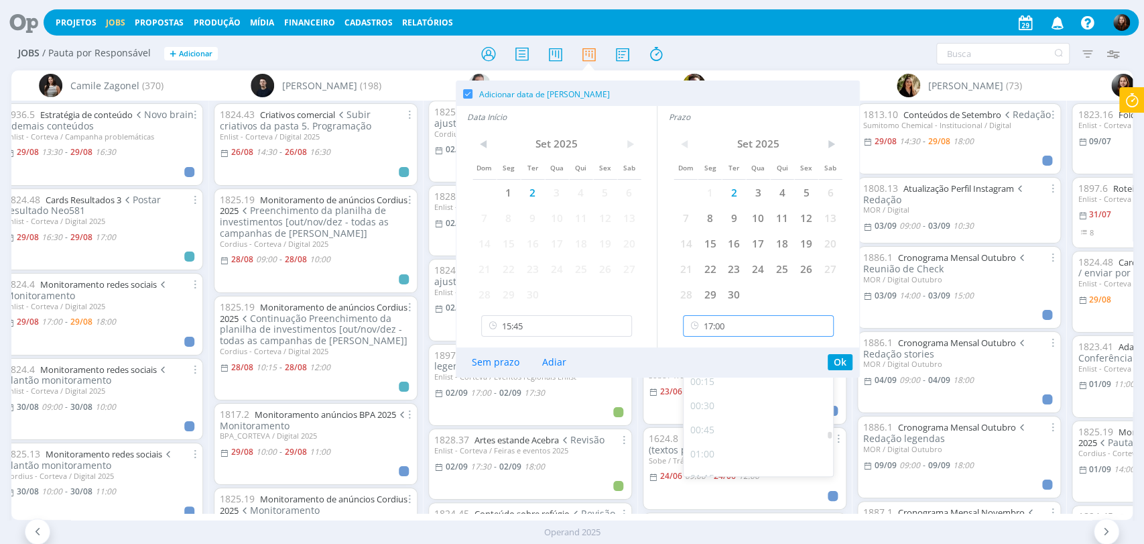
scroll to position [1539, 0]
click at [721, 440] on div "16:45" at bounding box center [760, 435] width 153 height 24
click at [835, 359] on button "Ok" at bounding box center [840, 362] width 25 height 16
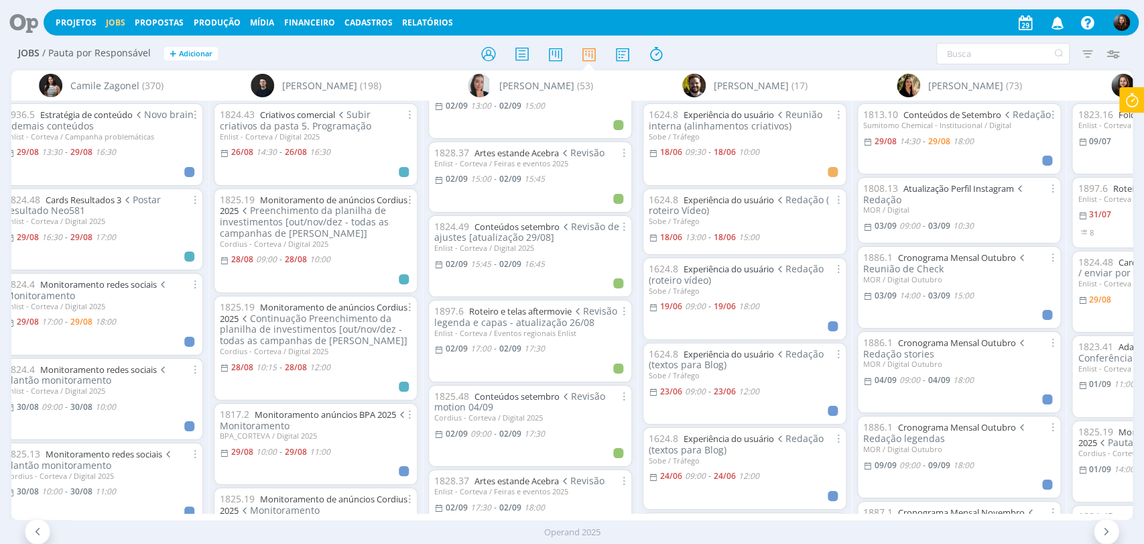
scroll to position [978, 0]
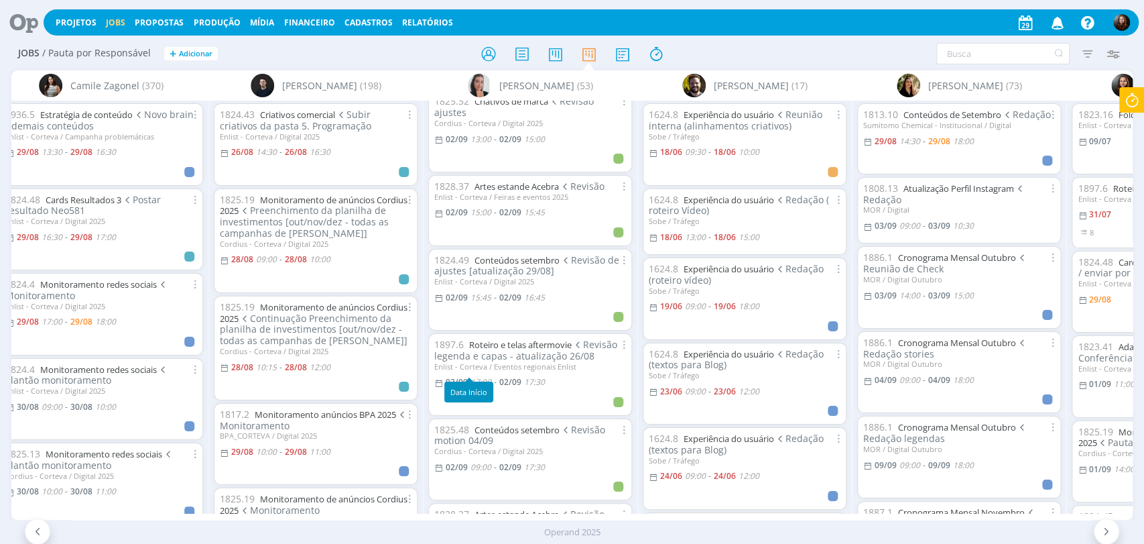
click at [477, 376] on span "17:00" at bounding box center [481, 381] width 21 height 11
type input "17:30"
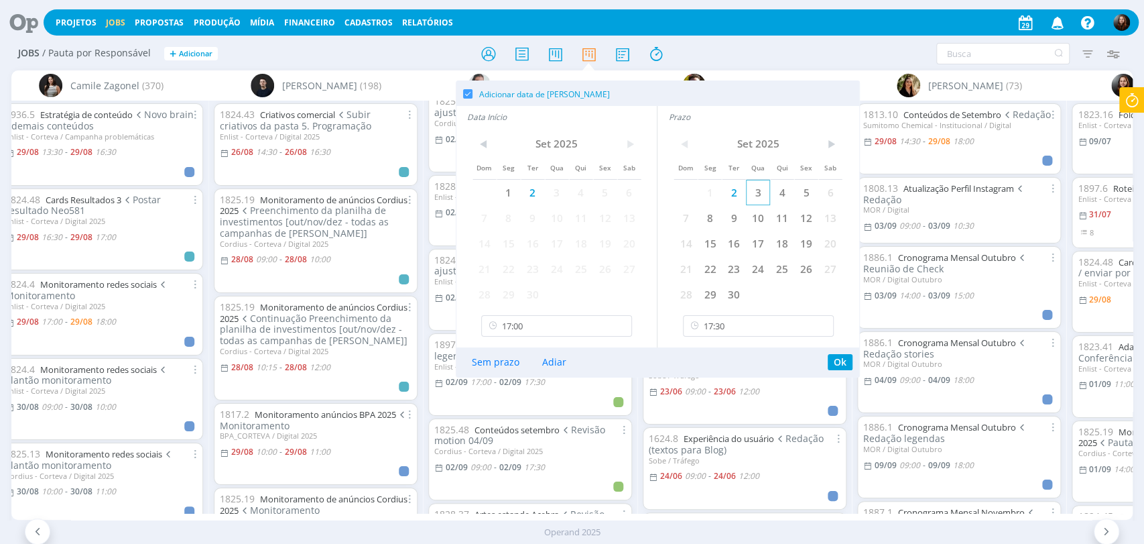
click at [759, 196] on span "3" at bounding box center [758, 192] width 24 height 25
click at [556, 197] on span "3" at bounding box center [557, 192] width 24 height 25
click at [727, 331] on input "17:30" at bounding box center [758, 325] width 151 height 21
click at [515, 329] on input "17:00" at bounding box center [556, 325] width 151 height 21
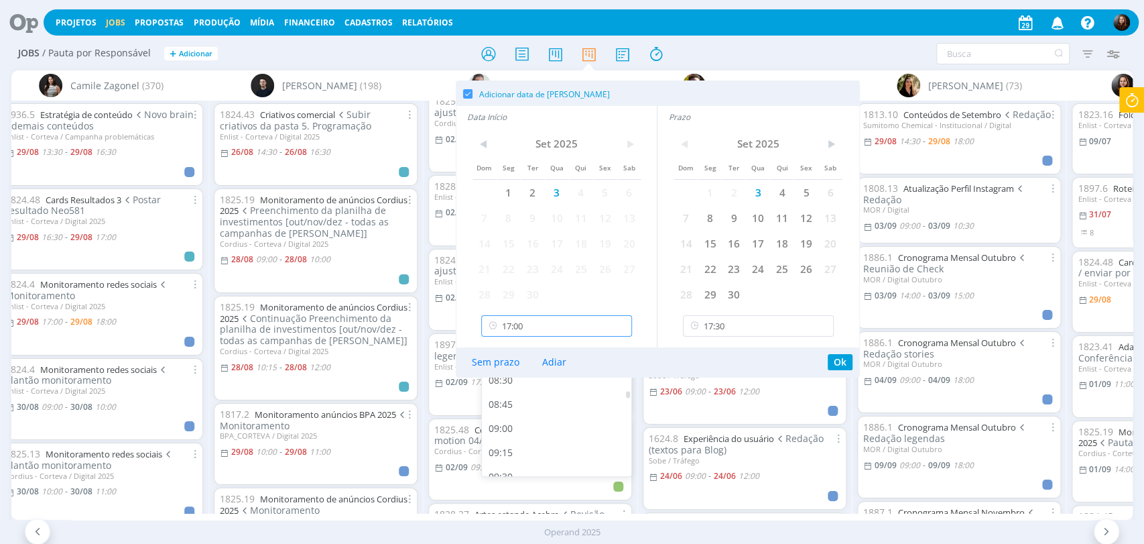
scroll to position [794, 0]
click at [512, 430] on div "09:00" at bounding box center [558, 432] width 153 height 24
type input "09:00"
click at [735, 324] on input "17:30" at bounding box center [758, 325] width 151 height 21
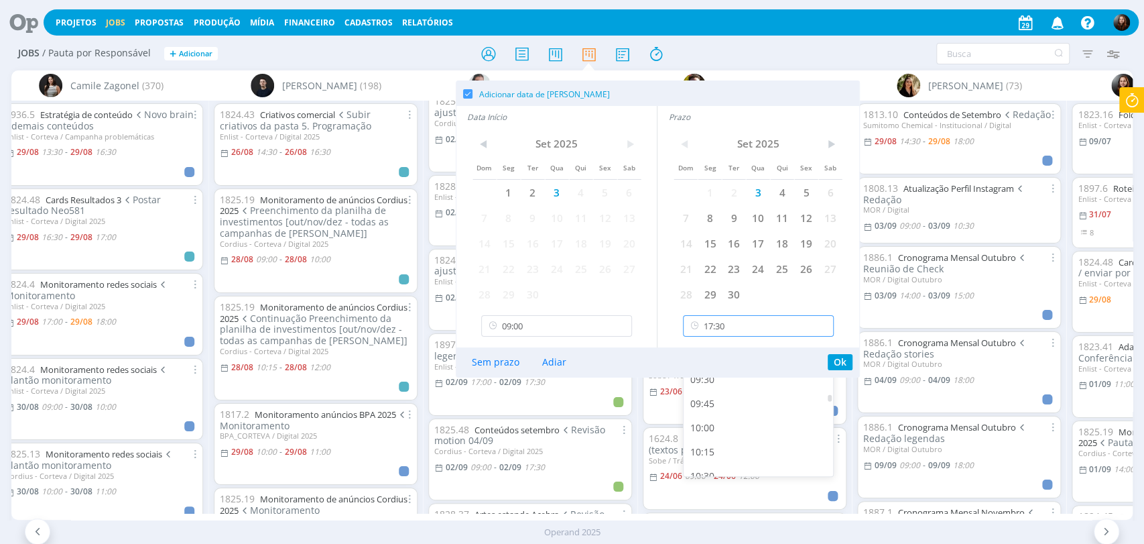
scroll to position [842, 0]
click at [706, 428] on div "09:30" at bounding box center [760, 432] width 153 height 24
type input "09:30"
click at [843, 361] on button "Ok" at bounding box center [840, 362] width 25 height 16
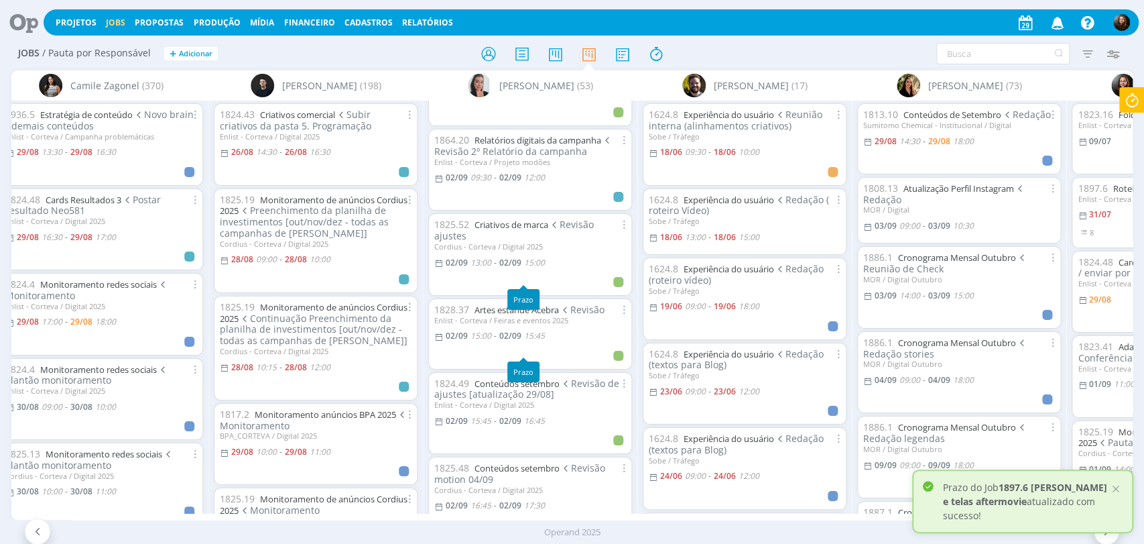
scroll to position [829, 0]
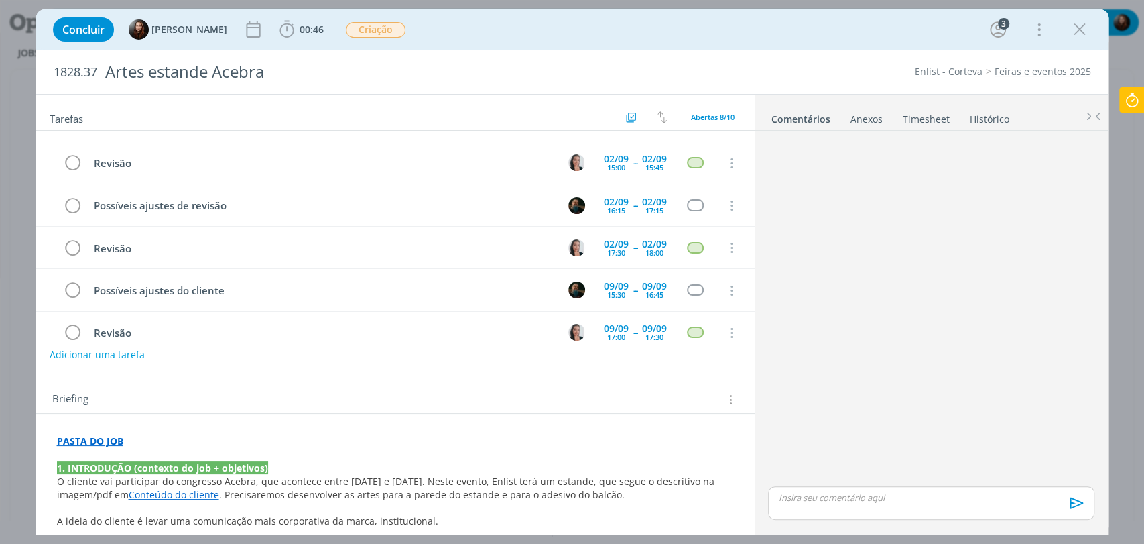
scroll to position [74, 0]
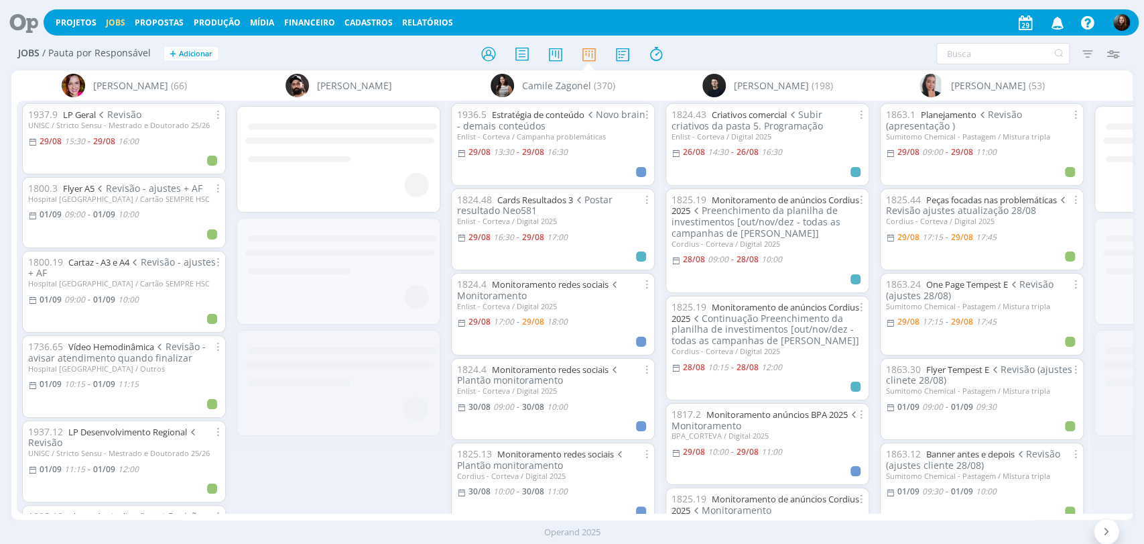
drag, startPoint x: 252, startPoint y: 519, endPoint x: 261, endPoint y: 516, distance: 9.1
click at [275, 516] on div "Bruna Bueno (66) 1937.9 LP Geral Revisão UNISC / Stricto Sensu - Mestrado e Dou…" at bounding box center [572, 294] width 1122 height 449
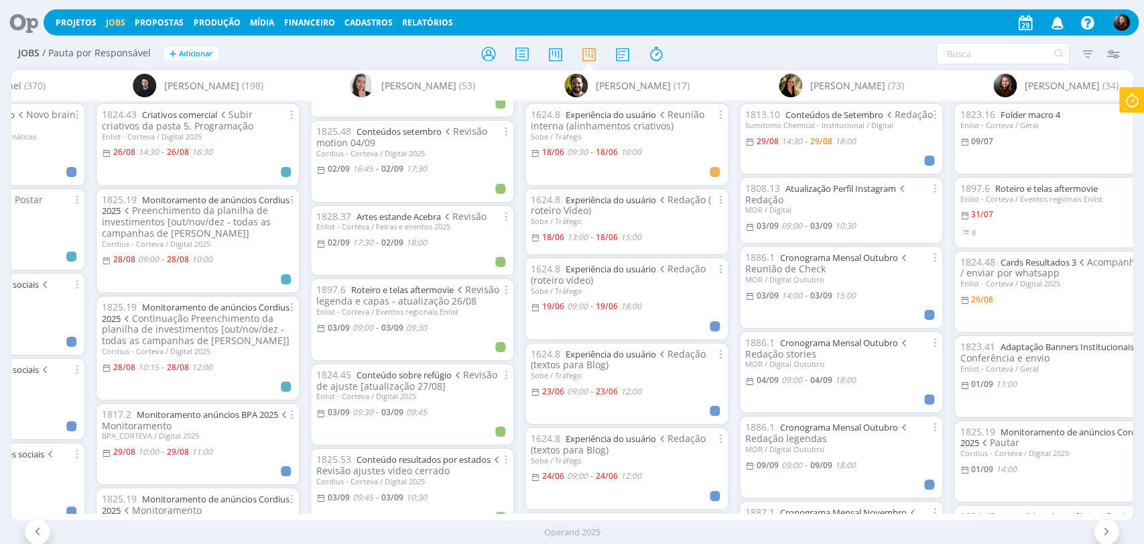
scroll to position [1191, 0]
click at [32, 17] on icon at bounding box center [18, 22] width 27 height 26
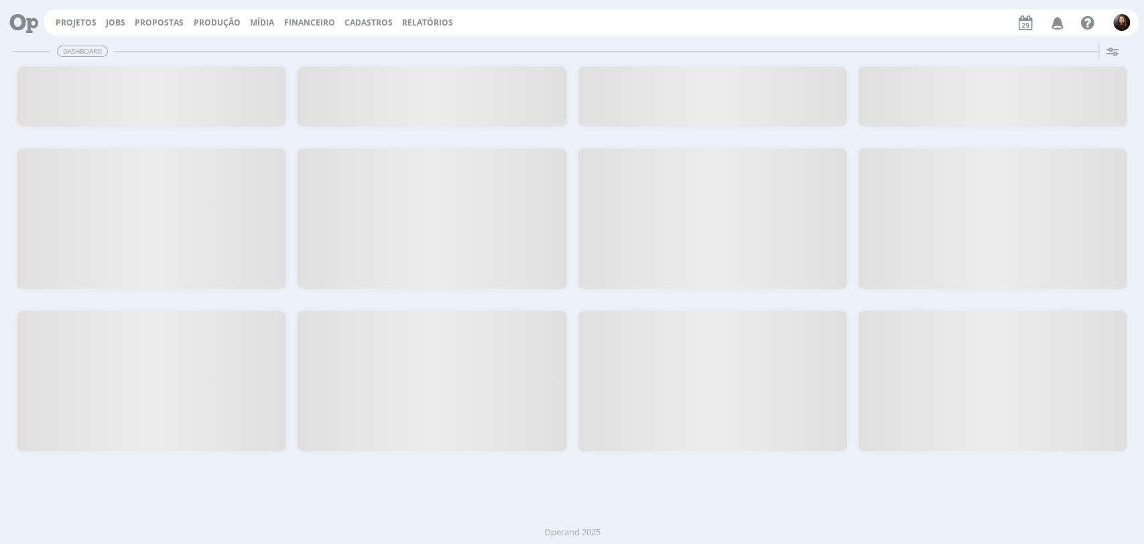
click at [14, 22] on icon at bounding box center [18, 22] width 27 height 26
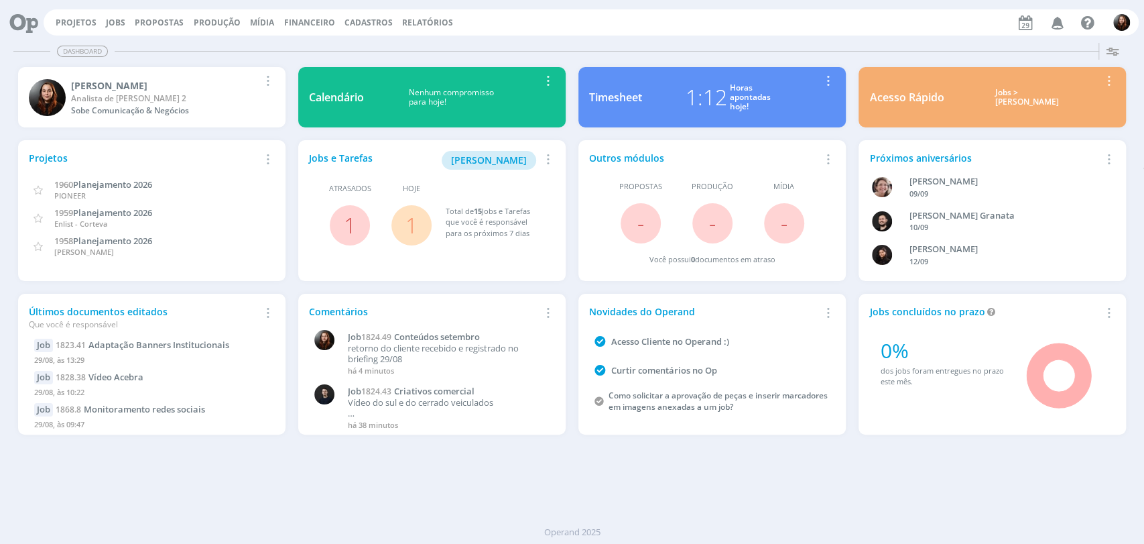
click at [413, 221] on link "1" at bounding box center [412, 225] width 12 height 29
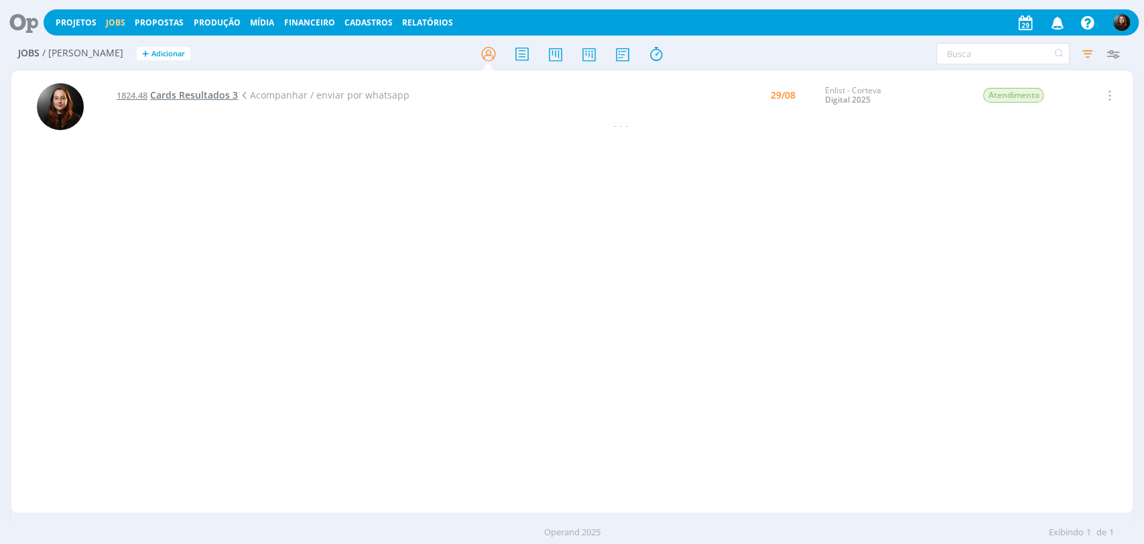
click at [217, 92] on span "Cards Resultados 3" at bounding box center [194, 95] width 88 height 13
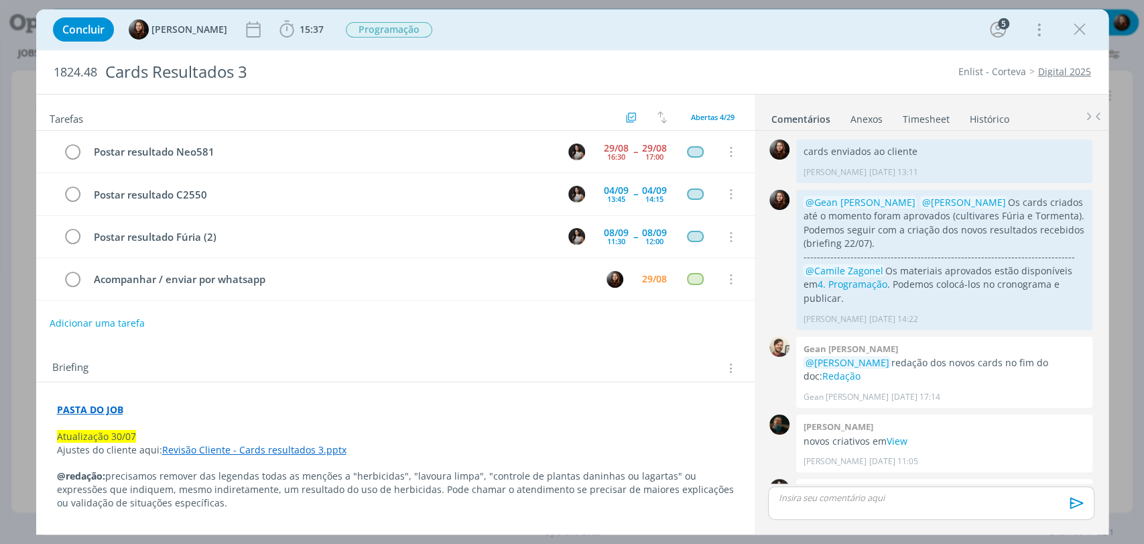
scroll to position [1413, 0]
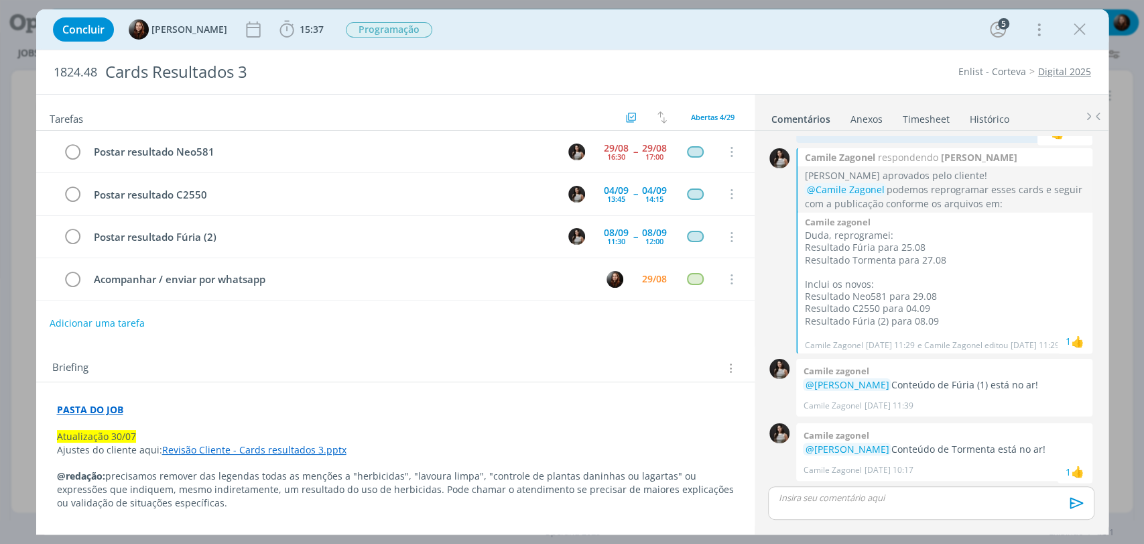
click at [522, 1] on div "Concluir [PERSON_NAME] 15:37 Iniciar Apontar Data * [DATE] Horas * 00:00 Tarefa…" at bounding box center [572, 272] width 1144 height 544
click at [519, 23] on div "Concluir [PERSON_NAME] 15:37 Iniciar Apontar Data * [DATE] Horas * 00:00 Tarefa…" at bounding box center [572, 29] width 1053 height 32
click at [499, 34] on div "Concluir [PERSON_NAME] 15:37 Iniciar Apontar Data * [DATE] Horas * 00:00 Tarefa…" at bounding box center [572, 29] width 1053 height 32
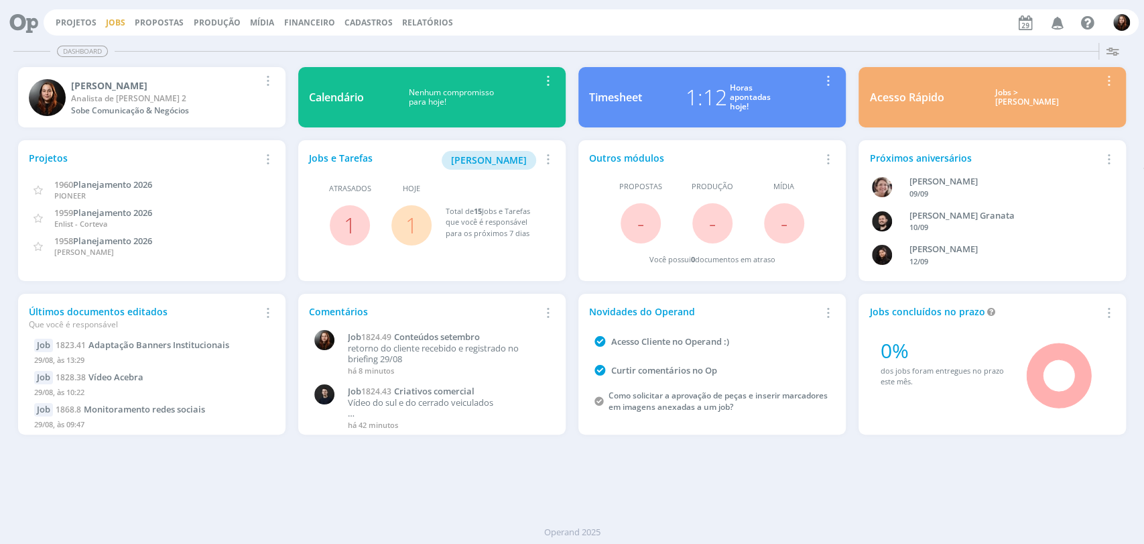
click at [109, 26] on link "Jobs" at bounding box center [115, 22] width 19 height 11
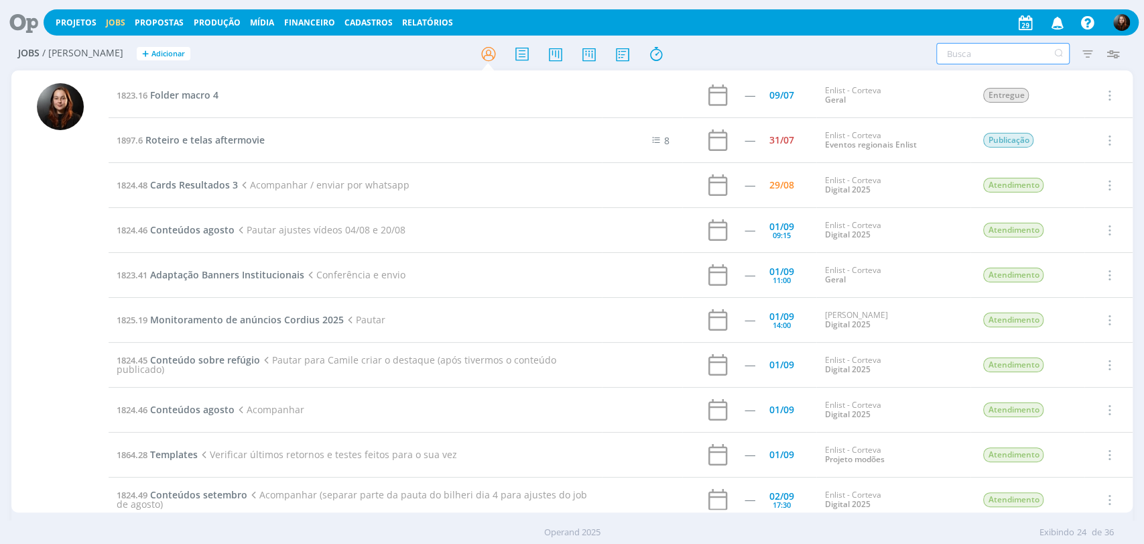
click at [968, 56] on input "text" at bounding box center [1003, 53] width 133 height 21
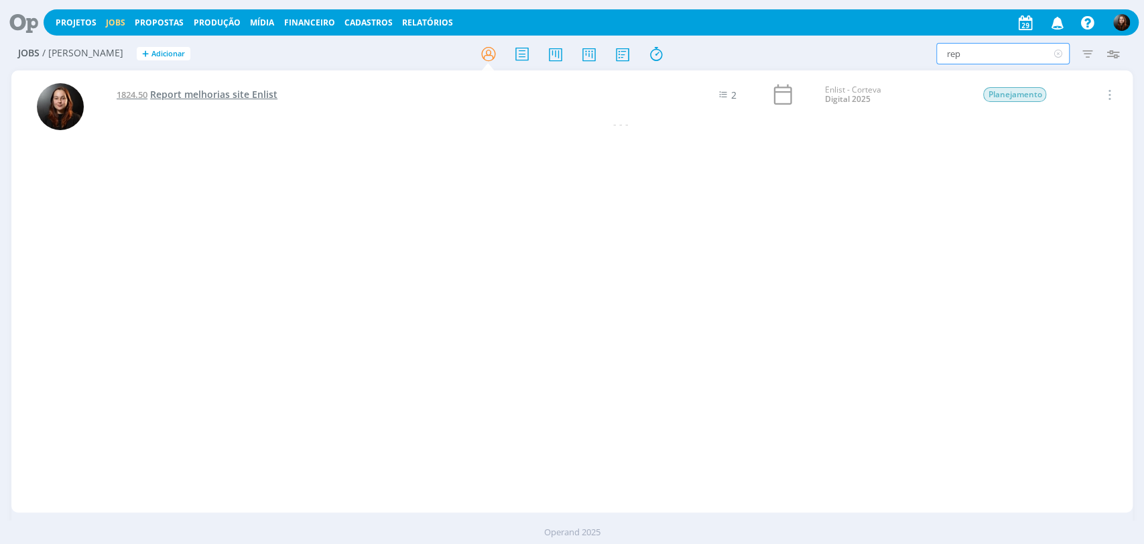
type input "rep"
click at [252, 93] on span "Report melhorias site Enlist" at bounding box center [213, 94] width 127 height 13
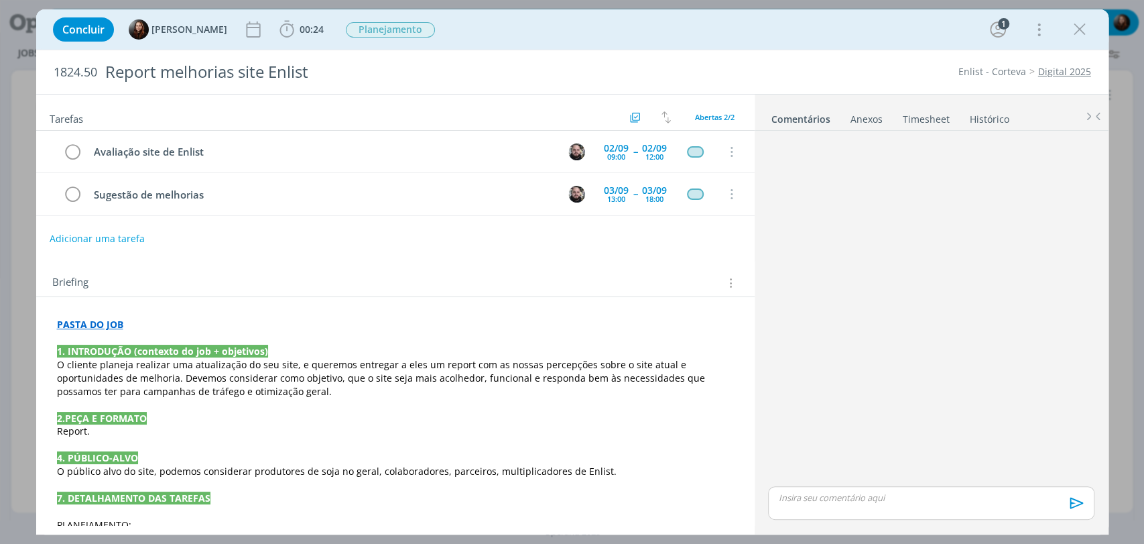
click at [626, 35] on div "Concluir [PERSON_NAME] 00:24 Iniciar Apontar Data * [DATE] Horas * 00:00 Tarefa…" at bounding box center [572, 29] width 1053 height 32
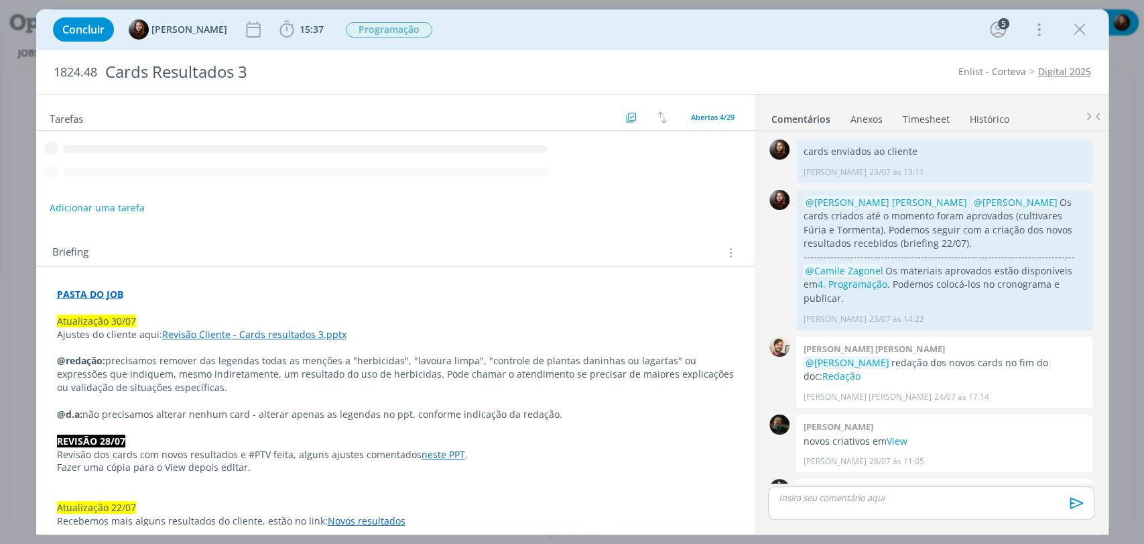
scroll to position [1413, 0]
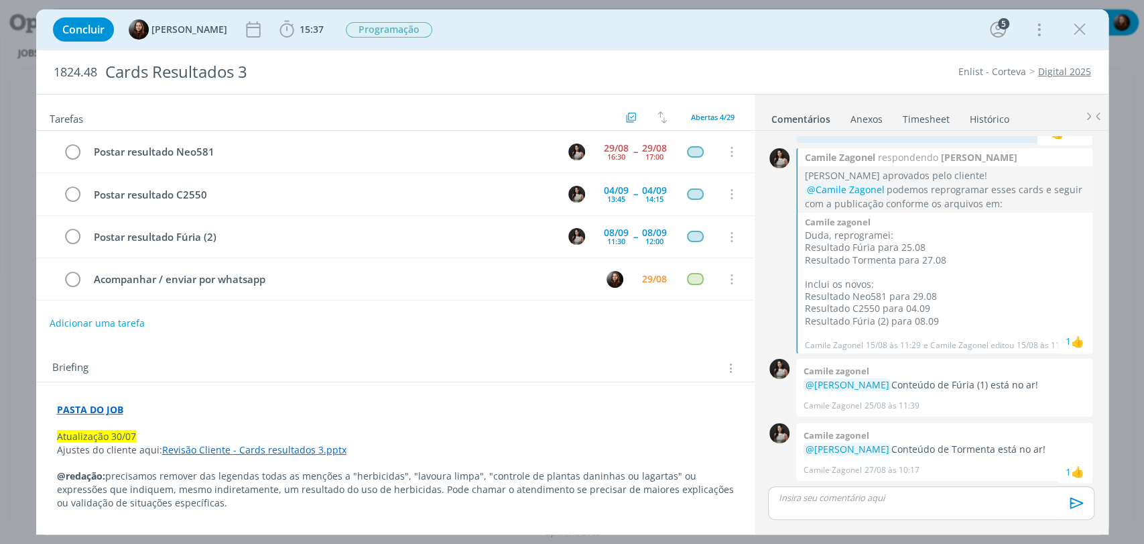
drag, startPoint x: 888, startPoint y: 30, endPoint x: 866, endPoint y: 28, distance: 22.8
click at [888, 30] on div "Concluir [PERSON_NAME] 15:37 Iniciar Apontar Data * [DATE] Horas * 00:00 Tarefa…" at bounding box center [572, 29] width 1053 height 32
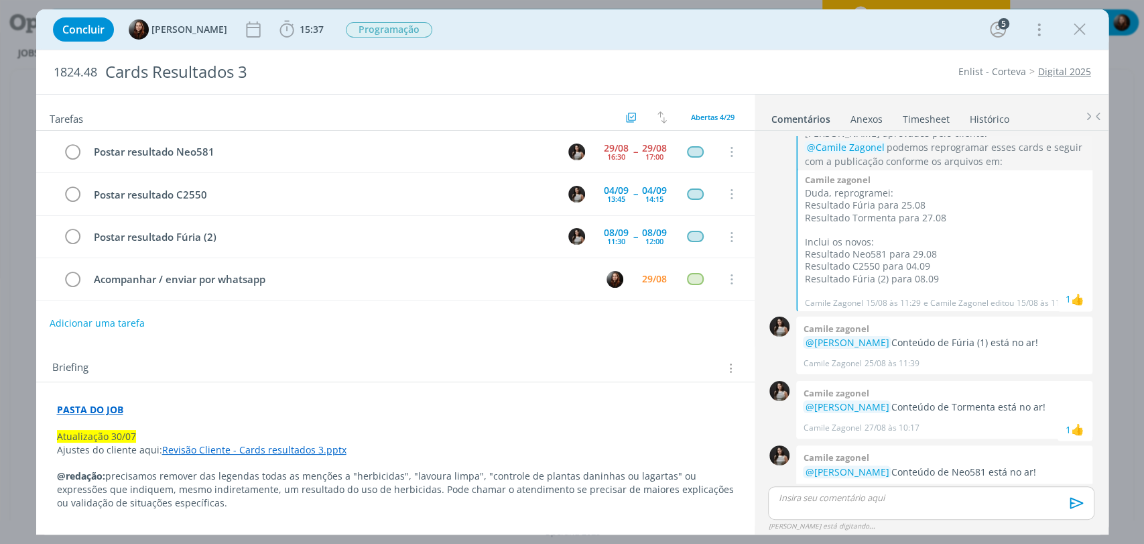
scroll to position [1477, 0]
